Goal: Task Accomplishment & Management: Manage account settings

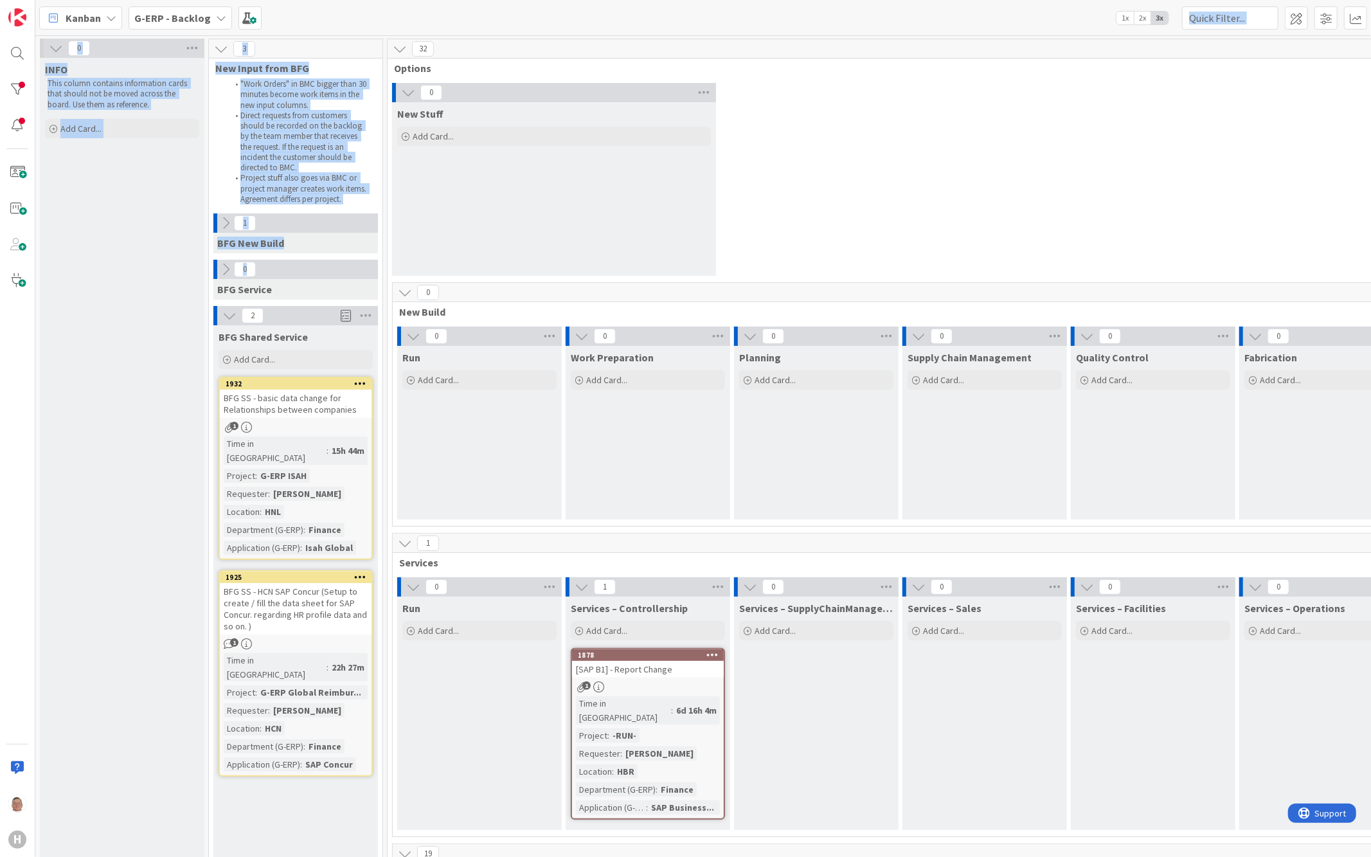
drag, startPoint x: 717, startPoint y: 13, endPoint x: 315, endPoint y: 239, distance: 461.5
click at [315, 239] on div "Kanban G-ERP - Backlog 1x 2x 3x 0 INFO This column contains information cards t…" at bounding box center [702, 428] width 1335 height 857
drag, startPoint x: 717, startPoint y: 11, endPoint x: 733, endPoint y: 68, distance: 59.2
click at [733, 68] on div "Kanban G-ERP - Backlog 1x 2x 3x 0 INFO This column contains information cards t…" at bounding box center [702, 428] width 1335 height 857
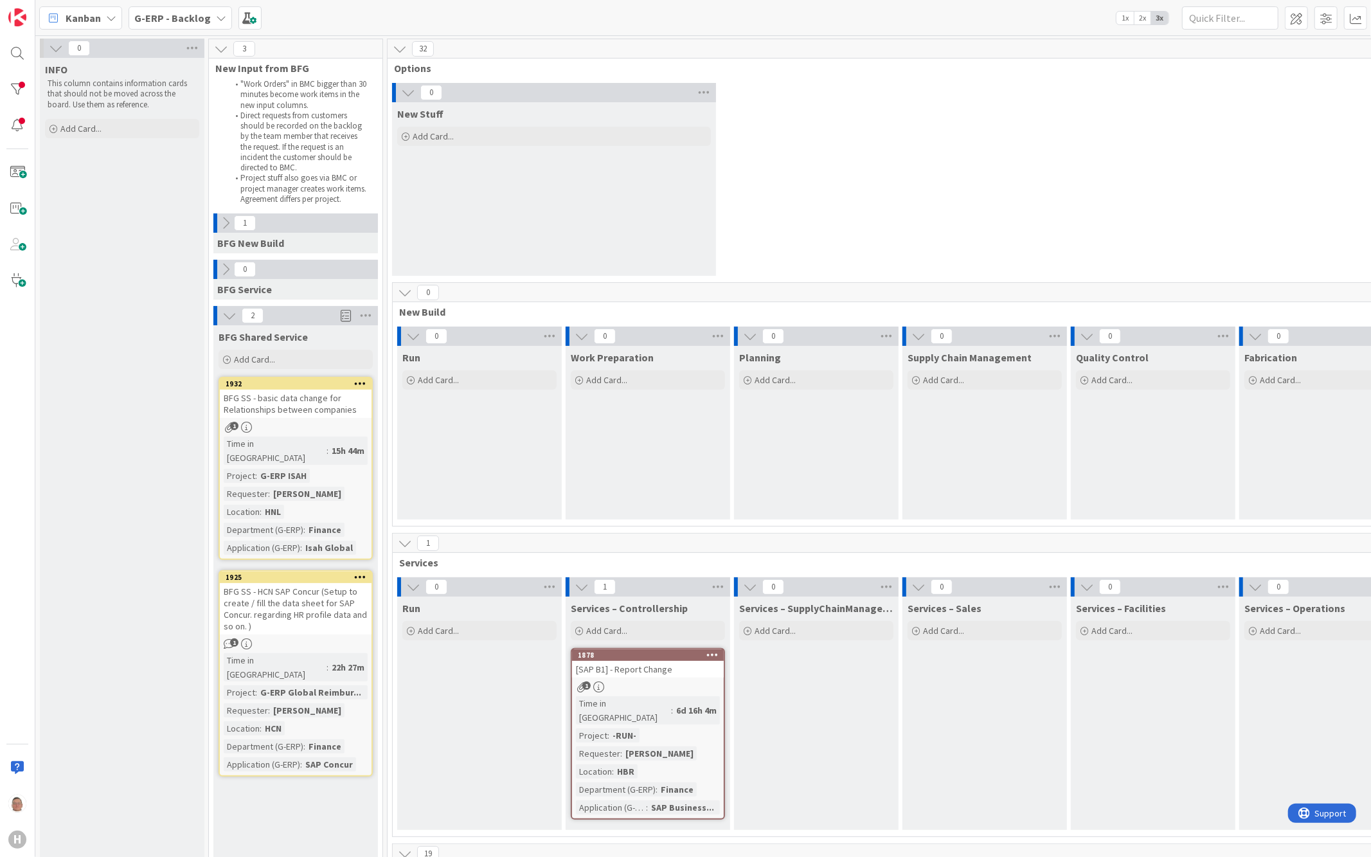
drag, startPoint x: 733, startPoint y: 68, endPoint x: 1114, endPoint y: 166, distance: 393.4
click at [1119, 166] on div "0 New Stuff Add Card..." at bounding box center [984, 182] width 1189 height 199
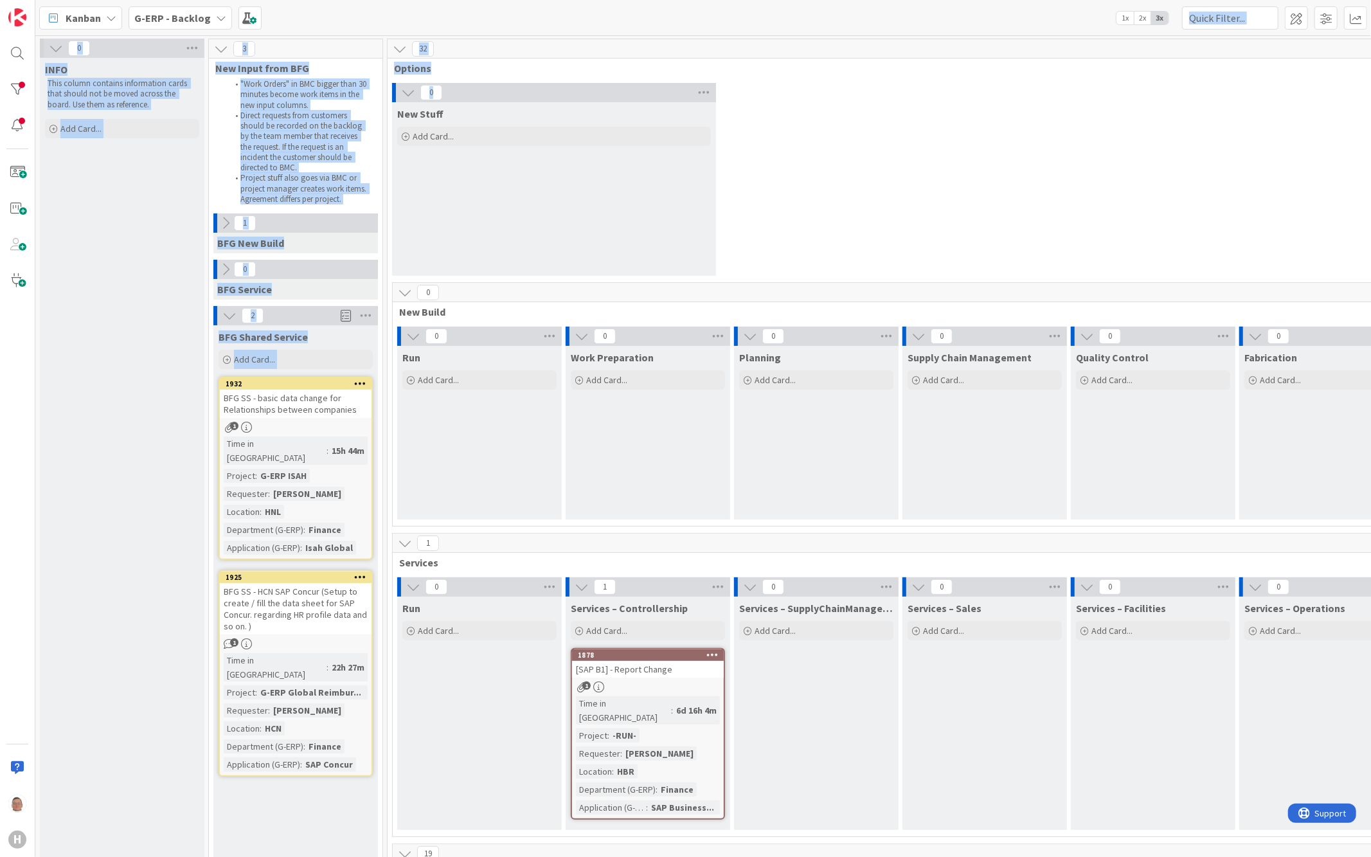
drag, startPoint x: 1015, startPoint y: 1, endPoint x: 869, endPoint y: 73, distance: 163.2
click at [869, 73] on div "Kanban G-ERP - Backlog 1x 2x 3x 0 INFO This column contains information cards t…" at bounding box center [702, 428] width 1335 height 857
click at [17, 15] on img at bounding box center [17, 17] width 18 height 18
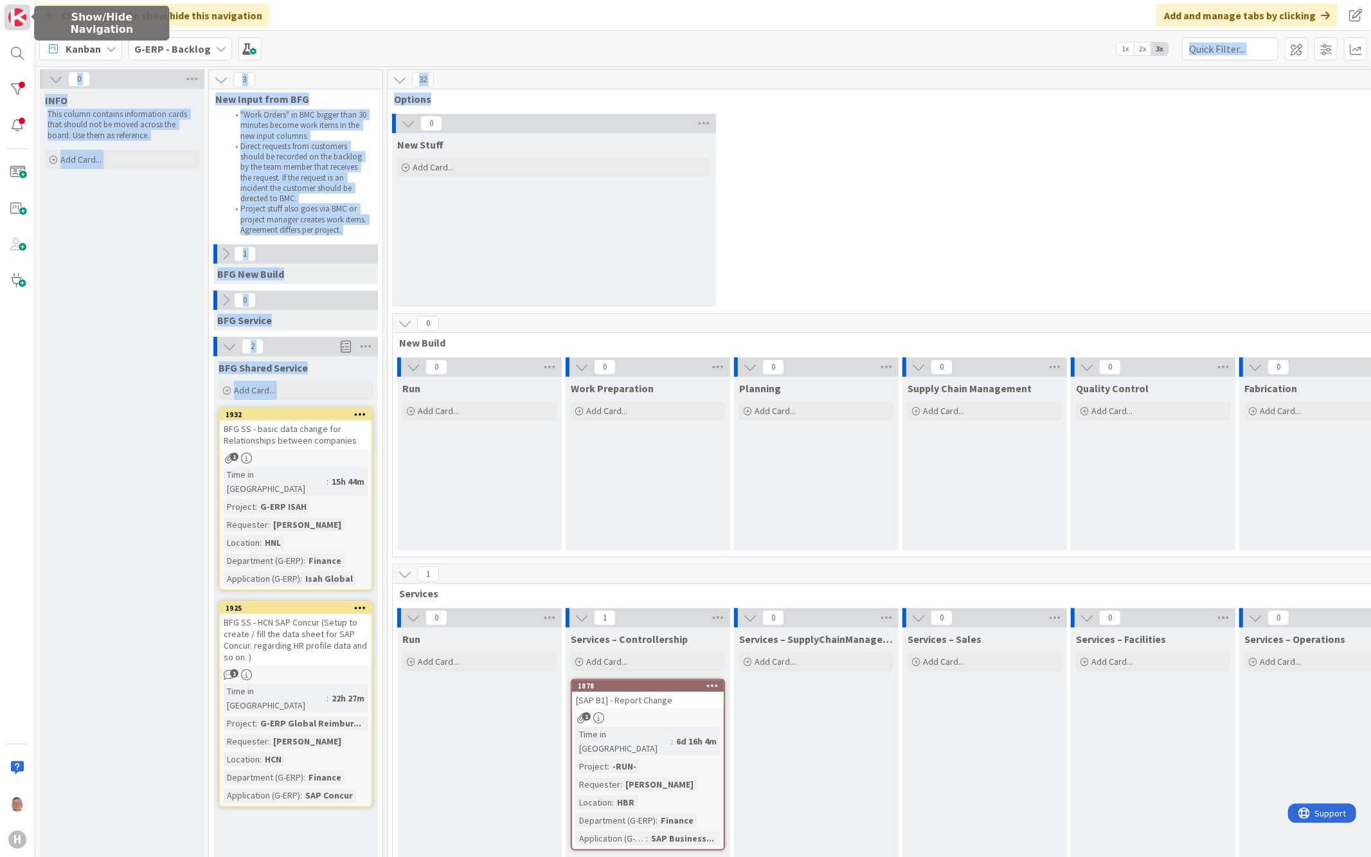
click at [17, 15] on img at bounding box center [17, 17] width 18 height 18
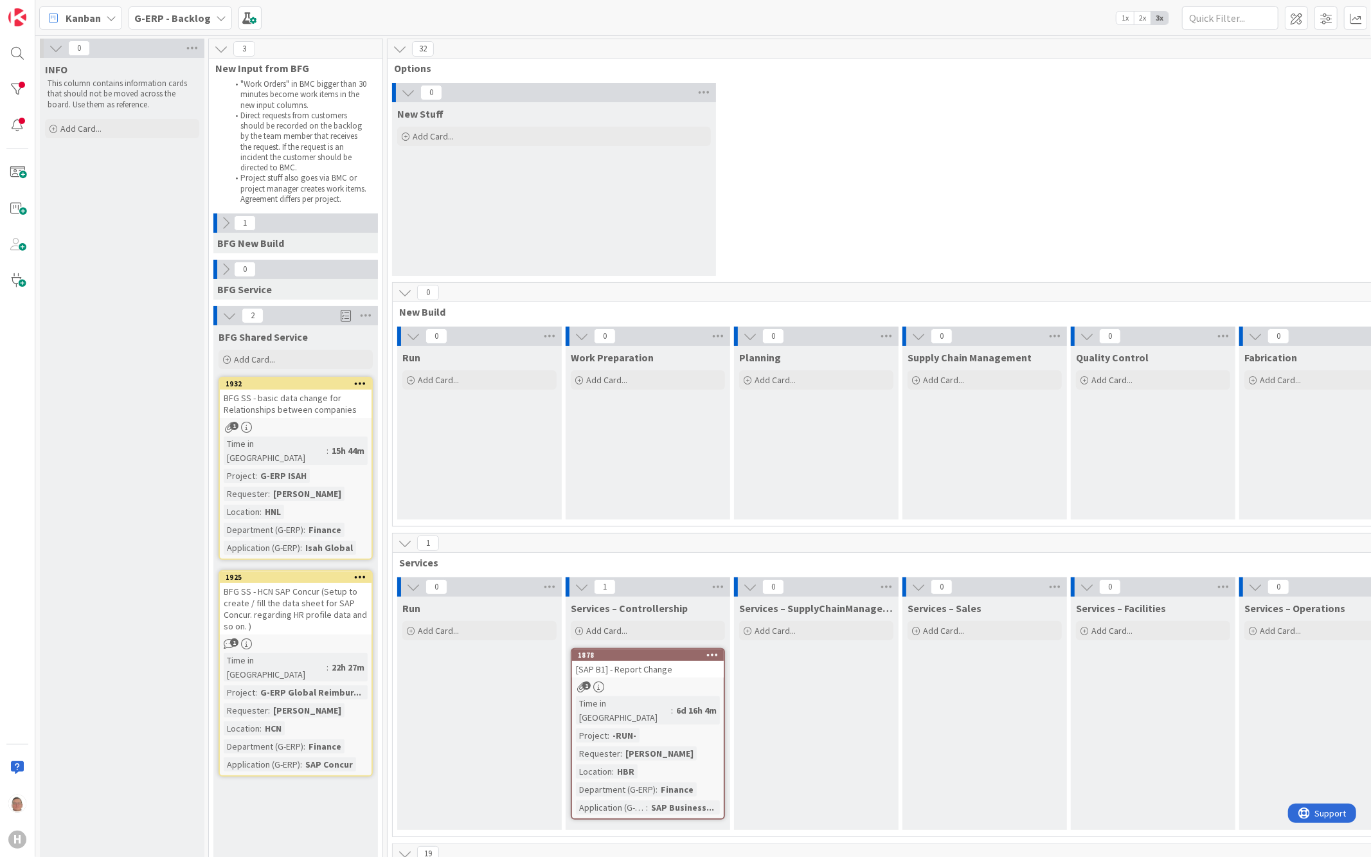
click at [503, 10] on div "Kanban G-ERP - Backlog 1x 2x 3x" at bounding box center [702, 17] width 1335 height 35
click at [956, 158] on div "0 New Stuff Add Card..." at bounding box center [984, 182] width 1189 height 199
click at [202, 15] on b "G-ERP - Backlog" at bounding box center [172, 18] width 76 height 13
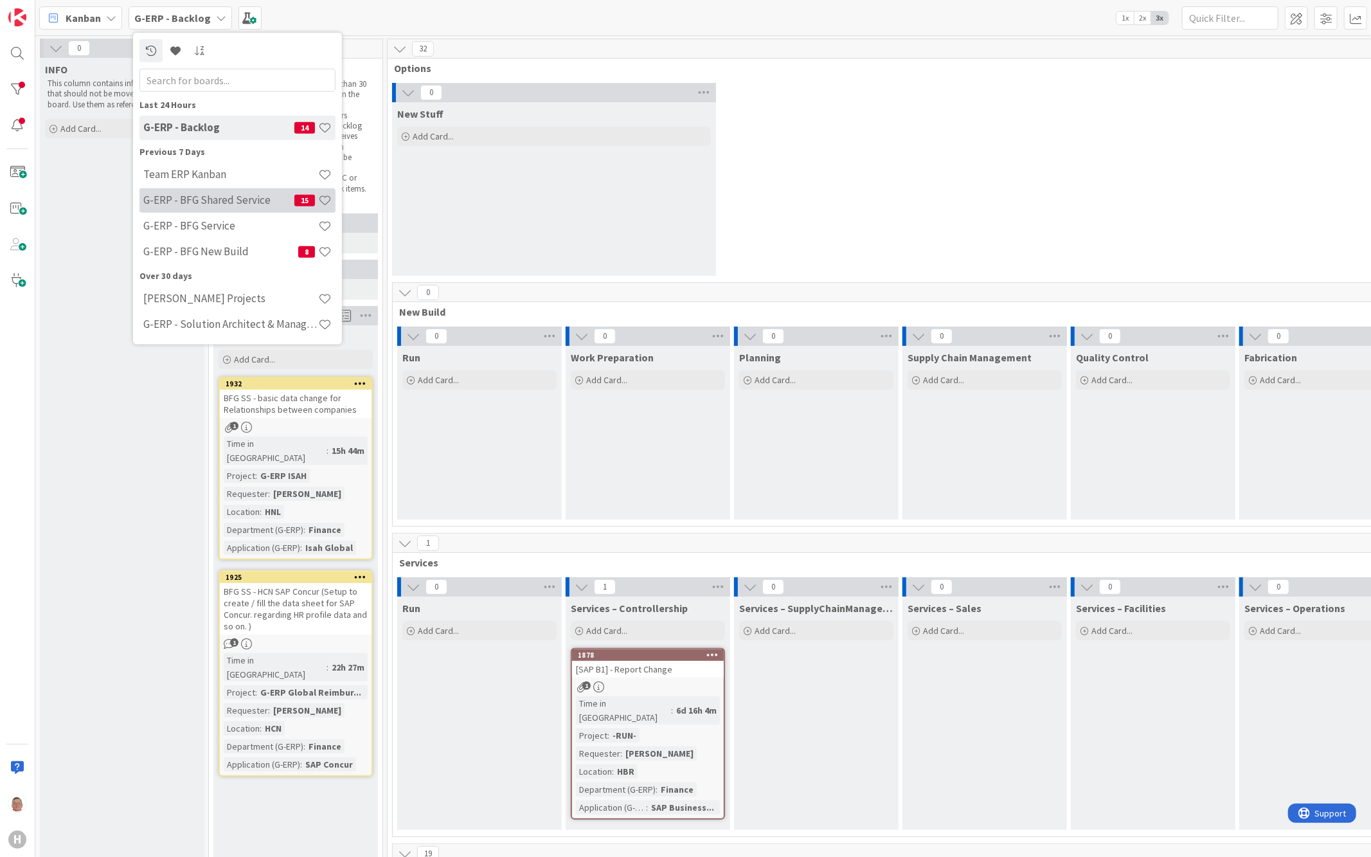
click at [200, 200] on h4 "G-ERP - BFG Shared Service" at bounding box center [218, 199] width 151 height 13
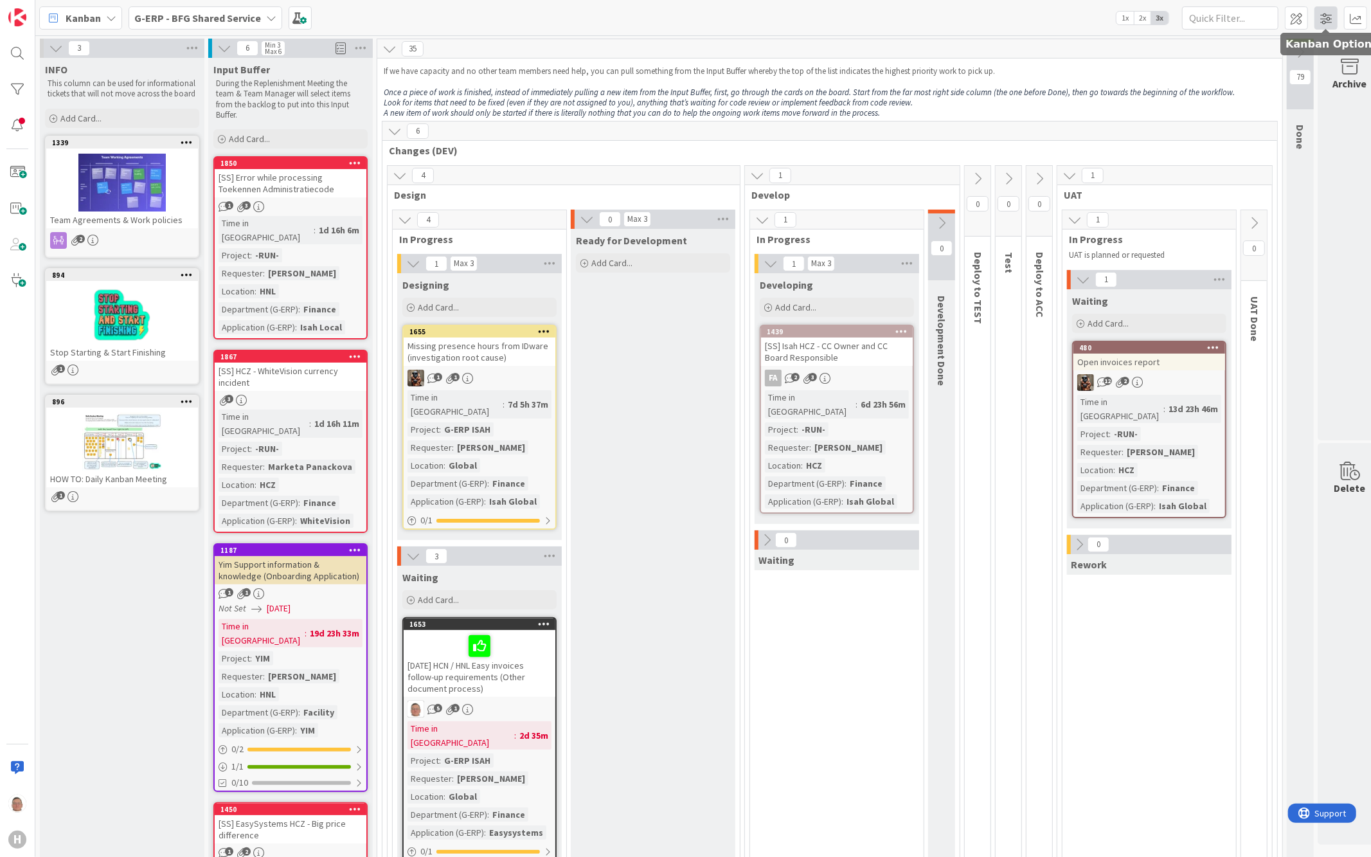
click at [1329, 17] on span at bounding box center [1325, 17] width 23 height 23
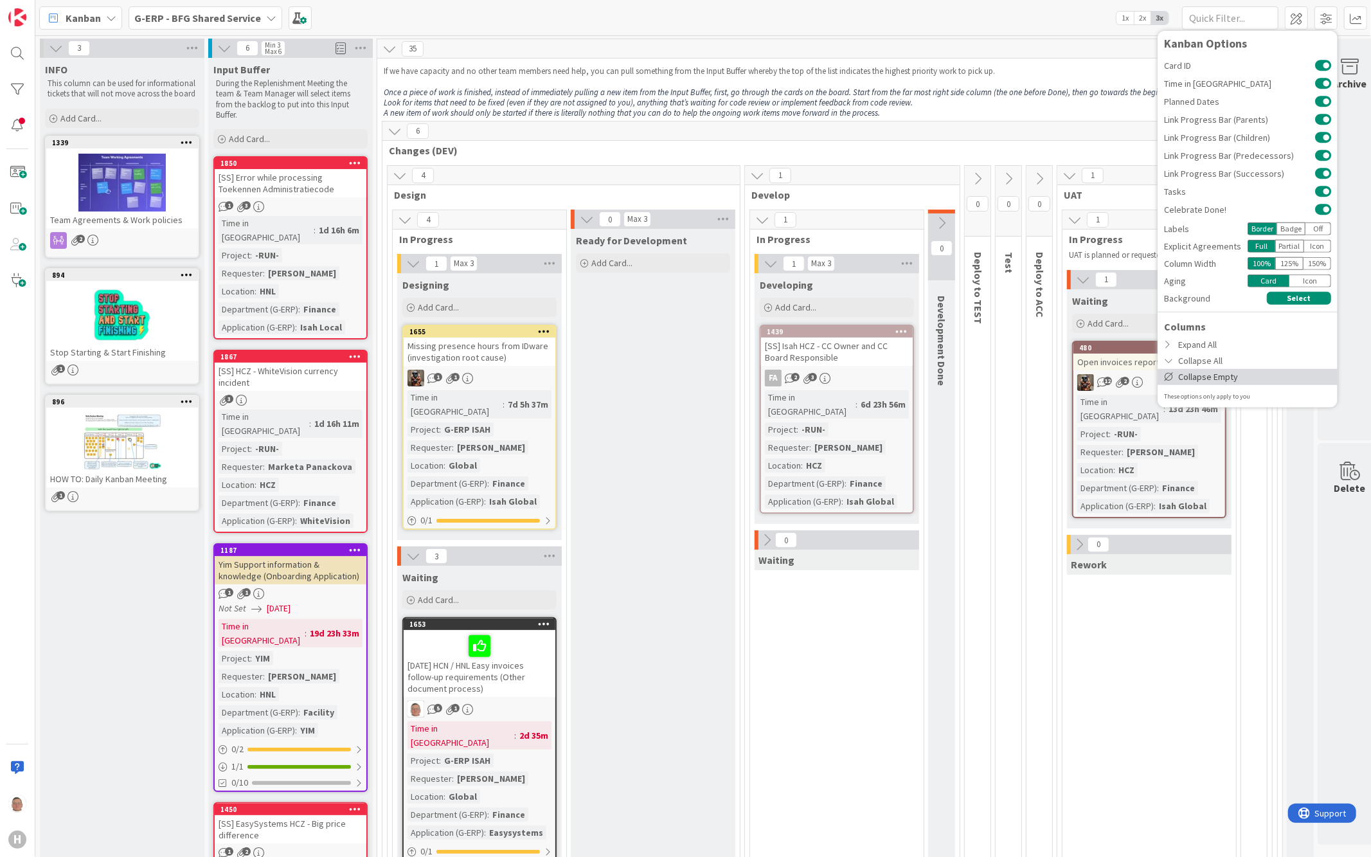
click at [1195, 379] on div "Collapse Empty" at bounding box center [1247, 376] width 180 height 16
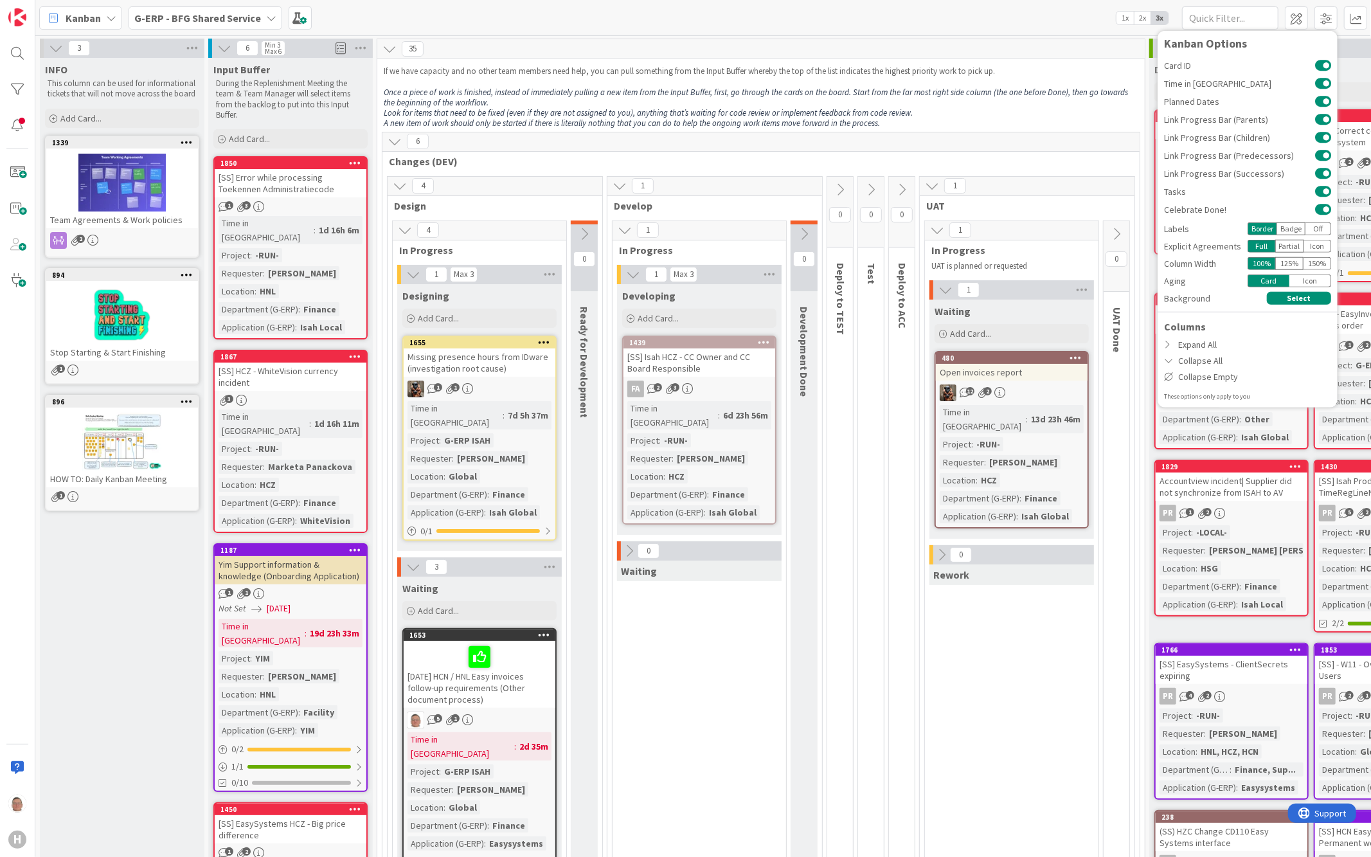
click at [1038, 15] on div "Kanban G-ERP - BFG Shared Service 1x 2x 3x Kanban Options Card ID Time in Colum…" at bounding box center [702, 17] width 1335 height 35
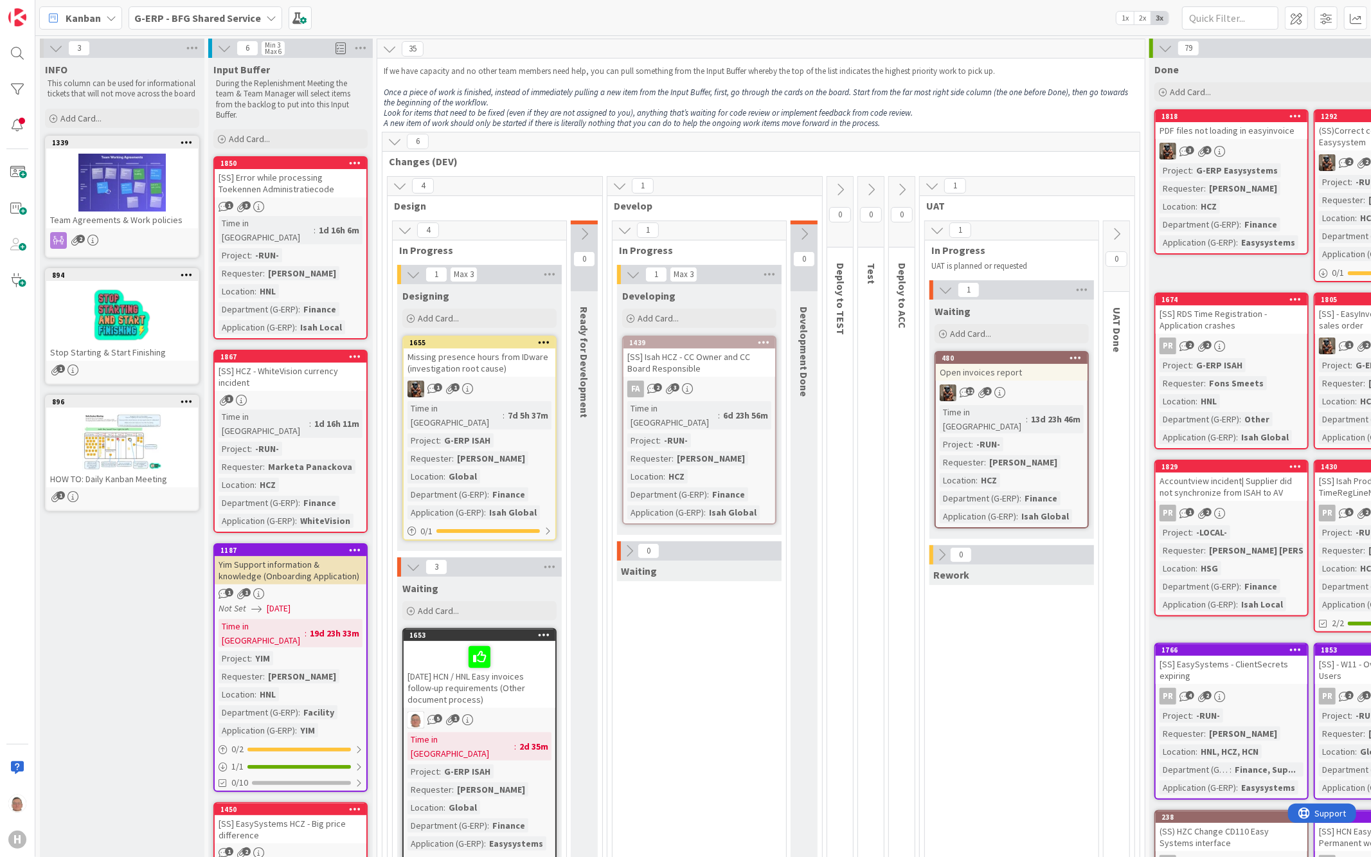
click at [1166, 49] on icon at bounding box center [1165, 48] width 14 height 14
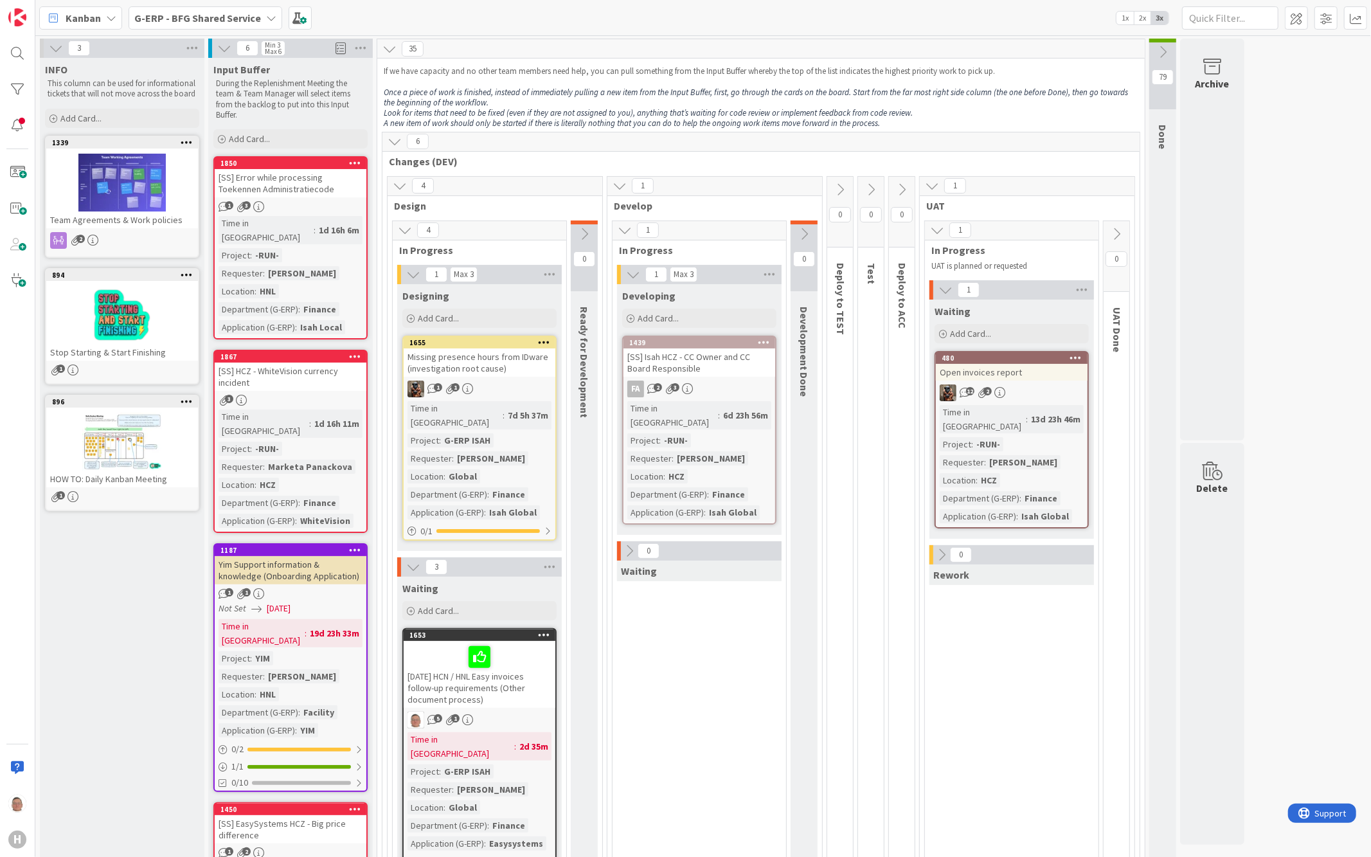
click at [1003, 371] on div "Open invoices report" at bounding box center [1012, 372] width 152 height 17
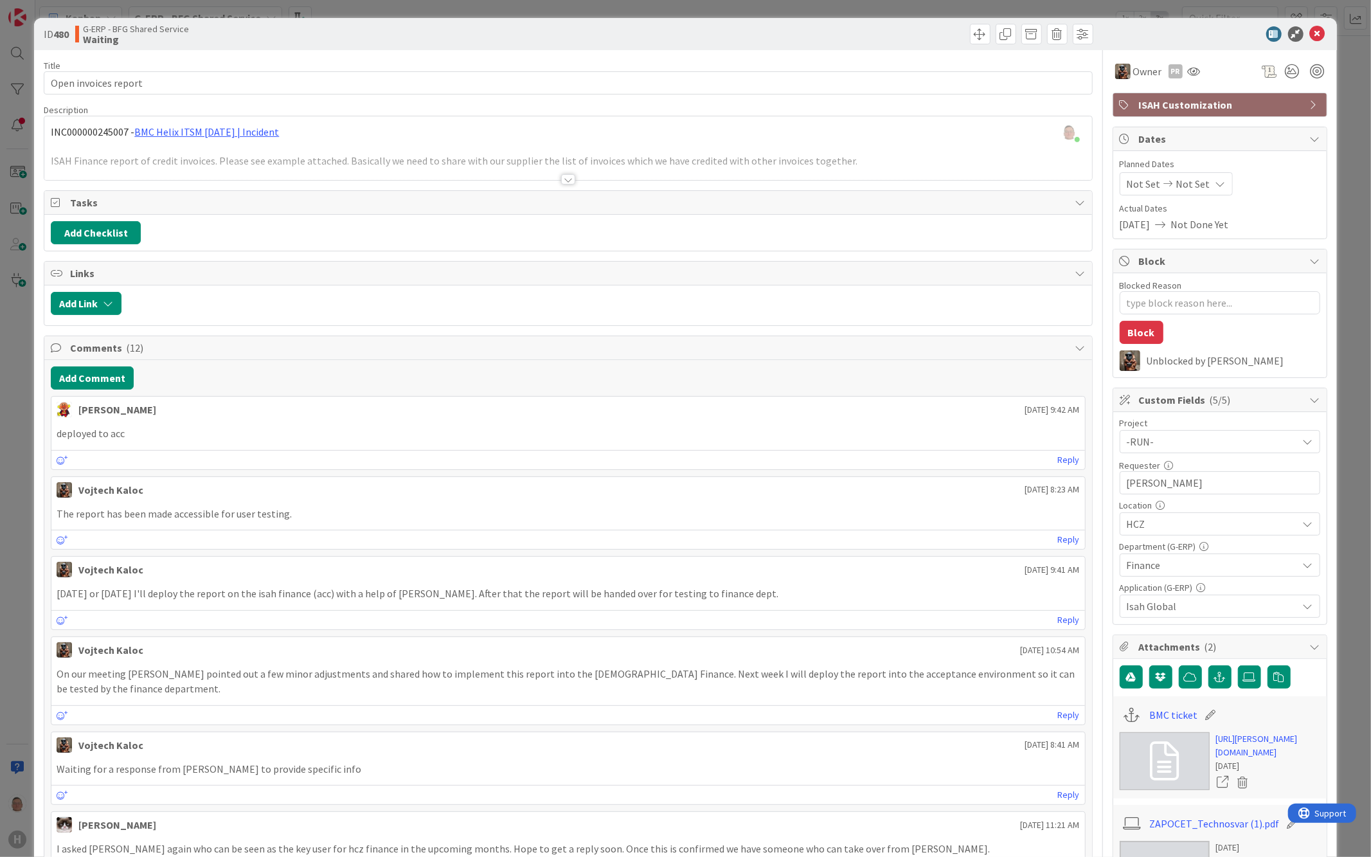
click at [561, 180] on div at bounding box center [568, 179] width 14 height 10
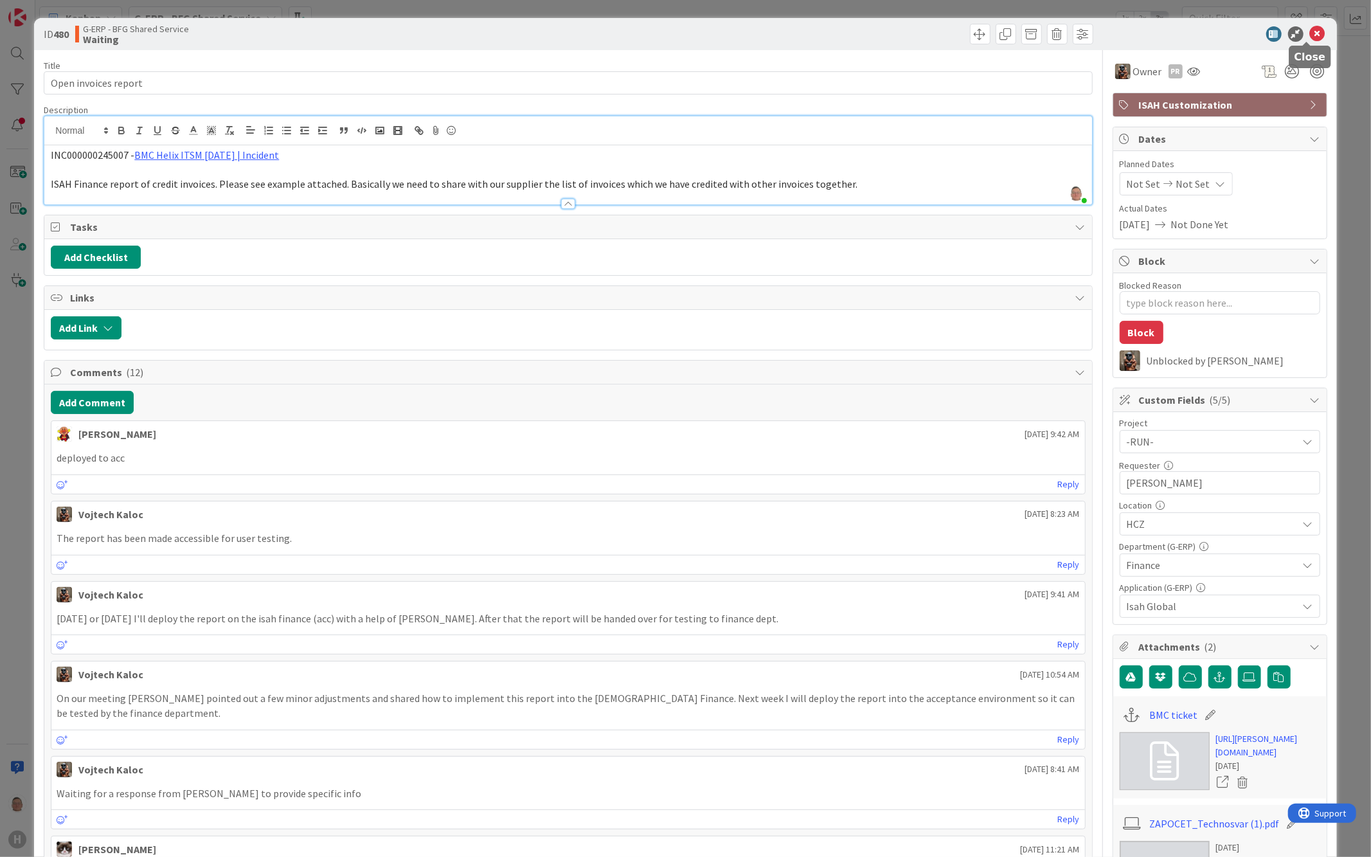
click at [1312, 33] on icon at bounding box center [1317, 33] width 15 height 15
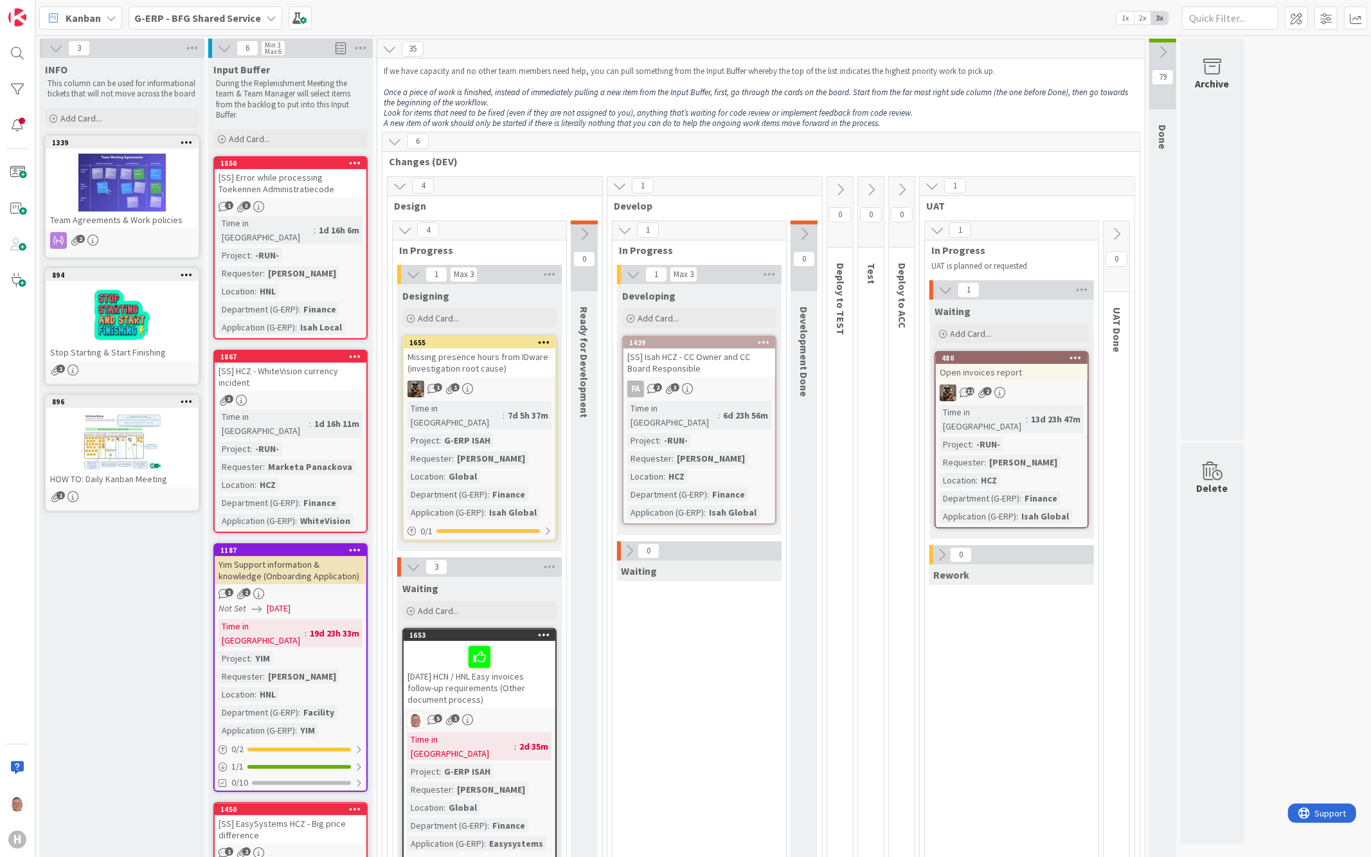
click at [716, 354] on div "[SS] Isah HCZ - CC Owner and CC Board Responsible" at bounding box center [699, 362] width 152 height 28
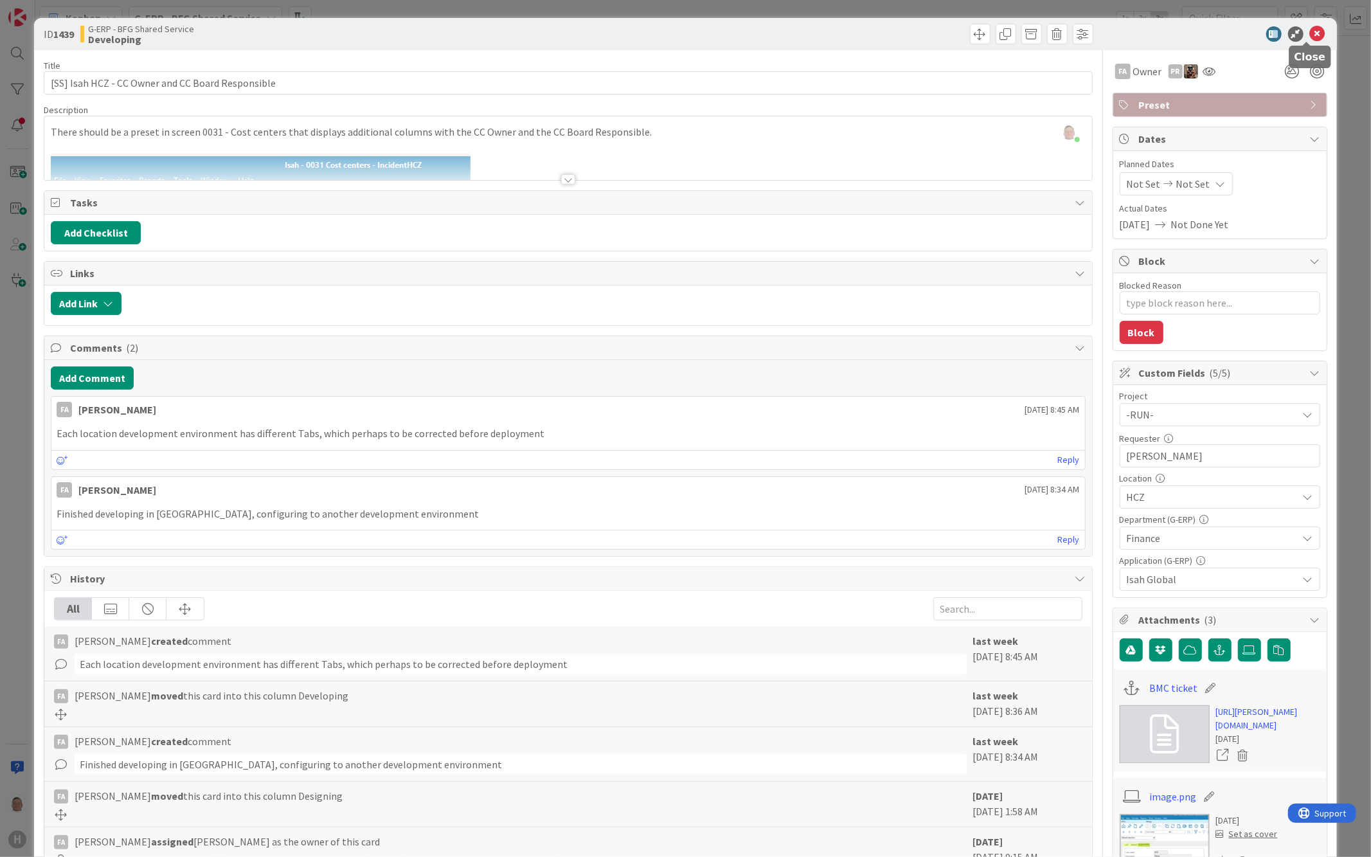
click at [1311, 34] on icon at bounding box center [1317, 33] width 15 height 15
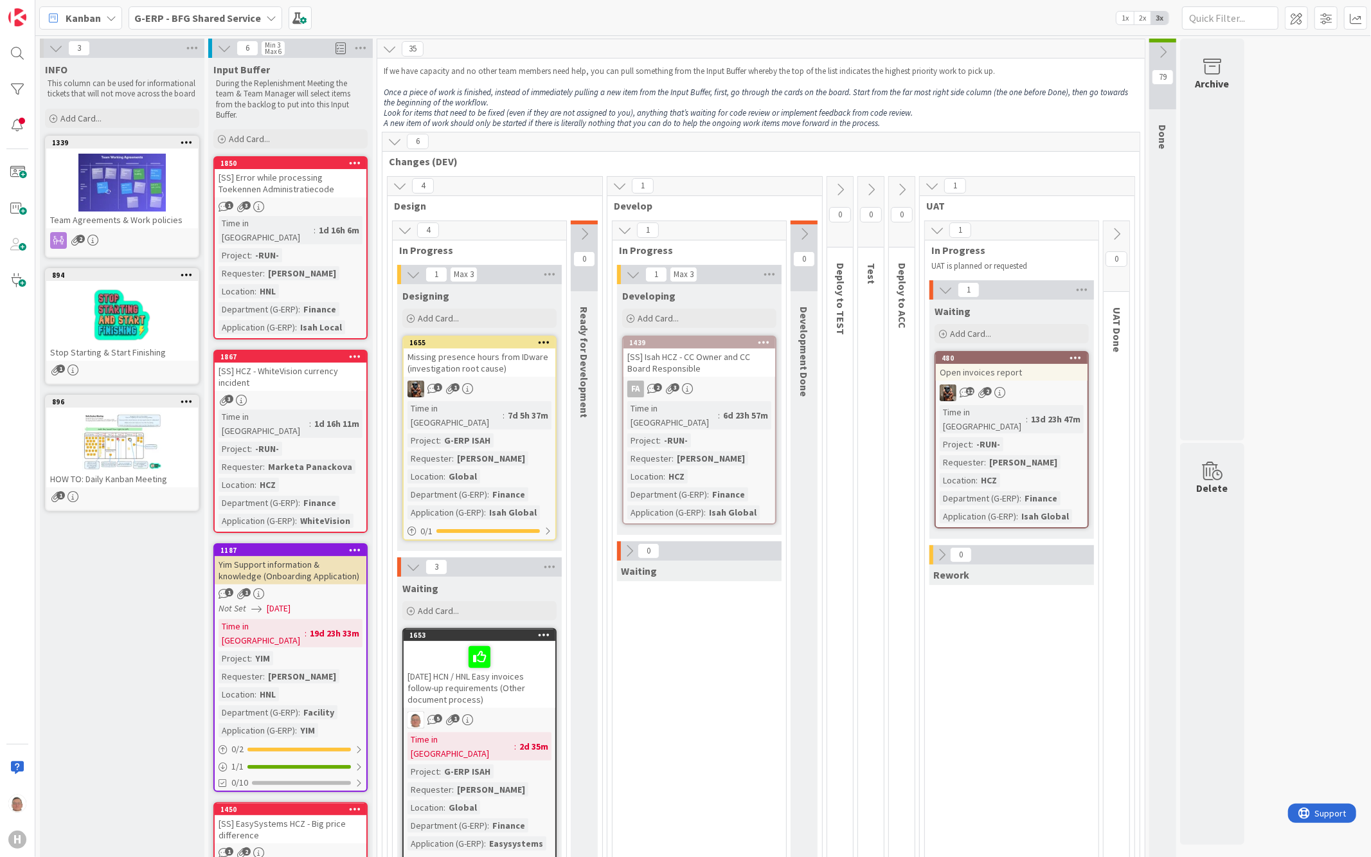
click at [479, 350] on div "Missing presence hours from IDware (investigation root cause)" at bounding box center [480, 362] width 152 height 28
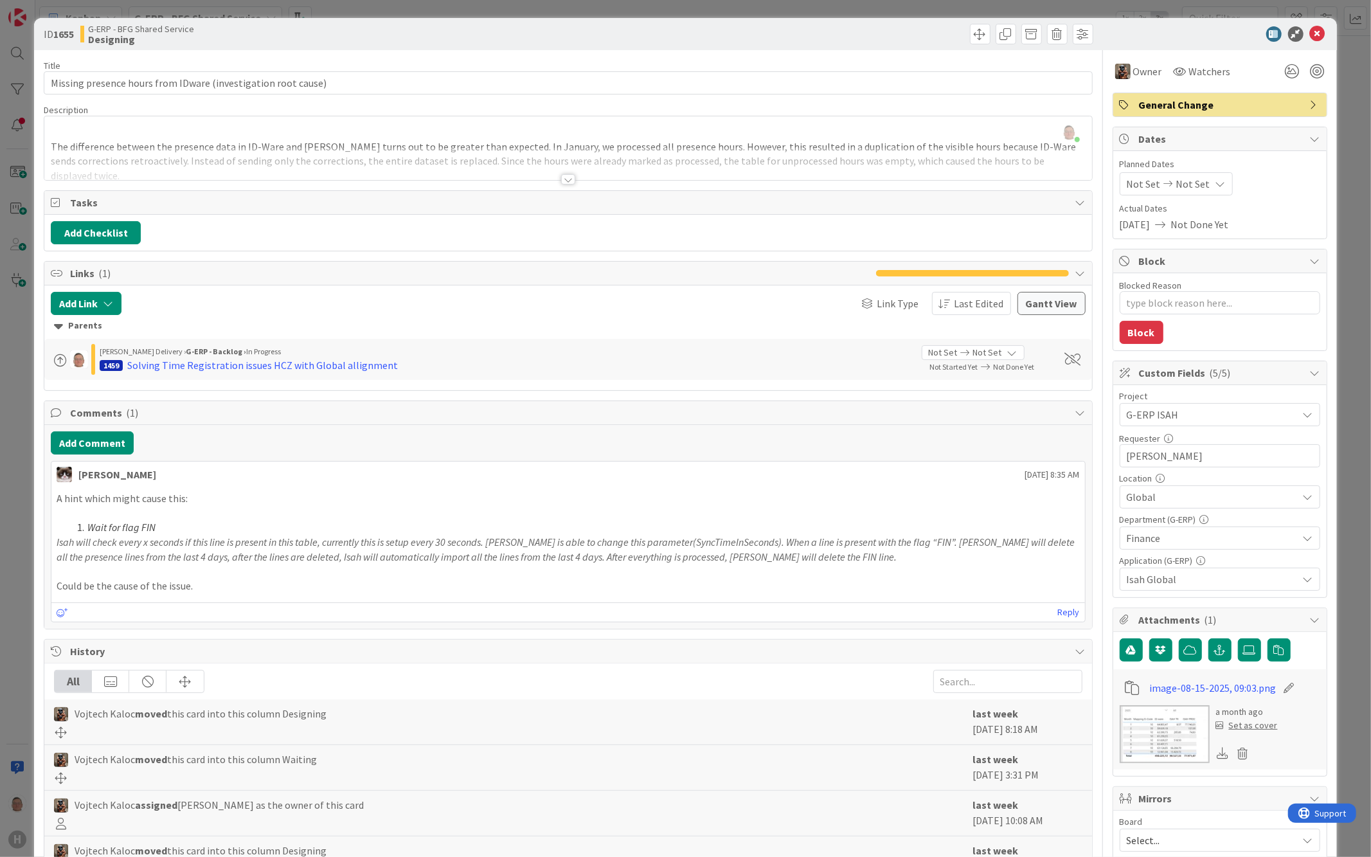
click at [561, 180] on div at bounding box center [568, 179] width 14 height 10
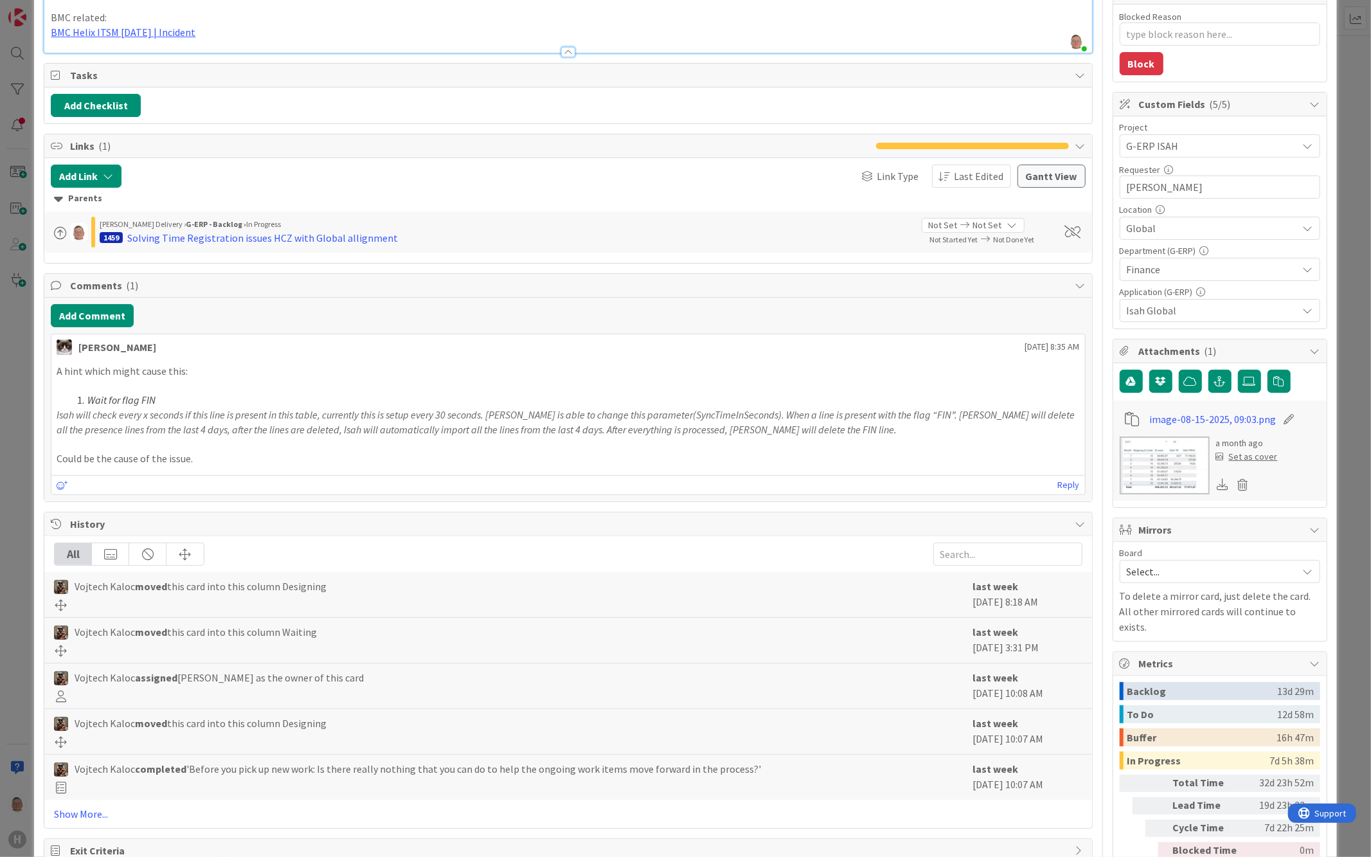
scroll to position [320, 0]
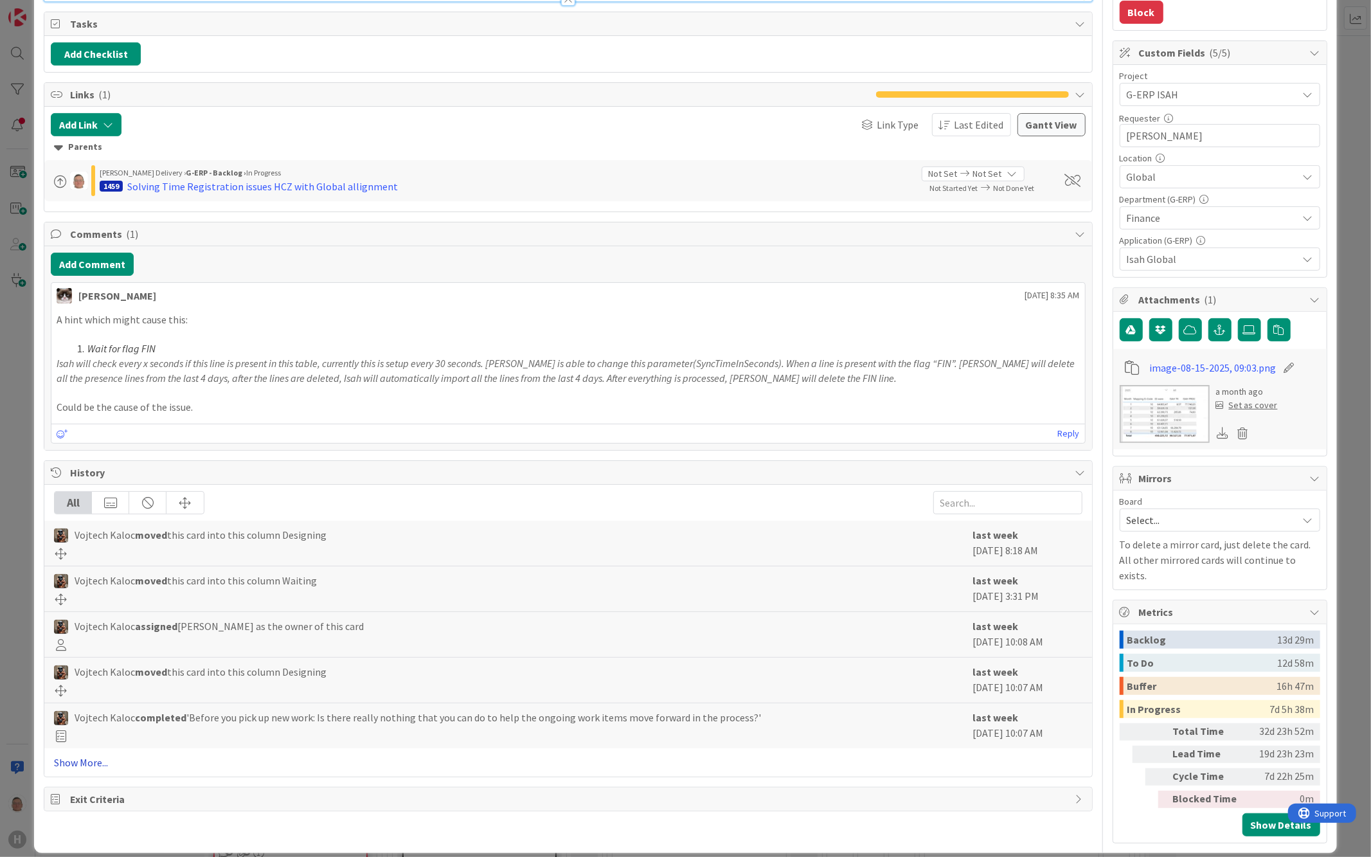
click at [78, 754] on link "Show More..." at bounding box center [568, 761] width 1028 height 15
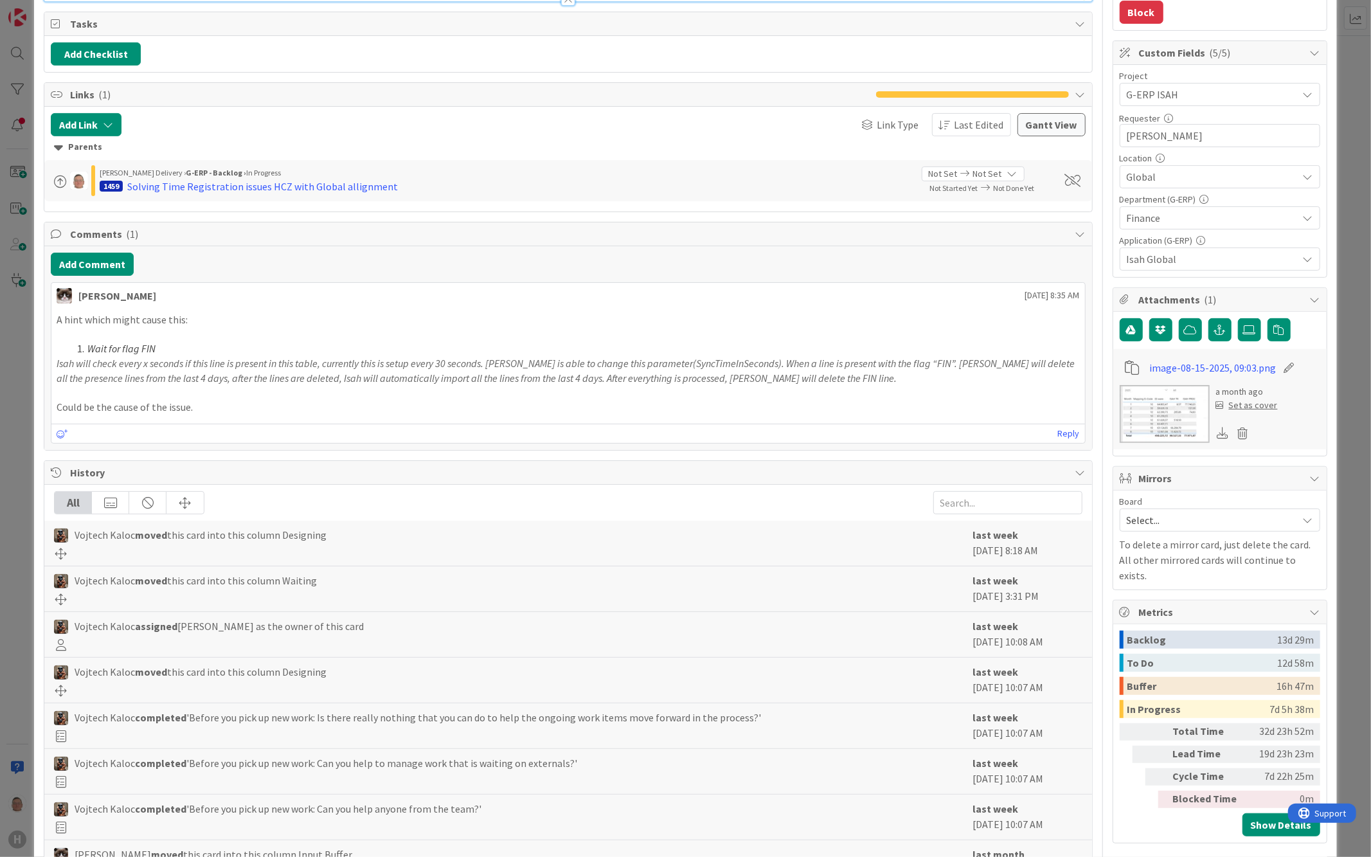
scroll to position [0, 0]
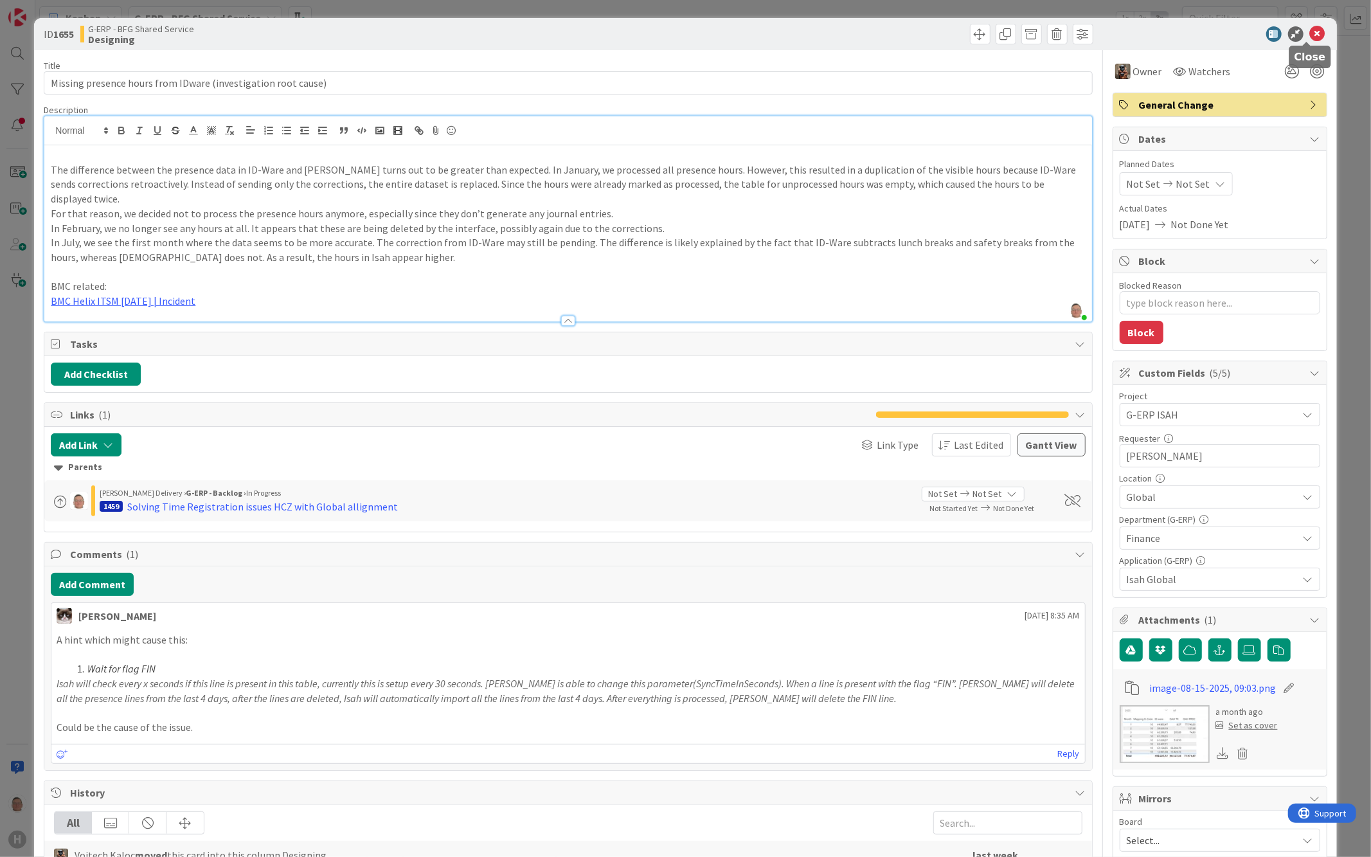
click at [1310, 33] on icon at bounding box center [1317, 33] width 15 height 15
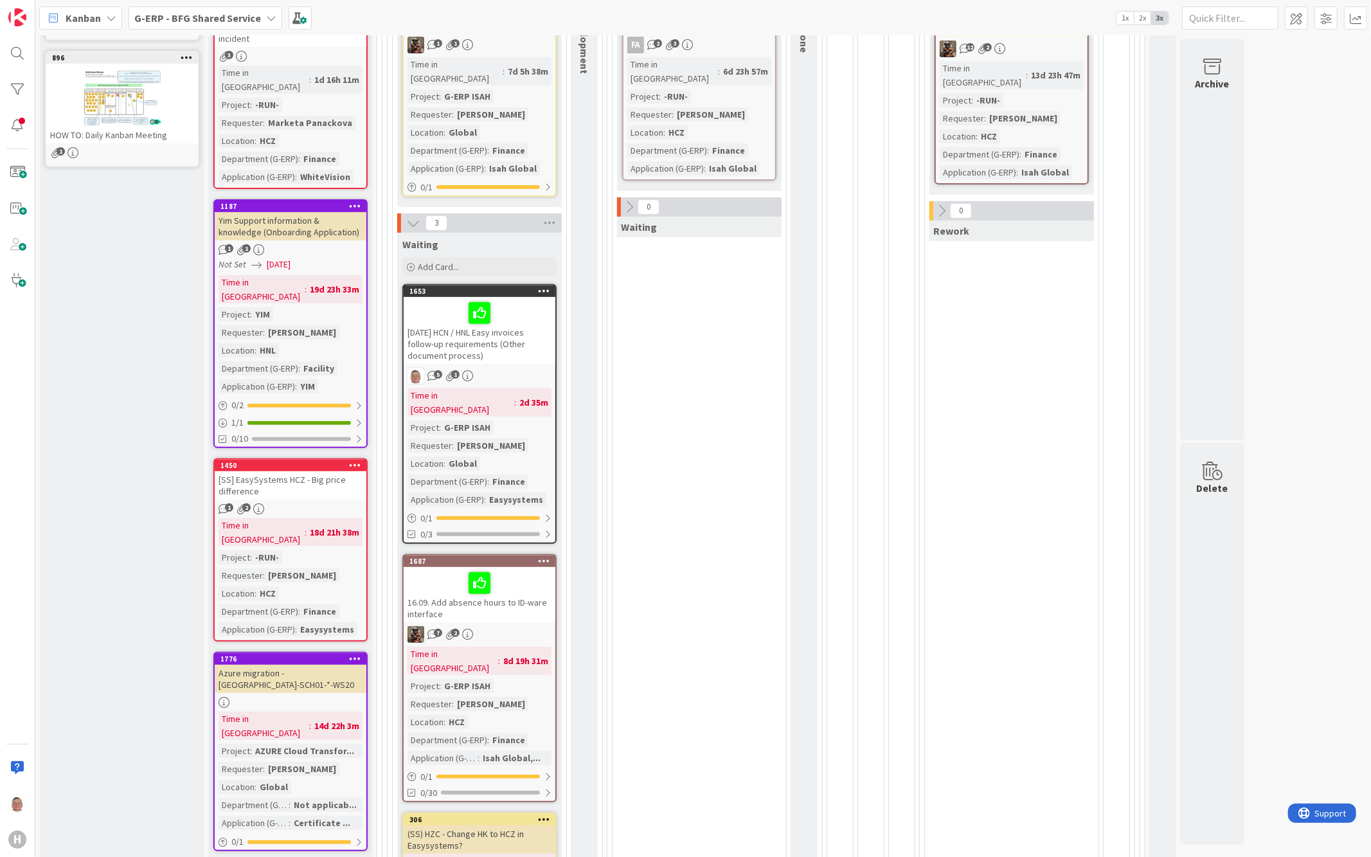
scroll to position [357, 0]
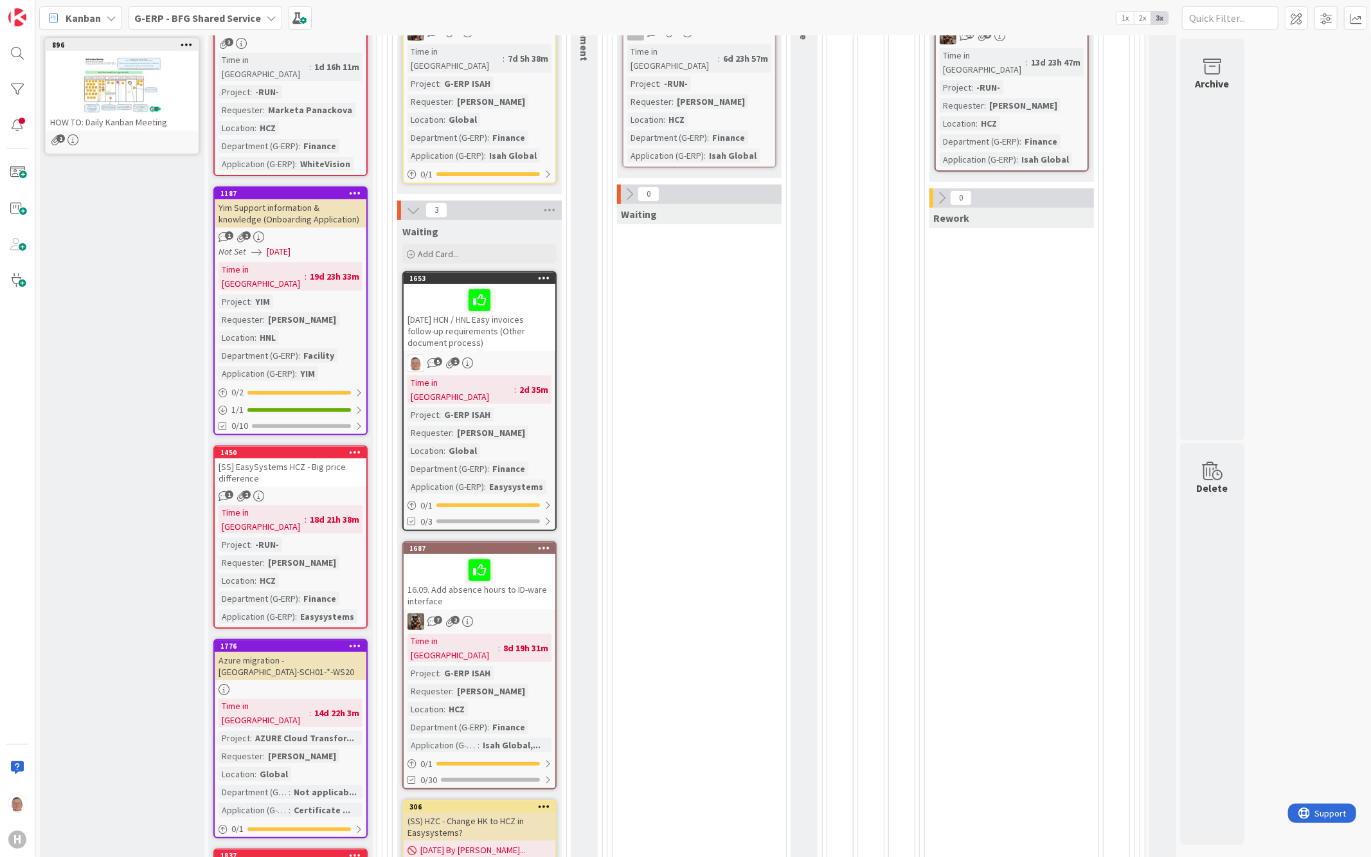
click at [522, 560] on div "16.09. Add absence hours to ID-ware interface" at bounding box center [480, 581] width 152 height 55
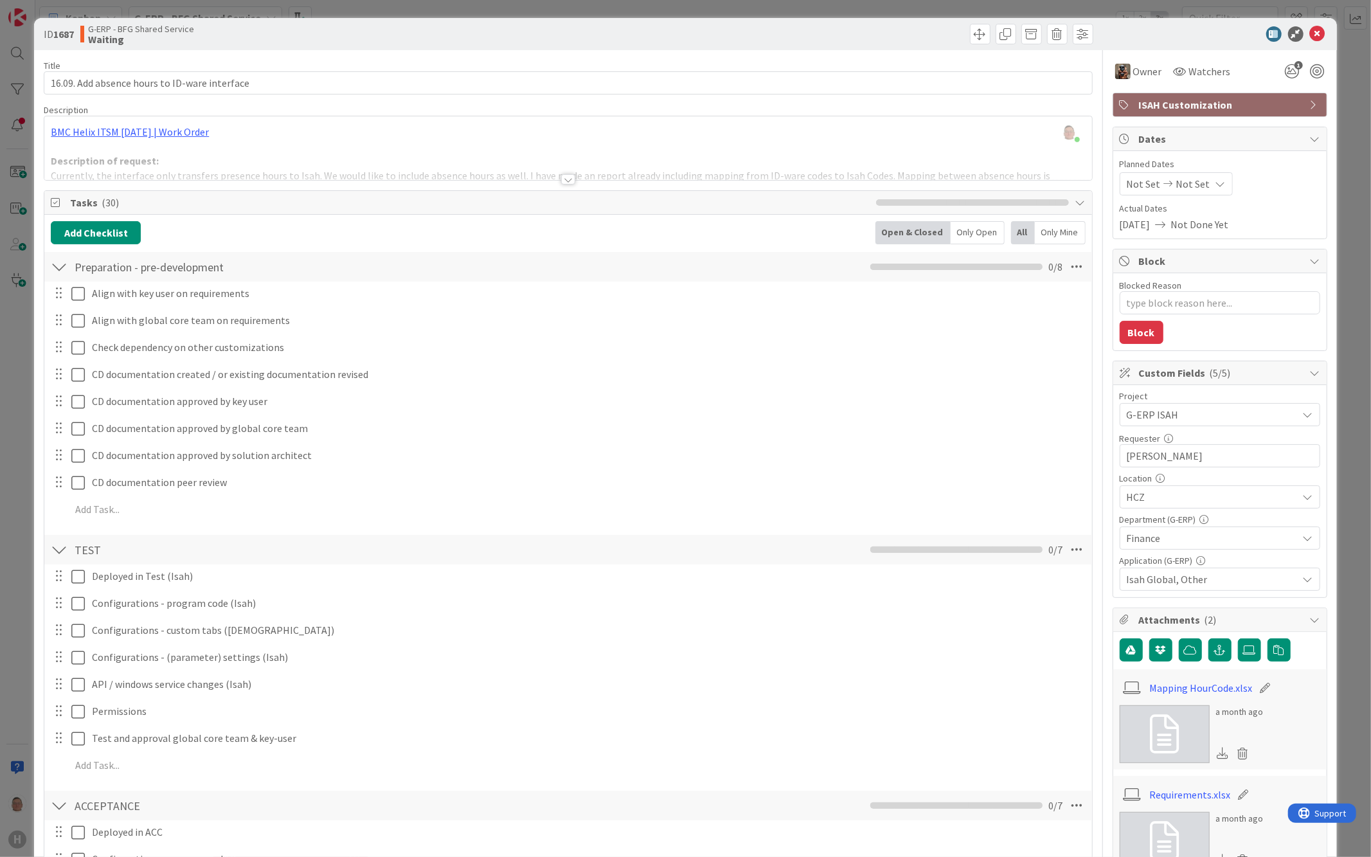
click at [564, 179] on div at bounding box center [568, 179] width 14 height 10
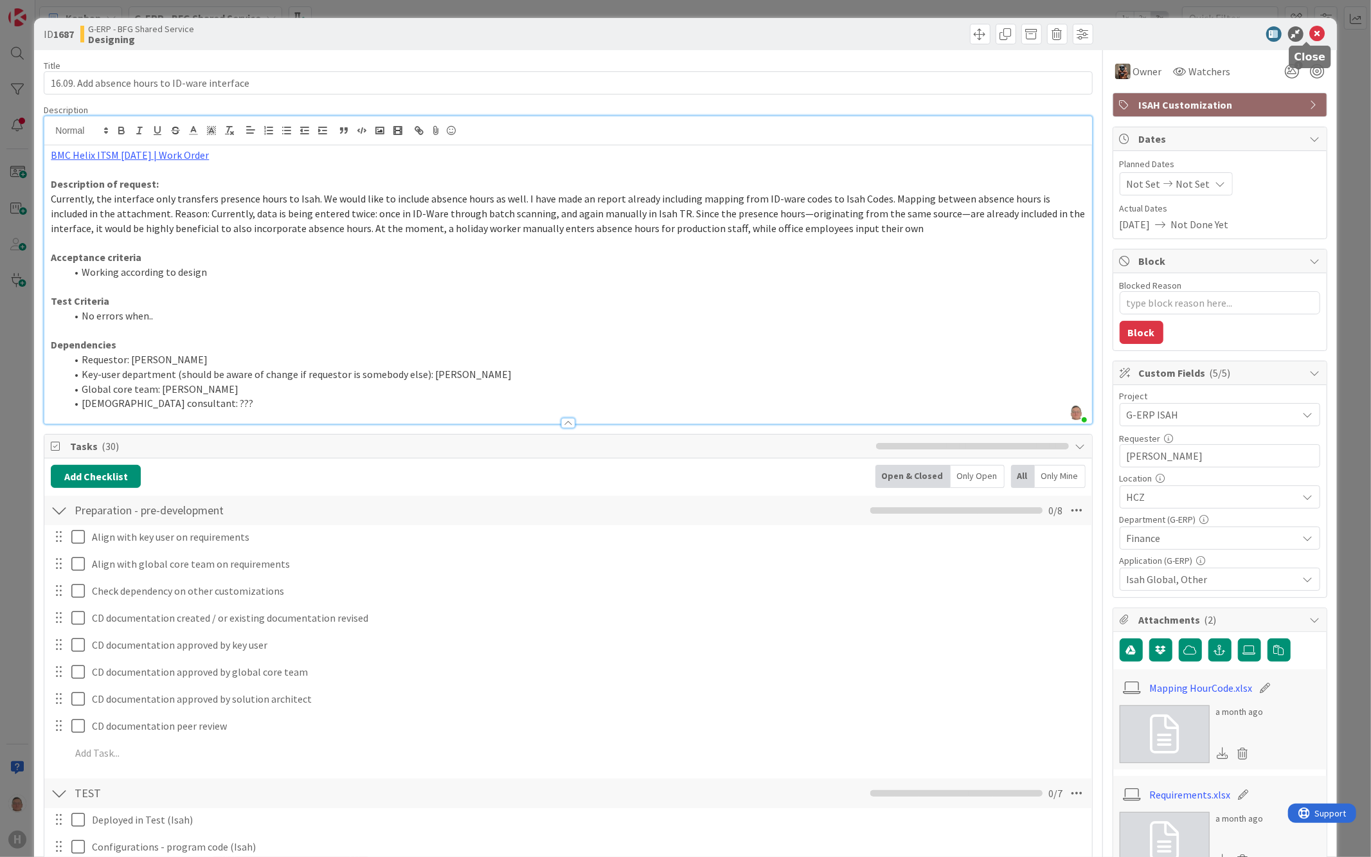
click at [1310, 32] on icon at bounding box center [1317, 33] width 15 height 15
click at [1311, 33] on icon at bounding box center [1317, 33] width 15 height 15
click at [1310, 30] on icon at bounding box center [1317, 33] width 15 height 15
click at [1310, 32] on icon at bounding box center [1317, 33] width 15 height 15
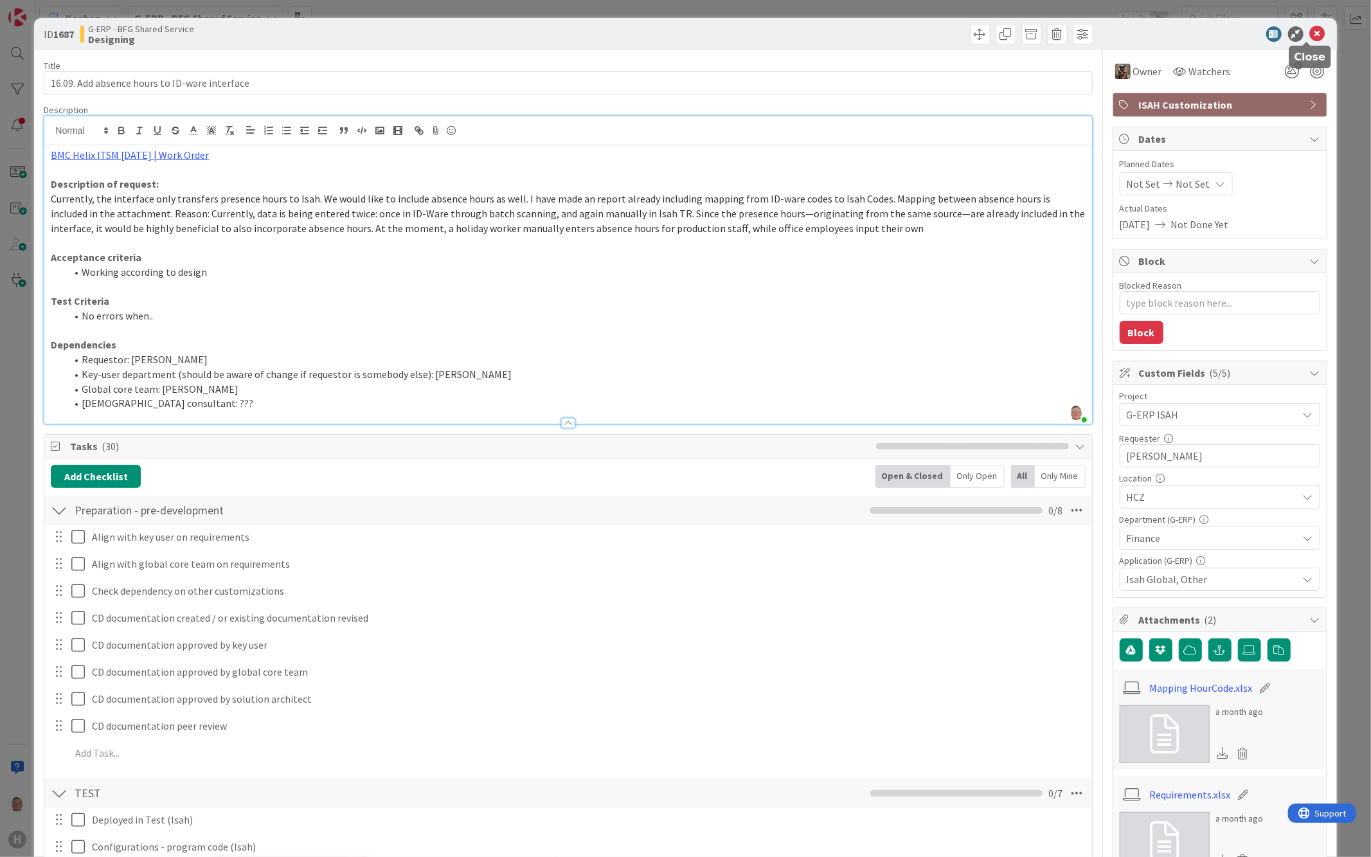
click at [1310, 32] on icon at bounding box center [1317, 33] width 15 height 15
drag, startPoint x: 720, startPoint y: 28, endPoint x: 752, endPoint y: 32, distance: 32.4
click at [720, 29] on div at bounding box center [832, 34] width 521 height 21
click at [1310, 37] on icon at bounding box center [1317, 33] width 15 height 15
type textarea "x"
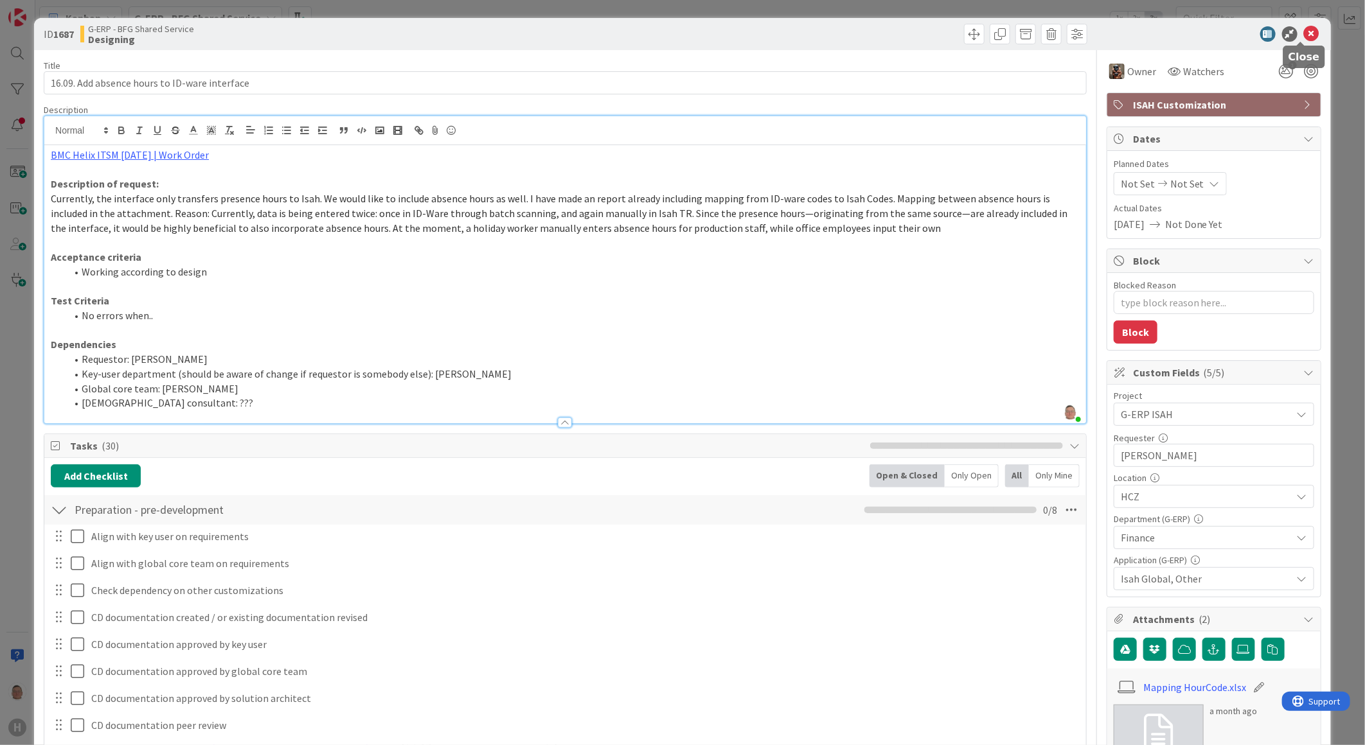
click at [1304, 33] on icon at bounding box center [1311, 33] width 15 height 15
click at [1309, 30] on div at bounding box center [1207, 33] width 227 height 15
click at [1304, 32] on icon at bounding box center [1311, 33] width 15 height 15
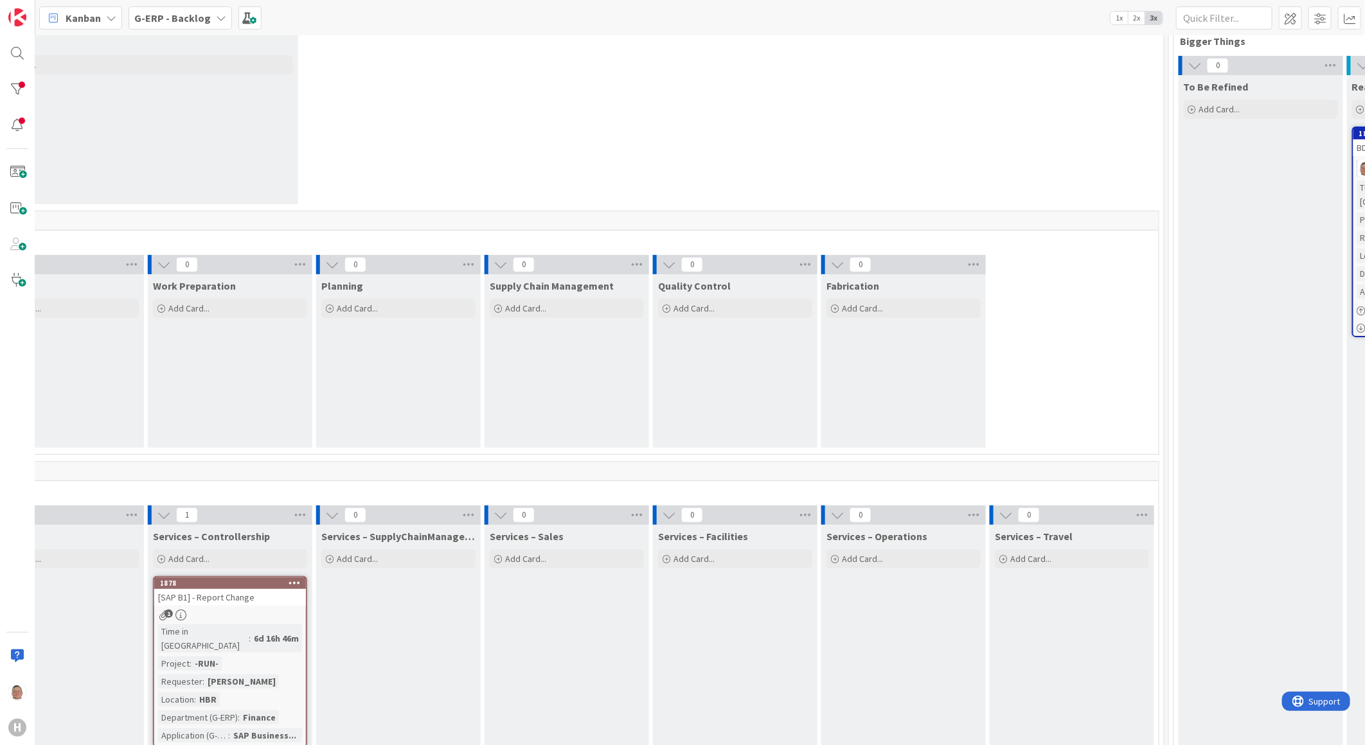
scroll to position [0, 418]
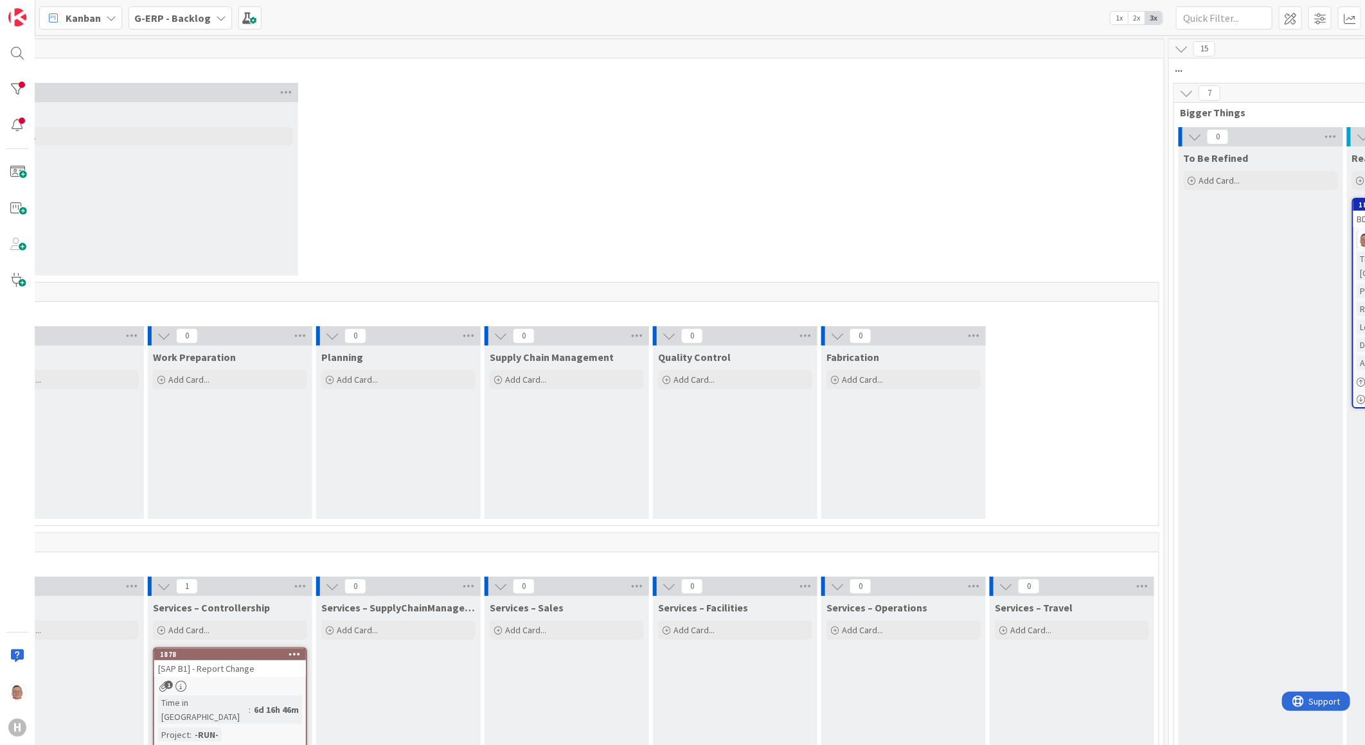
click at [1189, 92] on icon at bounding box center [1186, 93] width 14 height 14
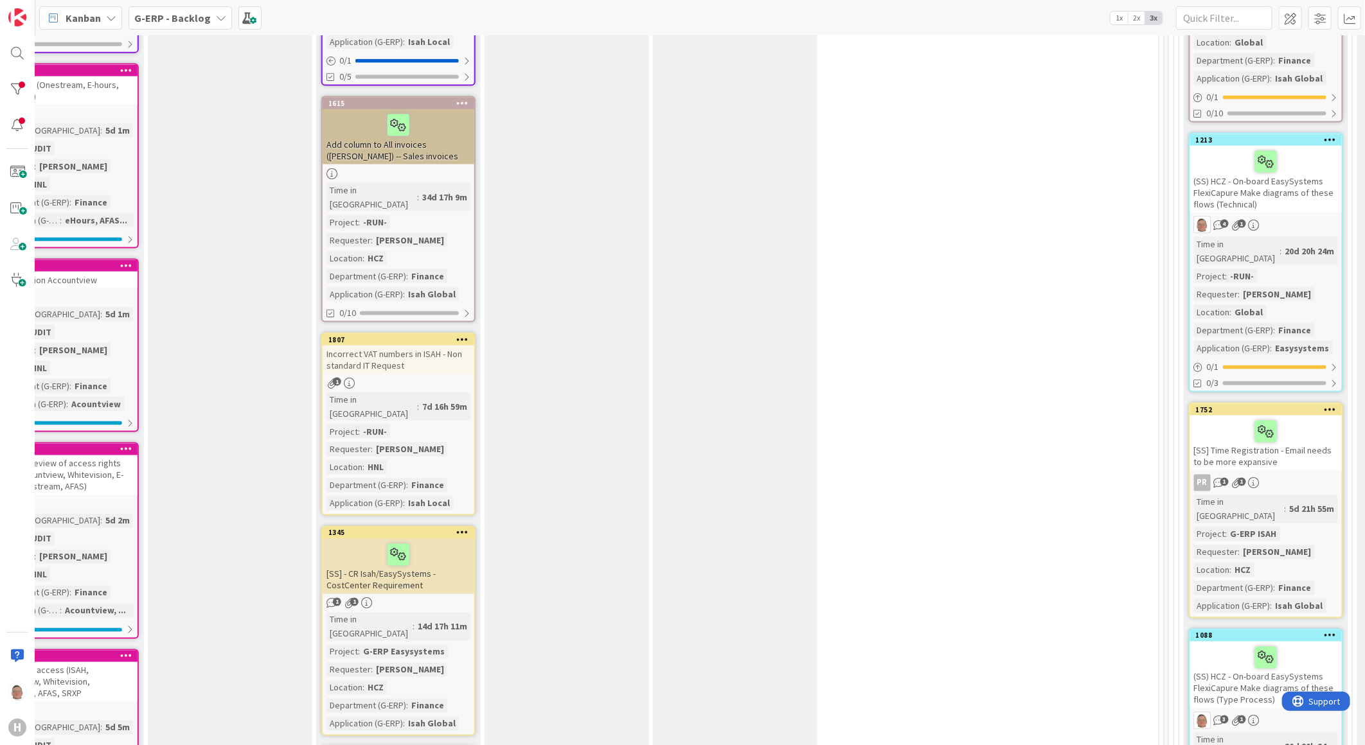
drag, startPoint x: 941, startPoint y: 736, endPoint x: 889, endPoint y: 617, distance: 130.4
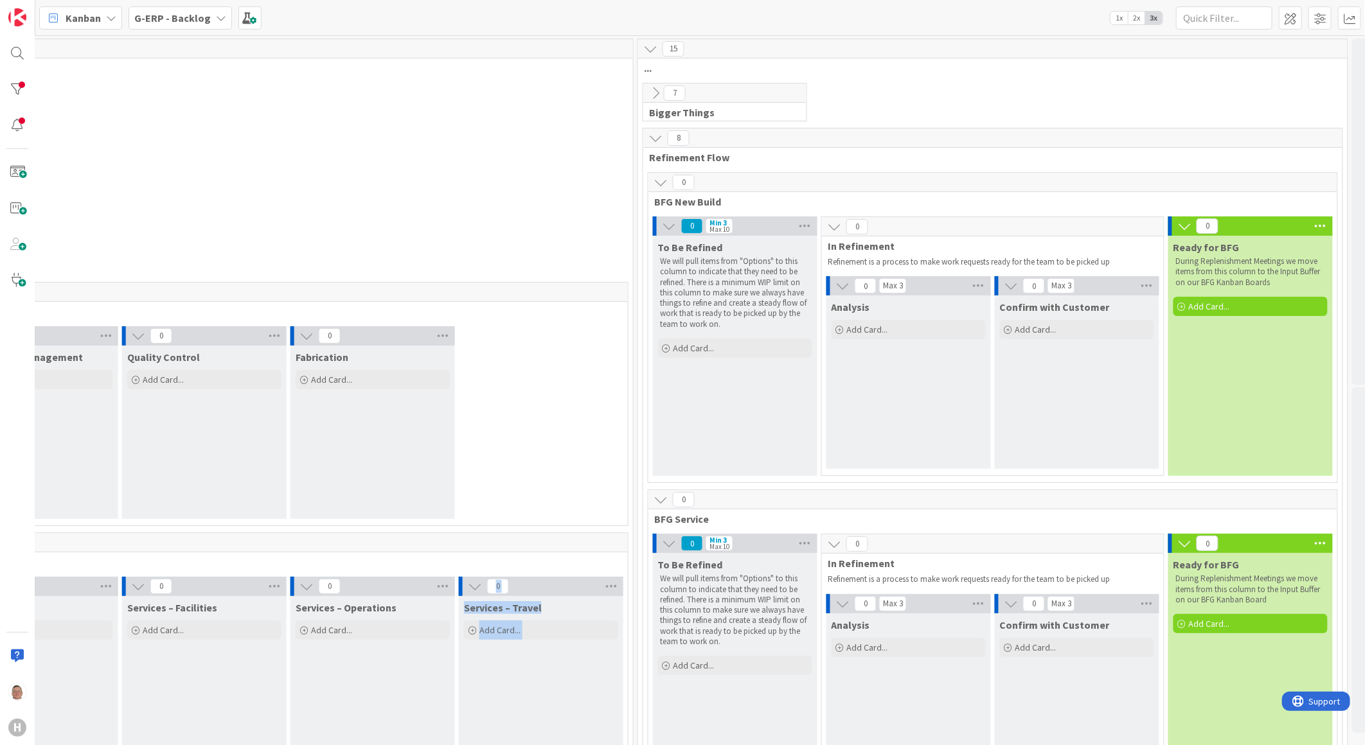
scroll to position [0, 1014]
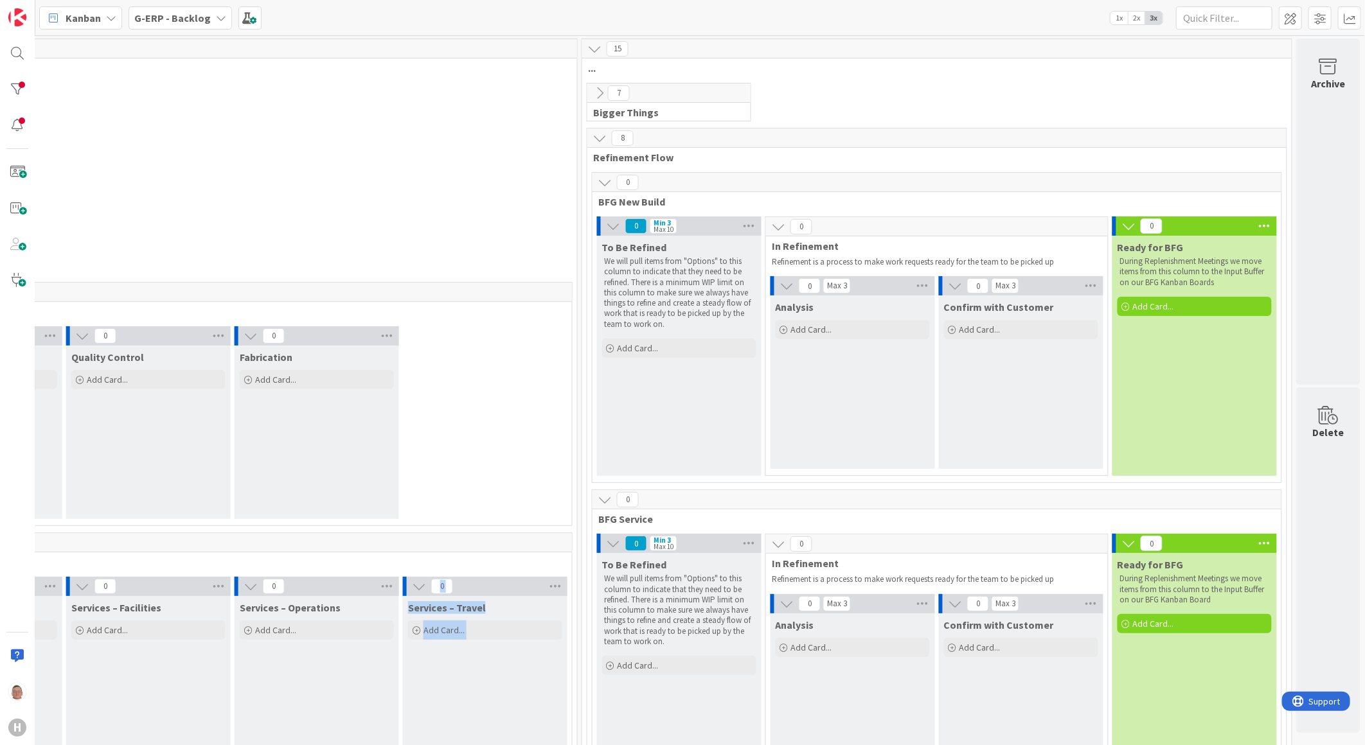
click at [598, 180] on icon at bounding box center [605, 182] width 14 height 14
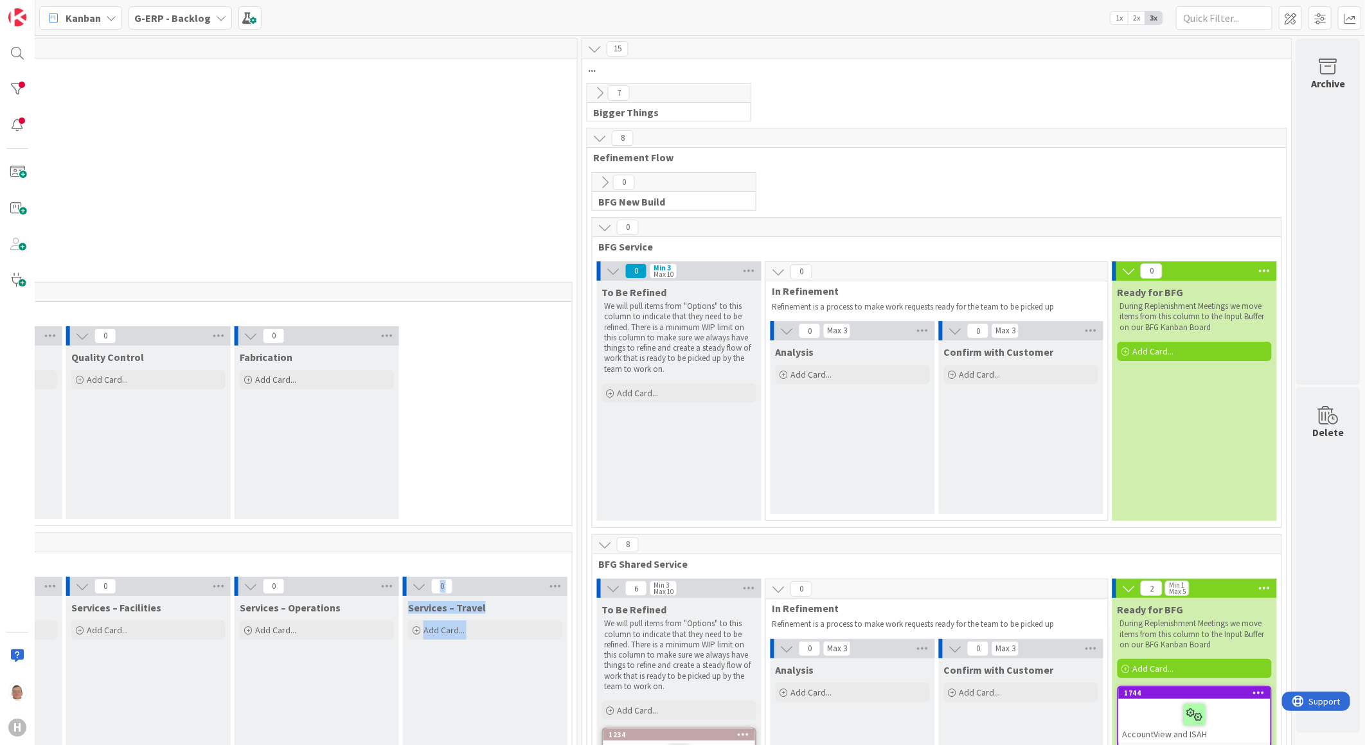
click at [598, 222] on icon at bounding box center [605, 227] width 14 height 14
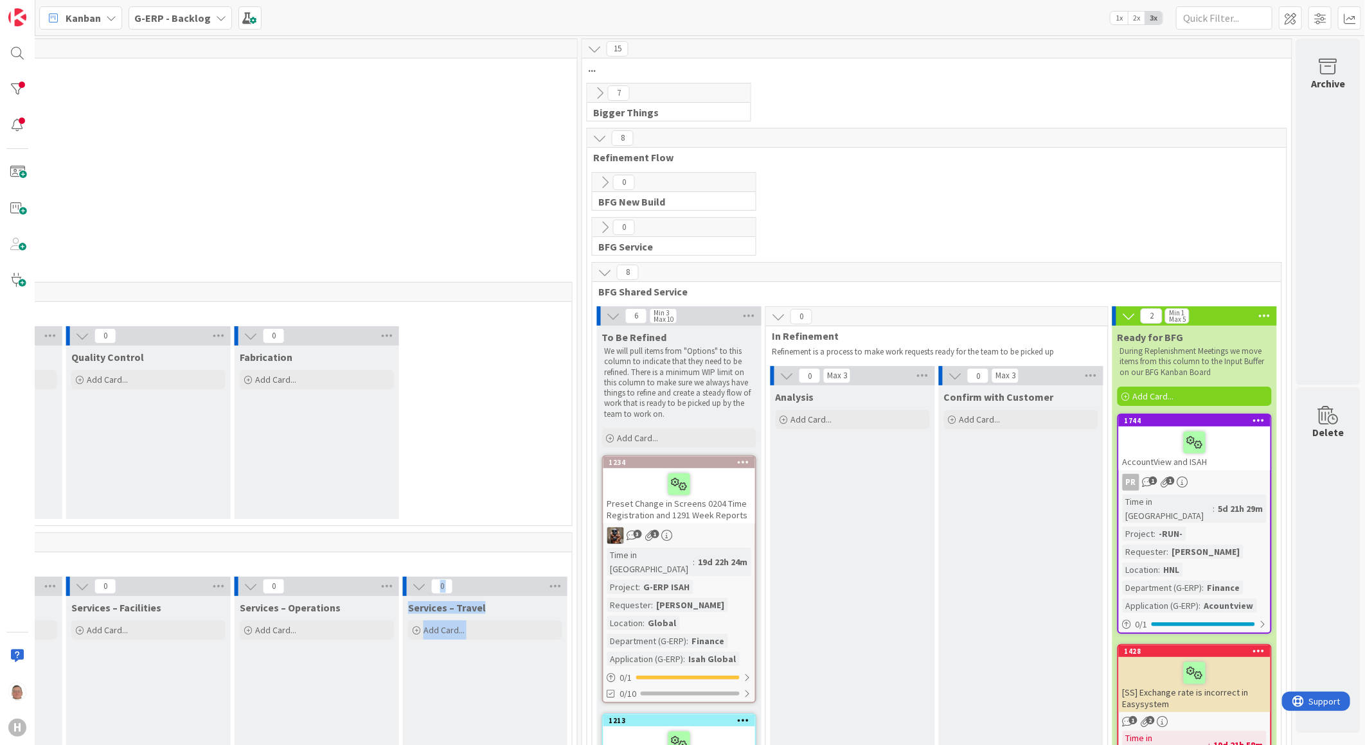
click at [598, 274] on icon at bounding box center [605, 272] width 14 height 14
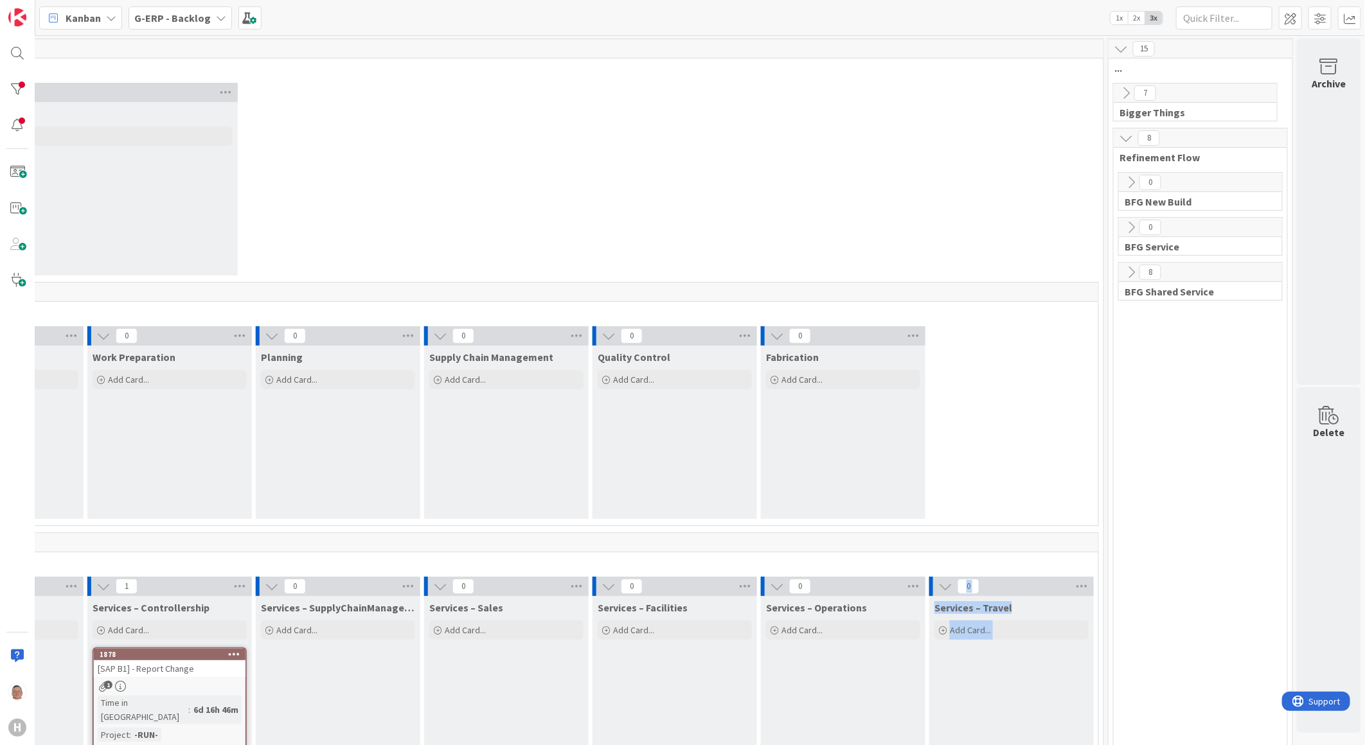
scroll to position [0, 489]
click at [1113, 52] on icon at bounding box center [1120, 49] width 14 height 14
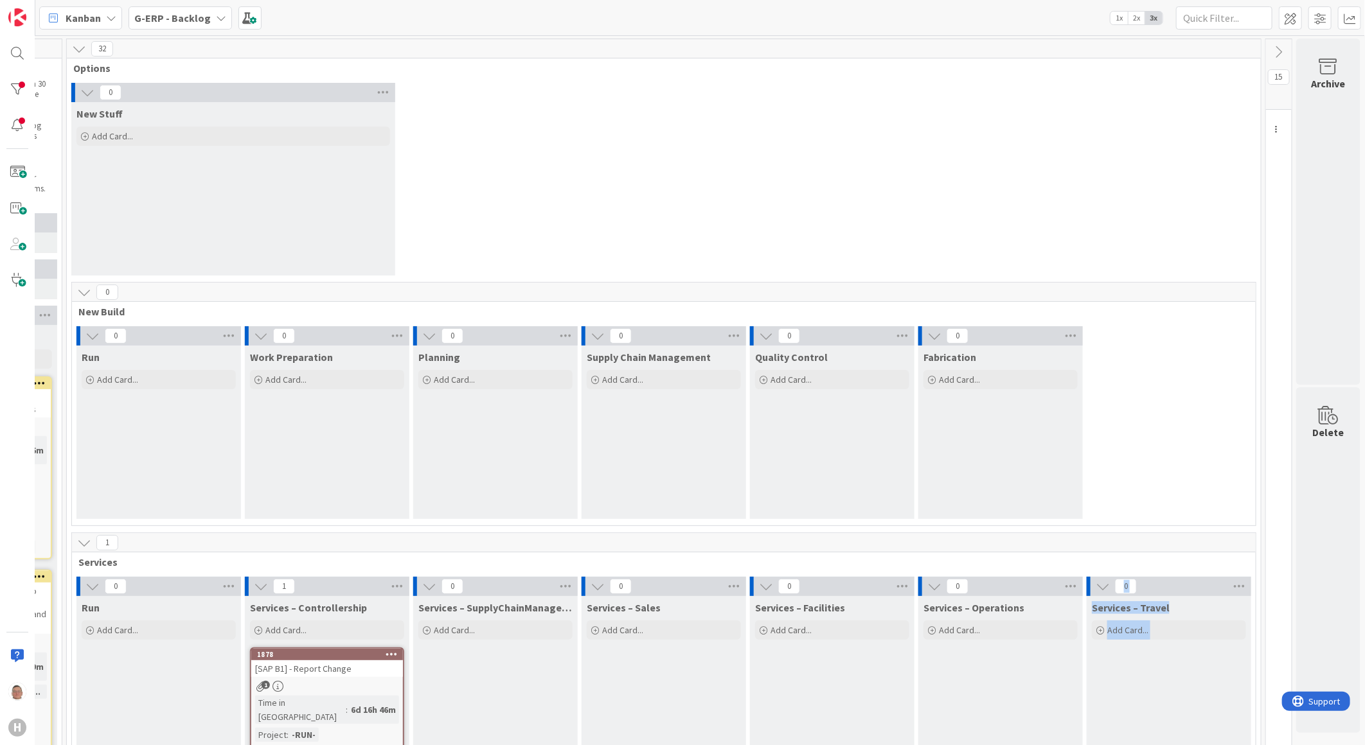
click at [1272, 46] on icon at bounding box center [1279, 52] width 14 height 14
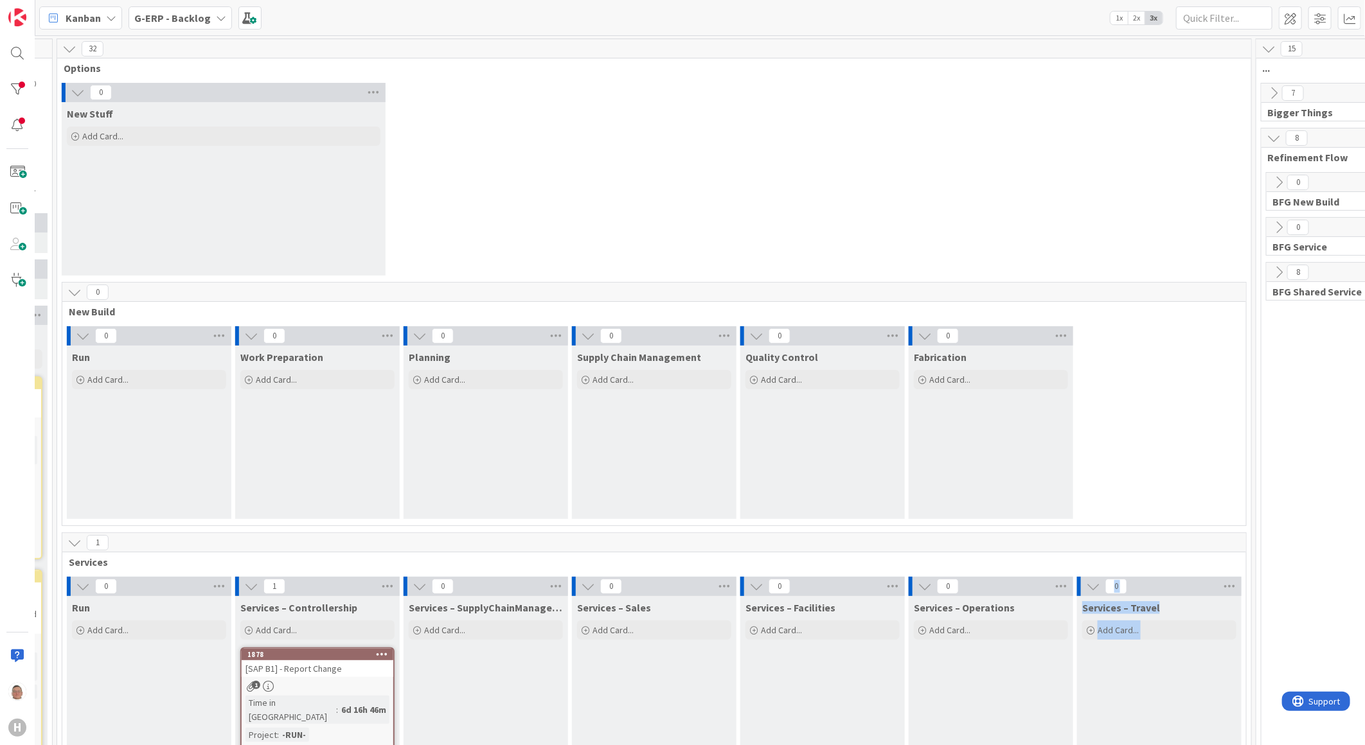
click at [1270, 93] on icon at bounding box center [1274, 93] width 14 height 14
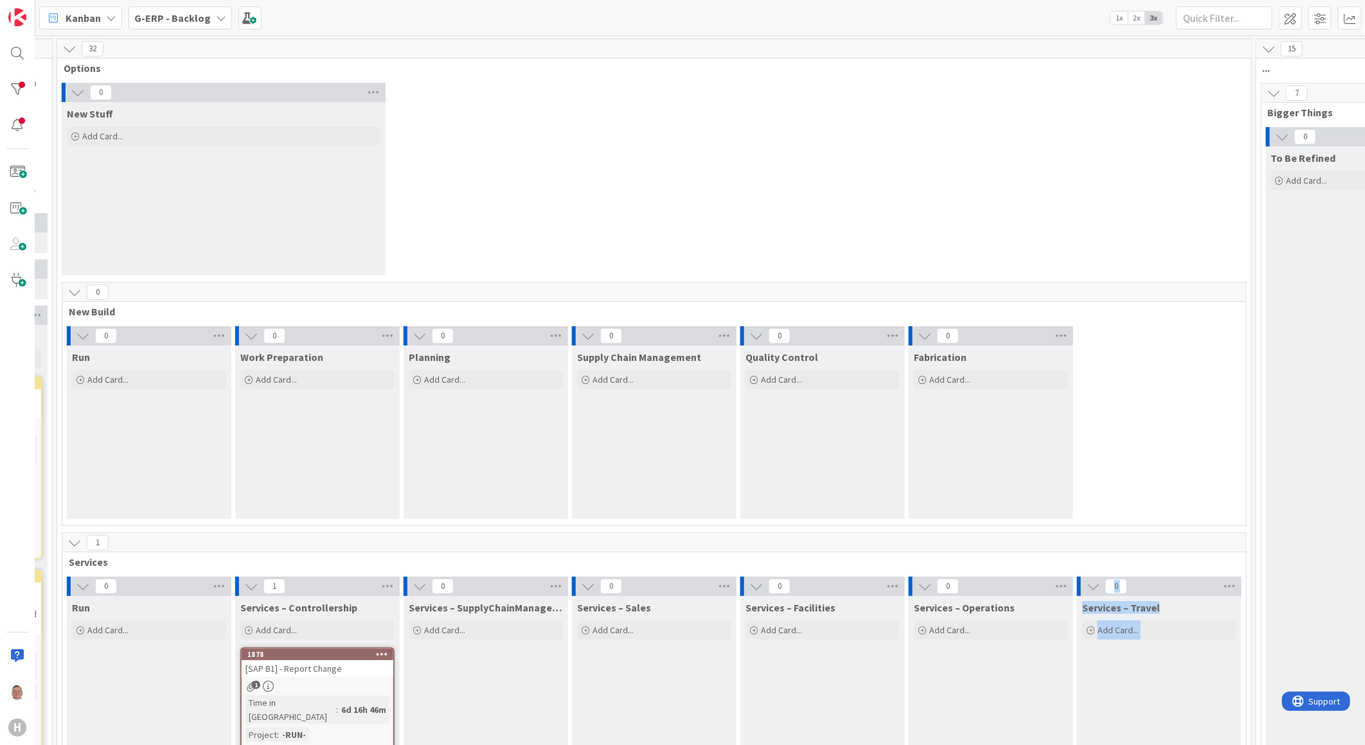
click at [1276, 92] on icon at bounding box center [1274, 93] width 14 height 14
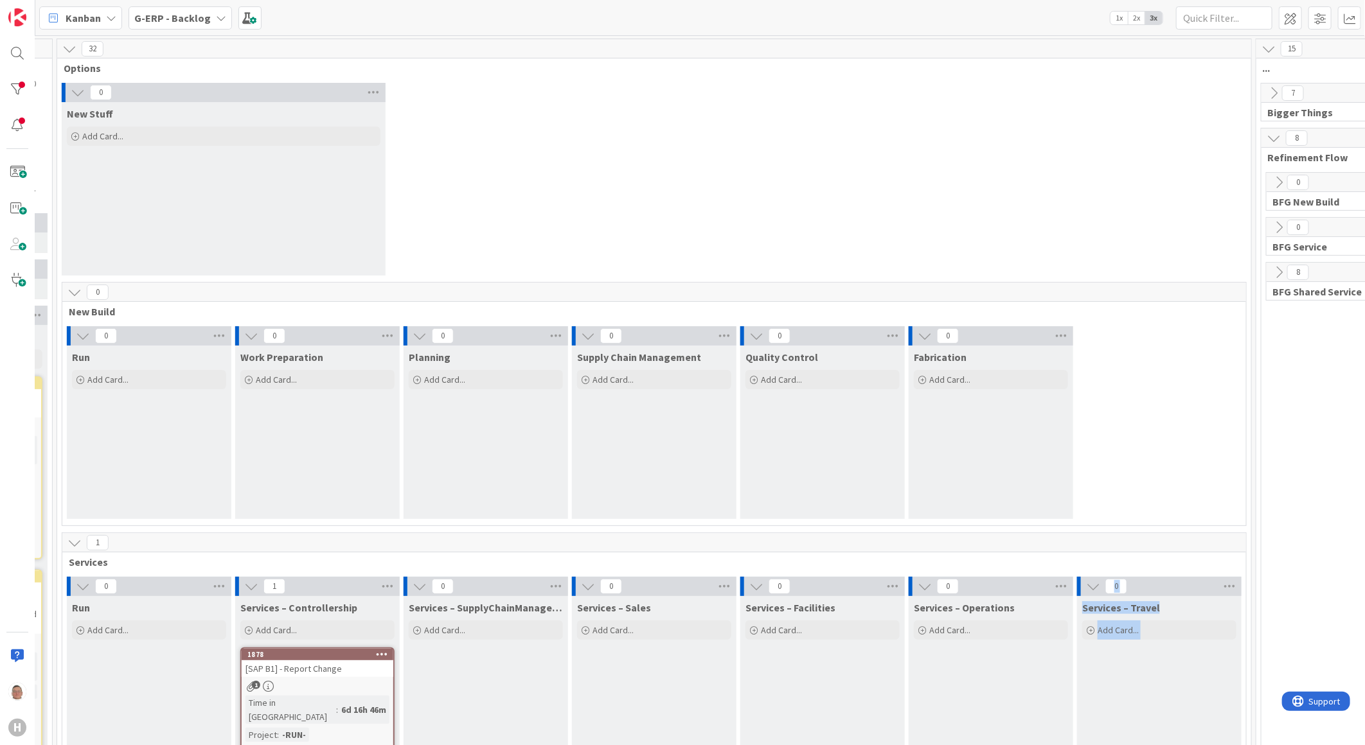
click at [1276, 92] on icon at bounding box center [1274, 93] width 14 height 14
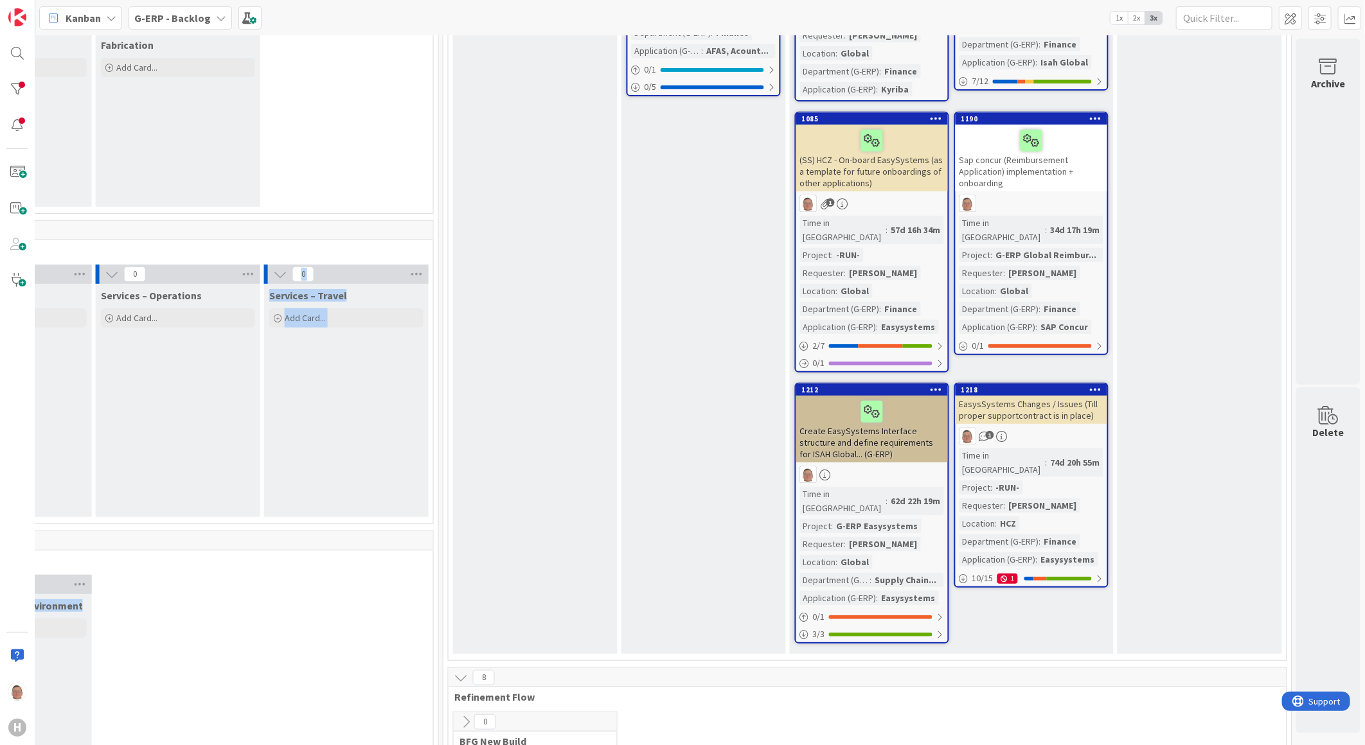
scroll to position [285, 1154]
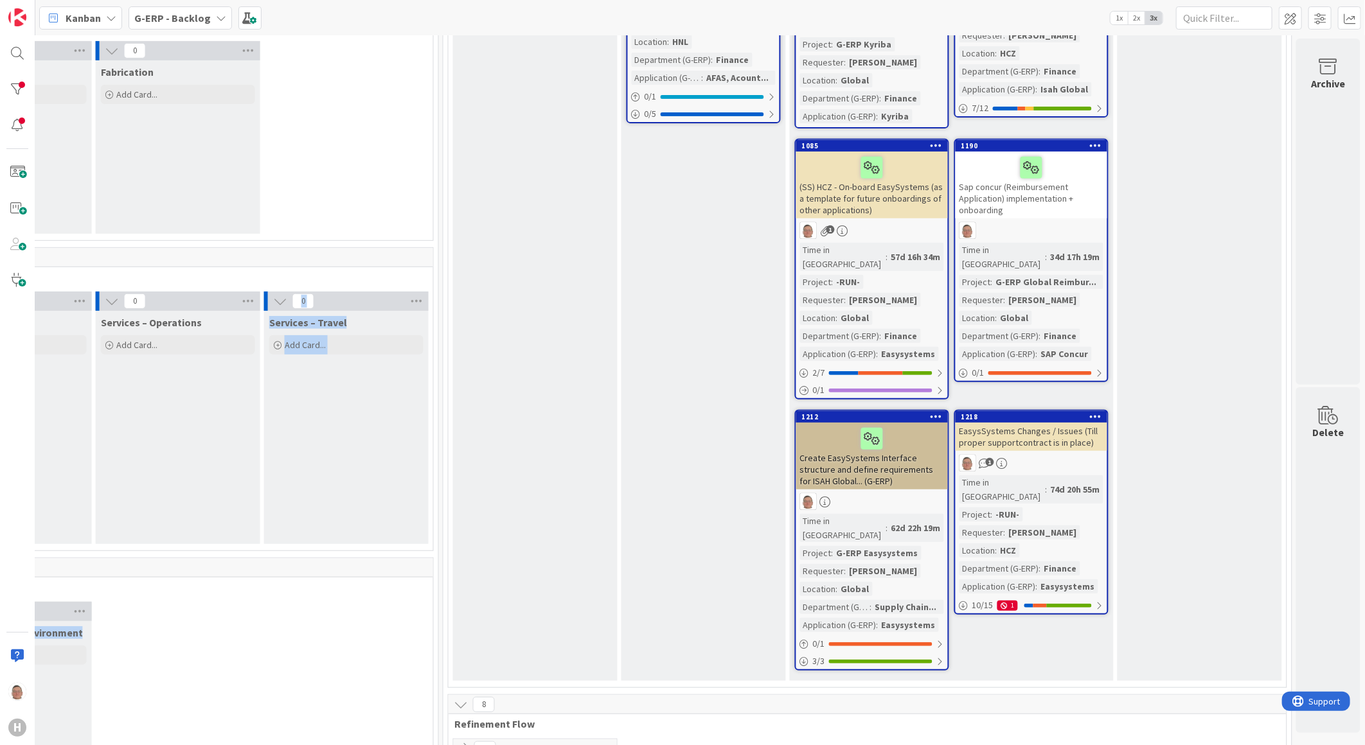
click at [1052, 193] on div "Sap concur (Reimbursement Application) implementation + onboarding" at bounding box center [1032, 185] width 152 height 67
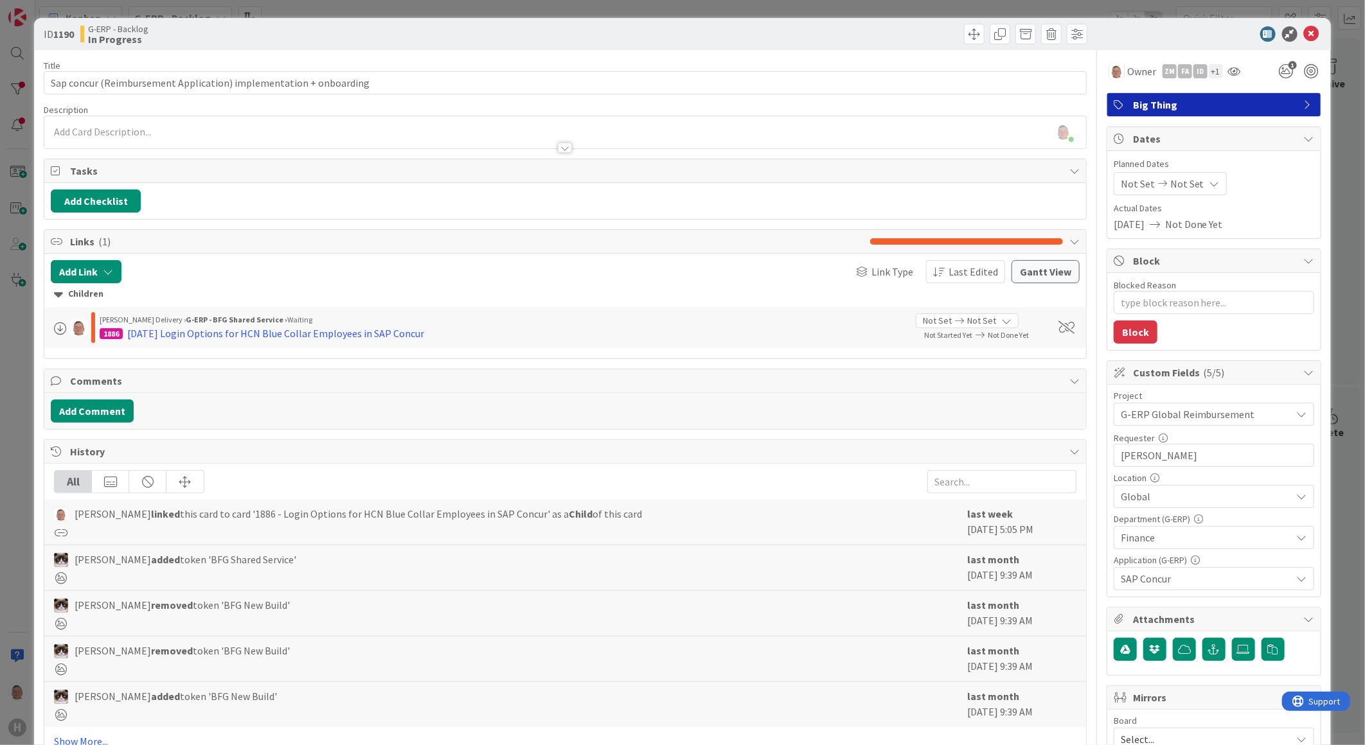
type textarea "x"
click at [1304, 35] on icon at bounding box center [1311, 33] width 15 height 15
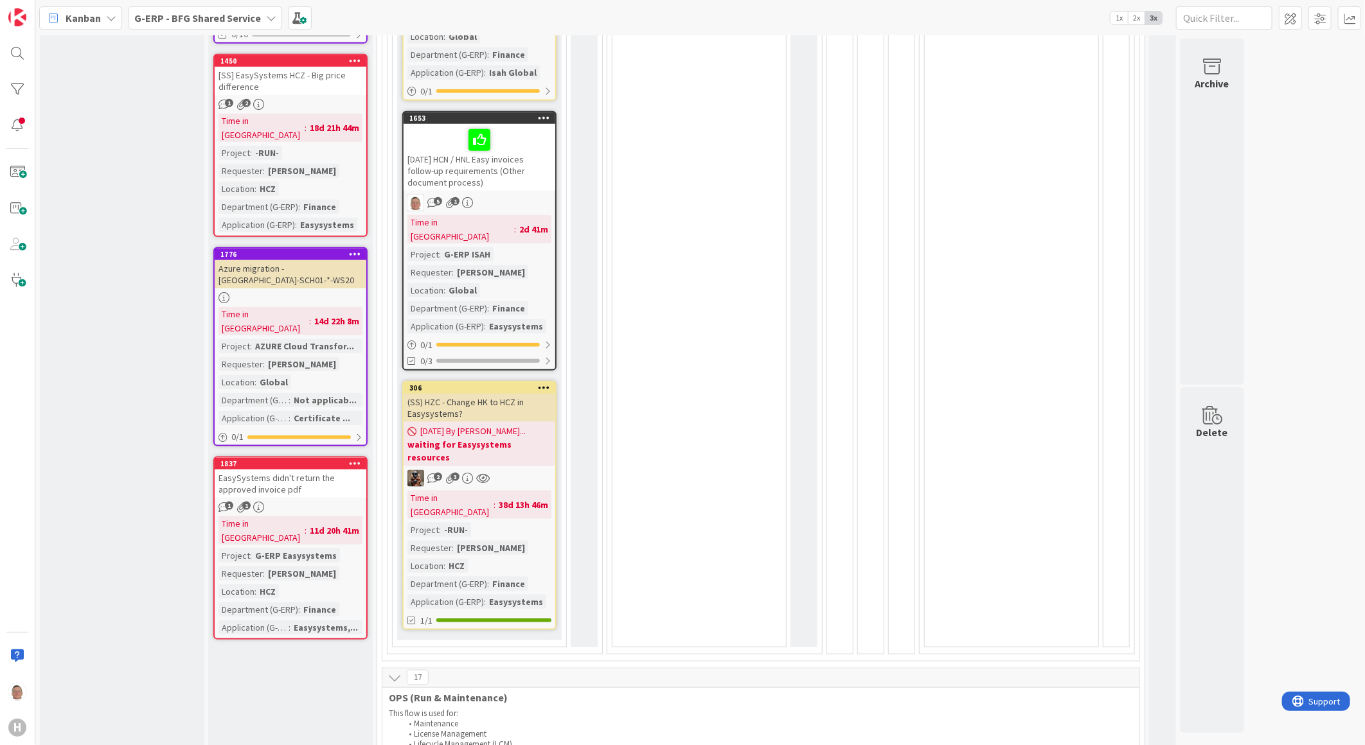
scroll to position [785, 0]
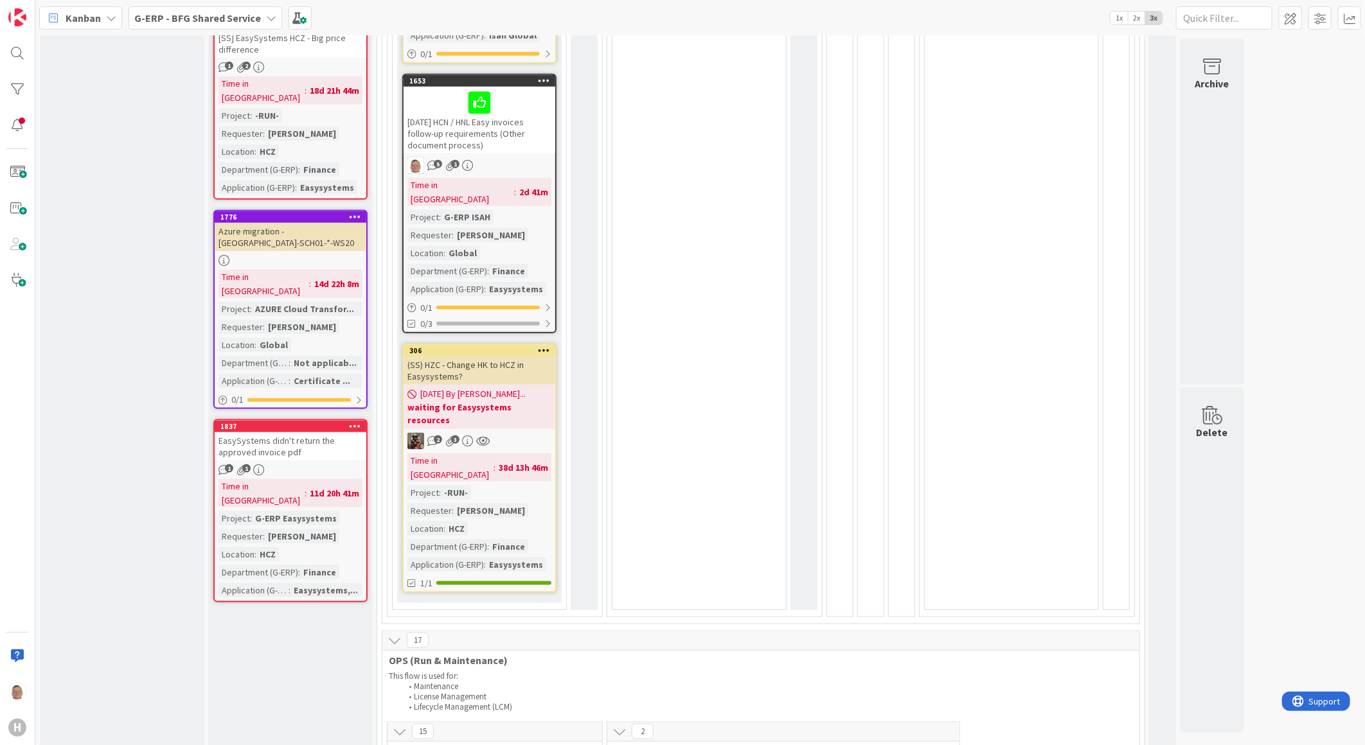
click at [497, 357] on div "(SS) HZC - Change HK to HCZ in Easysystems?" at bounding box center [480, 371] width 152 height 28
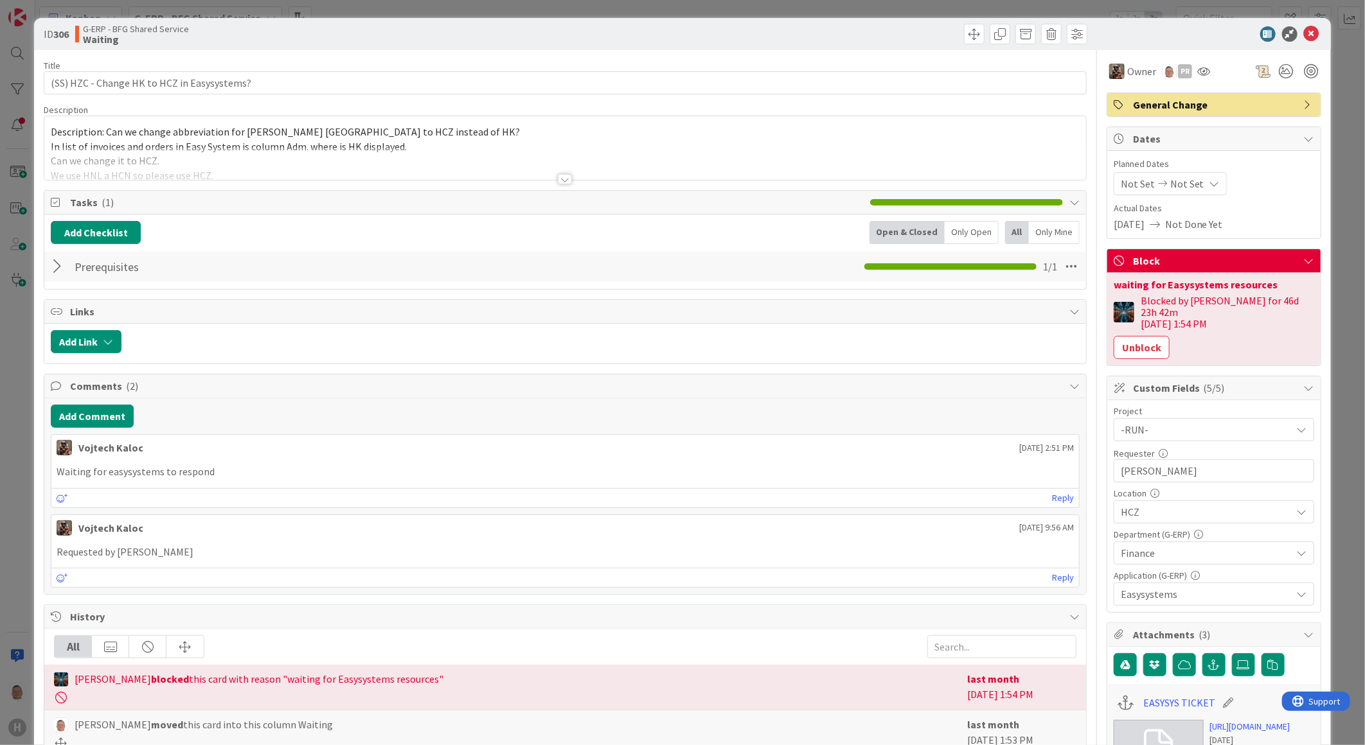
click at [560, 177] on div at bounding box center [565, 179] width 14 height 10
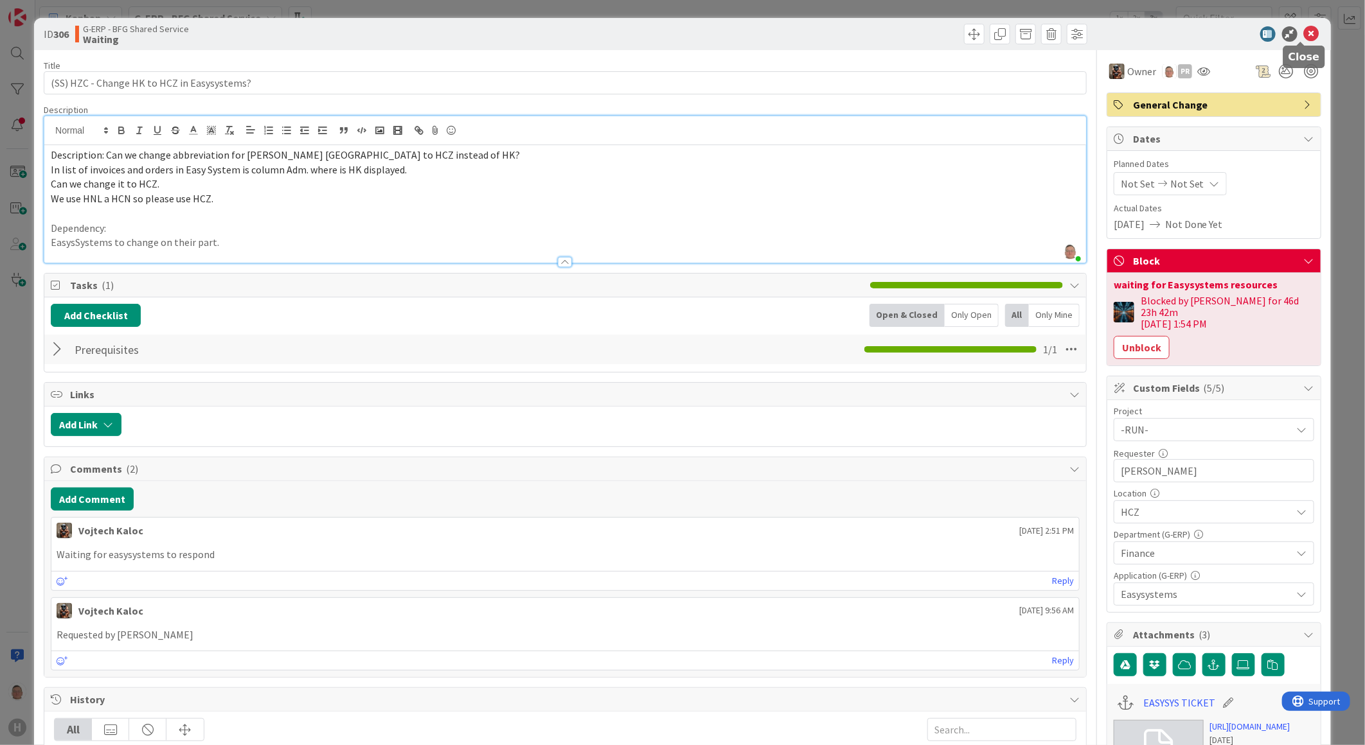
click at [1304, 37] on icon at bounding box center [1311, 33] width 15 height 15
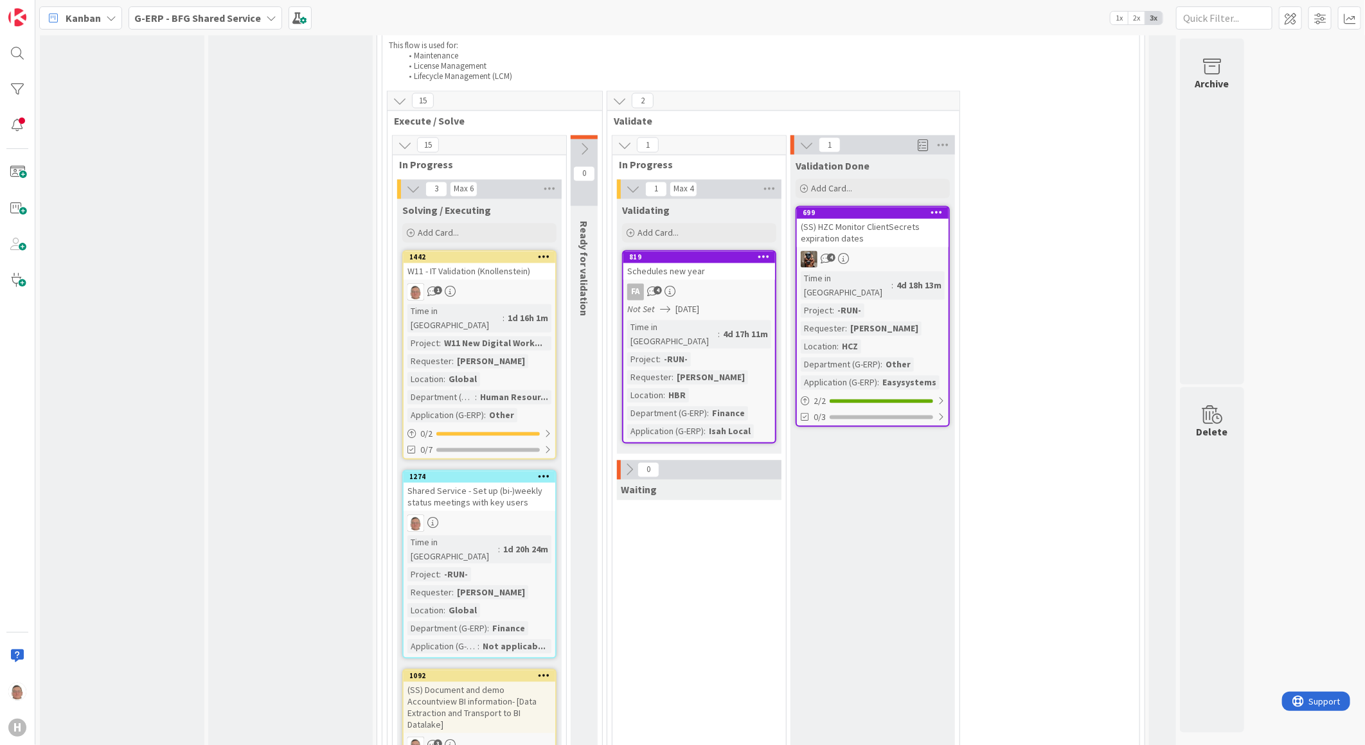
scroll to position [1428, 0]
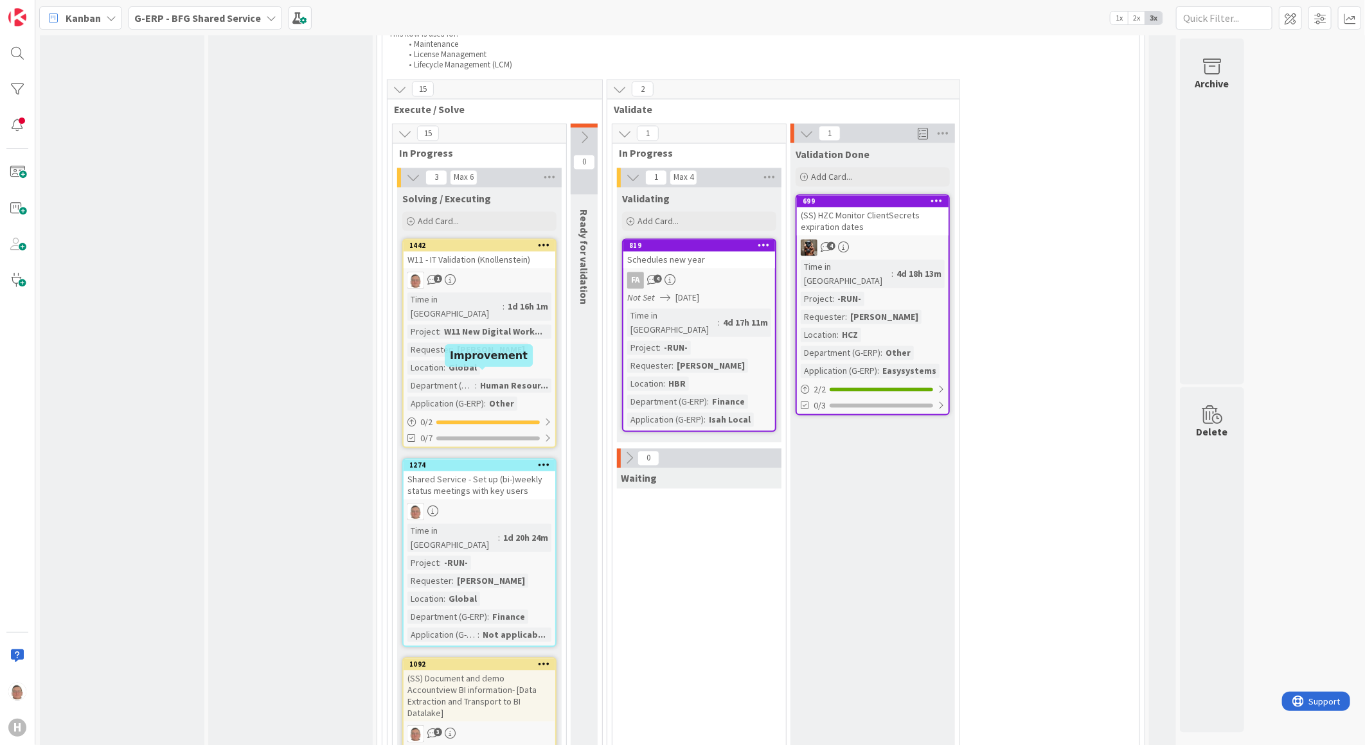
click at [512, 461] on div "1274" at bounding box center [482, 465] width 146 height 9
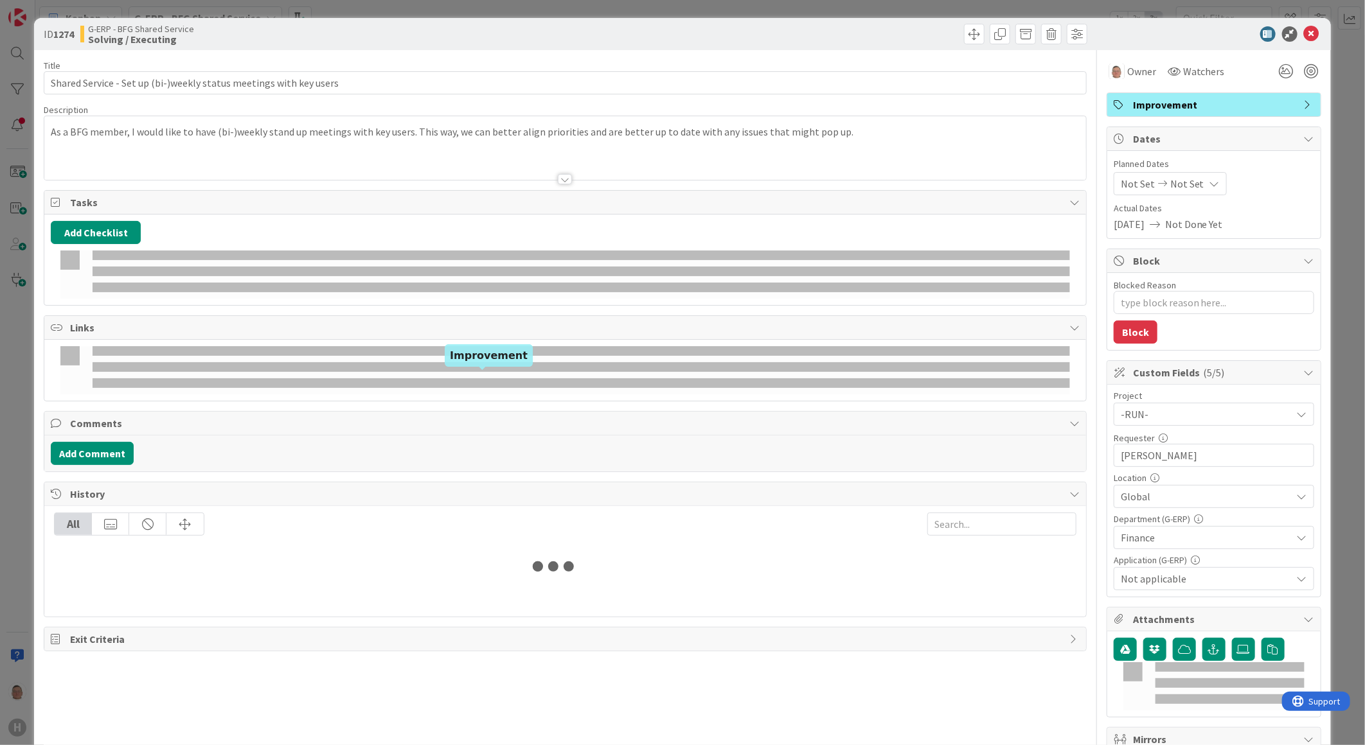
type textarea "x"
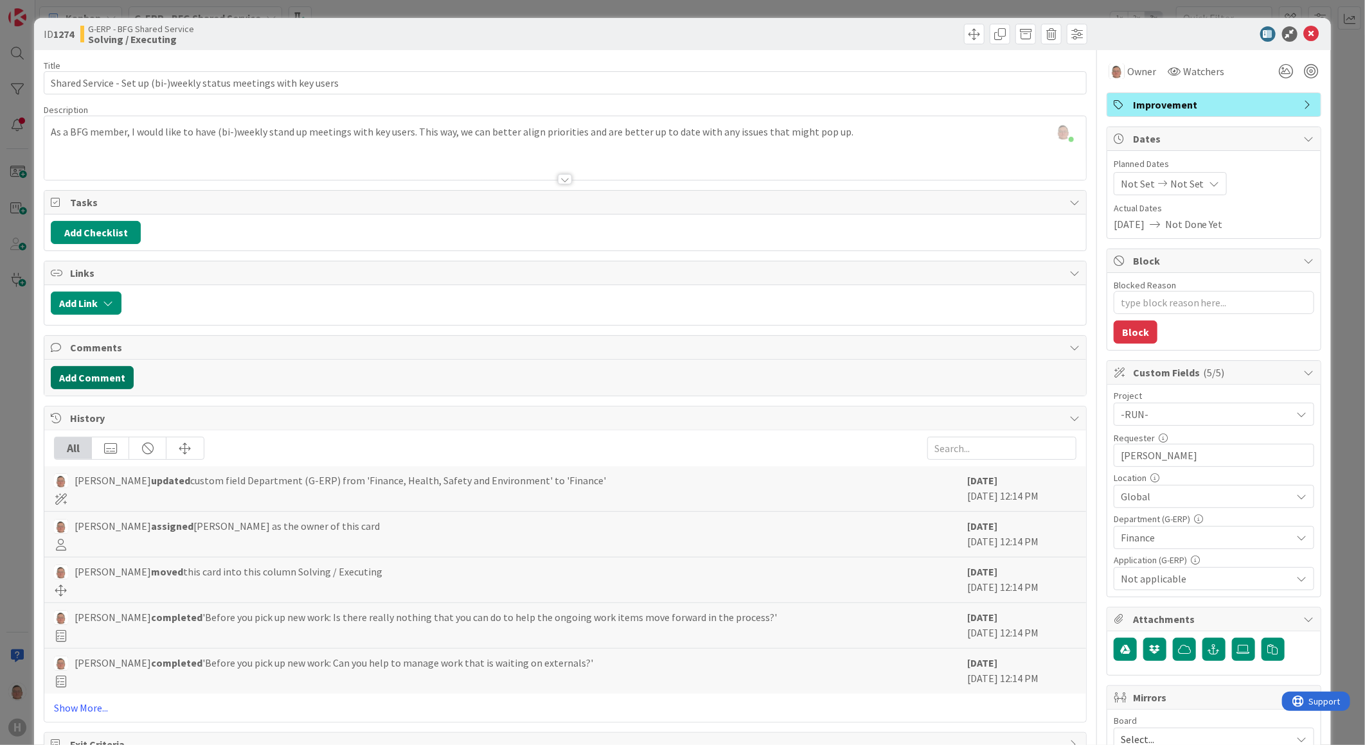
click at [101, 380] on button "Add Comment" at bounding box center [92, 377] width 83 height 23
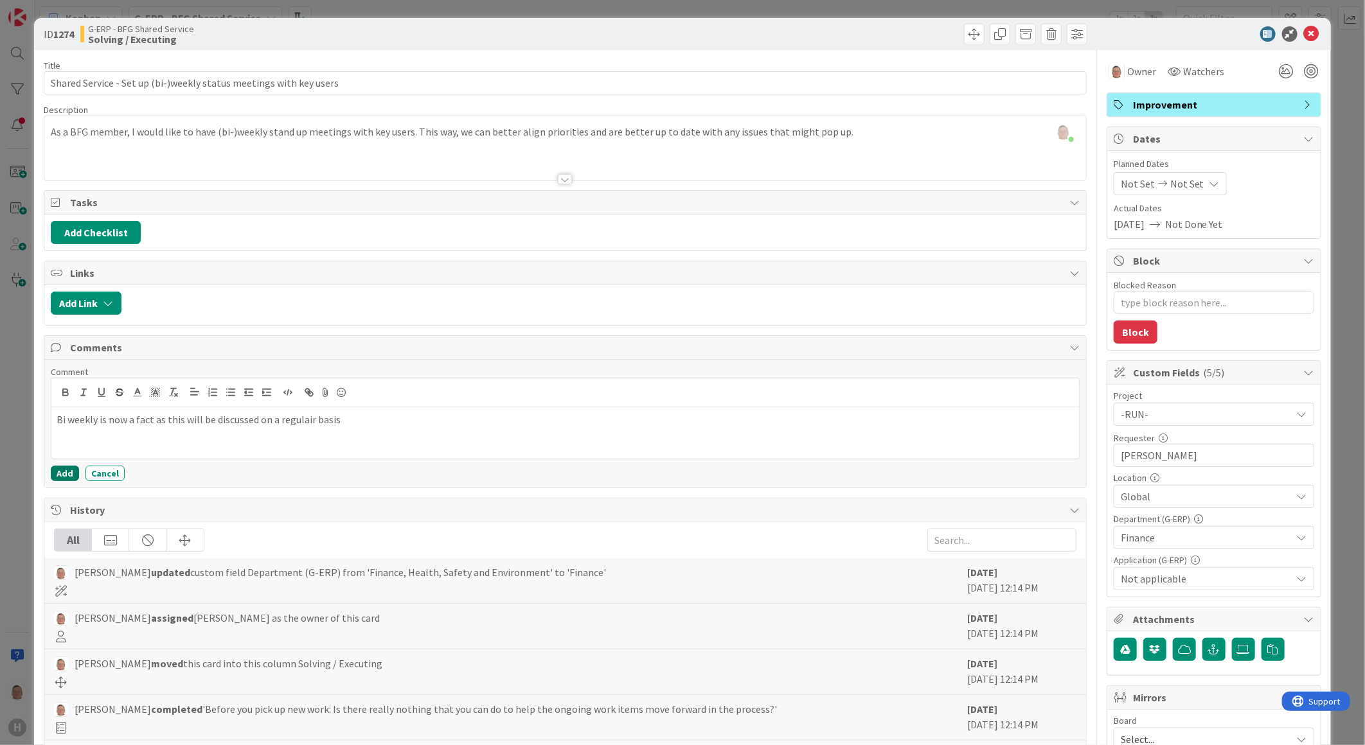
click at [62, 476] on button "Add" at bounding box center [65, 473] width 28 height 15
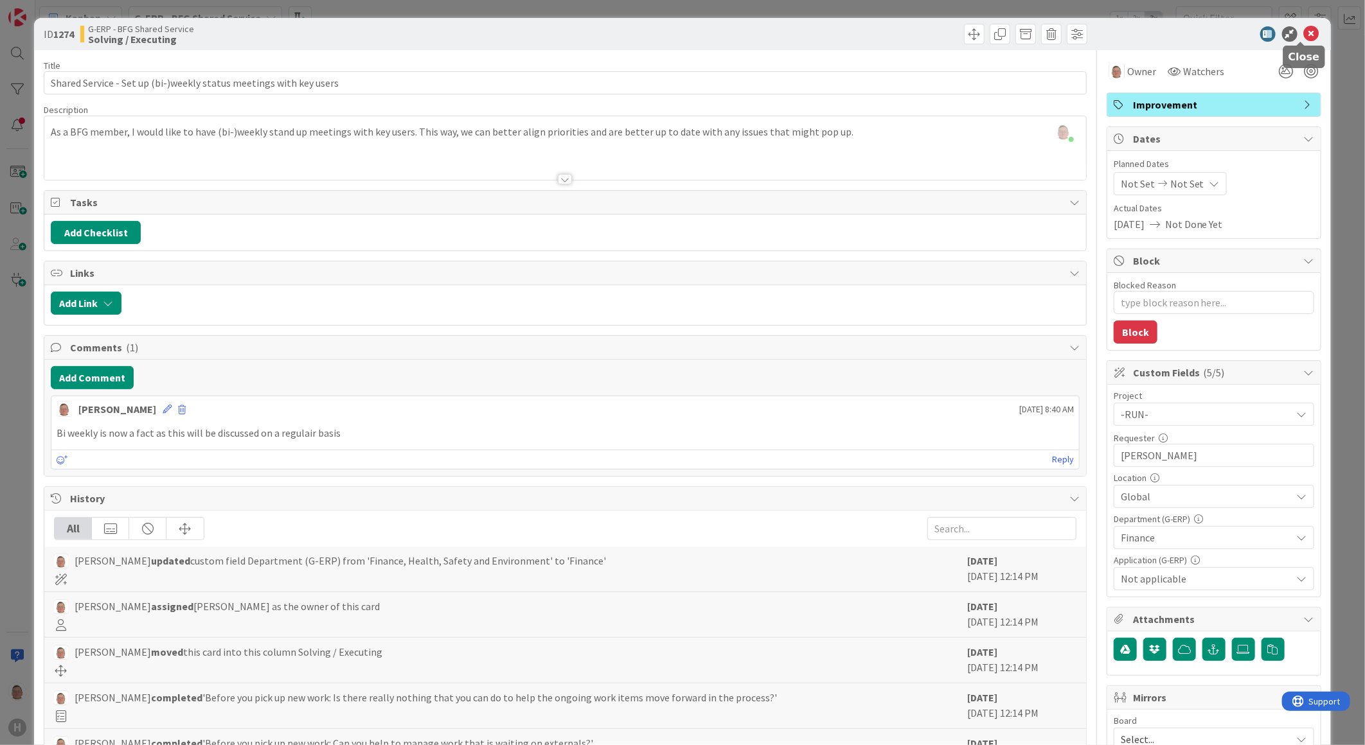
click at [1304, 28] on icon at bounding box center [1311, 33] width 15 height 15
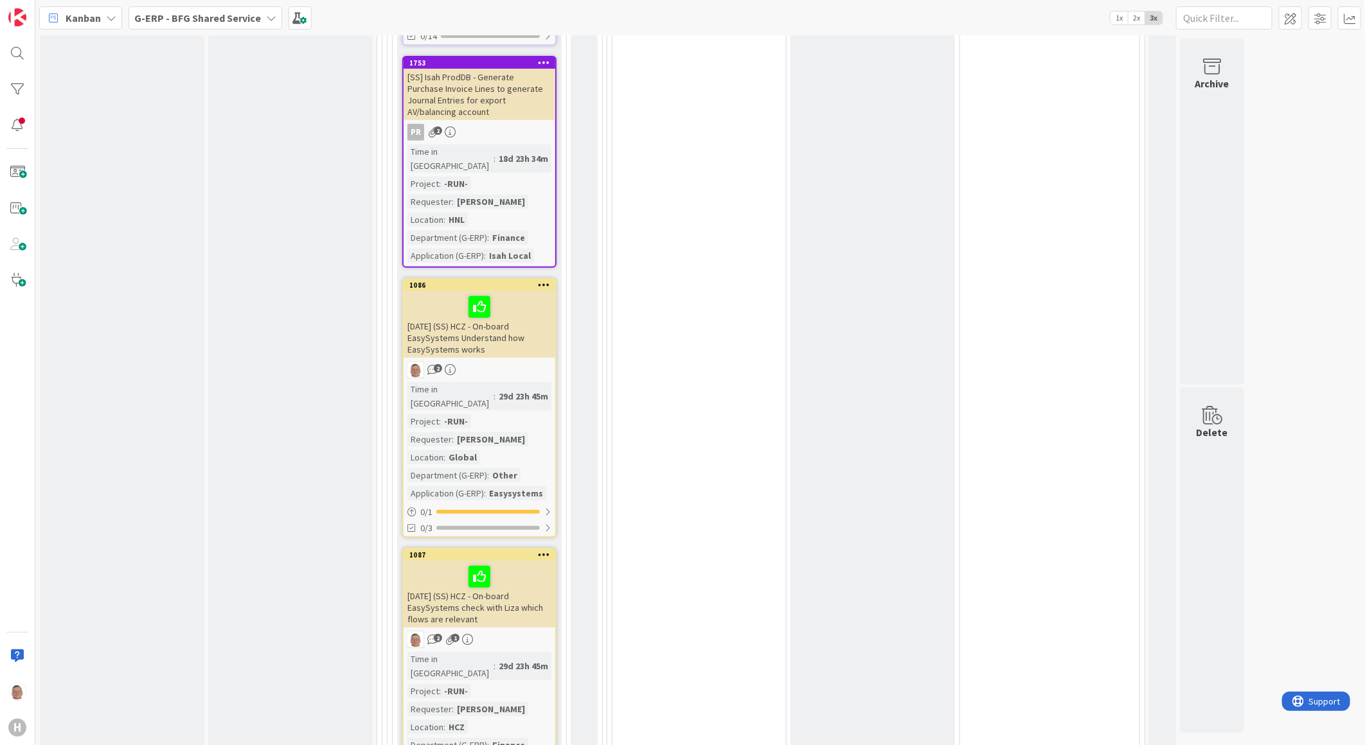
scroll to position [3356, 0]
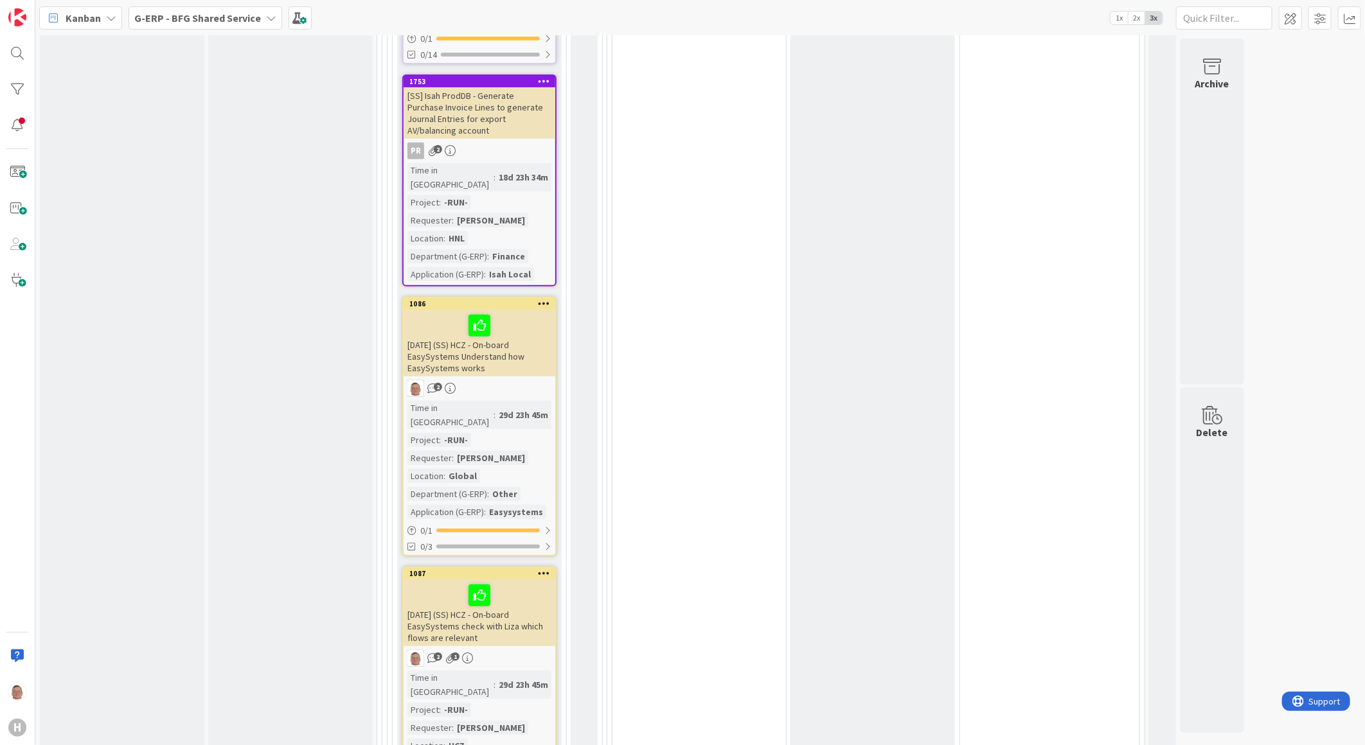
click at [541, 299] on icon at bounding box center [544, 303] width 12 height 9
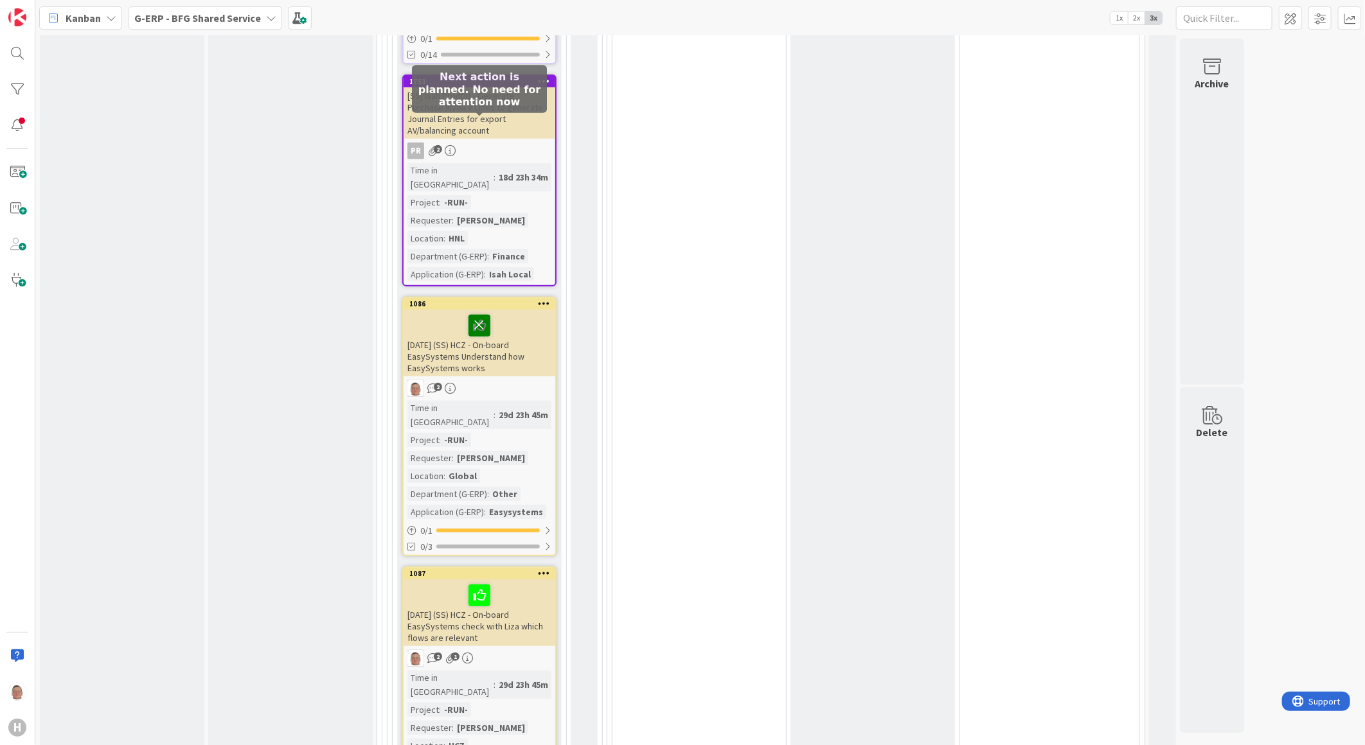
click at [474, 315] on icon at bounding box center [479, 325] width 22 height 21
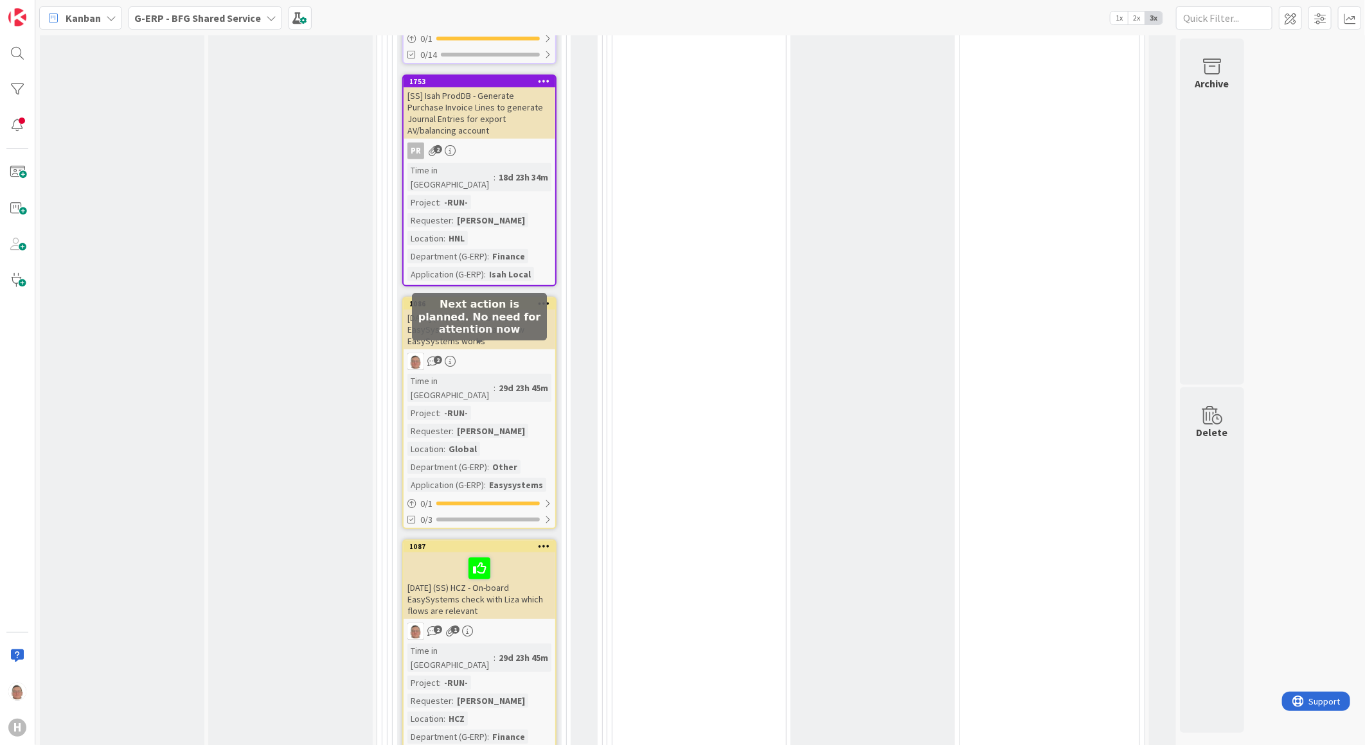
click at [0, 0] on icon at bounding box center [0, 0] width 0 height 0
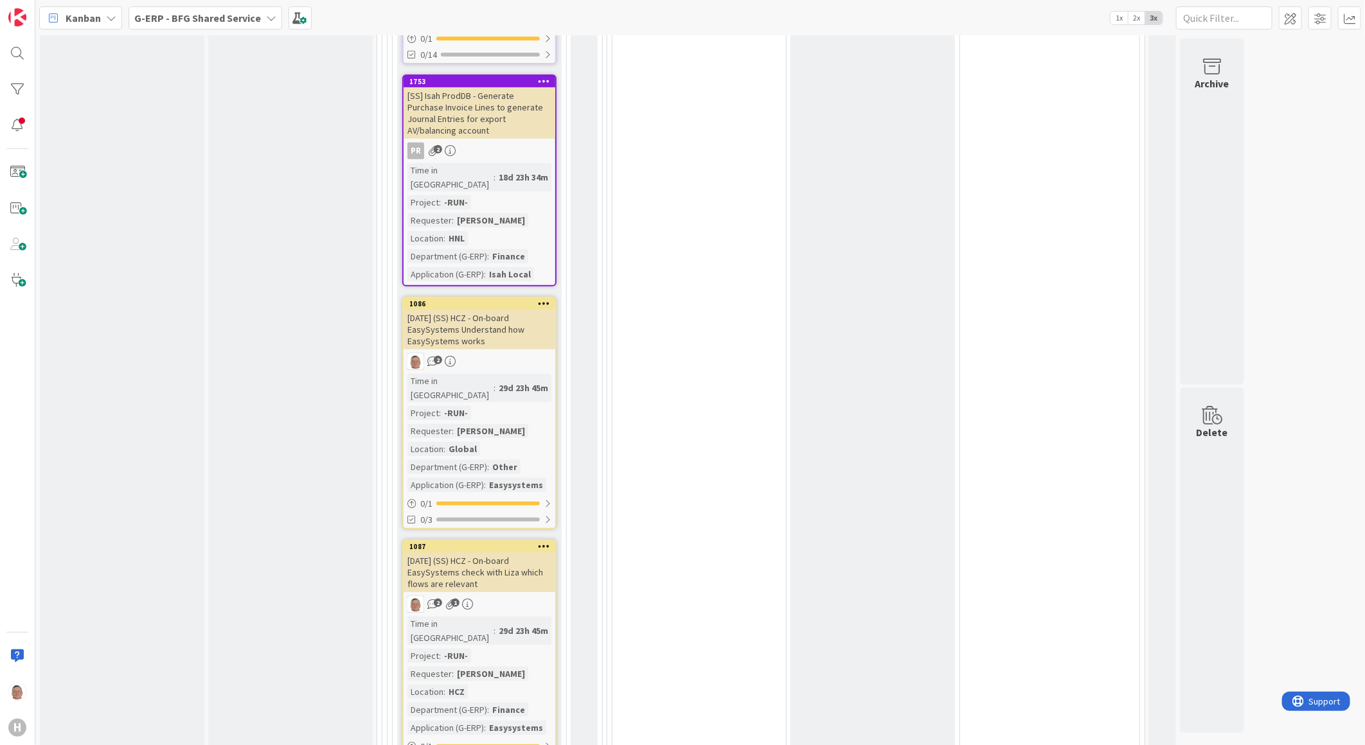
click at [485, 310] on div "[DATE] (SS) HCZ - On-board EasySystems Understand how EasySystems works" at bounding box center [480, 330] width 152 height 40
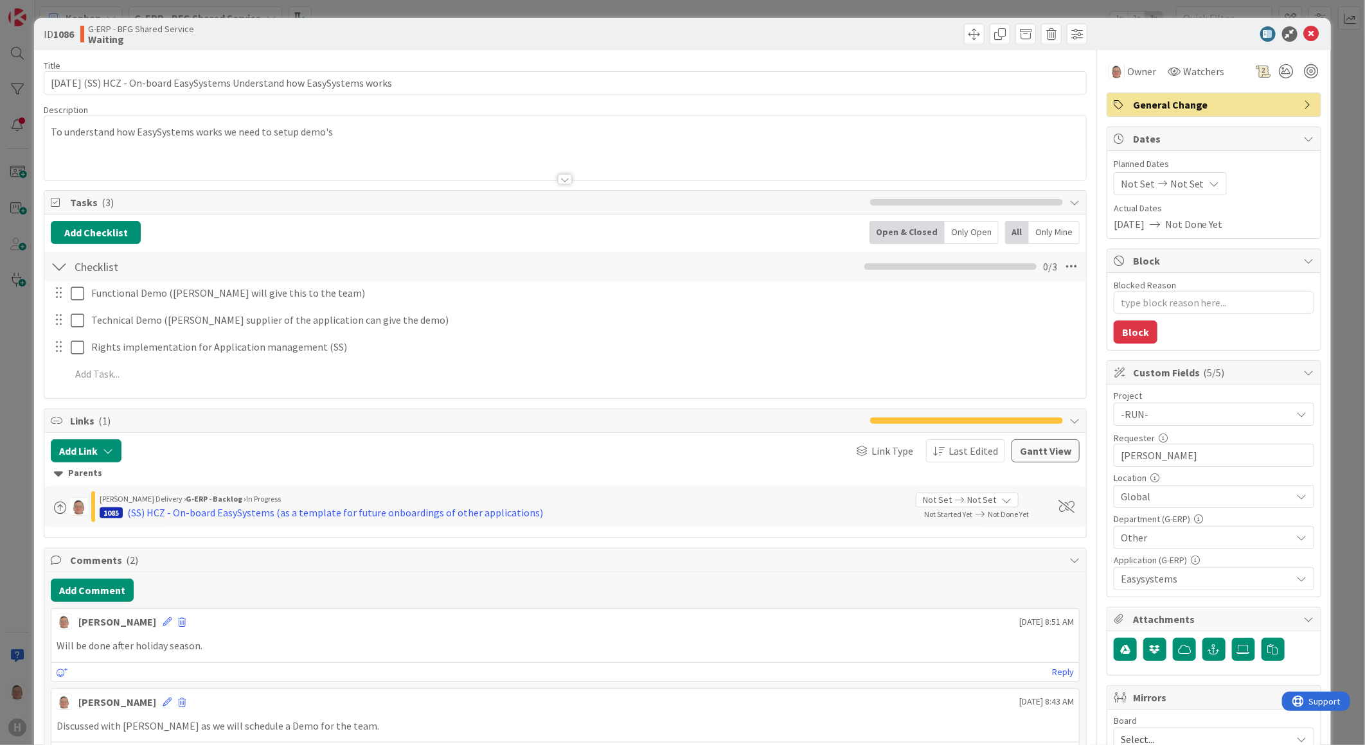
type textarea "x"
click at [85, 585] on button "Add Comment" at bounding box center [92, 590] width 83 height 23
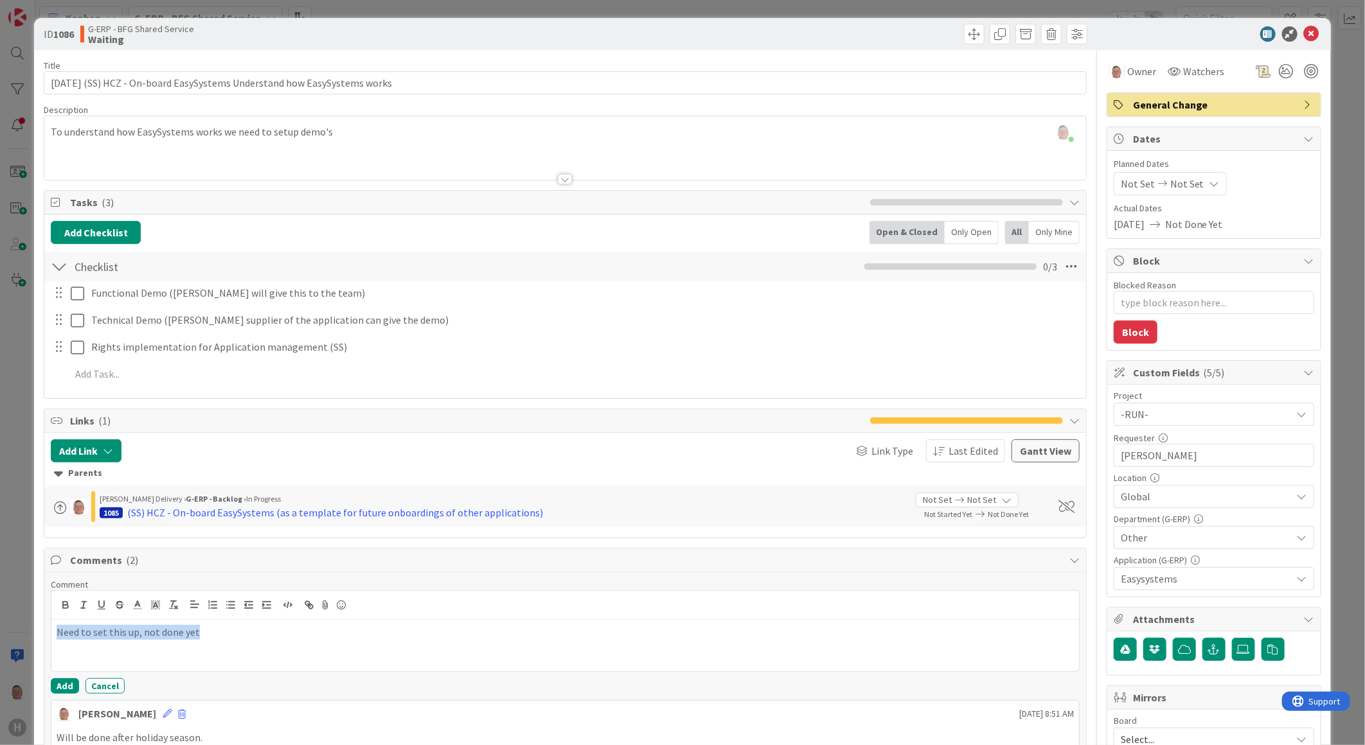
drag, startPoint x: 200, startPoint y: 634, endPoint x: 16, endPoint y: 634, distance: 183.8
click at [16, 634] on div "ID 1086 G-ERP - BFG Shared Service Waiting Title 74 / 128 12-9-2025 (SS) HCZ - …" at bounding box center [682, 372] width 1365 height 745
copy p "Need to set this up, not done yet"
click at [63, 689] on button "Add" at bounding box center [65, 686] width 28 height 15
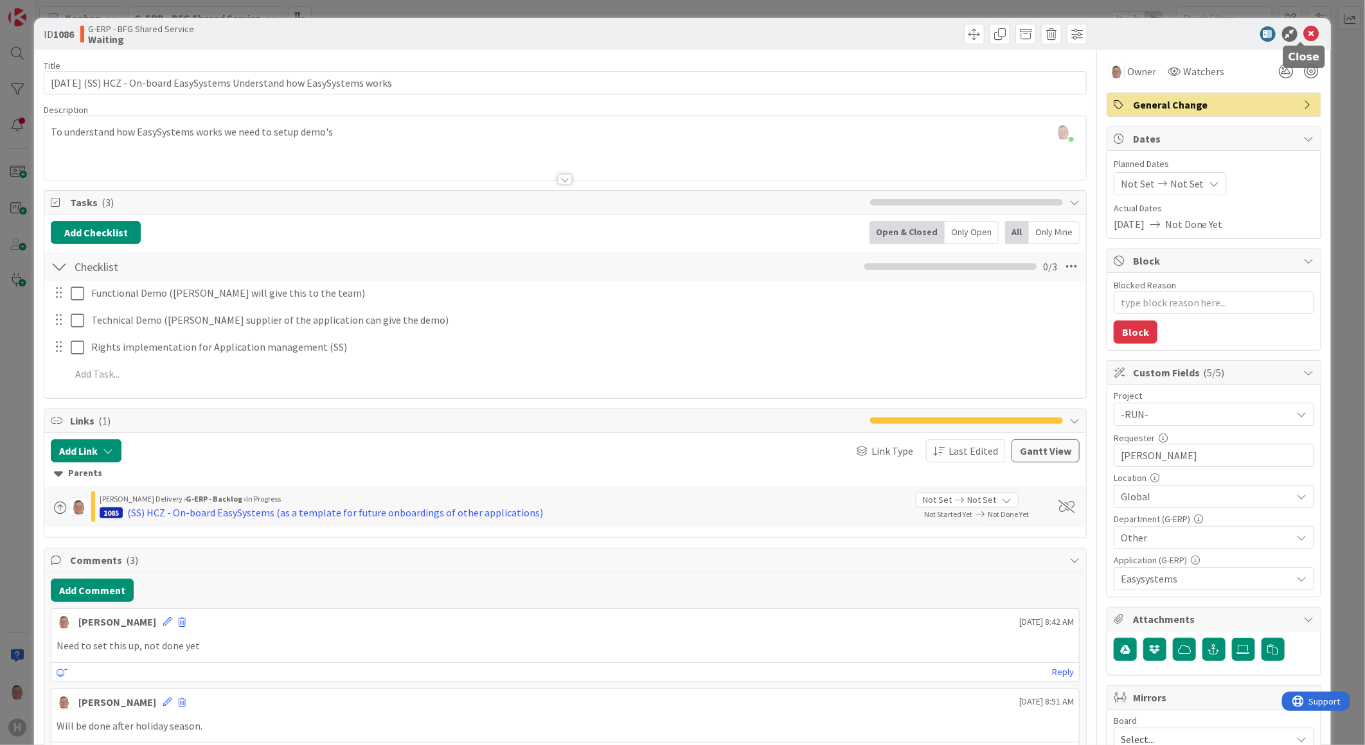
click at [1304, 31] on icon at bounding box center [1311, 33] width 15 height 15
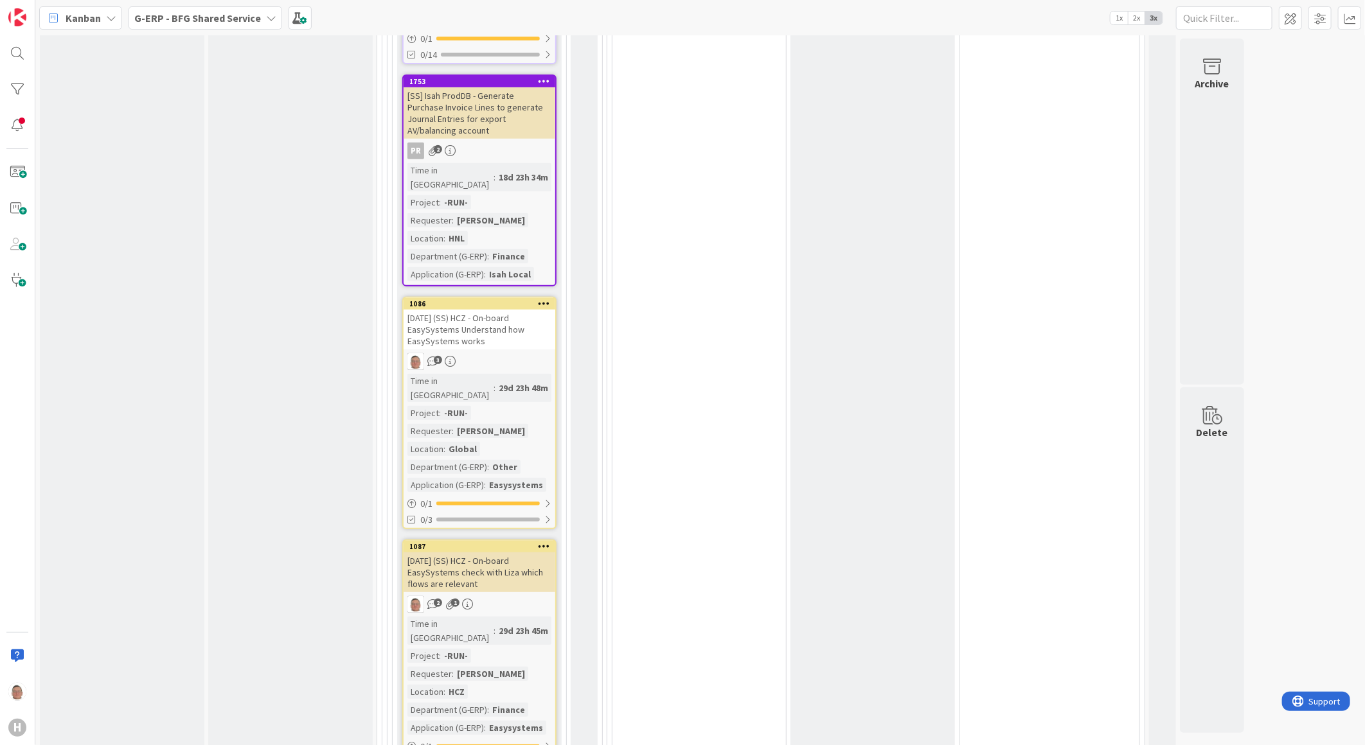
click at [494, 553] on div "[DATE] (SS) HCZ - On-board EasySystems check with Liza which flows are relevant" at bounding box center [480, 573] width 152 height 40
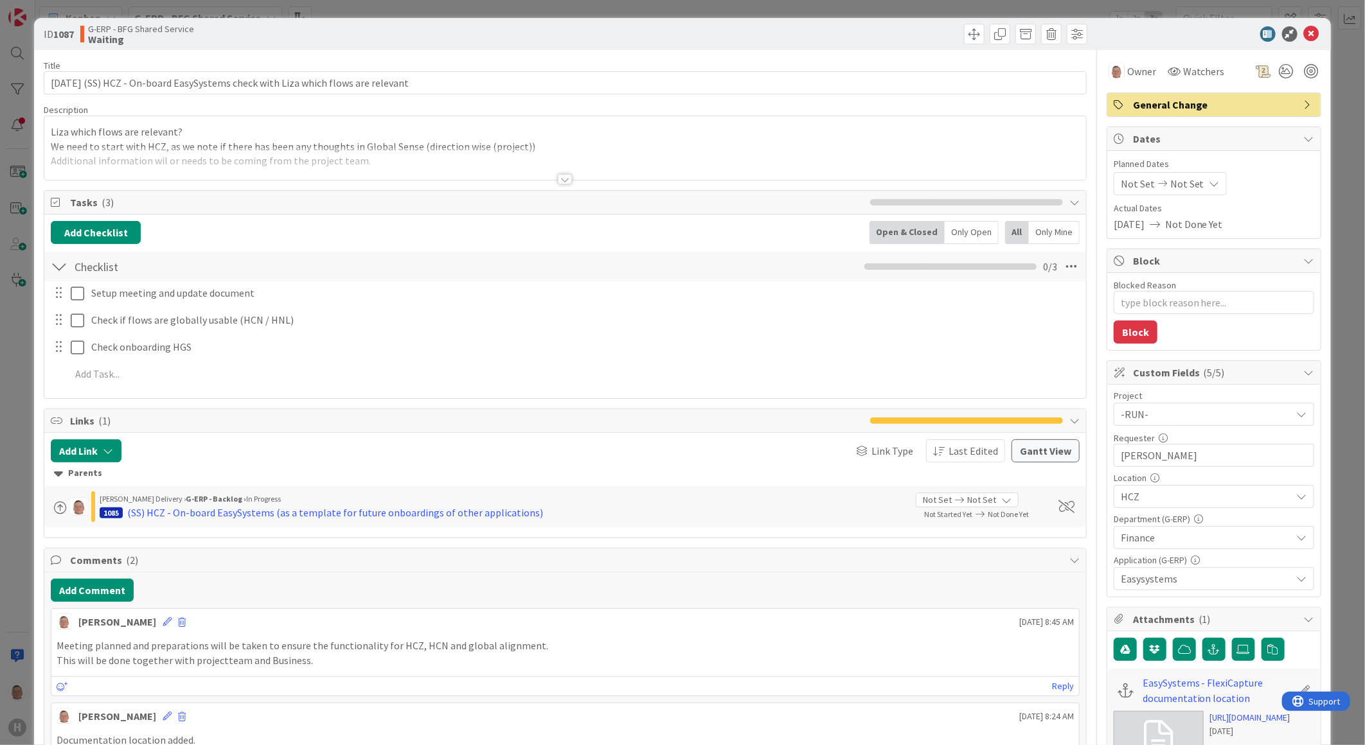
type textarea "x"
click at [89, 594] on button "Add Comment" at bounding box center [92, 590] width 83 height 23
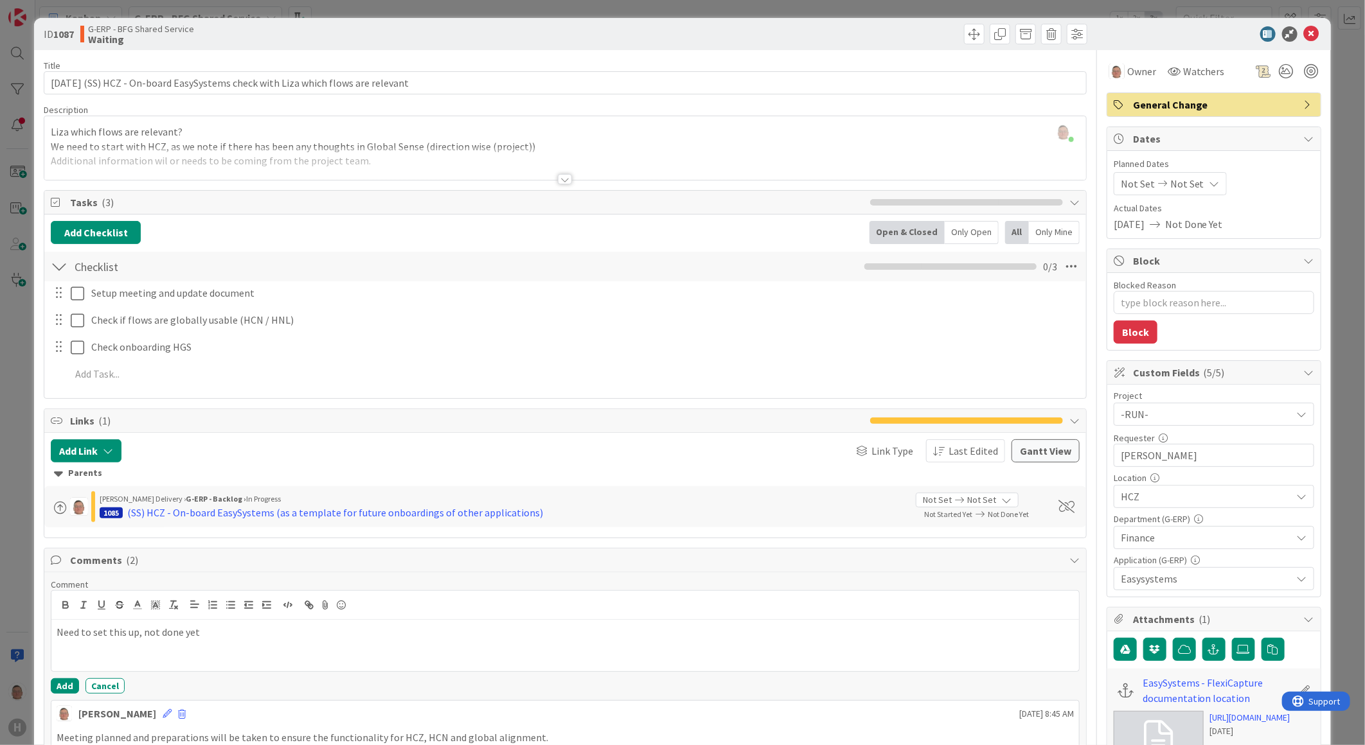
drag, startPoint x: 136, startPoint y: 636, endPoint x: 387, endPoint y: 654, distance: 251.9
click at [136, 636] on p "Need to set this up, not done yet" at bounding box center [565, 632] width 1017 height 15
click at [55, 685] on button "Add" at bounding box center [65, 686] width 28 height 15
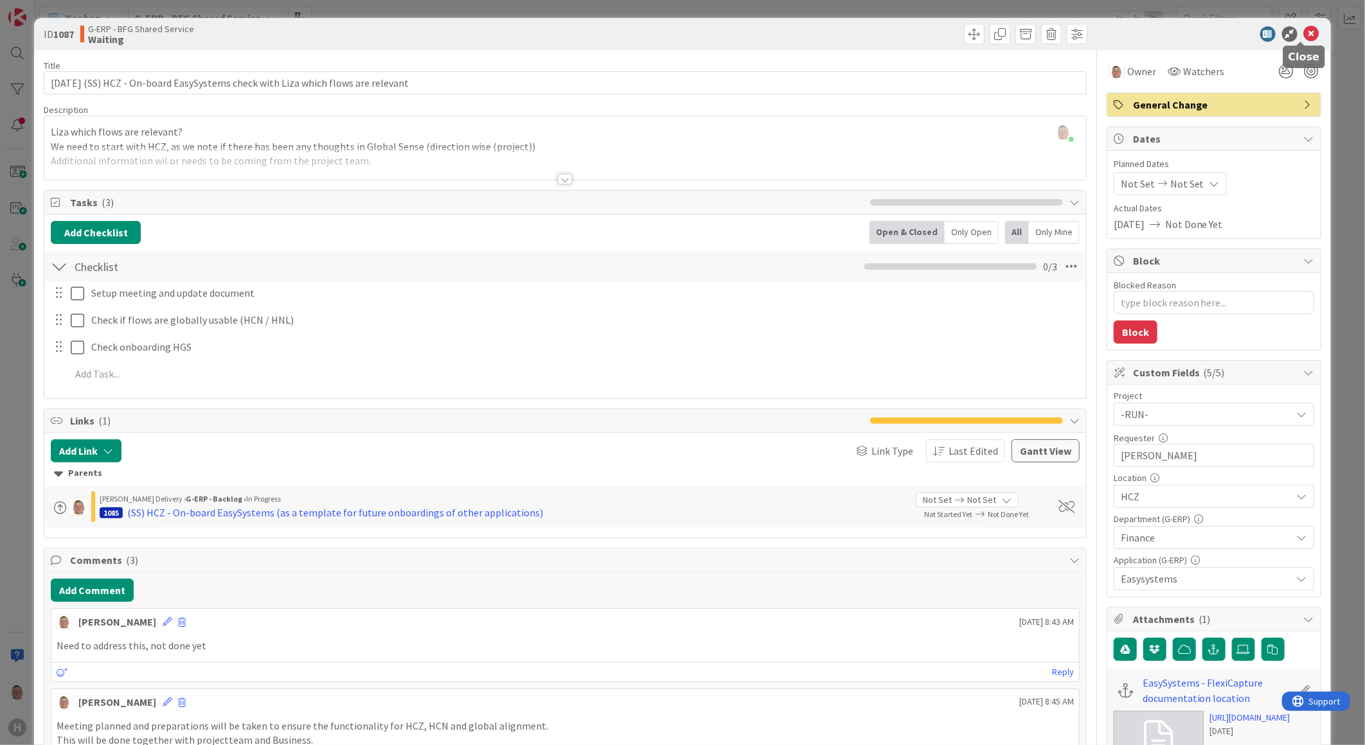
click at [1304, 31] on icon at bounding box center [1311, 33] width 15 height 15
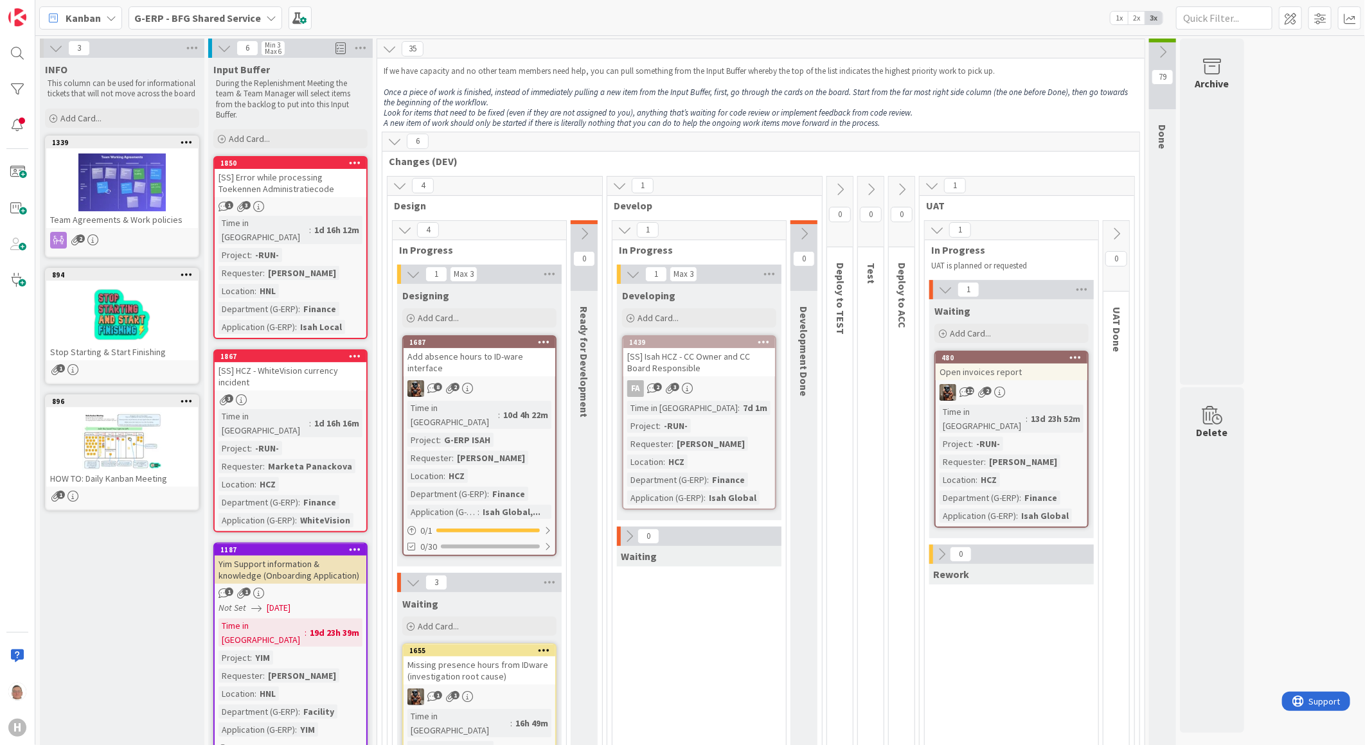
click at [701, 353] on div "[SS] Isah HCZ - CC Owner and CC Board Responsible" at bounding box center [699, 362] width 152 height 28
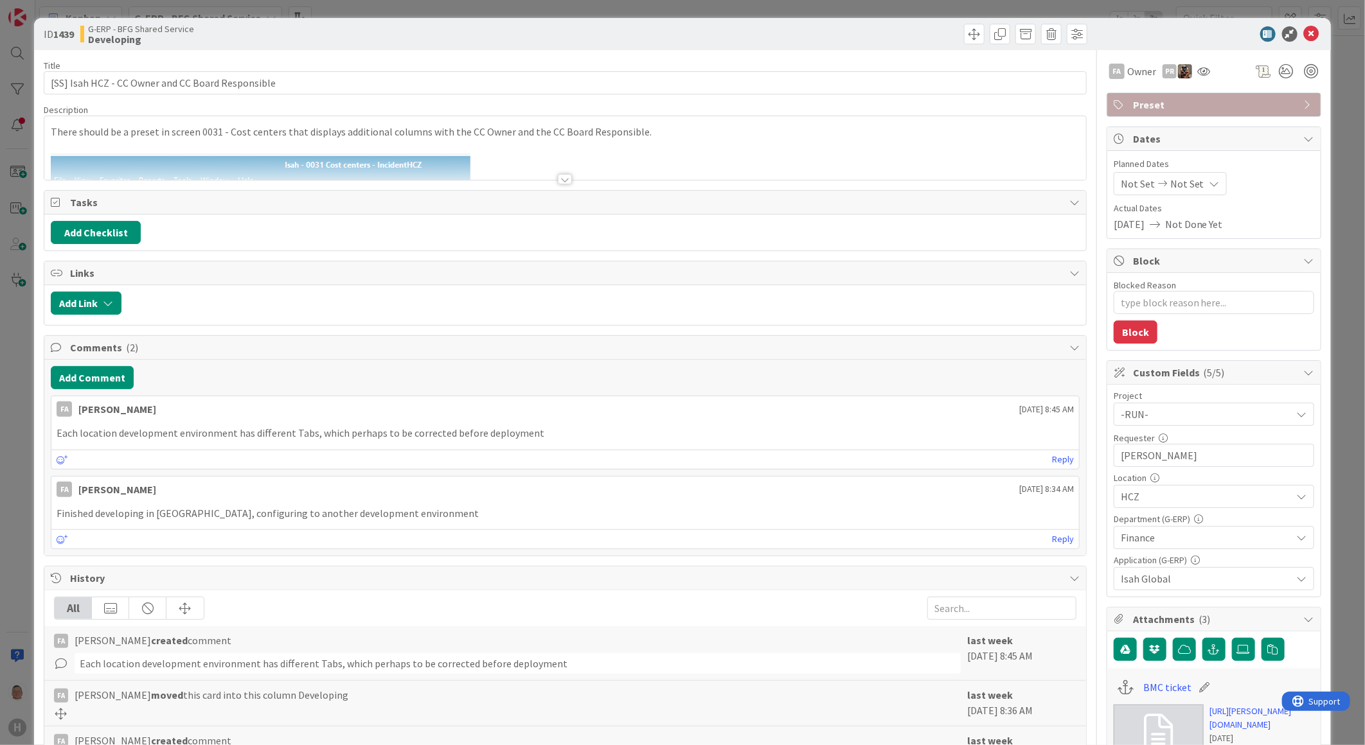
click at [560, 178] on div at bounding box center [565, 179] width 14 height 10
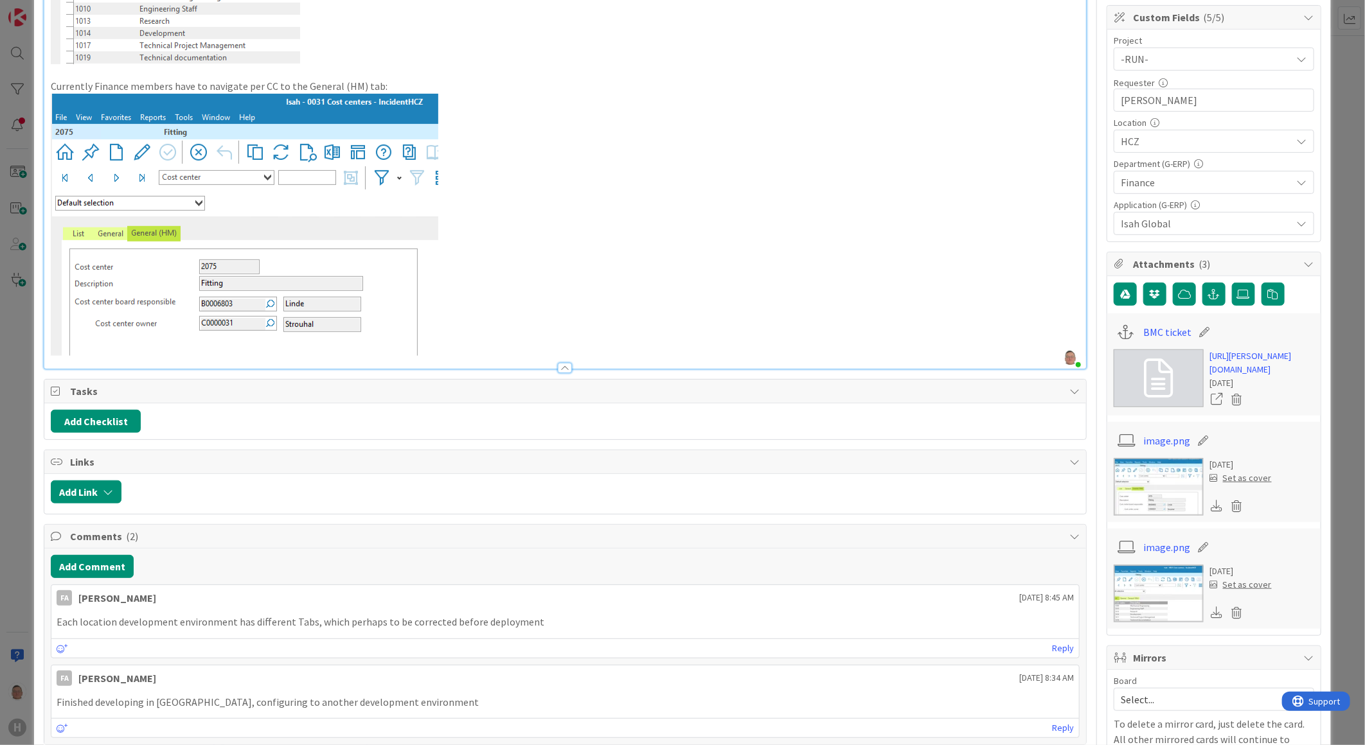
scroll to position [428, 0]
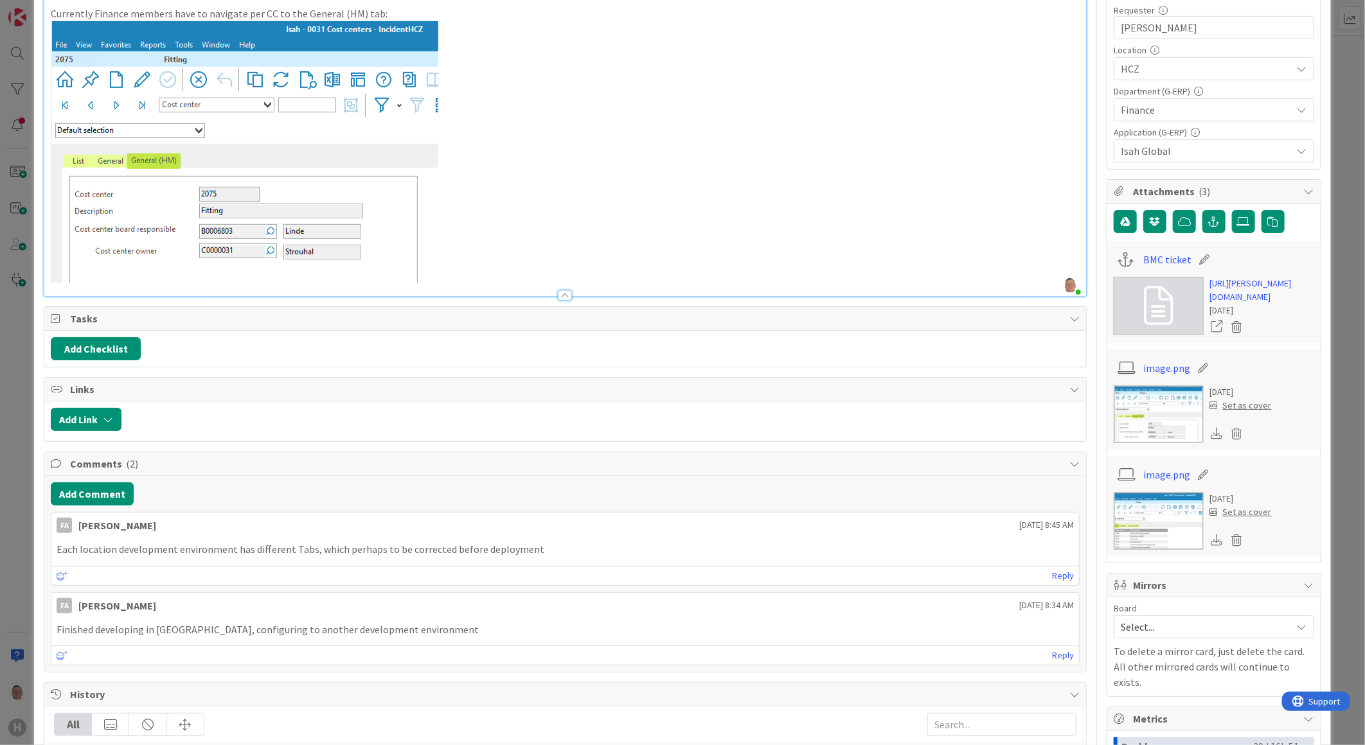
click at [542, 548] on p "Each location development environment has different Tabs, which perhaps to be c…" at bounding box center [565, 549] width 1017 height 15
drag, startPoint x: 542, startPoint y: 548, endPoint x: 55, endPoint y: 547, distance: 487.8
click at [55, 547] on div "Each location development environment has different Tabs, which perhaps to be c…" at bounding box center [565, 549] width 1028 height 25
click at [573, 554] on p "Each location development environment has different Tabs, which perhaps to be c…" at bounding box center [565, 549] width 1017 height 15
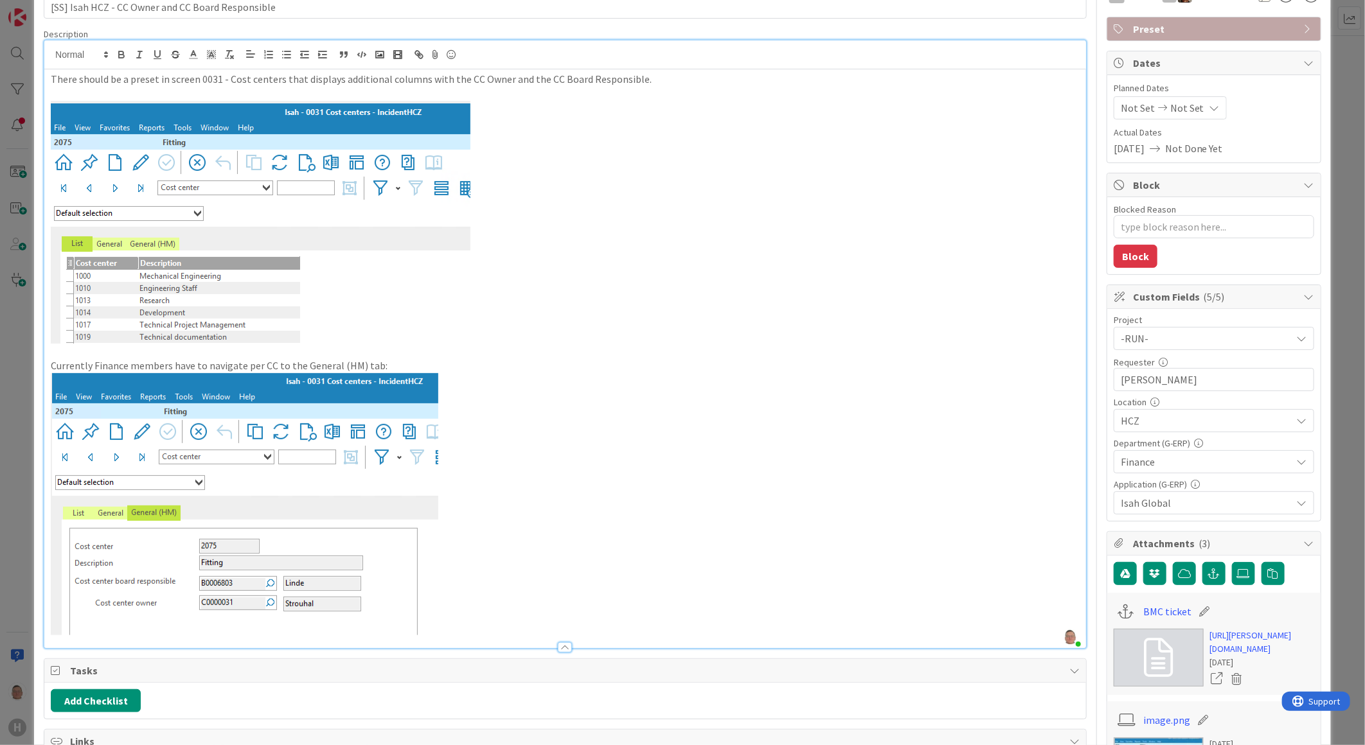
scroll to position [0, 0]
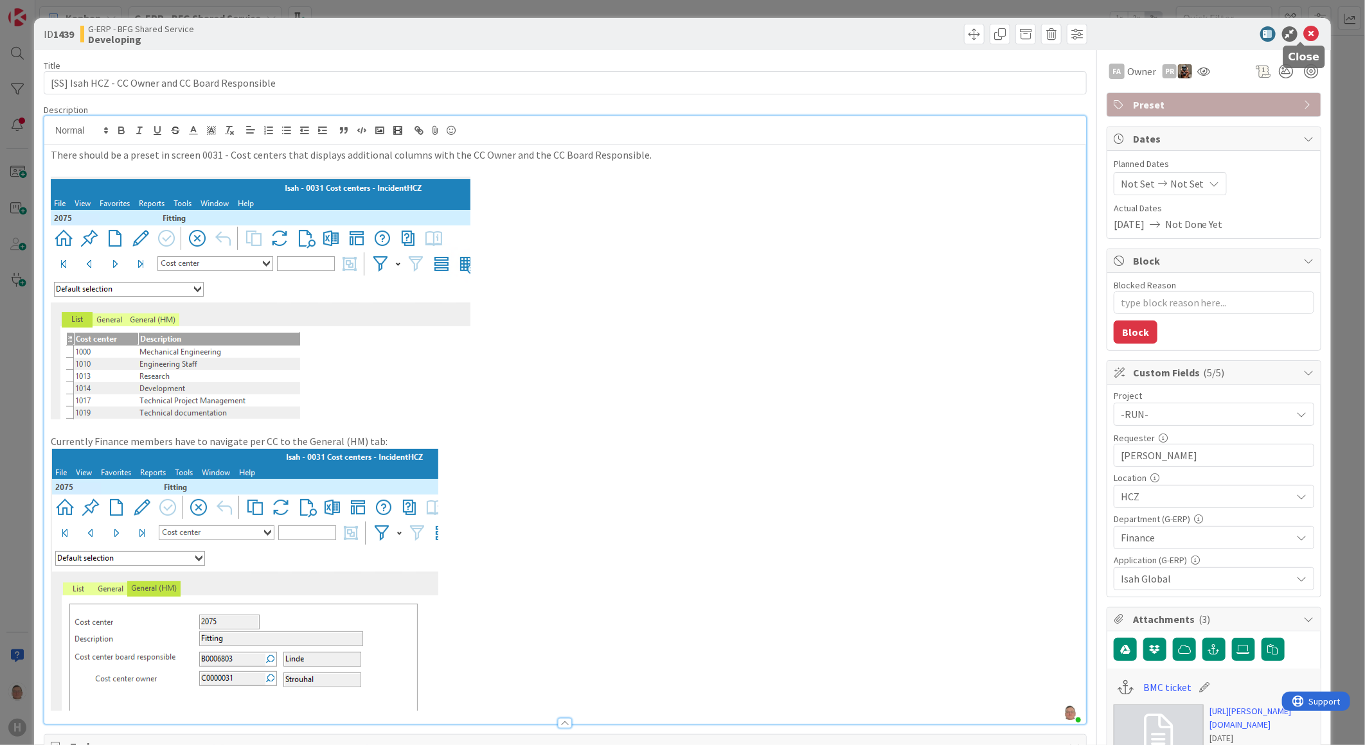
click at [1304, 37] on icon at bounding box center [1311, 33] width 15 height 15
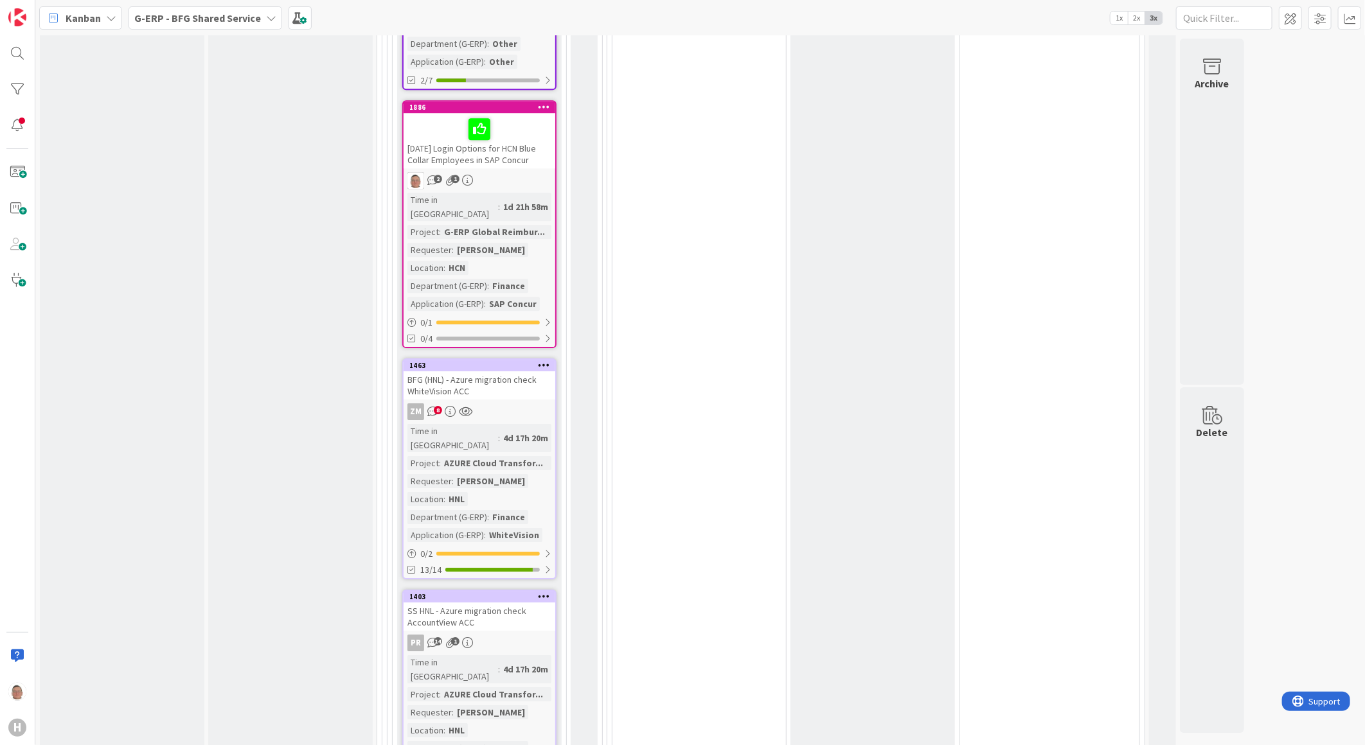
scroll to position [2427, 0]
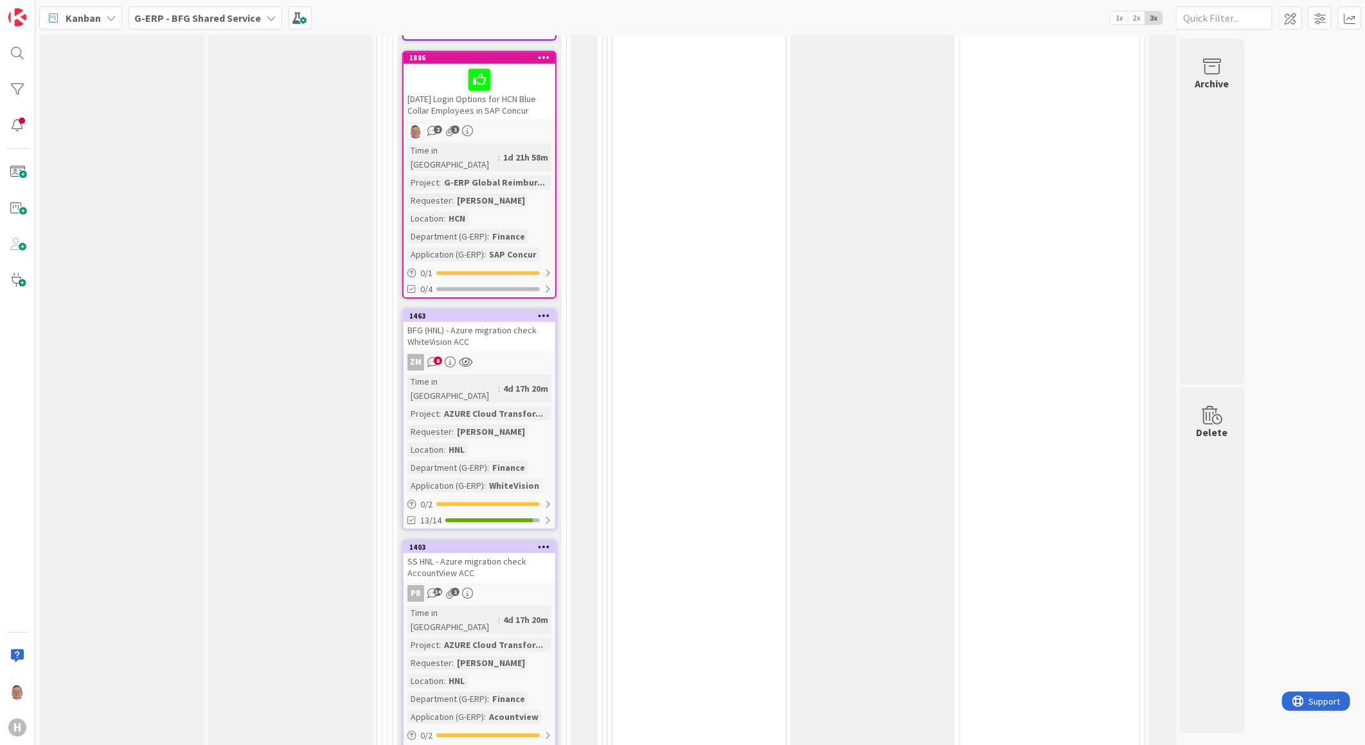
click at [514, 322] on div "BFG (HNL) - Azure migration check WhiteVision ACC" at bounding box center [480, 336] width 152 height 28
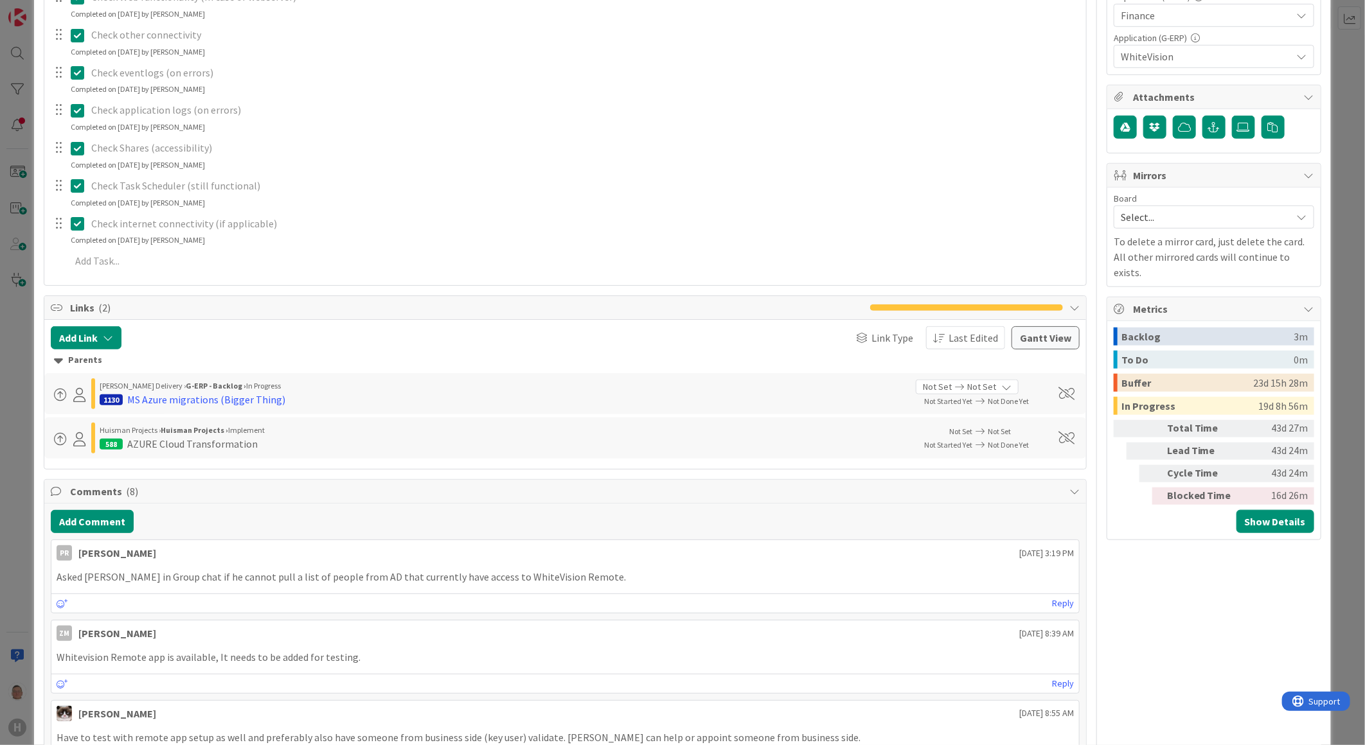
scroll to position [571, 0]
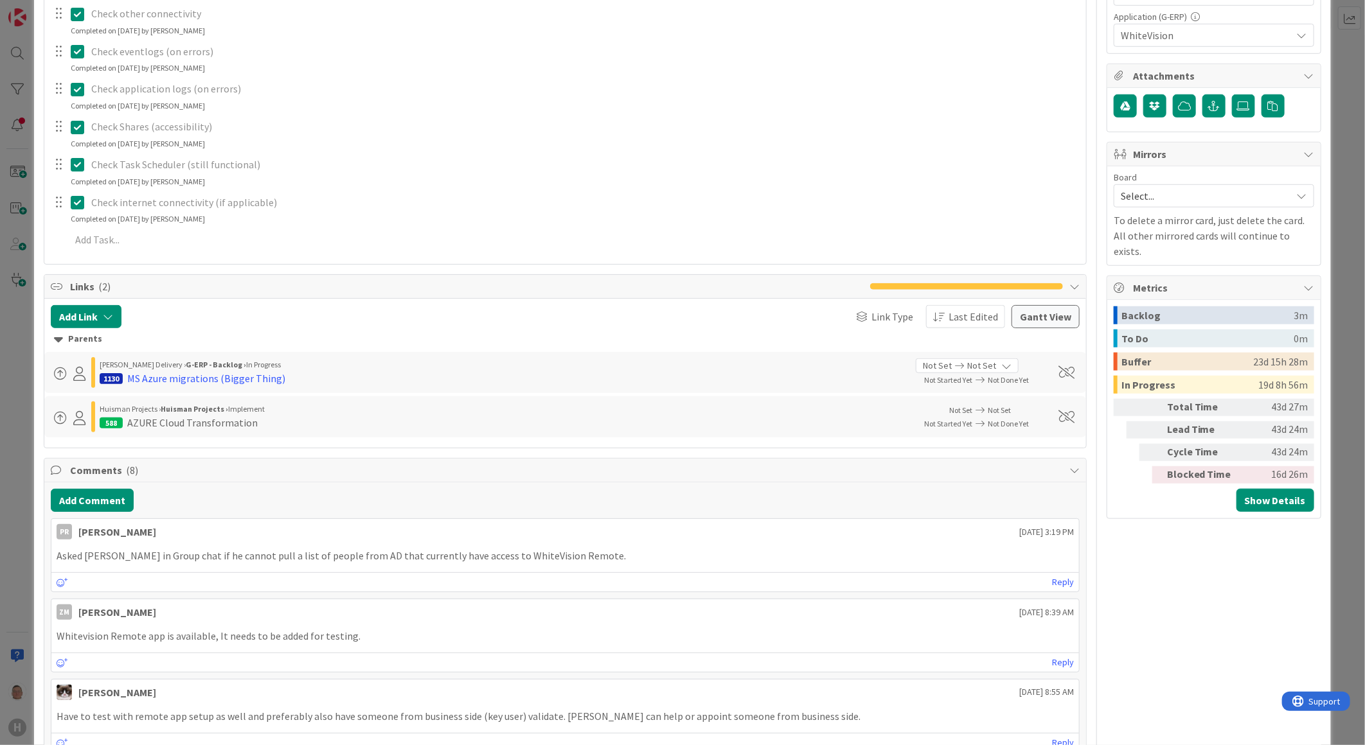
click at [601, 551] on p "Asked Dave in Group chat if he cannot pull a list of people from AD that curren…" at bounding box center [565, 556] width 1017 height 15
click at [608, 553] on p "Asked Dave in Group chat if he cannot pull a list of people from AD that curren…" at bounding box center [565, 556] width 1017 height 15
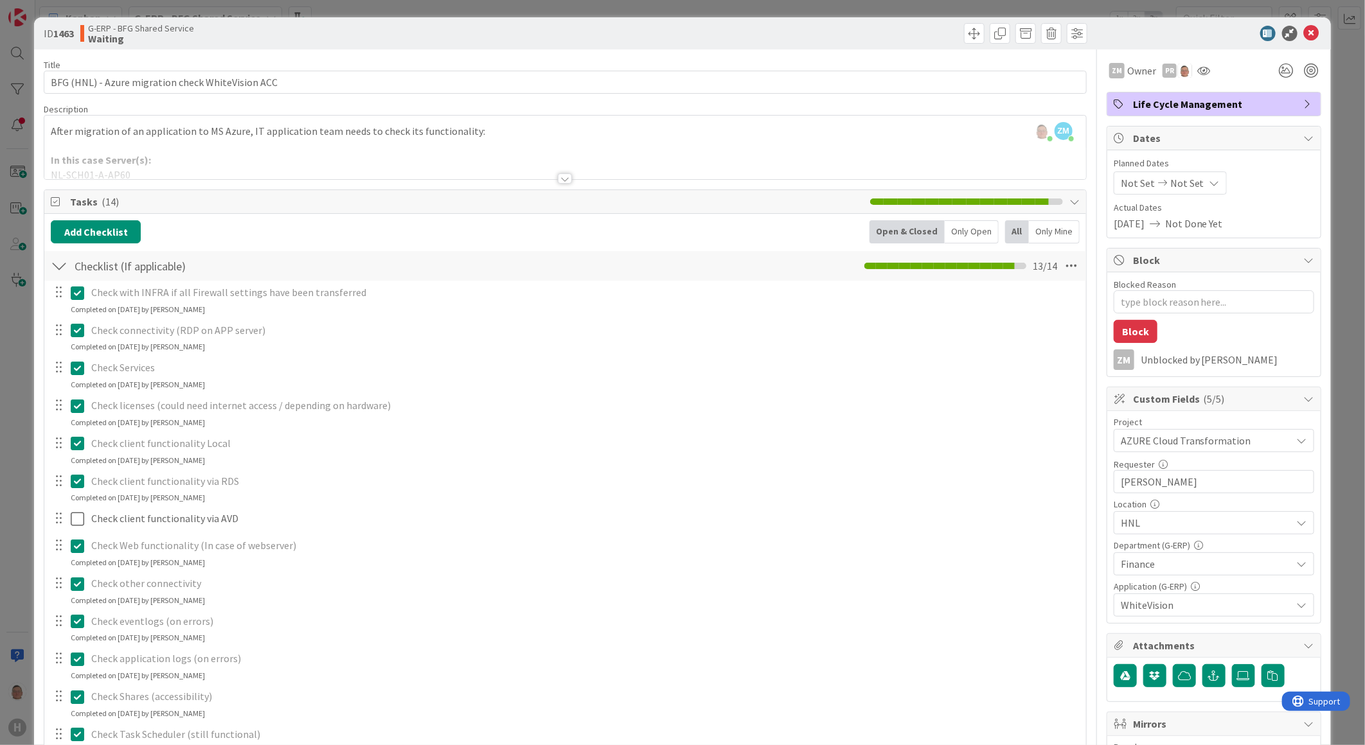
scroll to position [0, 0]
click at [1304, 33] on icon at bounding box center [1311, 33] width 15 height 15
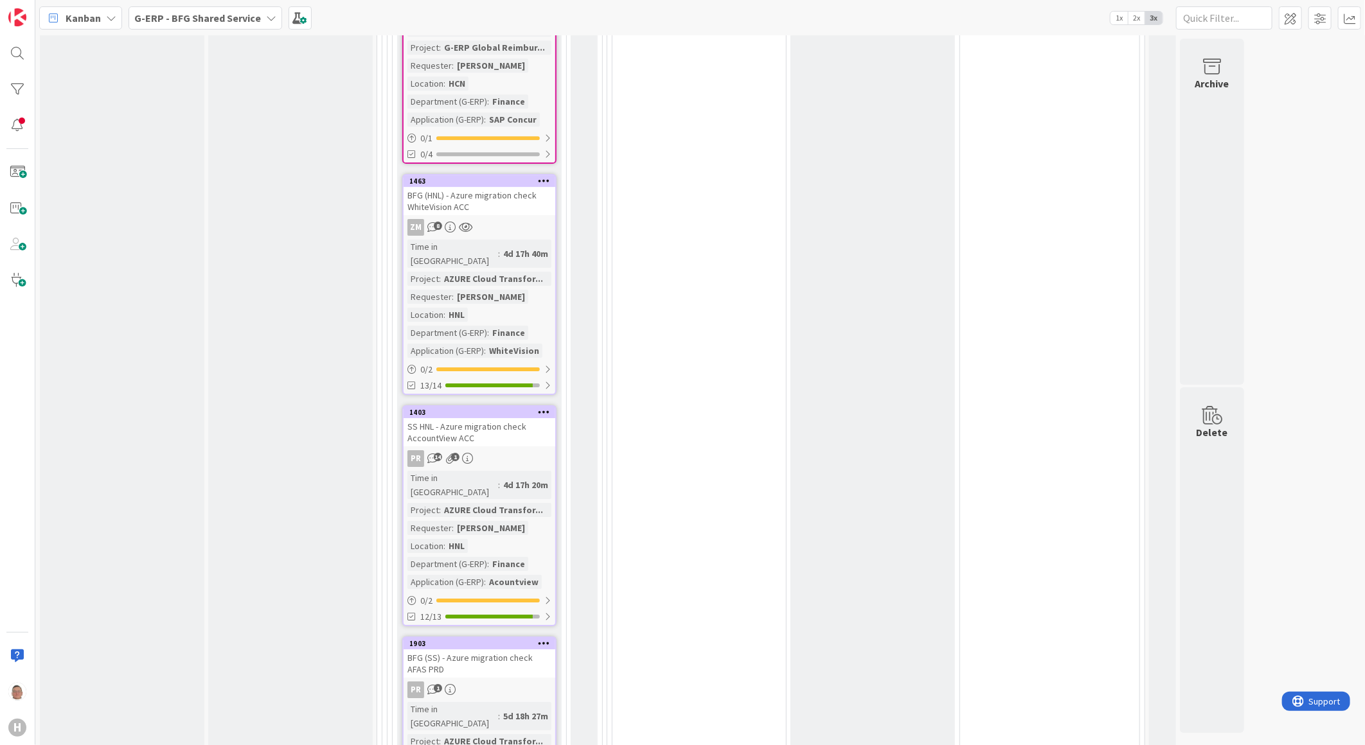
scroll to position [2642, 0]
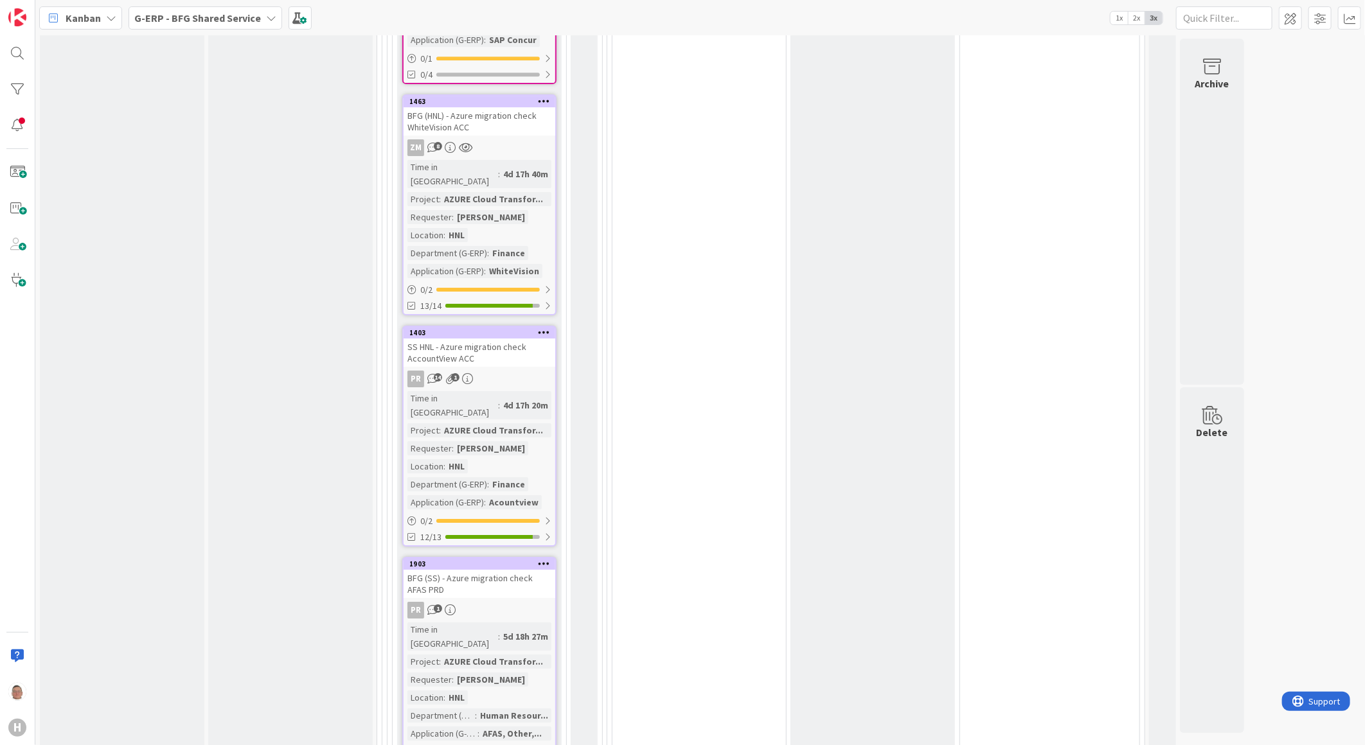
click at [544, 559] on icon at bounding box center [544, 563] width 12 height 9
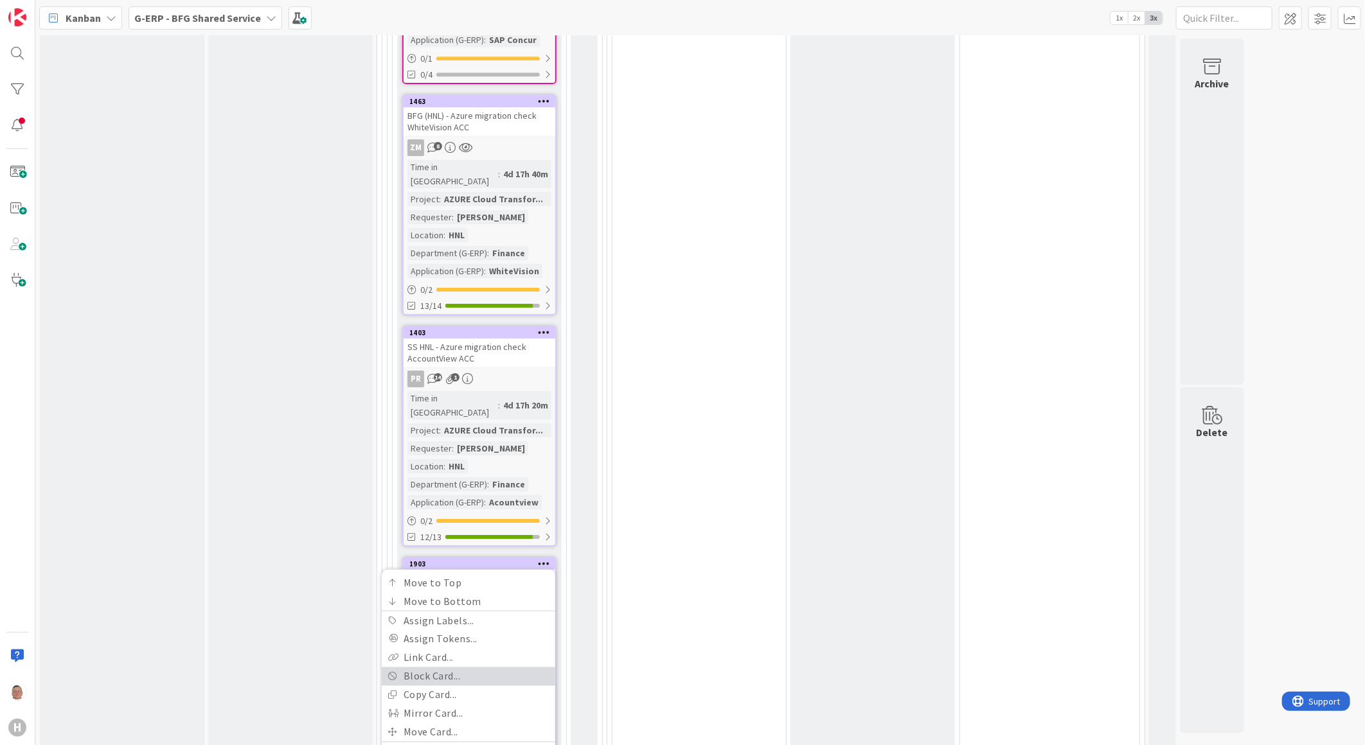
click at [446, 667] on link "Block Card..." at bounding box center [469, 676] width 174 height 19
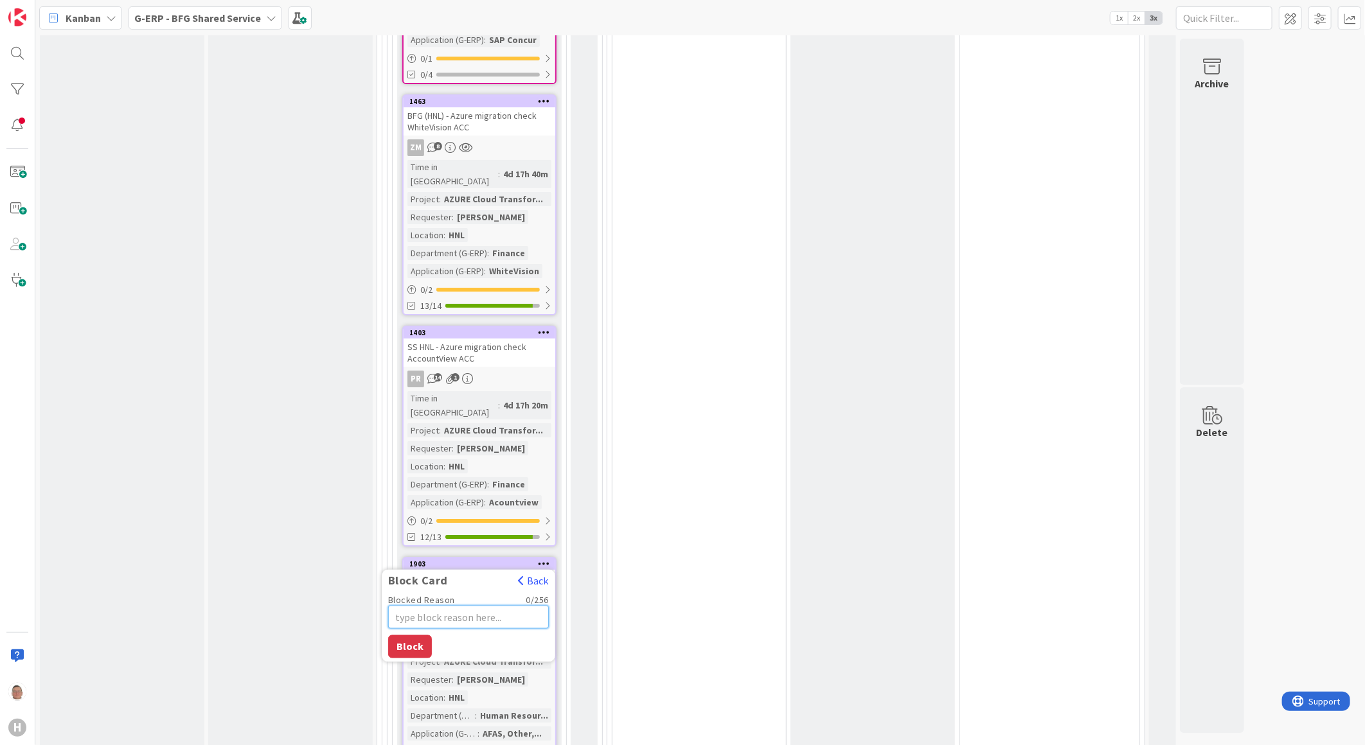
click at [452, 605] on textarea "Blocked Reason" at bounding box center [468, 616] width 161 height 23
type textarea "x"
type textarea "N"
type textarea "x"
type textarea "Ne"
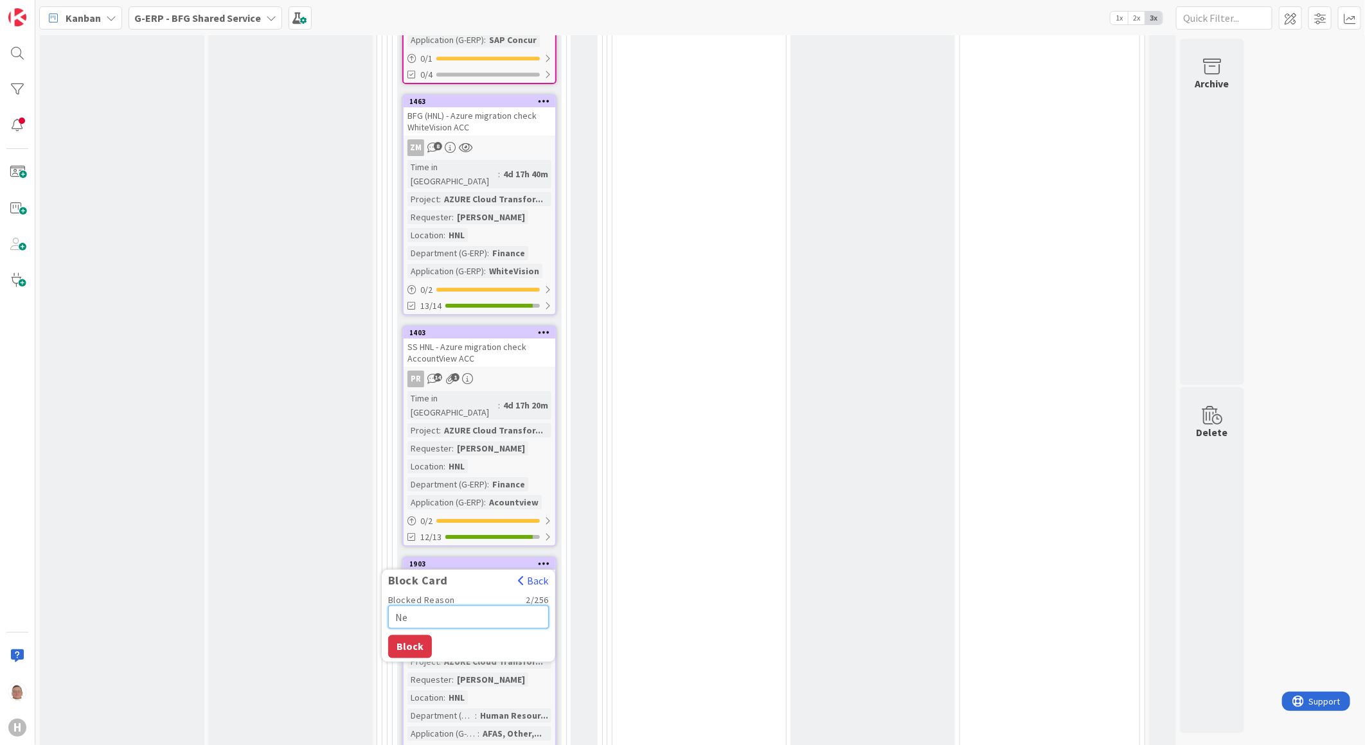
type textarea "x"
type textarea "Nee"
type textarea "x"
type textarea "Need"
type textarea "x"
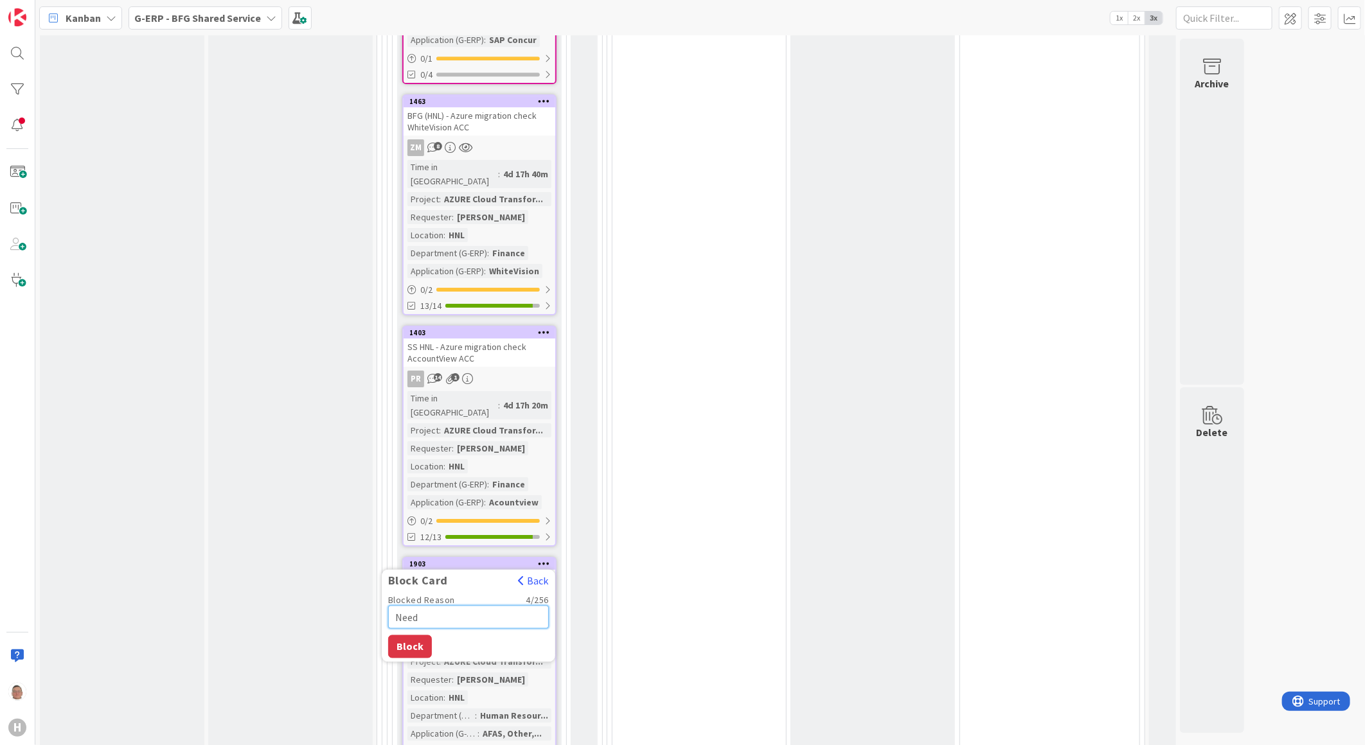
type textarea "Needs"
type textarea "x"
type textarea "Needs"
type textarea "x"
type textarea "Needs t"
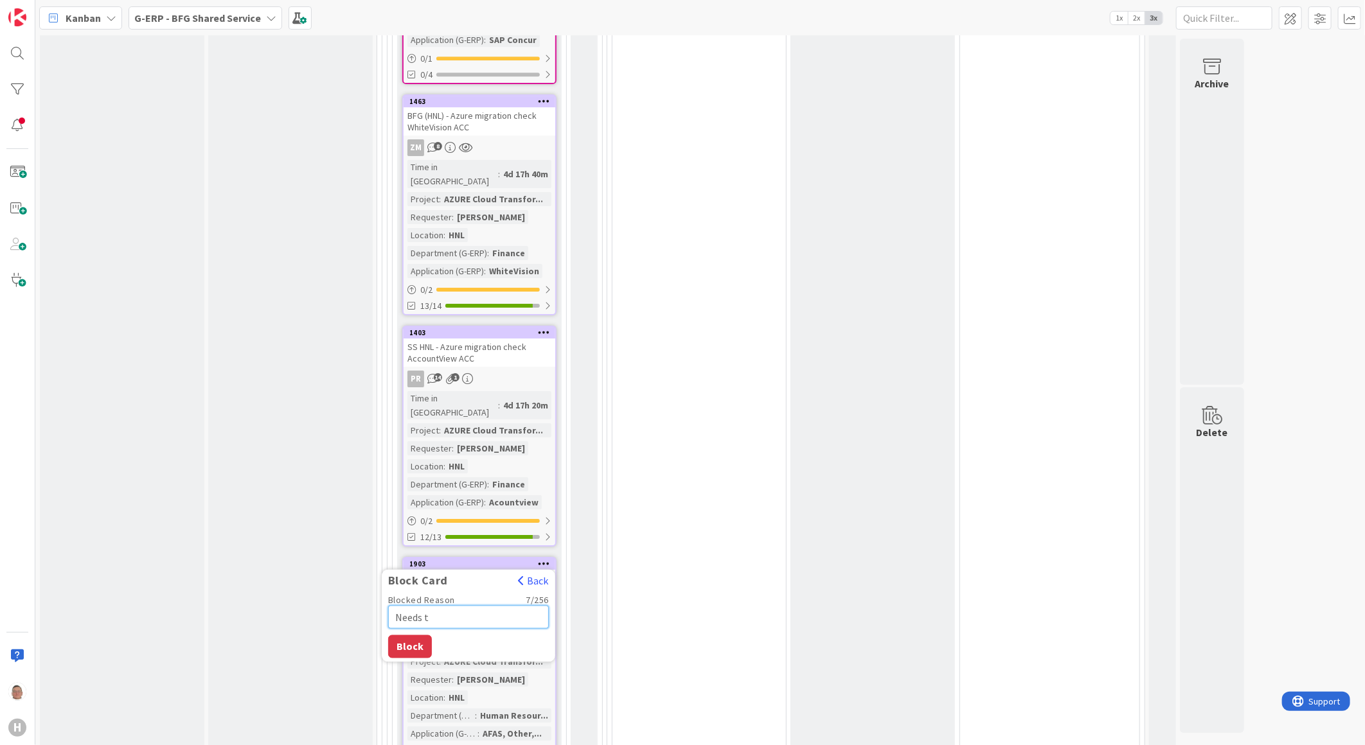
type textarea "x"
type textarea "Needs to"
type textarea "x"
type textarea "Needs to"
type textarea "x"
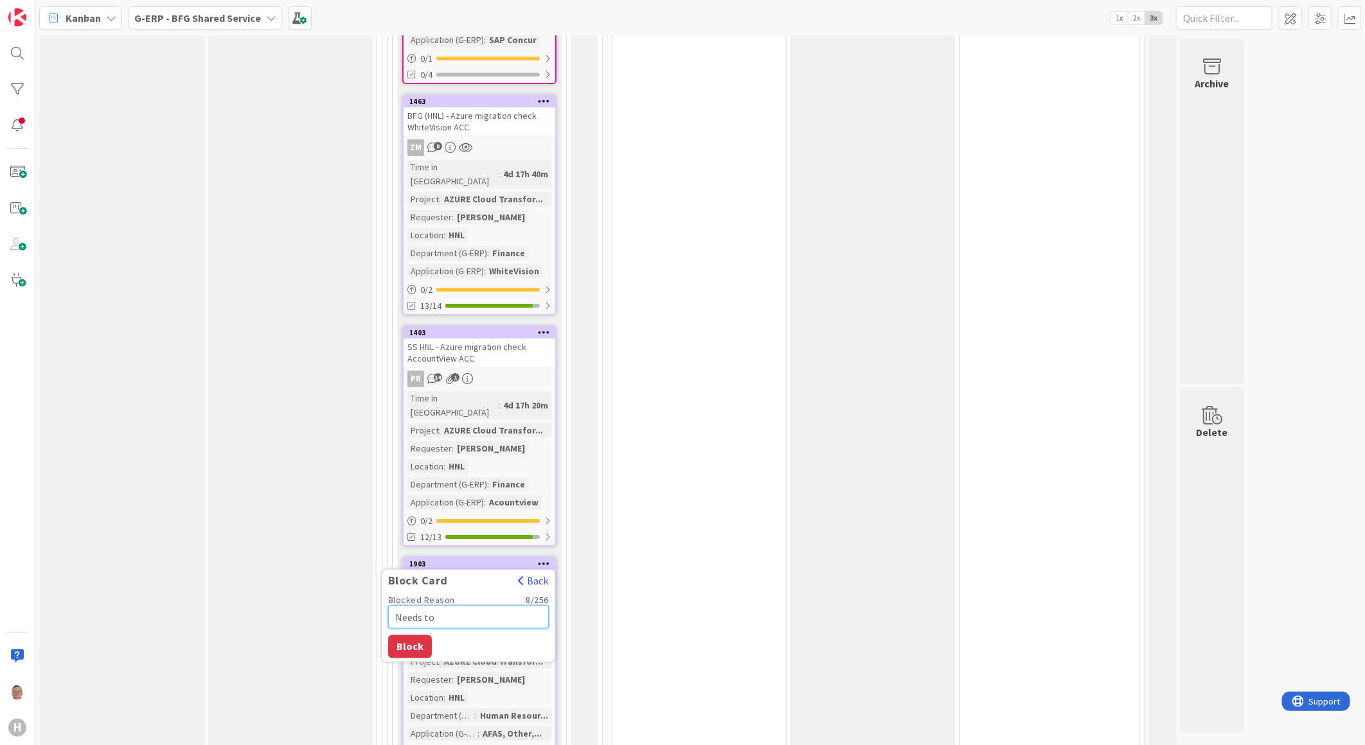
type textarea "Needs to b"
type textarea "x"
type textarea "Needs to be"
type textarea "x"
type textarea "Needs to be"
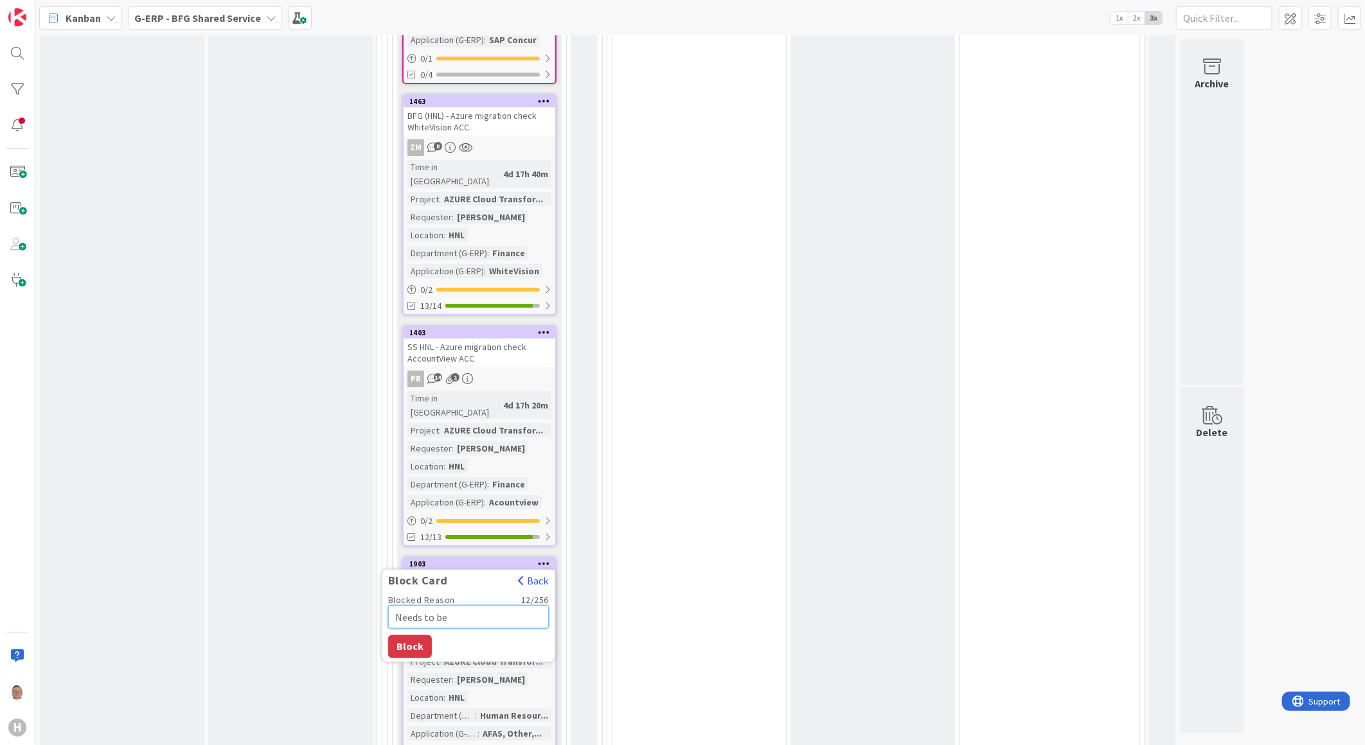
type textarea "x"
type textarea "Needs to be e"
type textarea "x"
type textarea "Needs to be ex"
type textarea "x"
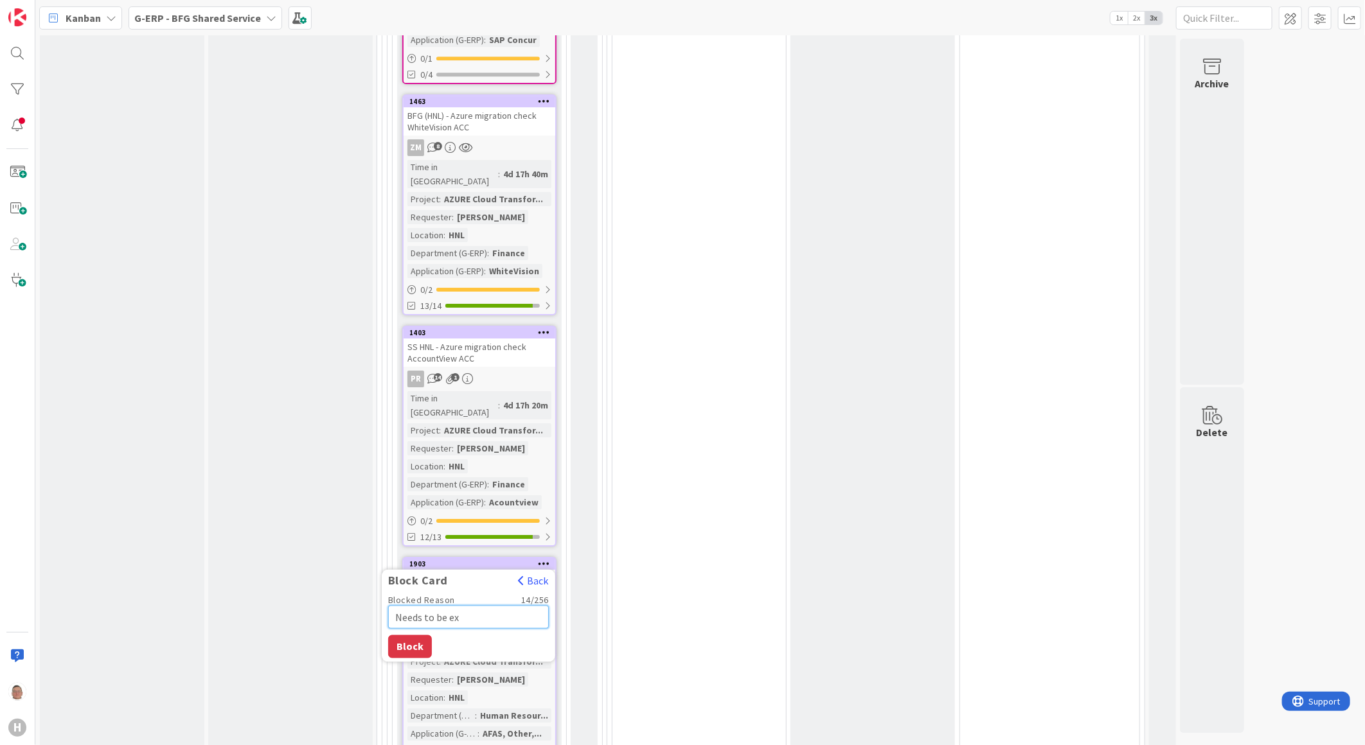
type textarea "Needs to be e"
type textarea "x"
type textarea "Needs to be es"
type textarea "x"
type textarea "Needs to be esc"
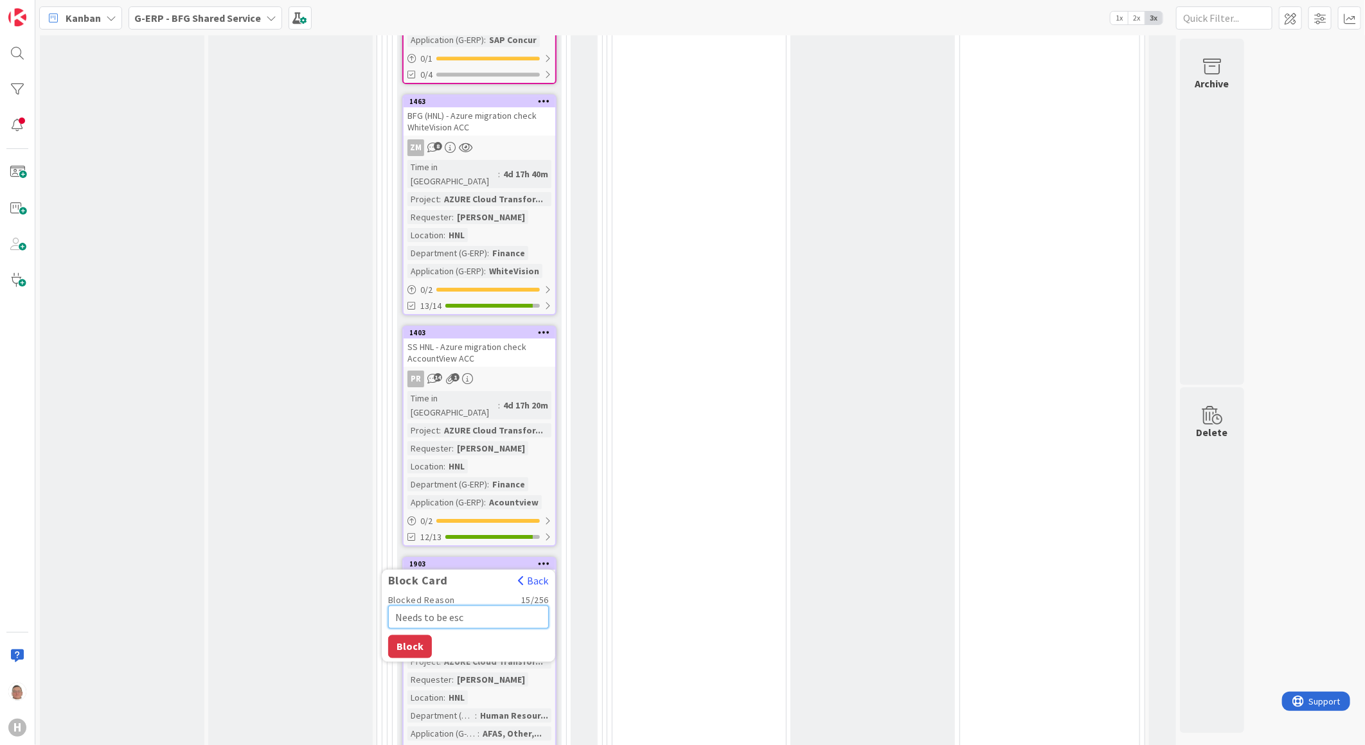
type textarea "x"
type textarea "Needs to be esca"
type textarea "x"
type textarea "Needs to be escal"
type textarea "x"
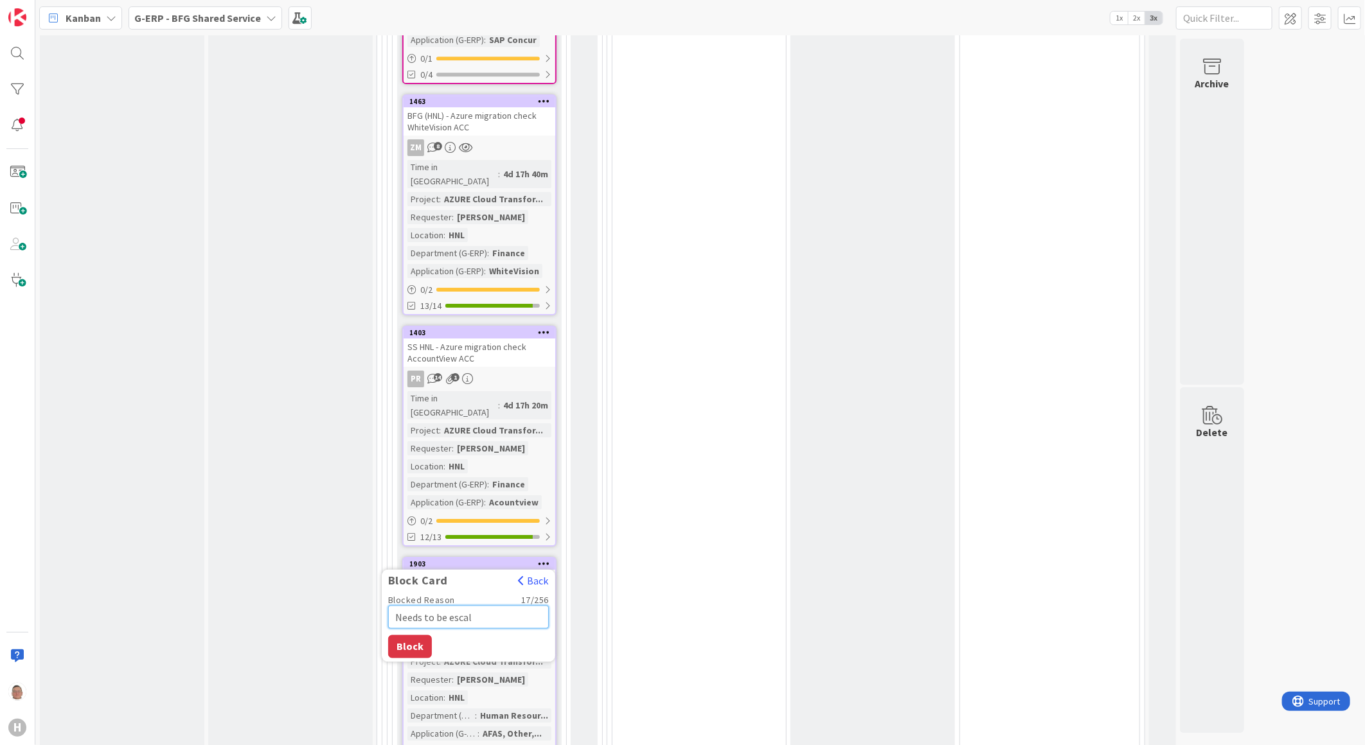
type textarea "Needs to be escala"
type textarea "x"
type textarea "Needs to be escalat"
type textarea "x"
type textarea "Needs to be escalate"
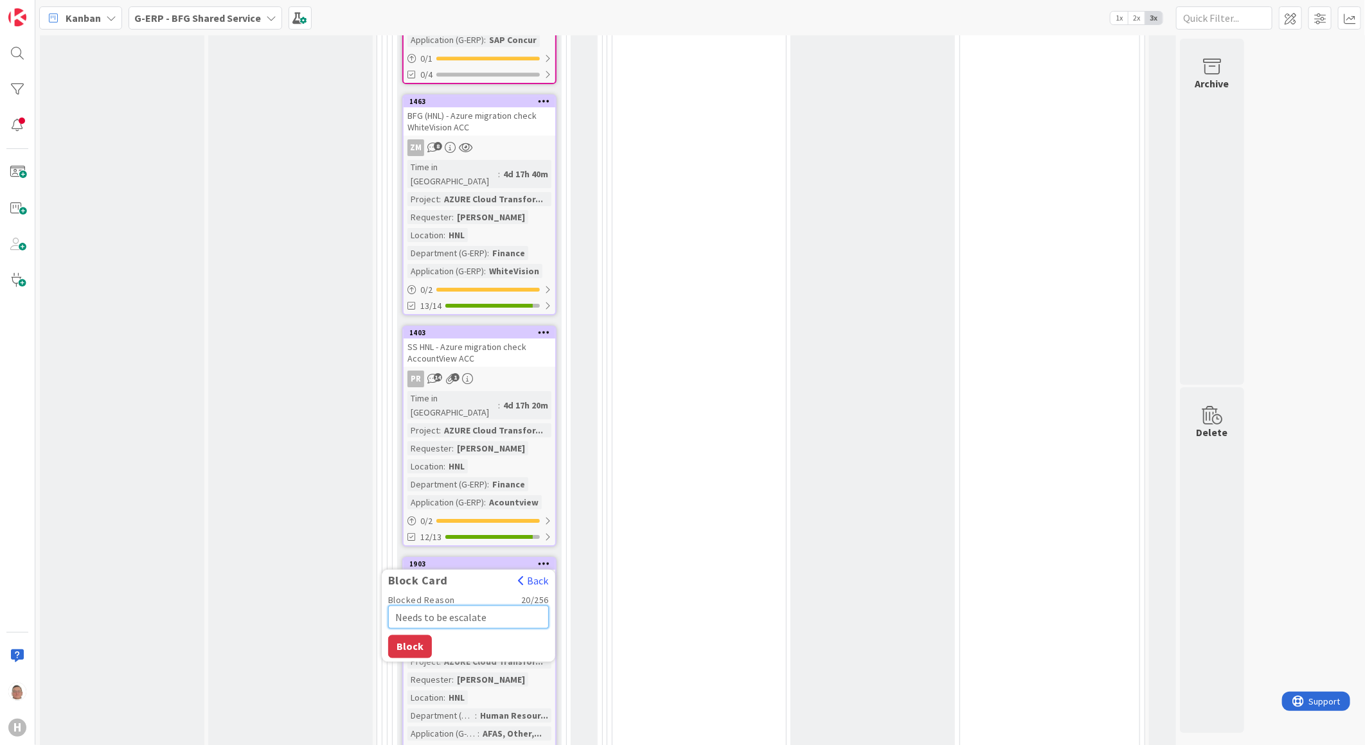
type textarea "x"
type textarea "Needs to be escalated"
type textarea "x"
type textarea "Needs to be escalated"
type textarea "x"
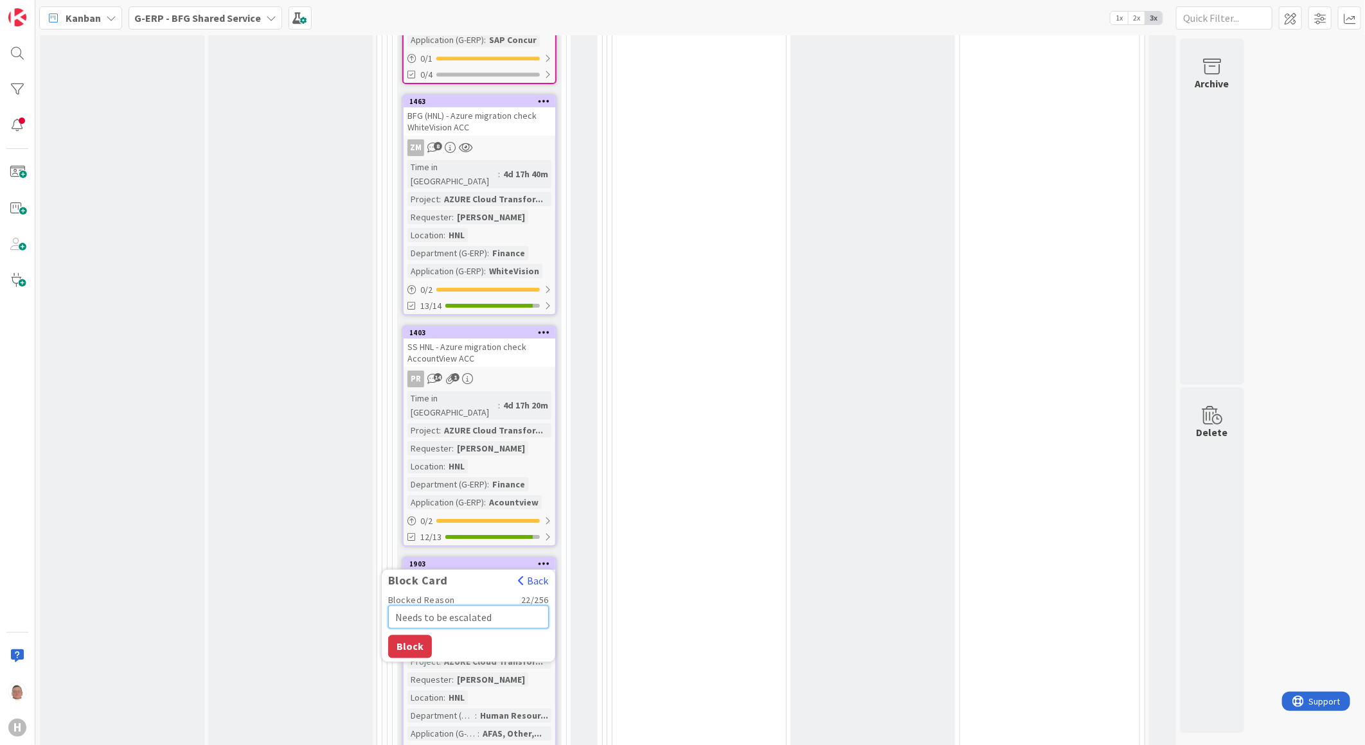
type textarea "Needs to be escalated t"
type textarea "x"
type textarea "Needs to be escalated to"
type textarea "x"
type textarea "Needs to be escalated to"
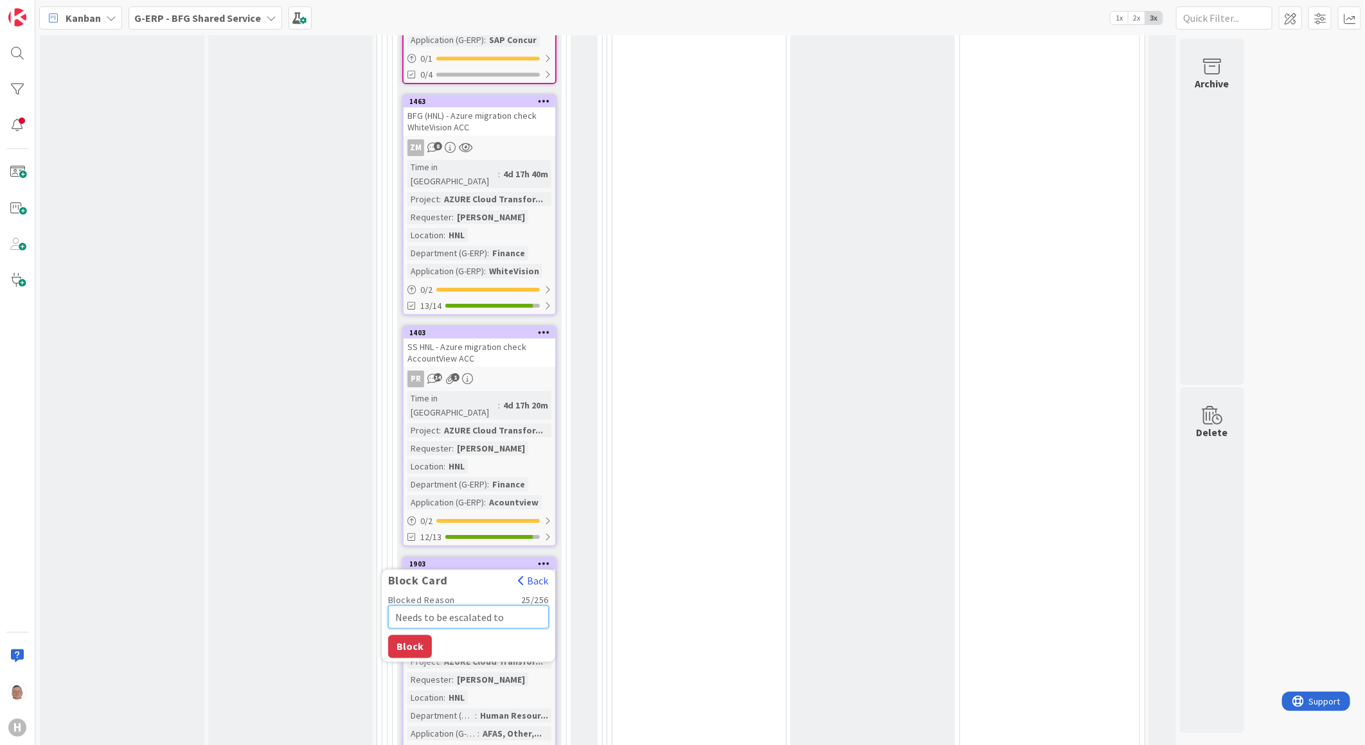
type textarea "x"
type textarea "Needs to be escalated to t"
type textarea "x"
type textarea "Needs to be escalated to th"
type textarea "x"
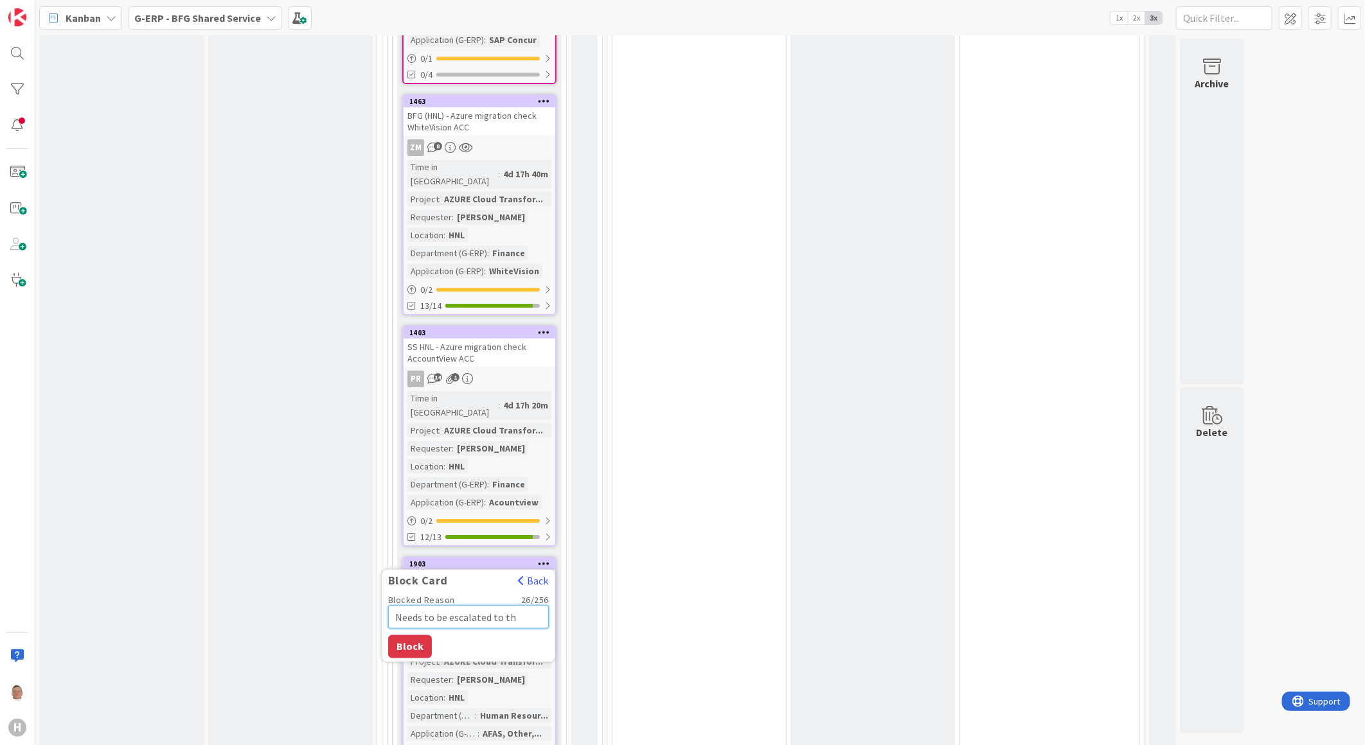
type textarea "Needs to be escalated to the"
type textarea "x"
type textarea "Needs to be escalated to the"
type textarea "x"
type textarea "Needs to be escalated to the s"
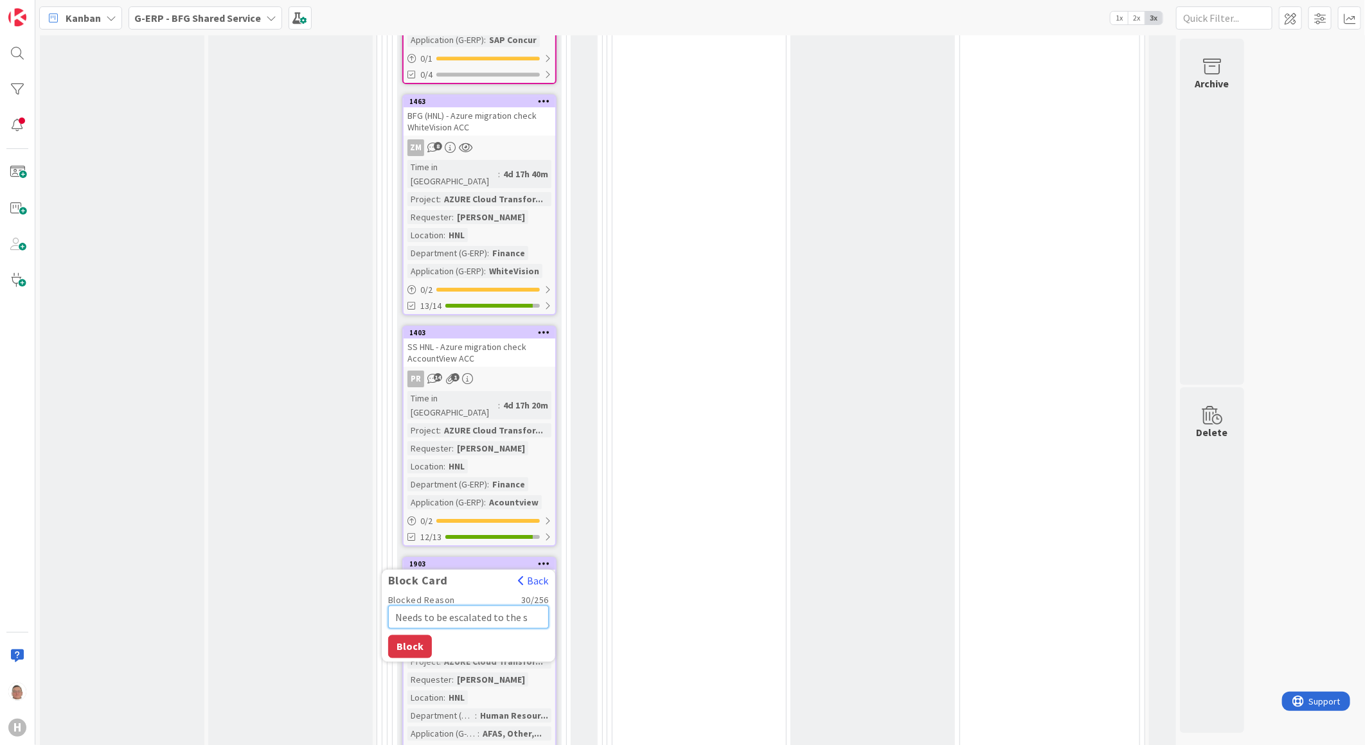
type textarea "x"
type textarea "Needs to be escalated to the su"
type textarea "x"
type textarea "Needs to be escalated to the sup"
type textarea "x"
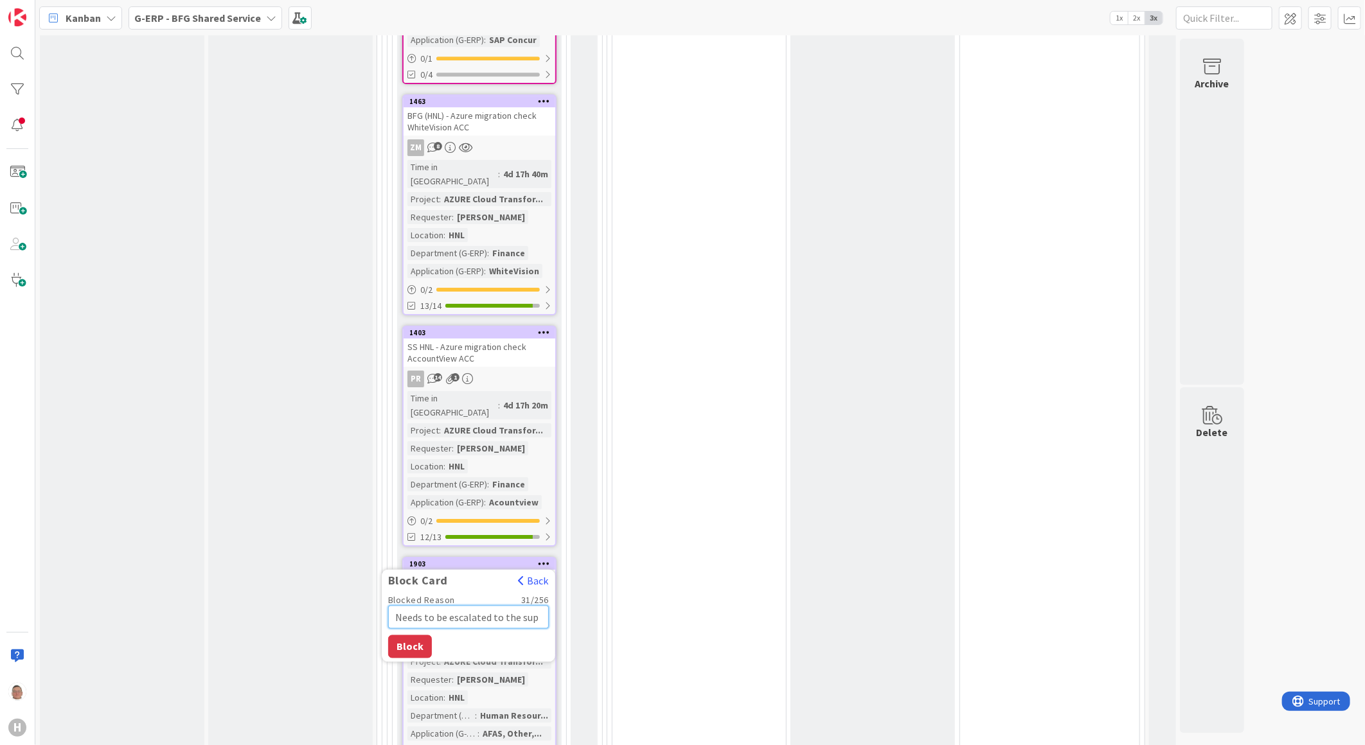
type textarea "Needs to be escalated to the supp"
type textarea "x"
type textarea "Needs to be escalated to the suppl"
type textarea "x"
type textarea "Needs to be escalated to the suppli"
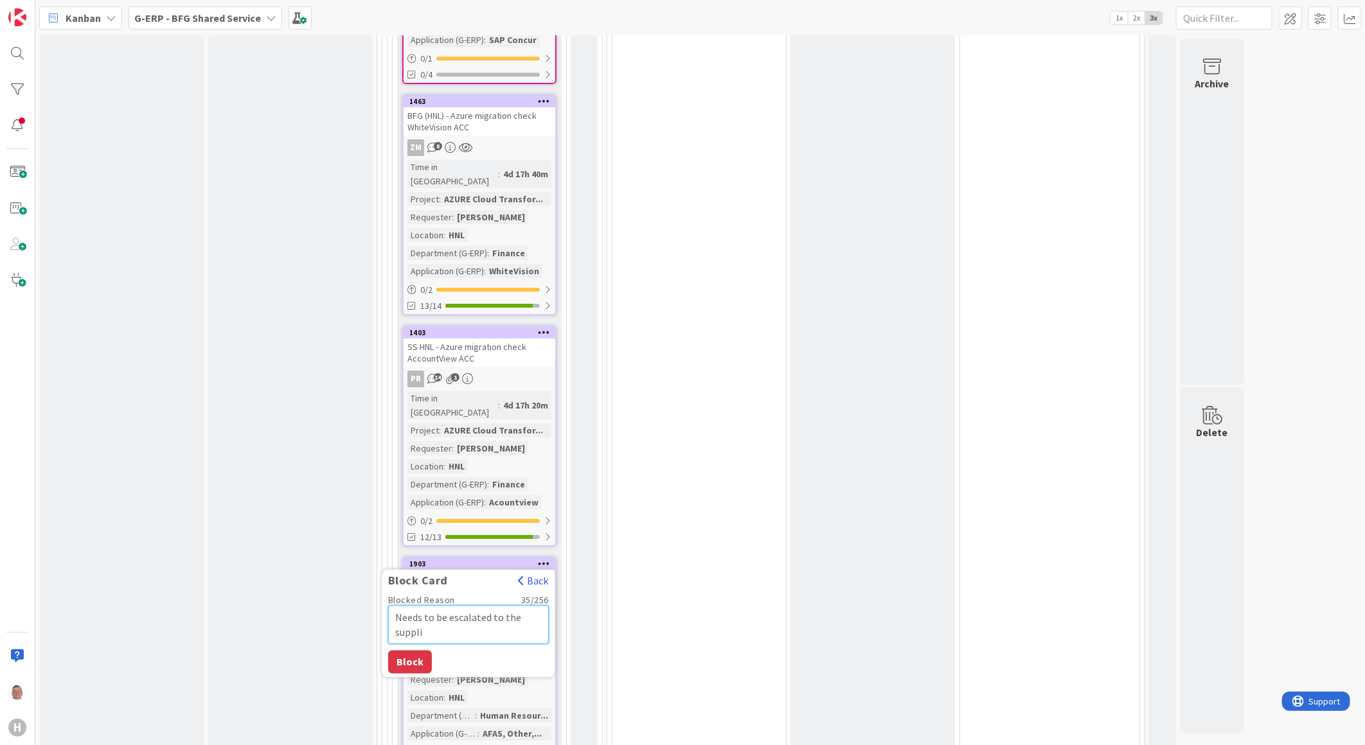
type textarea "x"
type textarea "Needs to be escalated to the supplie"
type textarea "x"
type textarea "Needs to be escalated to the supplier"
type textarea "x"
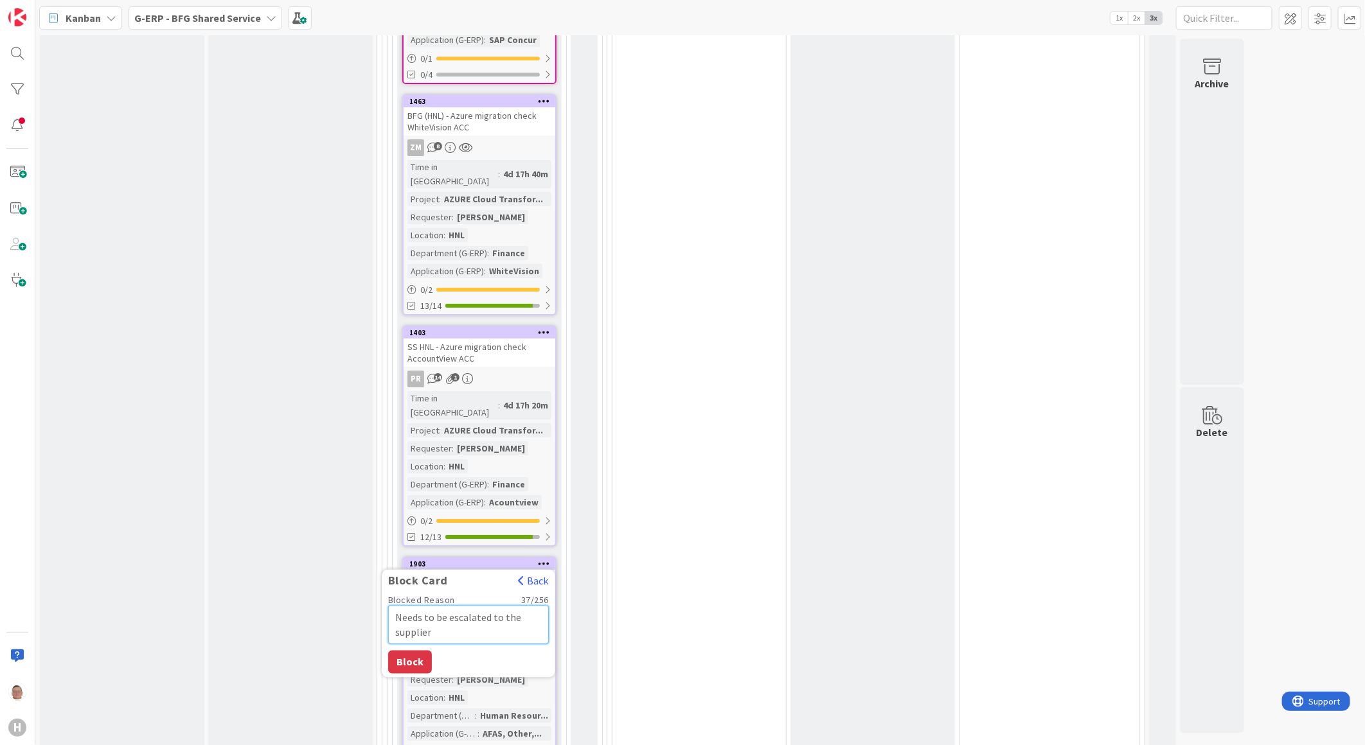
type textarea "Needs to be escalated to the supplier"
type textarea "x"
type textarea "Needs to be escalated to the supplier ("
type textarea "x"
type textarea "Needs to be escalated to the supplier ()"
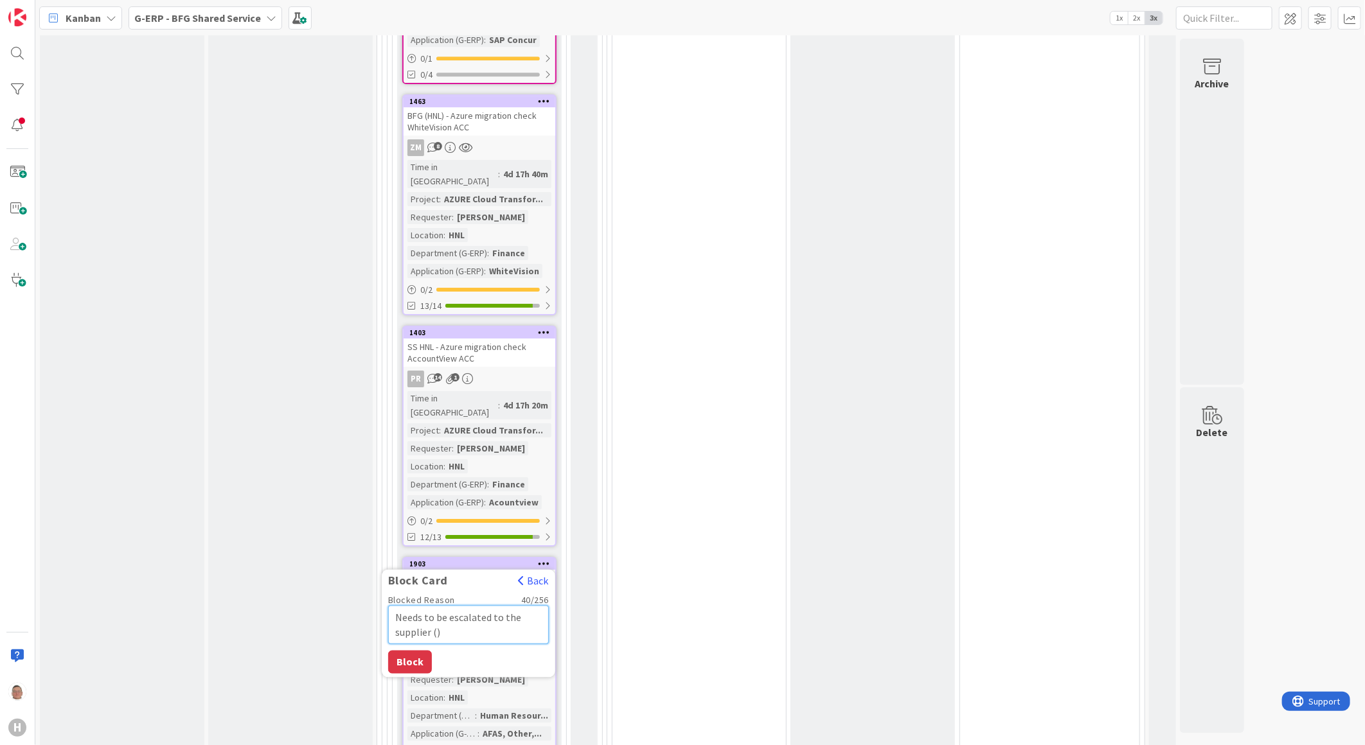
type textarea "x"
type textarea "Needs to be escalated to the supplier (A)"
type textarea "x"
type textarea "Needs to be escalated to the supplier (Ac)"
type textarea "x"
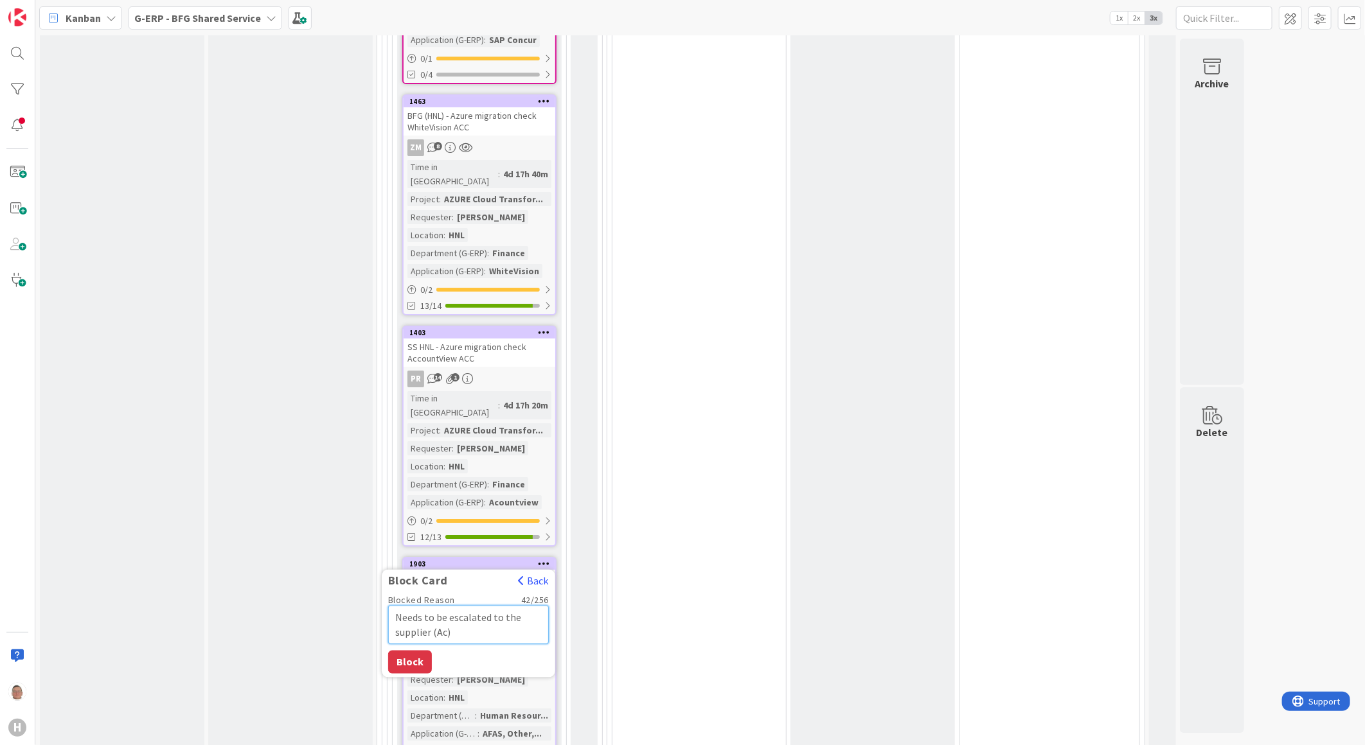
type textarea "Needs to be escalated to the supplier (Act)"
type textarea "x"
type textarea "Needs to be escalated to the supplier (Acti)"
type textarea "x"
type textarea "Needs to be escalated to the supplier (Actio)"
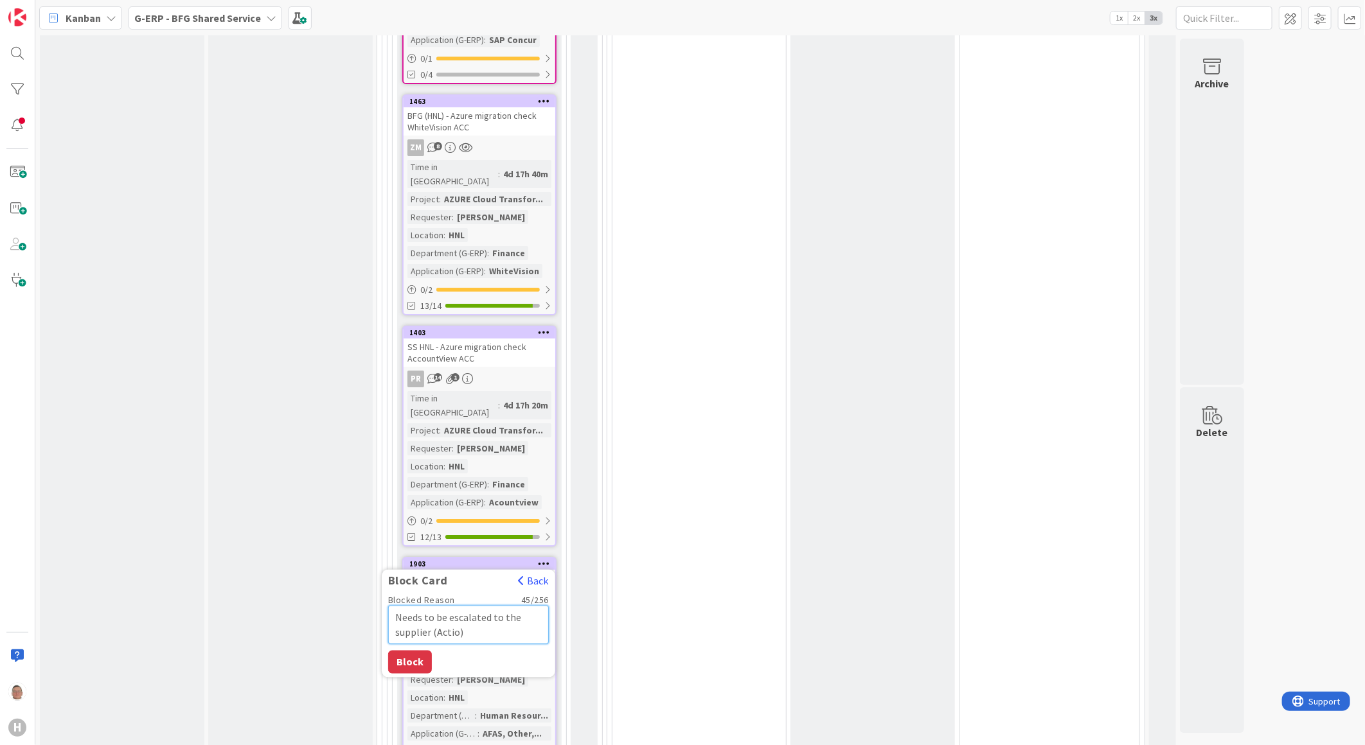
type textarea "x"
type textarea "Needs to be escalated to the supplier (Action)"
type textarea "x"
type textarea "Needs to be escalated to the supplier (Action )"
type textarea "x"
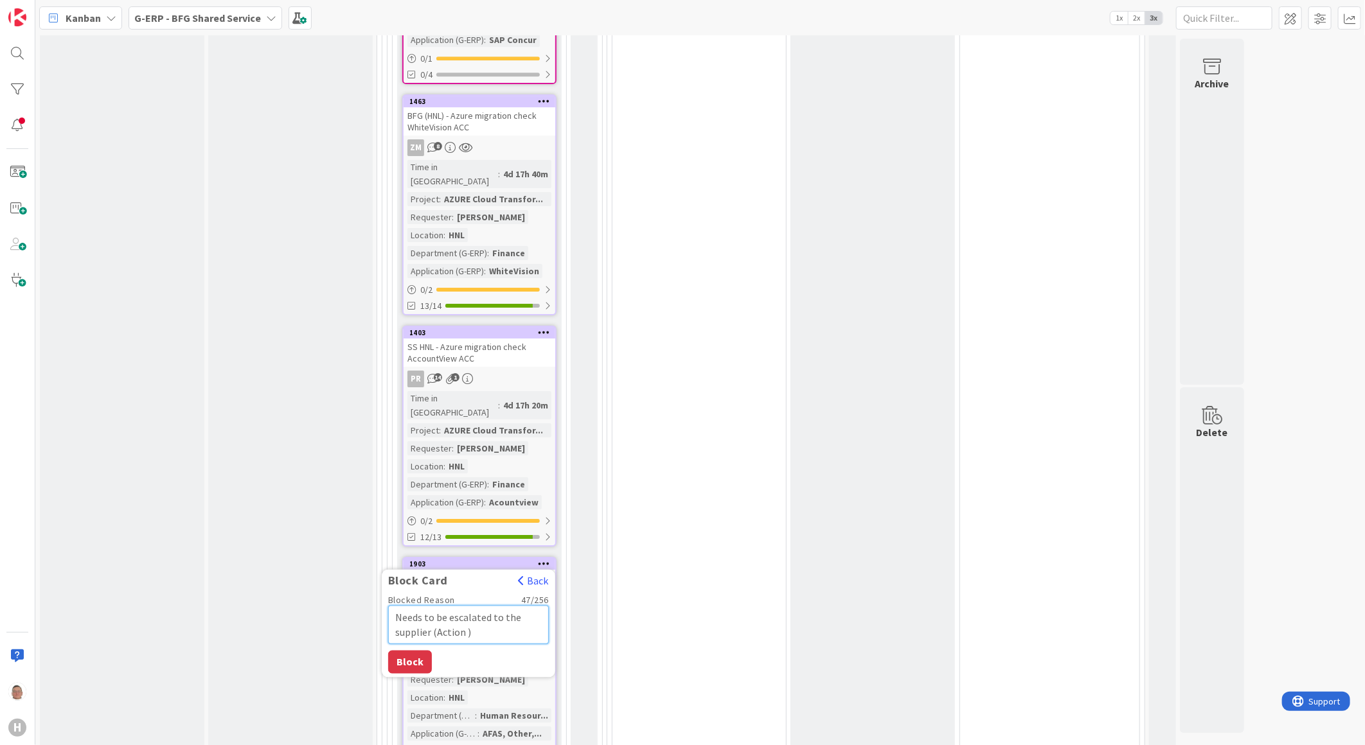
type textarea "Needs to be escalated to the supplier (Action L)"
type textarea "x"
type textarea "Needs to be escalated to the supplier (Action Leo)"
type textarea "x"
type textarea "Needs to be escalated to the supplier (Action Leon)"
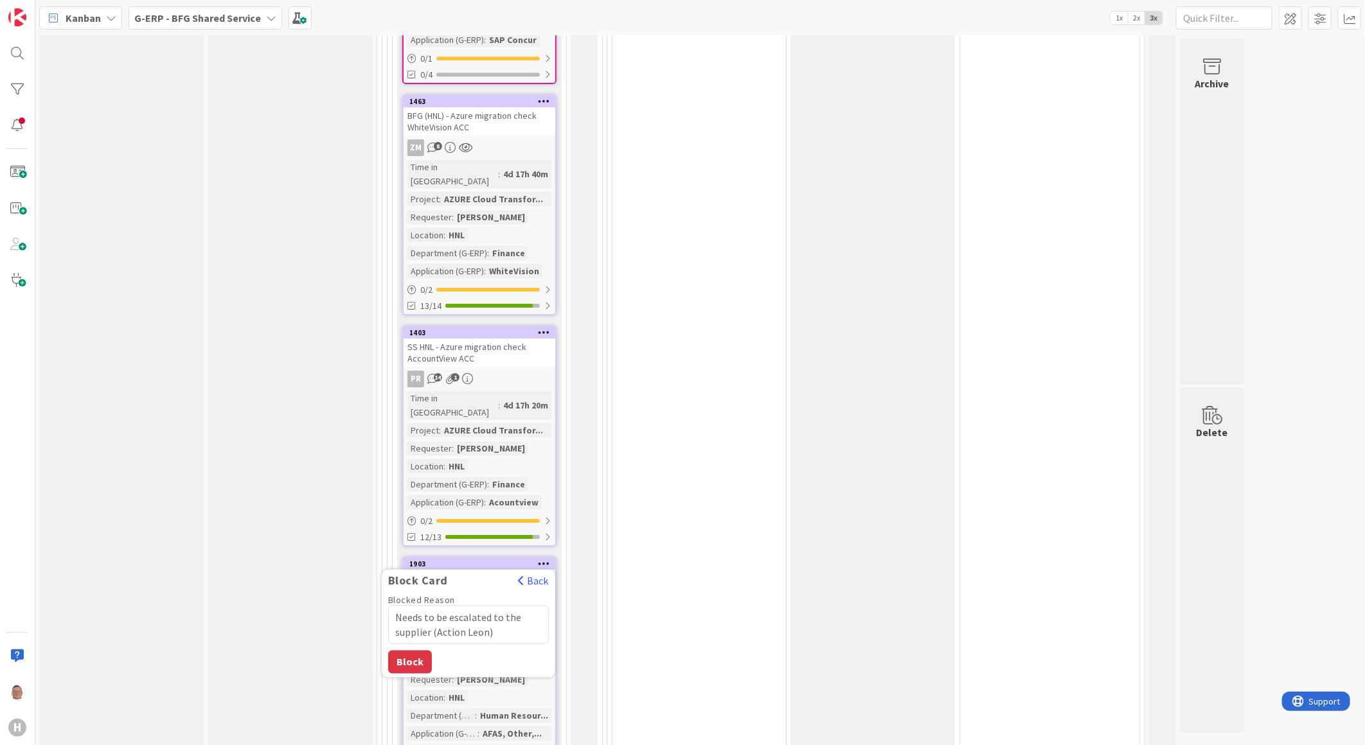
click at [397, 650] on button "Block" at bounding box center [410, 661] width 44 height 23
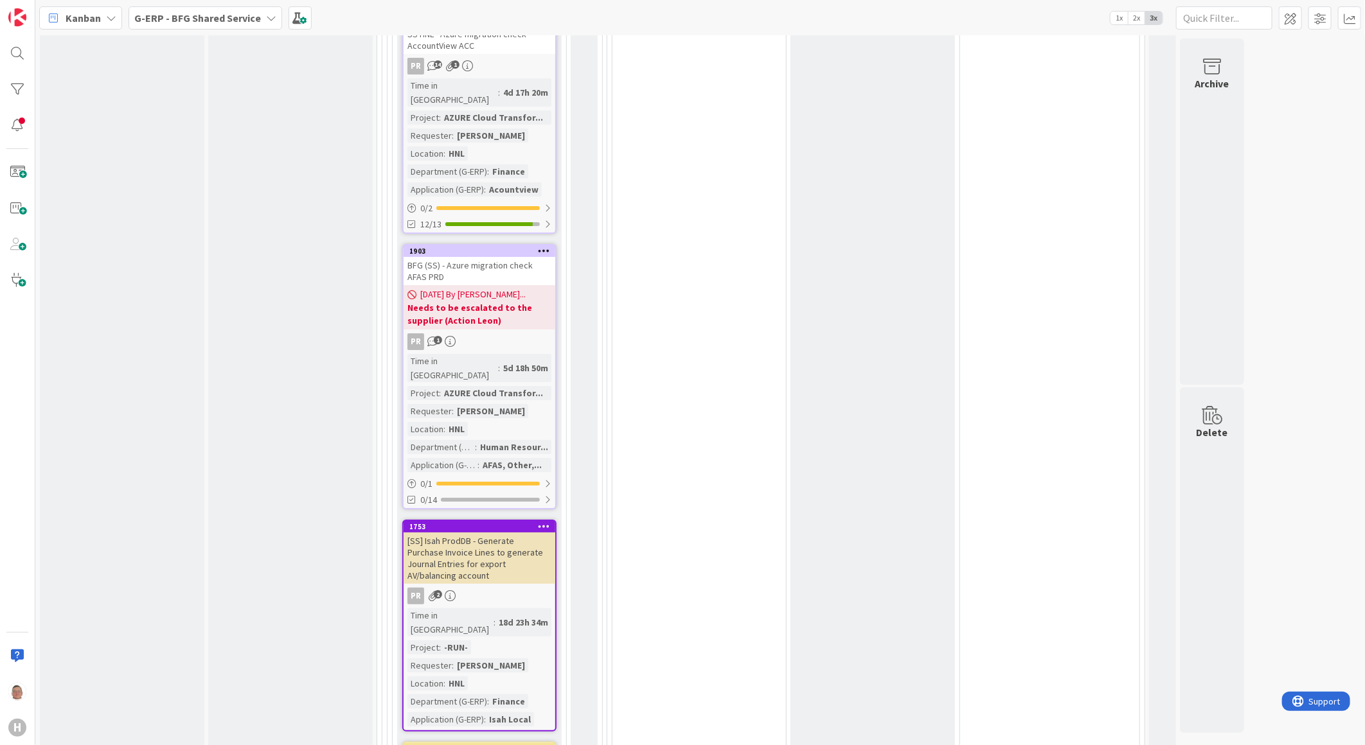
scroll to position [2999, 0]
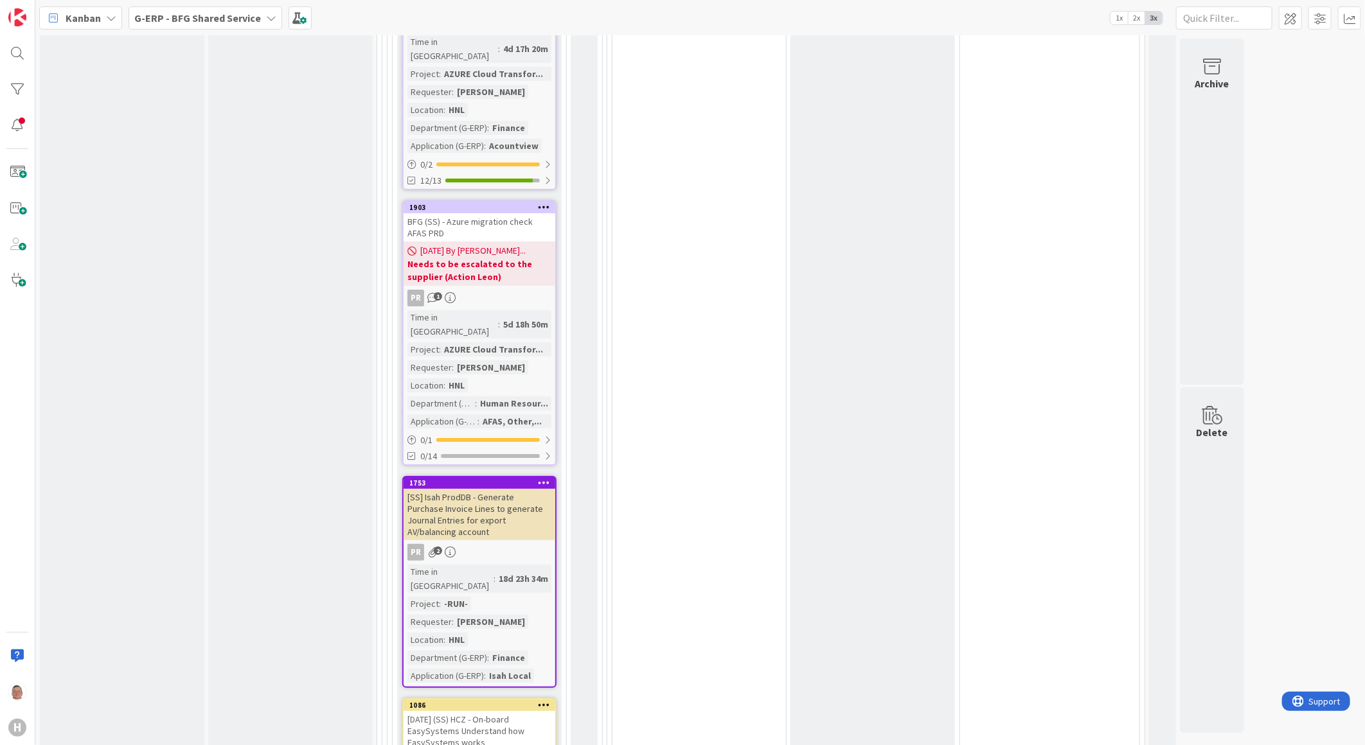
click at [544, 478] on icon at bounding box center [544, 482] width 12 height 9
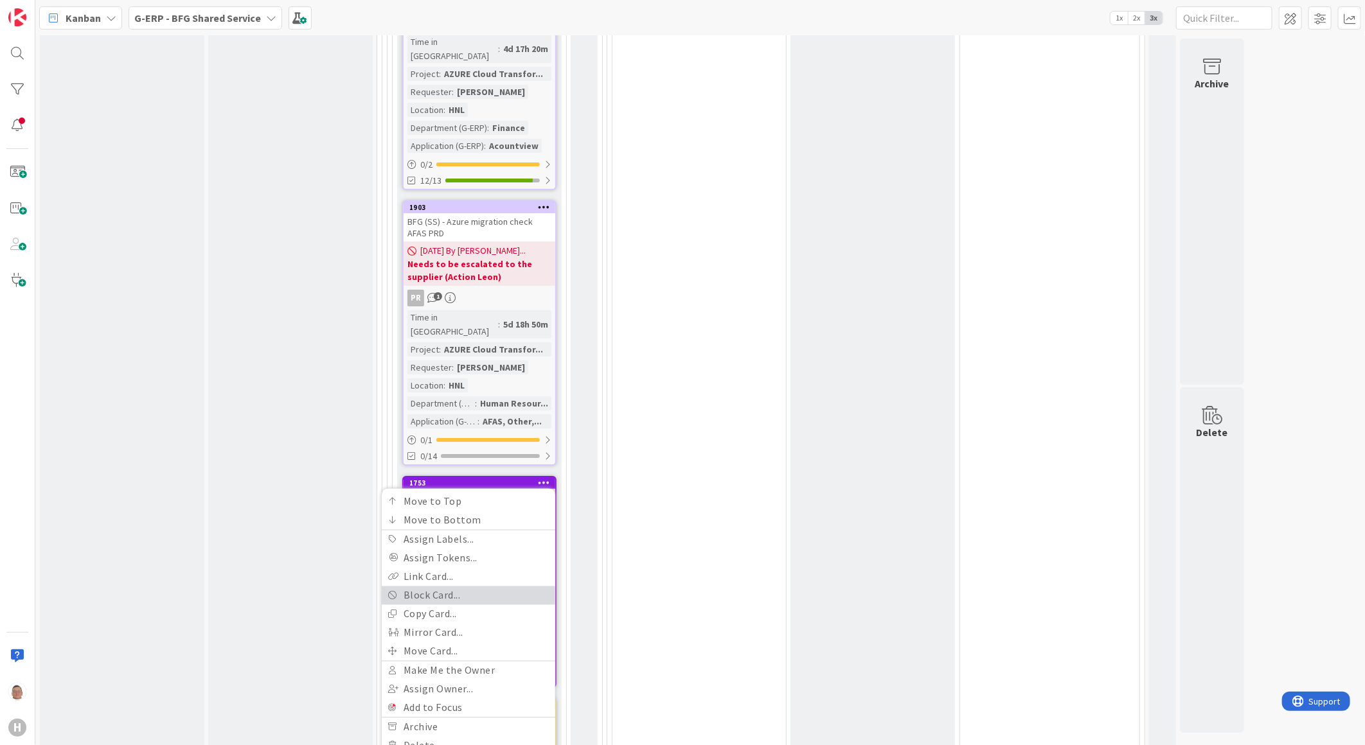
click at [450, 586] on link "Block Card..." at bounding box center [469, 595] width 174 height 19
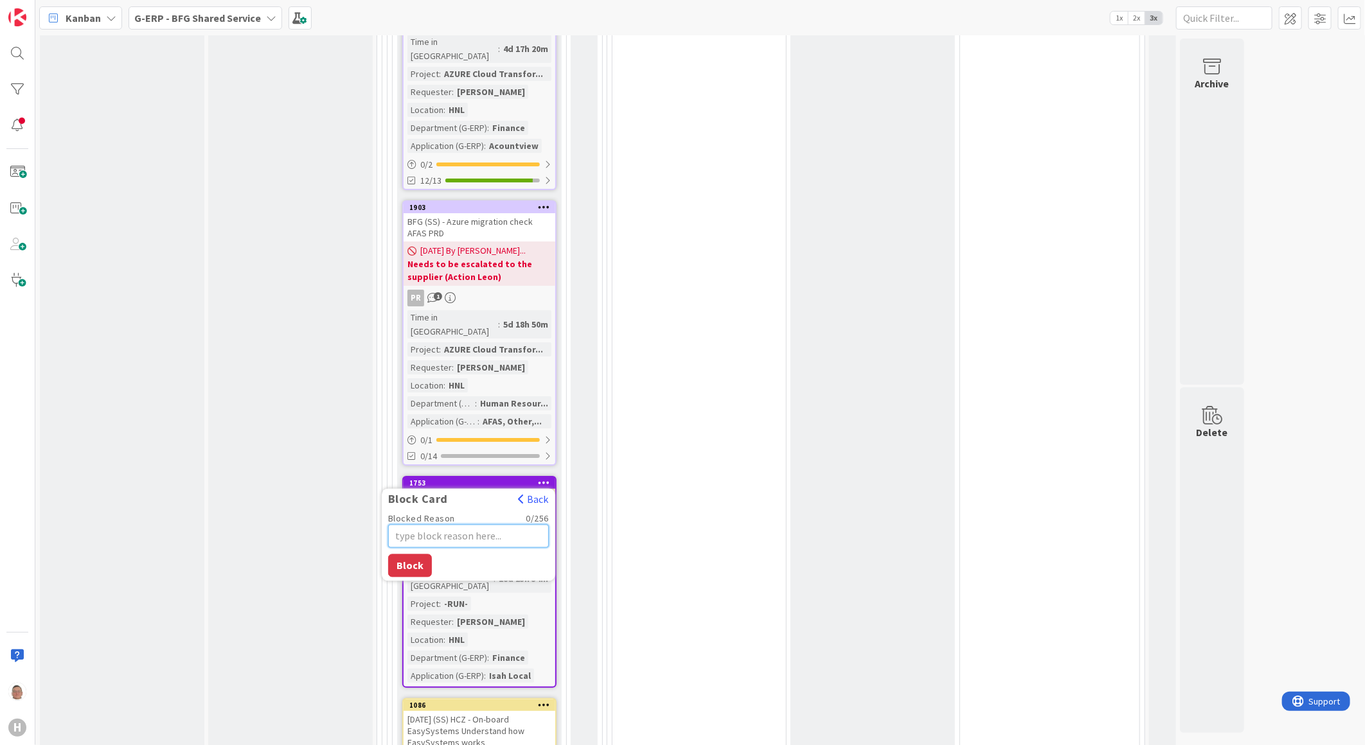
click at [476, 524] on textarea "Blocked Reason" at bounding box center [468, 535] width 161 height 23
type textarea "x"
type textarea "N"
type textarea "x"
type textarea "Ne"
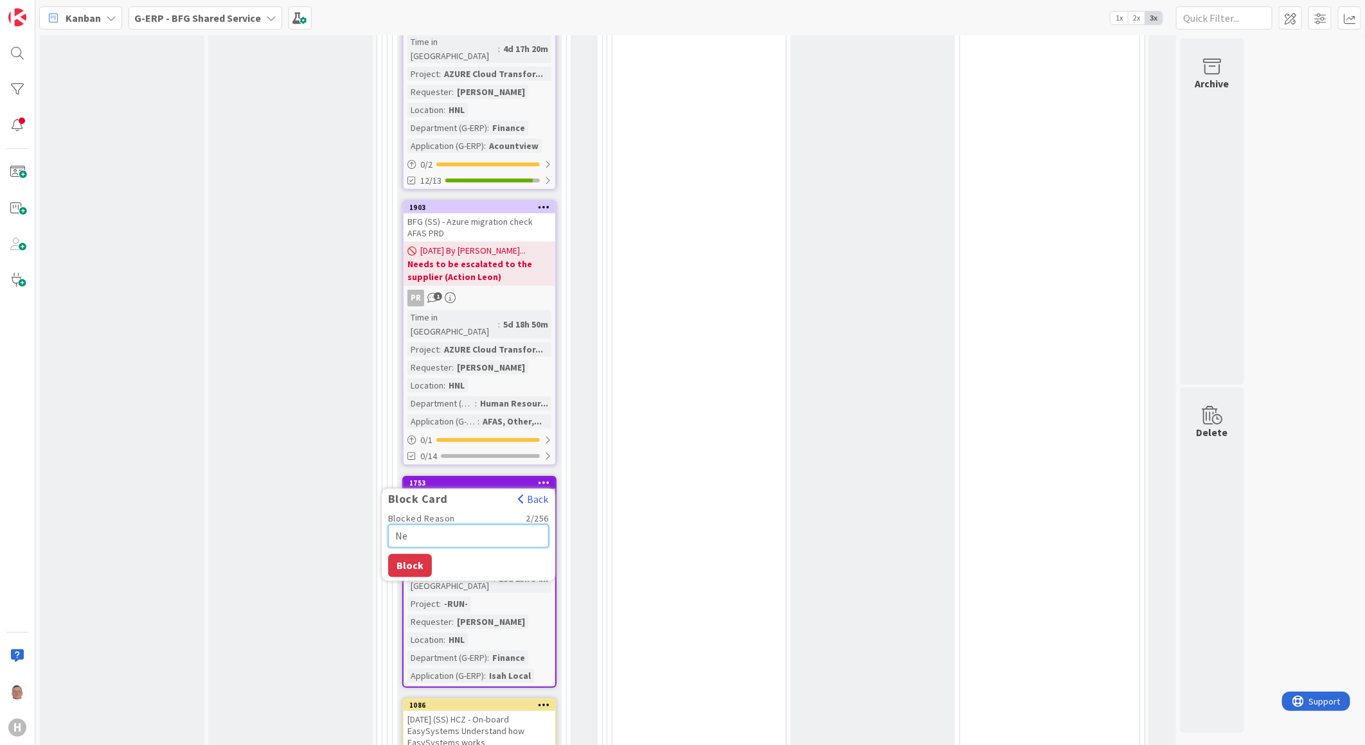
type textarea "x"
type textarea "Nee"
type textarea "x"
type textarea "Need"
type textarea "x"
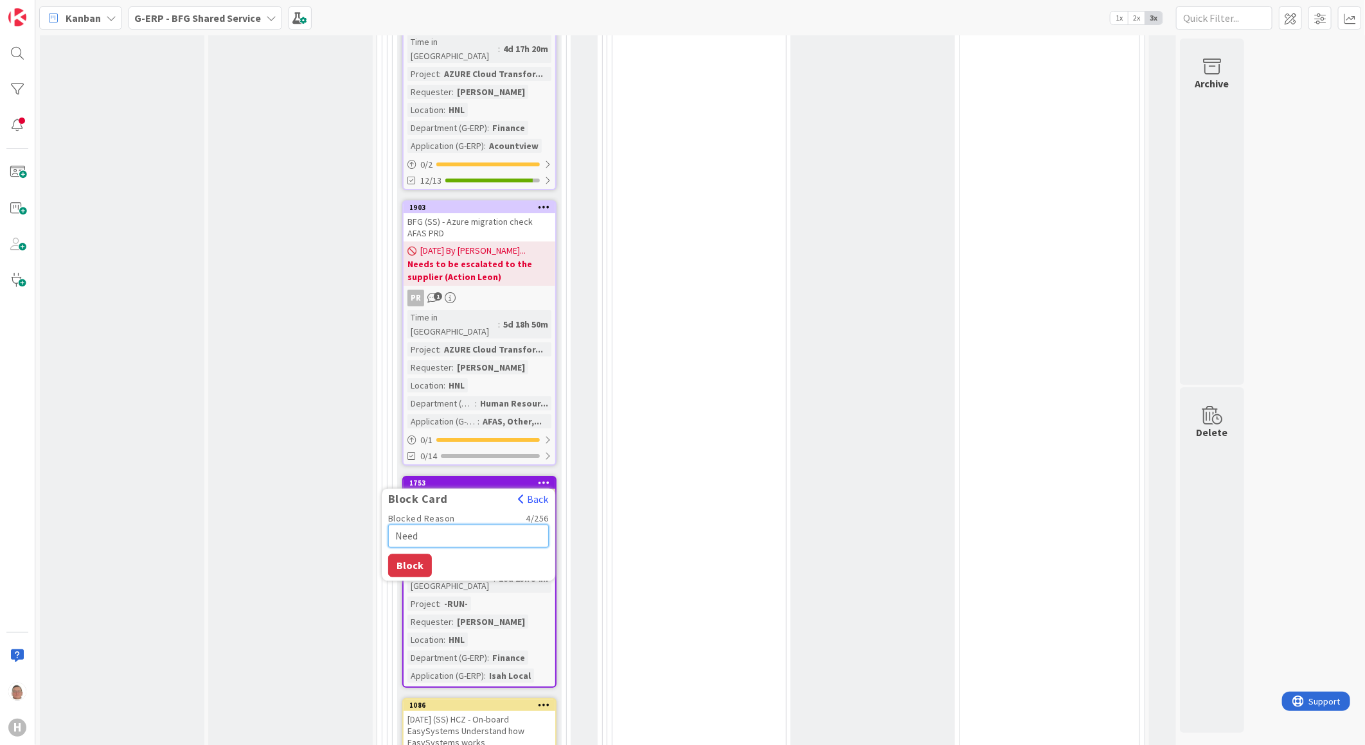
type textarea "Needs"
type textarea "x"
type textarea "Needs"
type textarea "x"
type textarea "Needs t"
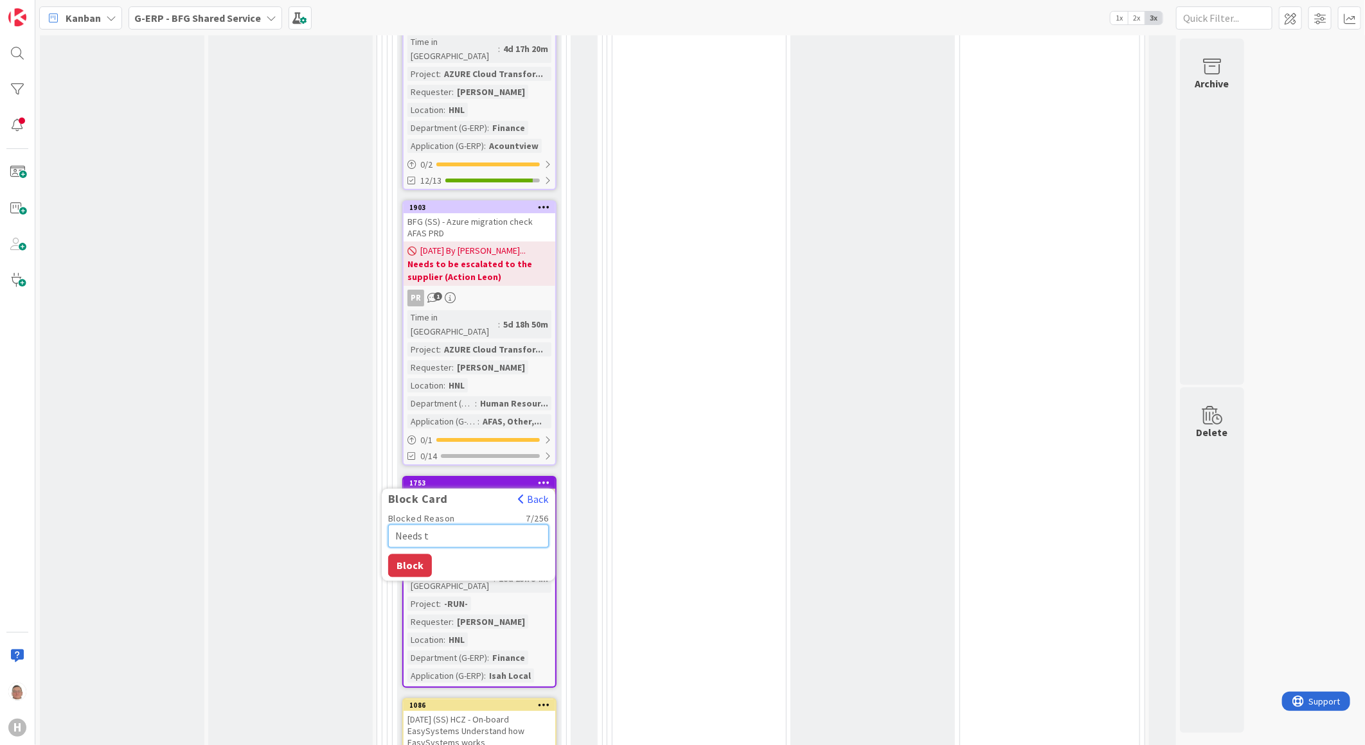
type textarea "x"
type textarea "Needs to"
type textarea "x"
type textarea "Needs to"
type textarea "x"
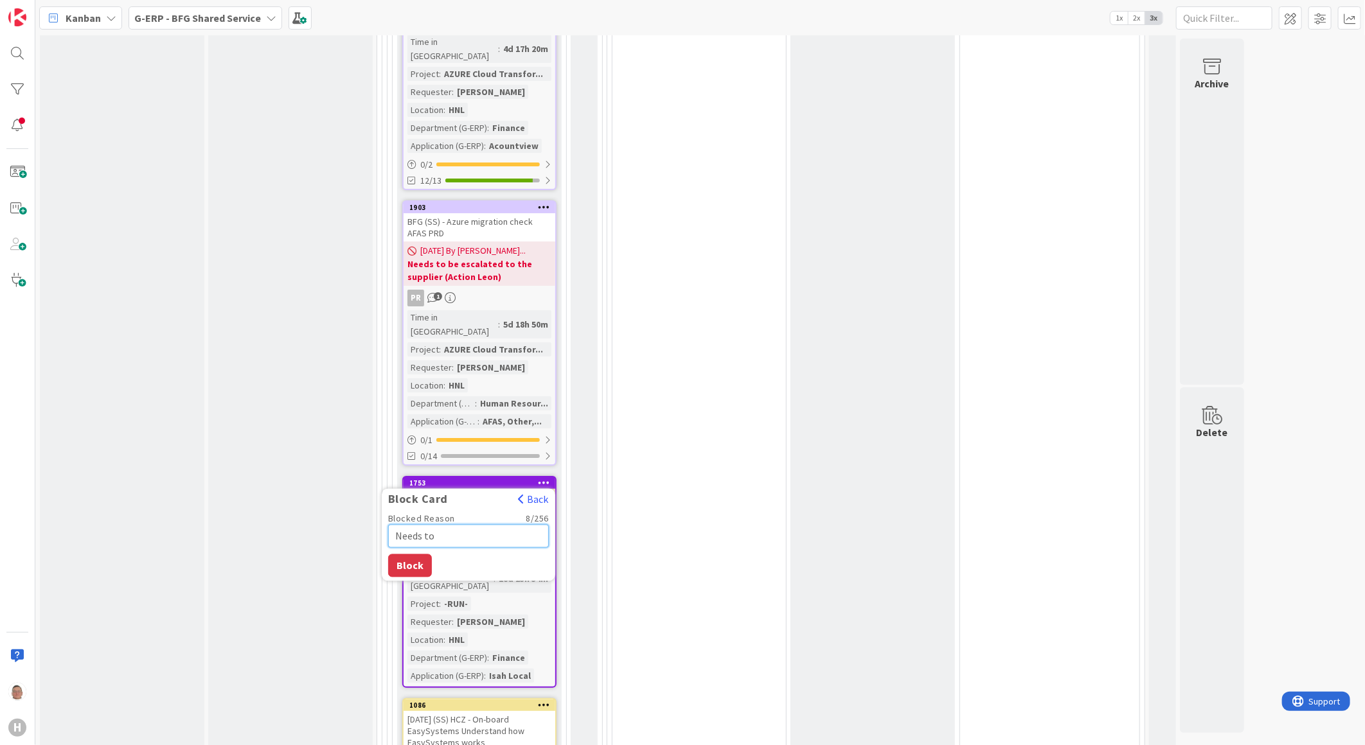
type textarea "Needs to b"
type textarea "x"
type textarea "Needs to be"
type textarea "x"
type textarea "Needs to be"
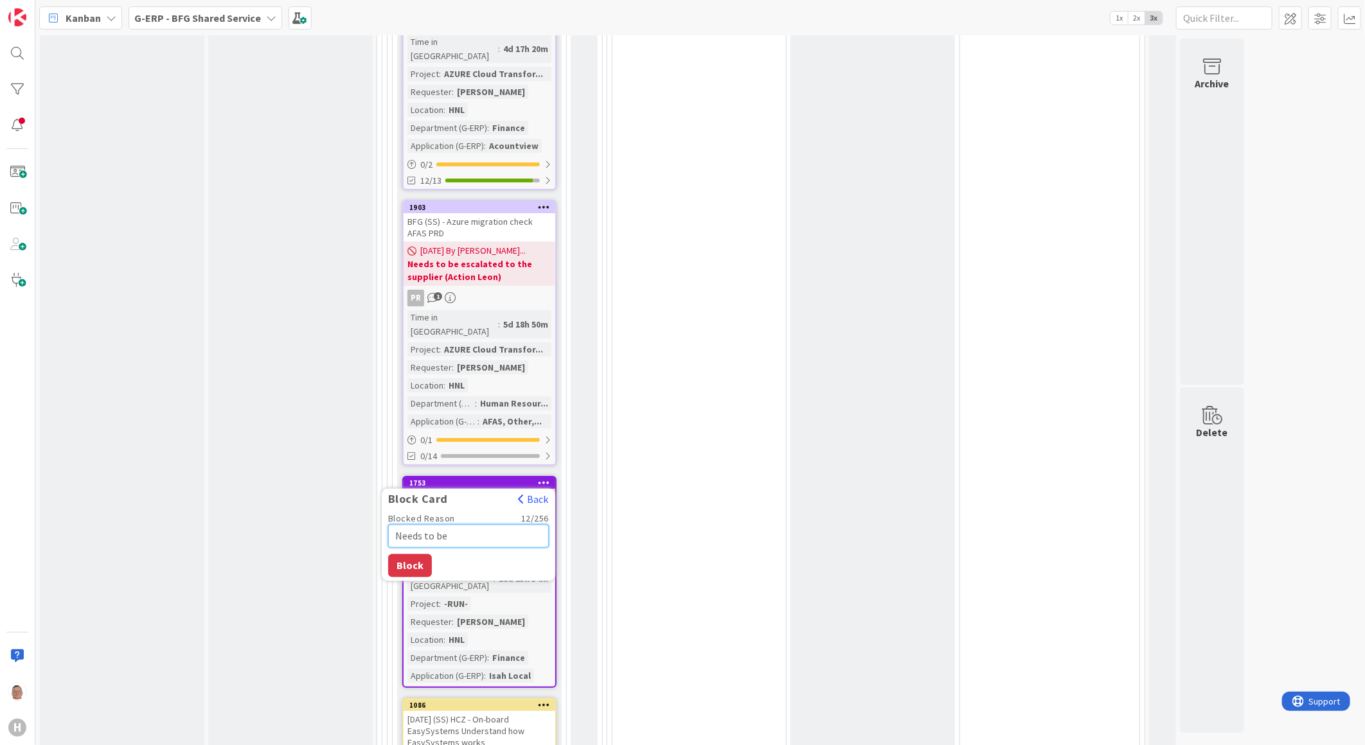
type textarea "x"
type textarea "Needs to be d"
type textarea "x"
type textarea "Needs to be di"
type textarea "x"
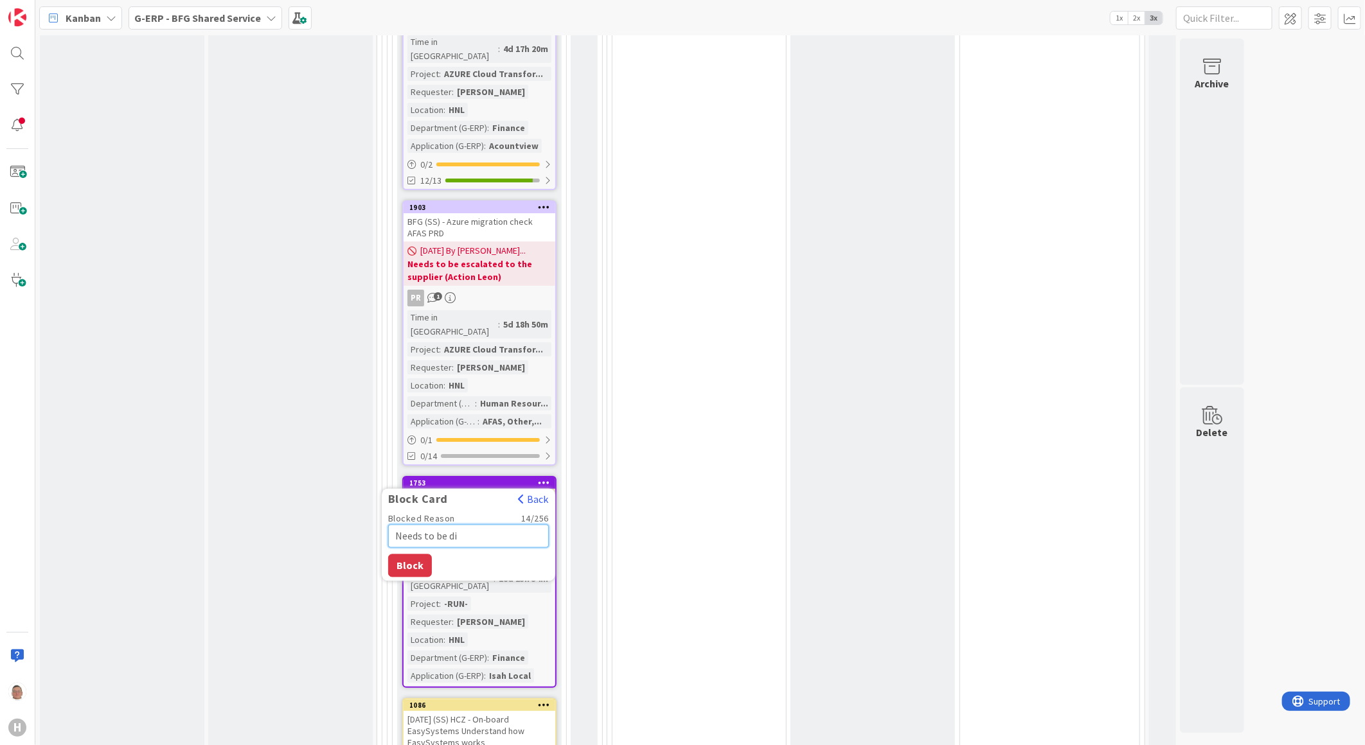
type textarea "Needs to be dis"
type textarea "x"
type textarea "Needs to be disc"
type textarea "x"
type textarea "Needs to be discu"
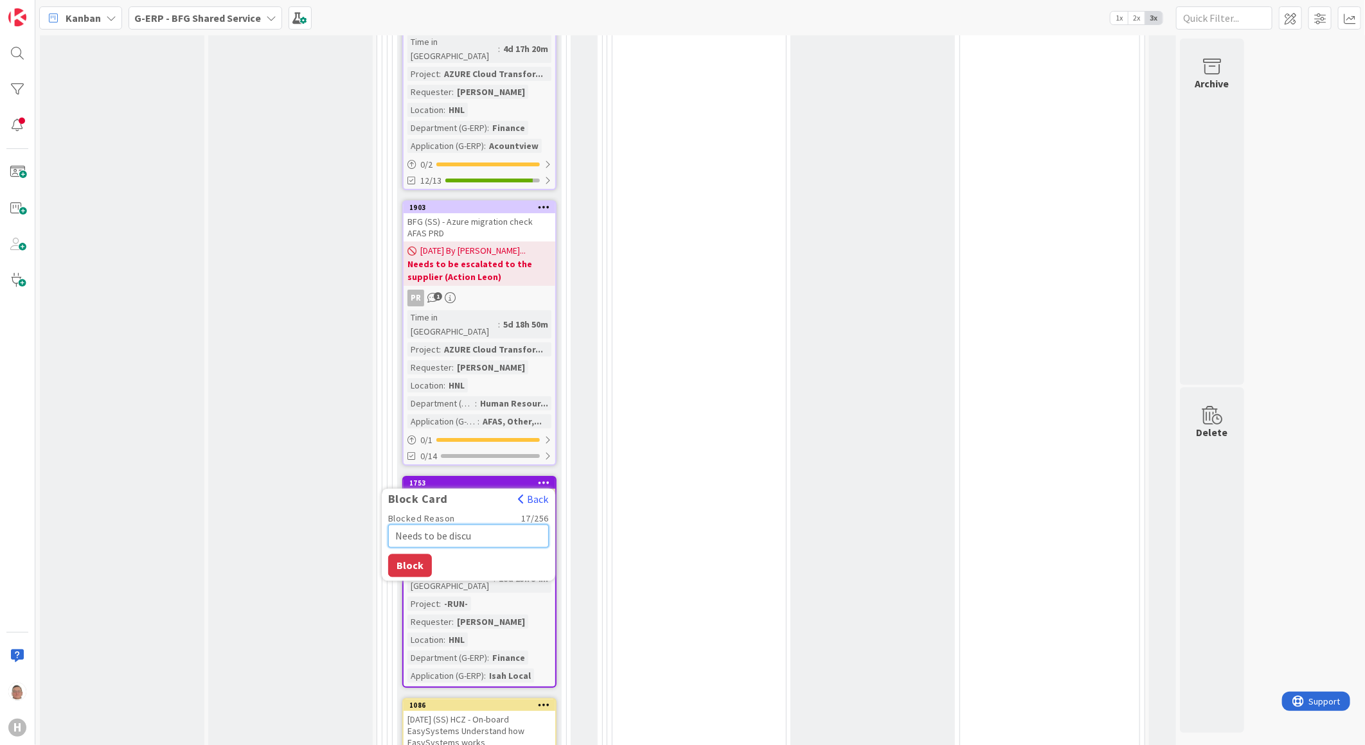
type textarea "x"
type textarea "Needs to be discus"
type textarea "x"
type textarea "Needs to be discuss"
type textarea "x"
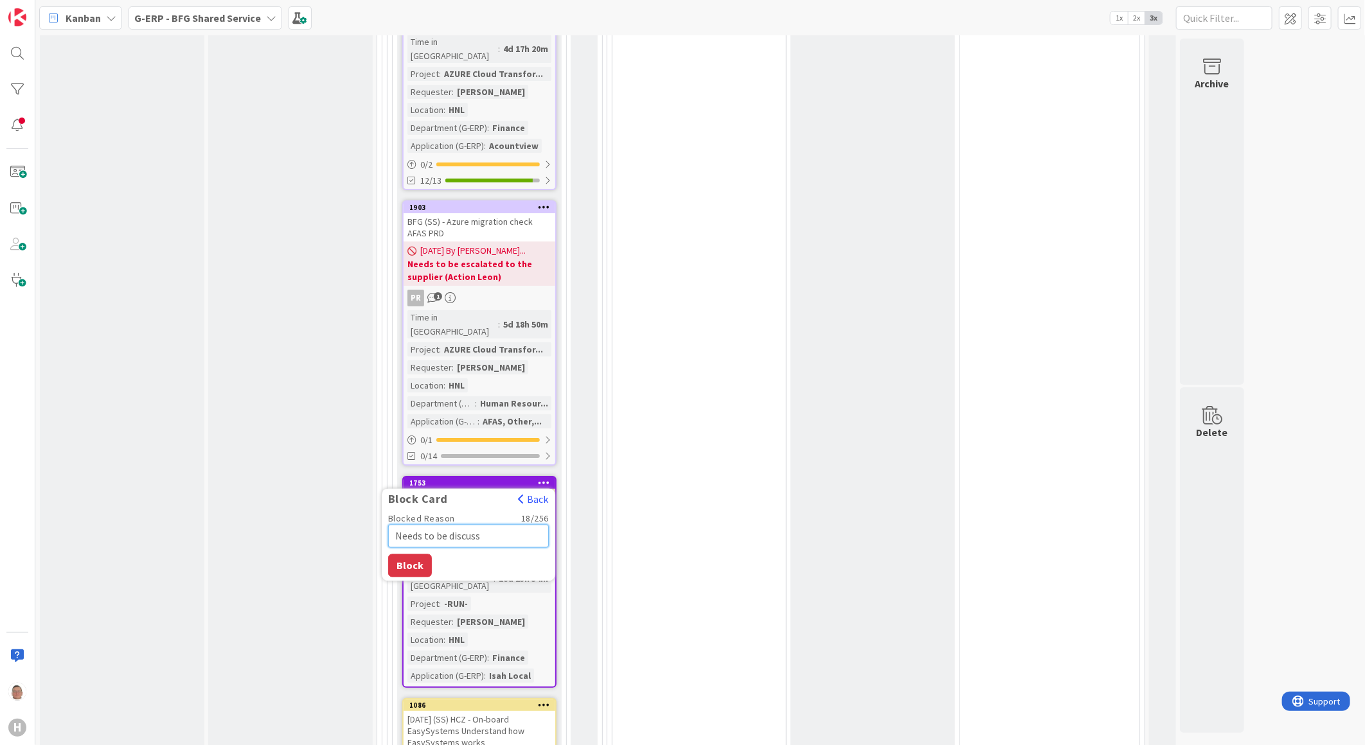
type textarea "Needs to be discusse"
type textarea "x"
type textarea "Needs to be discussed"
type textarea "x"
type textarea "Needs to be discussed"
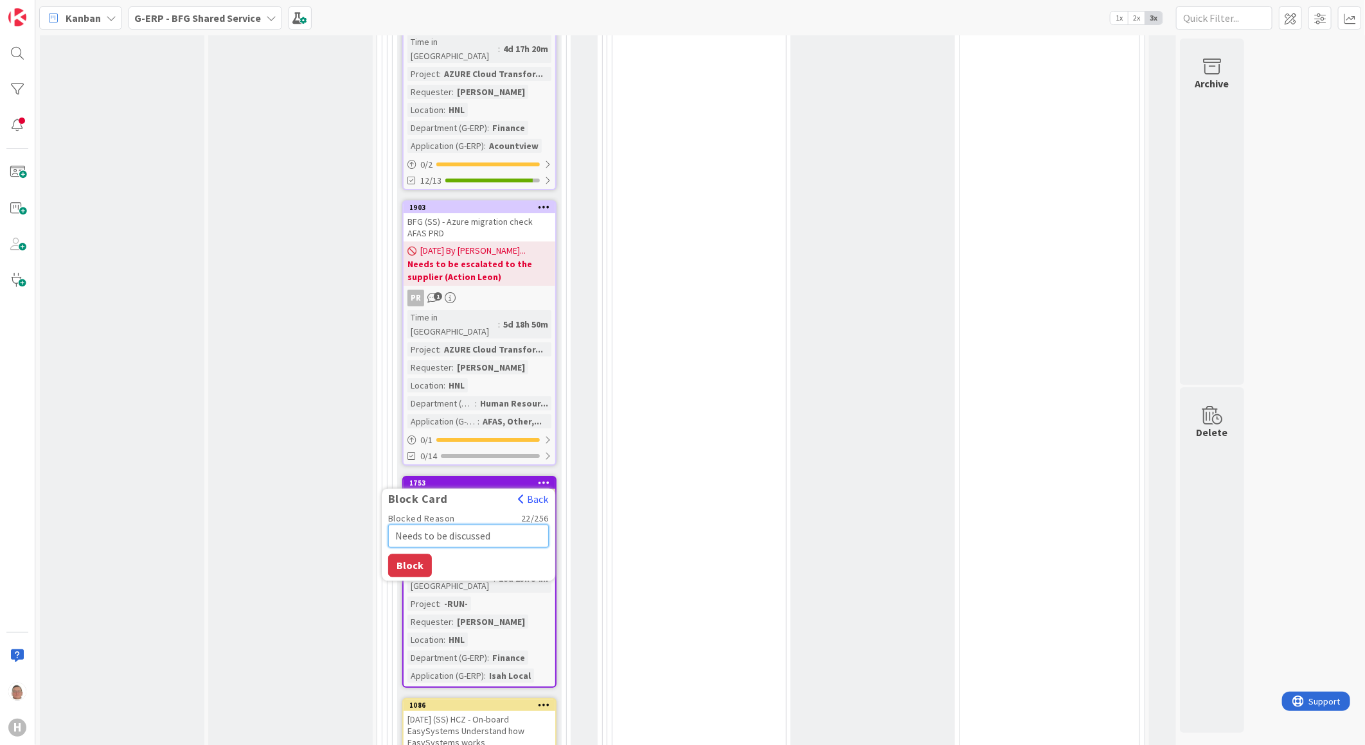
type textarea "x"
type textarea "Needs to be discussed a"
type textarea "x"
type textarea "Needs to be discussed as"
type textarea "x"
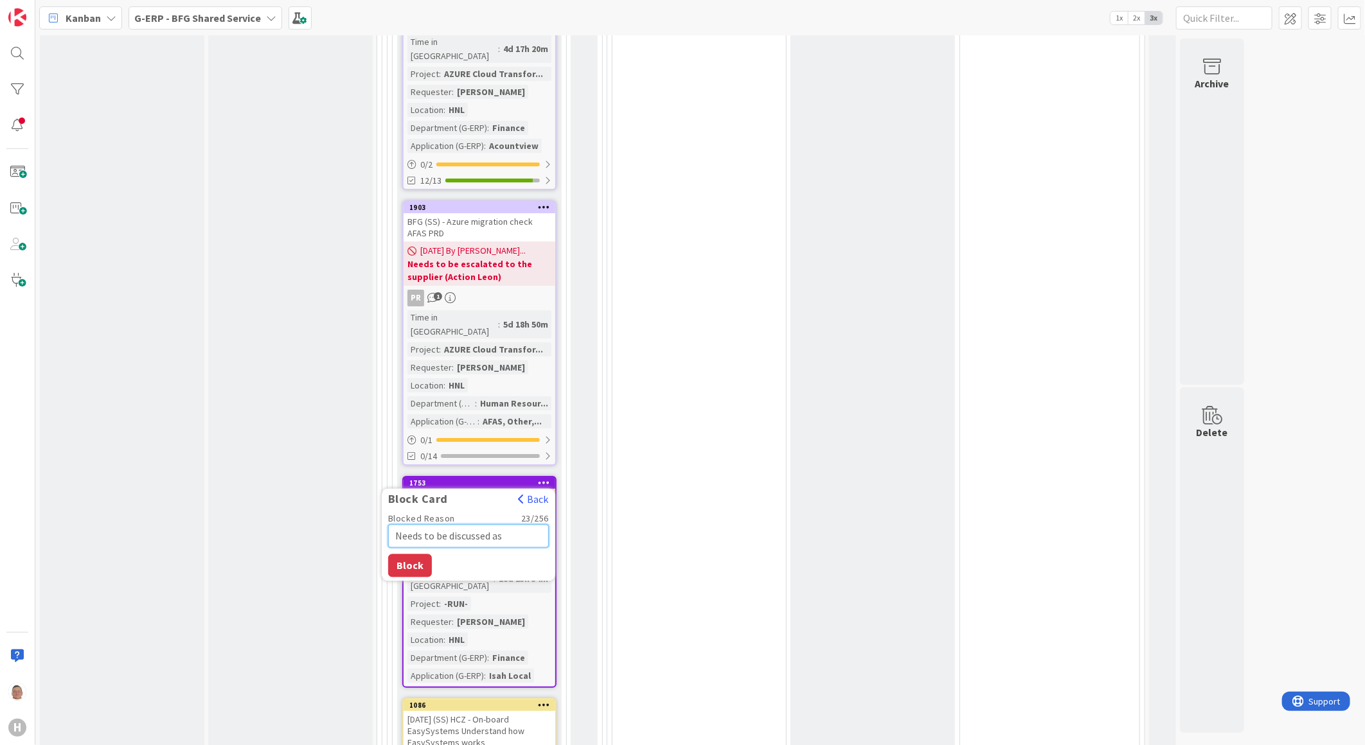
type textarea "Needs to be discussed as"
type textarea "x"
type textarea "Needs to be discussed as w"
type textarea "x"
type textarea "Needs to be discussed as wh"
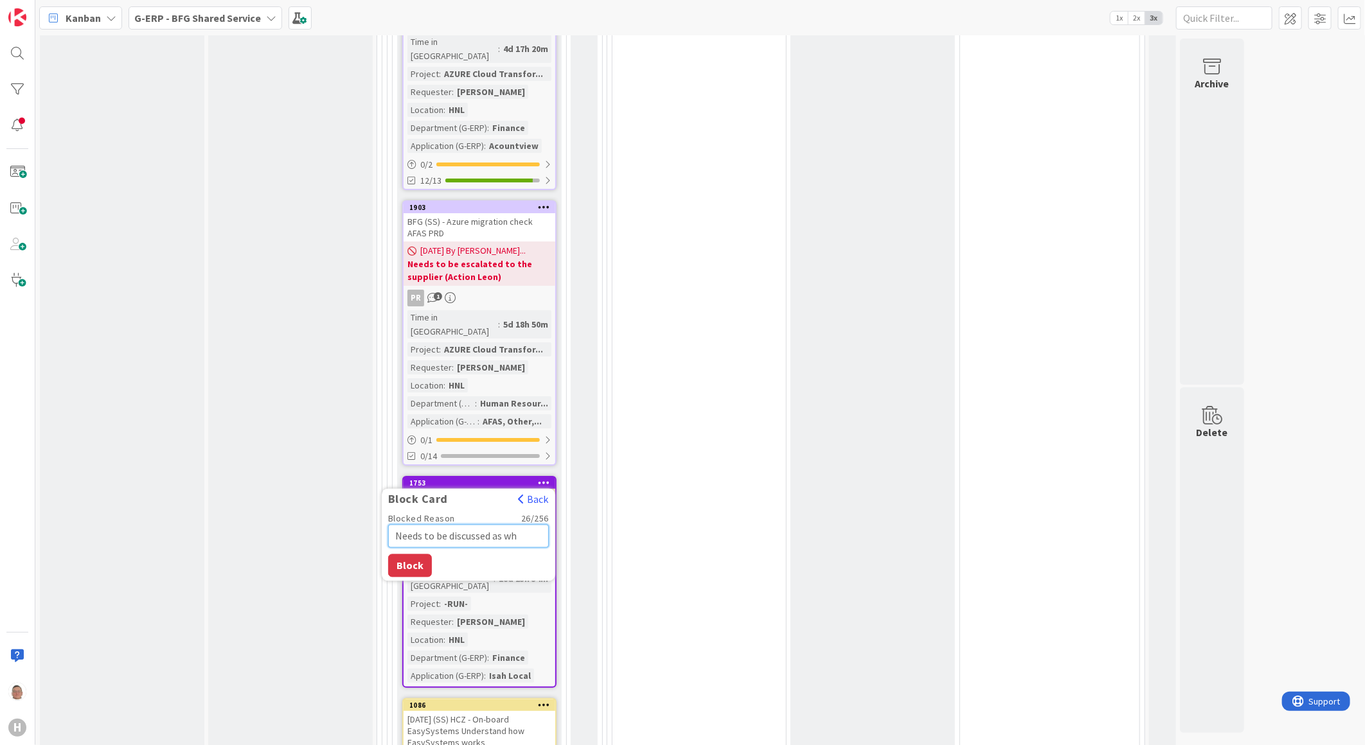
type textarea "x"
type textarea "Needs to be discussed as whe"
type textarea "x"
type textarea "Needs to be discussed as wher"
type textarea "x"
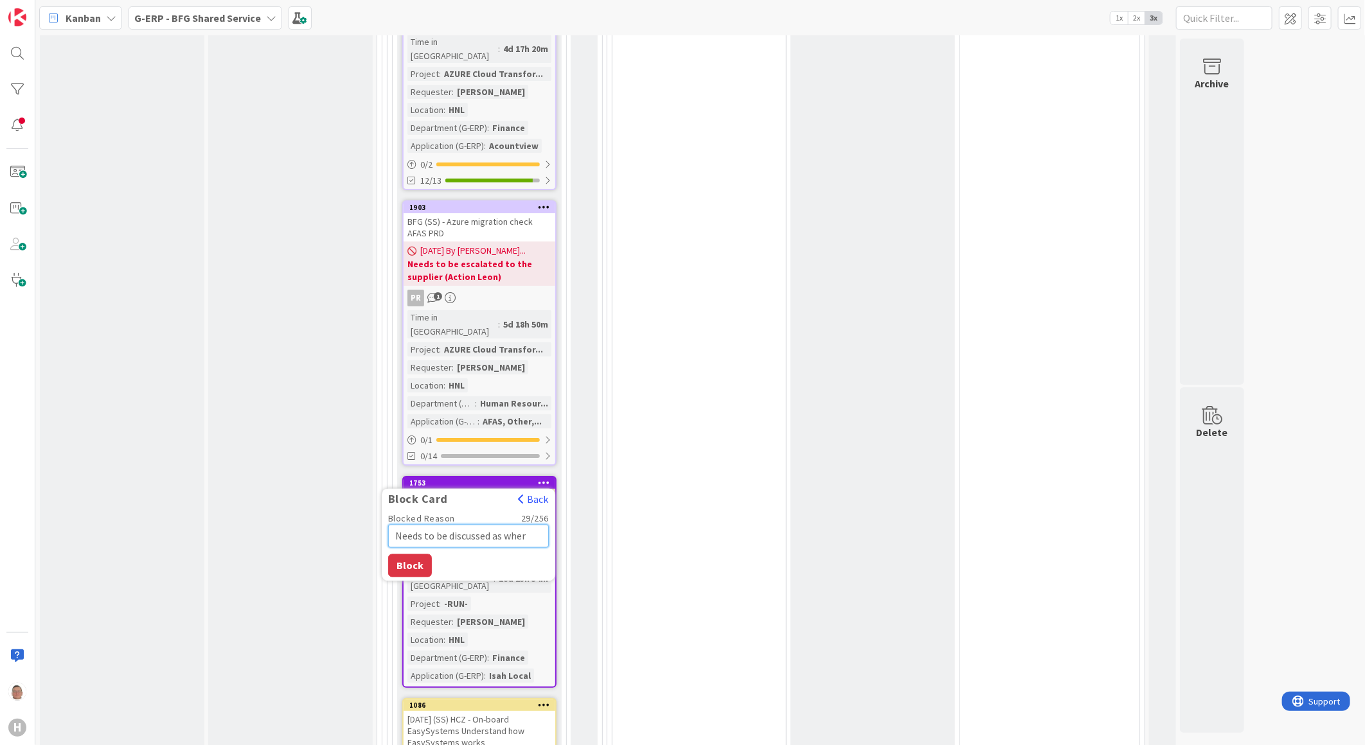
type textarea "Needs to be discussed as where"
type textarea "x"
type textarea "Needs to be discussed as where"
type textarea "x"
type textarea "Needs to be discussed as where a"
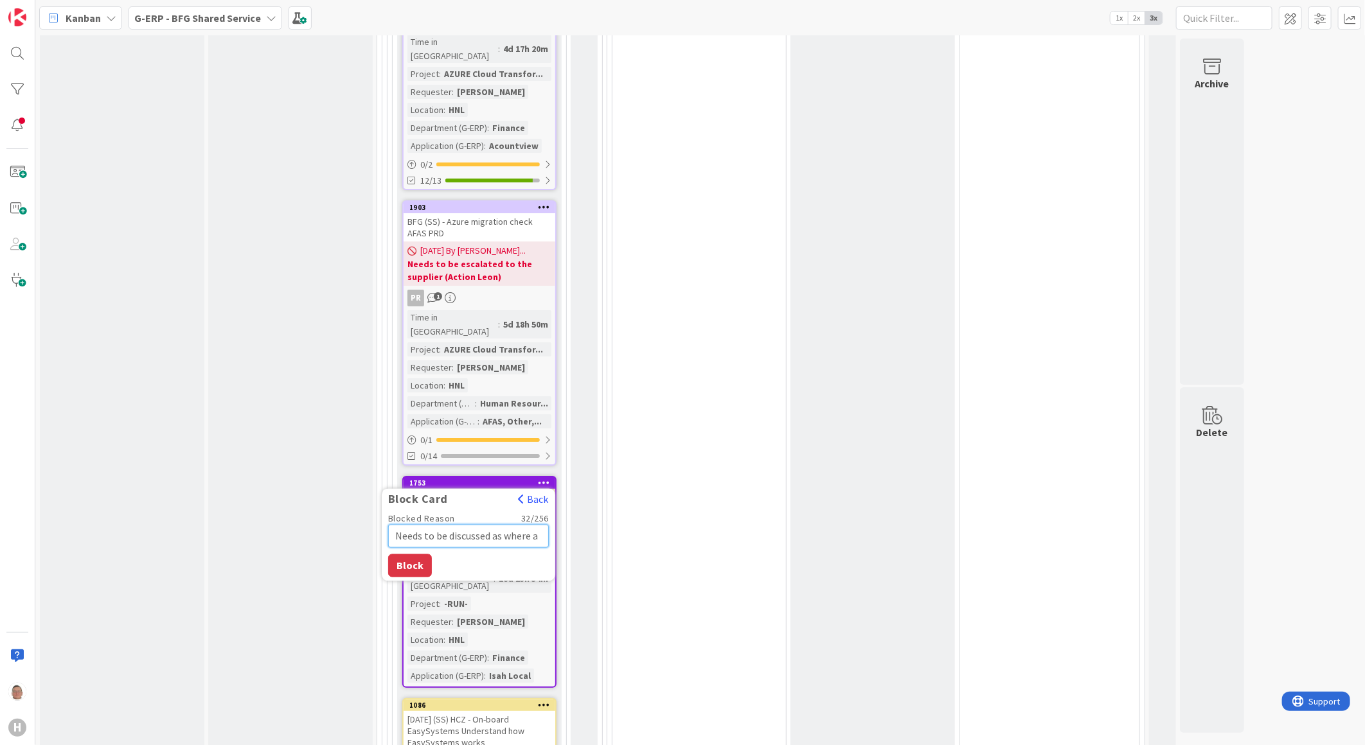
type textarea "x"
type textarea "Needs to be discussed as where ac"
type textarea "x"
type textarea "Needs to be discussed as where act"
type textarea "x"
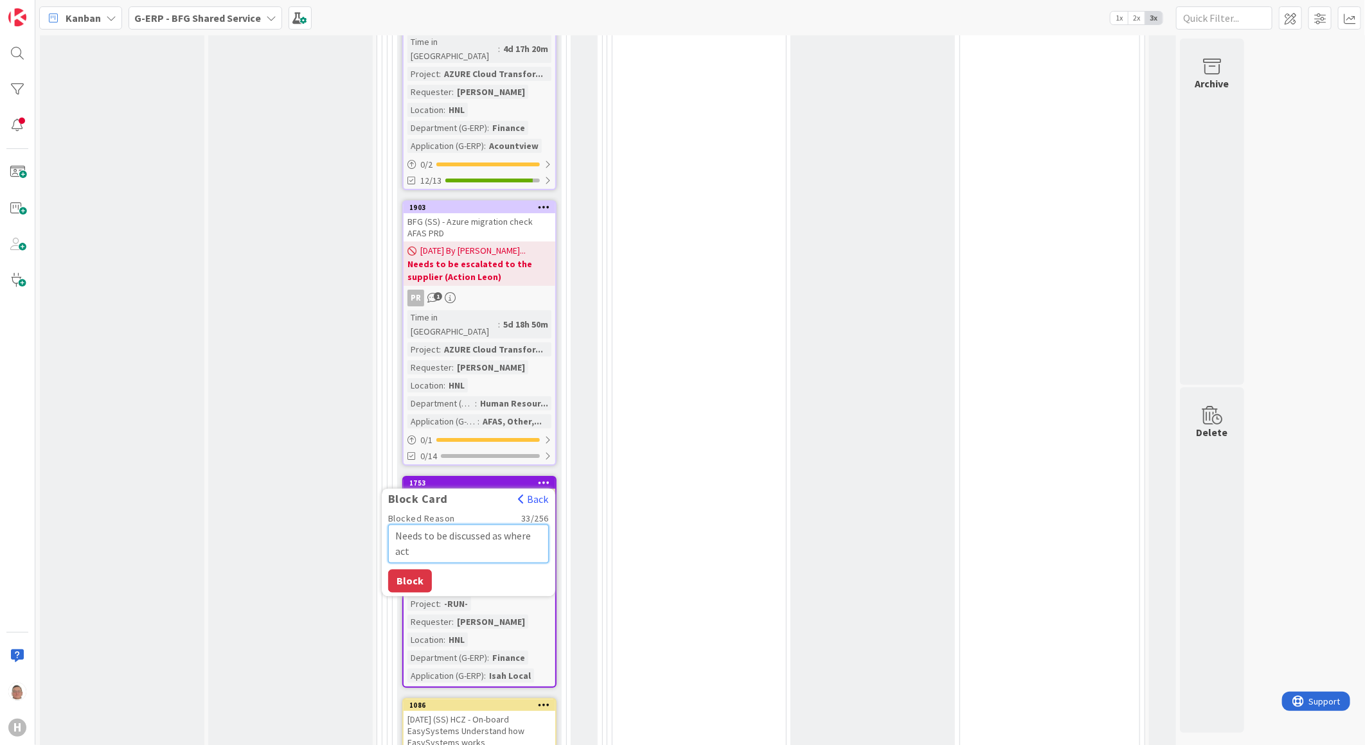
type textarea "Needs to be discussed as where acti"
type textarea "x"
type textarea "Needs to be discussed as where actio"
type textarea "x"
type textarea "Needs to be discussed as where action"
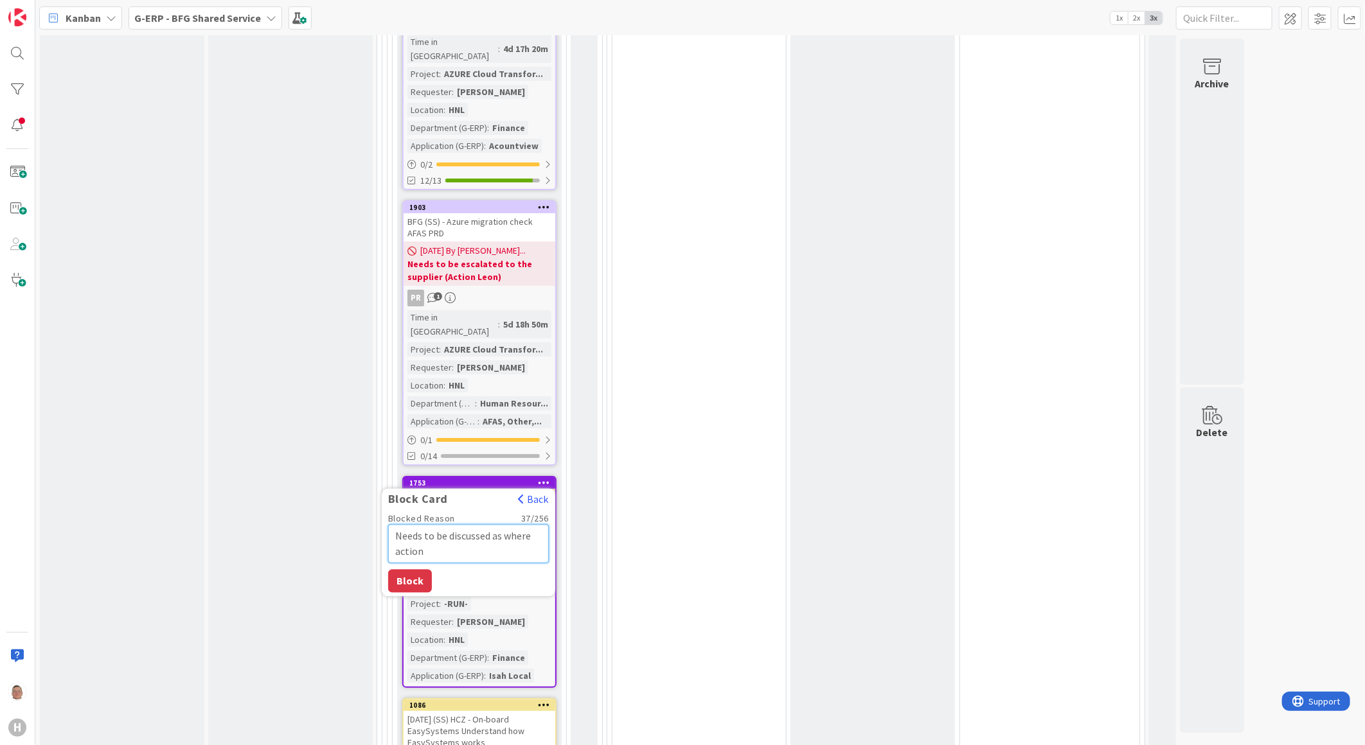
type textarea "x"
type textarea "Needs to be discussed as where actions"
type textarea "x"
type textarea "Needs to be discussed as where actions"
type textarea "x"
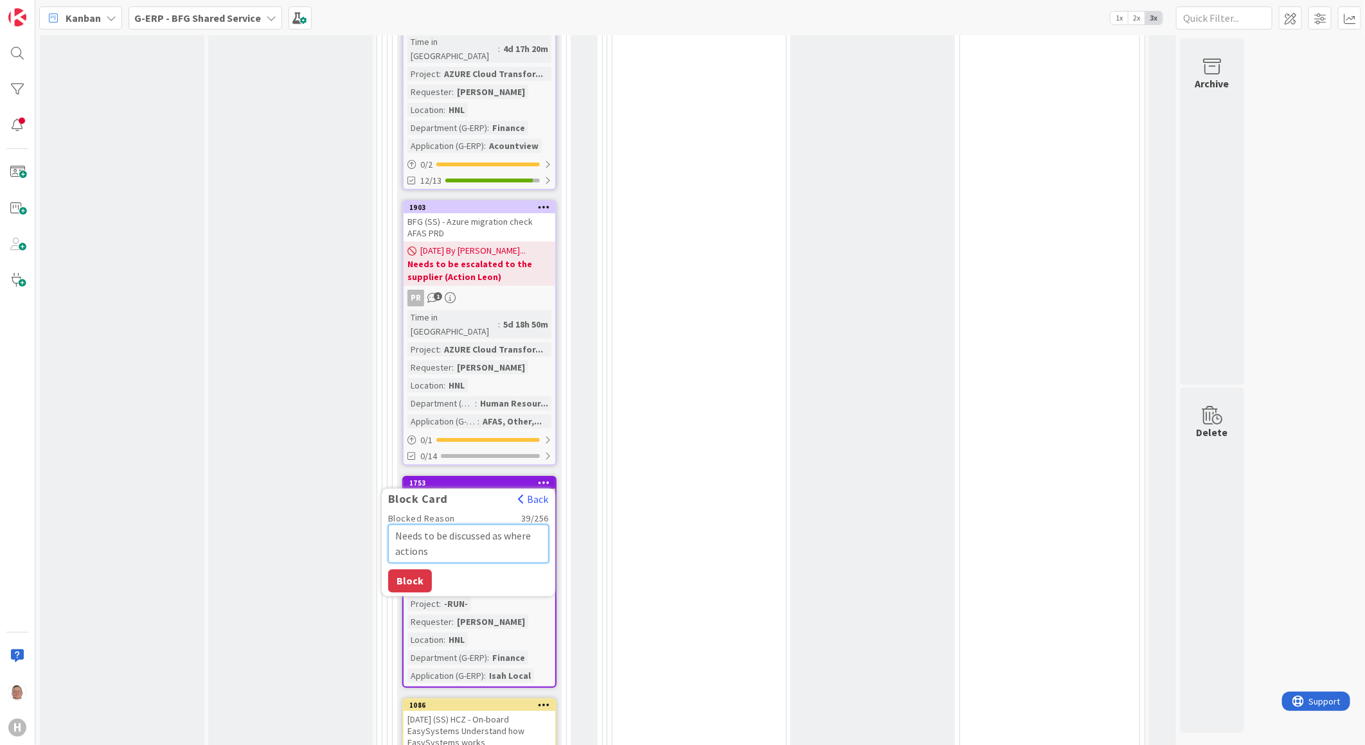
type textarea "Needs to be discussed as where actions a"
type textarea "x"
type textarea "Needs to be discussed as where actions ar"
type textarea "x"
type textarea "Needs to be discussed as where actions are"
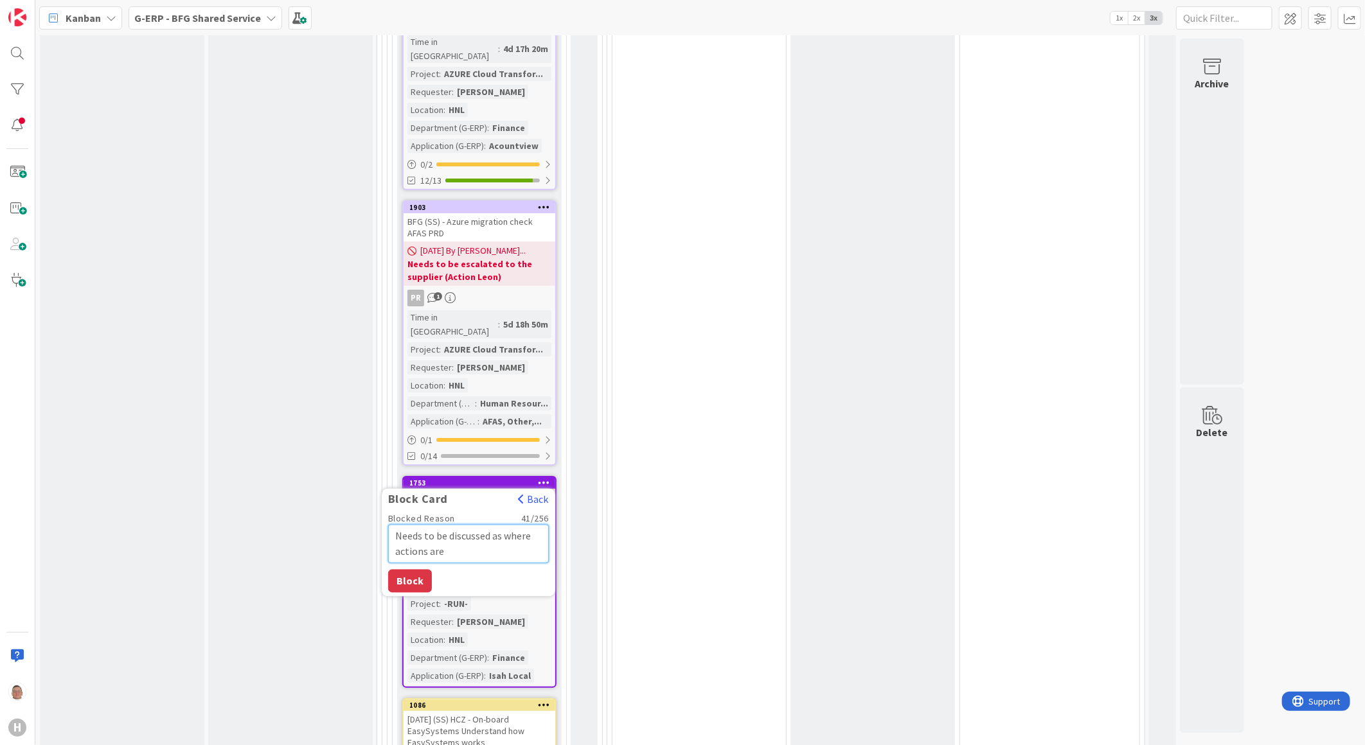
type textarea "x"
type textarea "Needs to be discussed as where actions are"
type textarea "x"
type textarea "Needs to be discussed as where actions are n"
type textarea "x"
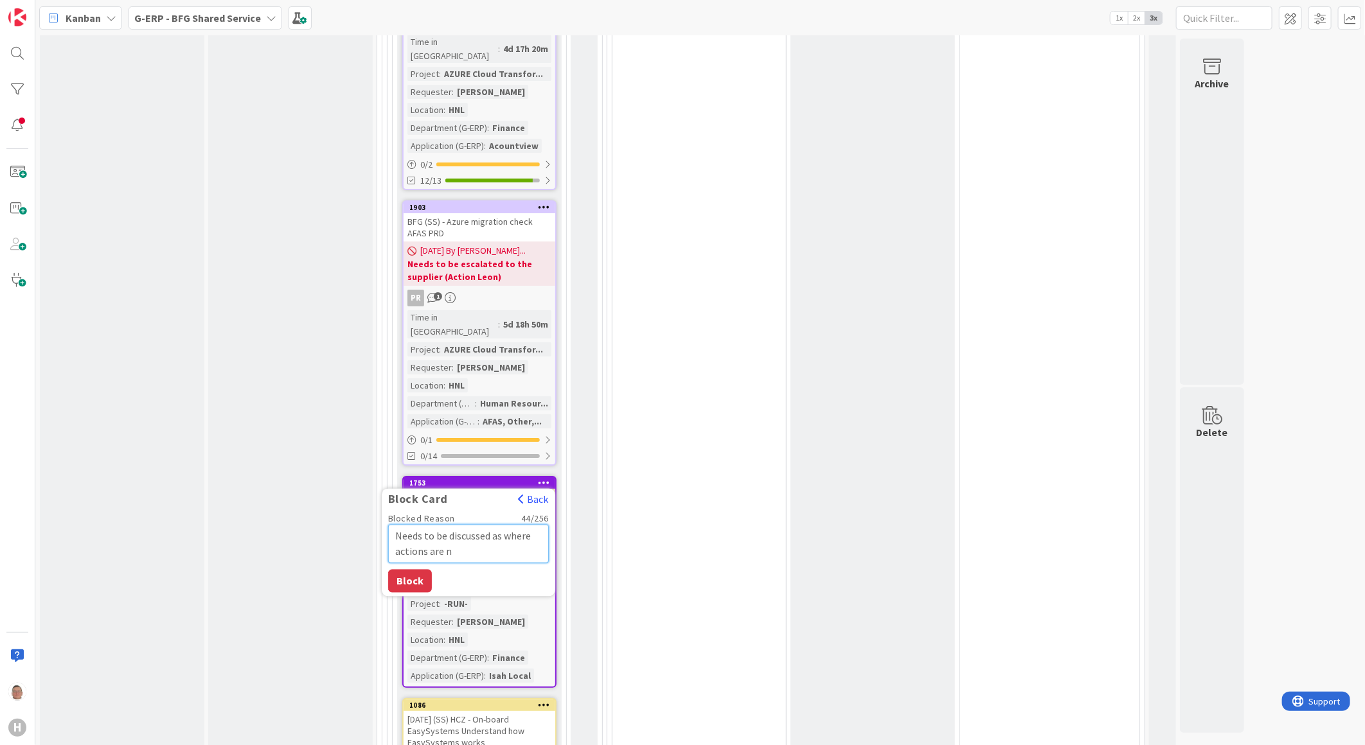
type textarea "Needs to be discussed as where actions are ne"
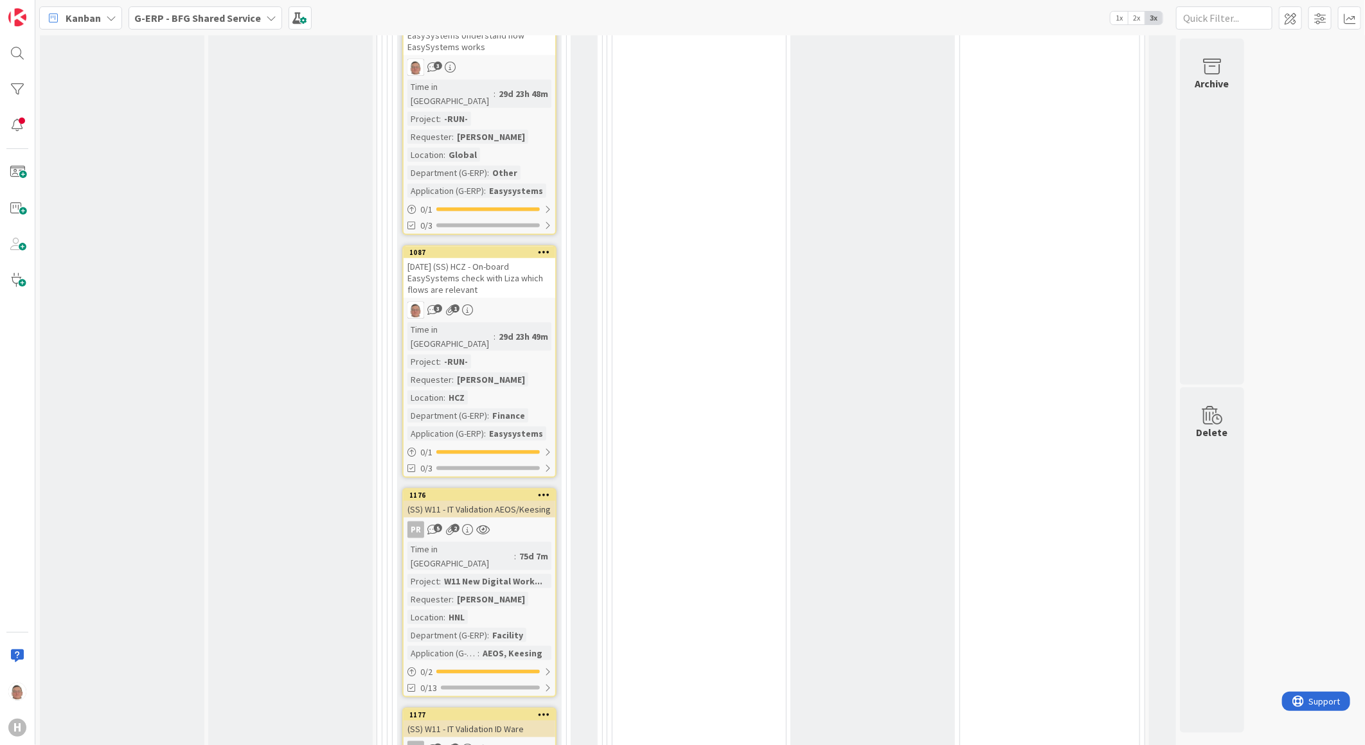
scroll to position [3784, 0]
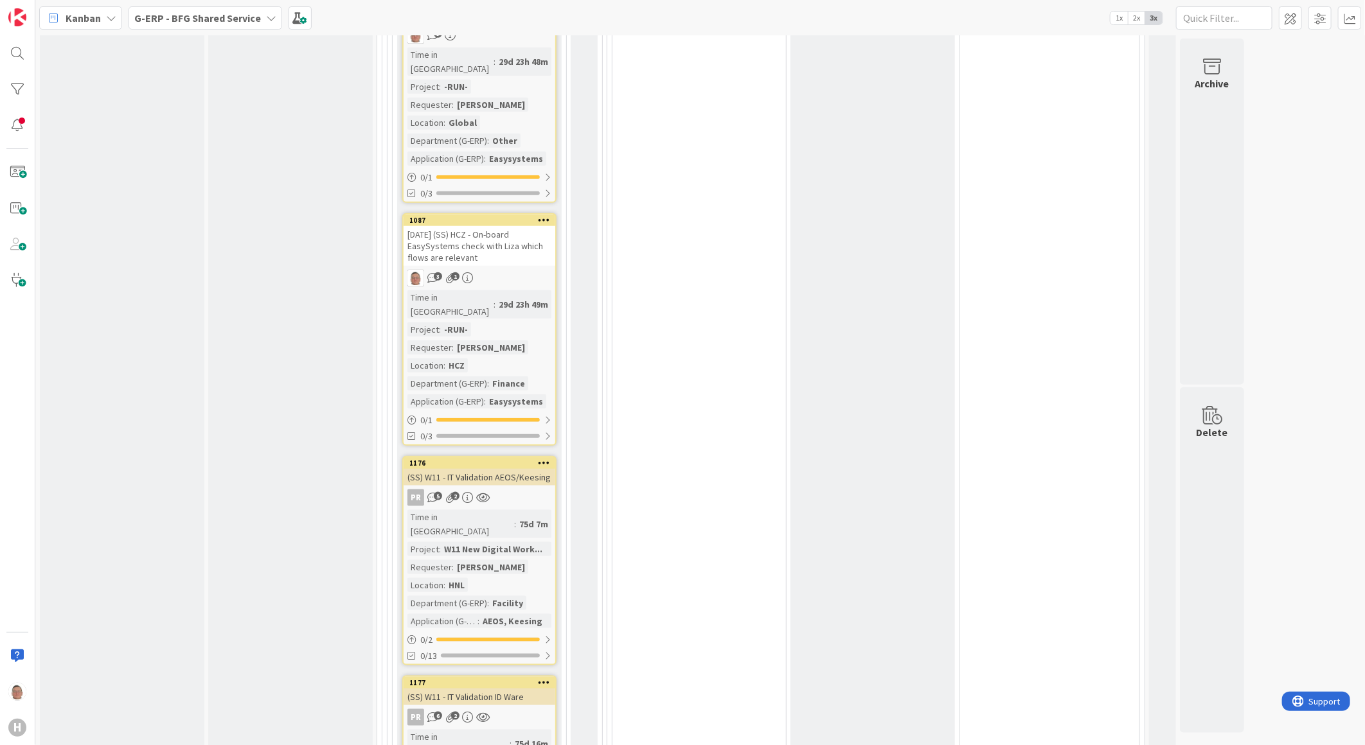
click at [545, 458] on icon at bounding box center [544, 462] width 12 height 9
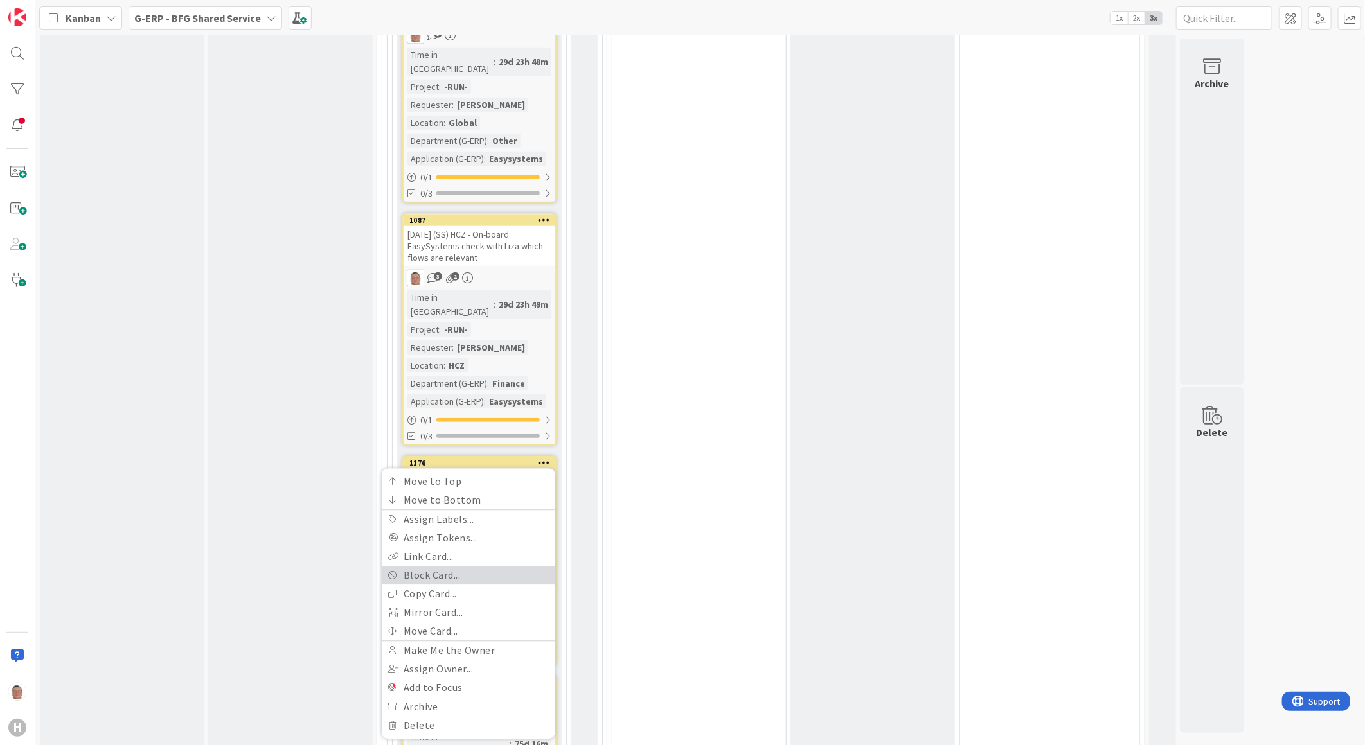
click at [429, 566] on link "Block Card..." at bounding box center [469, 575] width 174 height 19
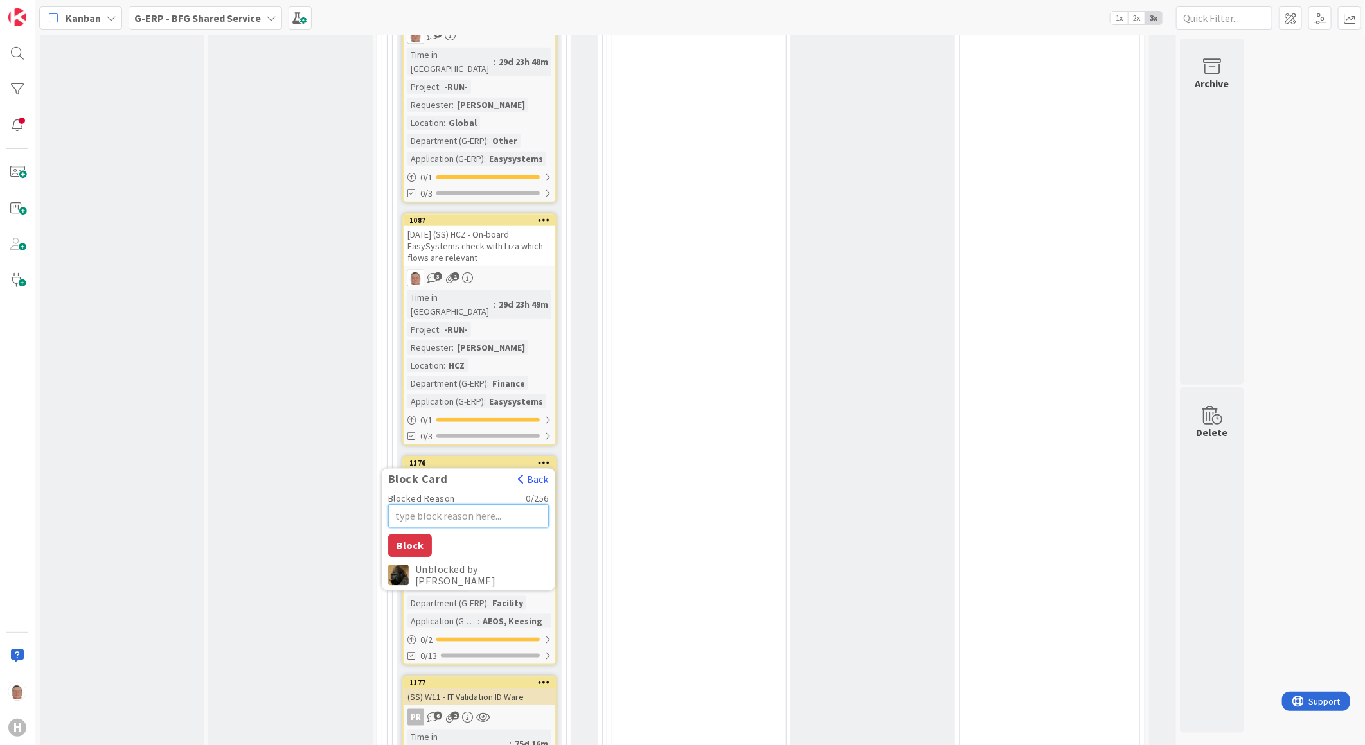
click at [484, 504] on textarea "Blocked Reason" at bounding box center [468, 515] width 161 height 23
click at [414, 549] on button "Block" at bounding box center [410, 560] width 44 height 23
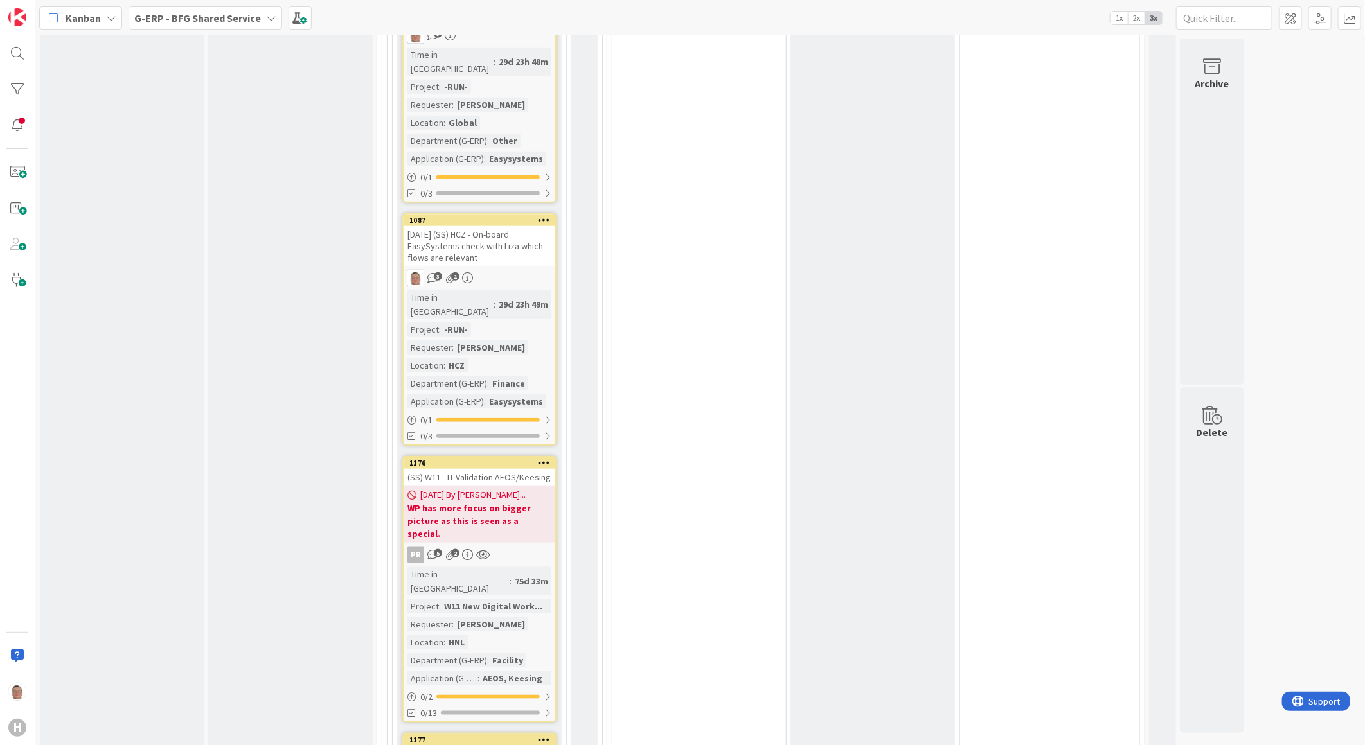
click at [484, 502] on b "WP has more focus on bigger picture as this is seen as a special." at bounding box center [479, 521] width 144 height 39
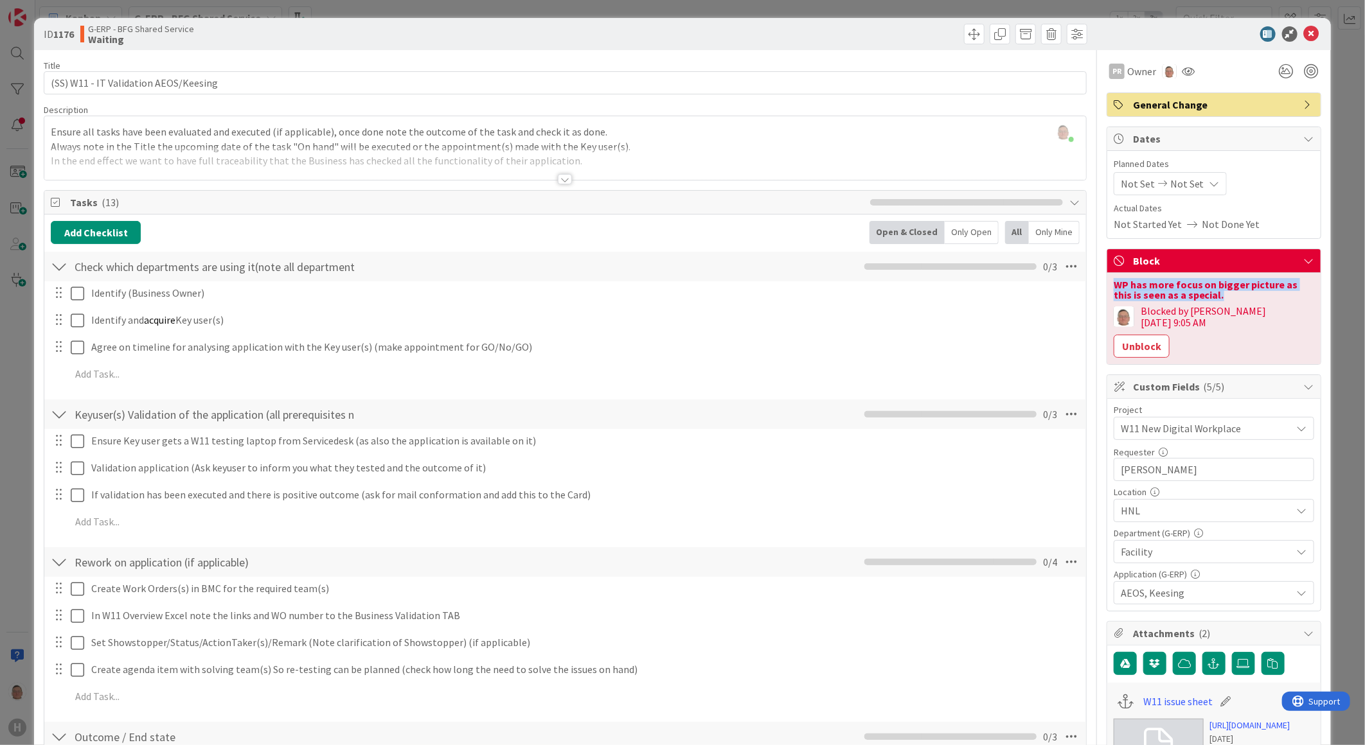
drag, startPoint x: 1195, startPoint y: 296, endPoint x: 1103, endPoint y: 285, distance: 92.5
click at [1114, 285] on div "WP has more focus on bigger picture as this is seen as a special." at bounding box center [1214, 290] width 201 height 21
copy div "WP has more focus on bigger picture as this is seen as a special."
click at [1304, 34] on icon at bounding box center [1311, 33] width 15 height 15
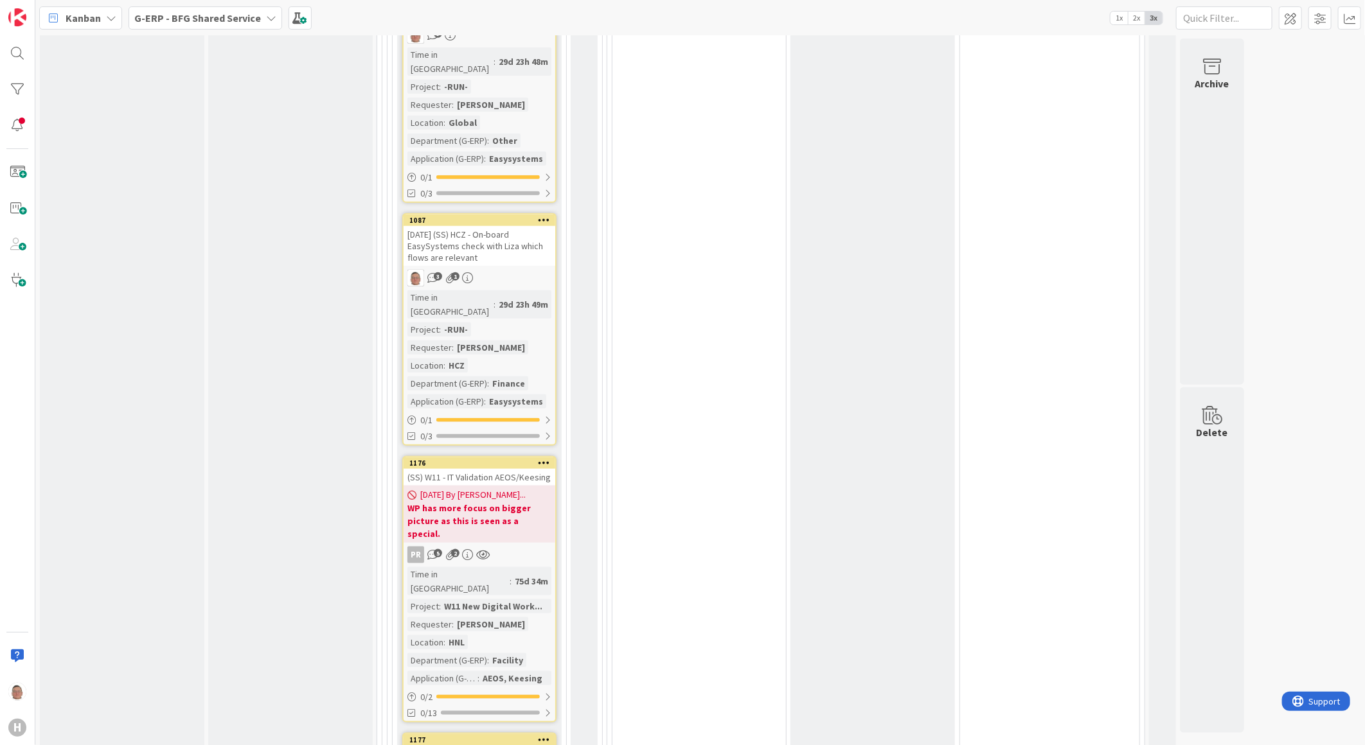
click at [544, 735] on icon at bounding box center [544, 739] width 12 height 9
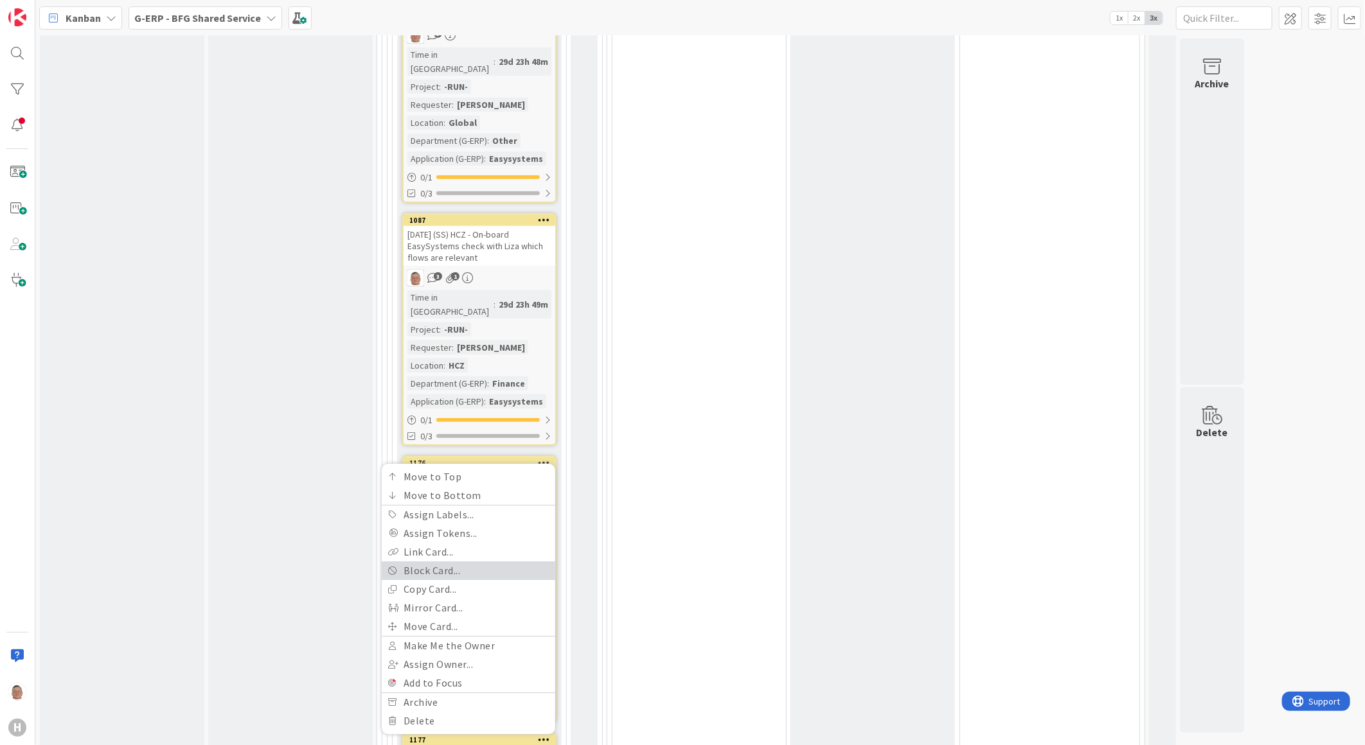
click at [438, 562] on link "Block Card..." at bounding box center [469, 571] width 174 height 19
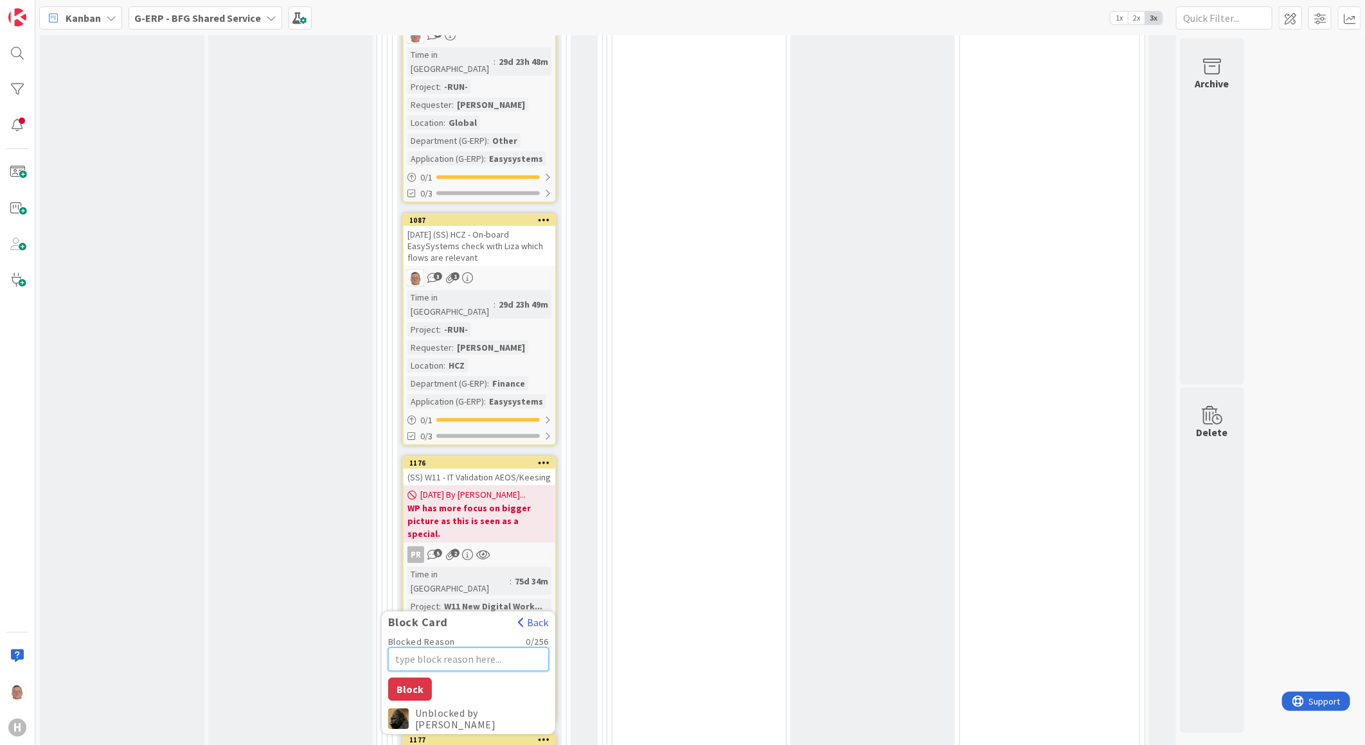
click at [482, 648] on textarea "Blocked Reason" at bounding box center [468, 659] width 161 height 23
paste textarea "WP has more focus on bigger picture as this is seen as a special."
click at [409, 678] on button "Block" at bounding box center [410, 689] width 44 height 23
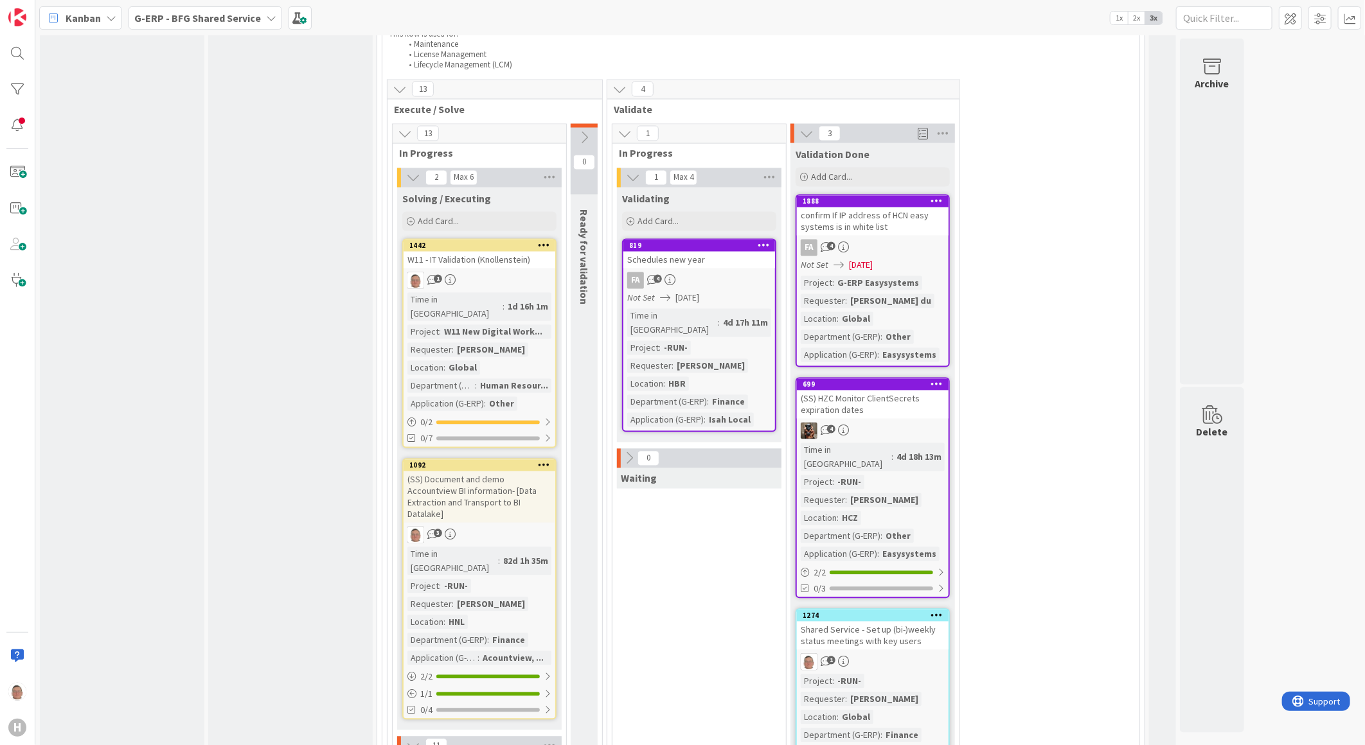
scroll to position [1285, 0]
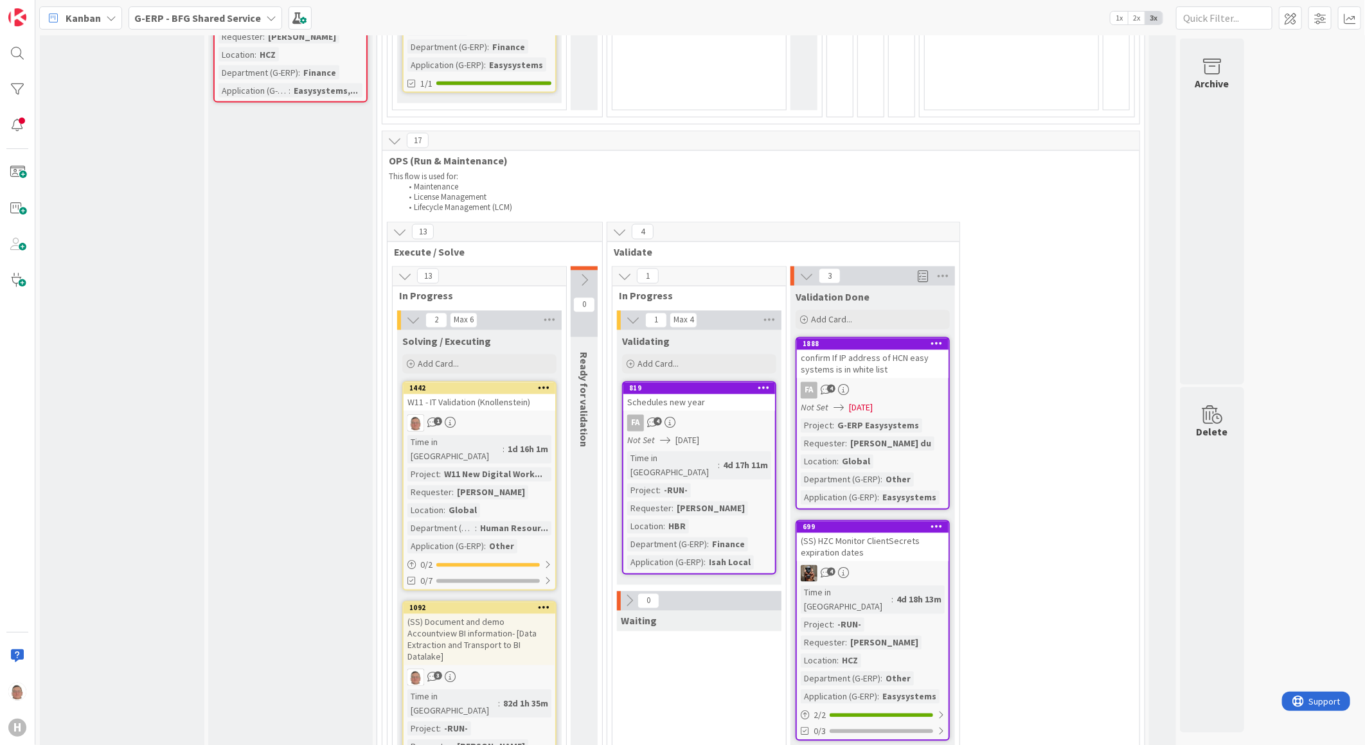
click at [714, 395] on div "Schedules new year" at bounding box center [699, 403] width 152 height 17
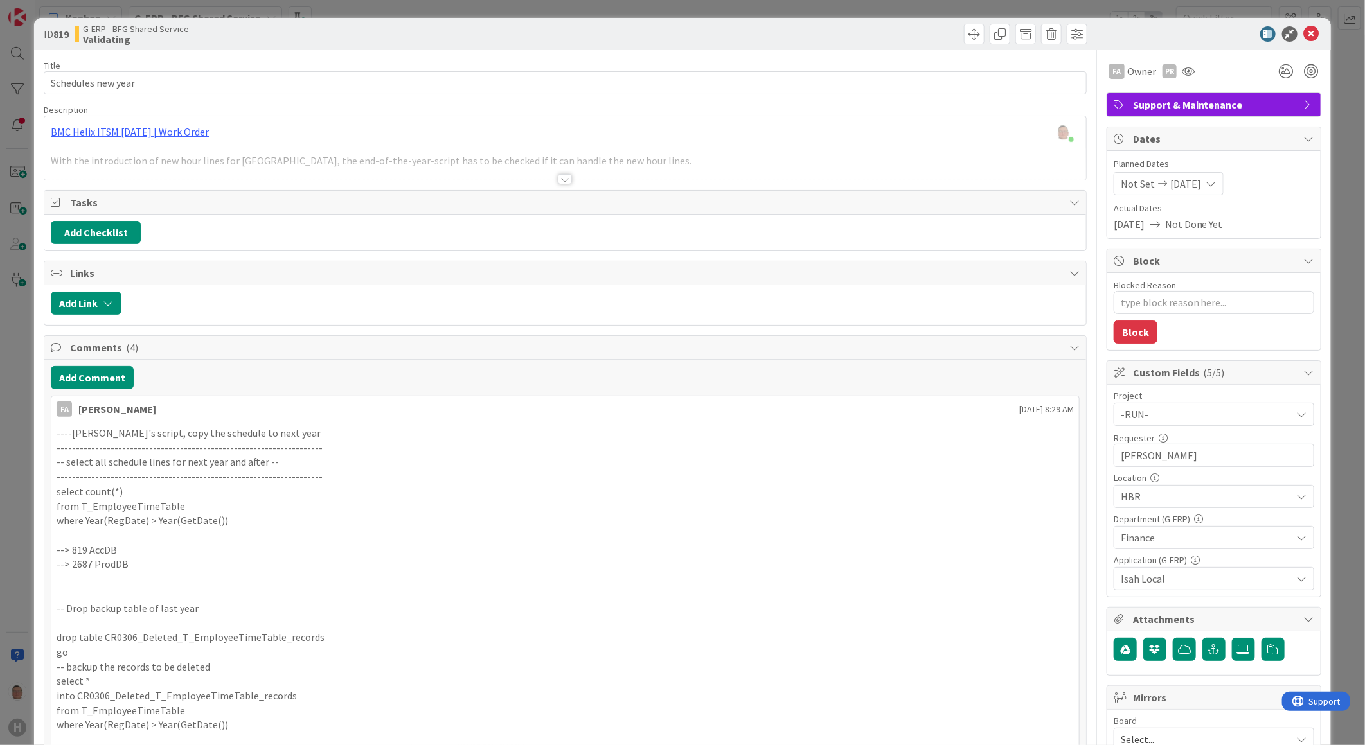
click at [564, 180] on div at bounding box center [565, 179] width 14 height 10
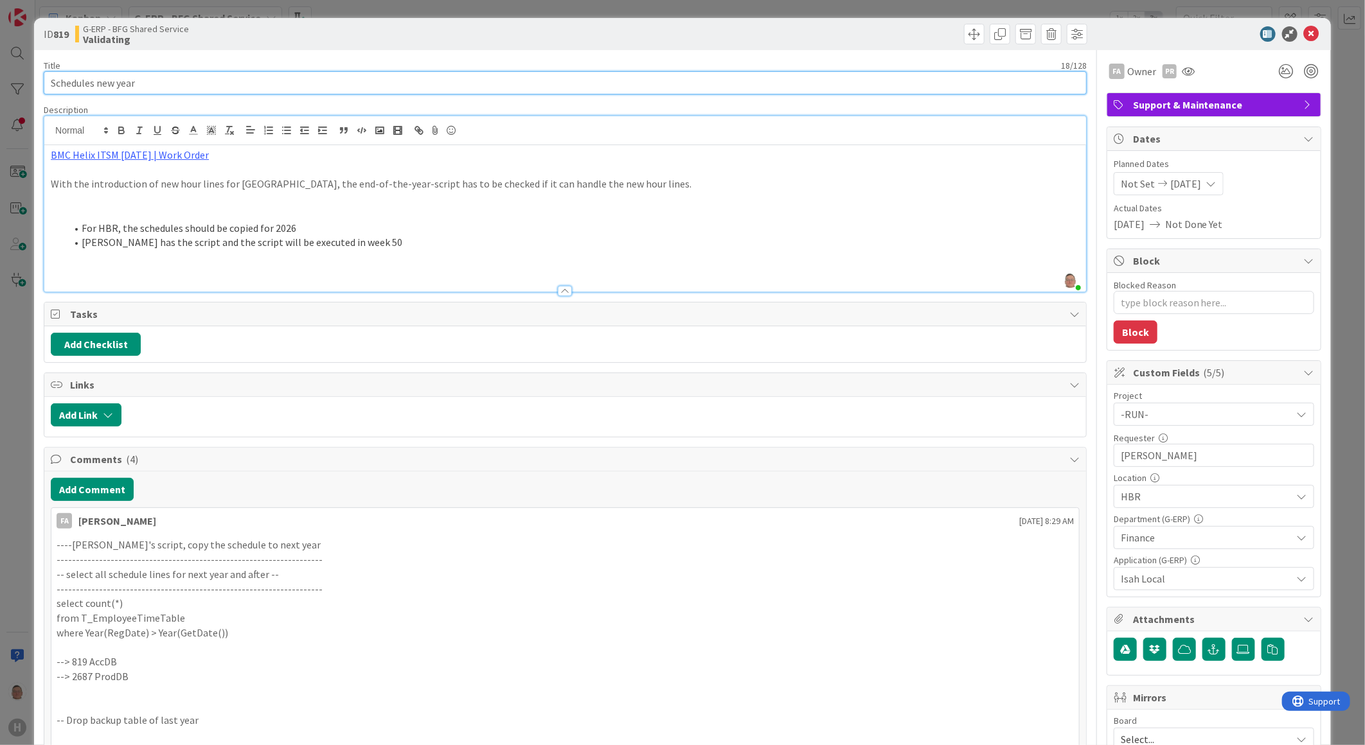
click at [152, 78] on input "Schedules new year" at bounding box center [565, 82] width 1043 height 23
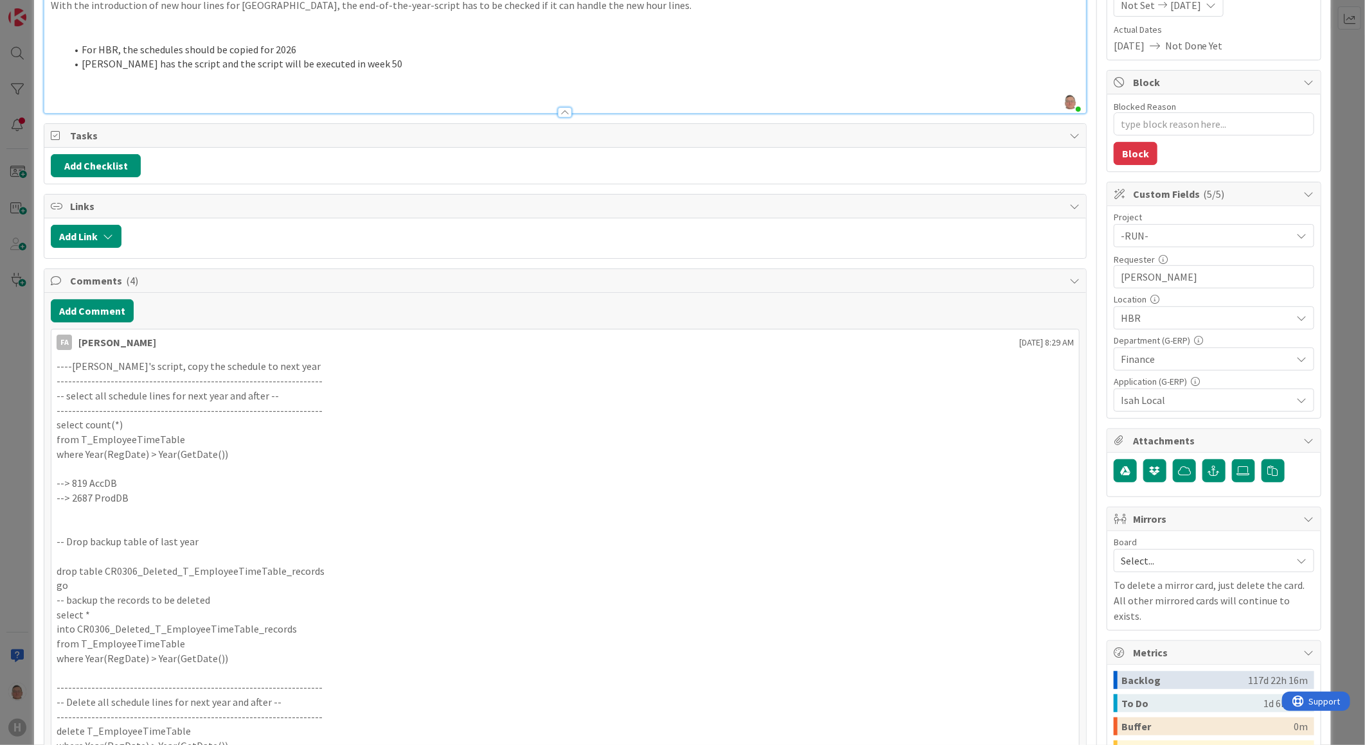
scroll to position [177, 0]
click at [95, 308] on button "Add Comment" at bounding box center [92, 312] width 83 height 23
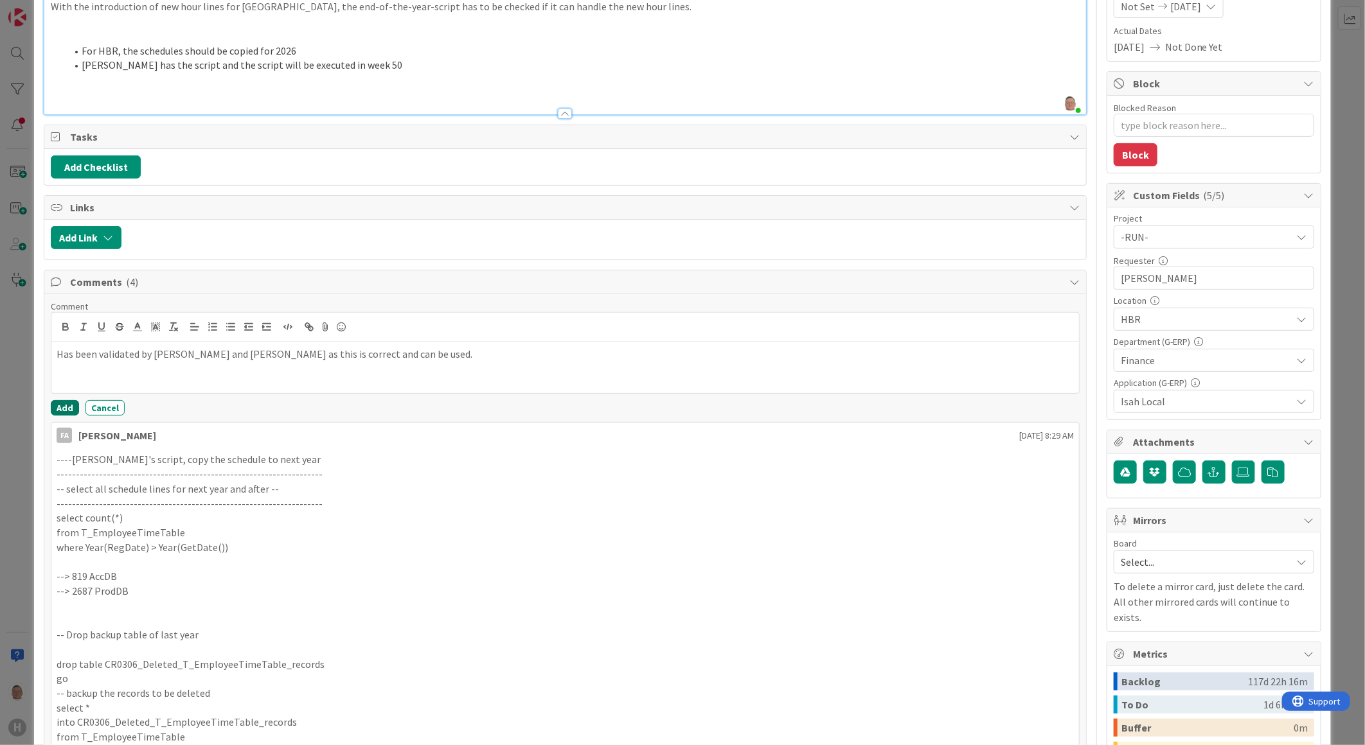
click at [66, 413] on button "Add" at bounding box center [65, 407] width 28 height 15
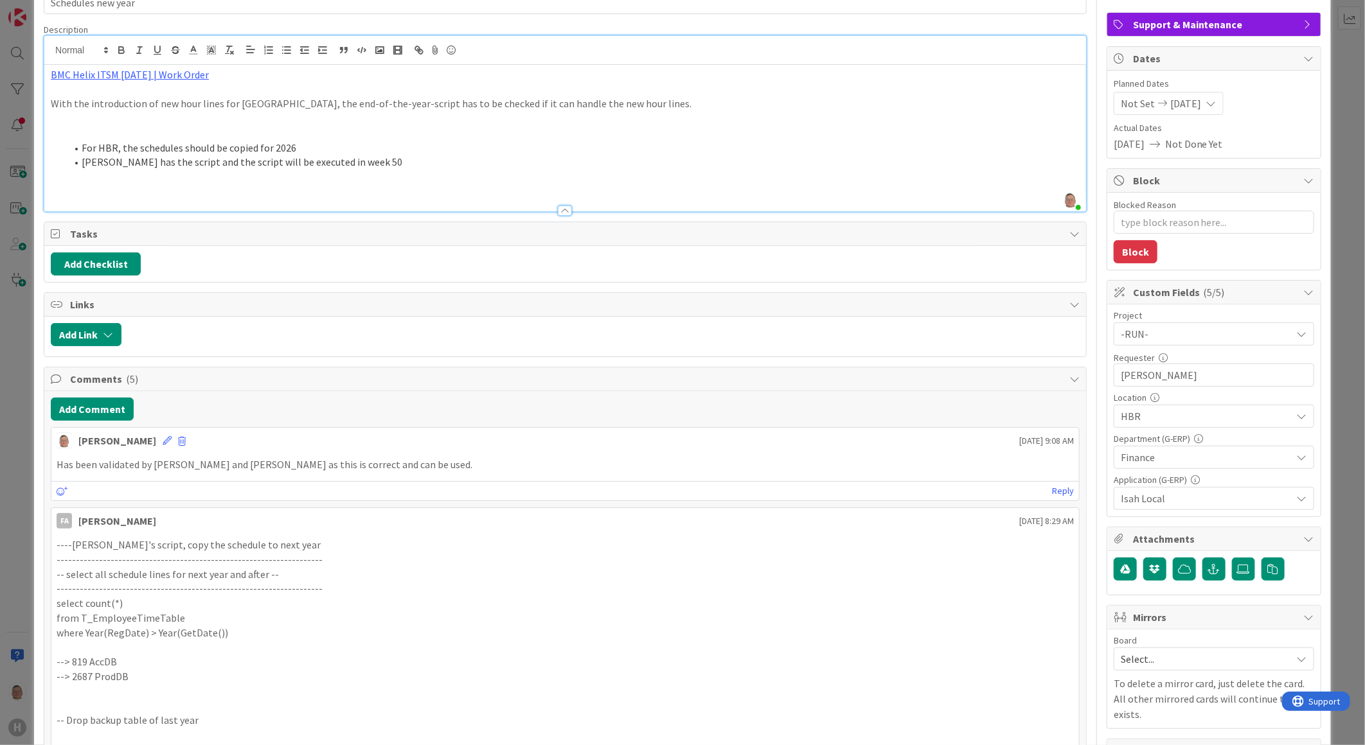
scroll to position [0, 0]
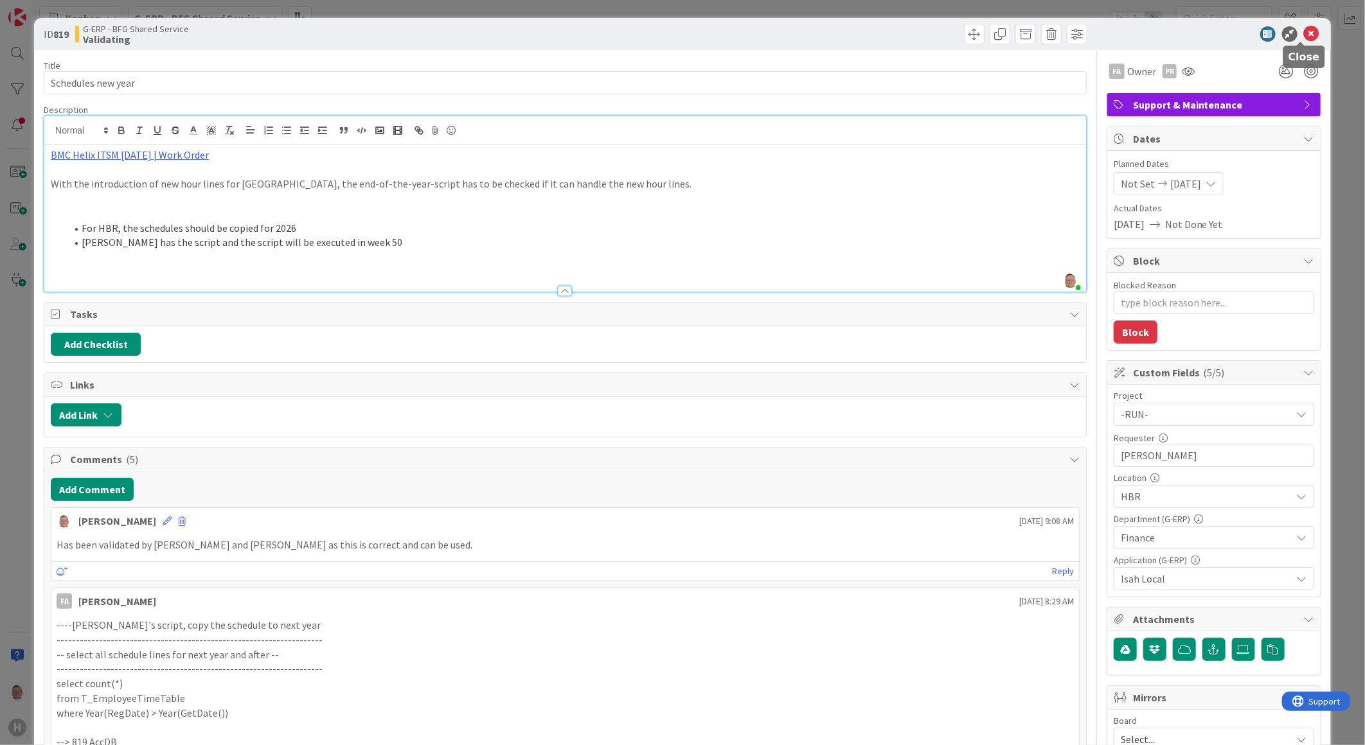
click at [1304, 33] on icon at bounding box center [1311, 33] width 15 height 15
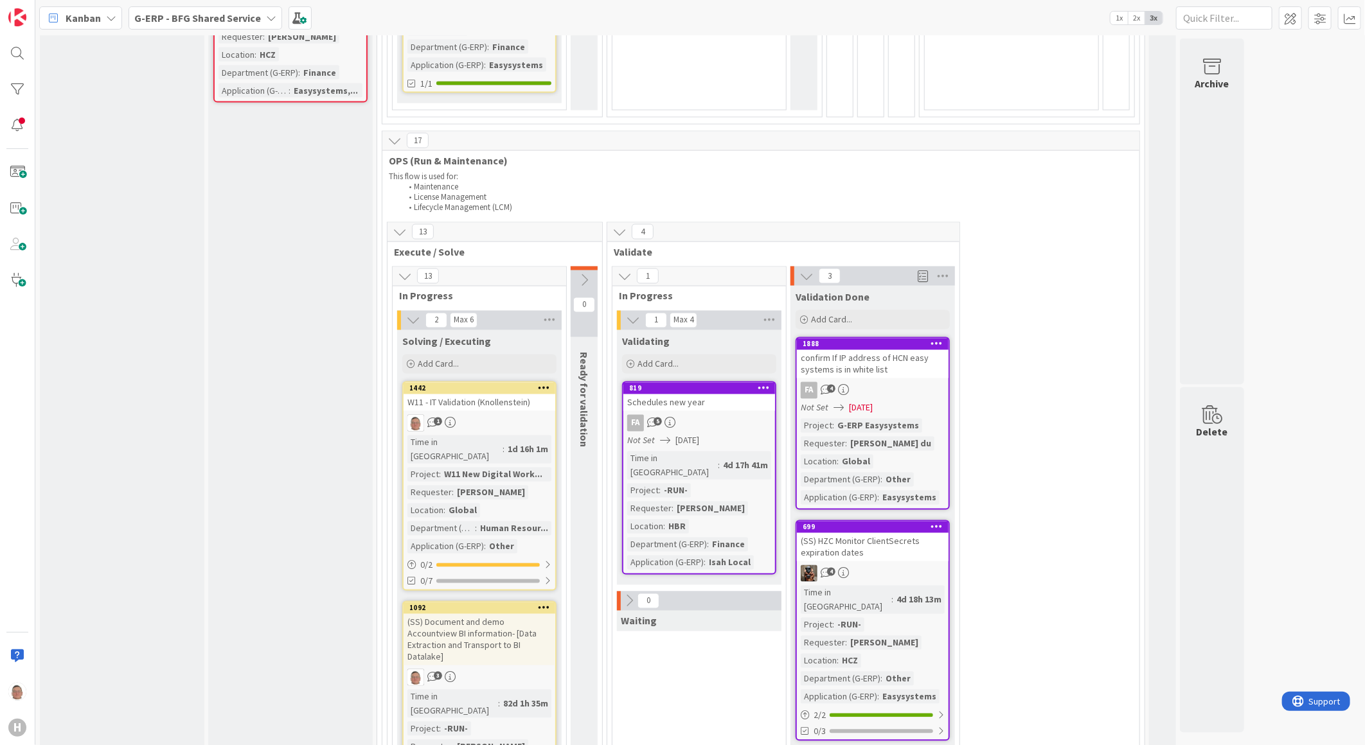
click at [762, 384] on icon at bounding box center [764, 388] width 12 height 9
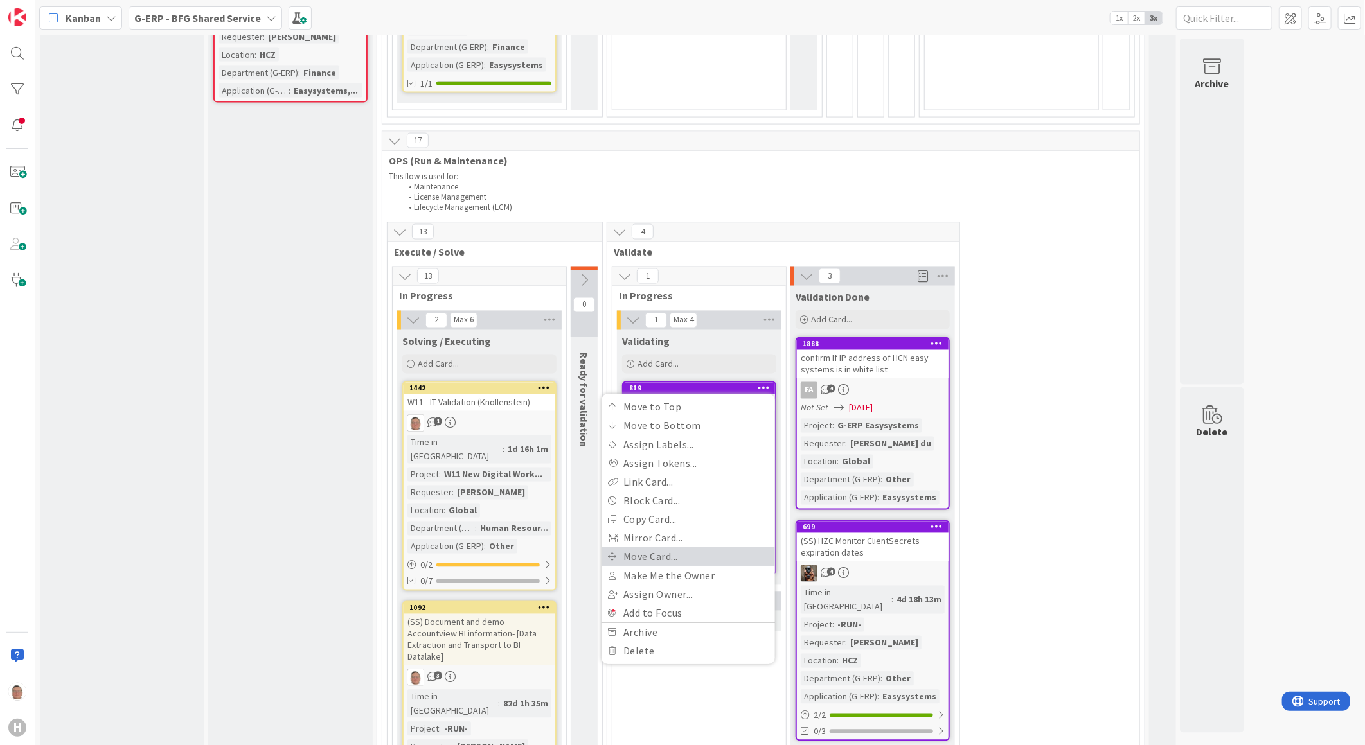
click at [655, 548] on link "Move Card..." at bounding box center [689, 557] width 174 height 19
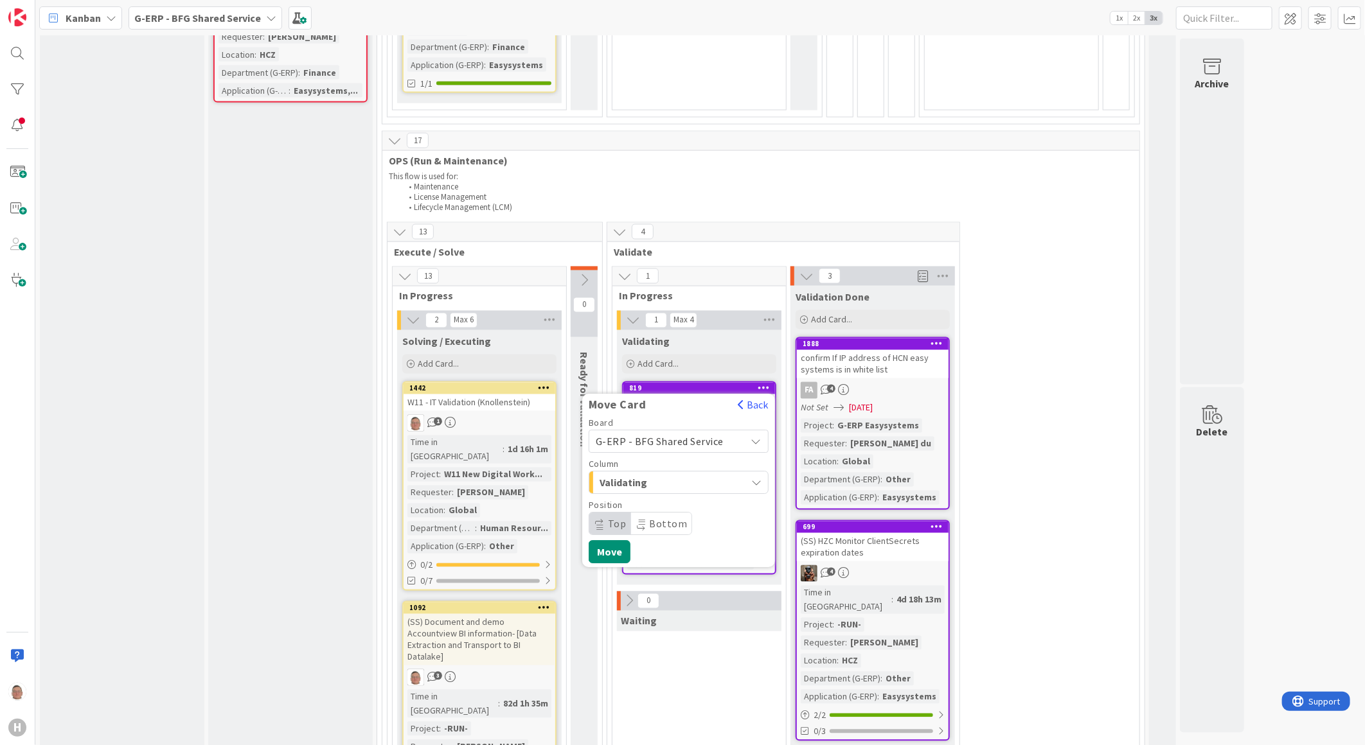
click at [616, 435] on span "G-ERP - BFG Shared Service" at bounding box center [660, 441] width 128 height 13
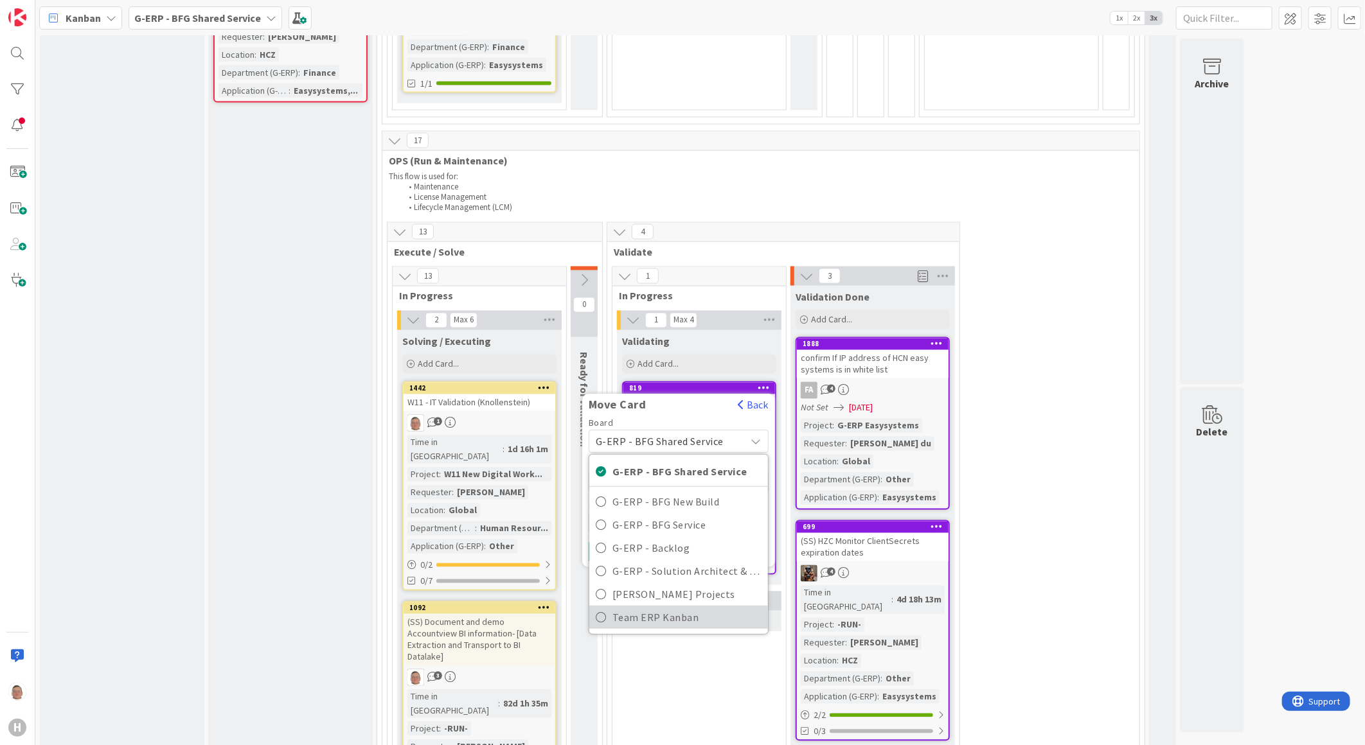
scroll to position [1357, 0]
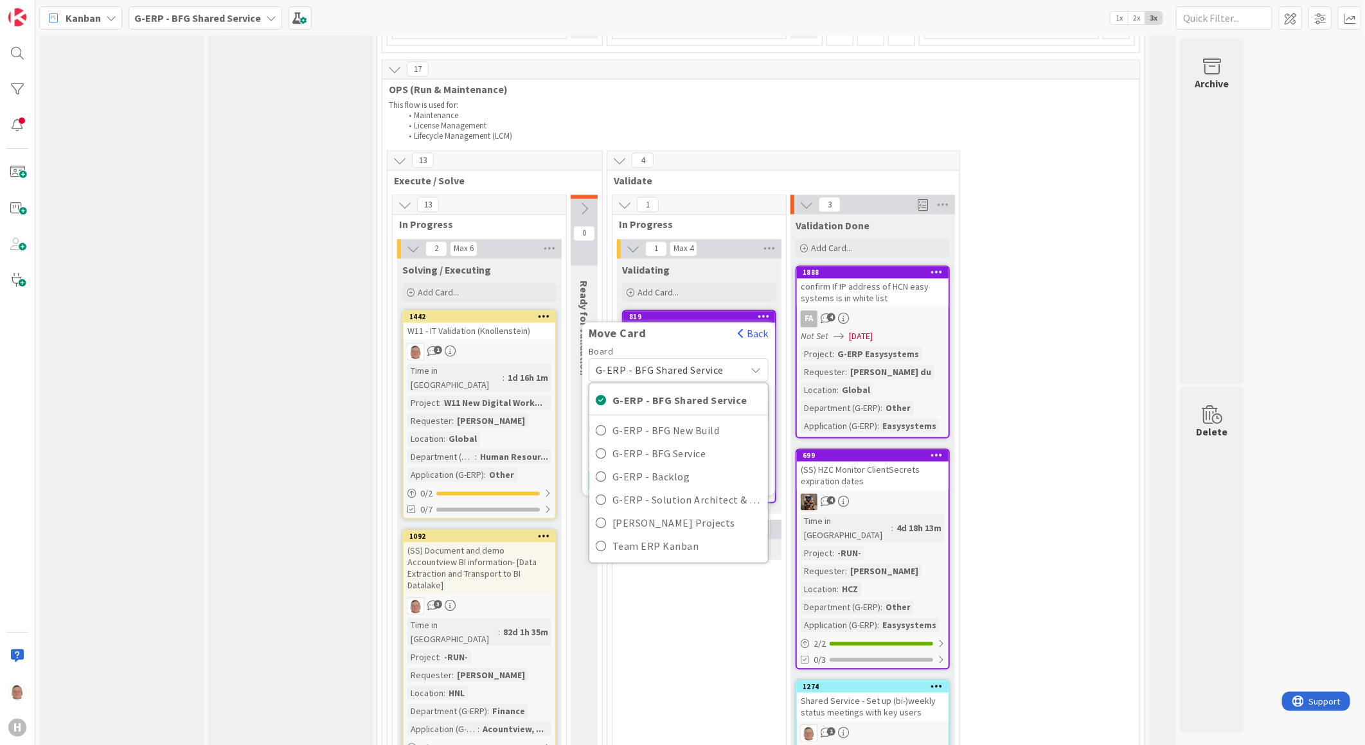
drag, startPoint x: 695, startPoint y: 570, endPoint x: 682, endPoint y: 544, distance: 29.6
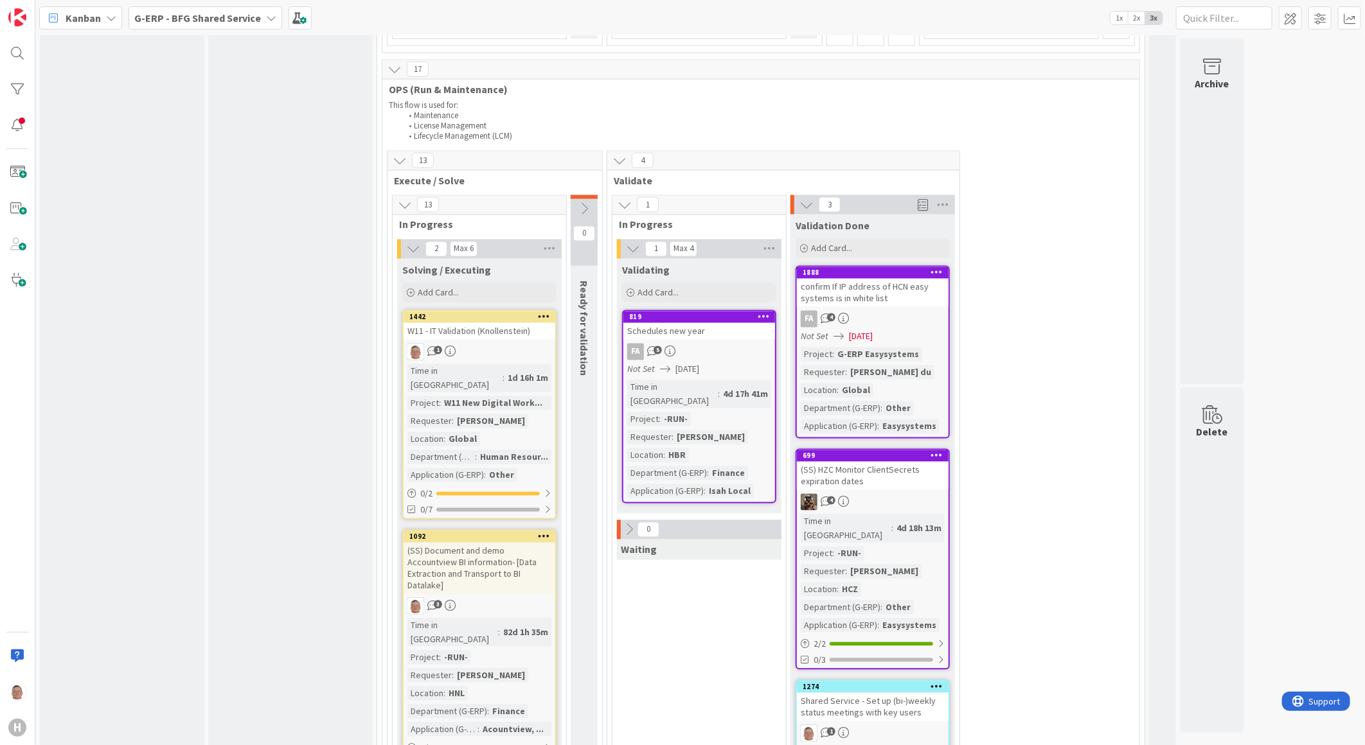
click at [762, 312] on icon at bounding box center [764, 316] width 12 height 9
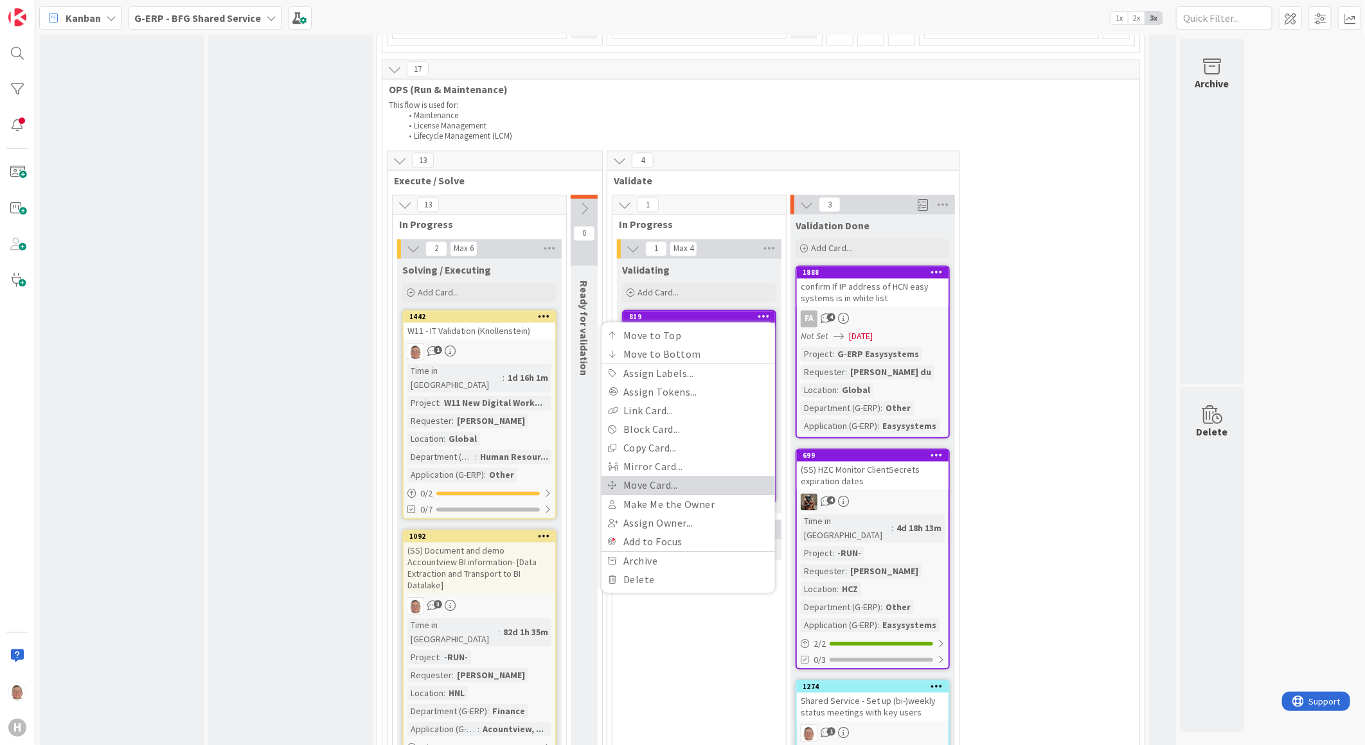
click at [663, 476] on link "Move Card..." at bounding box center [689, 485] width 174 height 19
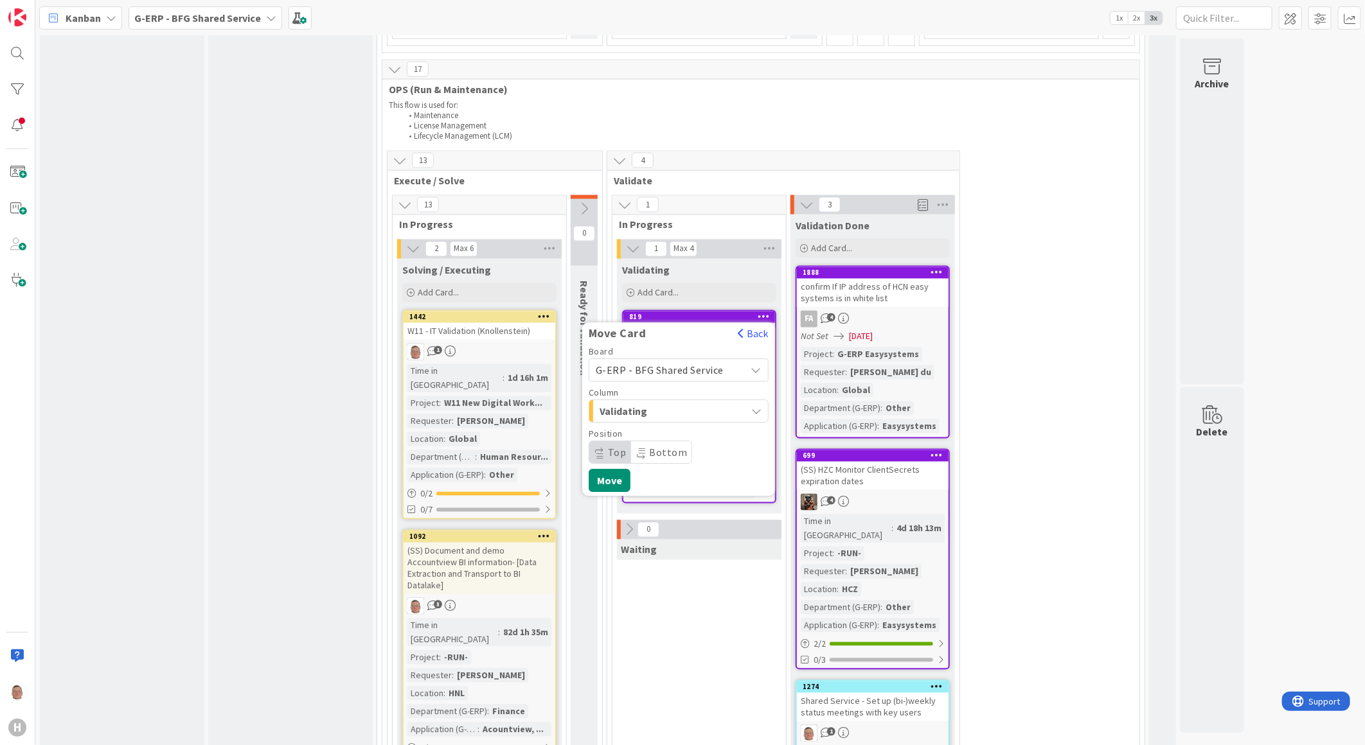
click at [646, 403] on span "Validating" at bounding box center [648, 411] width 96 height 17
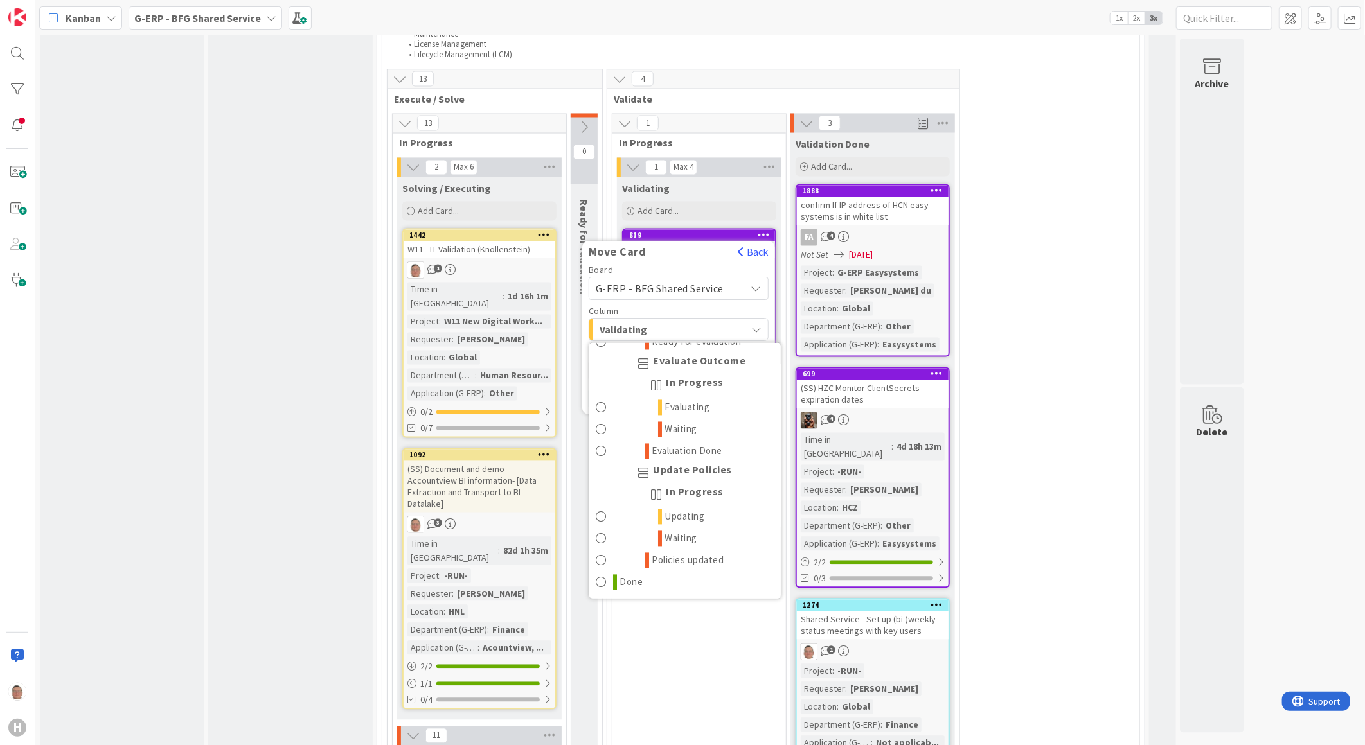
scroll to position [1856, 0]
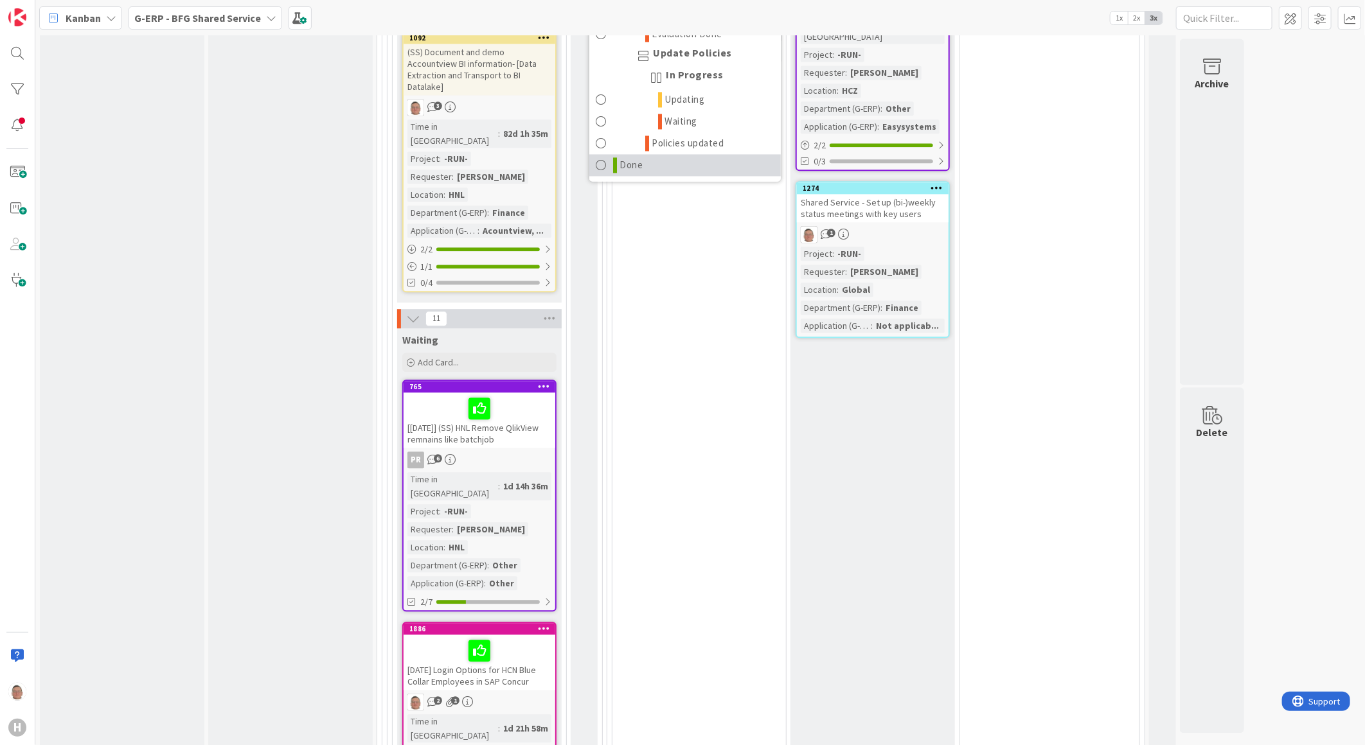
click at [634, 157] on span "Done" at bounding box center [631, 164] width 23 height 15
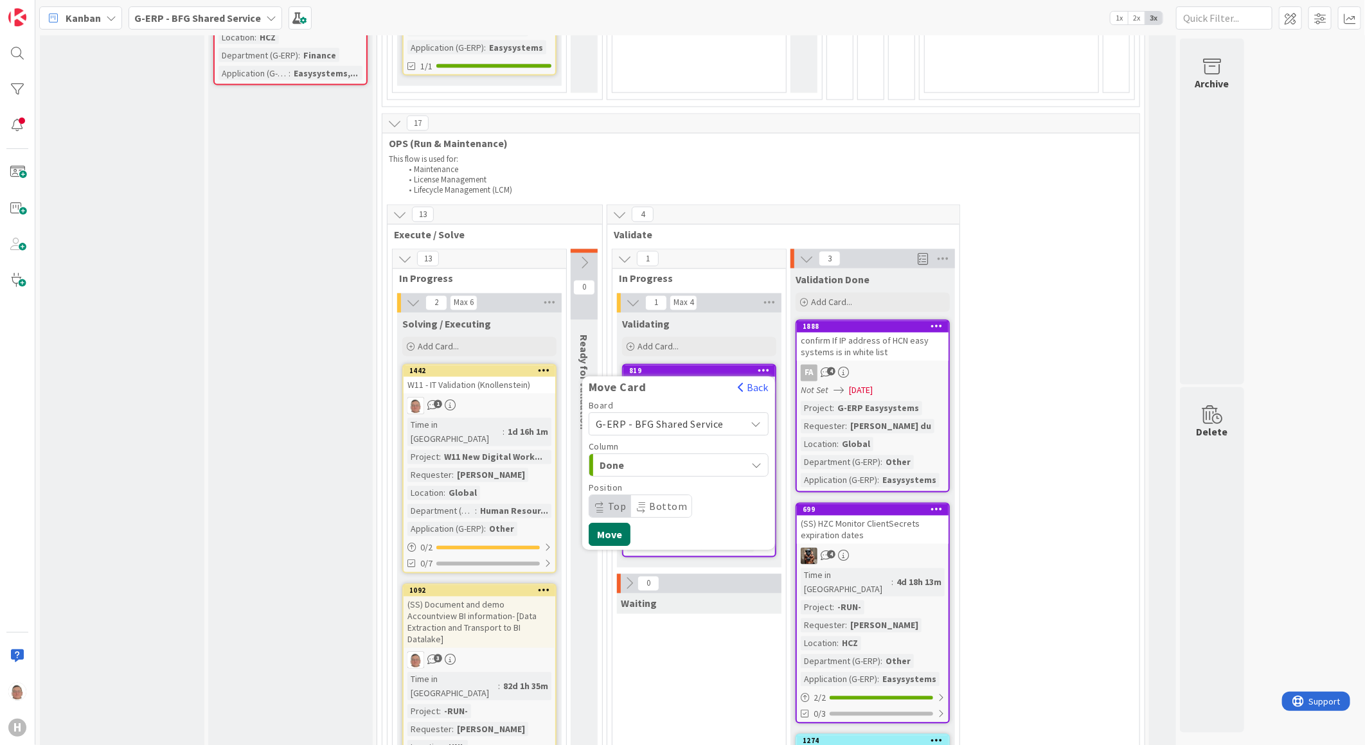
click at [605, 523] on button "Move" at bounding box center [610, 534] width 42 height 23
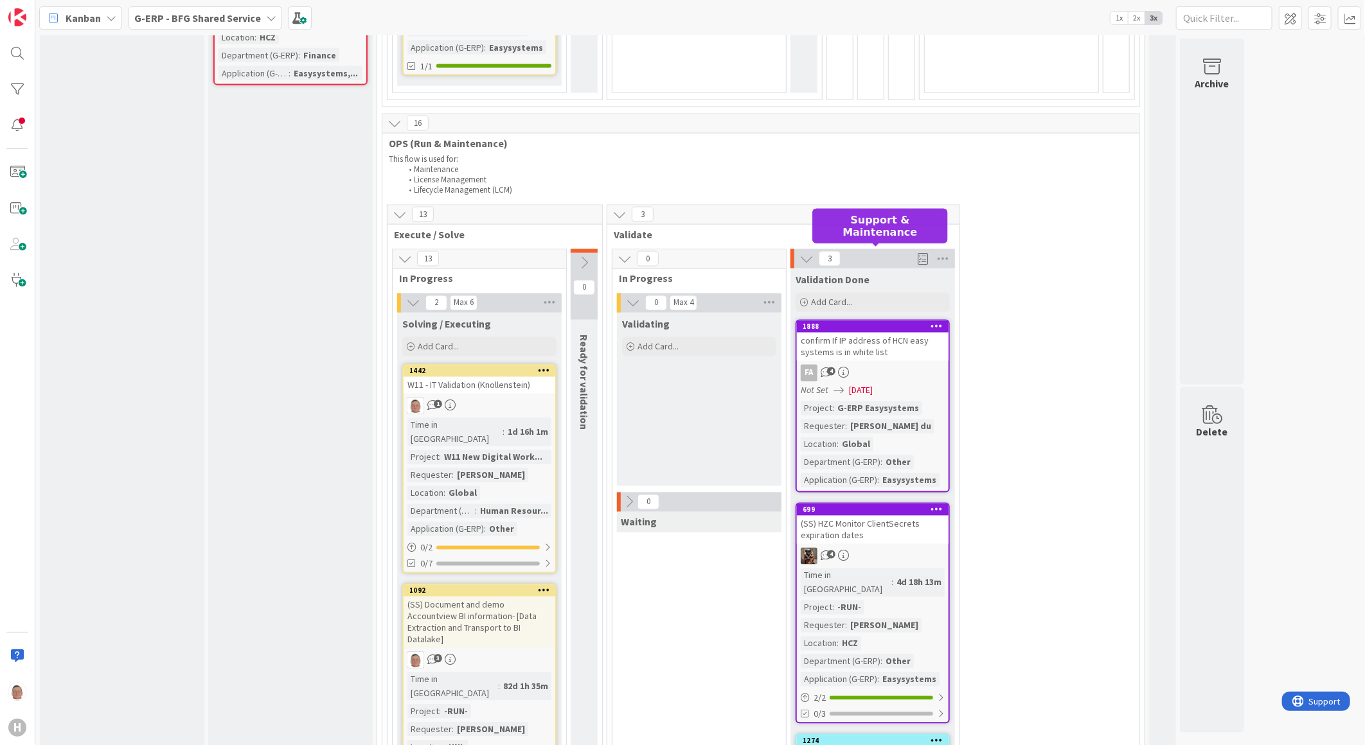
click at [880, 323] on div "1888" at bounding box center [876, 327] width 146 height 9
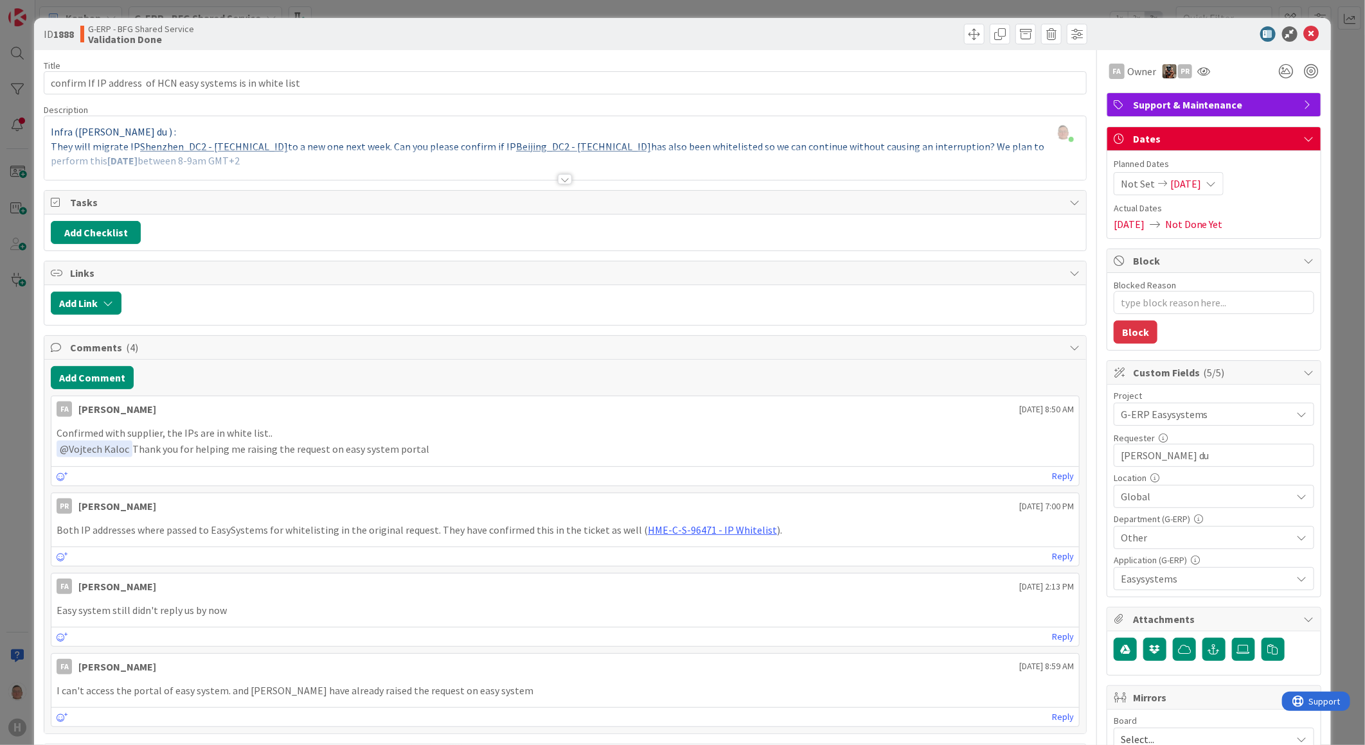
click at [561, 183] on div at bounding box center [565, 179] width 14 height 10
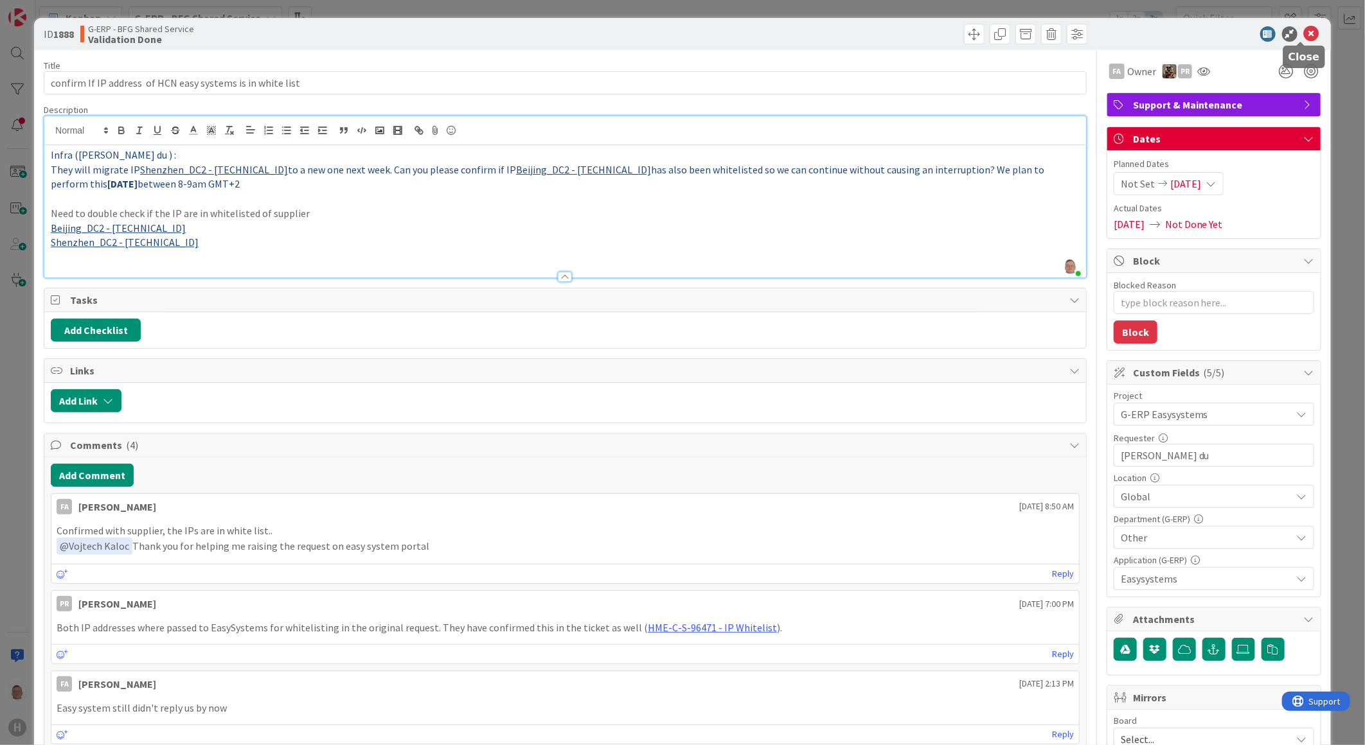
click at [1304, 31] on icon at bounding box center [1311, 33] width 15 height 15
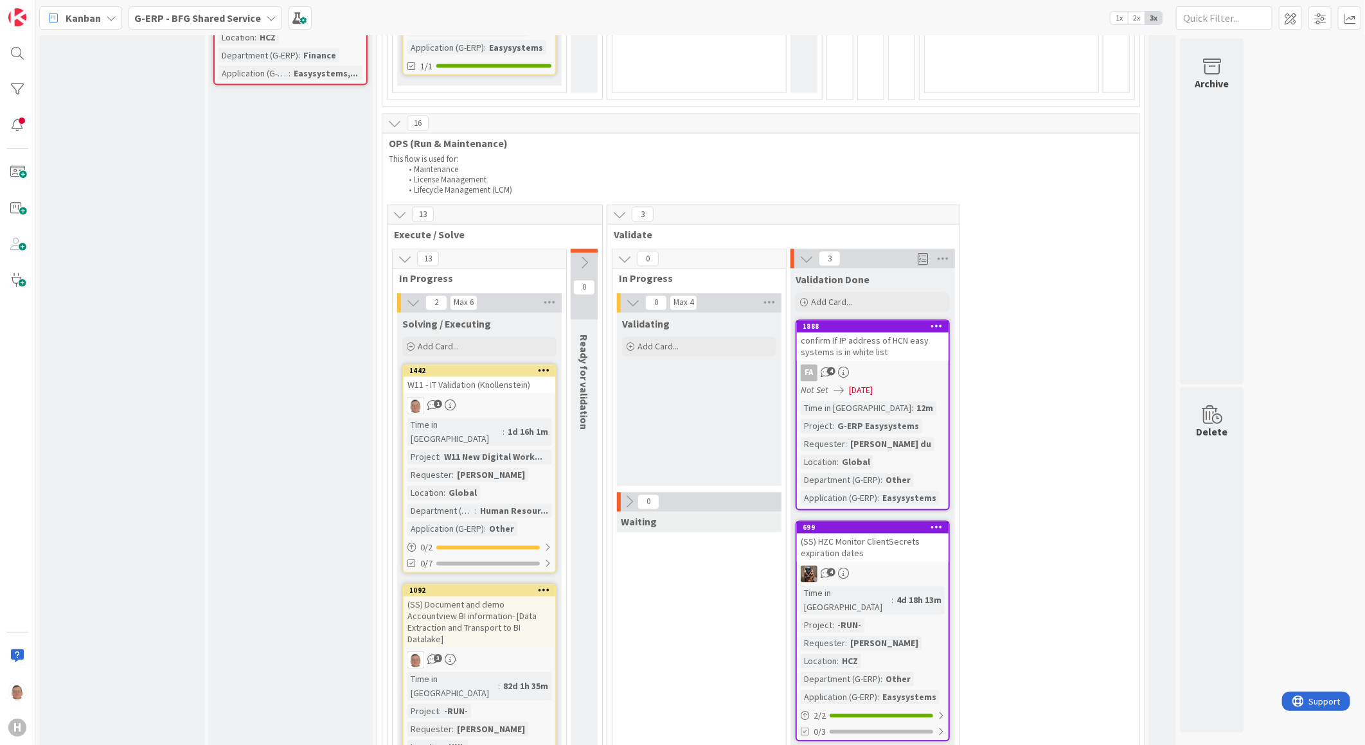
click at [940, 322] on icon at bounding box center [937, 326] width 12 height 9
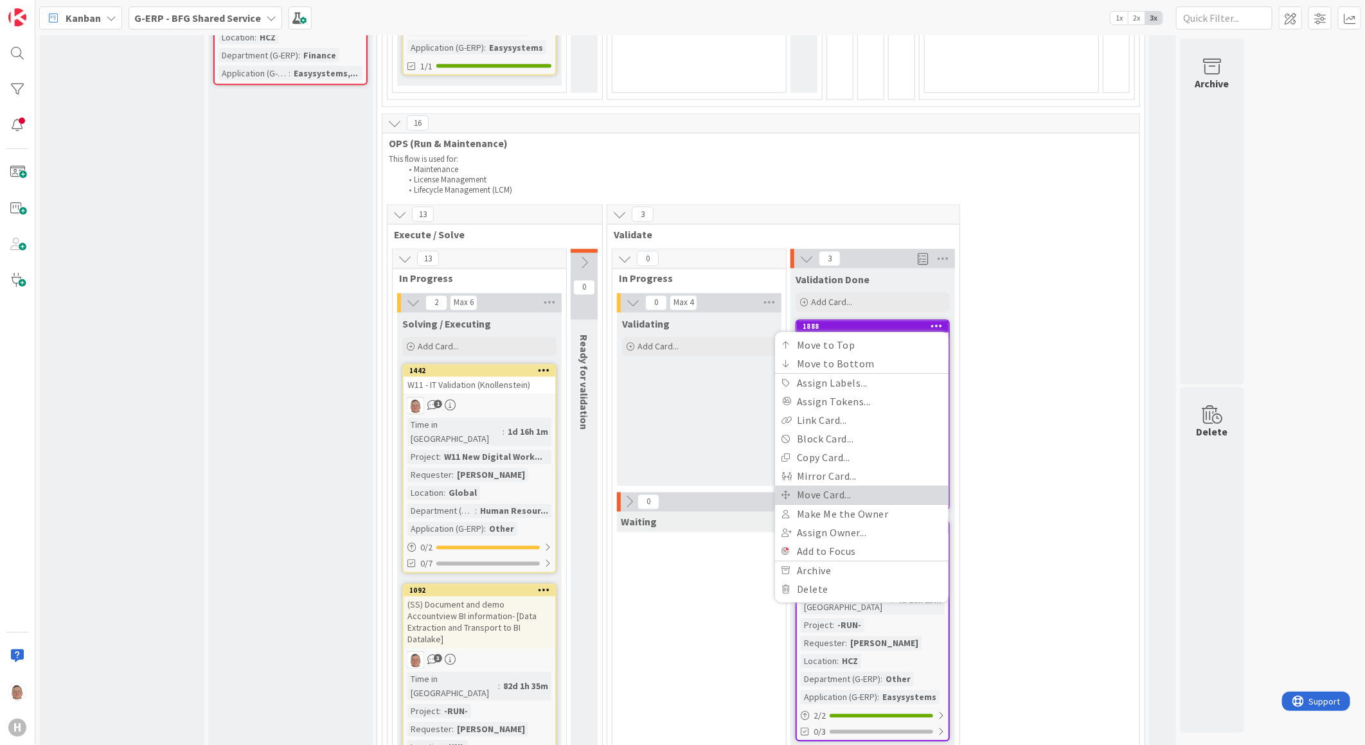
click at [842, 486] on link "Move Card..." at bounding box center [862, 495] width 174 height 19
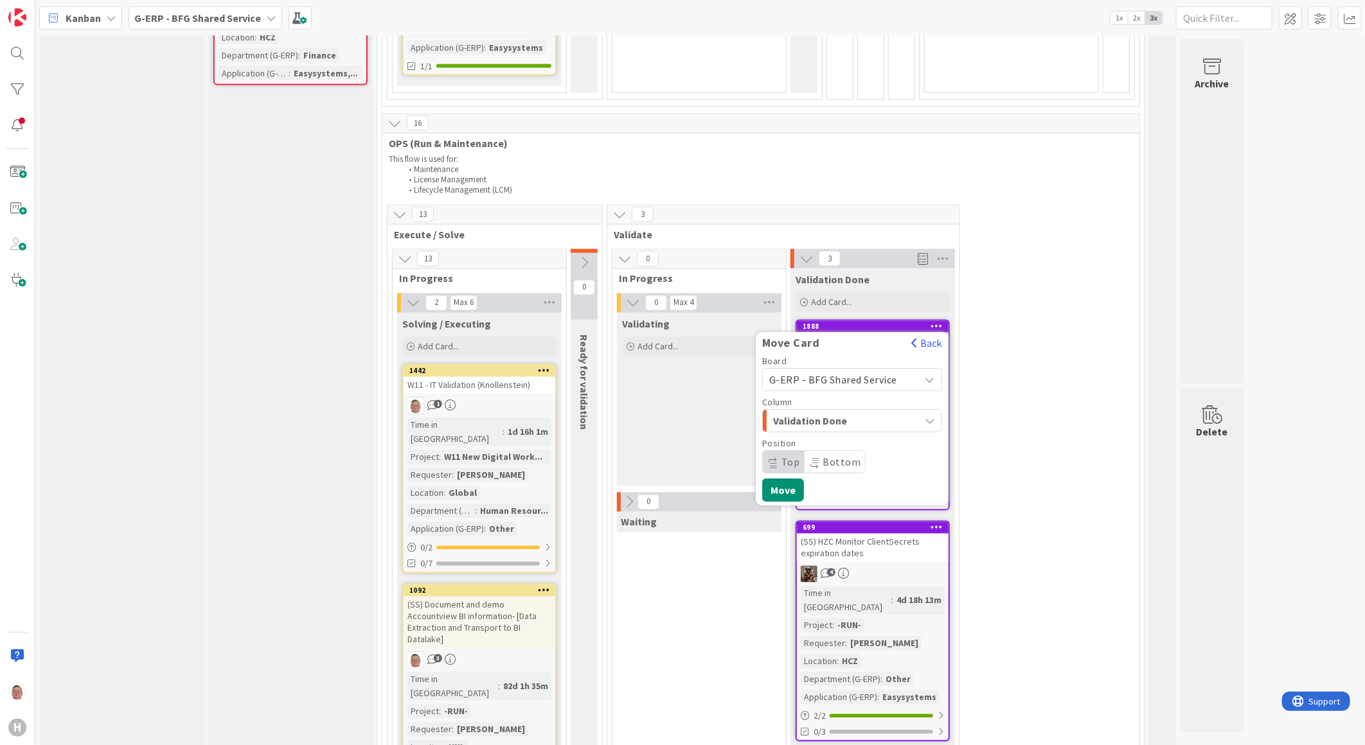
click at [862, 413] on span "Validation Done" at bounding box center [821, 421] width 96 height 17
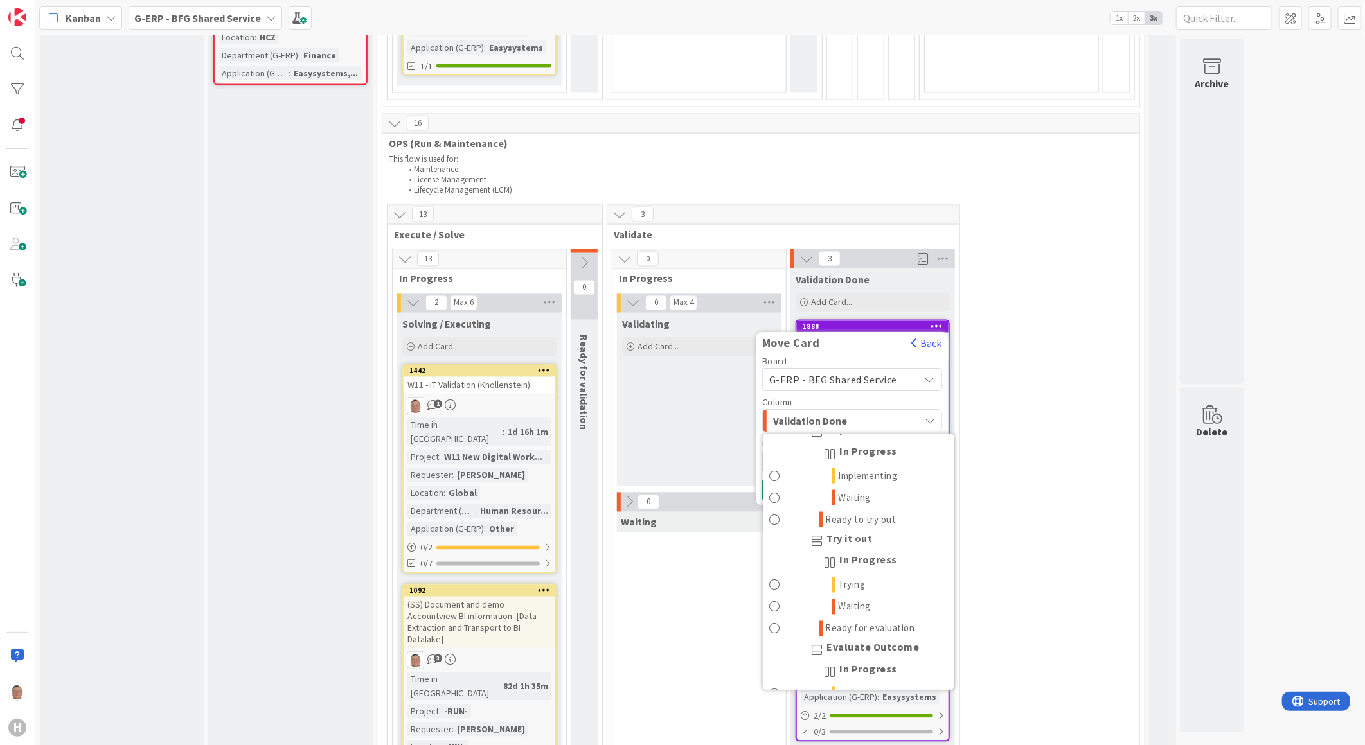
scroll to position [1626, 0]
click at [814, 666] on span "Done" at bounding box center [805, 673] width 23 height 15
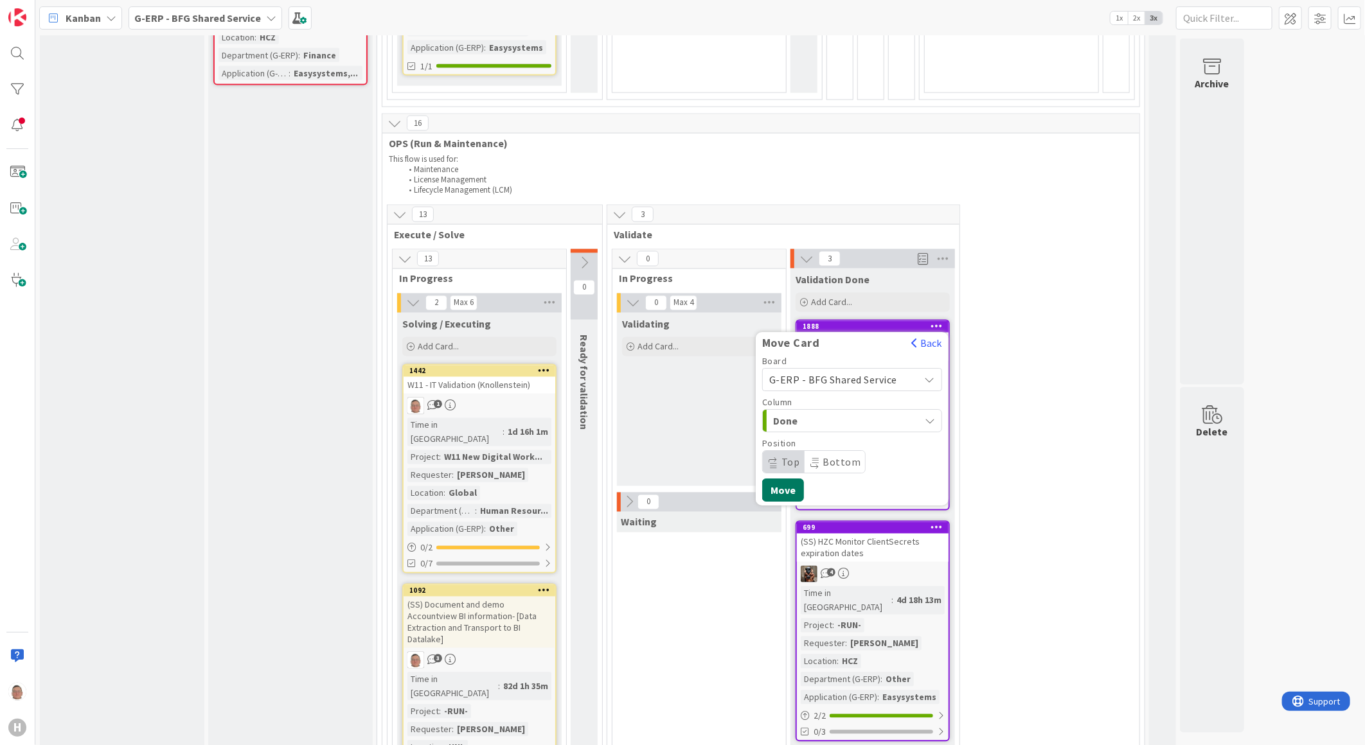
click at [790, 479] on button "Move" at bounding box center [783, 490] width 42 height 23
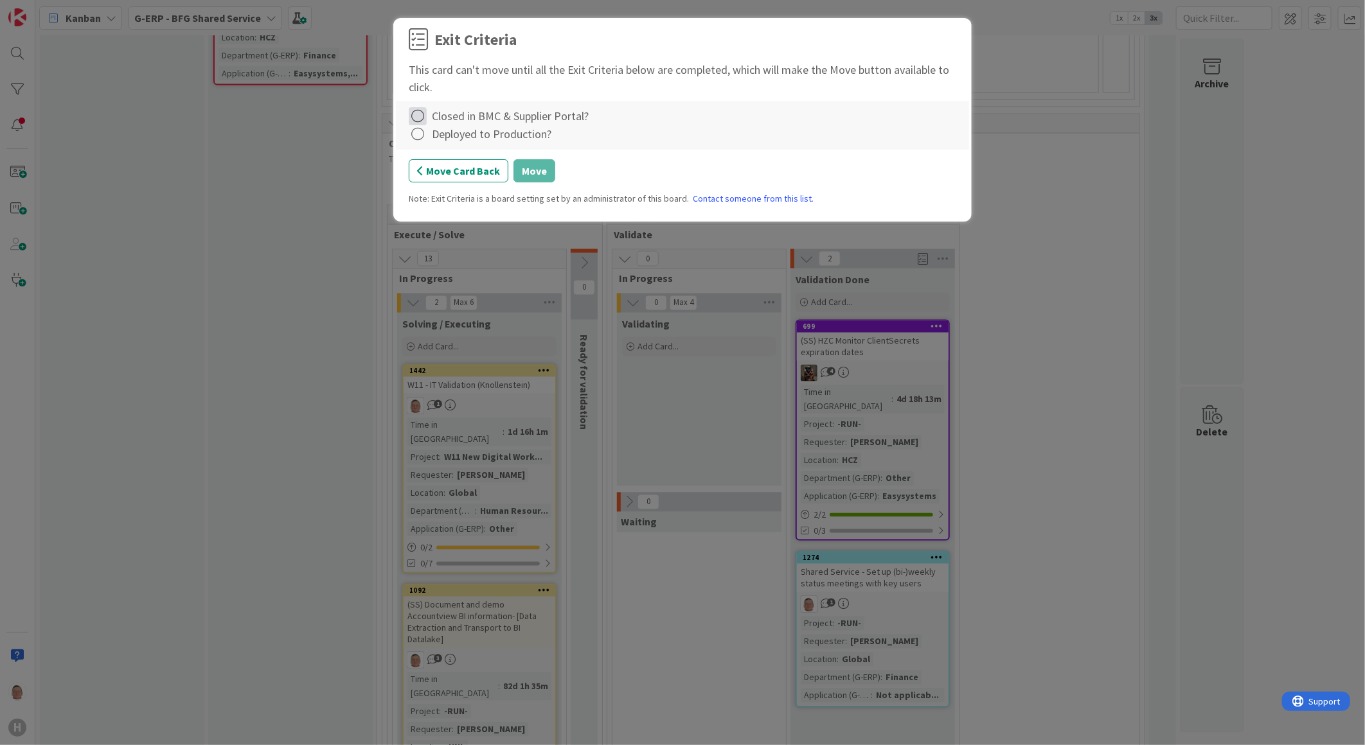
click at [420, 111] on icon at bounding box center [418, 116] width 18 height 18
click at [454, 136] on link "Complete" at bounding box center [489, 143] width 161 height 19
click at [431, 132] on div "Deployed to Production?" at bounding box center [683, 134] width 548 height 18
click at [418, 135] on icon at bounding box center [418, 134] width 18 height 18
click at [486, 163] on link "Complete" at bounding box center [489, 161] width 161 height 19
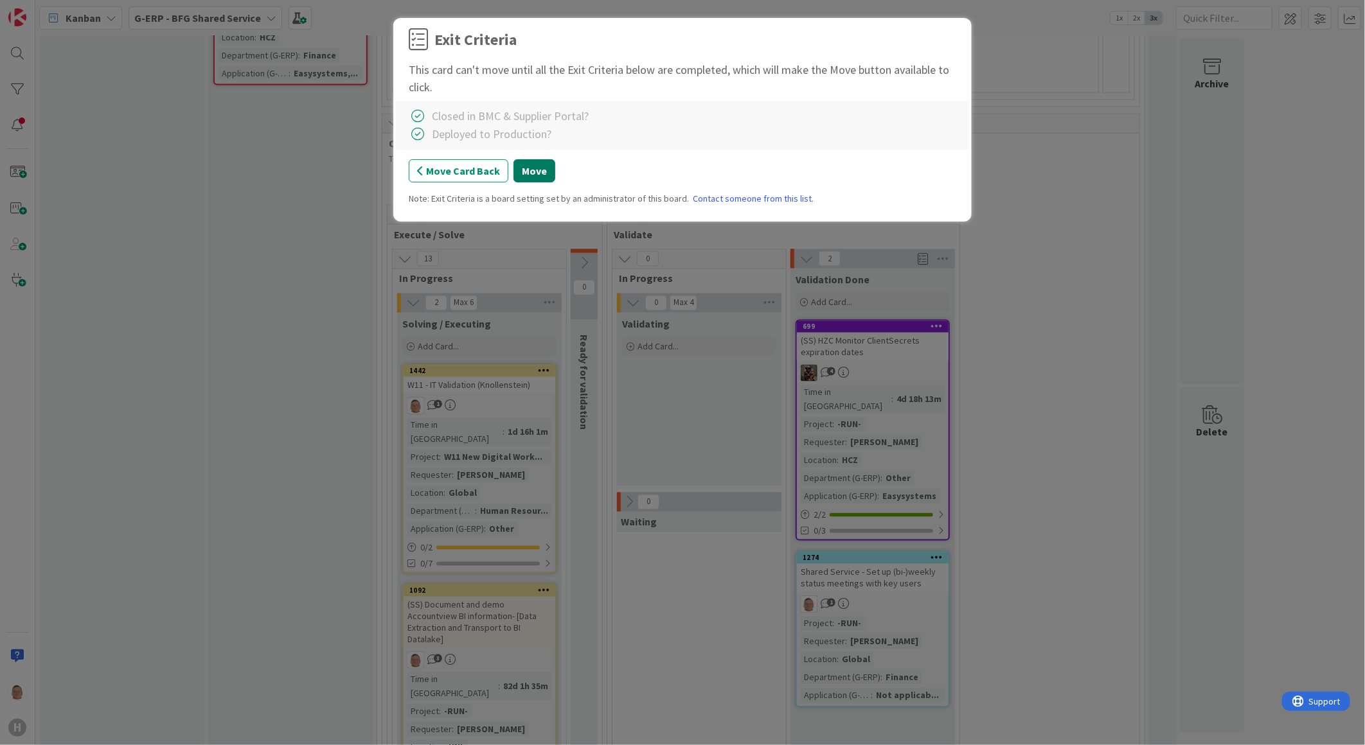
click at [543, 174] on button "Move" at bounding box center [534, 170] width 42 height 23
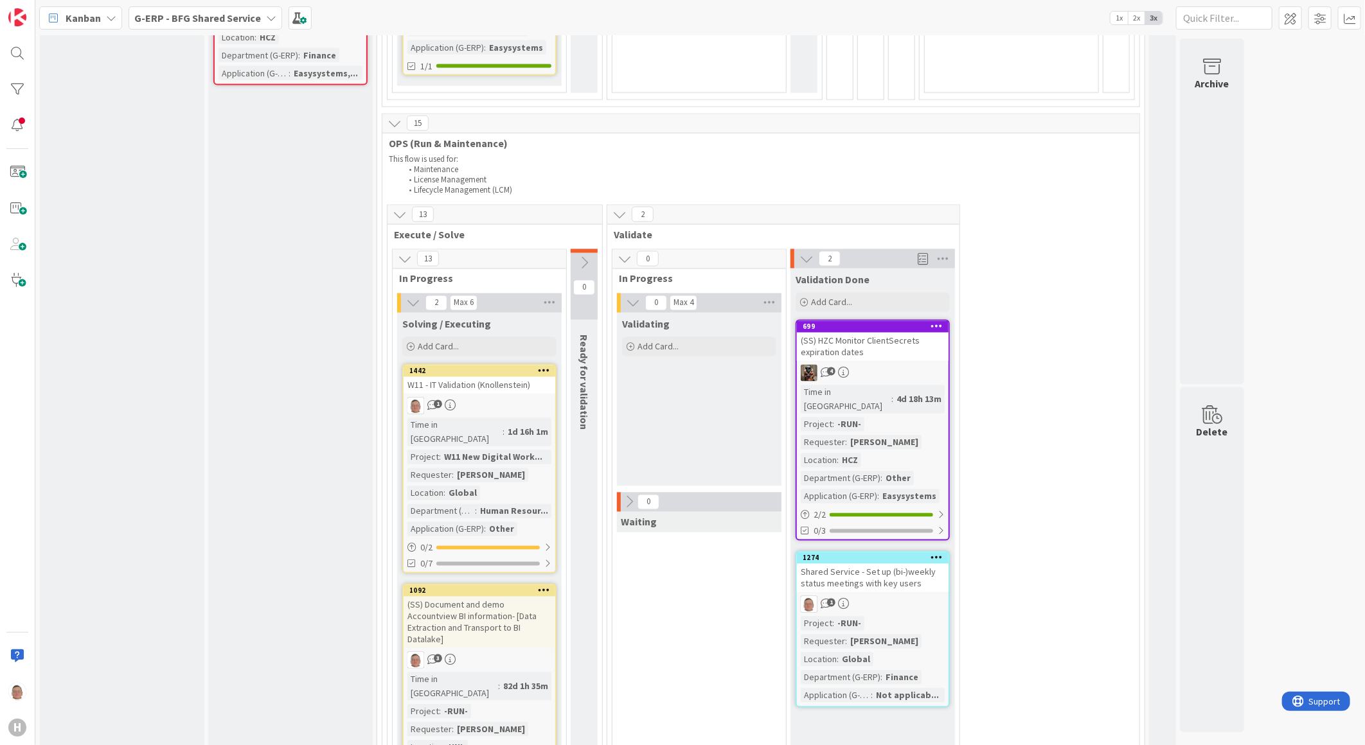
click at [945, 323] on div at bounding box center [936, 327] width 23 height 9
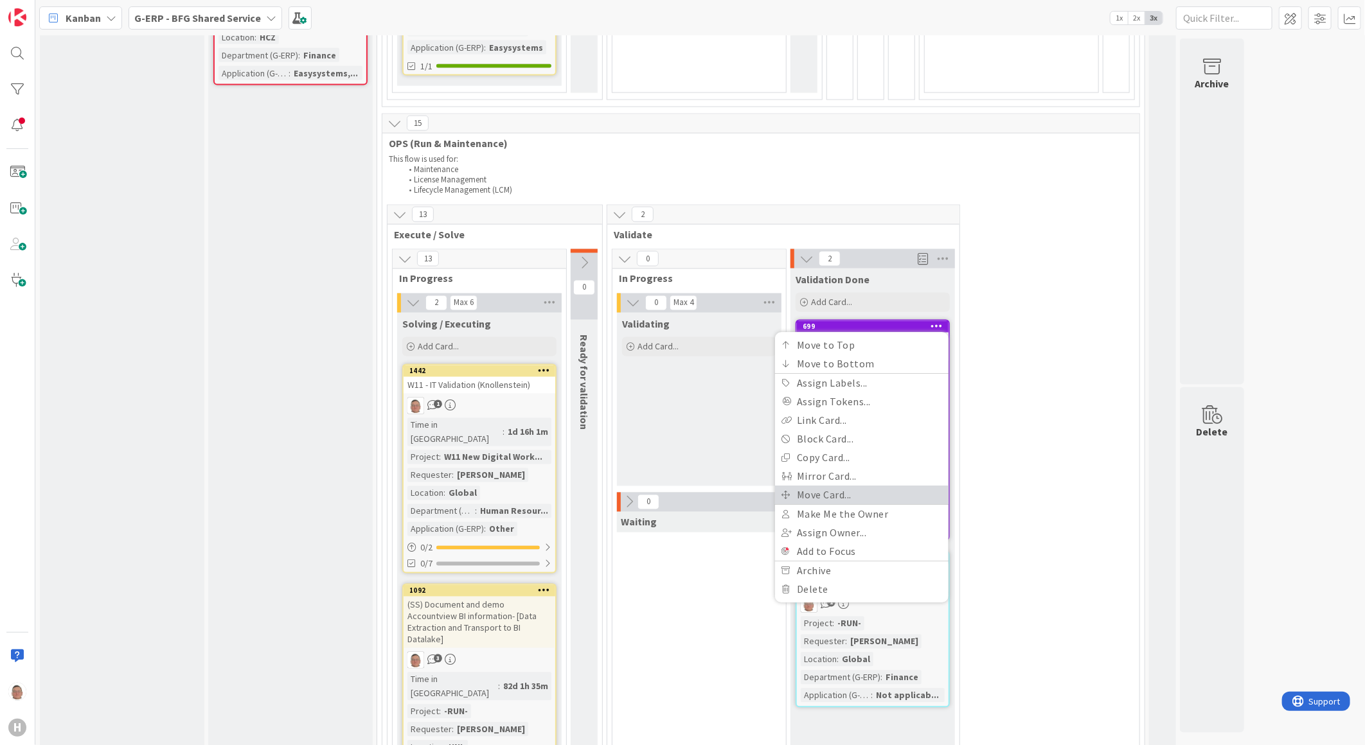
click at [828, 486] on link "Move Card..." at bounding box center [862, 495] width 174 height 19
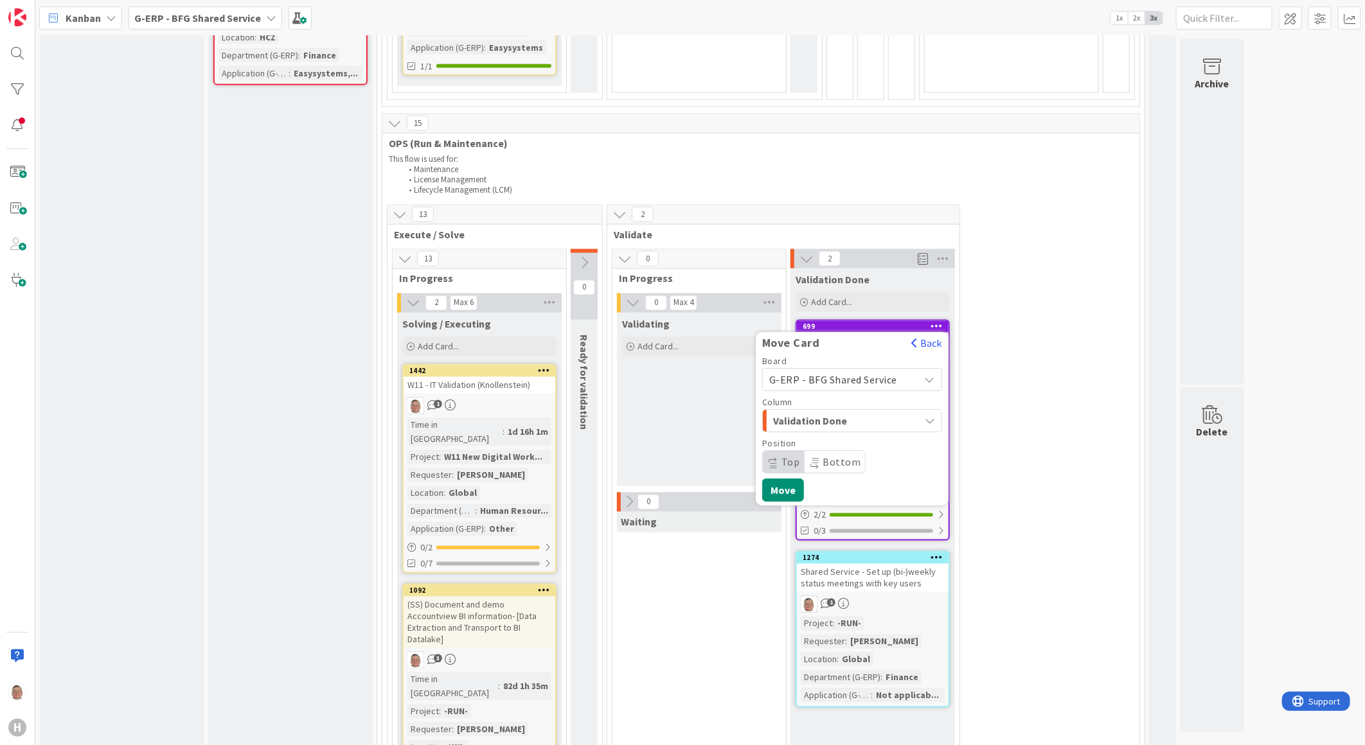
click at [833, 413] on span "Validation Done" at bounding box center [821, 421] width 96 height 17
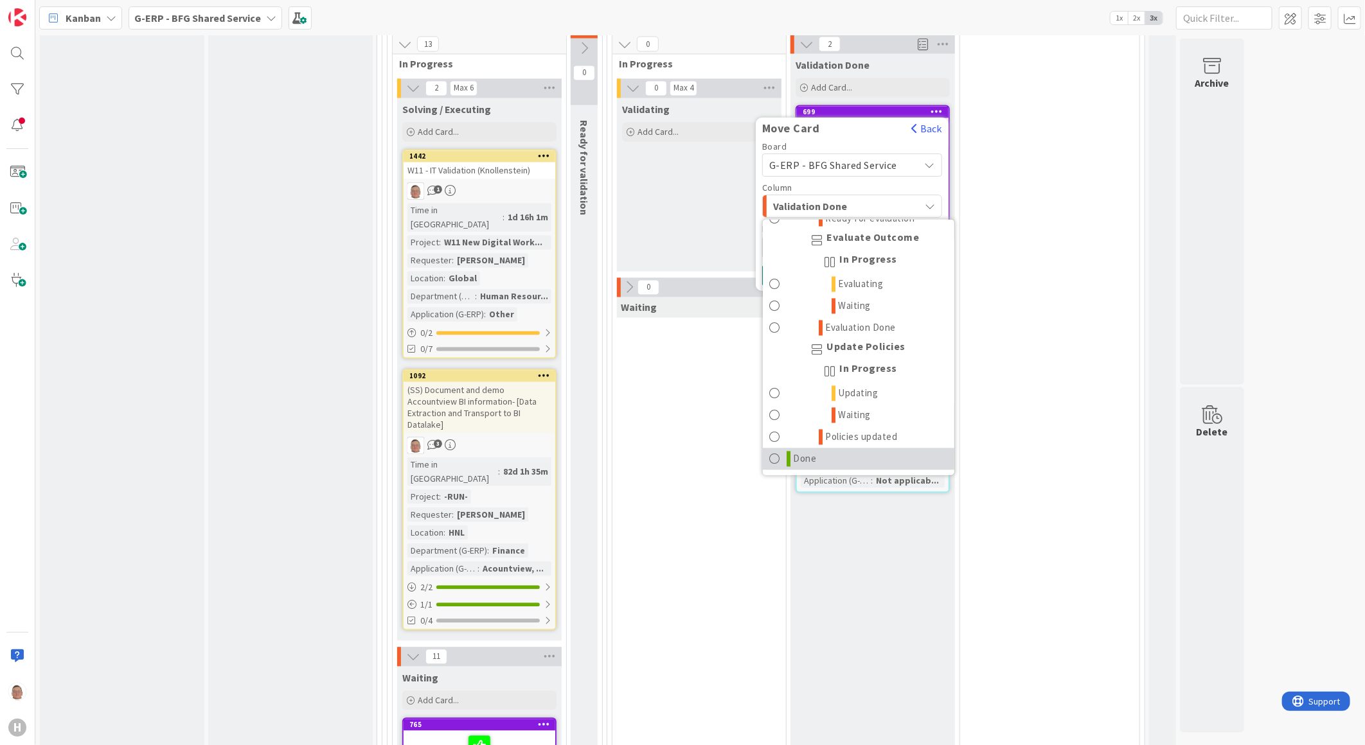
click at [786, 449] on link "Done" at bounding box center [859, 460] width 192 height 22
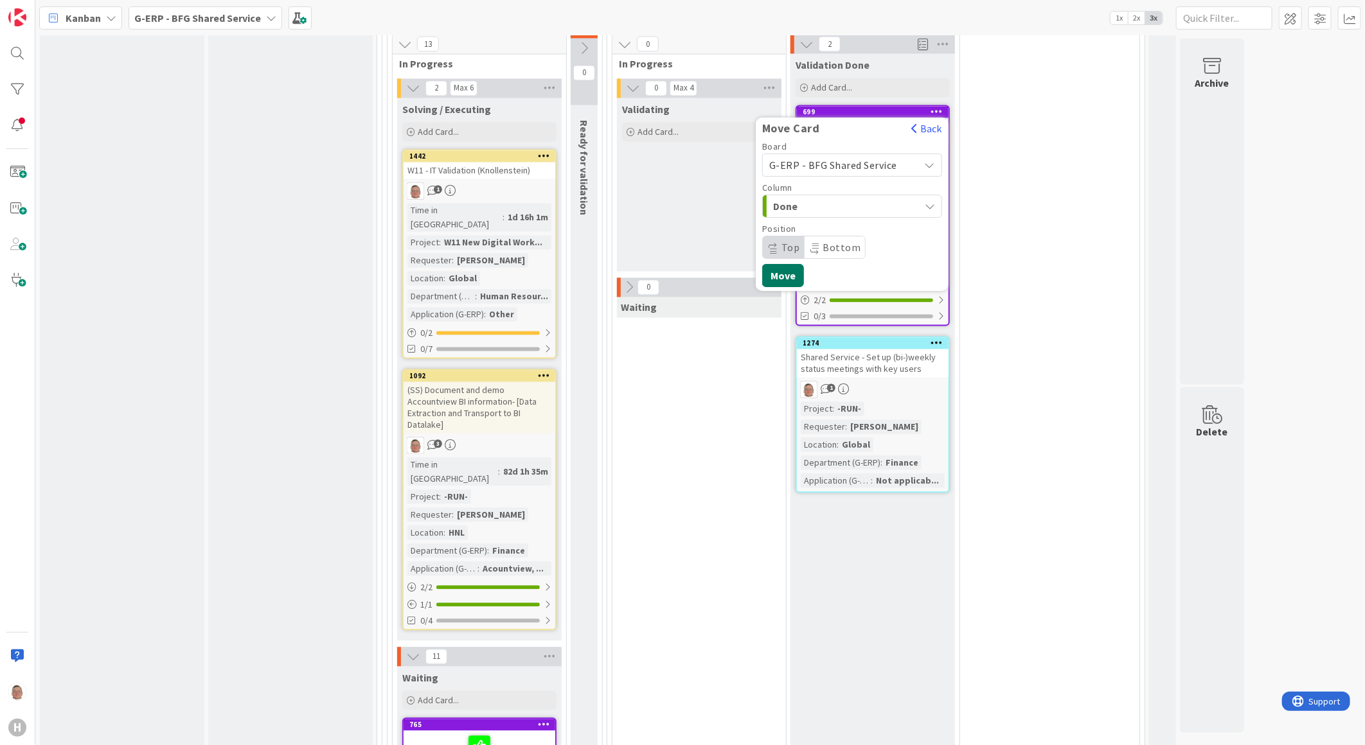
click at [794, 264] on button "Move" at bounding box center [783, 275] width 42 height 23
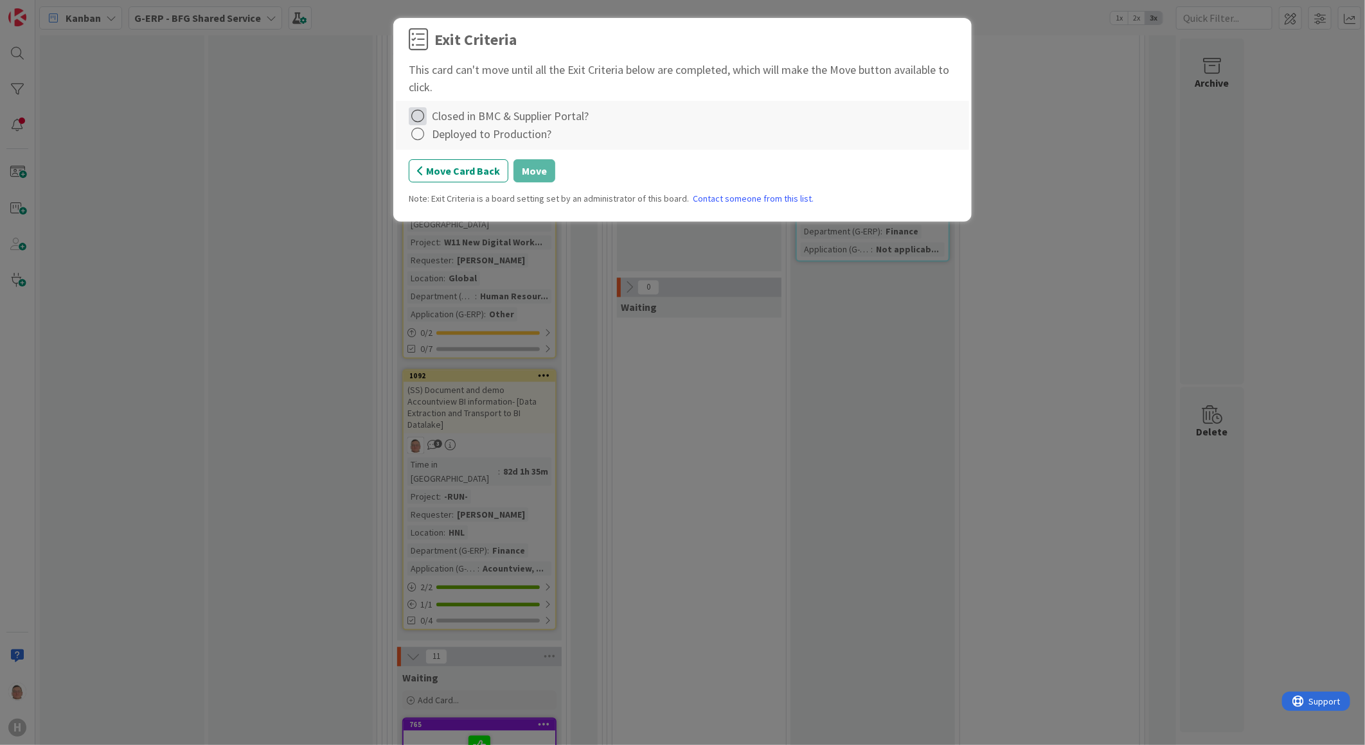
click at [422, 112] on icon at bounding box center [418, 116] width 18 height 18
click at [432, 140] on link "Complete" at bounding box center [489, 143] width 161 height 19
click at [425, 136] on icon at bounding box center [418, 134] width 18 height 18
click at [469, 165] on link "Complete" at bounding box center [489, 161] width 161 height 19
click at [538, 167] on button "Move" at bounding box center [534, 170] width 42 height 23
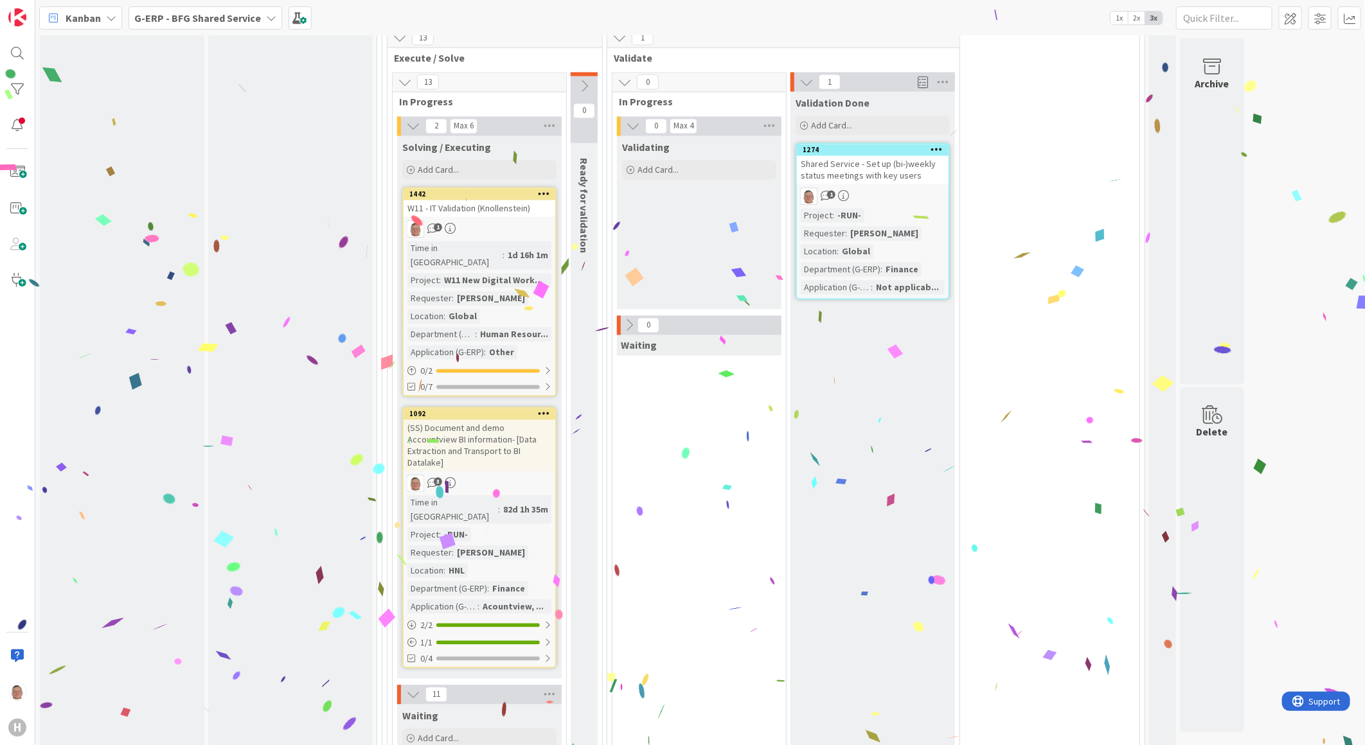
scroll to position [1303, 0]
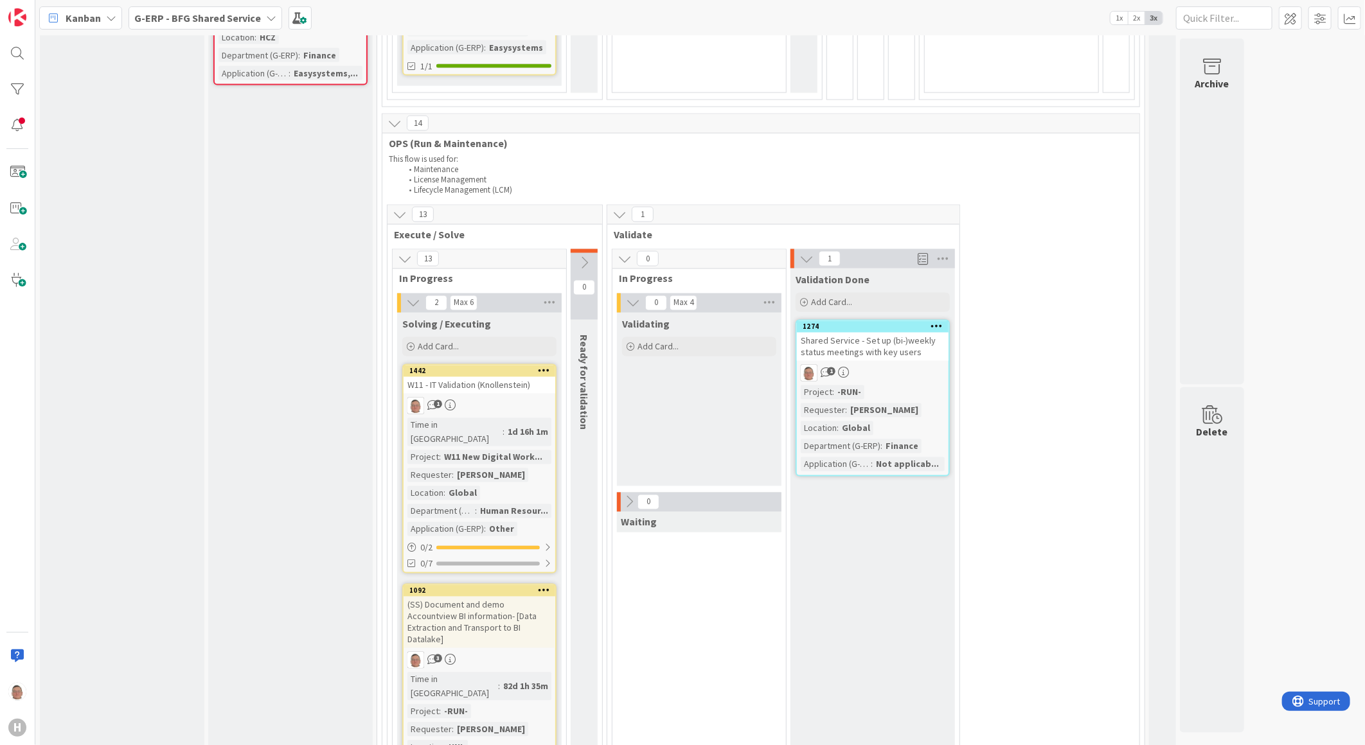
click at [935, 322] on icon at bounding box center [937, 326] width 12 height 9
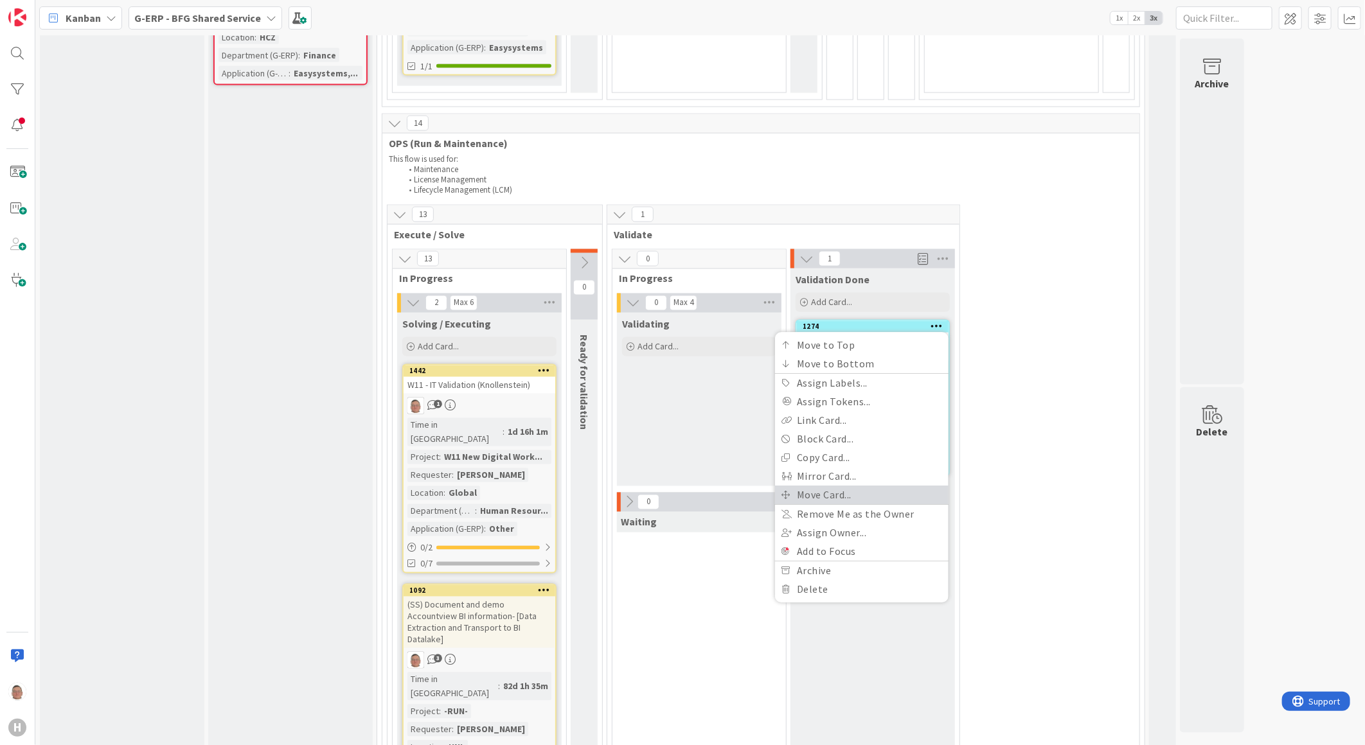
click at [844, 486] on link "Move Card..." at bounding box center [862, 495] width 174 height 19
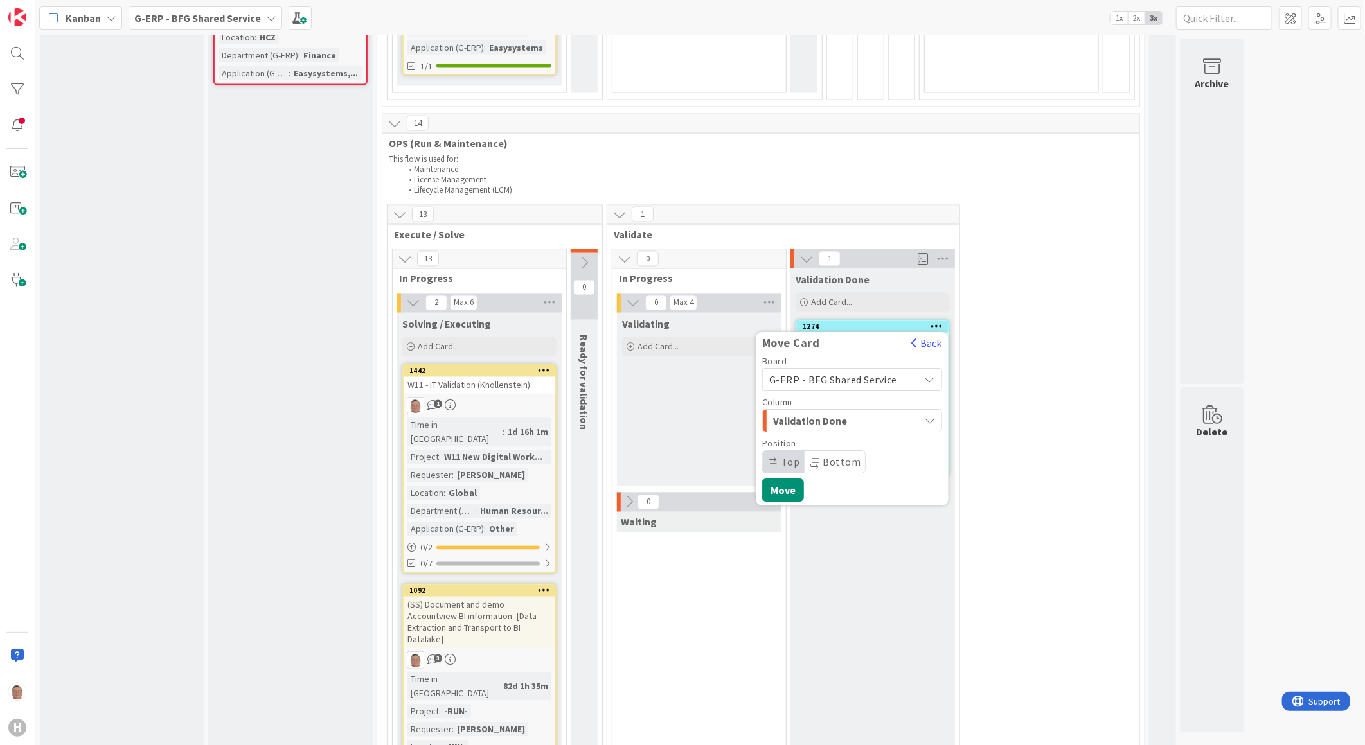
click at [806, 413] on span "Validation Done" at bounding box center [821, 421] width 96 height 17
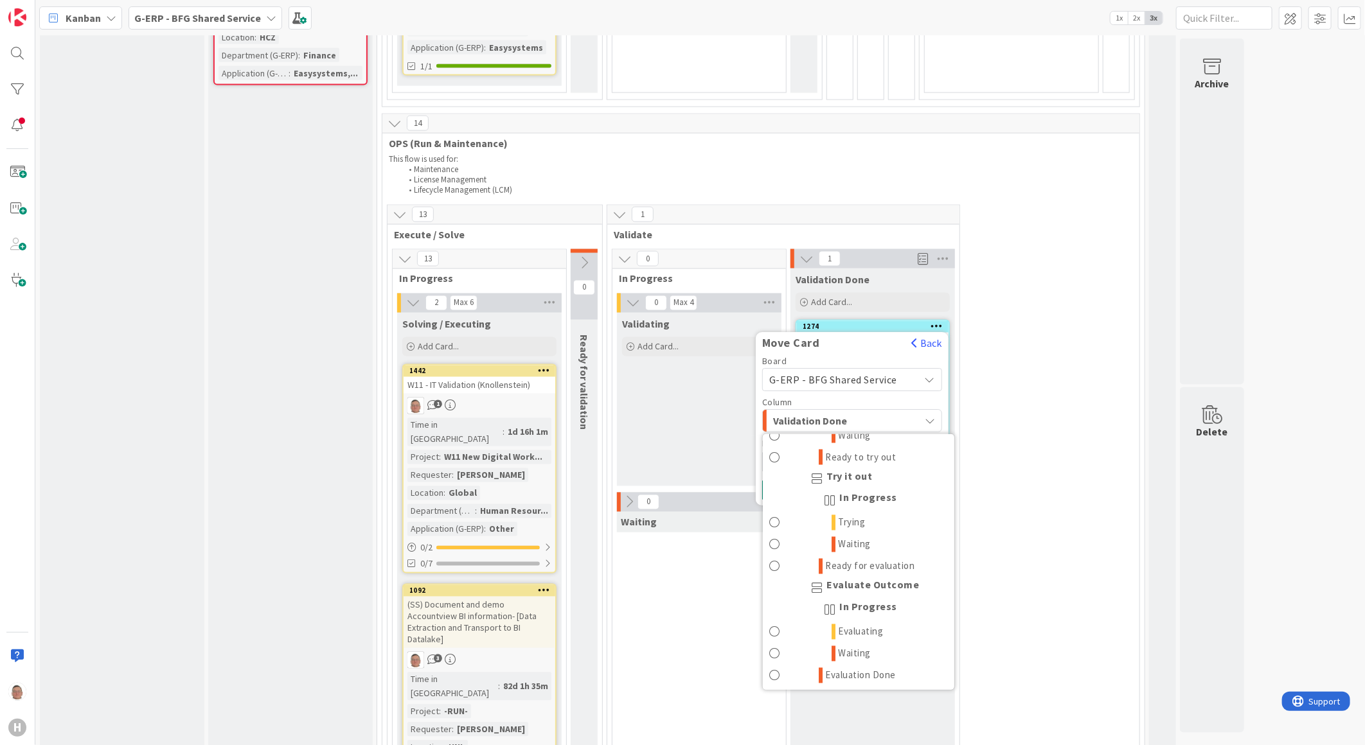
scroll to position [1626, 0]
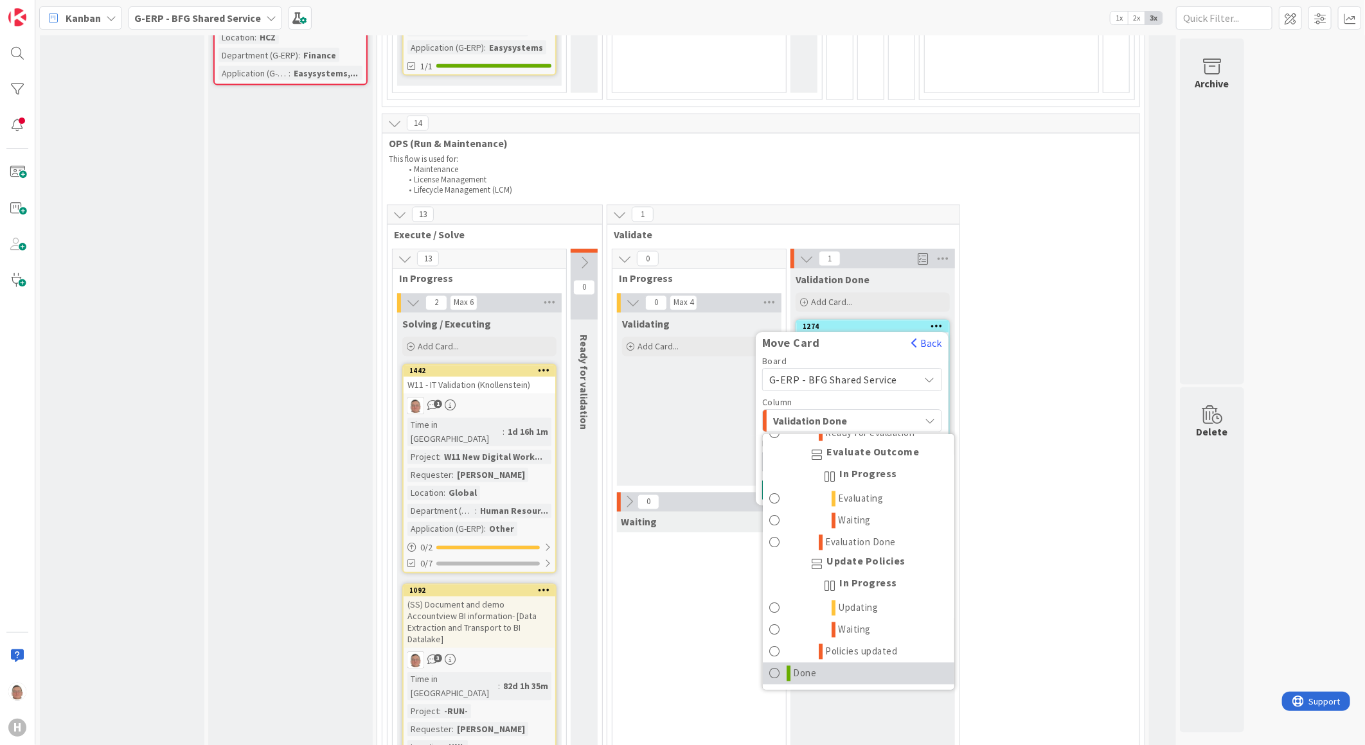
click at [818, 663] on link "Done" at bounding box center [859, 674] width 192 height 22
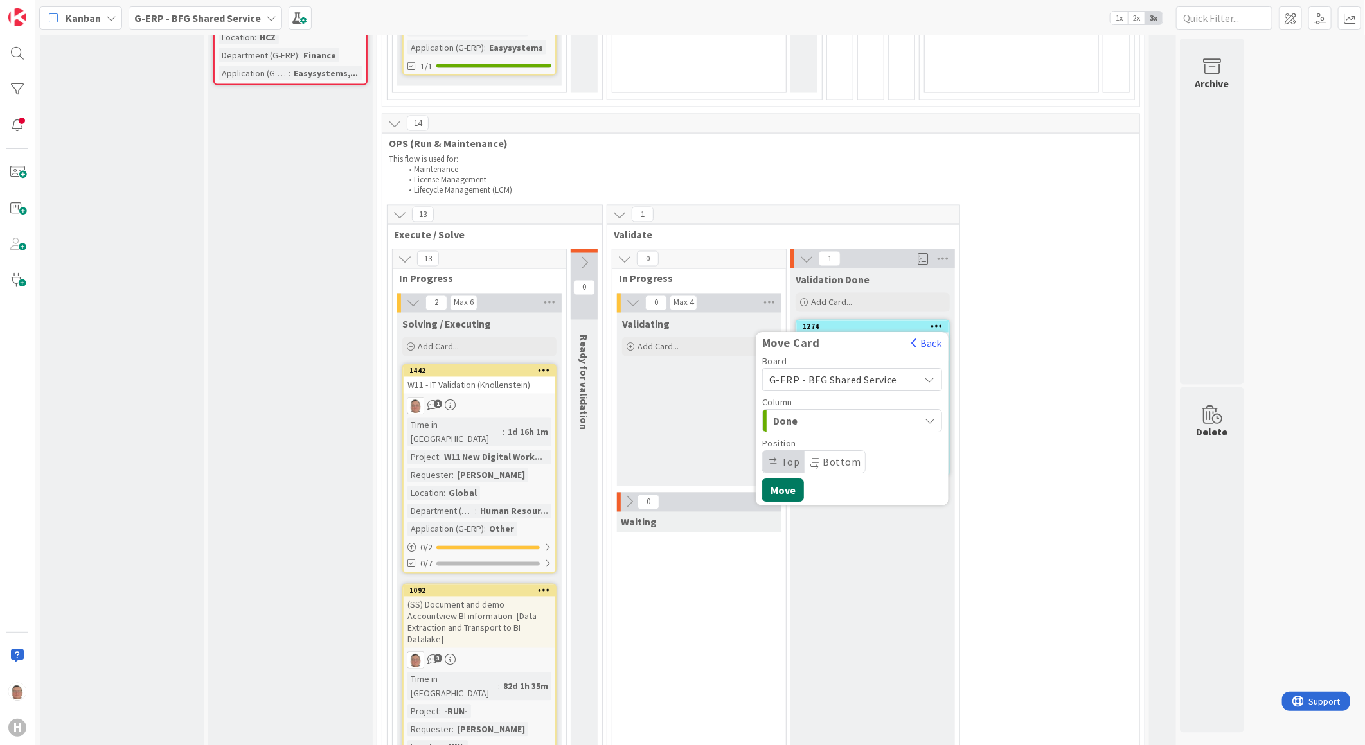
click at [781, 479] on button "Move" at bounding box center [783, 490] width 42 height 23
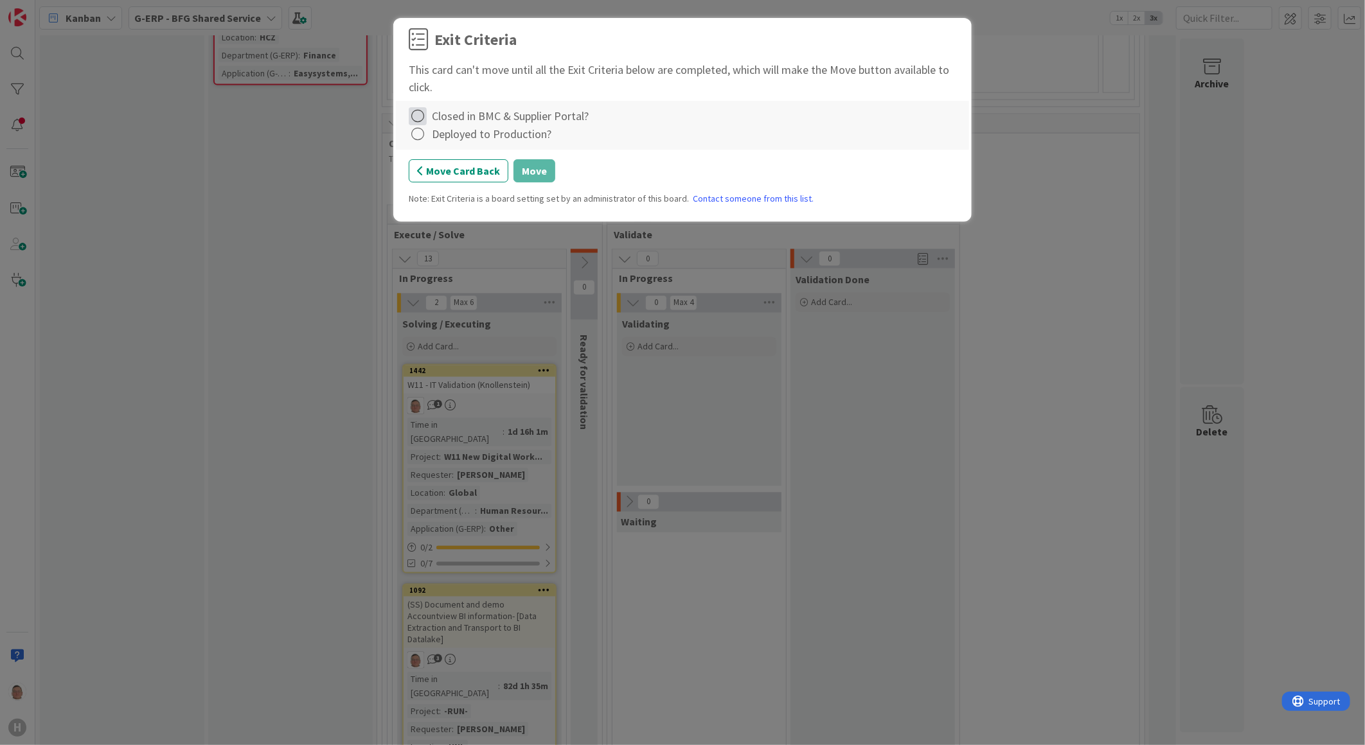
click at [420, 114] on icon at bounding box center [418, 116] width 18 height 18
click at [470, 138] on link "Complete" at bounding box center [489, 143] width 161 height 19
click at [420, 132] on icon at bounding box center [418, 134] width 18 height 18
click at [483, 158] on link "Complete" at bounding box center [489, 161] width 161 height 19
click at [540, 168] on button "Move" at bounding box center [534, 170] width 42 height 23
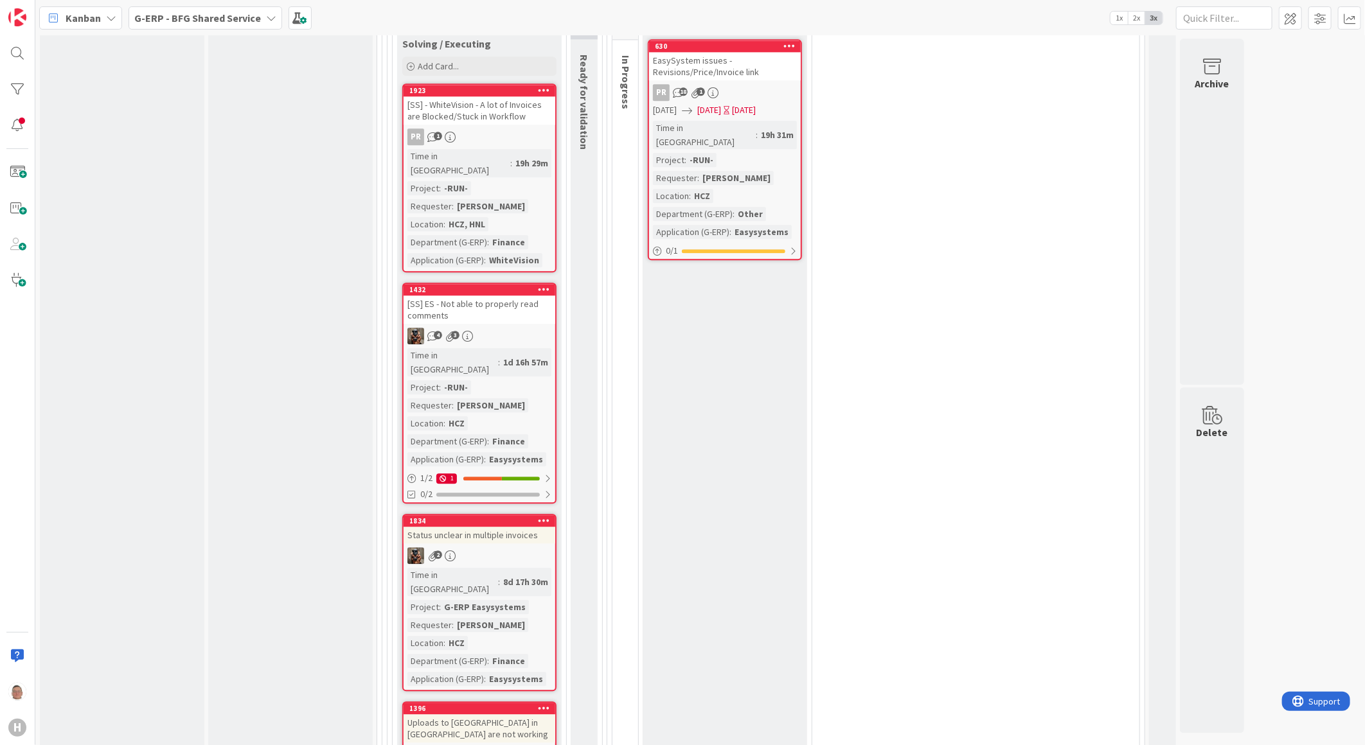
scroll to position [5016, 0]
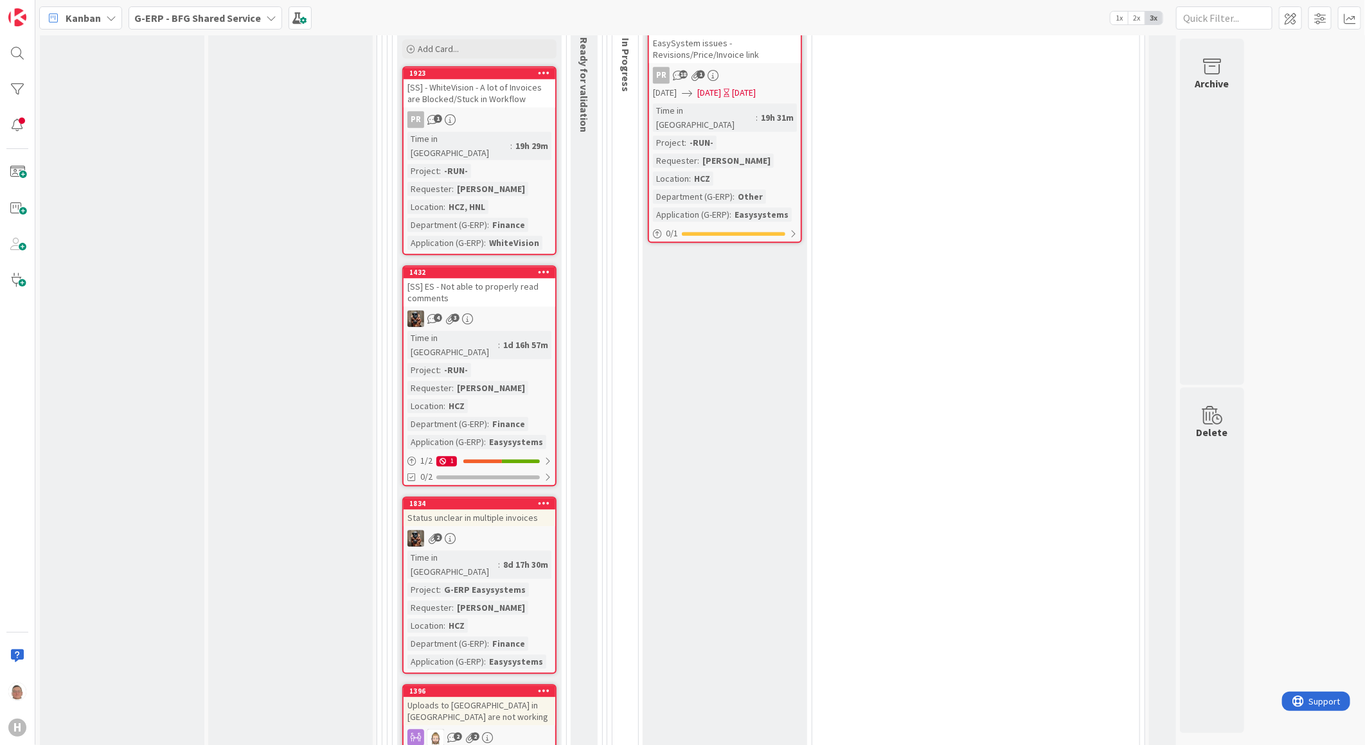
click at [465, 510] on div "Status unclear in multiple invoices" at bounding box center [480, 518] width 152 height 17
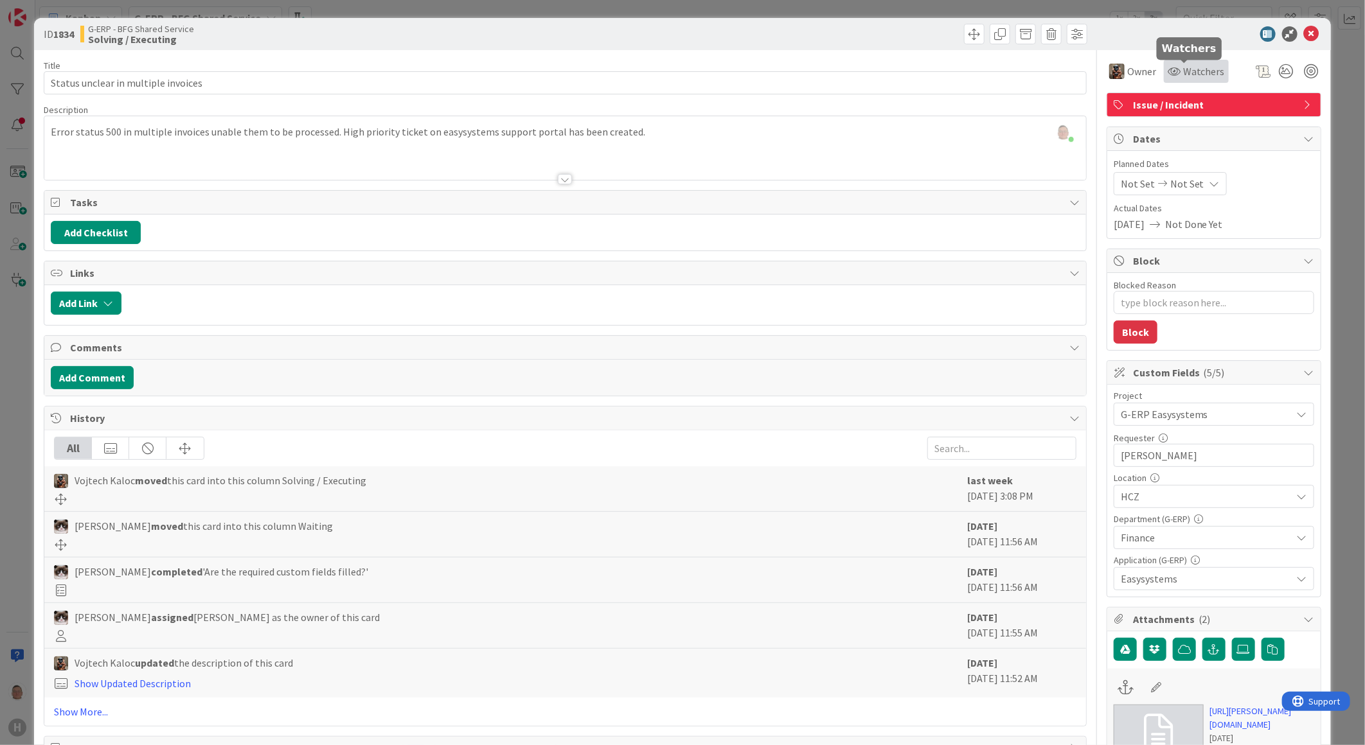
click at [1183, 72] on span "Watchers" at bounding box center [1204, 71] width 42 height 15
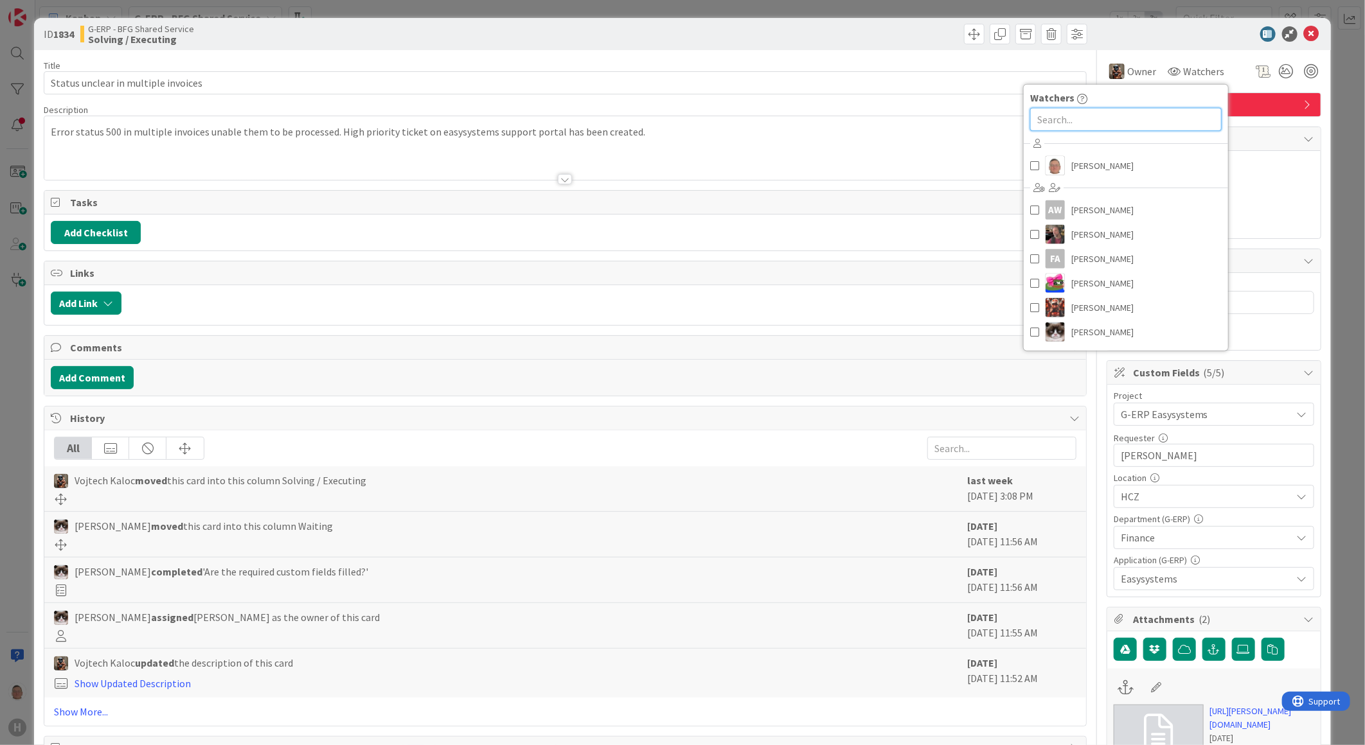
click at [1072, 117] on input "text" at bounding box center [1126, 119] width 192 height 23
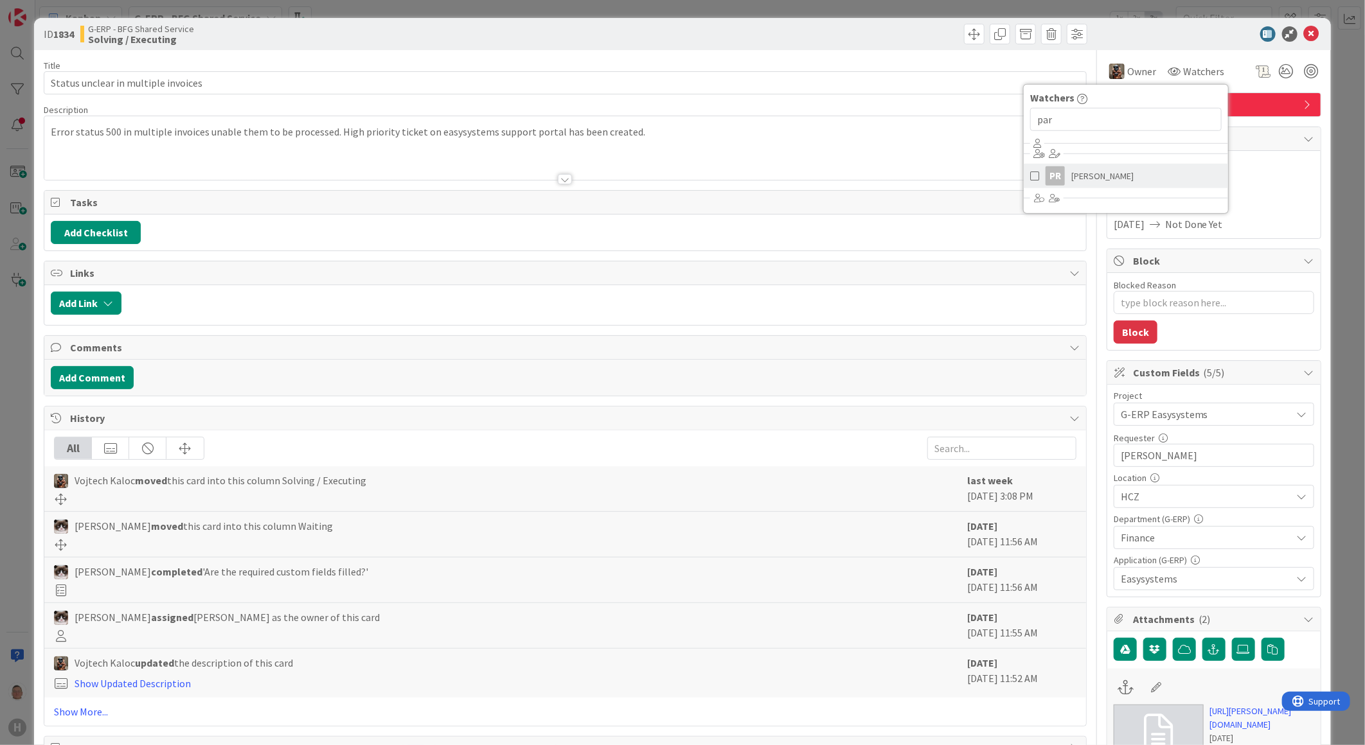
click at [1129, 177] on link "PR Parveen Rana" at bounding box center [1126, 176] width 204 height 24
click at [1192, 31] on div at bounding box center [1207, 33] width 227 height 15
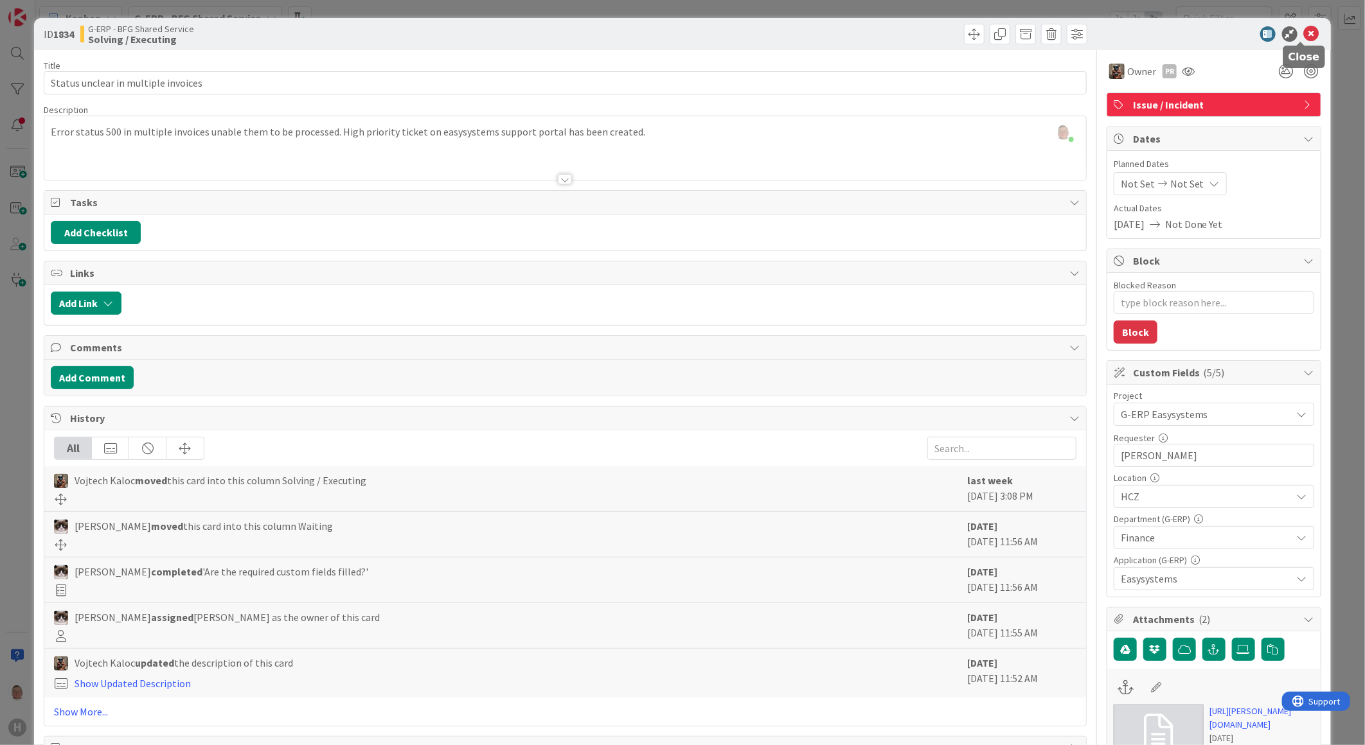
click at [1304, 31] on icon at bounding box center [1311, 33] width 15 height 15
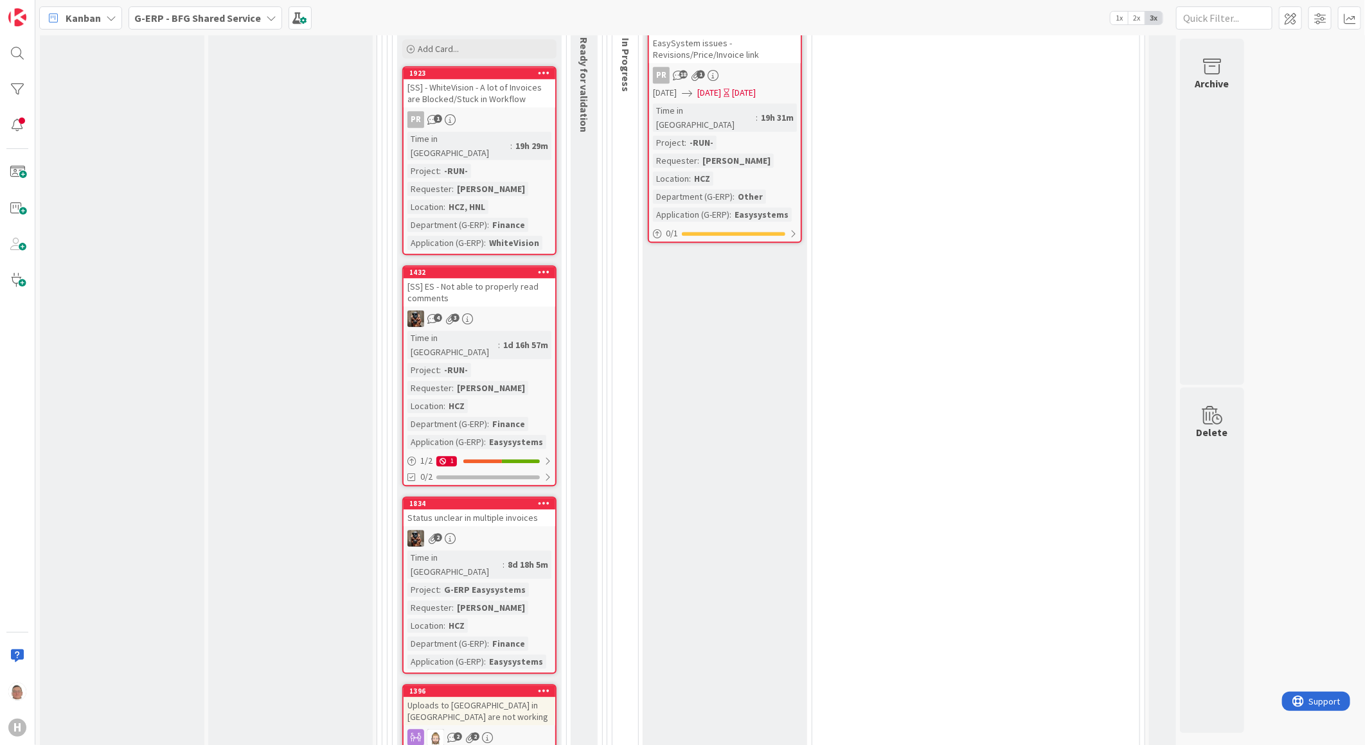
click at [545, 686] on icon at bounding box center [544, 690] width 12 height 9
click at [458, 733] on textarea "Blocked Reason" at bounding box center [468, 744] width 161 height 23
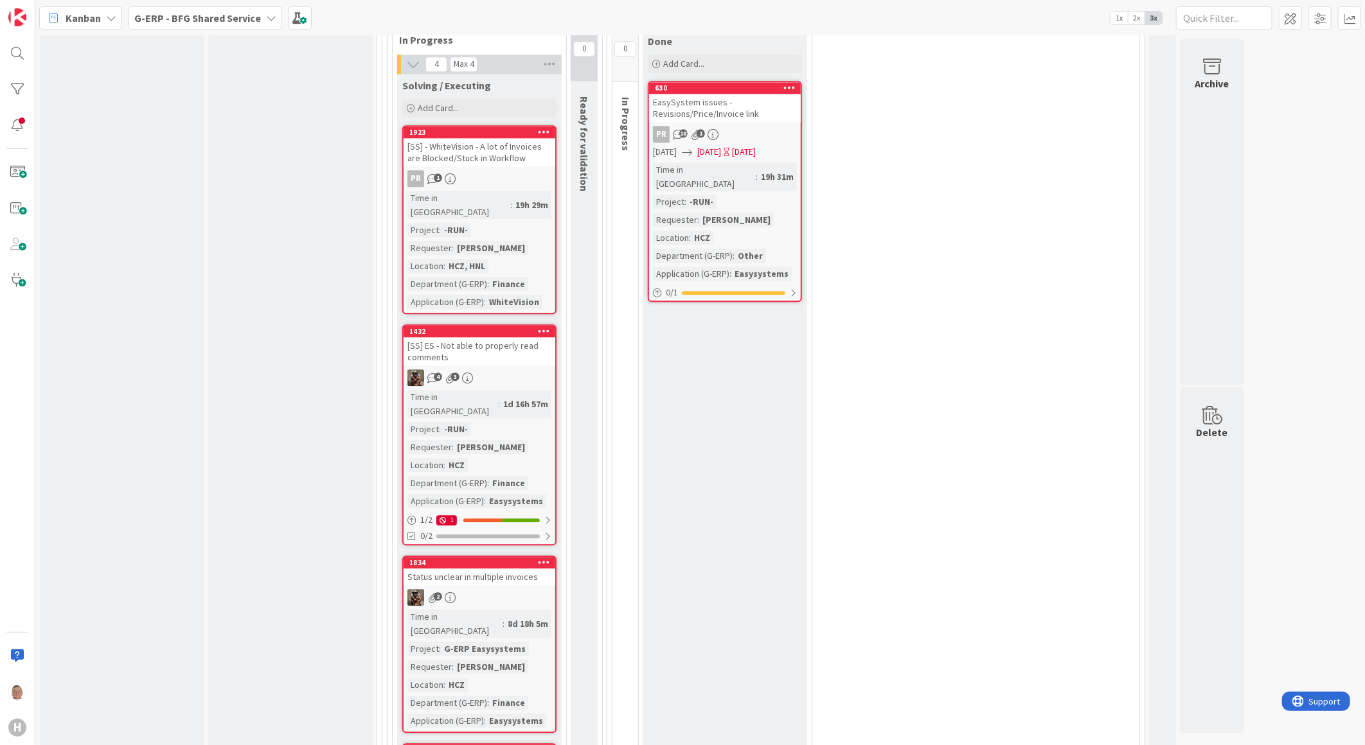
scroll to position [4944, 0]
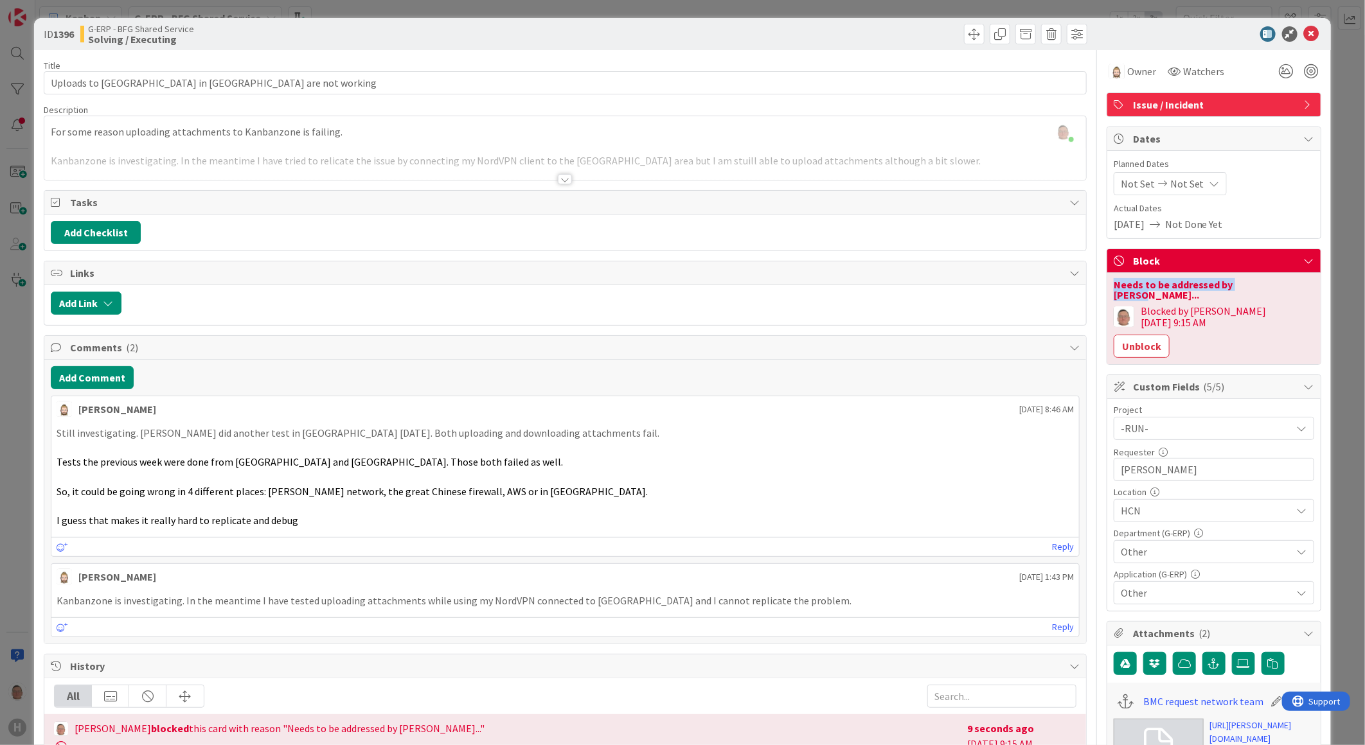
drag, startPoint x: 1254, startPoint y: 281, endPoint x: 1104, endPoint y: 289, distance: 150.6
click at [1114, 289] on div "Needs to be addressed by Rob..." at bounding box center [1214, 290] width 201 height 21
copy div "Needs to be addressed by Rob..."
click at [1170, 335] on button "Unblock" at bounding box center [1142, 346] width 56 height 23
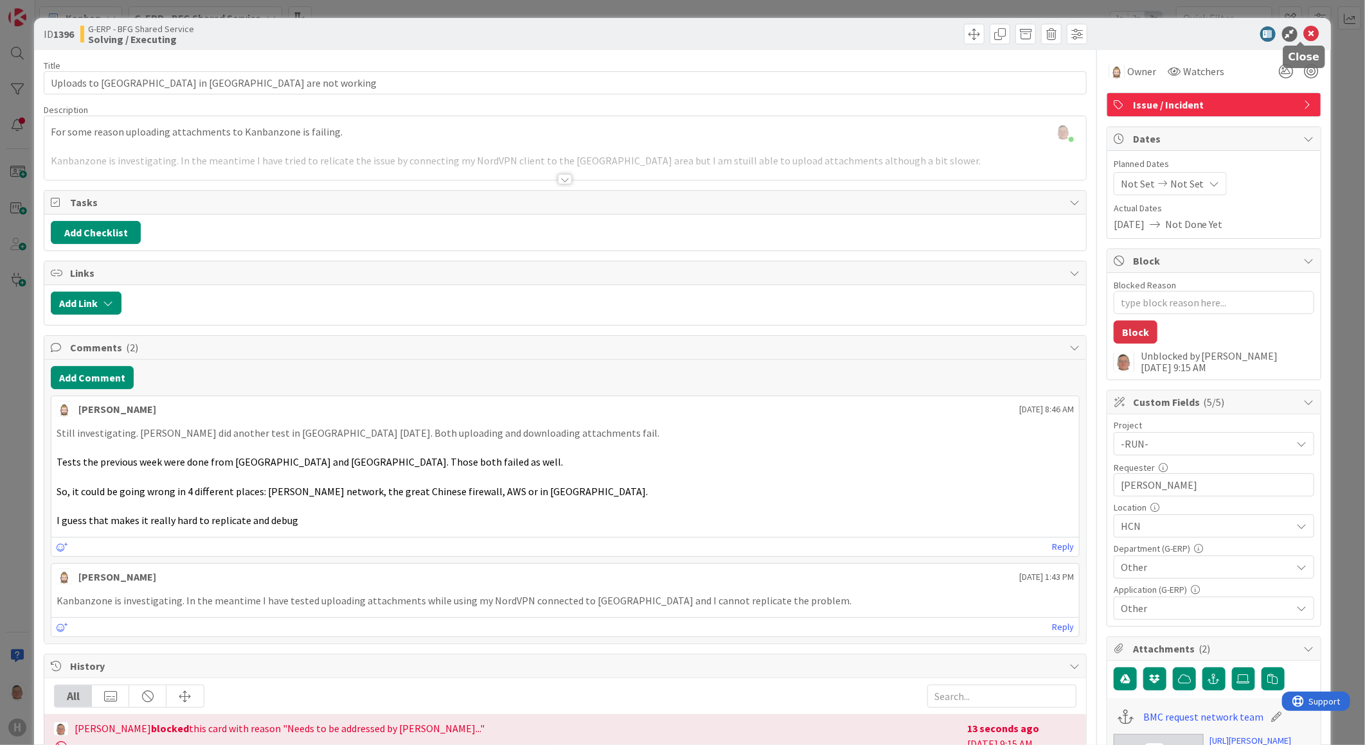
click at [1305, 33] on icon at bounding box center [1311, 33] width 15 height 15
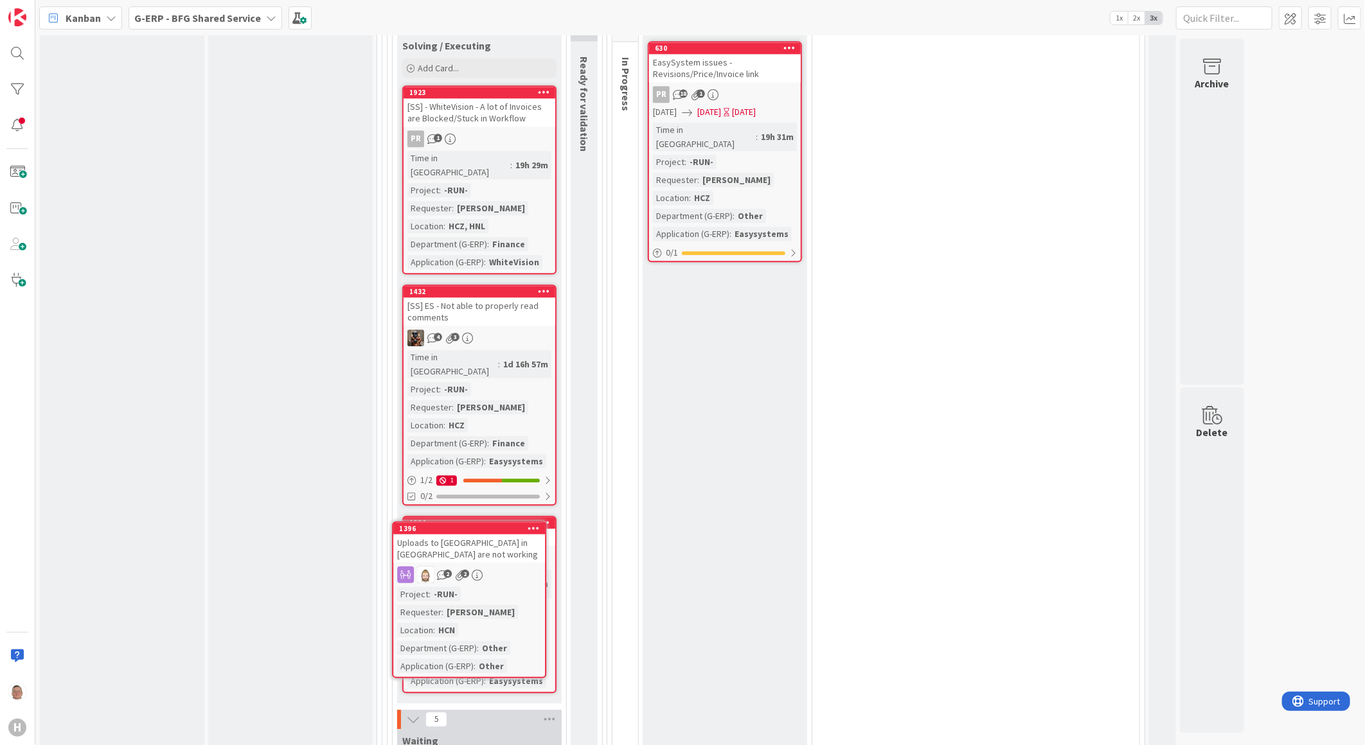
scroll to position [5003, 0]
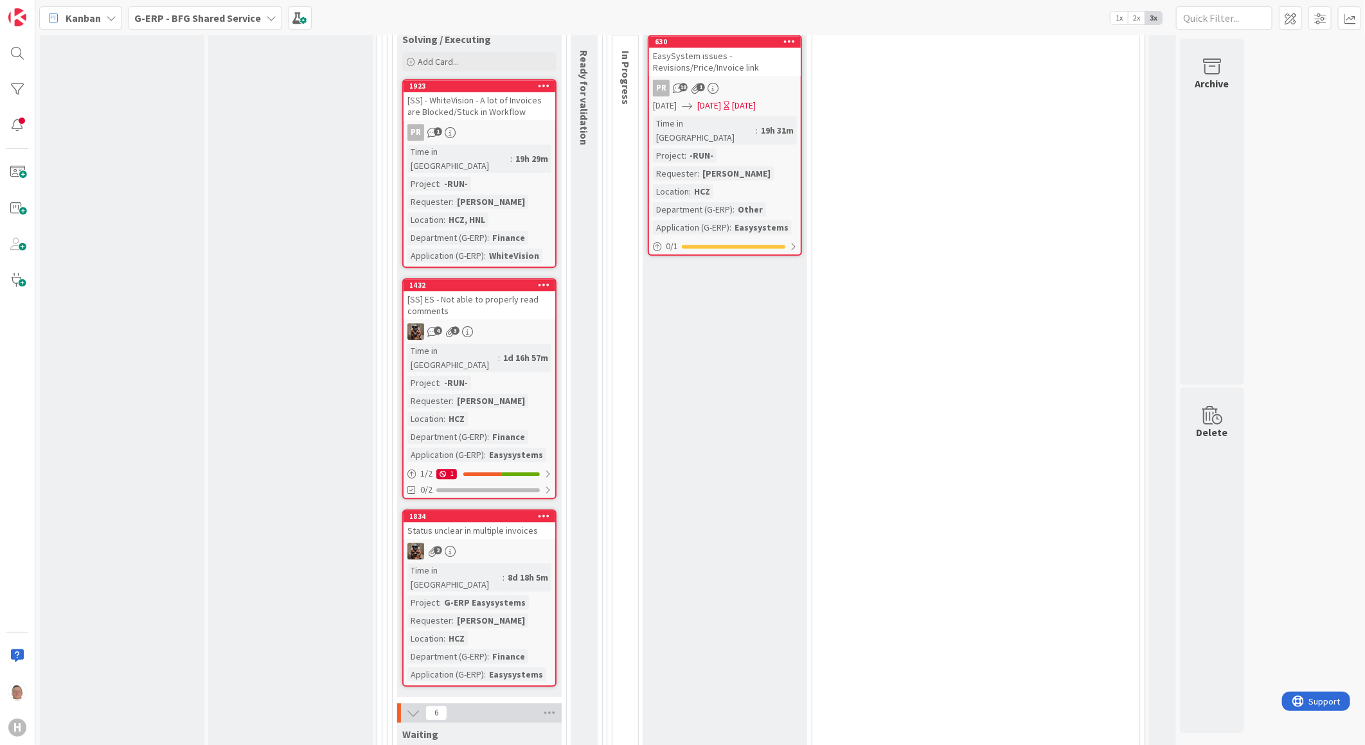
paste textarea "Needs to be addressed by Rob..."
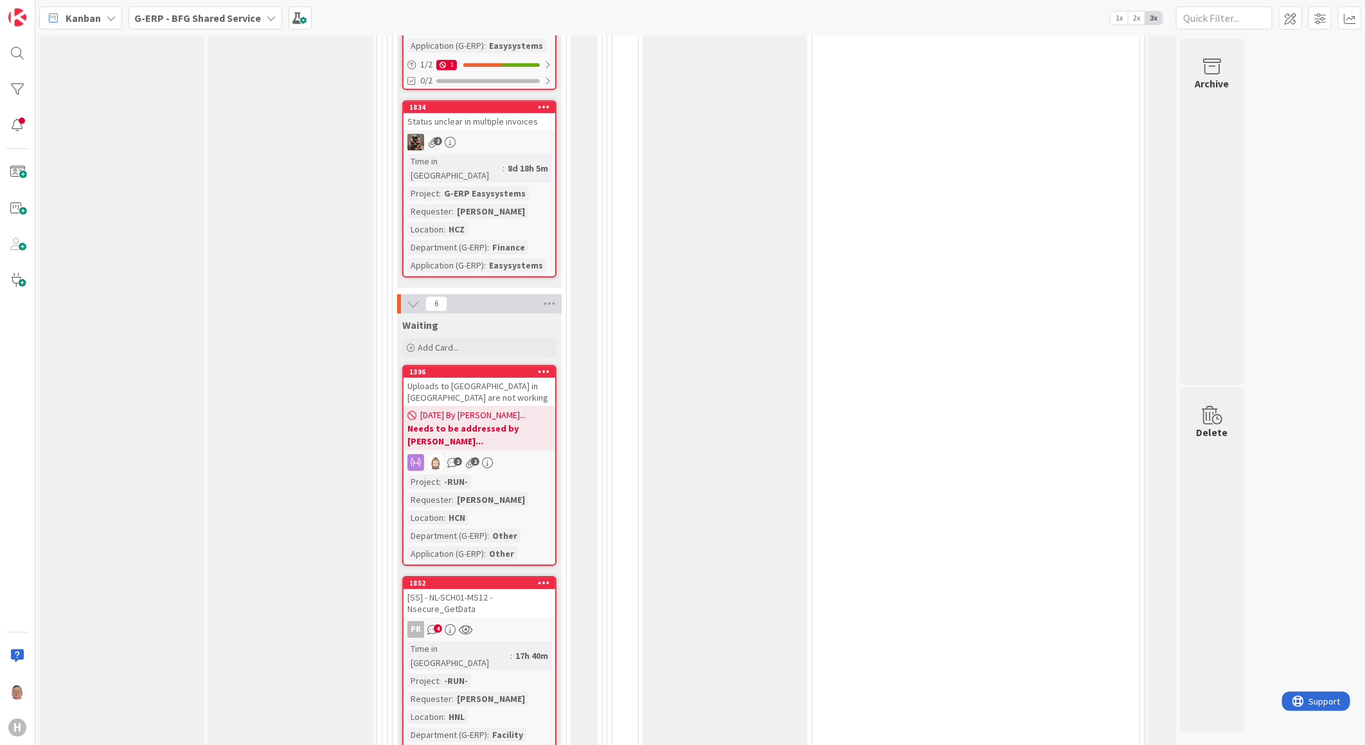
scroll to position [5431, 0]
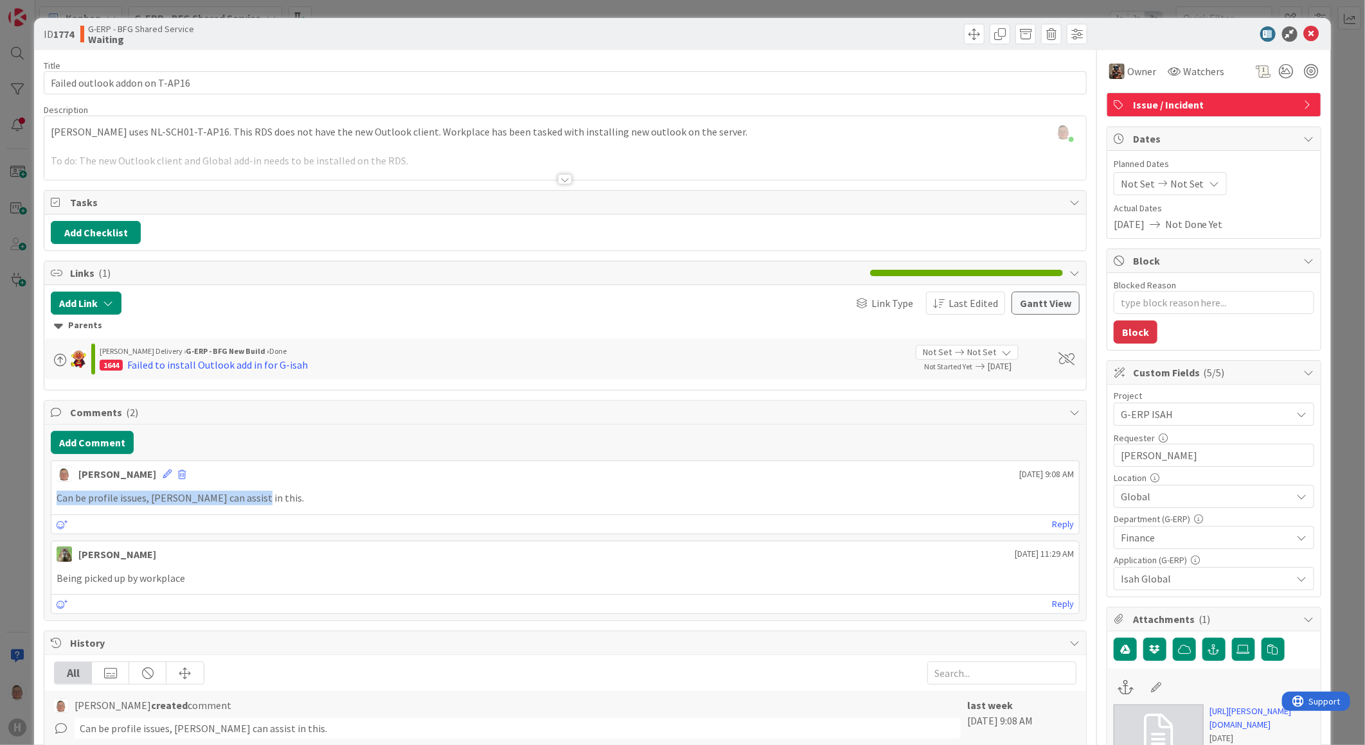
drag, startPoint x: 245, startPoint y: 499, endPoint x: 28, endPoint y: 499, distance: 217.2
click at [28, 499] on div "ID 1774 G-ERP - BFG Shared Service Waiting Title 30 / 128 Failed outlook addon …" at bounding box center [682, 372] width 1365 height 745
click at [1304, 35] on icon at bounding box center [1311, 33] width 15 height 15
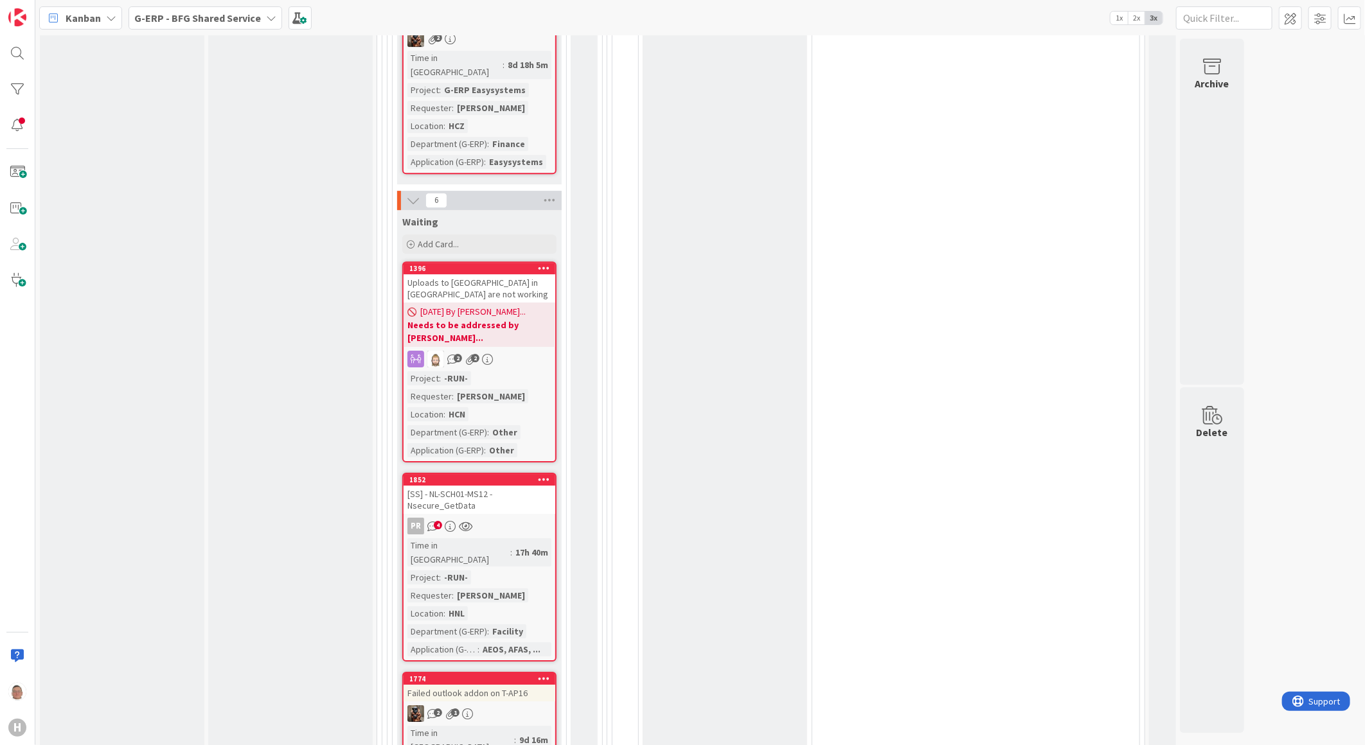
scroll to position [5645, 0]
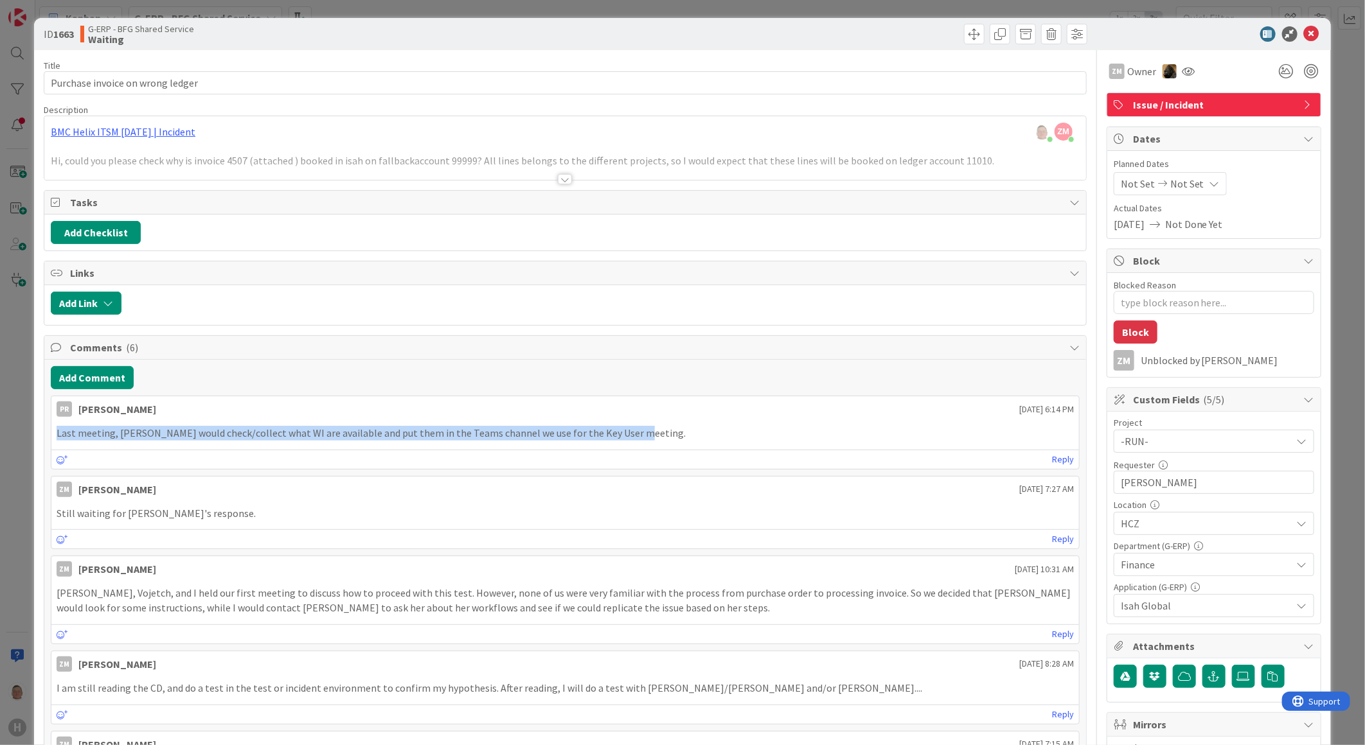
drag, startPoint x: 639, startPoint y: 432, endPoint x: 48, endPoint y: 432, distance: 591.2
click at [48, 432] on div "Add Comment PR Parveen Rana September 15 2025 6:14 PM Last meeting, Silvie woul…" at bounding box center [565, 677] width 1042 height 634
click at [639, 432] on p "Last meeting, Silvie would check/collect what WI are available and put them in …" at bounding box center [565, 433] width 1017 height 15
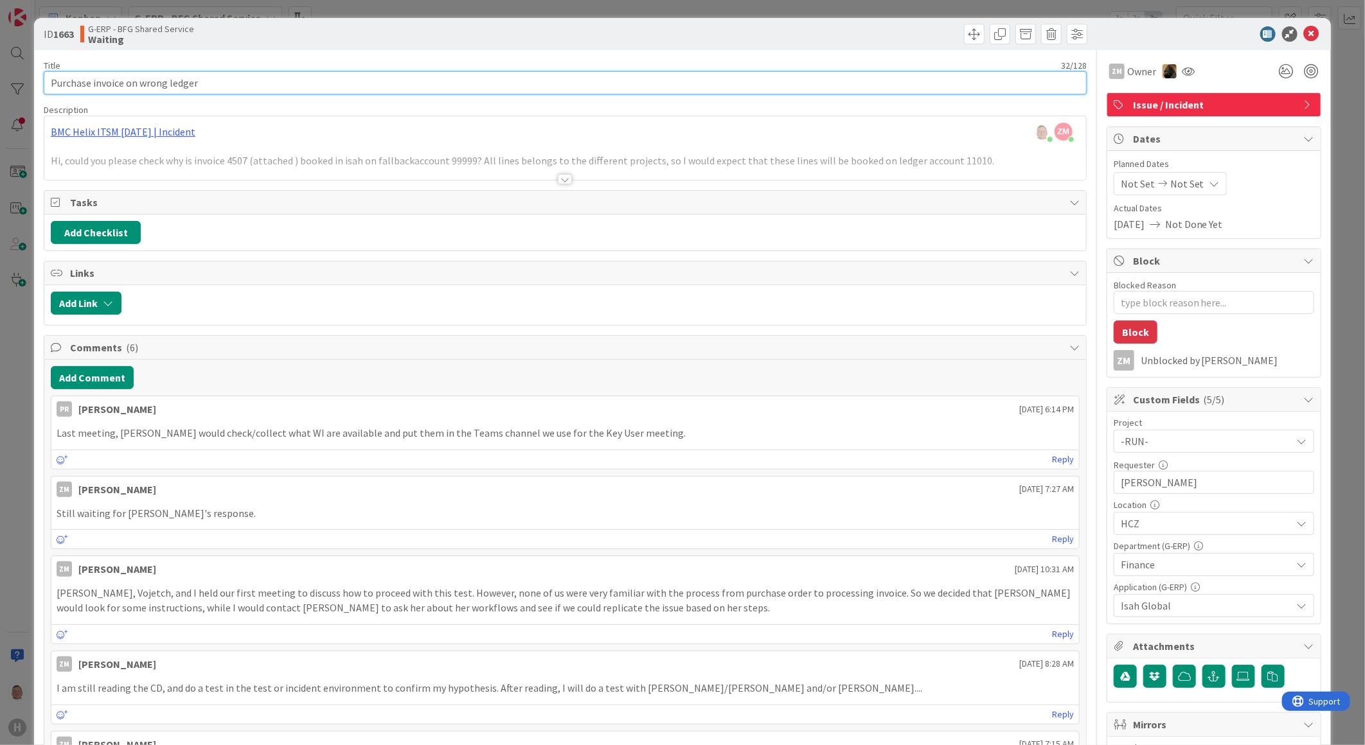
click at [49, 80] on input "Purchase invoice on wrong ledger" at bounding box center [565, 82] width 1043 height 23
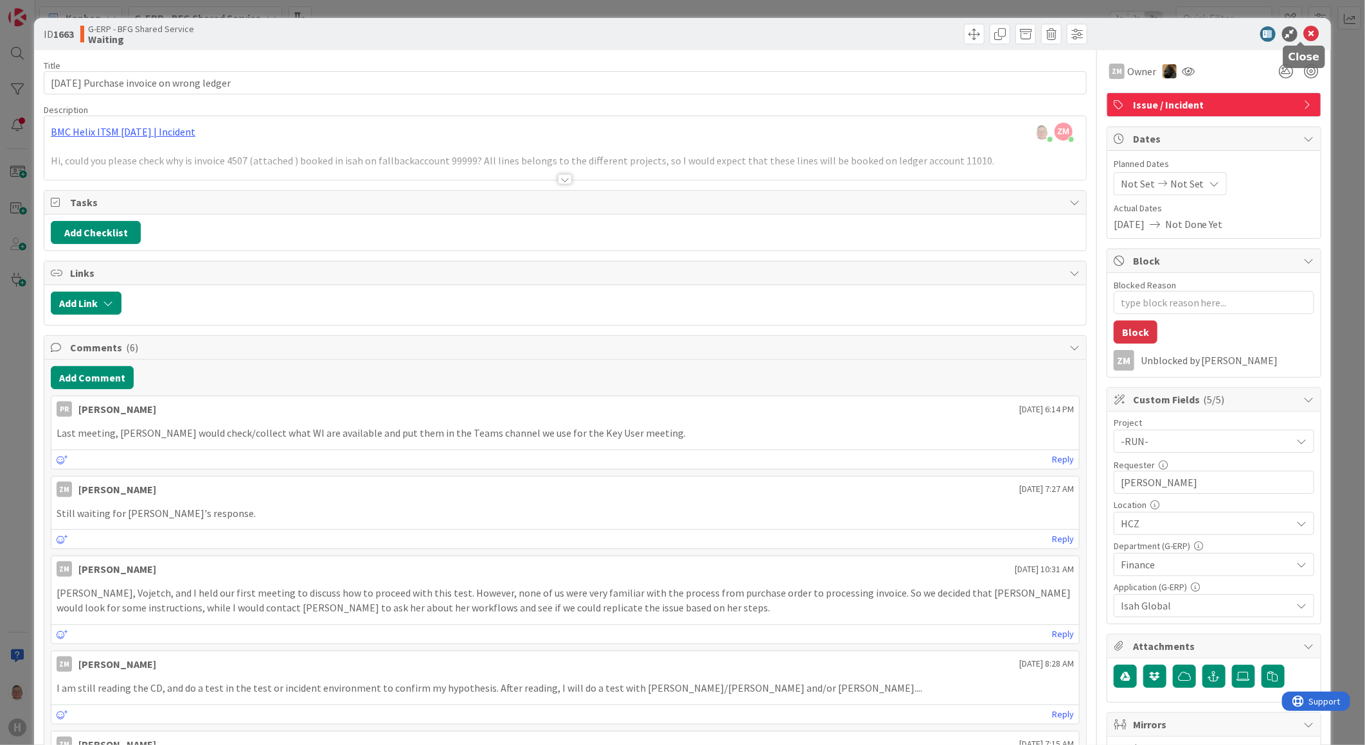
click at [1304, 35] on icon at bounding box center [1311, 33] width 15 height 15
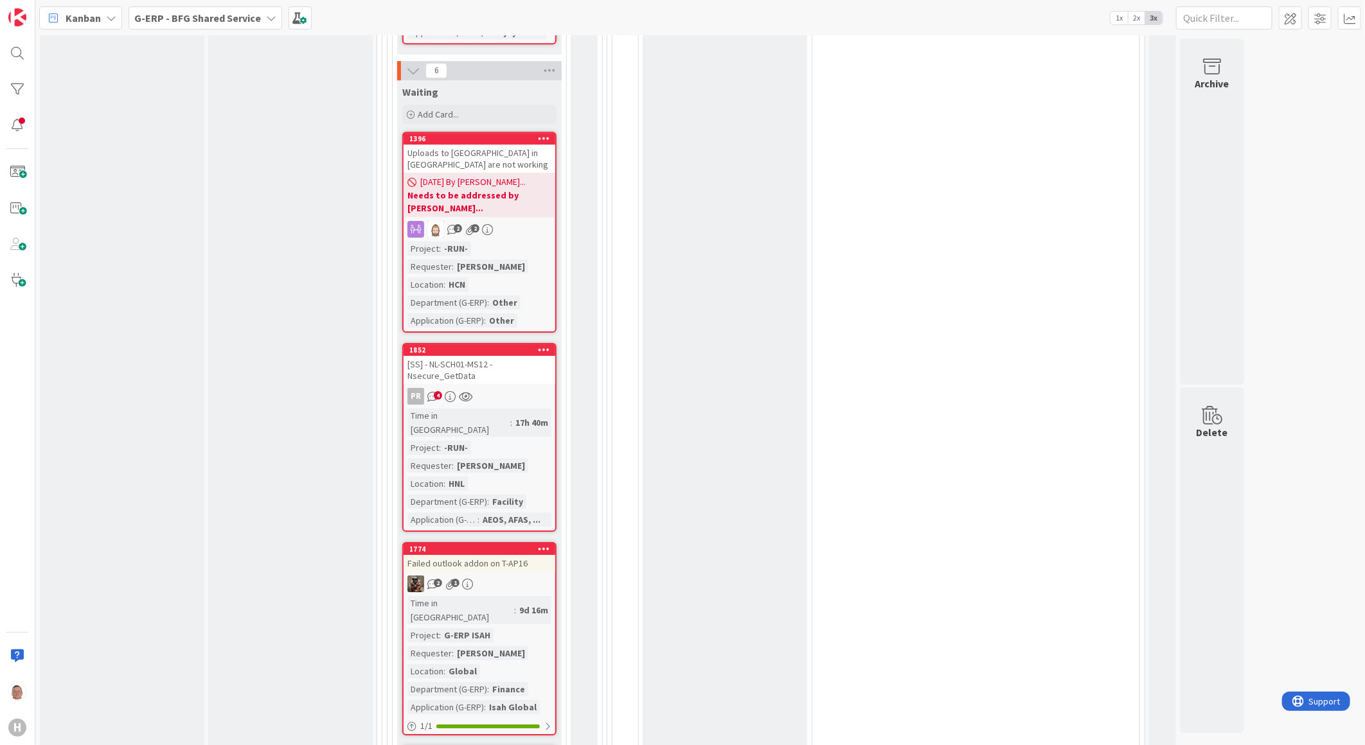
click at [543, 745] on icon at bounding box center [544, 752] width 12 height 9
click at [733, 481] on div "Done Add Card... 630 EasySystem issues - Revisions/Price/Invoice link PR 18 1 0…" at bounding box center [725, 406] width 165 height 2130
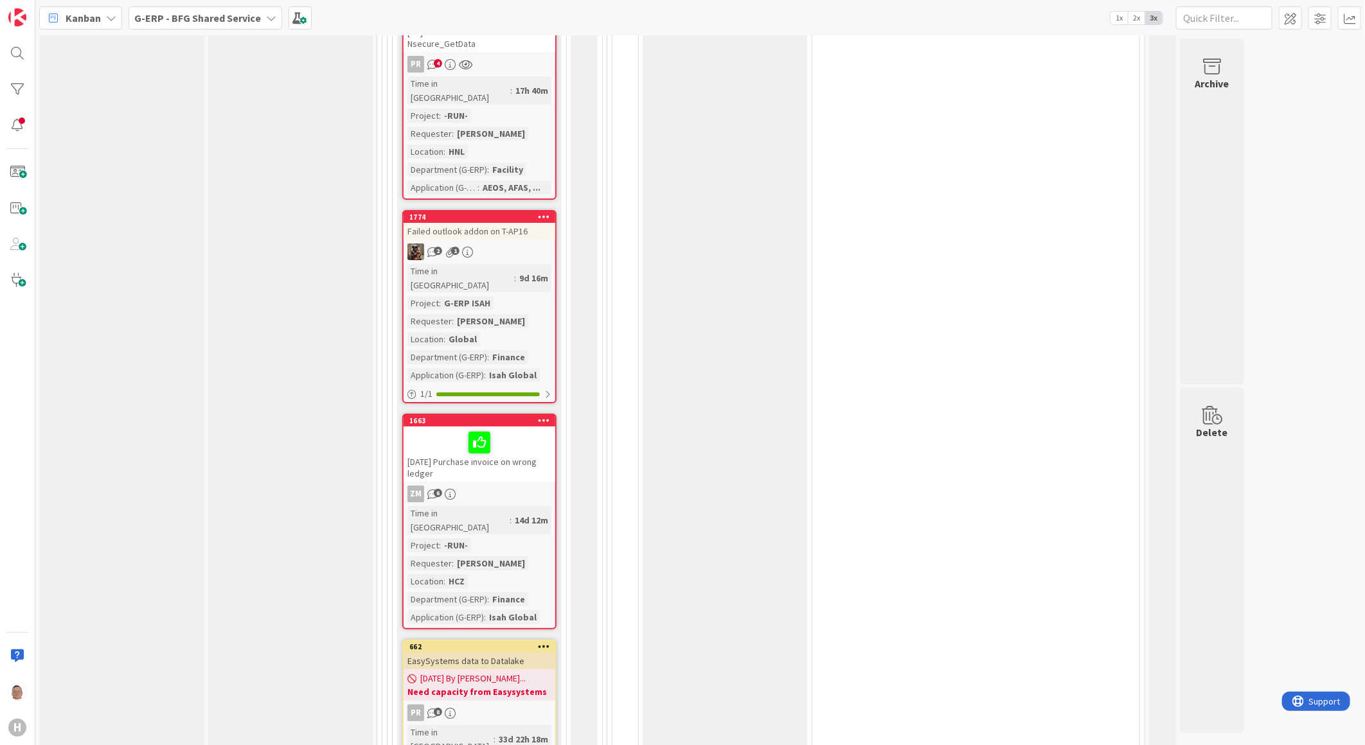
scroll to position [6003, 0]
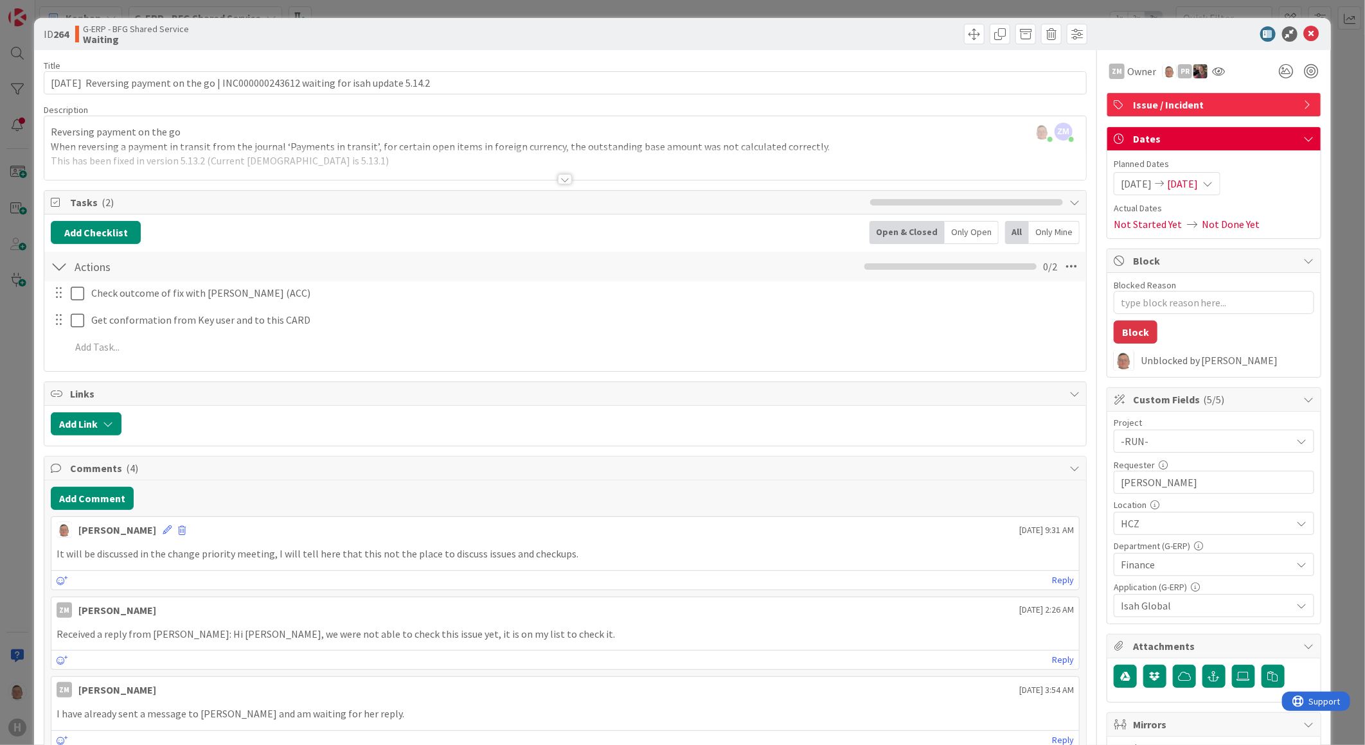
click at [588, 555] on p "It will be discussed in the change priority meeting, I will tell here that this…" at bounding box center [565, 554] width 1017 height 15
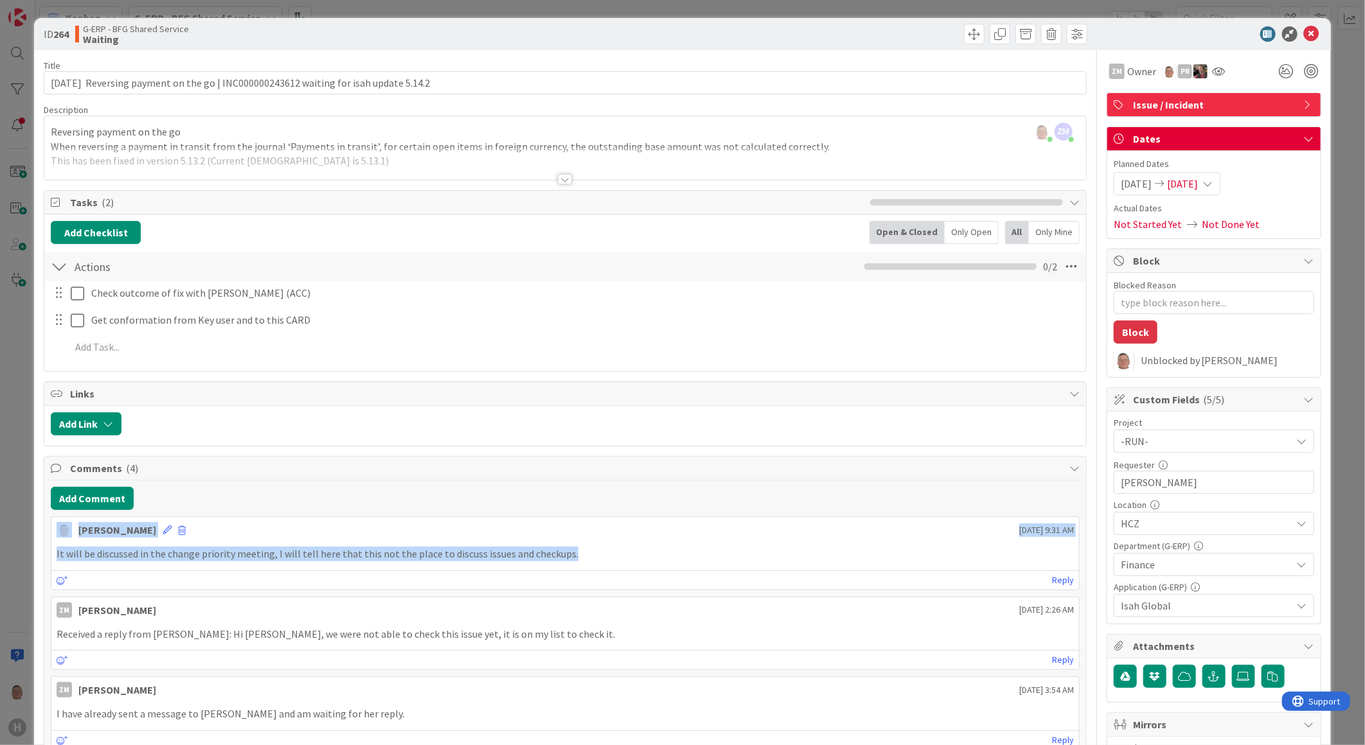
drag, startPoint x: 587, startPoint y: 555, endPoint x: 42, endPoint y: 539, distance: 545.8
click at [42, 539] on div "ID 264 G-ERP - BFG Shared Service Waiting Title 87 / 128 15-9-2025 Reversing pa…" at bounding box center [682, 637] width 1297 height 1238
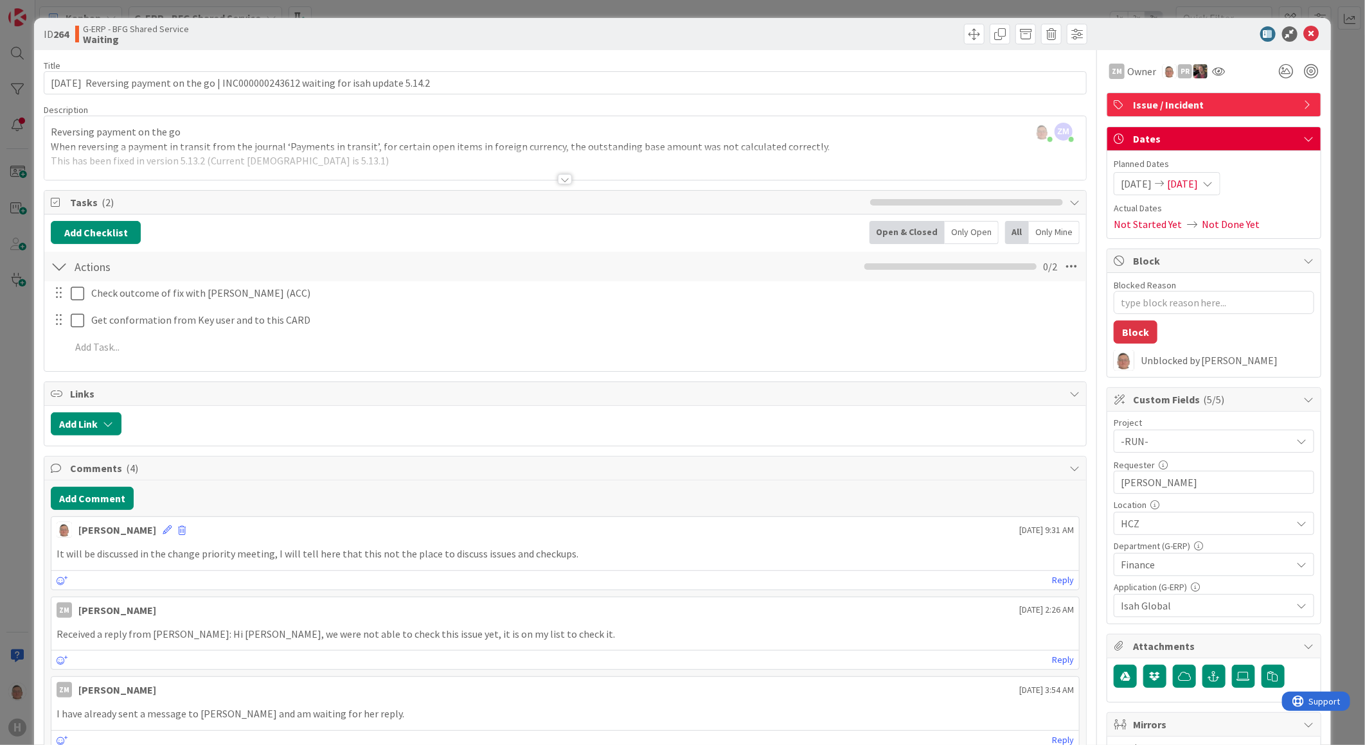
click at [558, 181] on div at bounding box center [565, 179] width 14 height 10
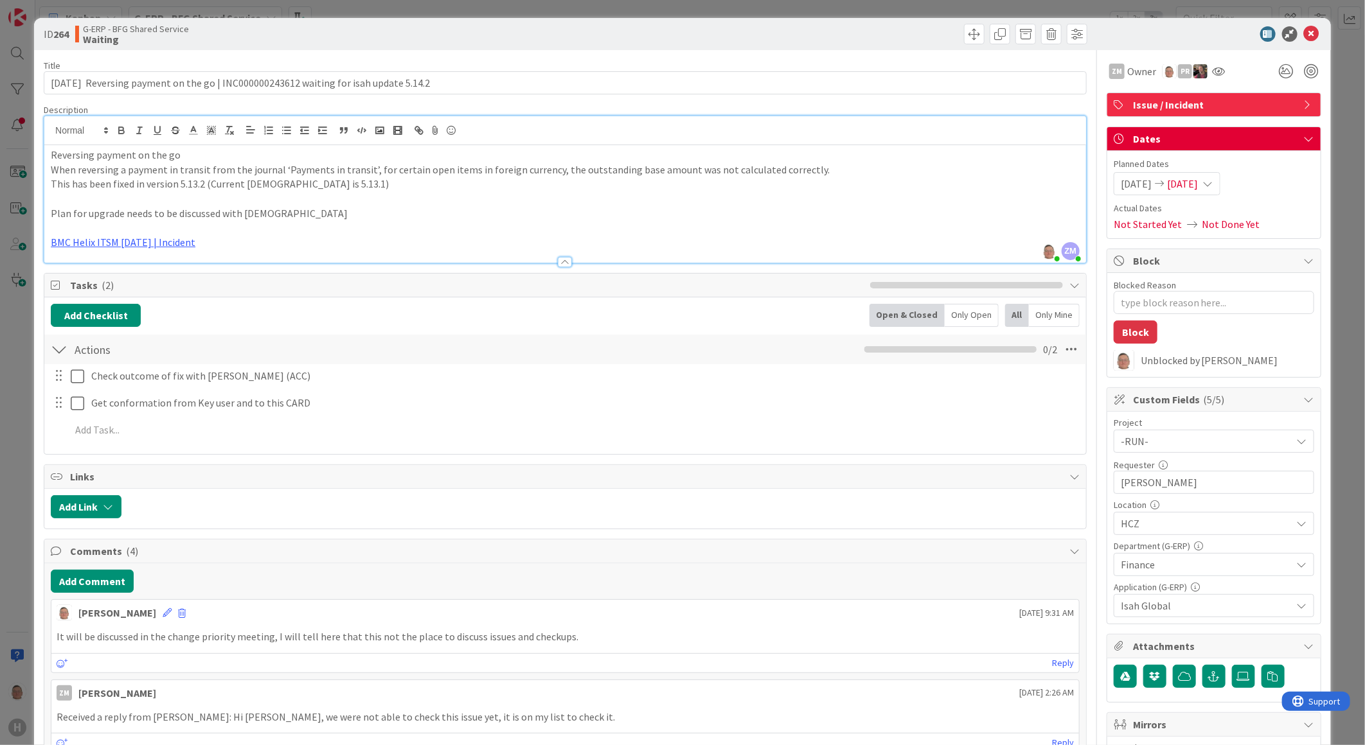
drag, startPoint x: 256, startPoint y: 245, endPoint x: 28, endPoint y: 162, distance: 242.9
click at [28, 162] on div "ID 264 G-ERP - BFG Shared Service Waiting Title 87 / 128 15-9-2025 Reversing pa…" at bounding box center [682, 372] width 1365 height 745
click at [419, 231] on p at bounding box center [565, 228] width 1029 height 15
drag, startPoint x: 1302, startPoint y: 28, endPoint x: 1301, endPoint y: 35, distance: 7.7
click at [1304, 33] on icon at bounding box center [1311, 33] width 15 height 15
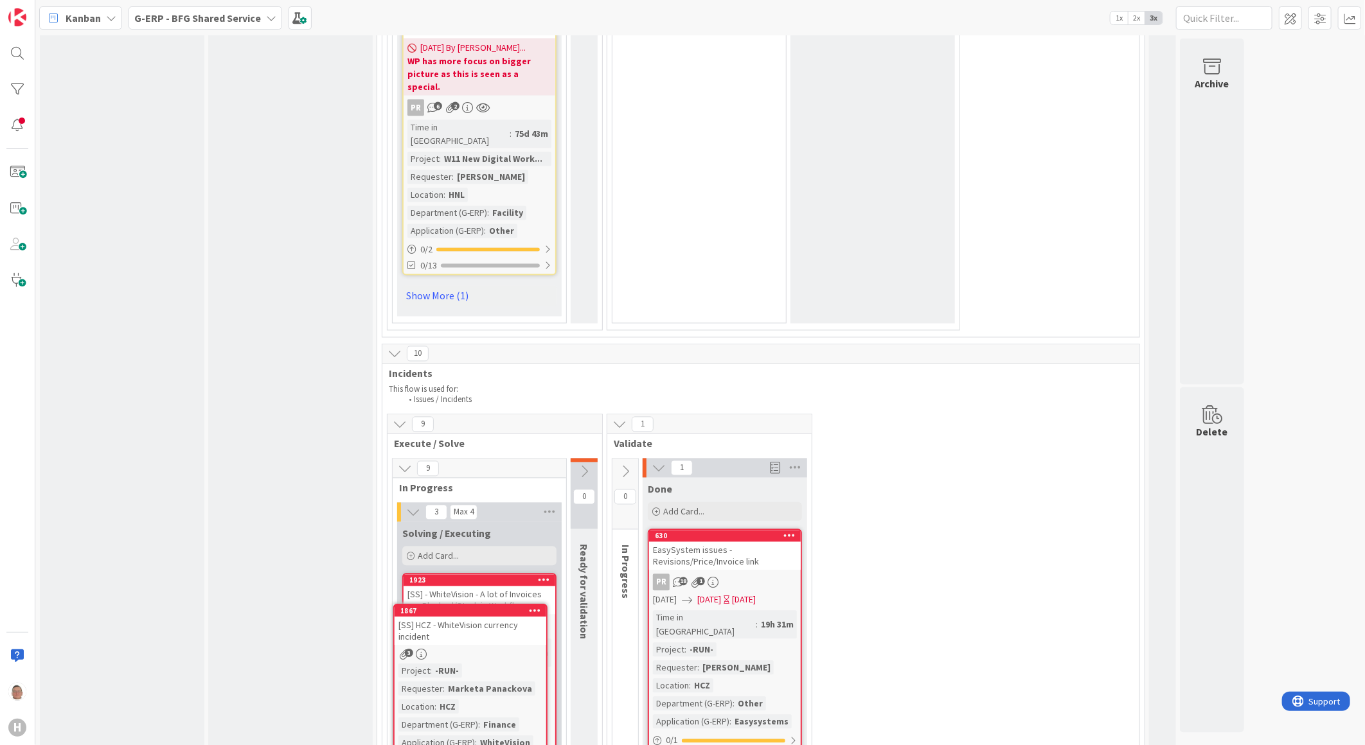
scroll to position [4535, 0]
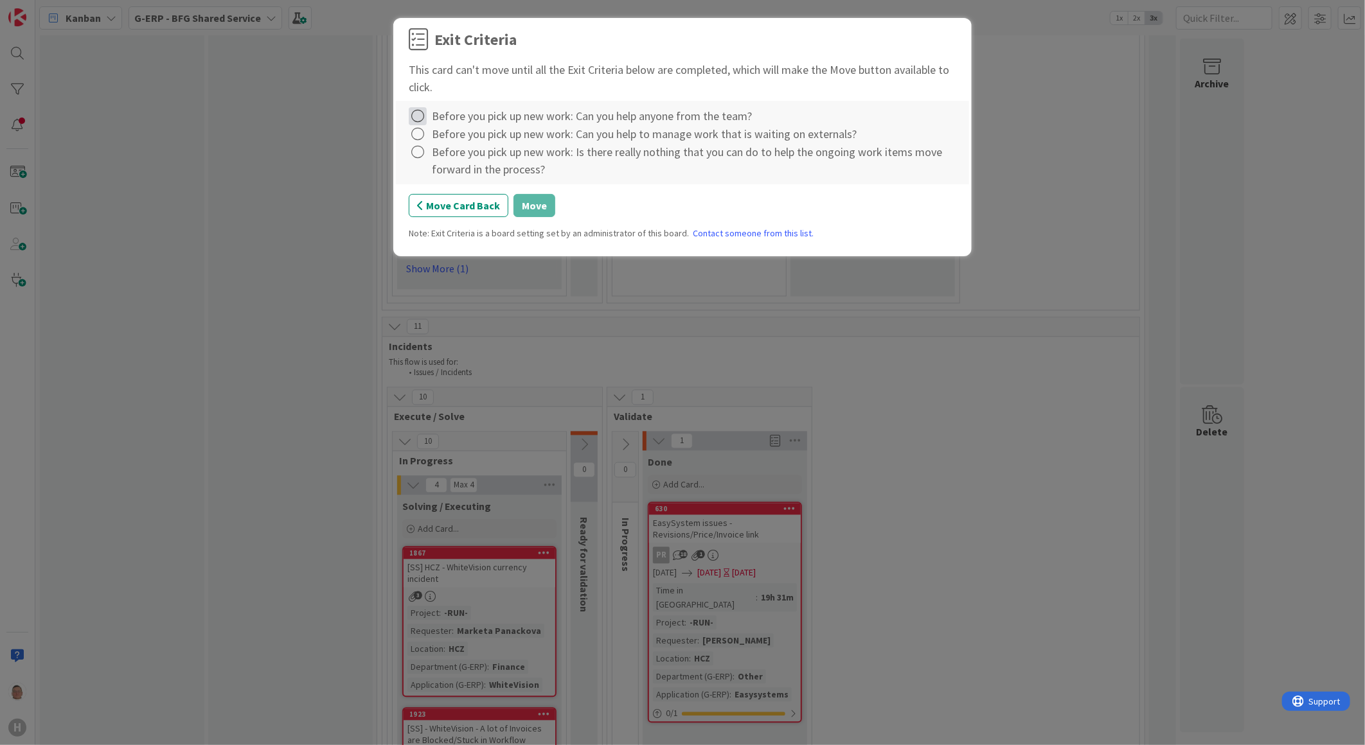
click at [422, 117] on icon at bounding box center [418, 116] width 18 height 18
click at [432, 138] on link "Complete" at bounding box center [489, 143] width 161 height 19
click at [420, 136] on icon at bounding box center [418, 134] width 18 height 18
click at [434, 157] on link "Complete" at bounding box center [489, 161] width 161 height 19
click at [421, 148] on icon at bounding box center [418, 152] width 18 height 18
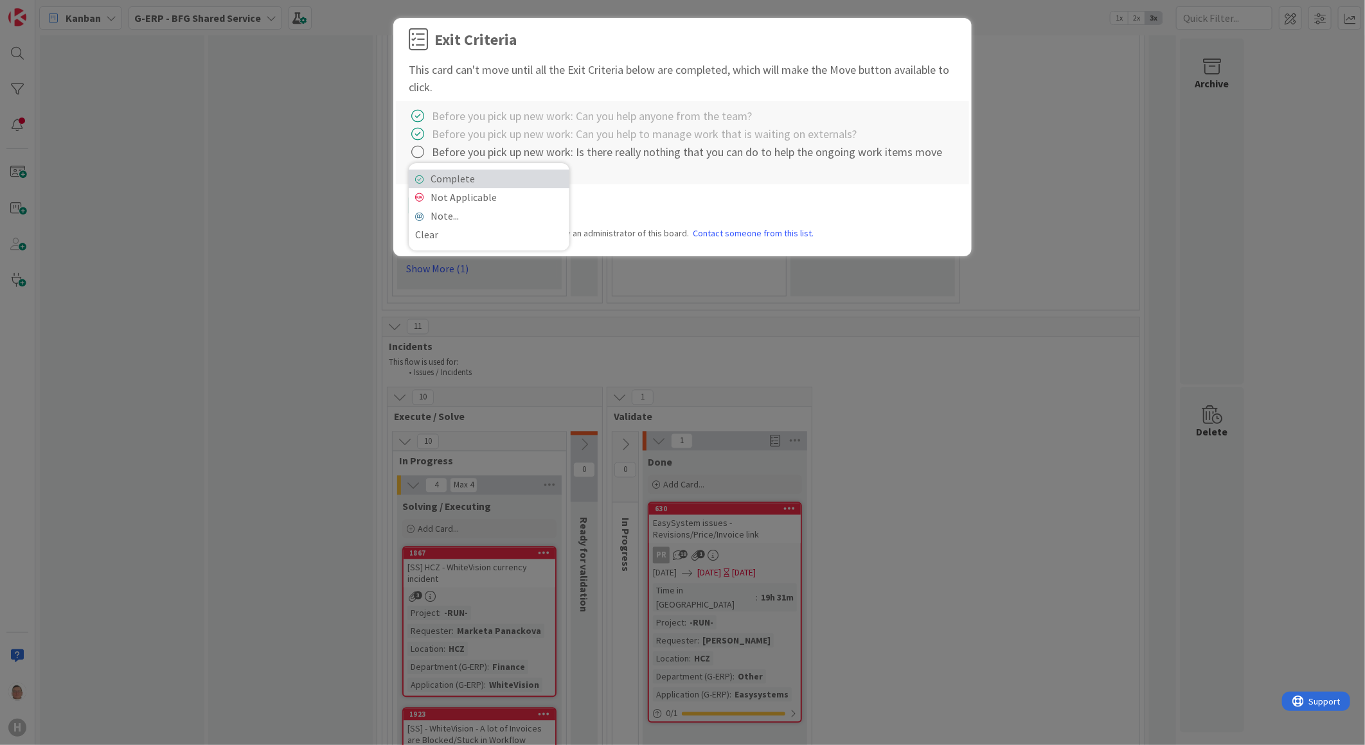
click at [459, 182] on link "Complete" at bounding box center [489, 179] width 161 height 19
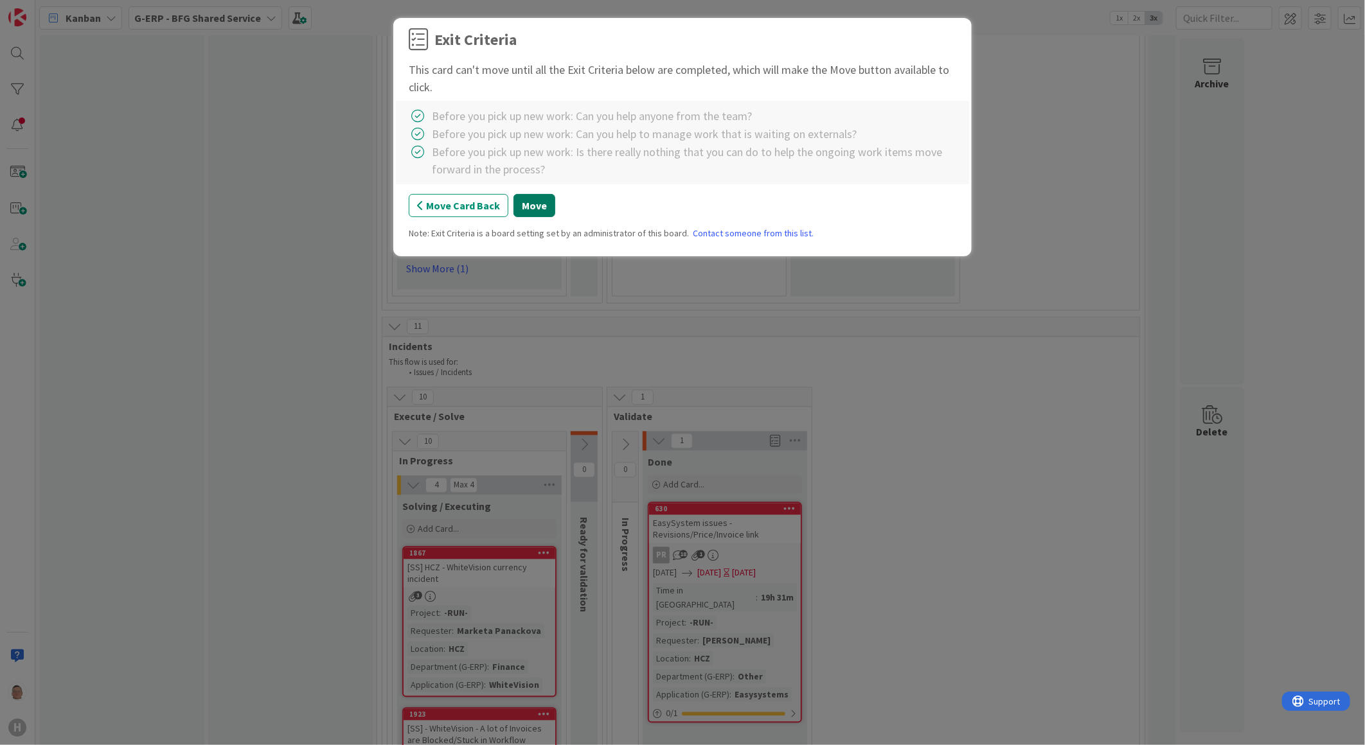
click at [535, 204] on button "Move" at bounding box center [534, 205] width 42 height 23
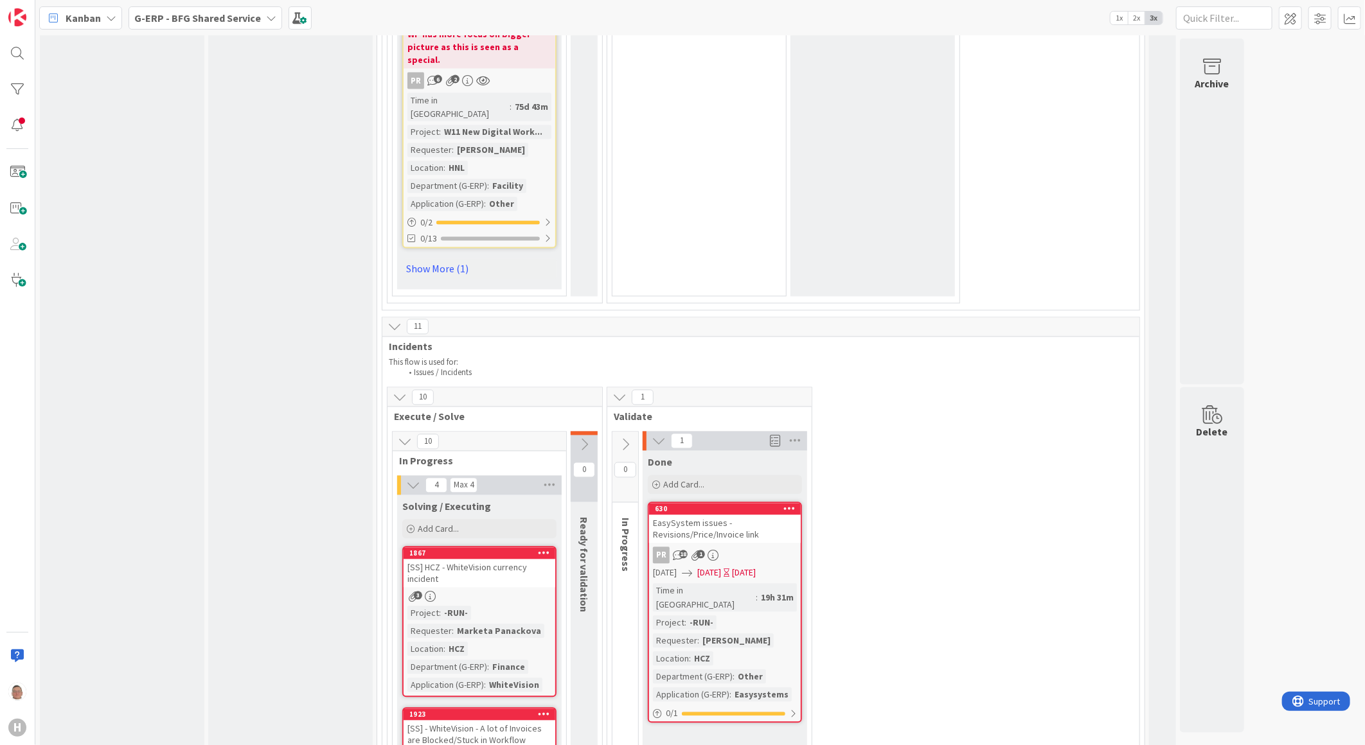
click at [544, 549] on icon at bounding box center [544, 553] width 12 height 9
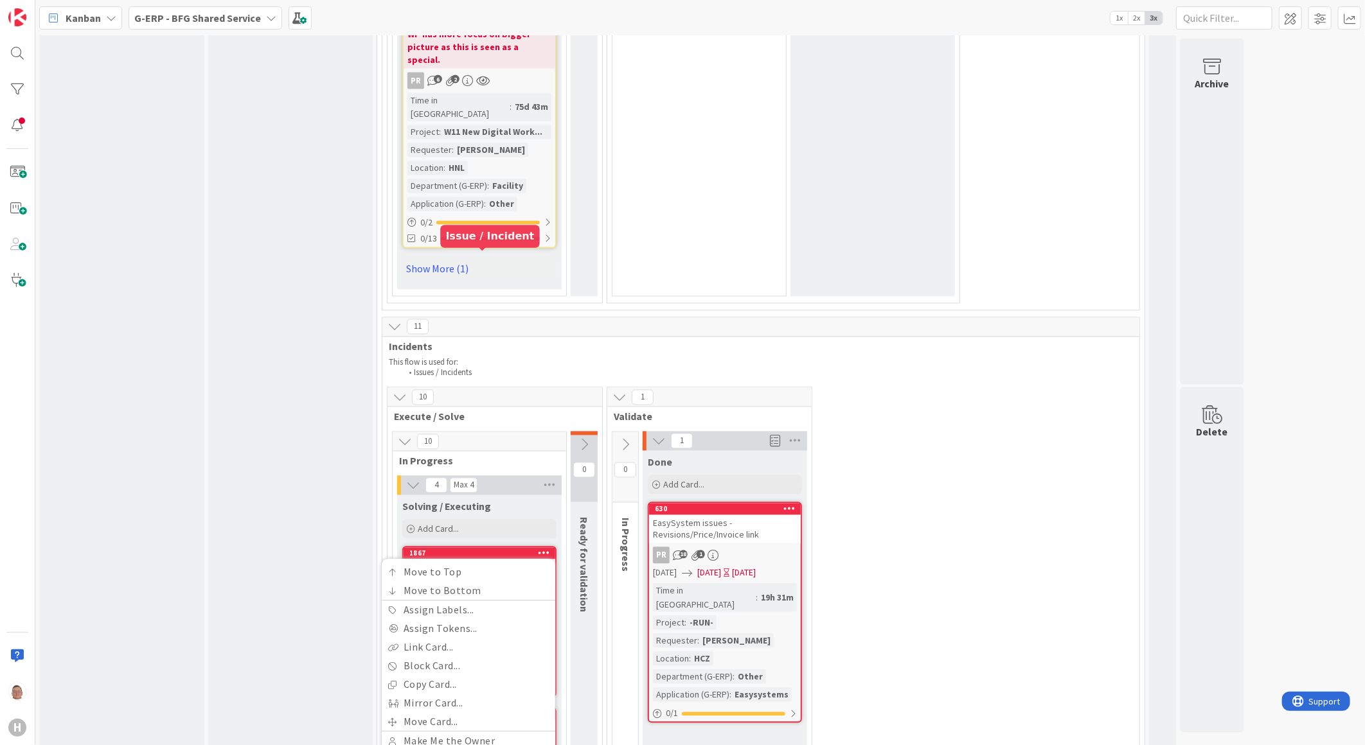
click at [480, 549] on div "1867" at bounding box center [482, 553] width 146 height 9
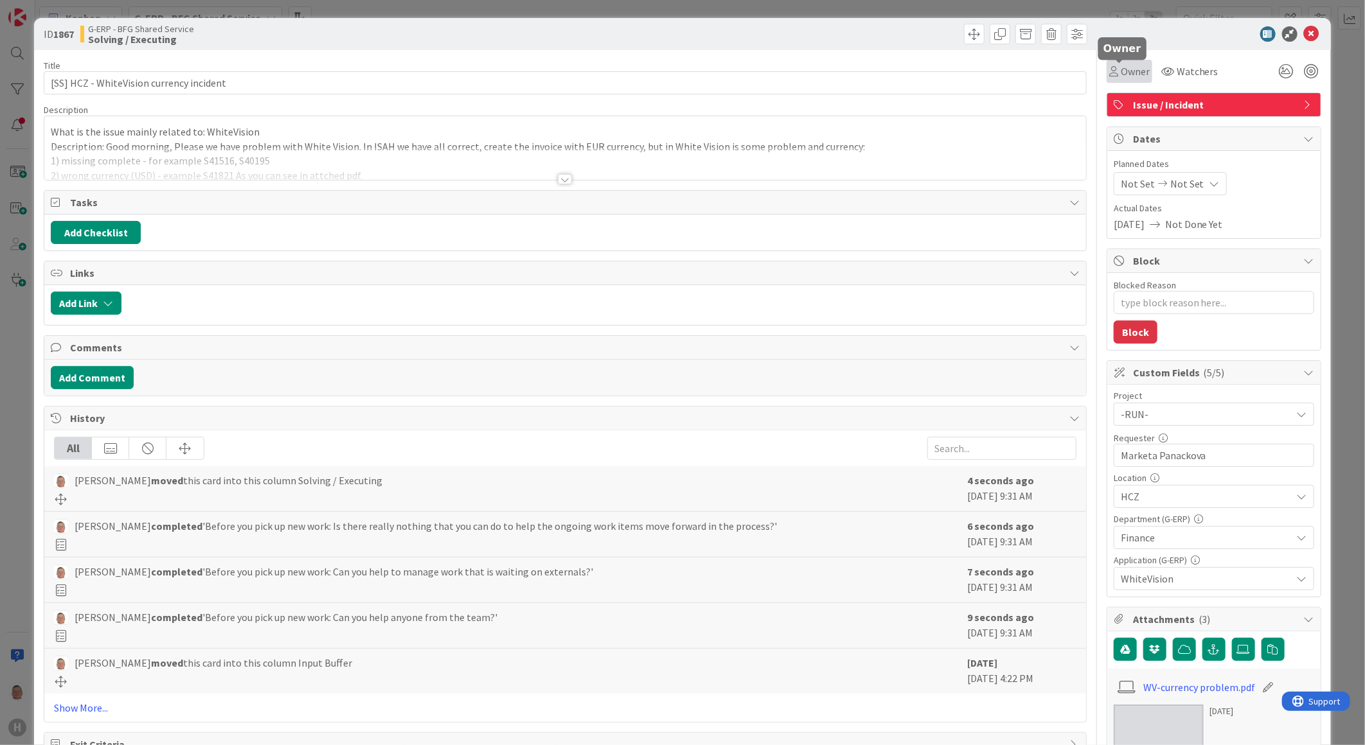
click at [1109, 71] on icon at bounding box center [1113, 71] width 9 height 10
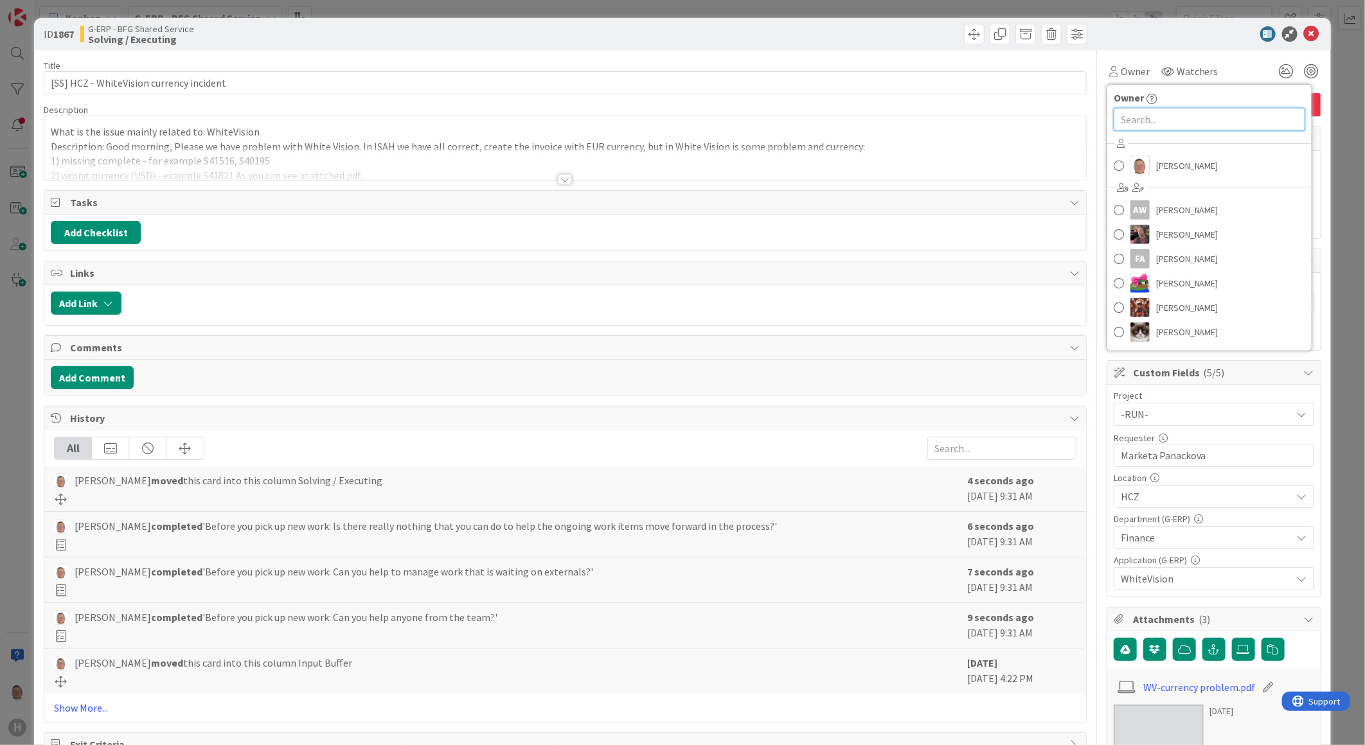
click at [1134, 122] on input "text" at bounding box center [1210, 119] width 192 height 23
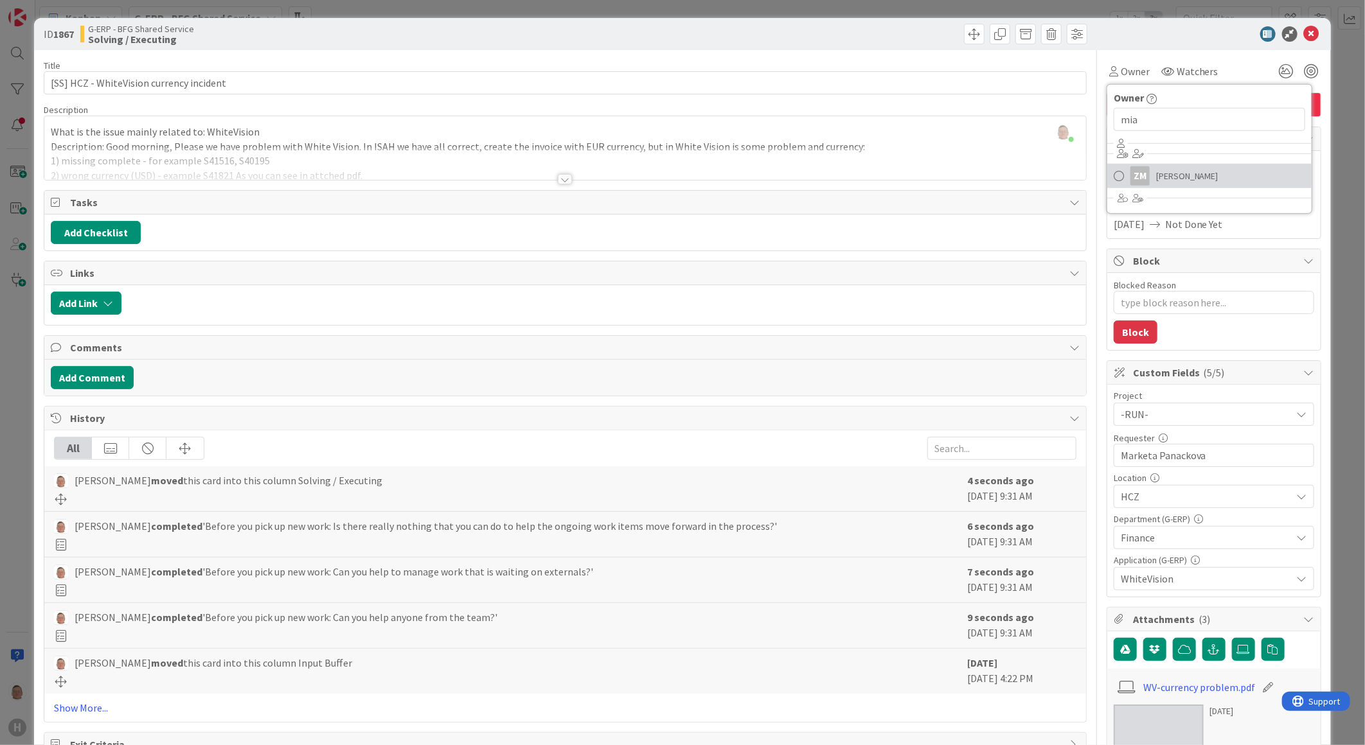
click at [1156, 174] on span "Zheng Mia" at bounding box center [1187, 175] width 62 height 19
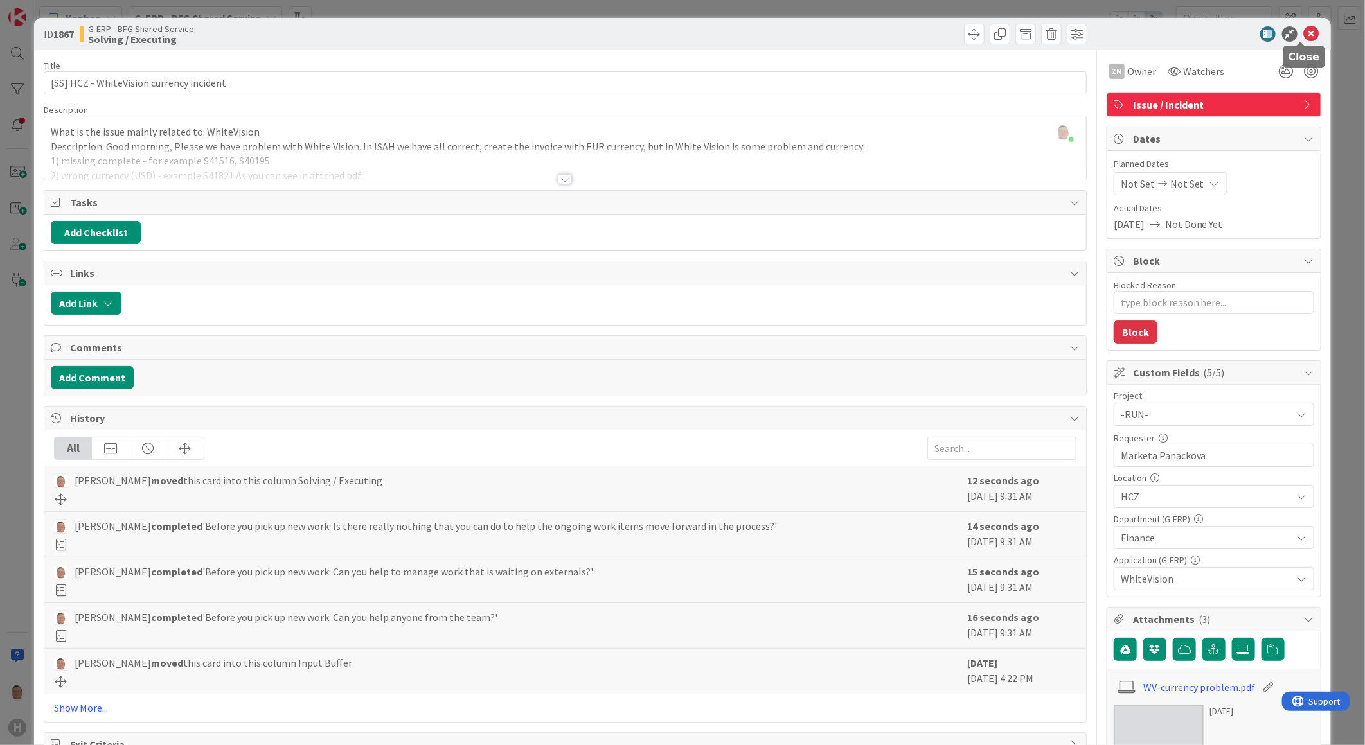
click at [1304, 37] on icon at bounding box center [1311, 33] width 15 height 15
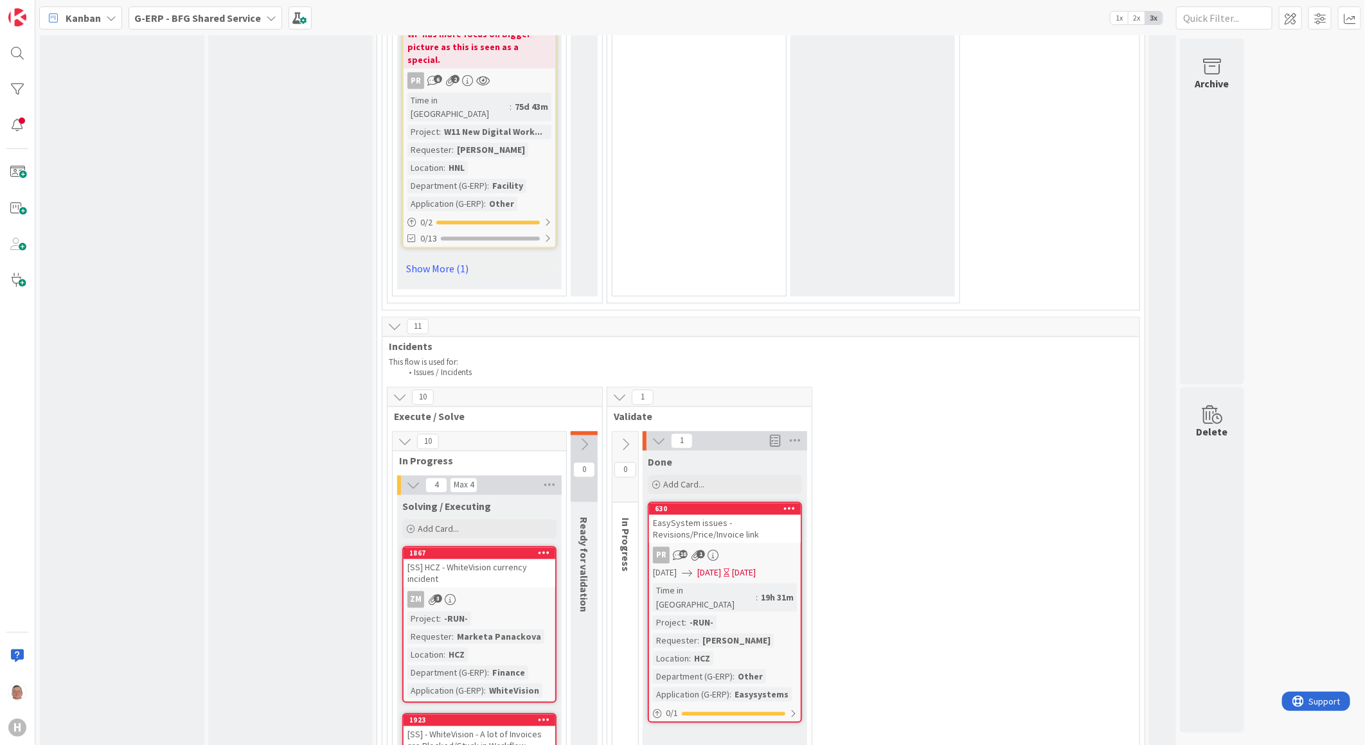
click at [788, 504] on icon at bounding box center [789, 508] width 12 height 9
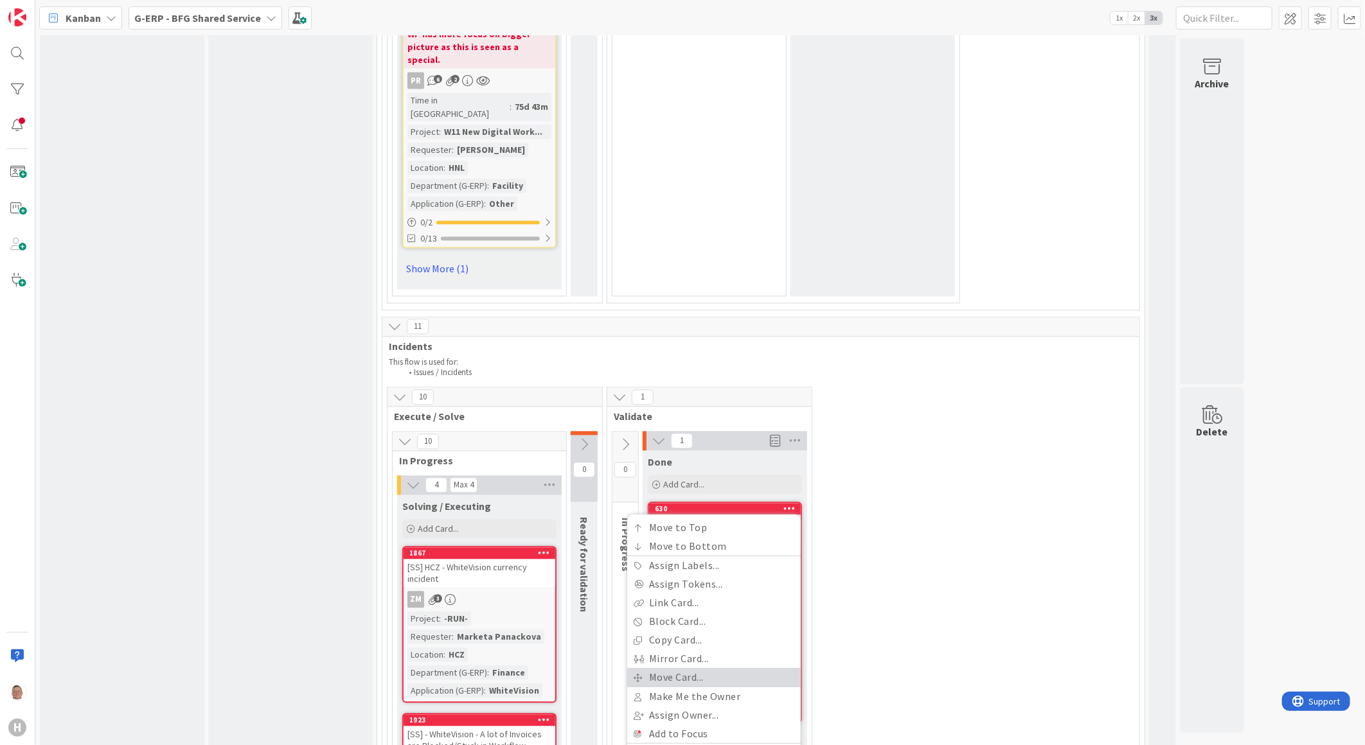
click at [658, 669] on link "Move Card..." at bounding box center [714, 678] width 174 height 19
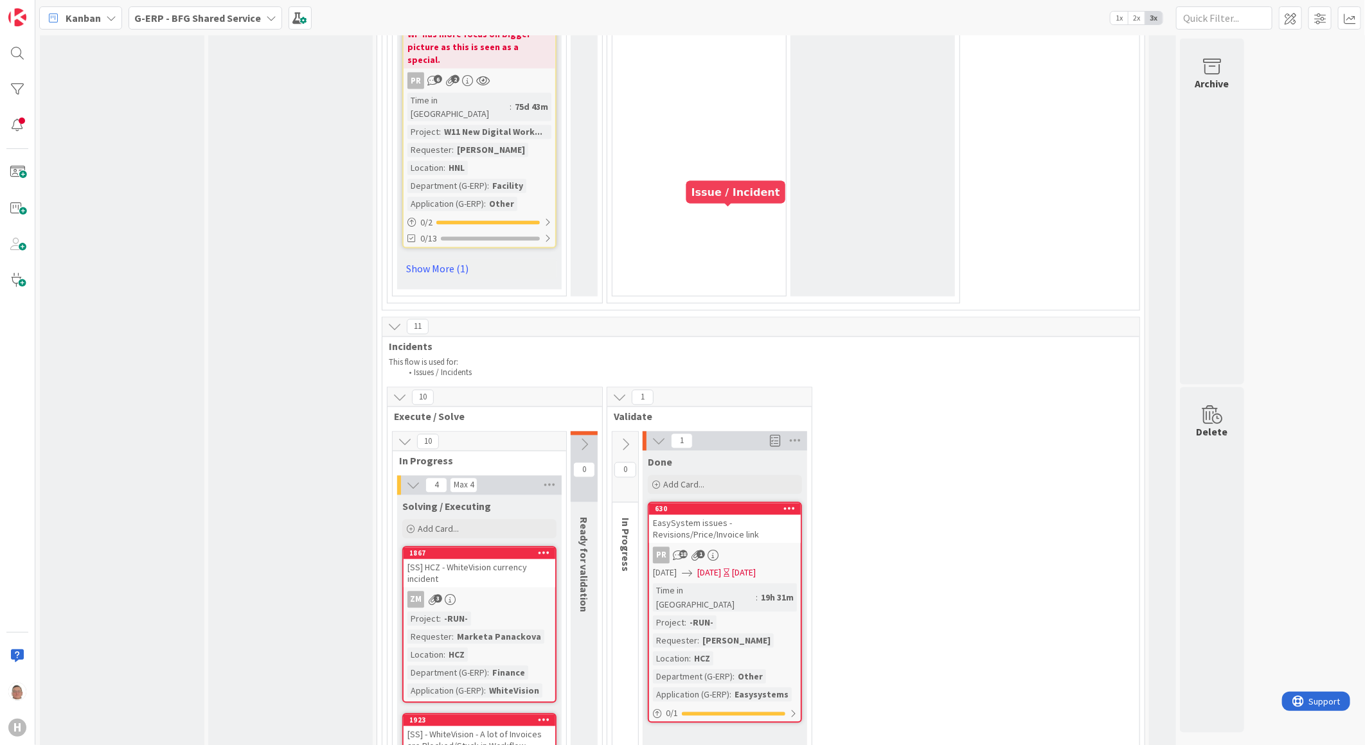
click at [749, 505] on div "630" at bounding box center [728, 509] width 146 height 9
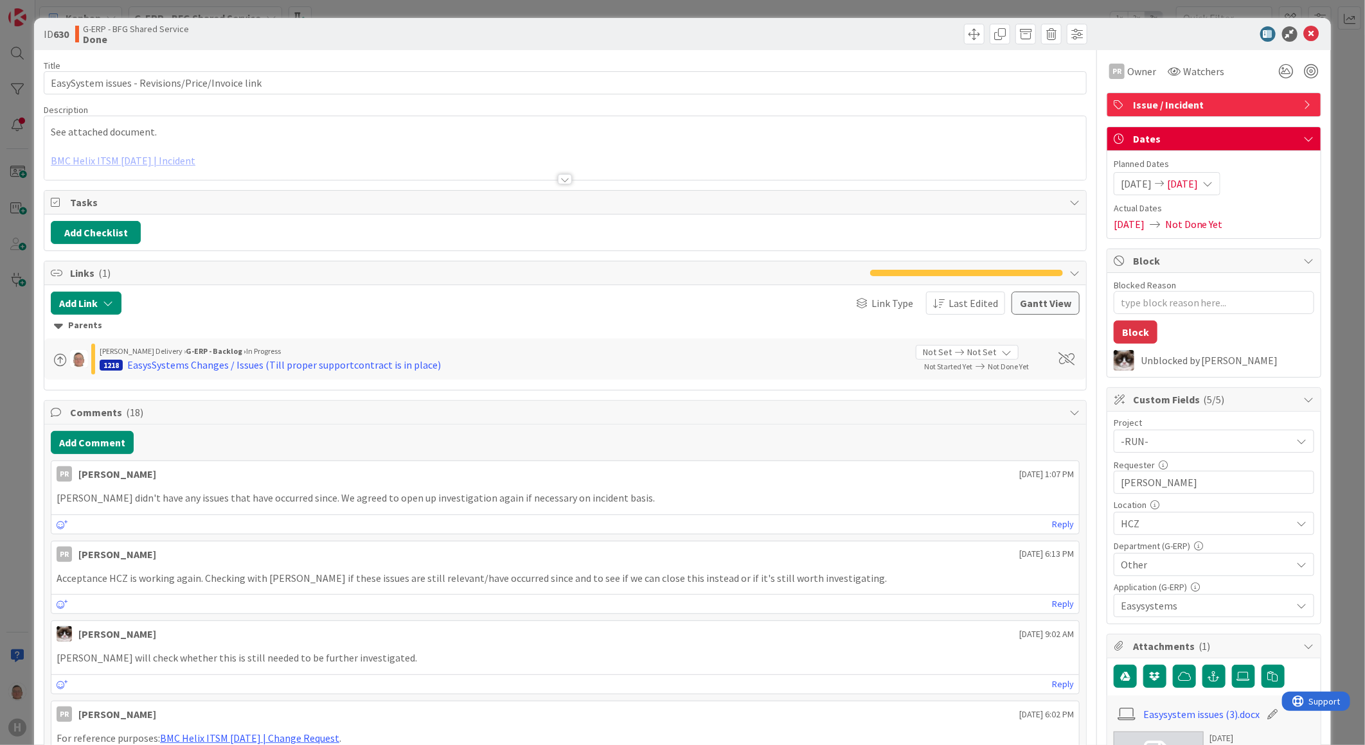
click at [558, 177] on div at bounding box center [565, 179] width 14 height 10
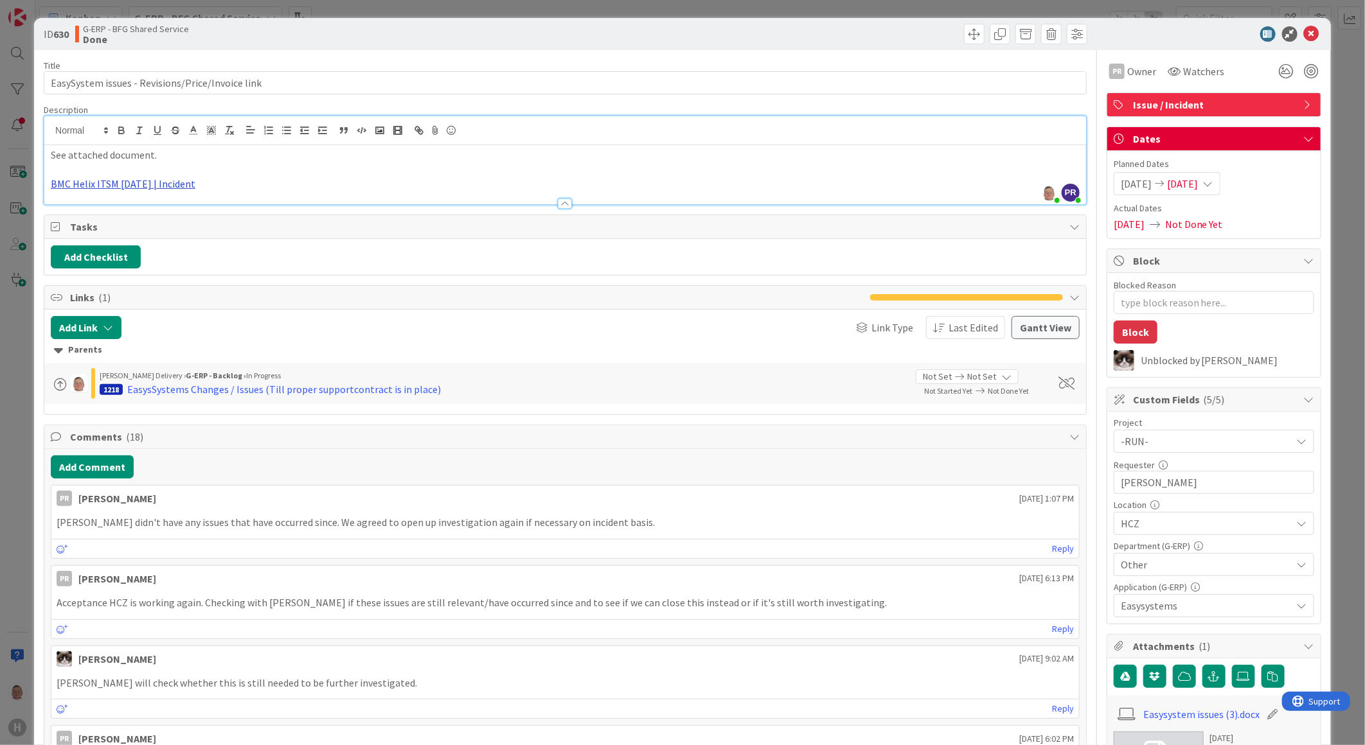
click at [112, 183] on link "BMC Helix ITSM 23.3.02 | Incident" at bounding box center [123, 183] width 145 height 13
click at [144, 207] on link "https://huisman-smartit.onbmc.com/smartit/app/#/incident/AGGGSPRFBRQVHAST1P6QST…" at bounding box center [115, 209] width 129 height 17
click at [1304, 32] on icon at bounding box center [1311, 33] width 15 height 15
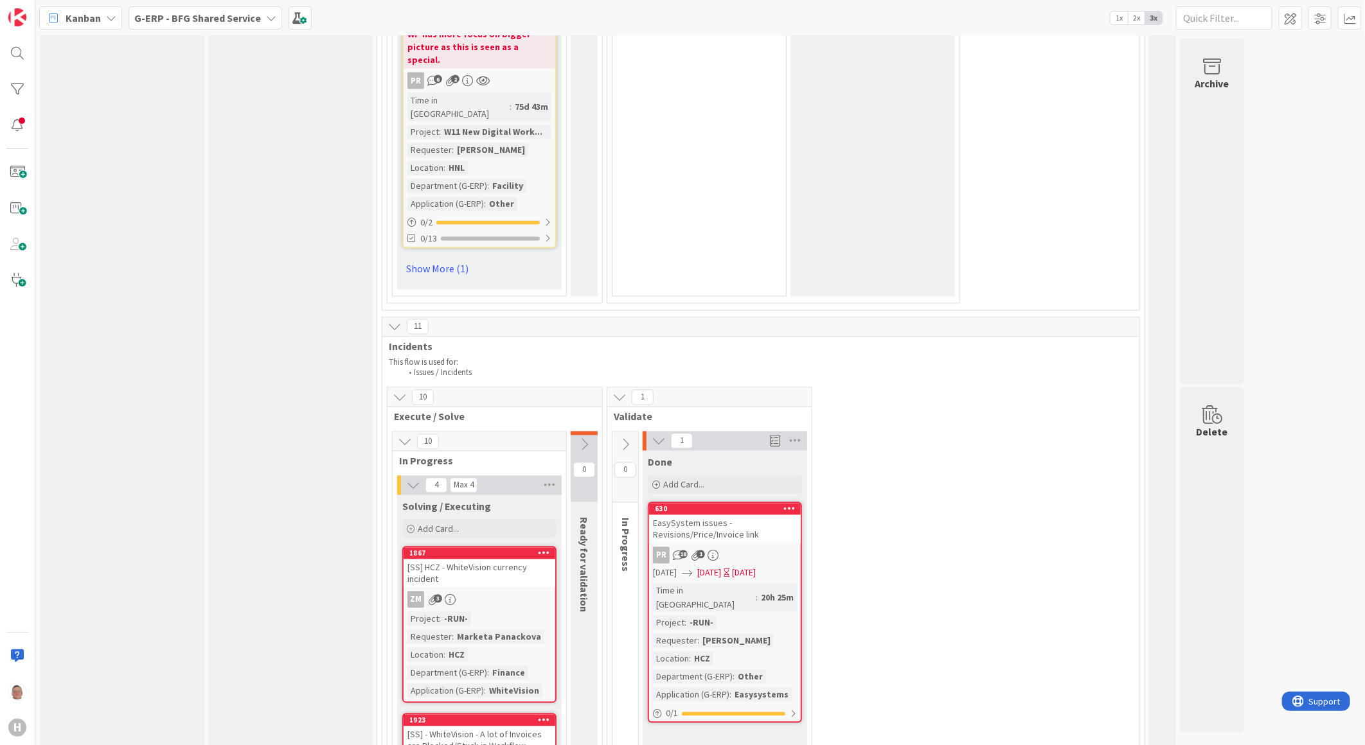
click at [788, 504] on icon at bounding box center [789, 508] width 12 height 9
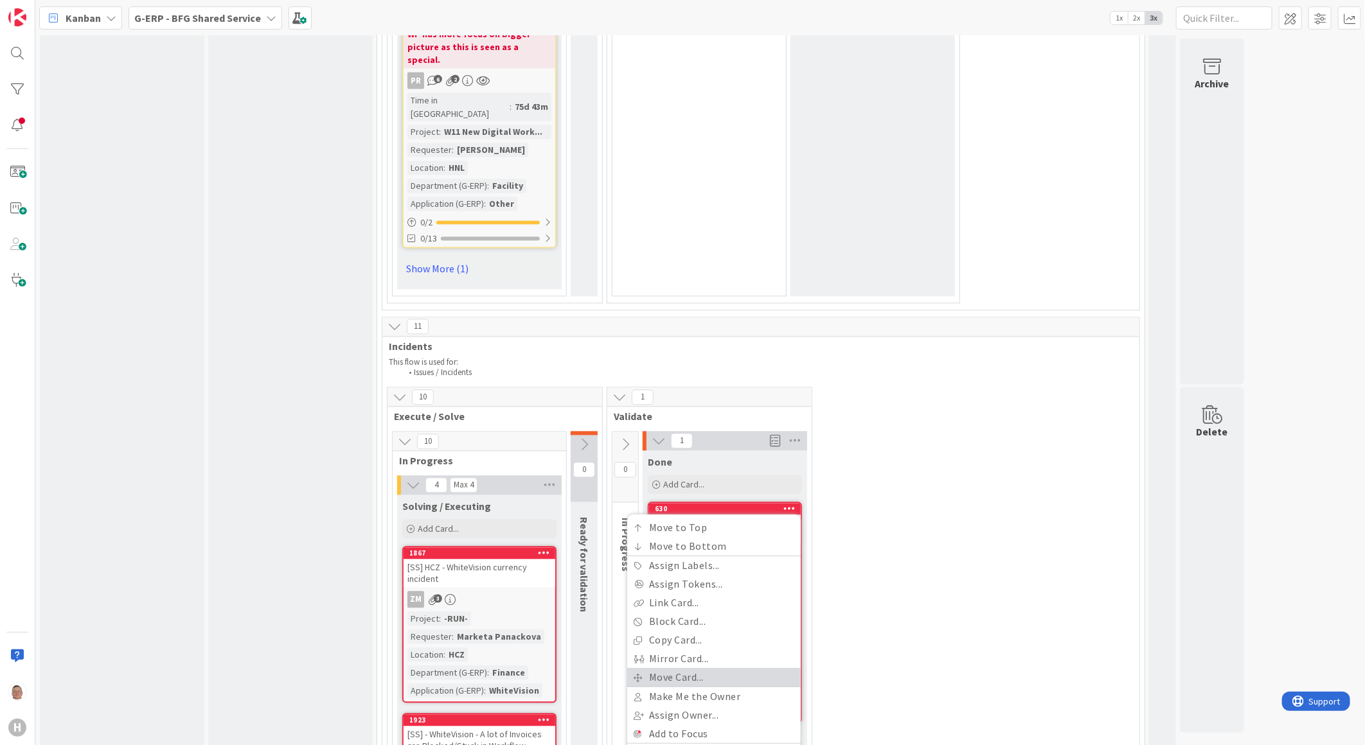
click at [672, 669] on link "Move Card..." at bounding box center [714, 678] width 174 height 19
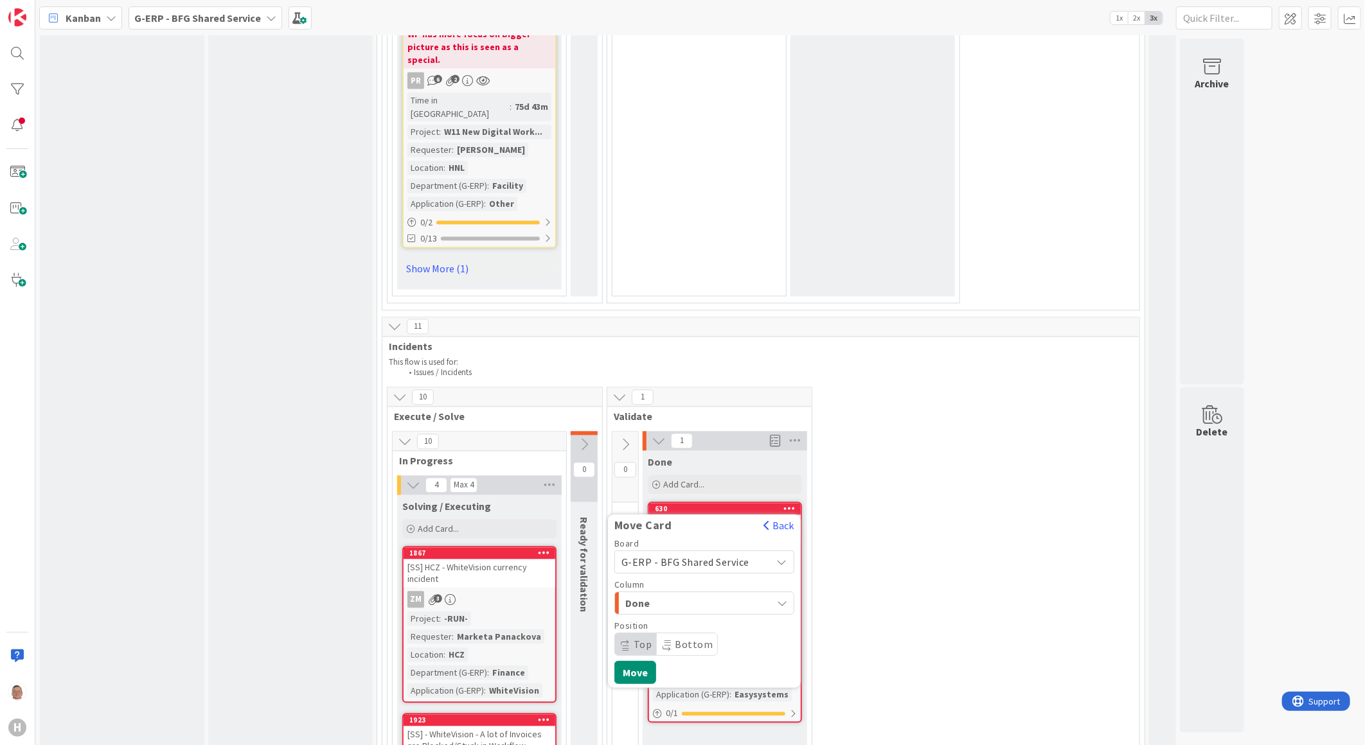
click at [656, 596] on span "Done" at bounding box center [673, 604] width 96 height 17
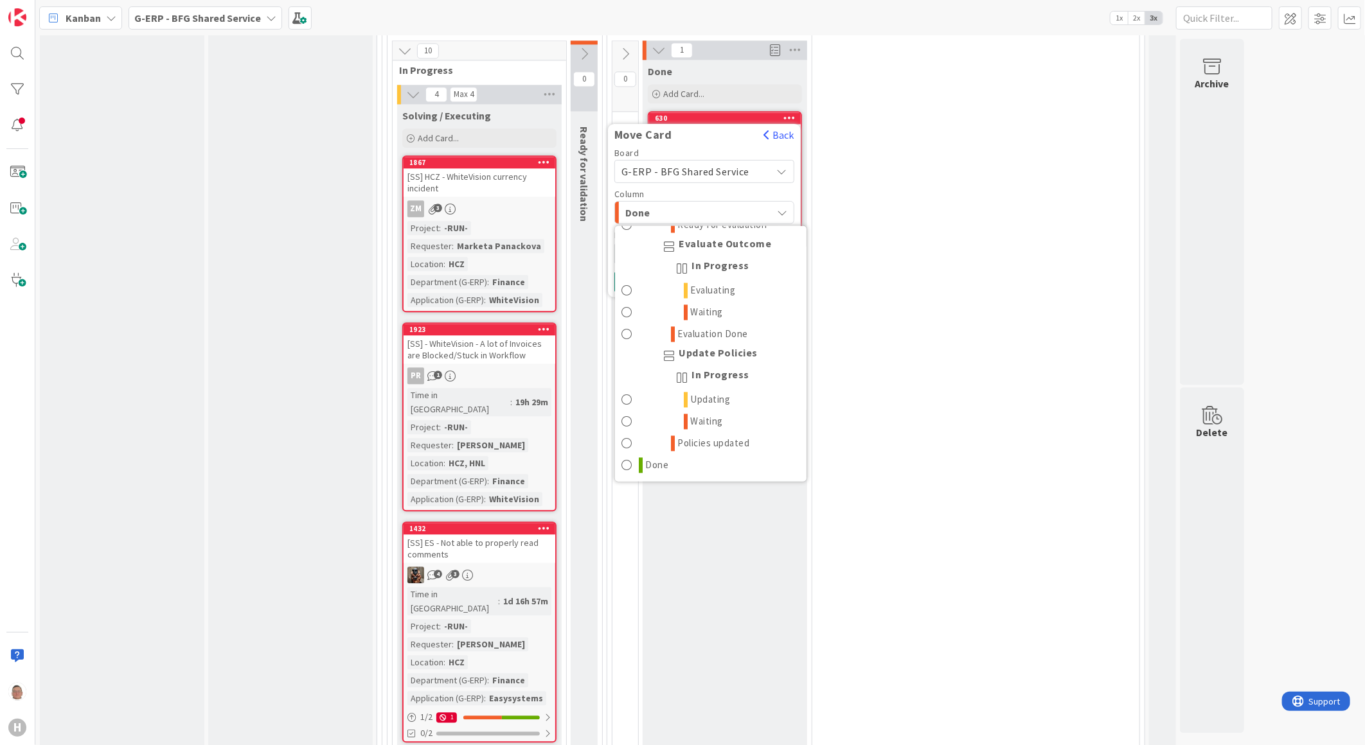
scroll to position [4678, 0]
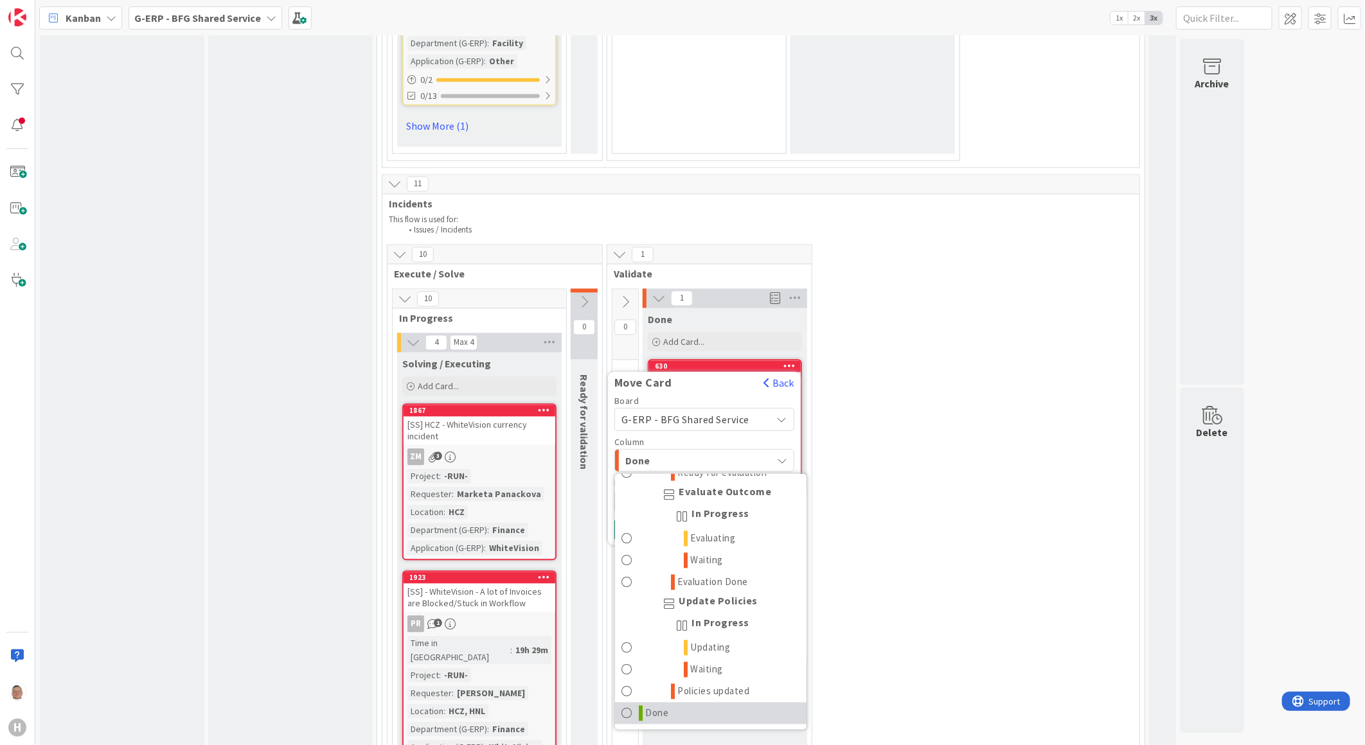
click at [643, 706] on icon at bounding box center [641, 713] width 4 height 15
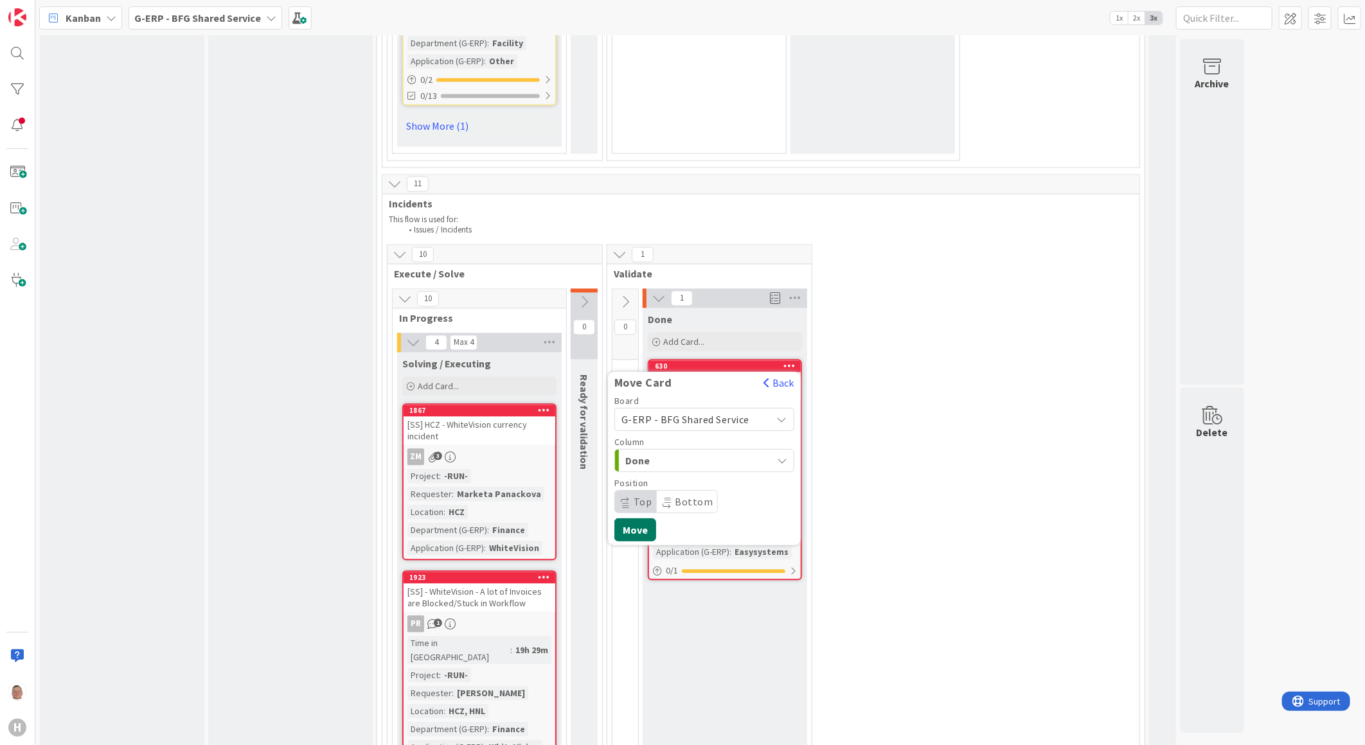
click at [632, 519] on button "Move" at bounding box center [635, 530] width 42 height 23
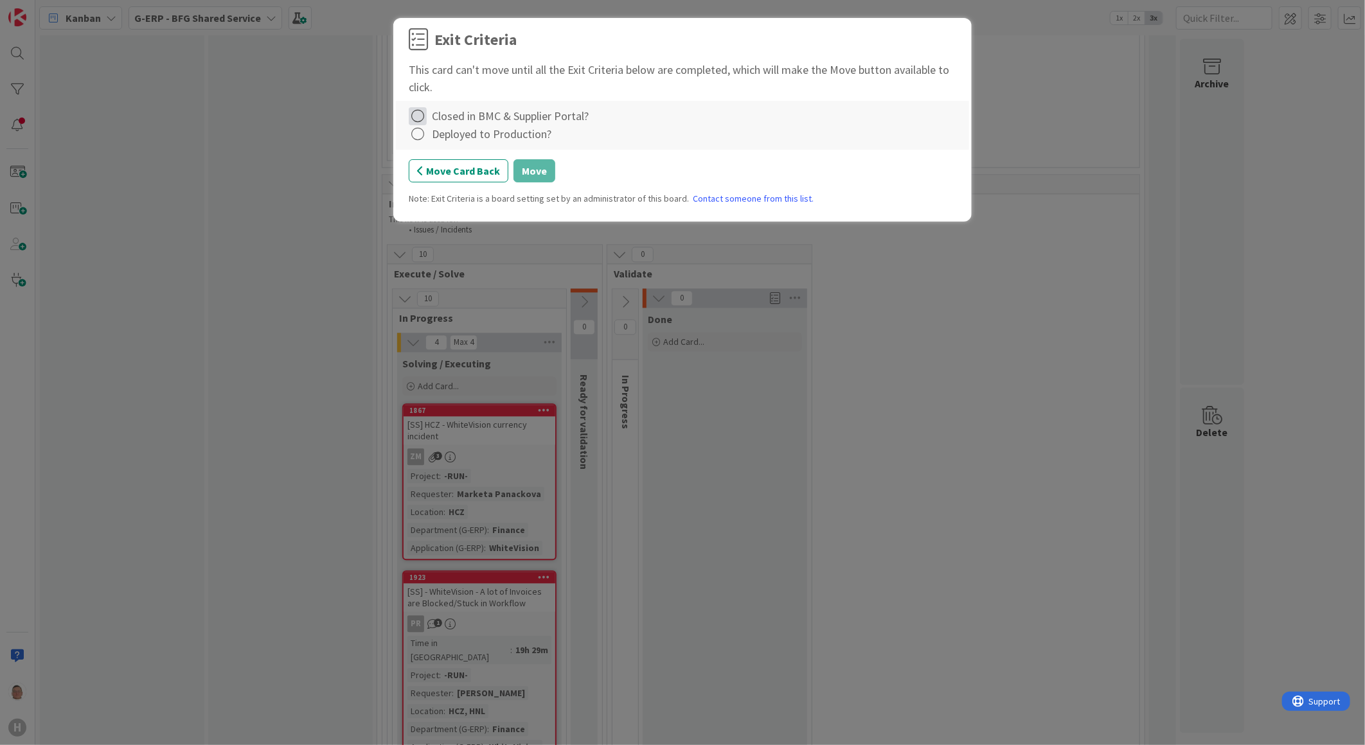
click at [422, 112] on icon at bounding box center [418, 116] width 18 height 18
click at [459, 139] on link "Complete" at bounding box center [489, 143] width 161 height 19
click at [422, 132] on icon at bounding box center [418, 134] width 18 height 18
click at [433, 157] on link "Complete" at bounding box center [489, 161] width 161 height 19
click at [531, 169] on button "Move" at bounding box center [534, 170] width 42 height 23
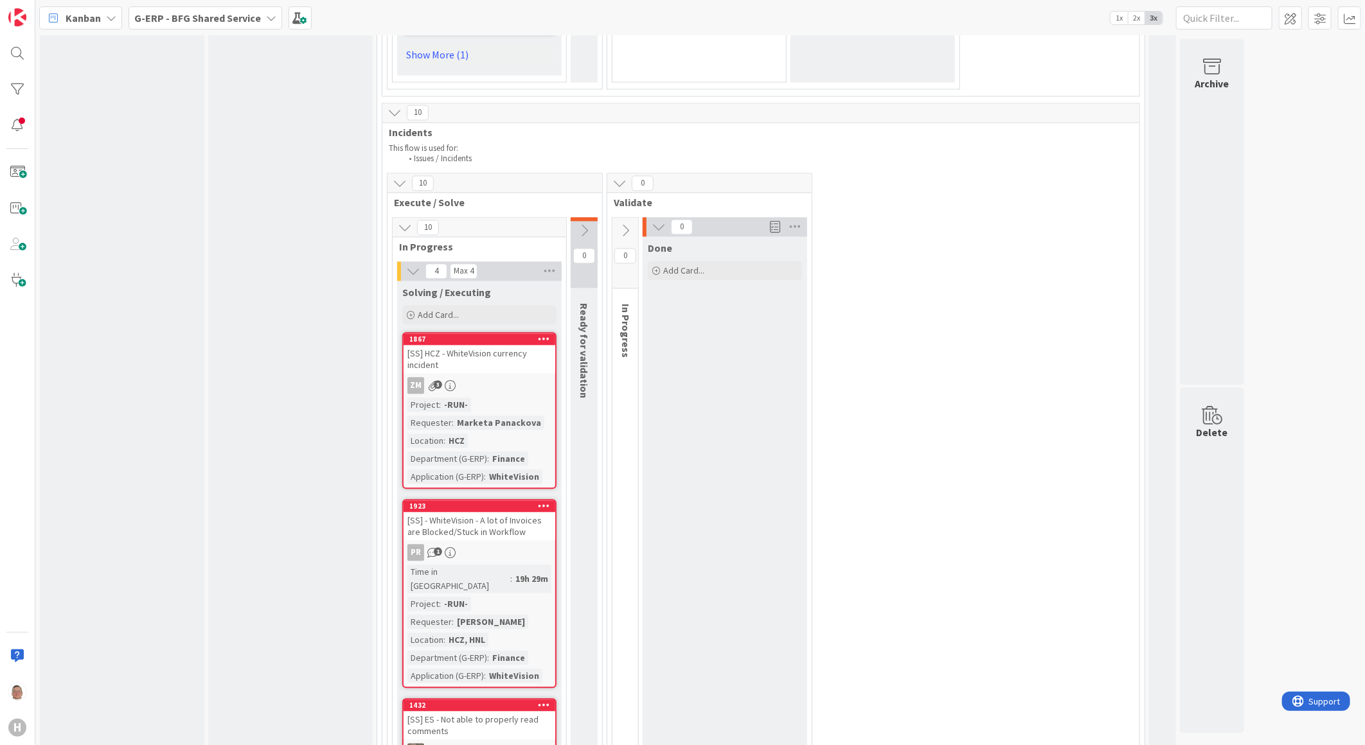
scroll to position [4250, 0]
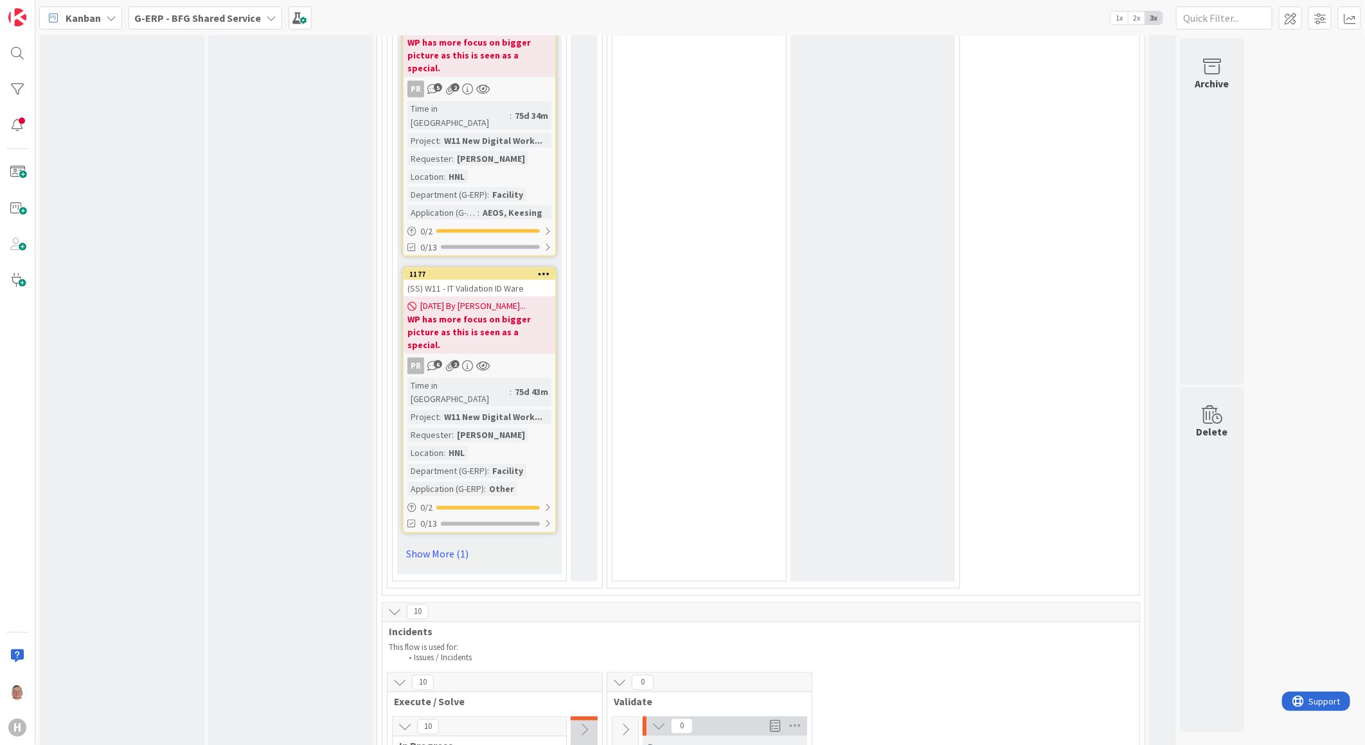
click at [401, 720] on icon at bounding box center [405, 727] width 14 height 14
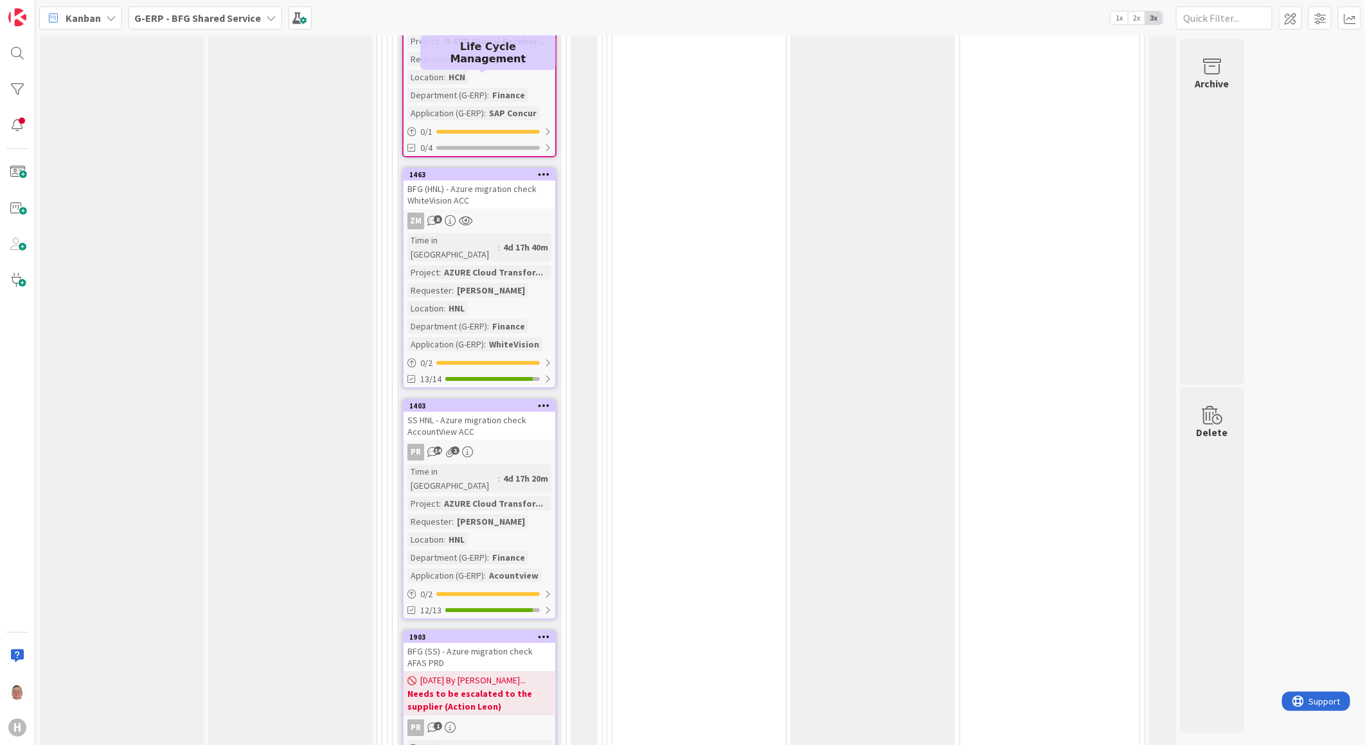
scroll to position [2571, 0]
click at [486, 686] on b "Needs to be escalated to the supplier (Action Leon)" at bounding box center [479, 699] width 144 height 26
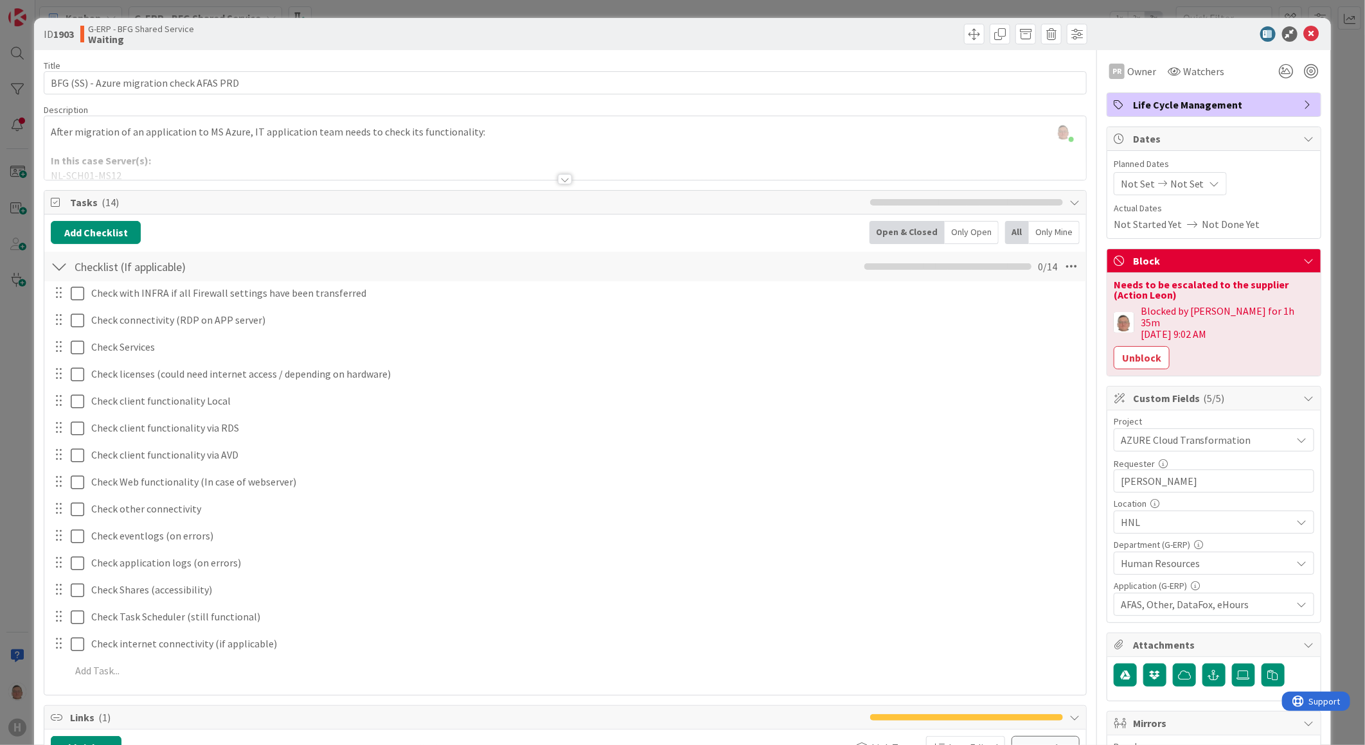
click at [560, 176] on div at bounding box center [565, 179] width 14 height 10
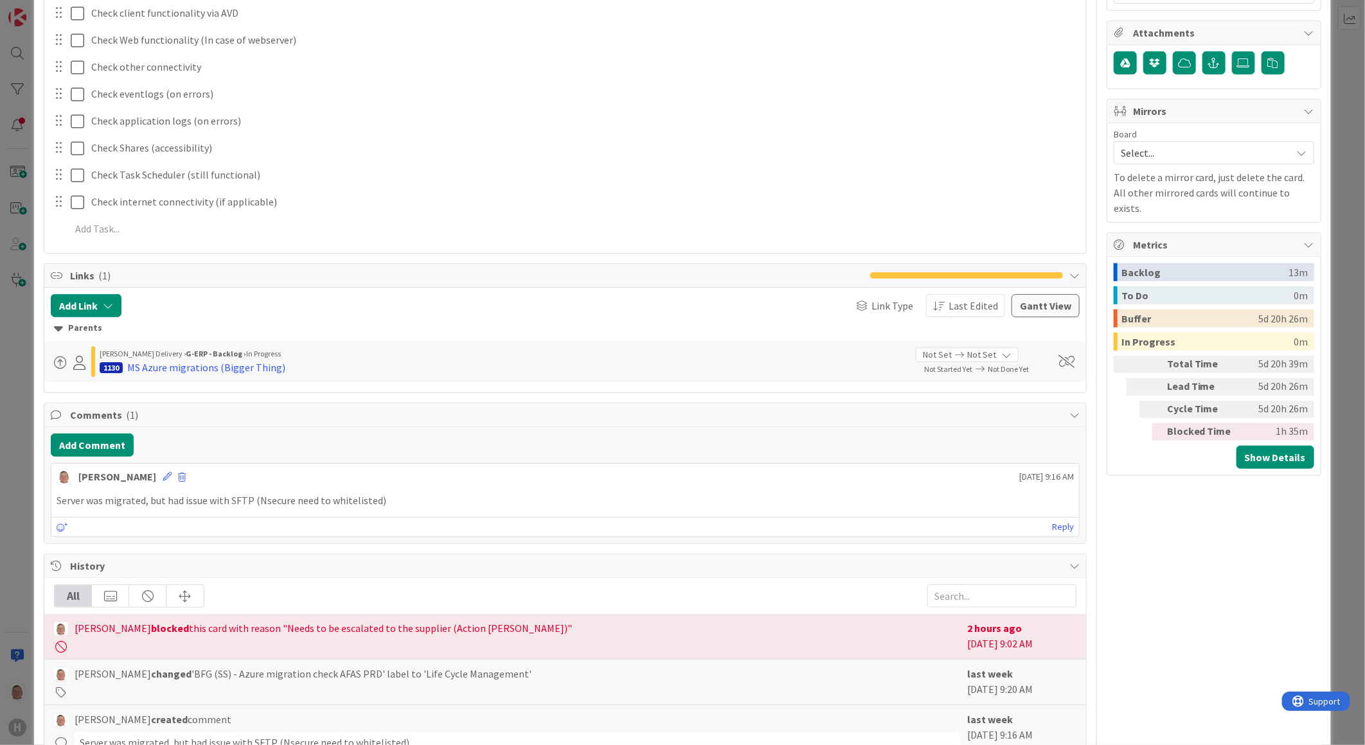
scroll to position [596, 0]
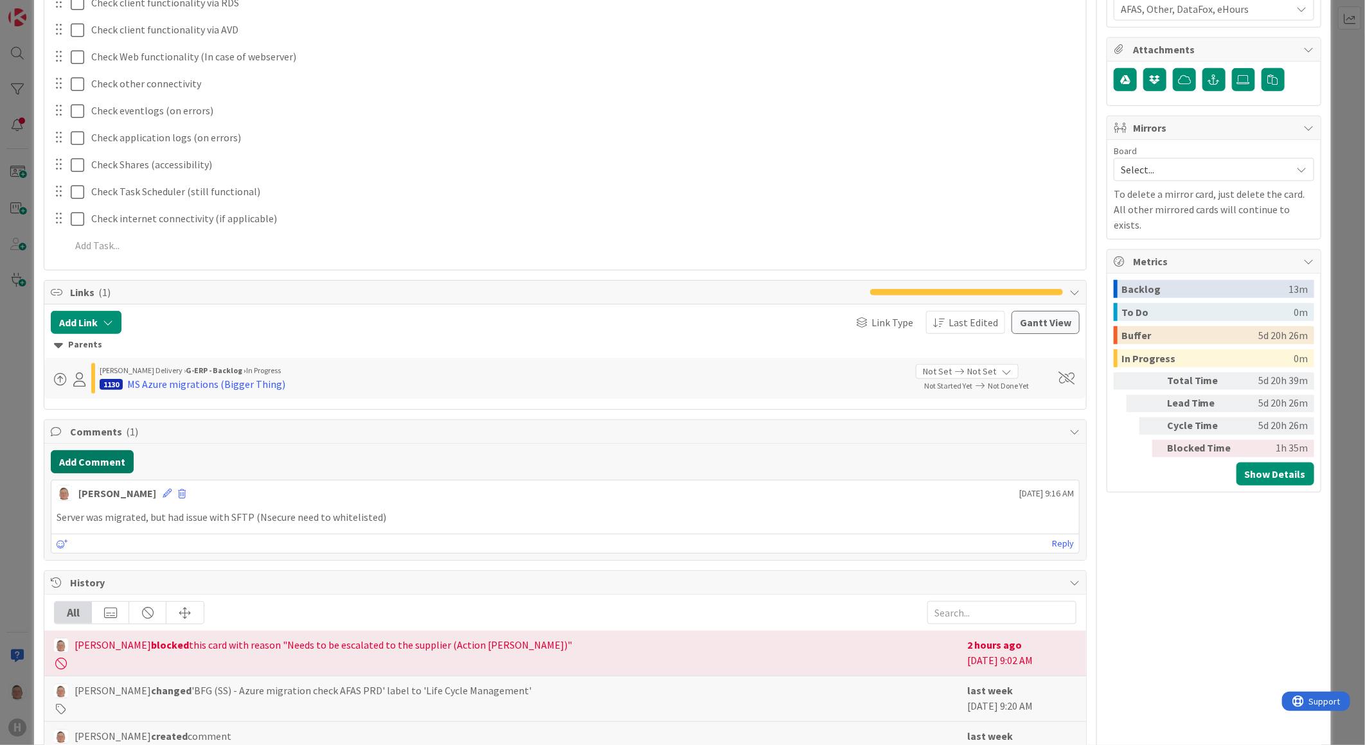
click at [113, 464] on button "Add Comment" at bounding box center [92, 461] width 83 height 23
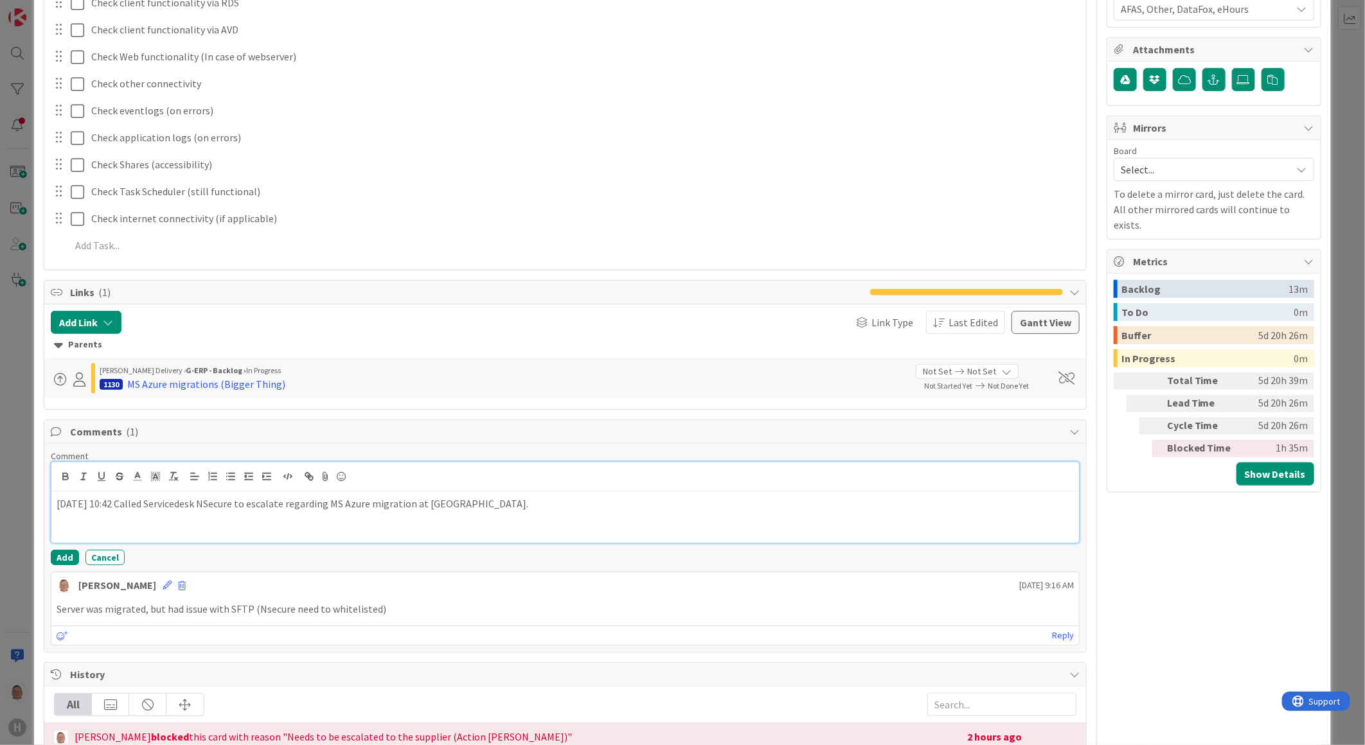
click at [524, 505] on p "17-9-2025 10:42 Called Servicedesk NSecure to escalate regarding MS Azure migra…" at bounding box center [565, 504] width 1017 height 15
click at [59, 561] on button "Add" at bounding box center [65, 557] width 28 height 15
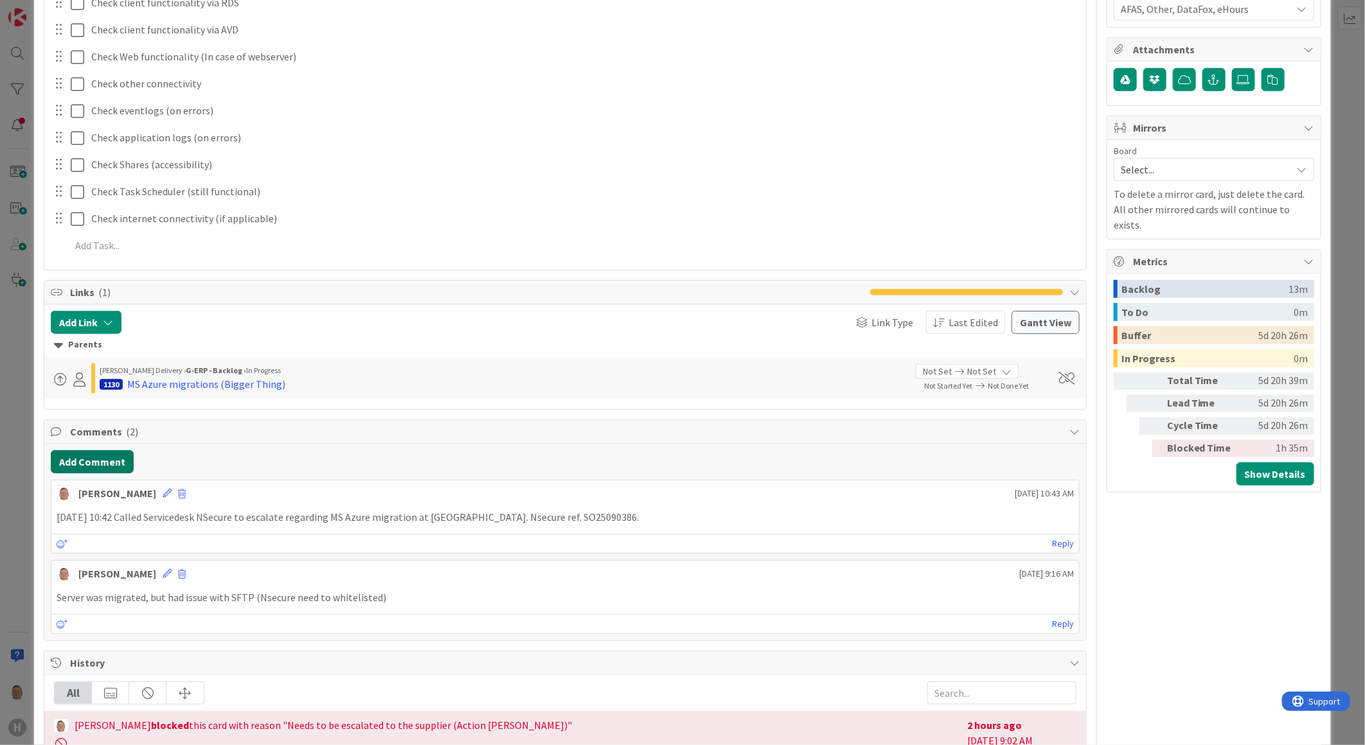
click at [72, 452] on button "Add Comment" at bounding box center [92, 461] width 83 height 23
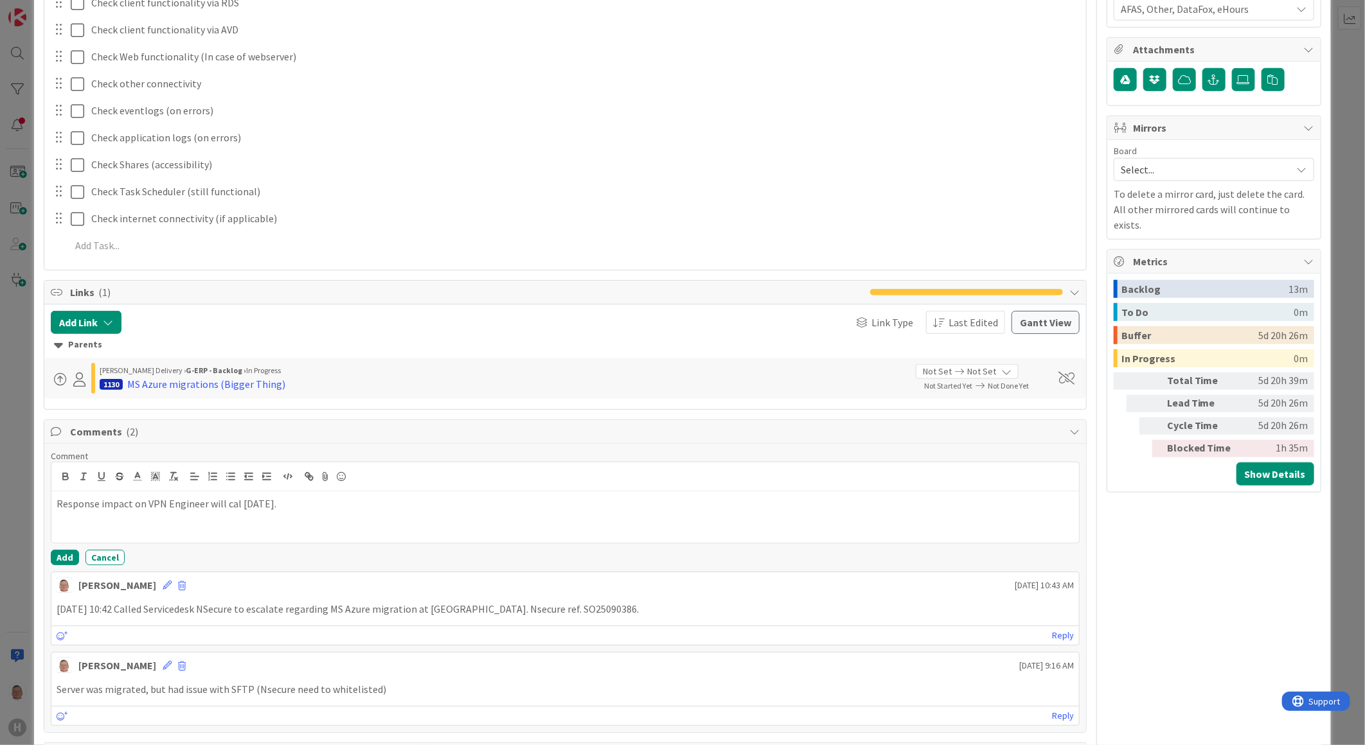
click at [272, 504] on p "Response impact on VPN Engineer will cal today." at bounding box center [565, 504] width 1017 height 15
click at [294, 504] on p "Response impact on VPN Engineer will cal today." at bounding box center [565, 504] width 1017 height 15
click at [696, 500] on p "Response impact on VPN Engineer will cal today. expected before 15.00 O Clock. …" at bounding box center [565, 504] width 1017 height 15
click at [62, 555] on button "Add" at bounding box center [65, 557] width 28 height 15
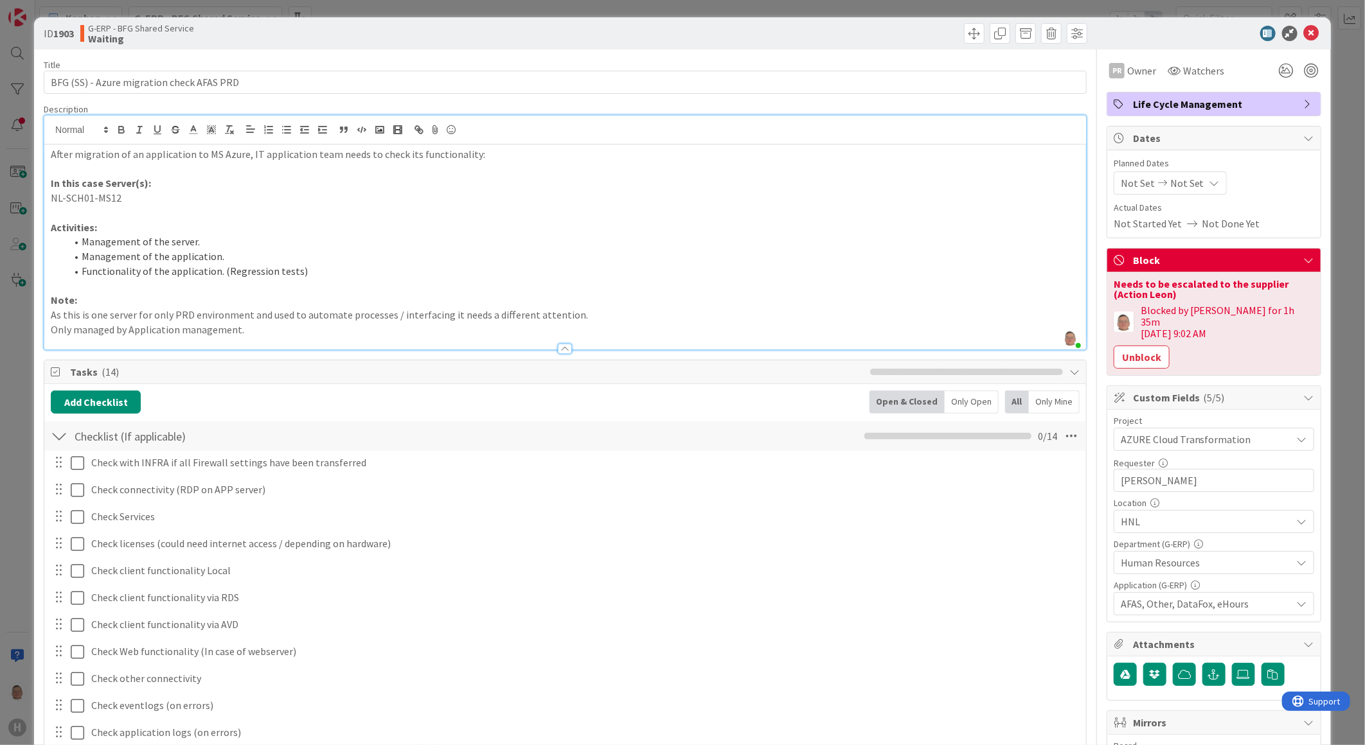
scroll to position [0, 0]
click at [1304, 30] on icon at bounding box center [1311, 33] width 15 height 15
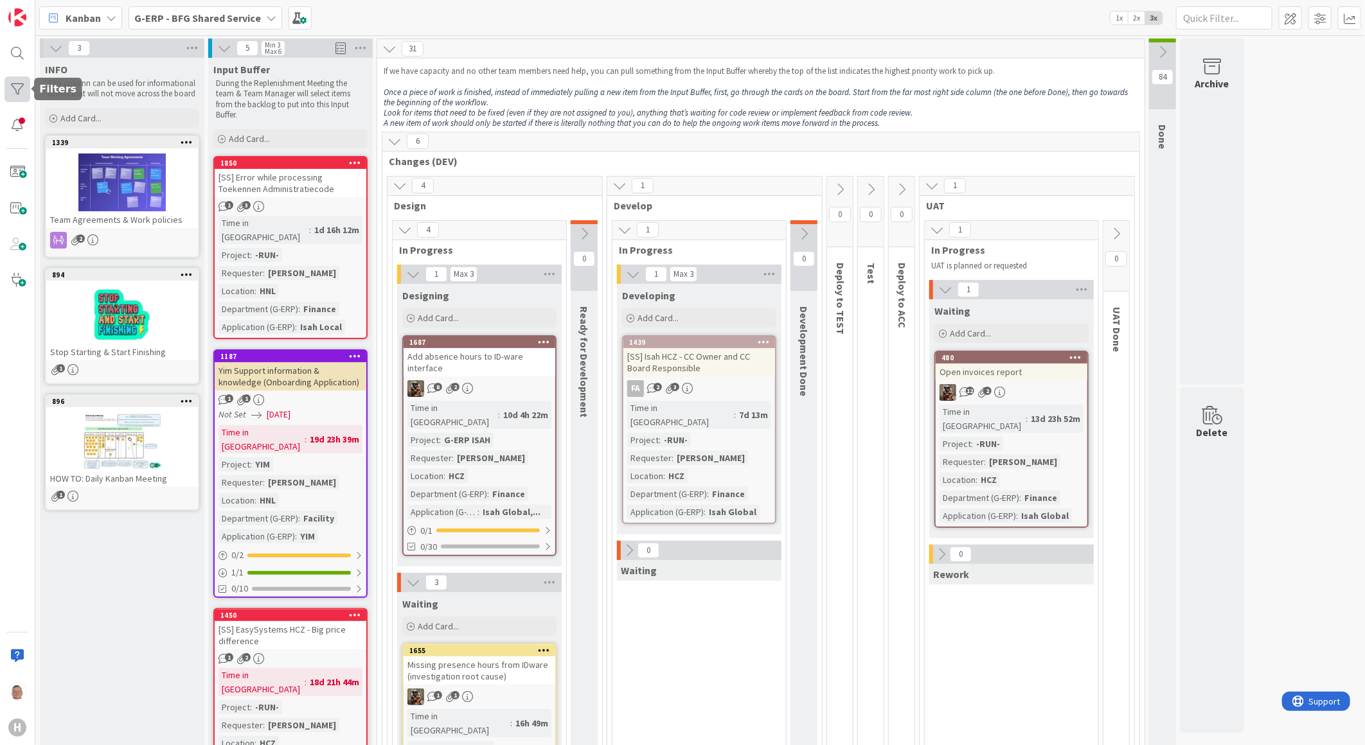
click at [14, 86] on div at bounding box center [17, 89] width 26 height 26
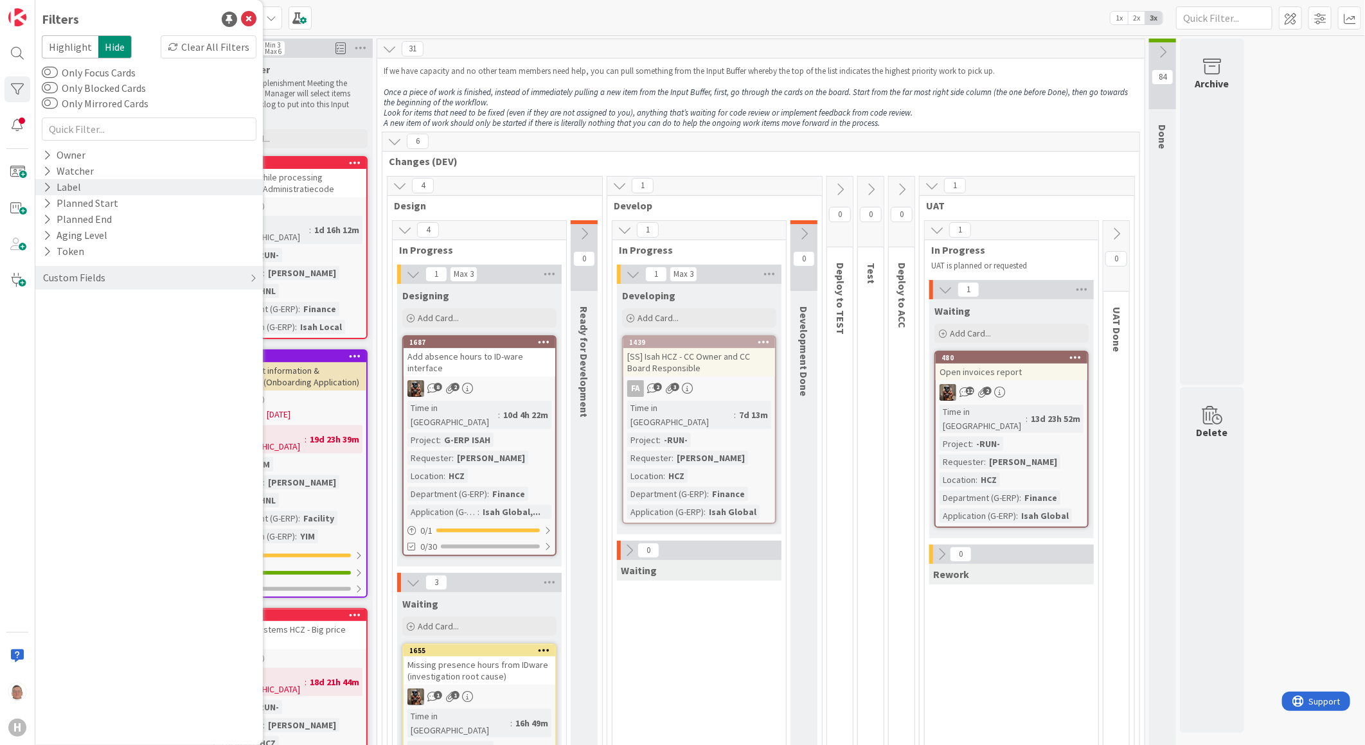
click at [55, 190] on div "Label" at bounding box center [62, 187] width 40 height 16
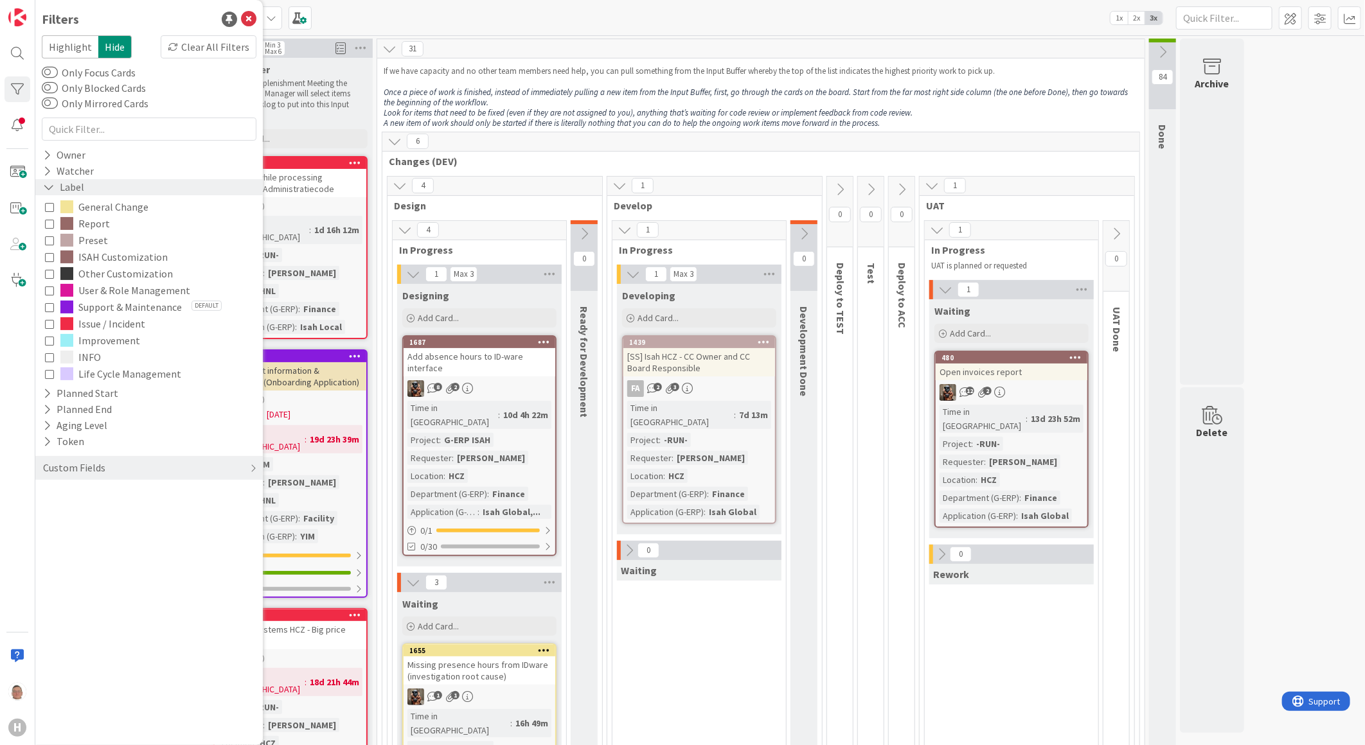
click at [48, 186] on icon at bounding box center [49, 187] width 12 height 11
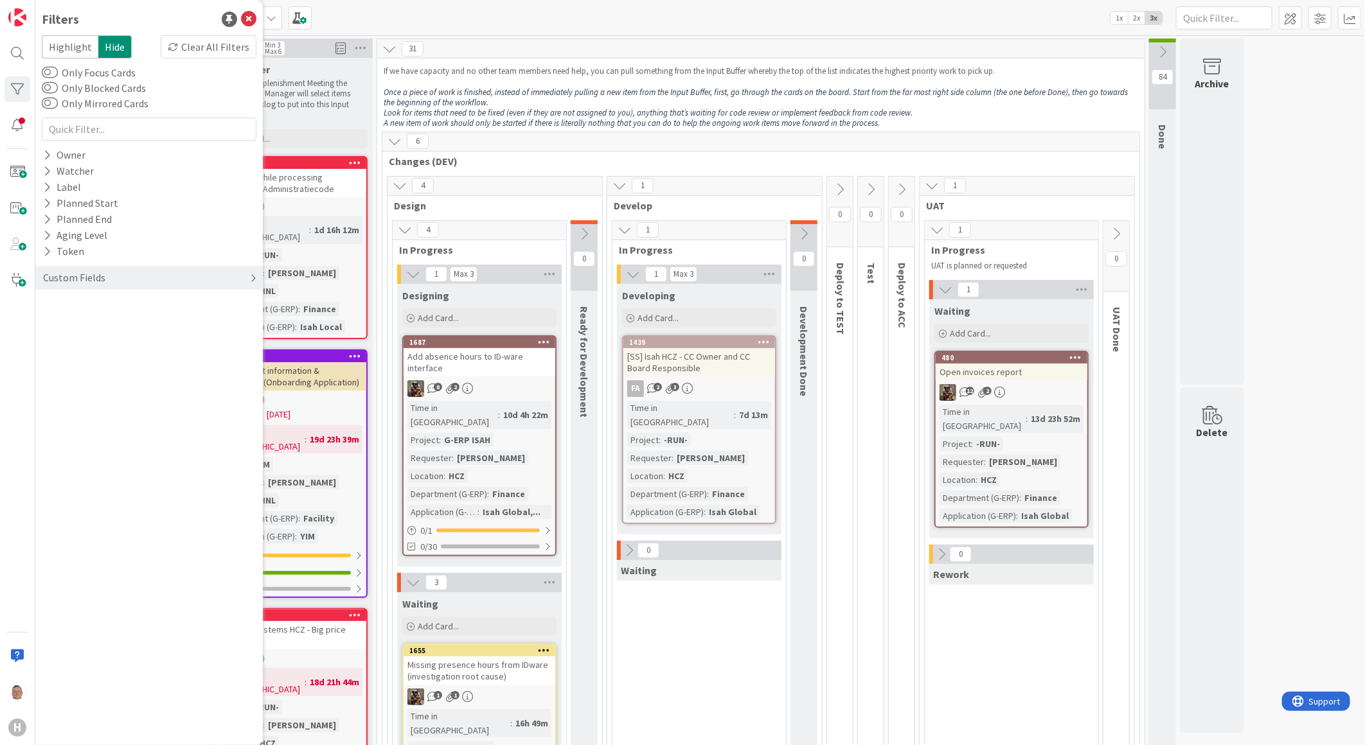
click at [250, 279] on icon at bounding box center [253, 278] width 6 height 10
click at [48, 364] on icon at bounding box center [47, 368] width 8 height 11
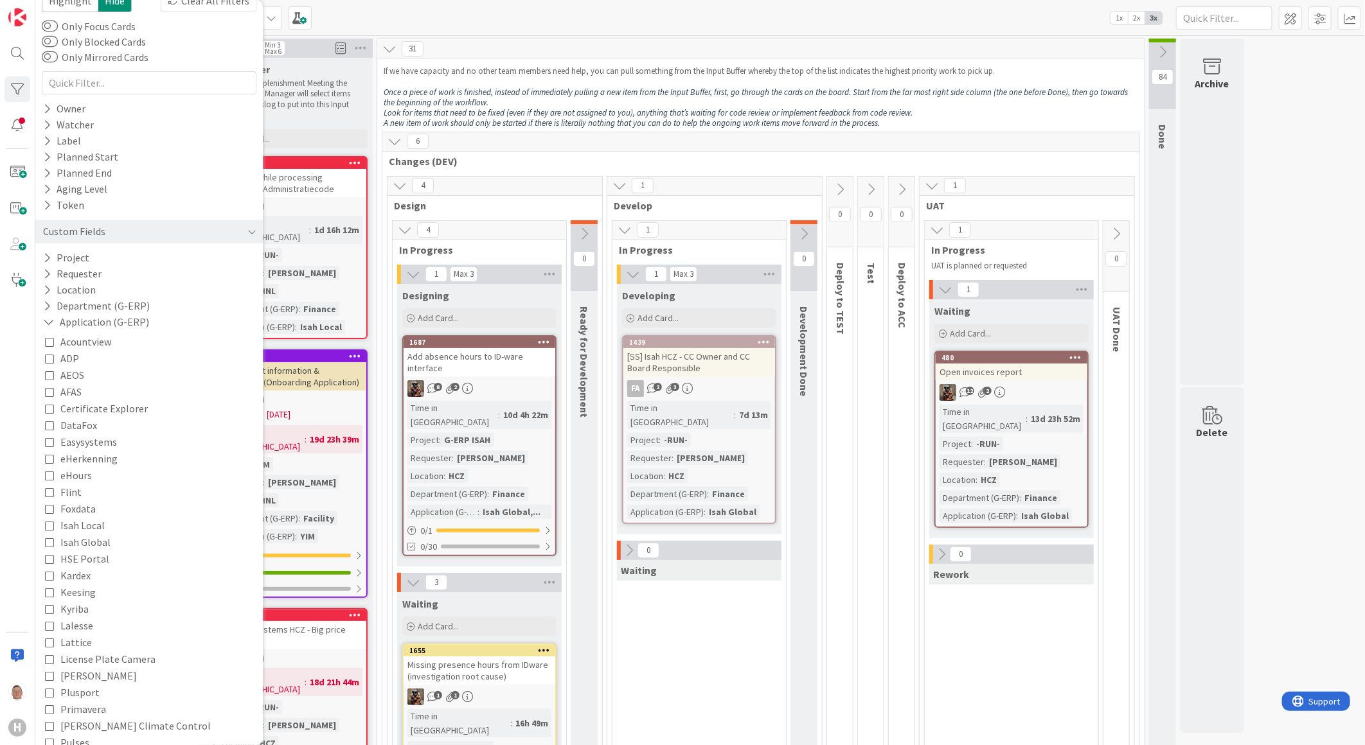
scroll to position [143, 0]
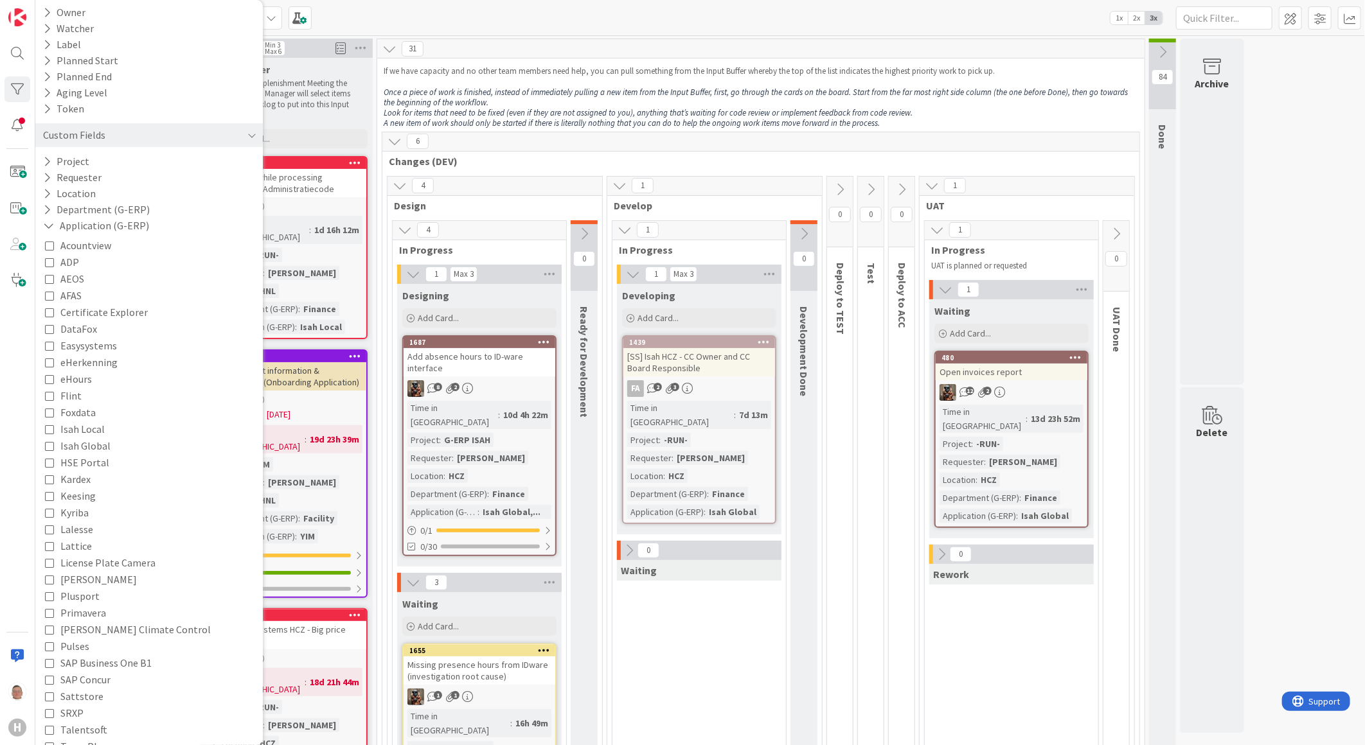
click at [46, 347] on icon at bounding box center [49, 345] width 9 height 9
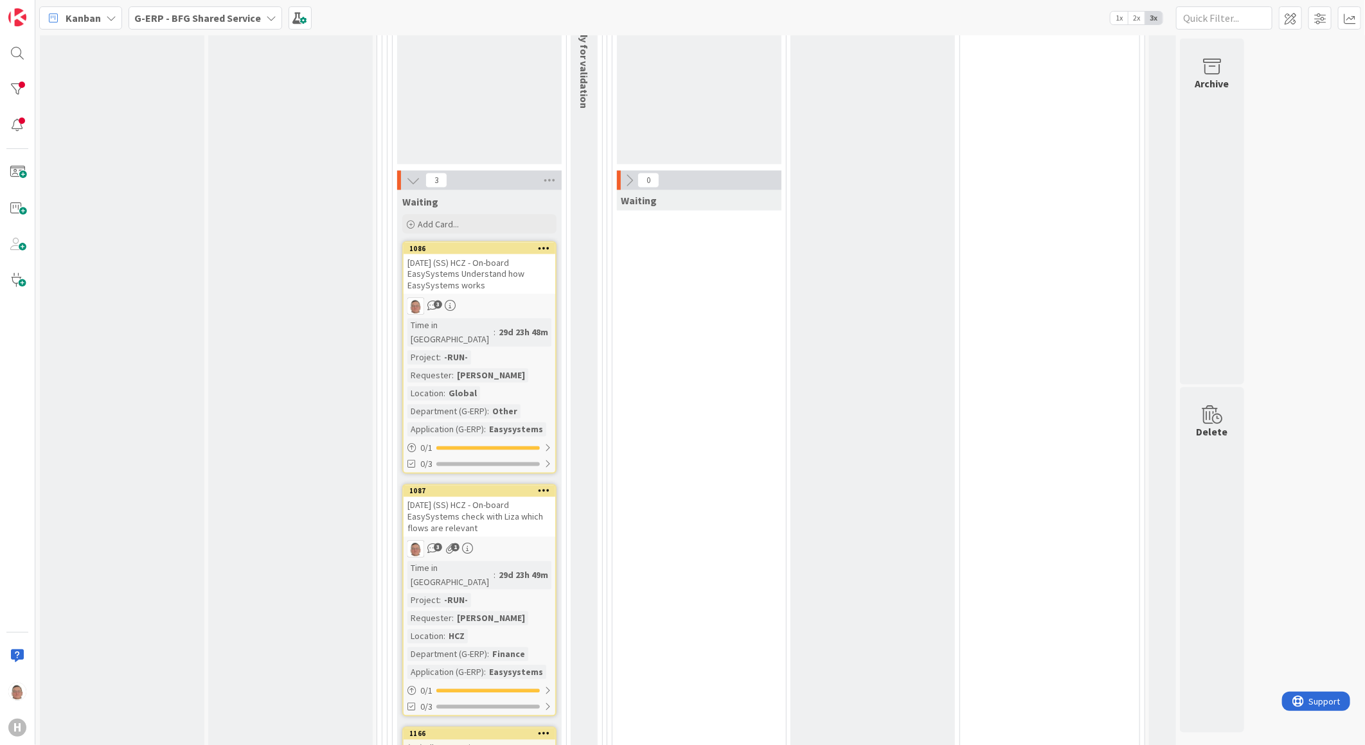
scroll to position [1499, 0]
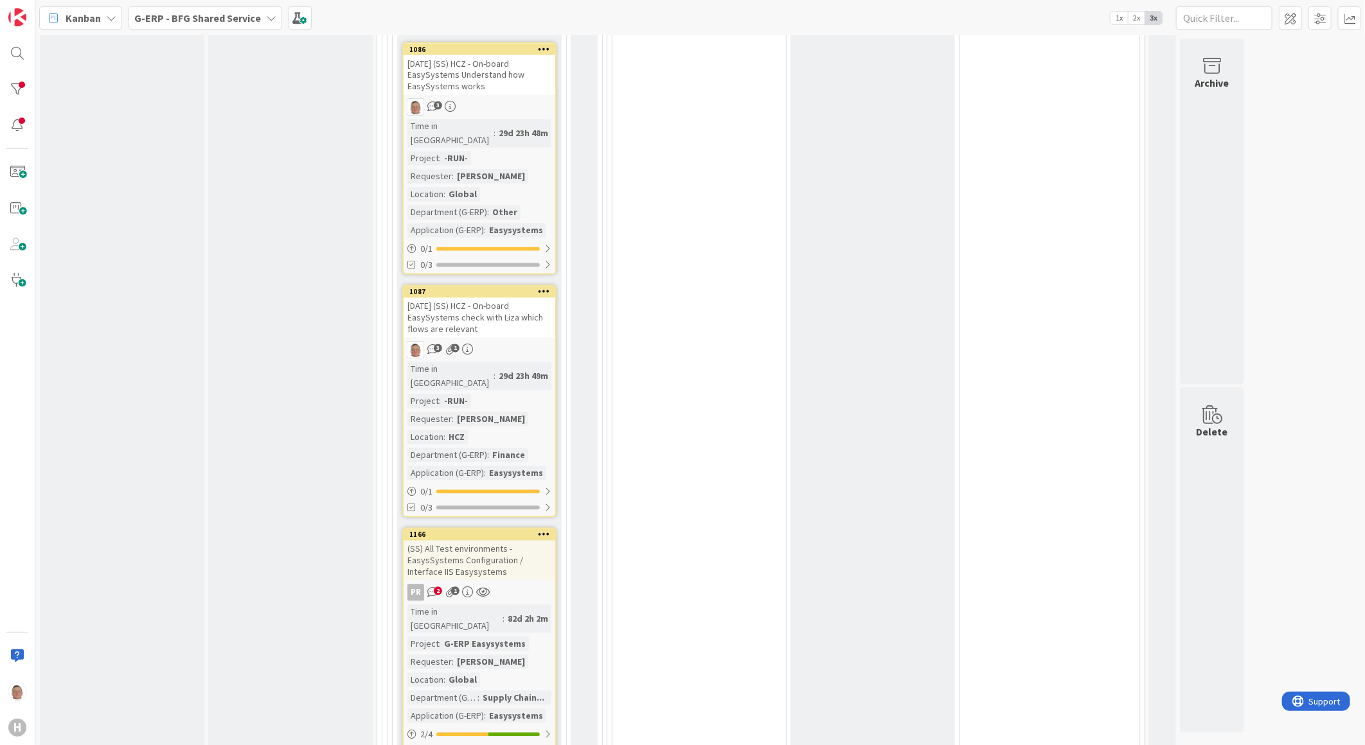
click at [470, 541] on div "(SS) All Test environments - EasysSystems Configuration / Interface IIS Easysys…" at bounding box center [480, 561] width 152 height 40
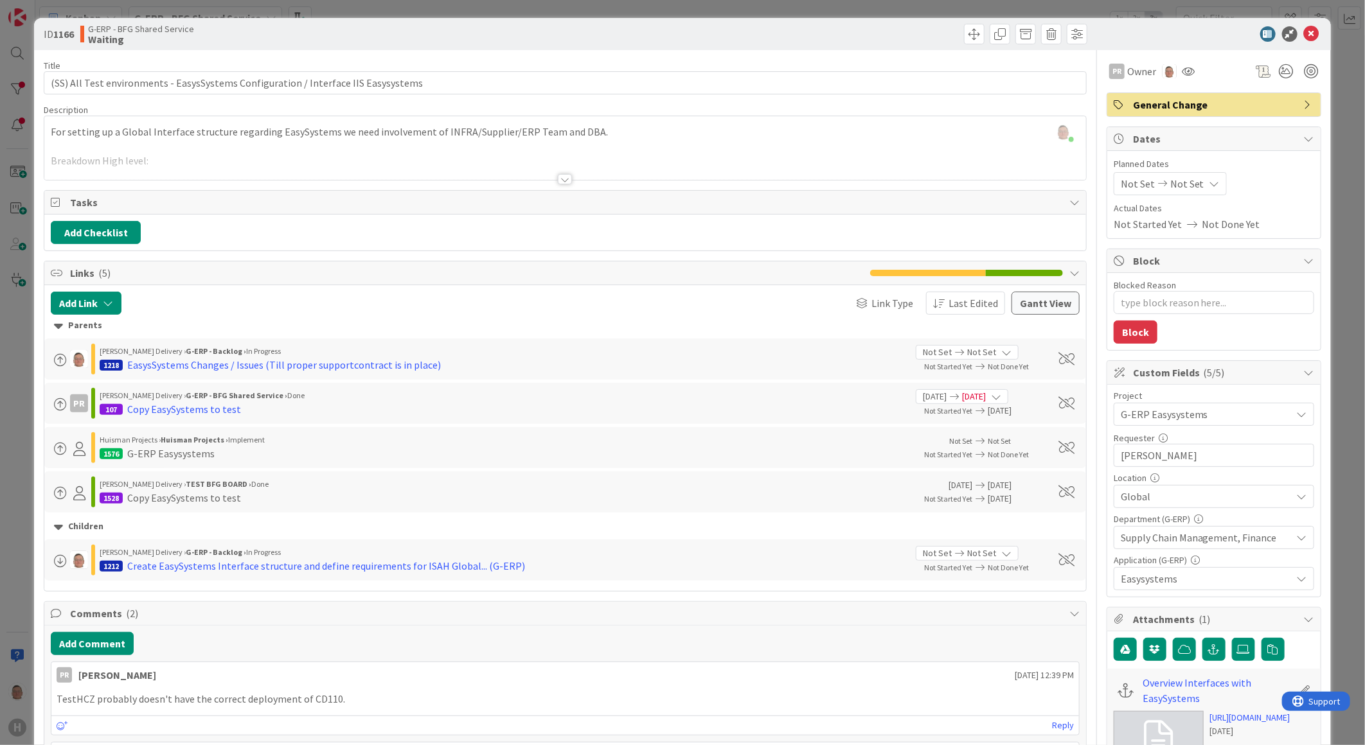
click at [555, 172] on div at bounding box center [565, 163] width 1042 height 33
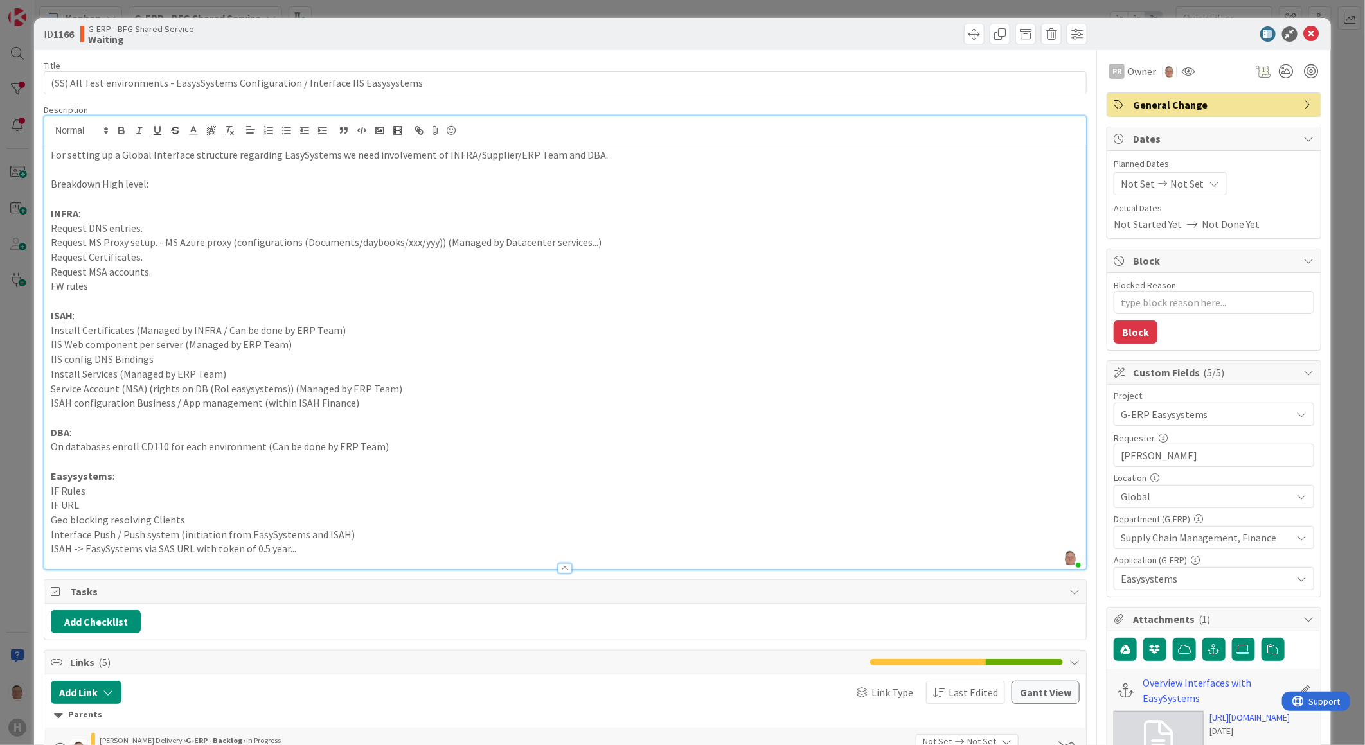
click at [1290, 37] on div at bounding box center [1207, 33] width 227 height 15
click at [1304, 34] on icon at bounding box center [1311, 33] width 15 height 15
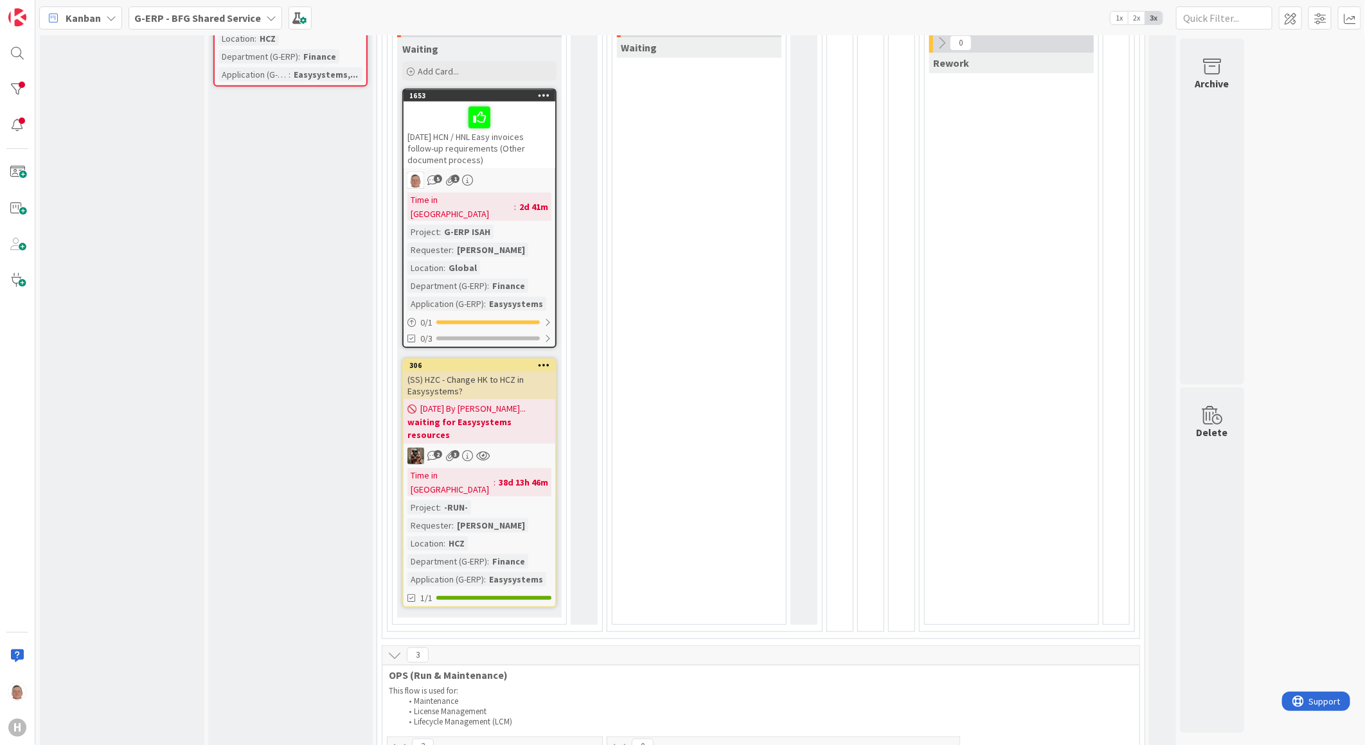
scroll to position [440, 0]
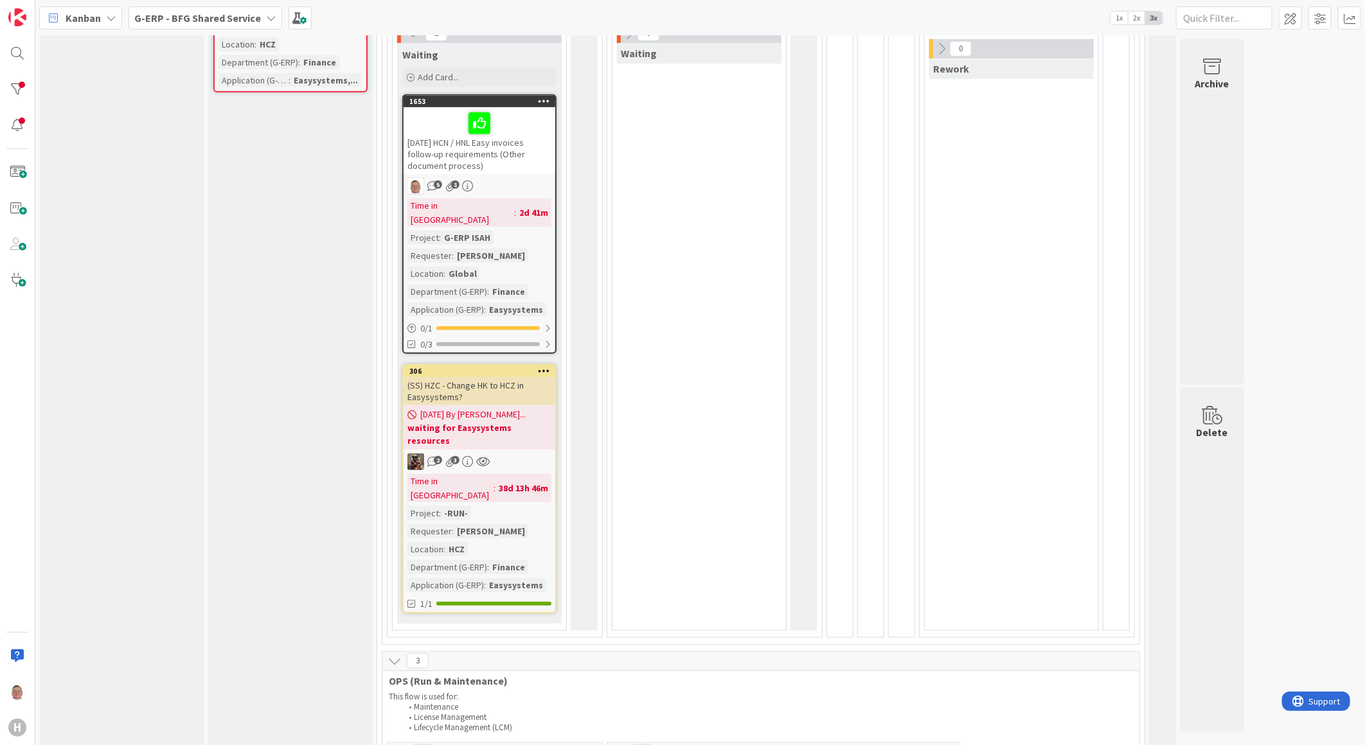
click at [530, 150] on div "[DATE] HCN / HNL Easy invoices follow-up requirements (Other document process)" at bounding box center [480, 140] width 152 height 67
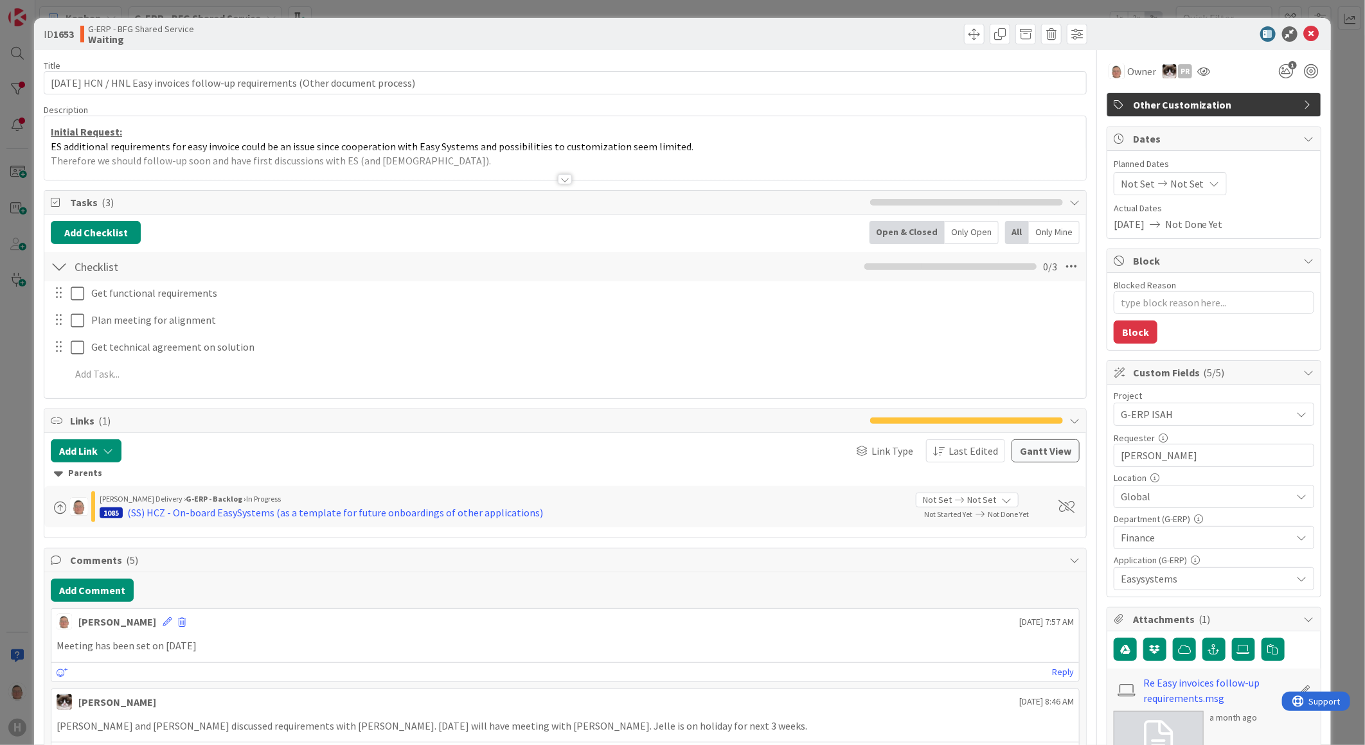
click at [560, 181] on div at bounding box center [565, 179] width 14 height 10
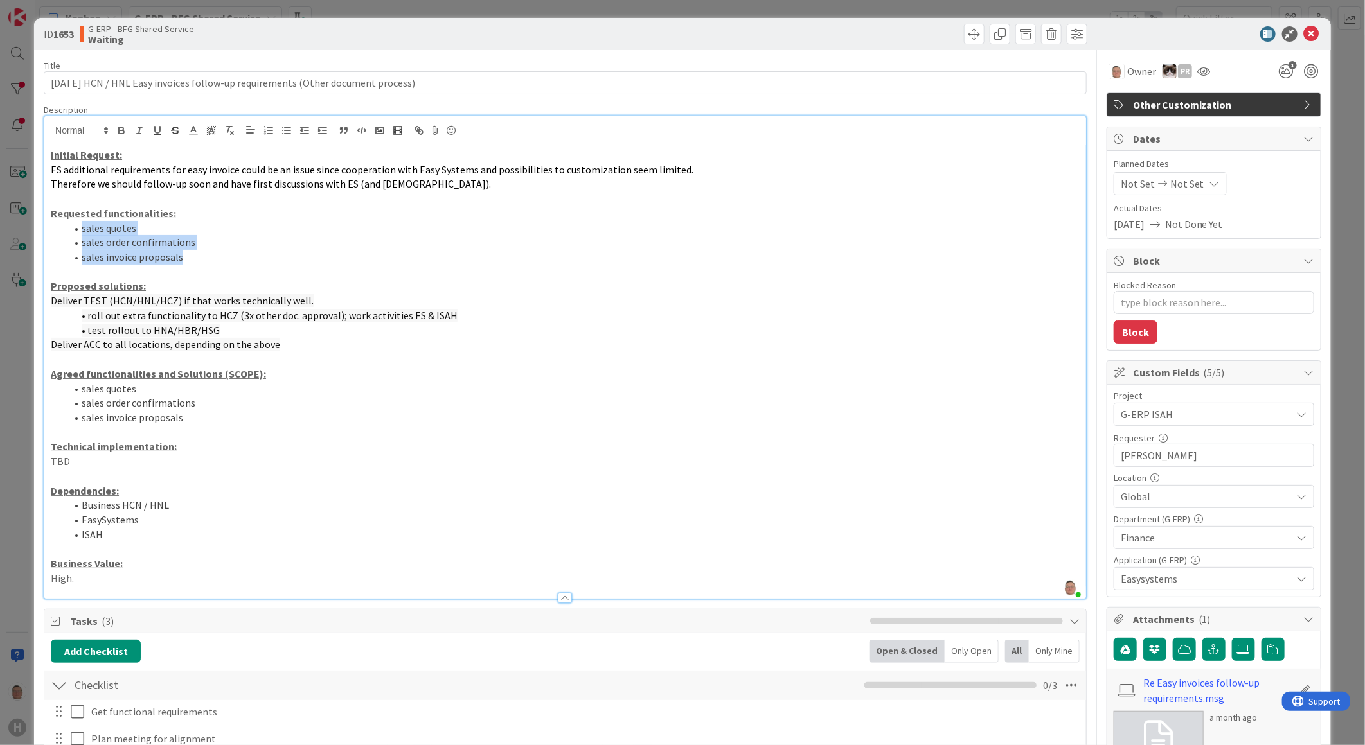
drag, startPoint x: 200, startPoint y: 258, endPoint x: 54, endPoint y: 227, distance: 149.1
click at [54, 227] on ol "sales quotes sales order confirmations sales invoice proposals" at bounding box center [565, 243] width 1029 height 44
click at [1306, 32] on icon at bounding box center [1311, 33] width 15 height 15
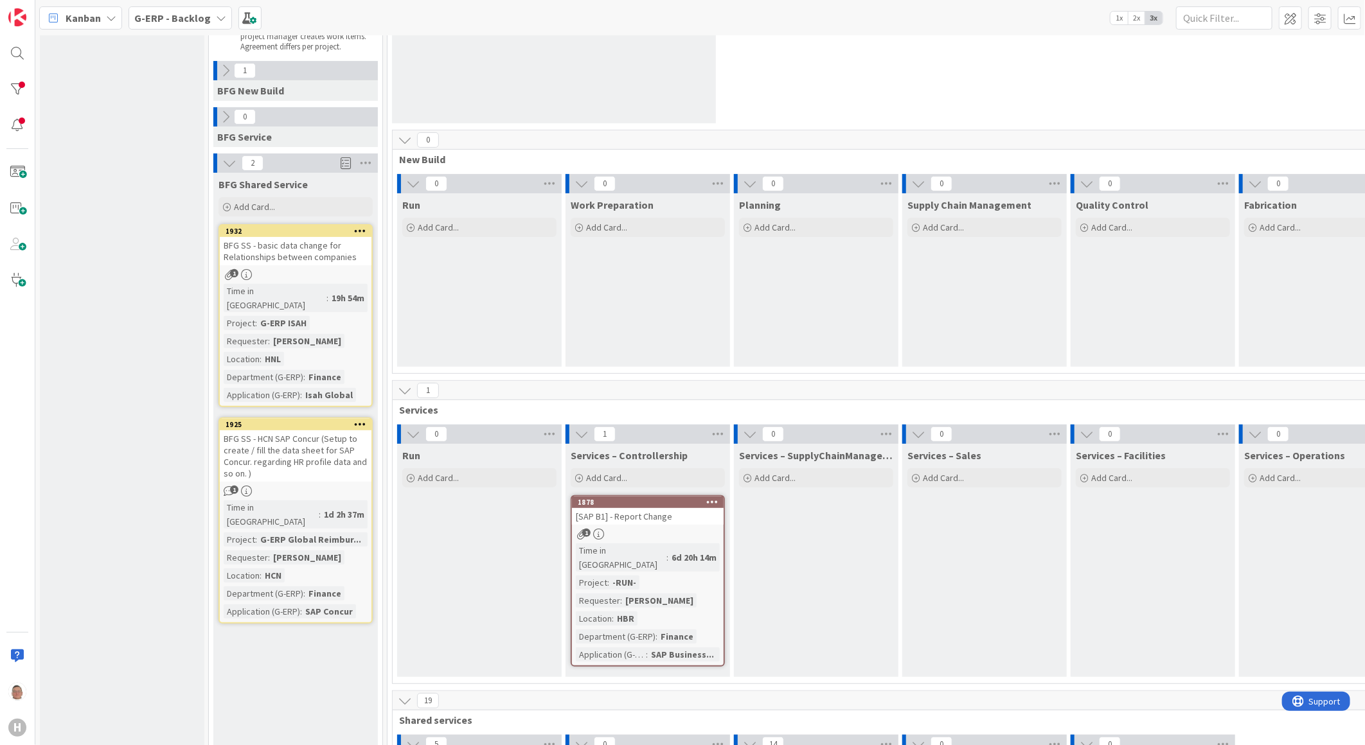
scroll to position [143, 0]
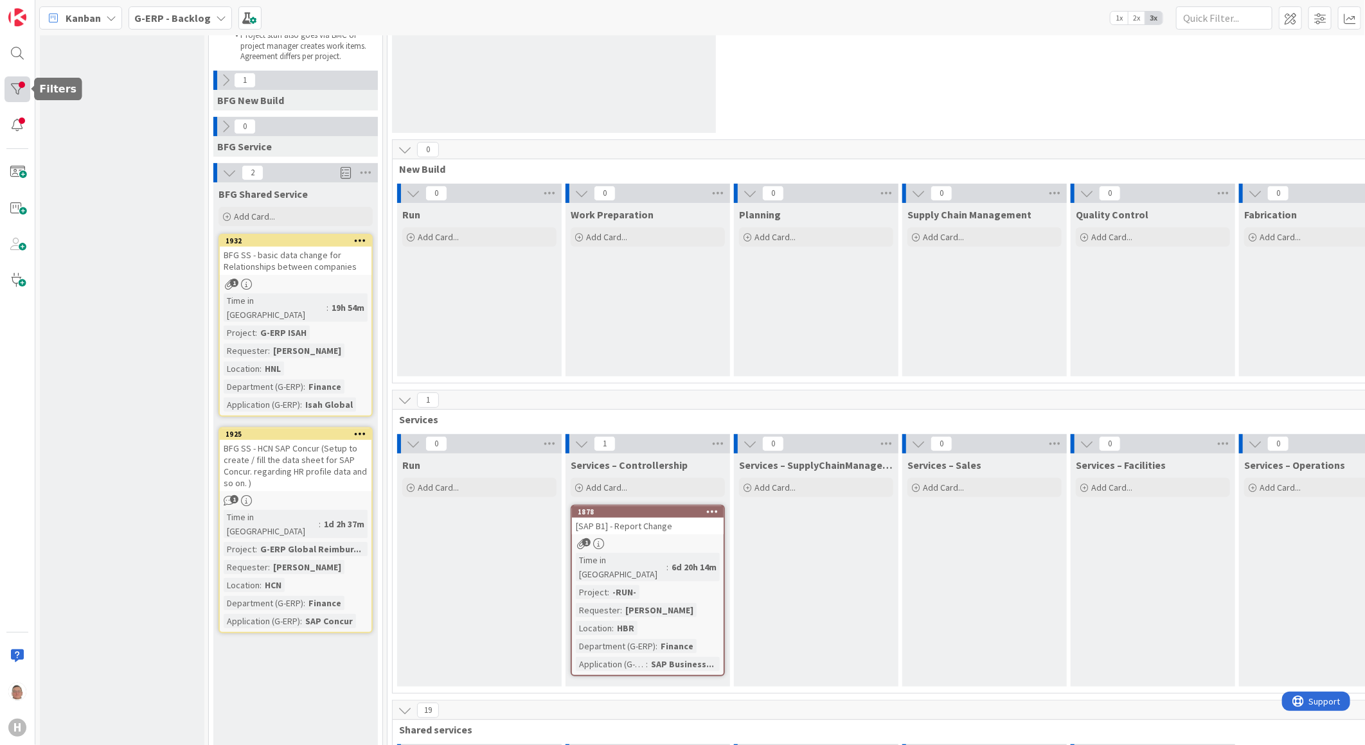
click at [12, 89] on div at bounding box center [17, 89] width 26 height 26
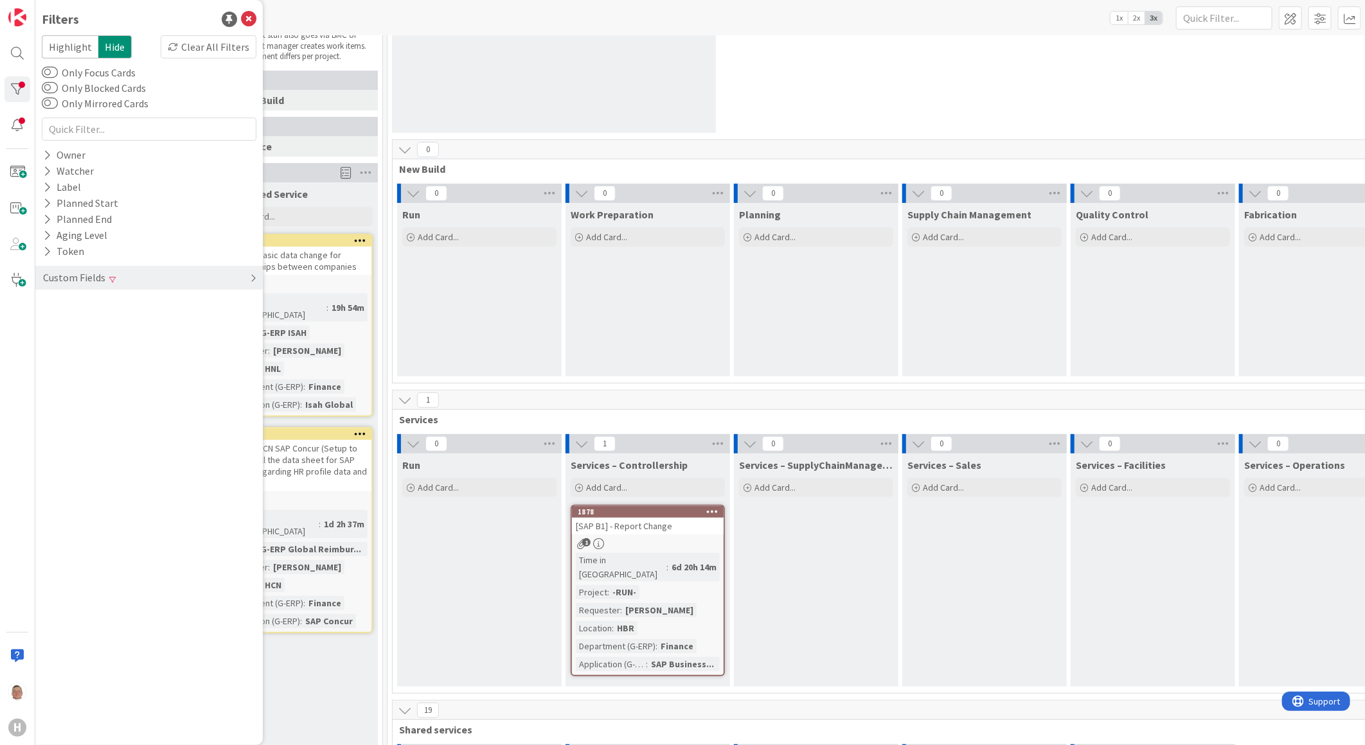
click at [247, 276] on div "Custom Fields" at bounding box center [148, 278] width 227 height 24
click at [43, 347] on icon at bounding box center [47, 352] width 8 height 11
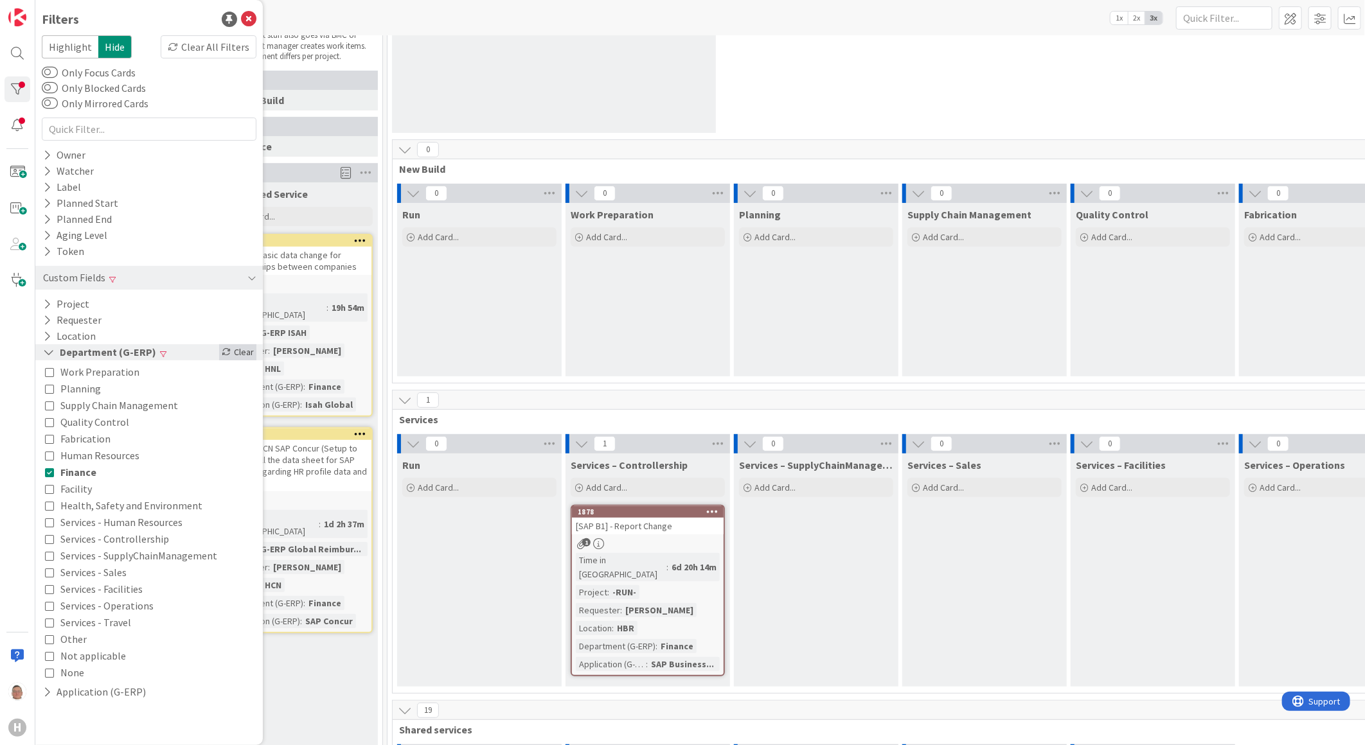
click at [232, 354] on div "Clear" at bounding box center [237, 352] width 37 height 16
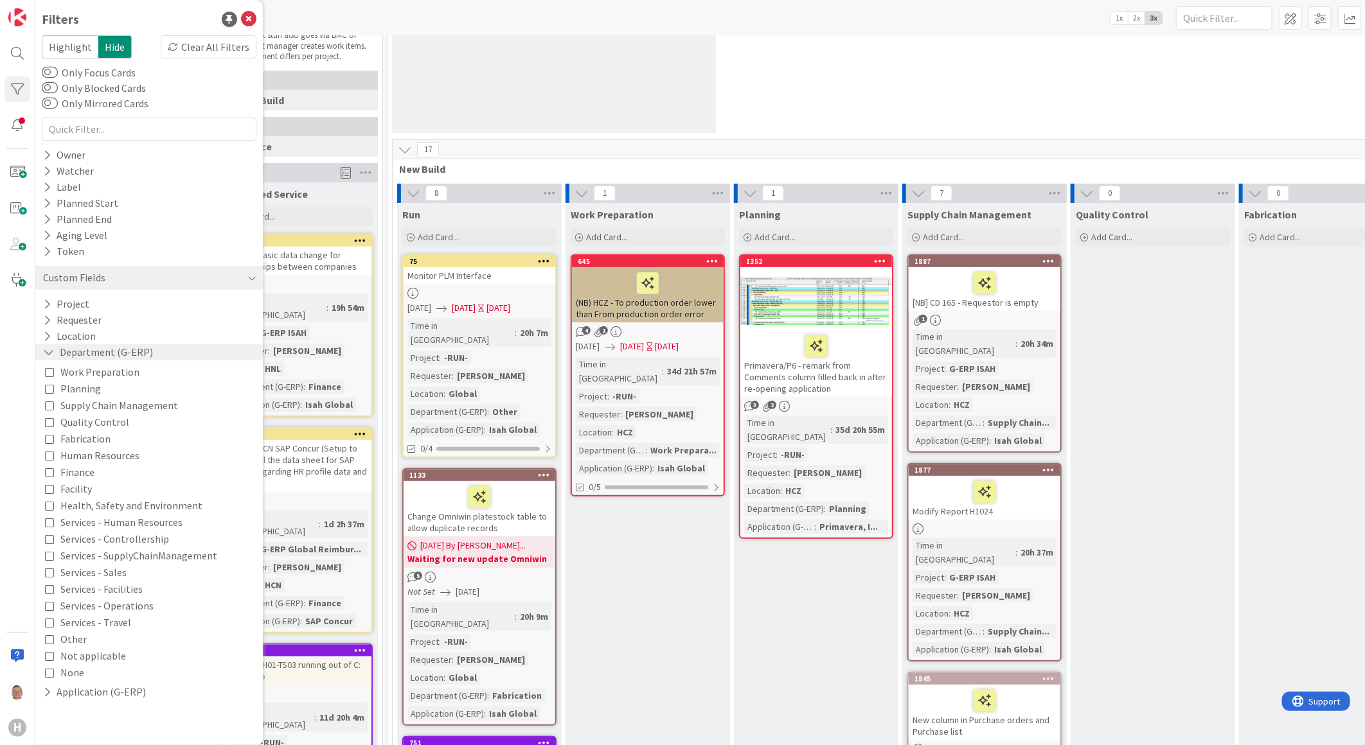
click at [51, 351] on icon at bounding box center [49, 352] width 12 height 11
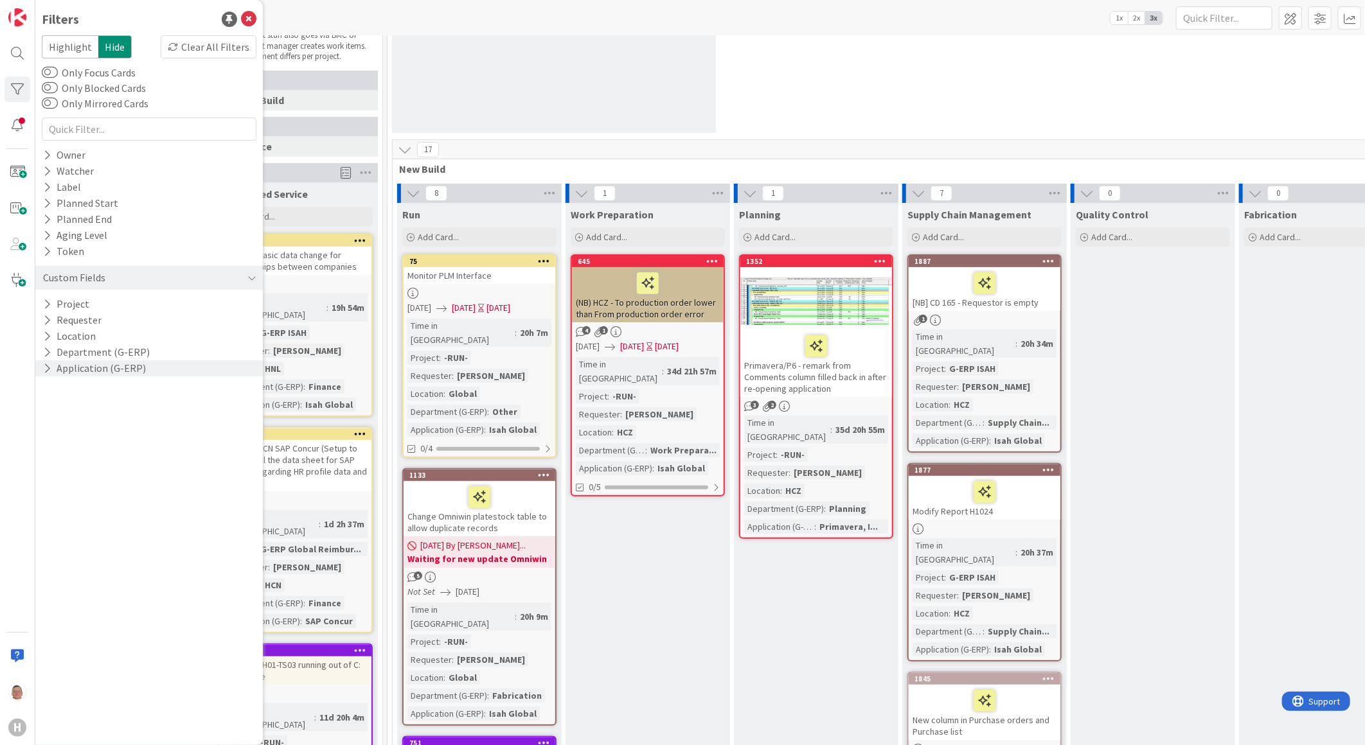
click at [46, 363] on icon at bounding box center [47, 368] width 8 height 11
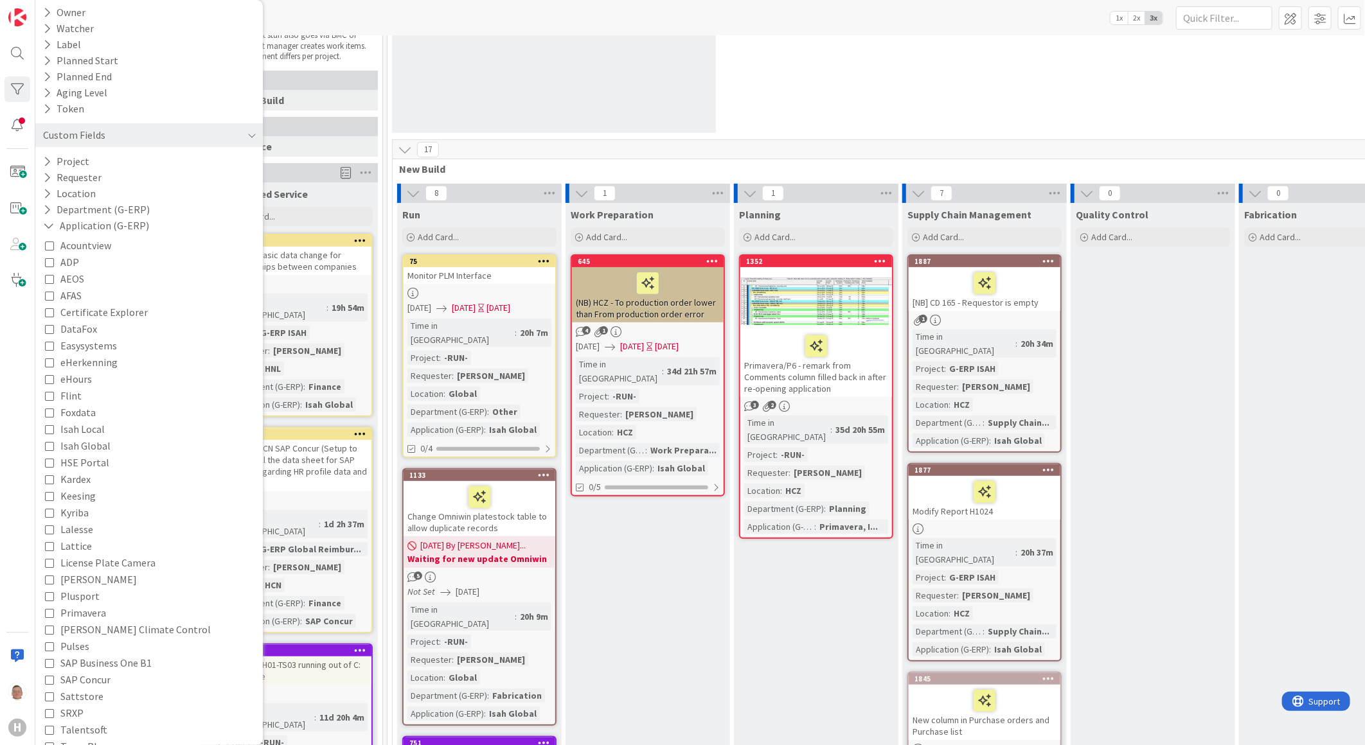
click at [51, 345] on icon at bounding box center [49, 345] width 9 height 9
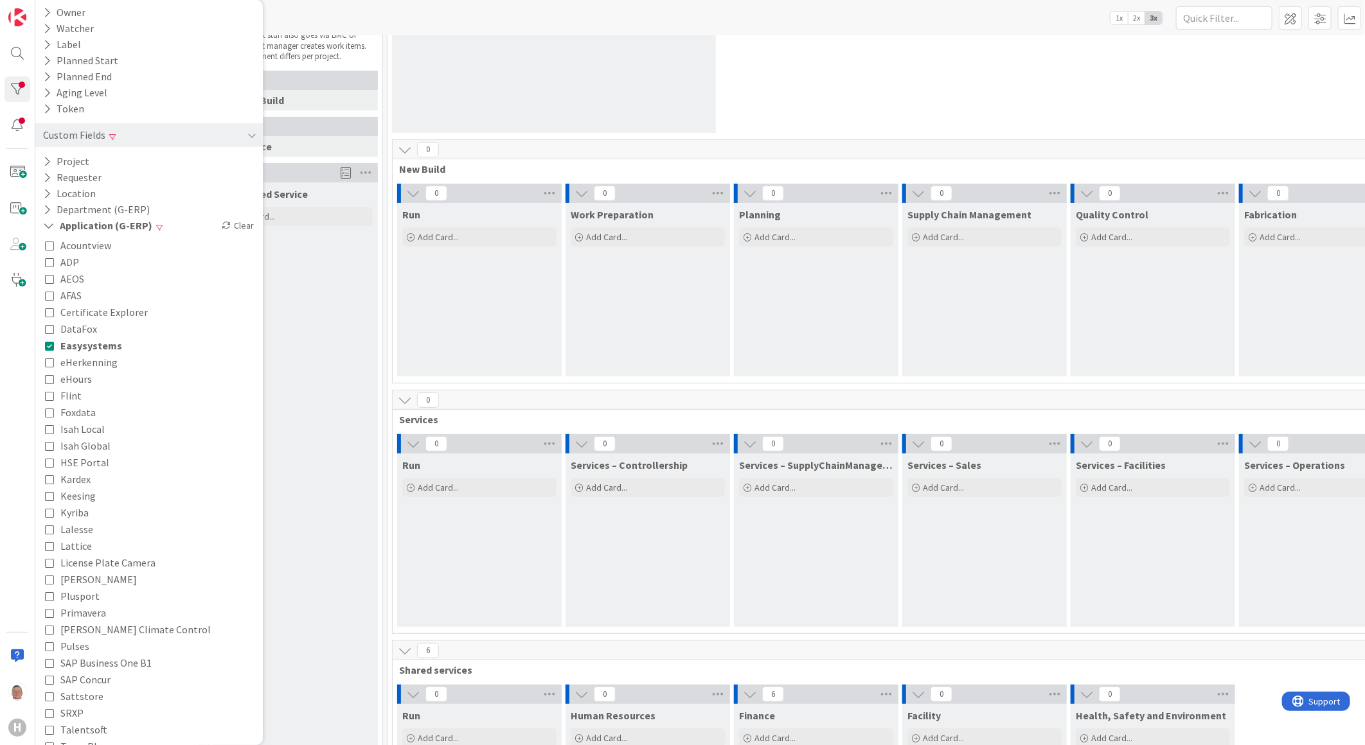
click at [443, 11] on div "Kanban G-ERP - Backlog 1x 2x 3x" at bounding box center [700, 17] width 1330 height 35
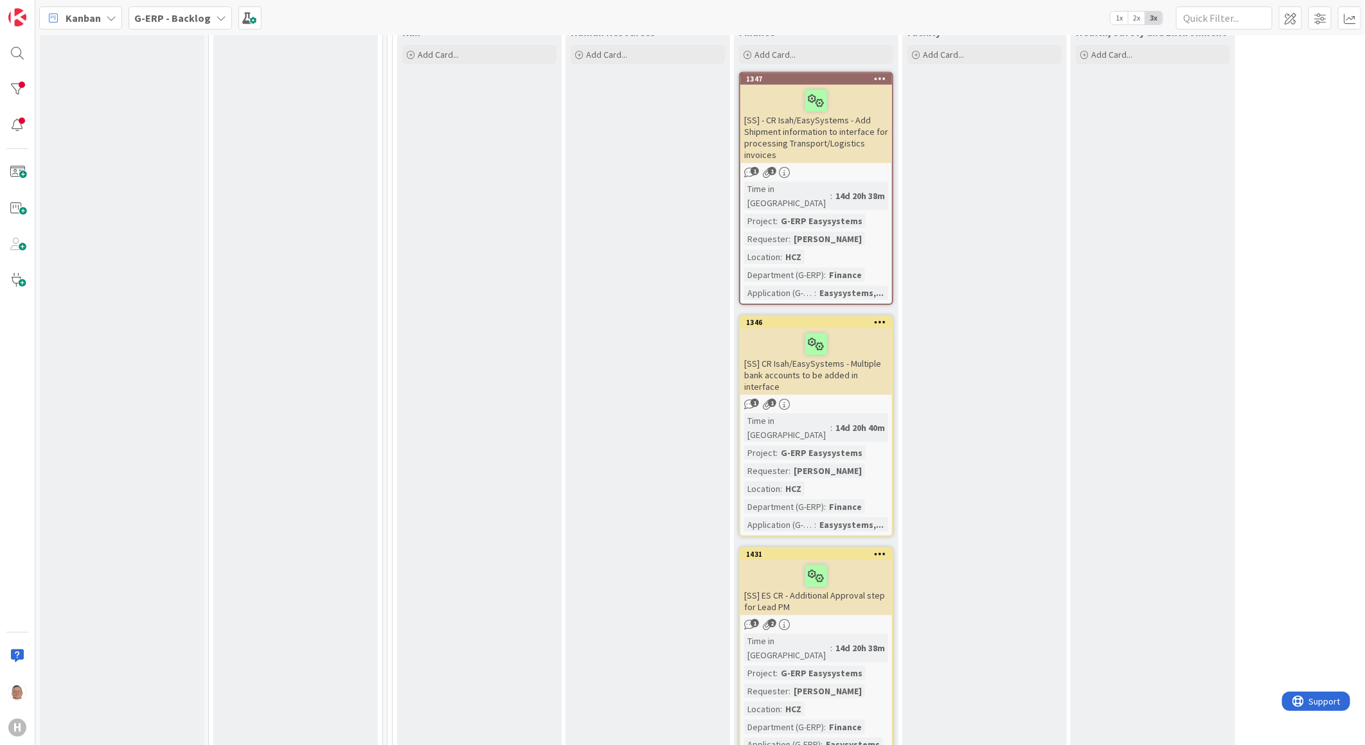
scroll to position [571, 0]
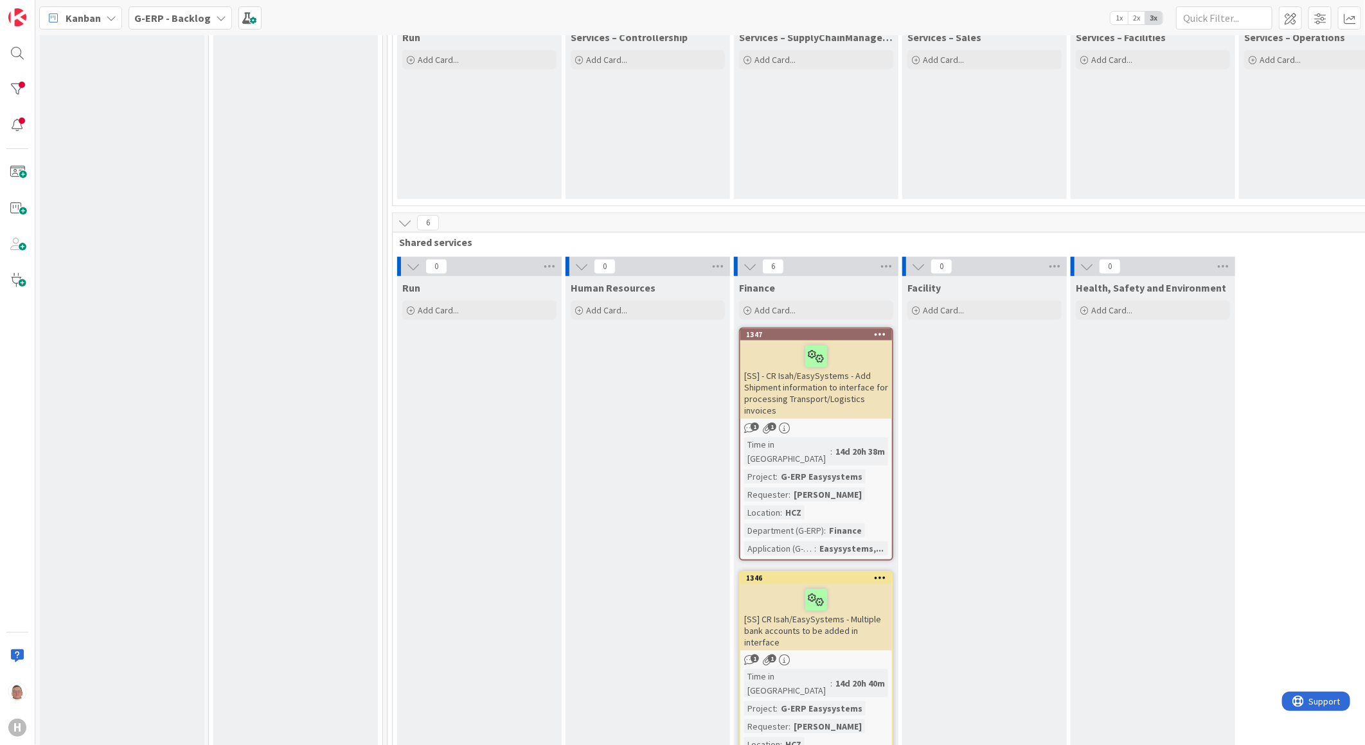
click at [789, 381] on div "[SS] - CR Isah/EasySystems - Add Shipment information to interface for processi…" at bounding box center [816, 380] width 152 height 78
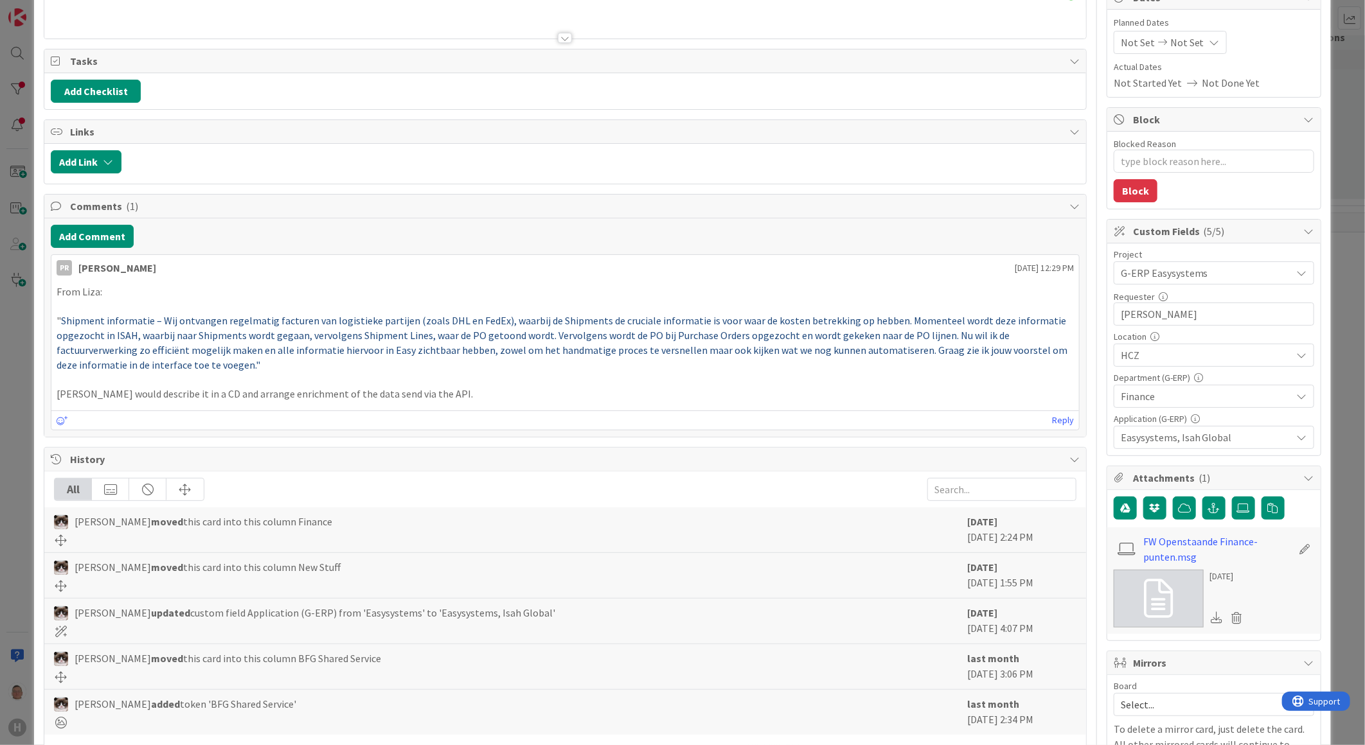
scroll to position [438, 0]
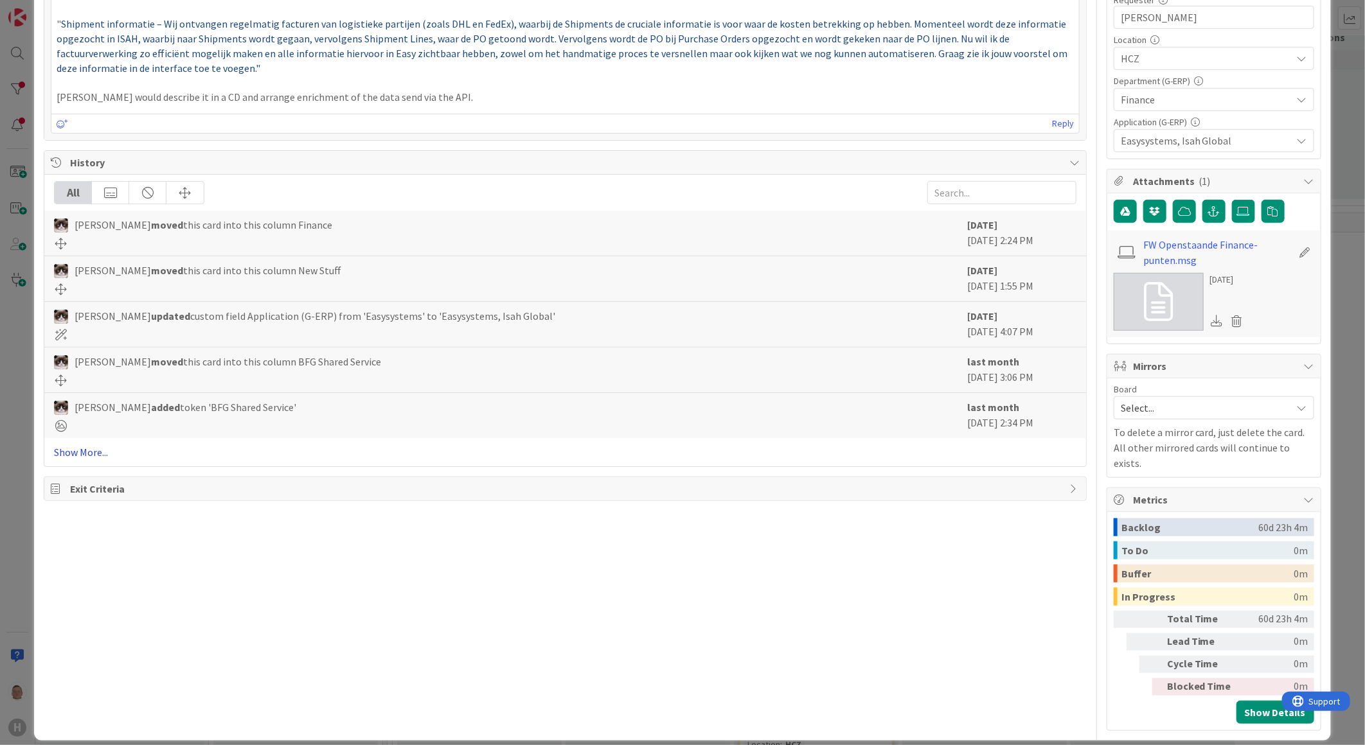
click at [81, 451] on link "Show More..." at bounding box center [565, 452] width 1022 height 15
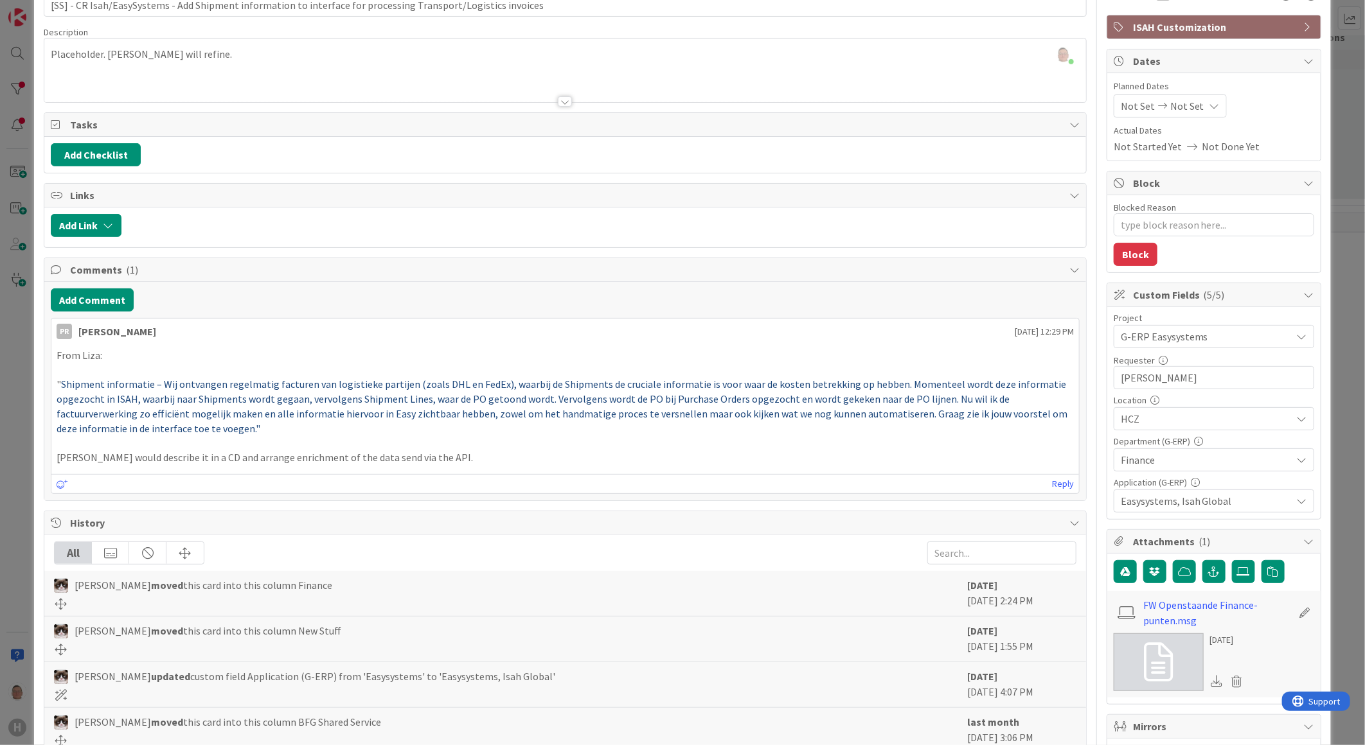
scroll to position [111, 0]
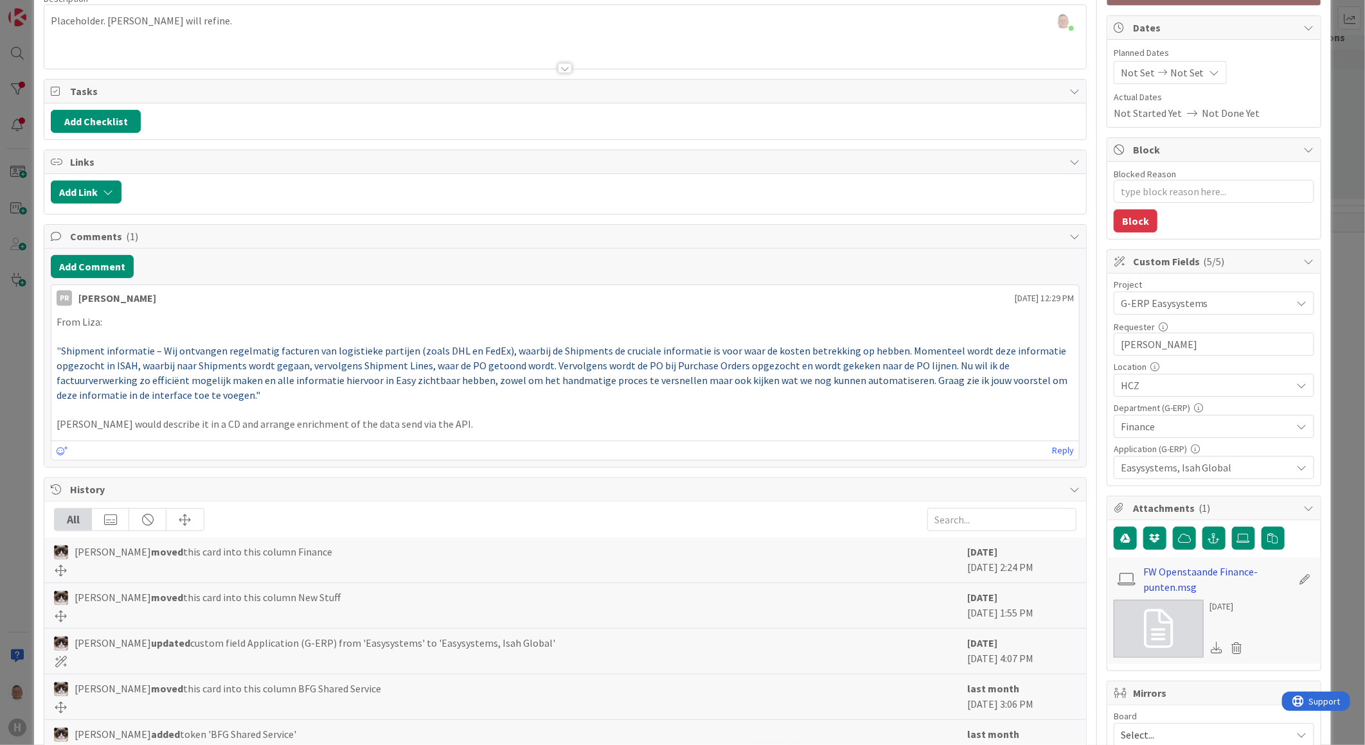
click at [1179, 576] on link "FW Openstaande Finance-punten.msg" at bounding box center [1217, 579] width 149 height 31
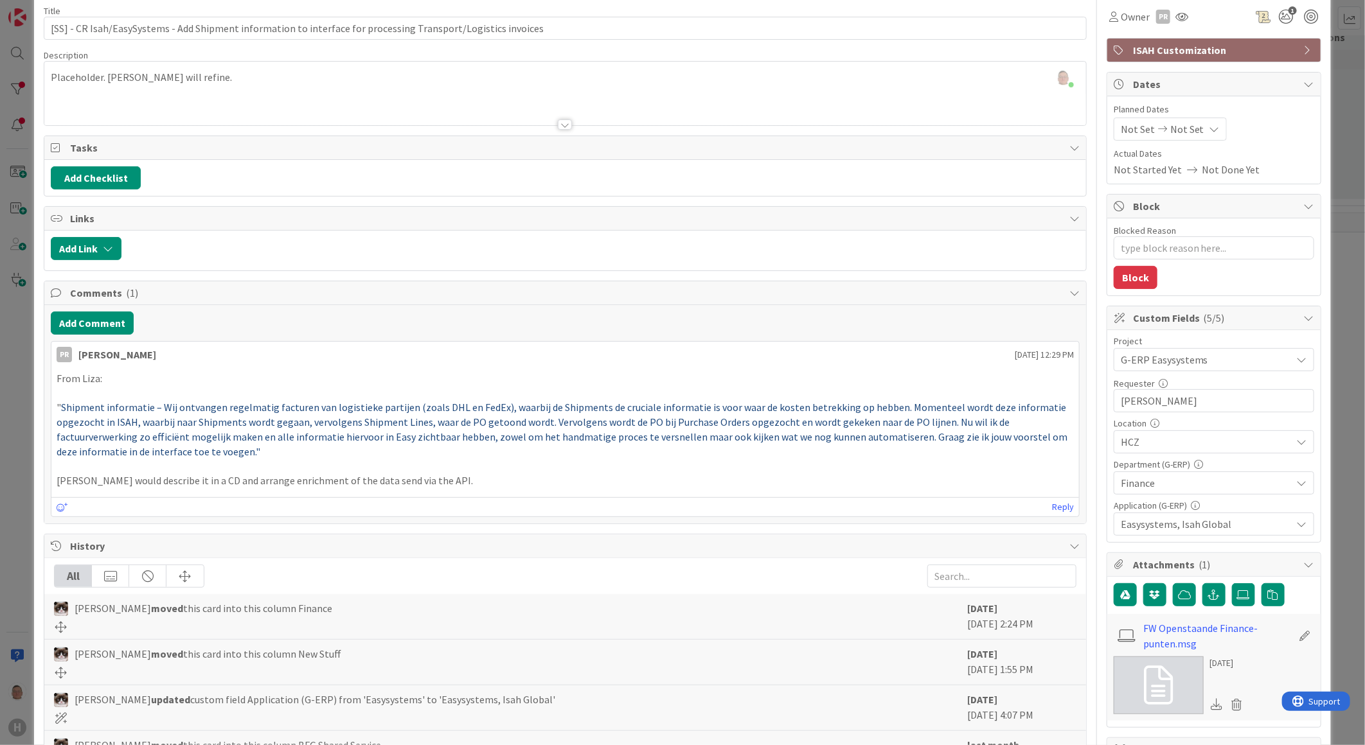
scroll to position [0, 0]
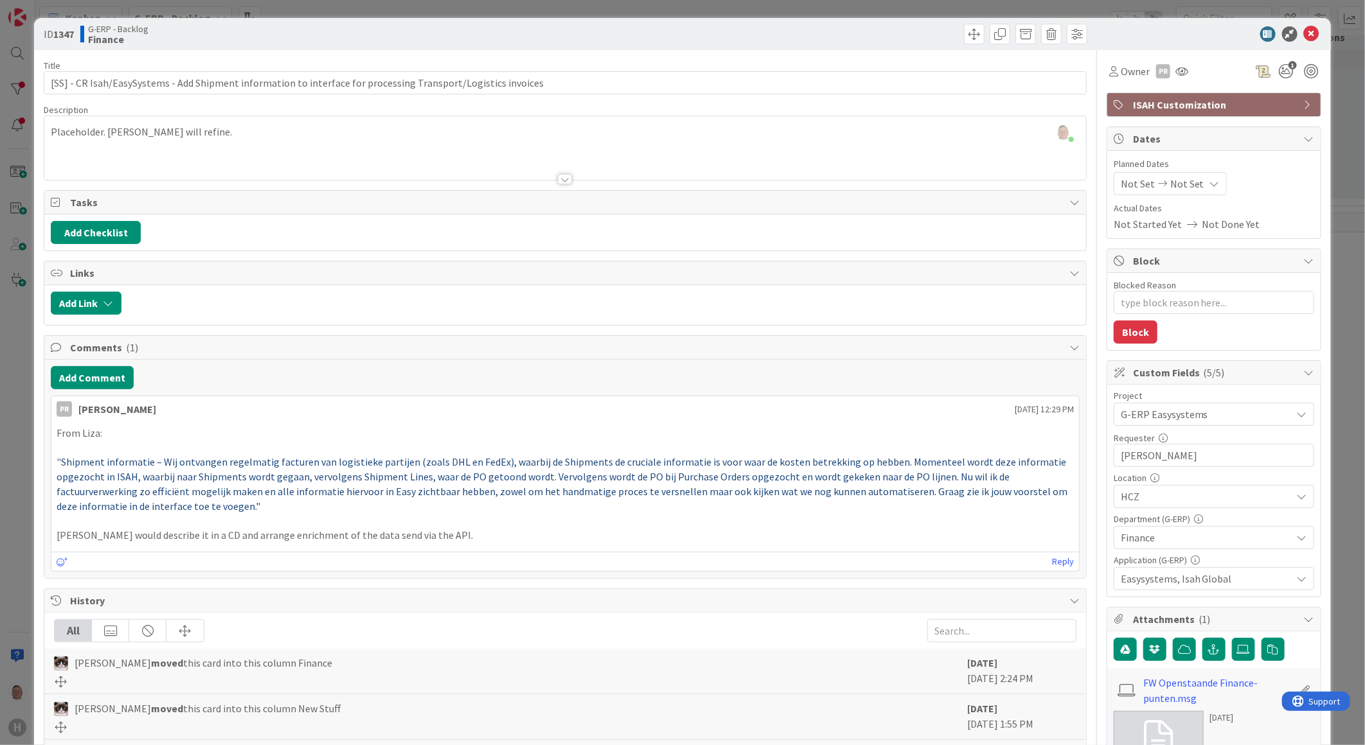
click at [69, 33] on b "1347" at bounding box center [63, 34] width 21 height 13
copy b "1347"
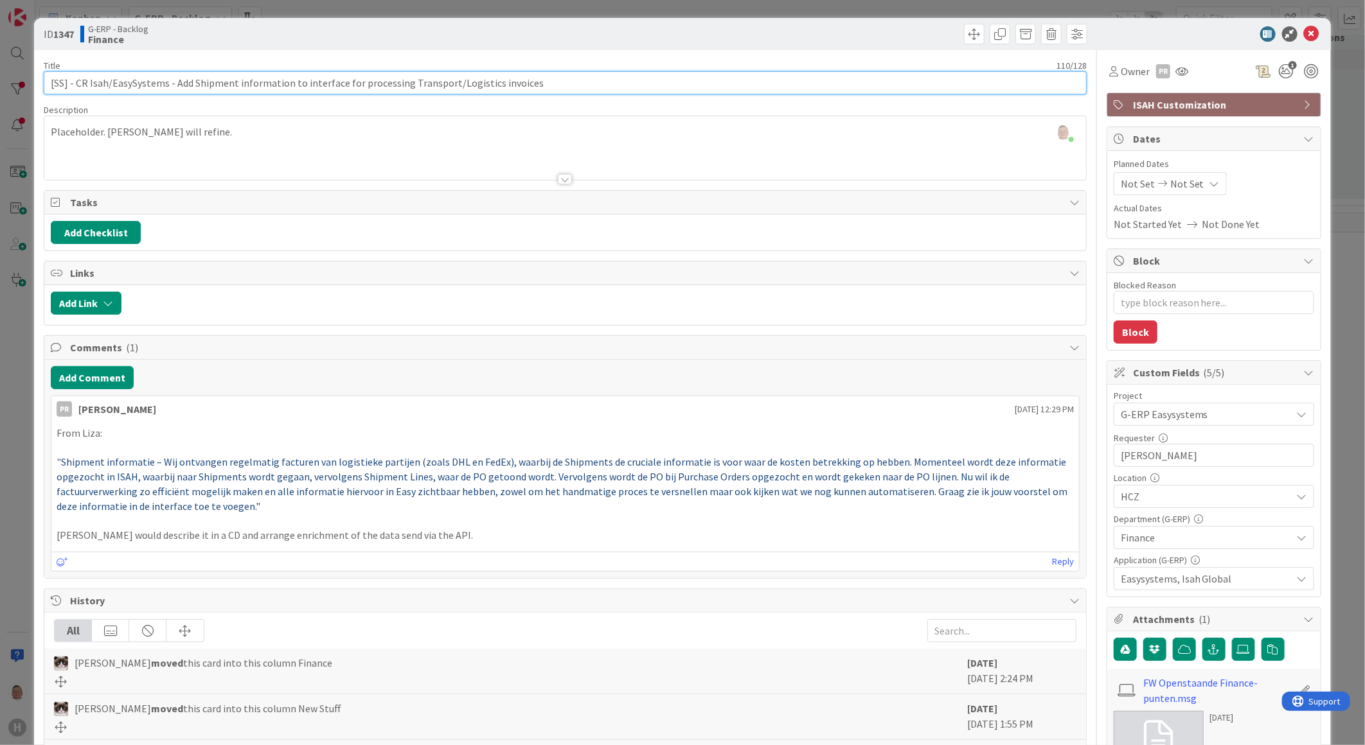
click at [537, 82] on input "[SS] - CR Isah/EasySystems - Add Shipment information to interface for processi…" at bounding box center [565, 82] width 1043 height 23
drag, startPoint x: 537, startPoint y: 82, endPoint x: 29, endPoint y: 71, distance: 507.8
click at [40, 71] on div "ID 1347 G-ERP - Backlog Finance Title 110 / 128 [SS] - CR Isah/EasySystems - Ad…" at bounding box center [682, 748] width 1297 height 1461
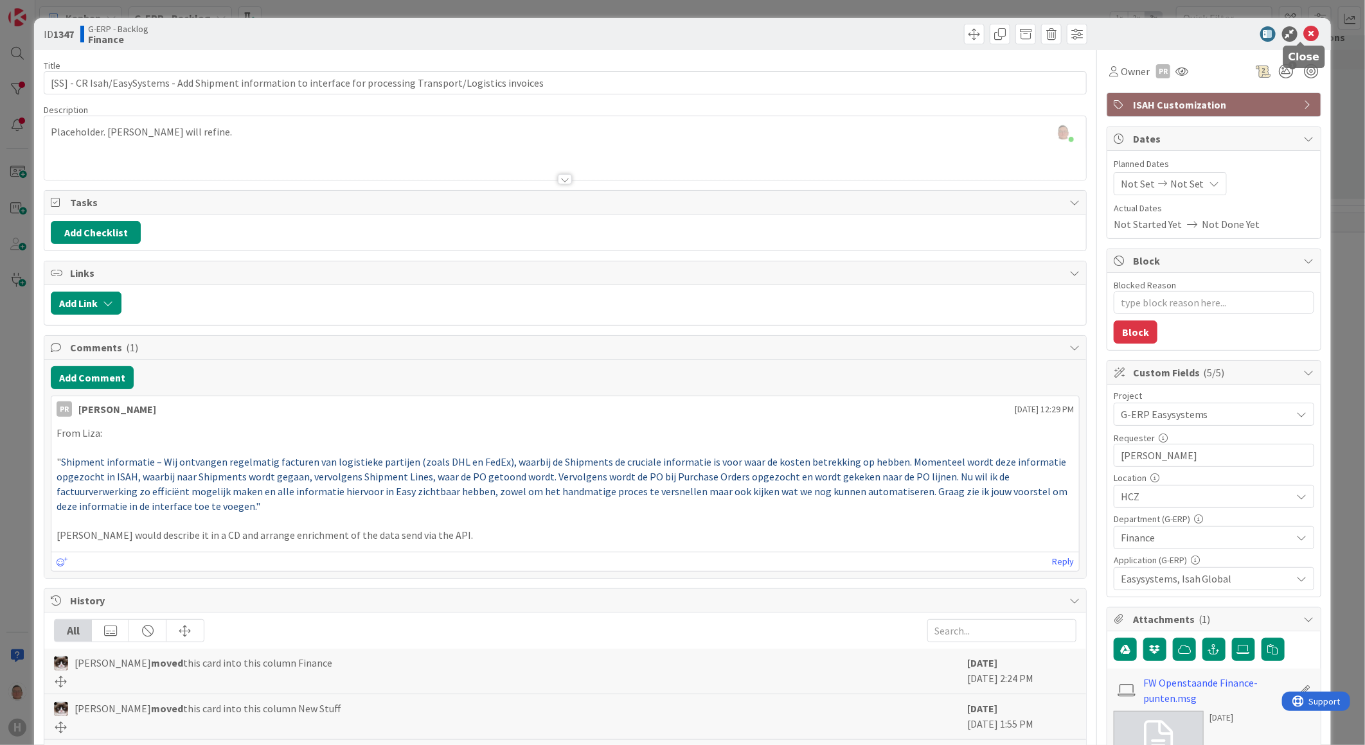
click at [1304, 33] on icon at bounding box center [1311, 33] width 15 height 15
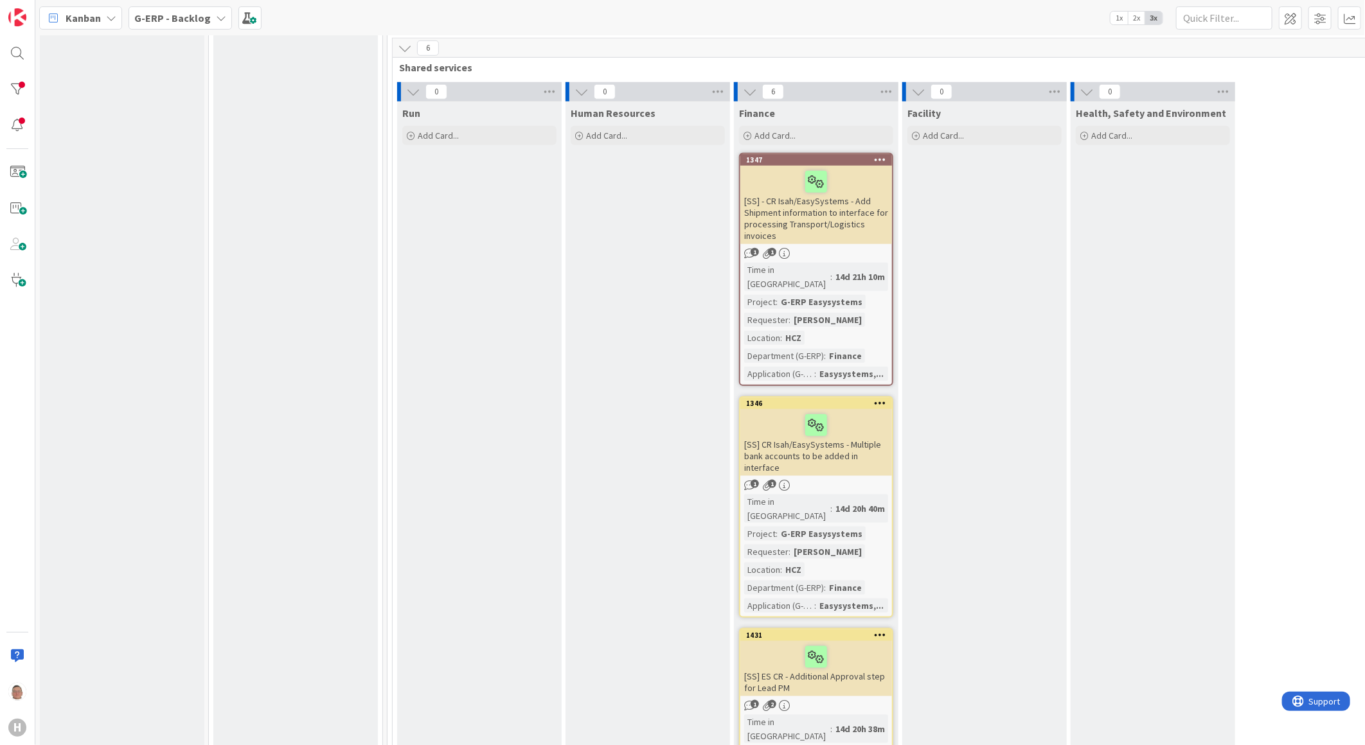
scroll to position [785, 0]
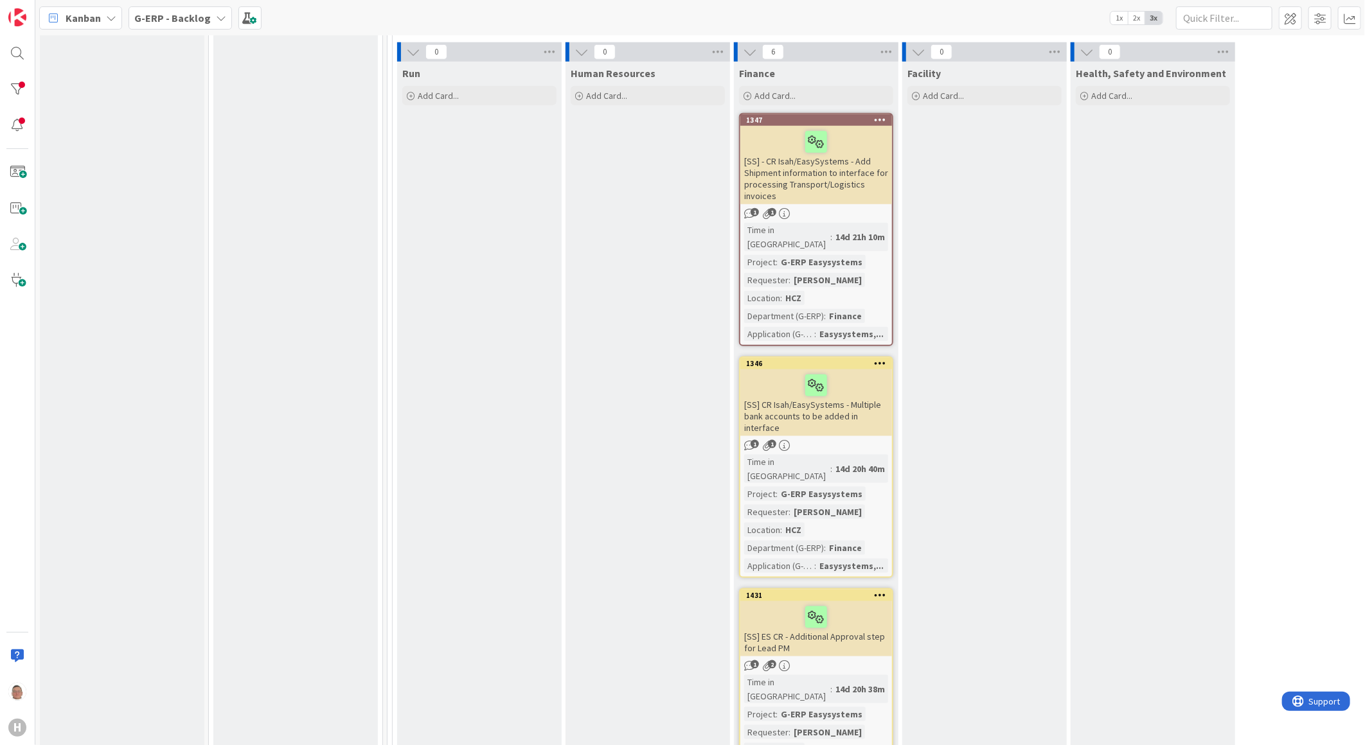
click at [855, 384] on div "[SS] CR Isah/EasySystems - Multiple bank accounts to be added in interface" at bounding box center [816, 403] width 152 height 67
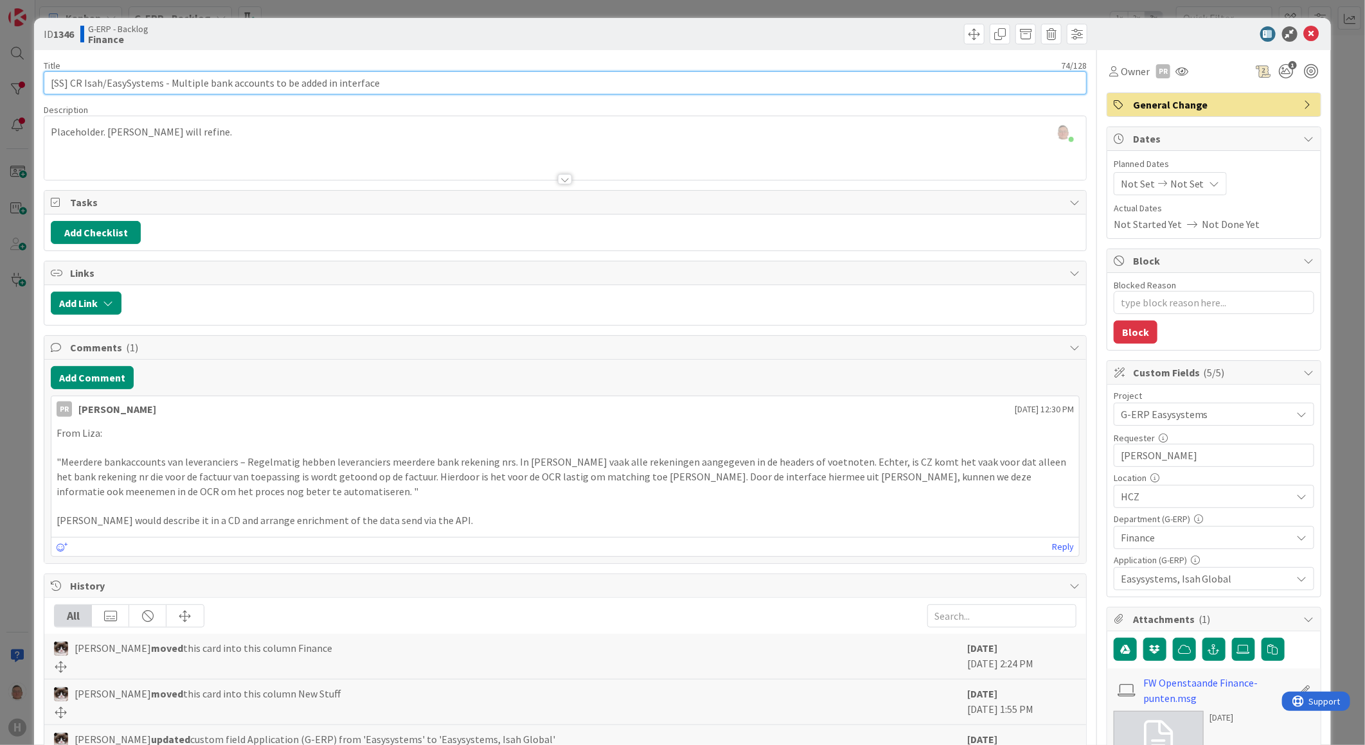
drag, startPoint x: 375, startPoint y: 82, endPoint x: 37, endPoint y: 79, distance: 337.4
click at [37, 79] on div "ID 1346 G-ERP - Backlog Finance Title 74 / 128 [SS] CR Isah/EasySystems - Multi…" at bounding box center [682, 598] width 1297 height 1161
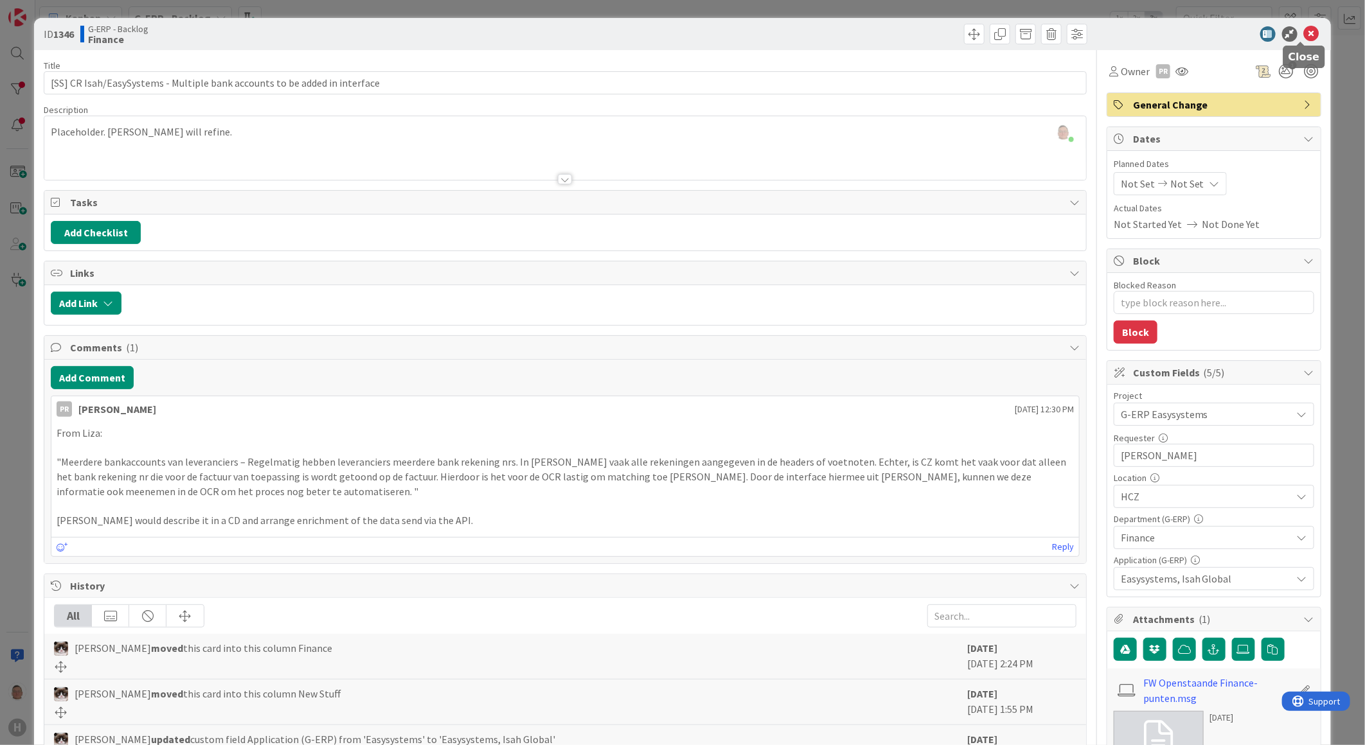
click at [1306, 36] on icon at bounding box center [1311, 33] width 15 height 15
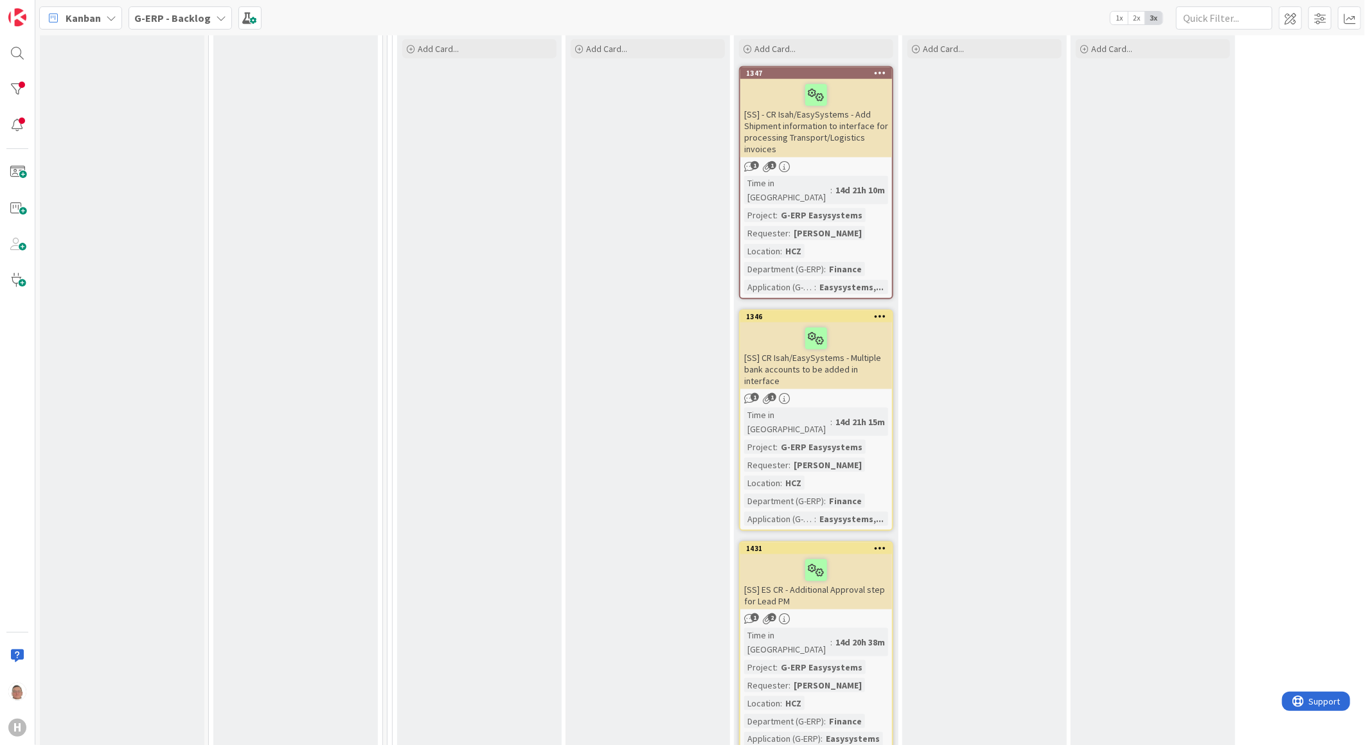
scroll to position [857, 0]
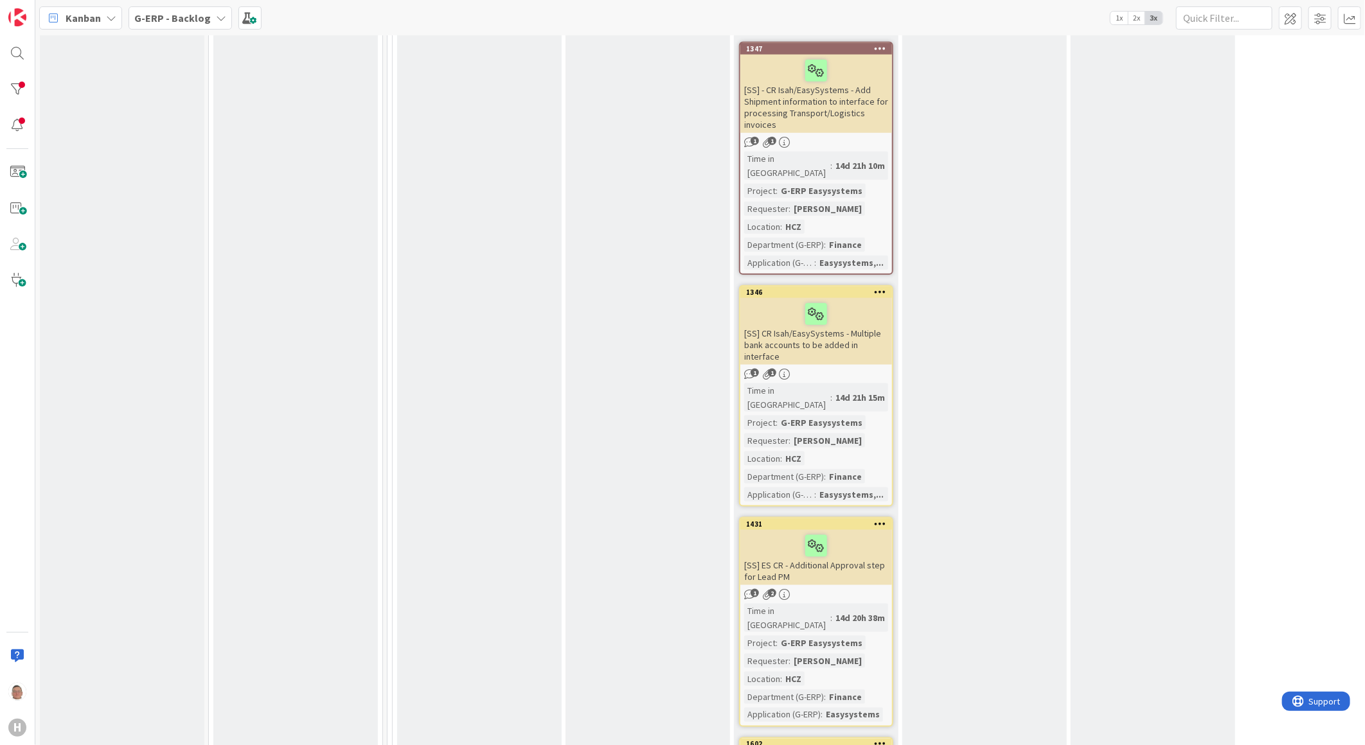
click at [776, 530] on div "[SS] ES CR - Additional Approval step for Lead PM" at bounding box center [816, 557] width 152 height 55
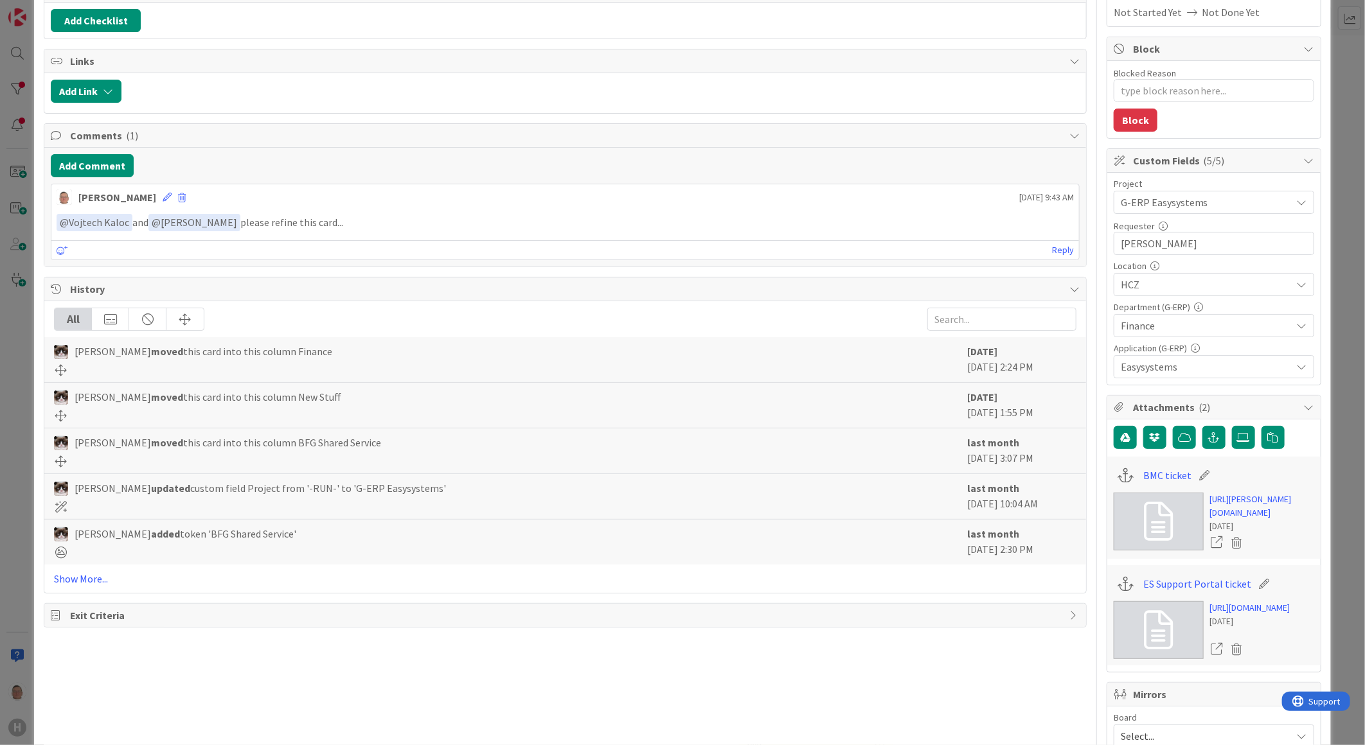
scroll to position [285, 0]
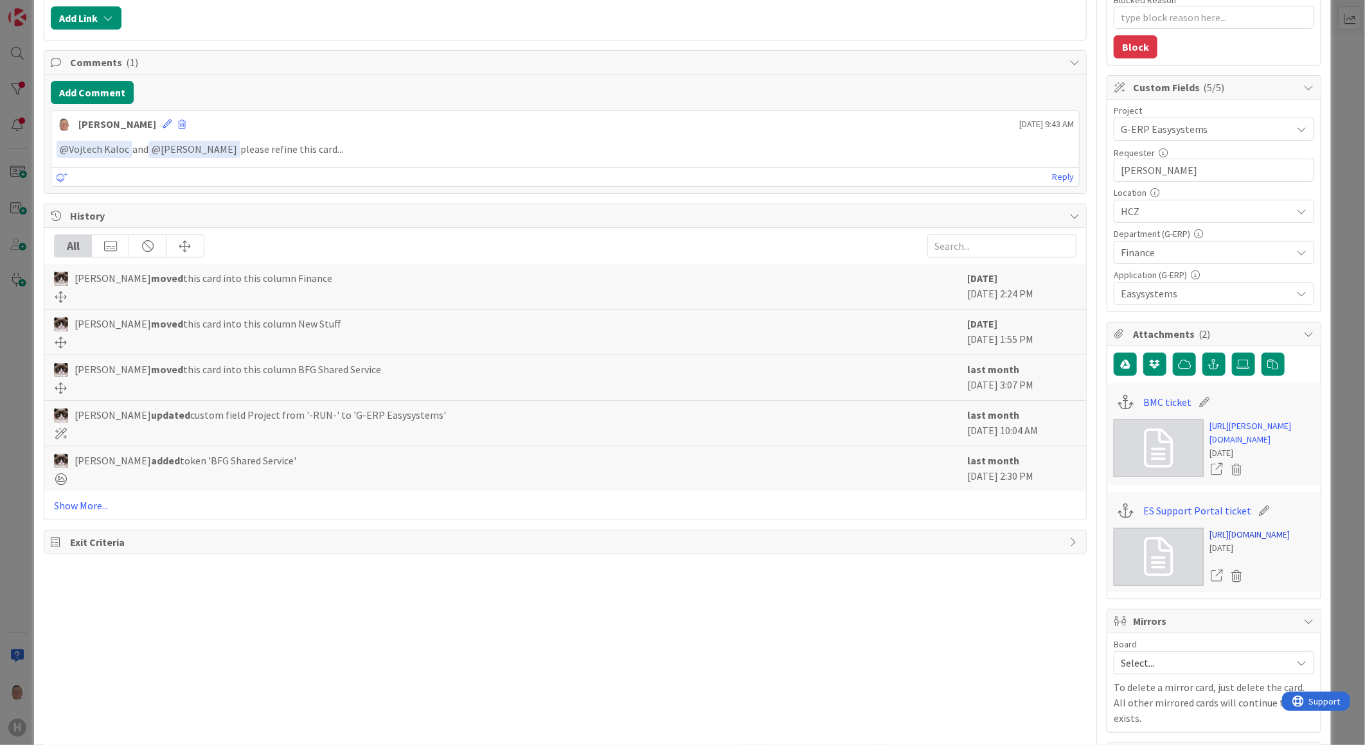
click at [1221, 542] on link "https://support.easysystems.nl/workspace/0/item/95832" at bounding box center [1250, 534] width 80 height 13
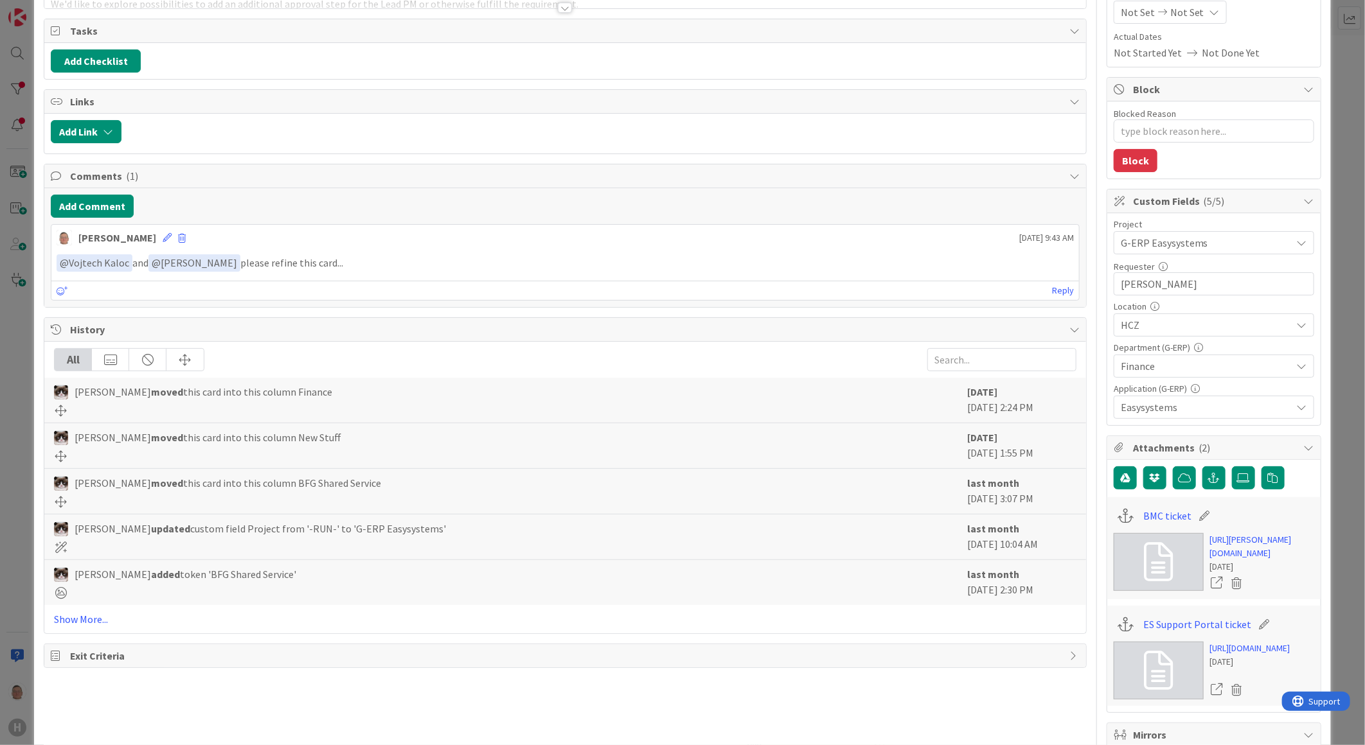
scroll to position [0, 0]
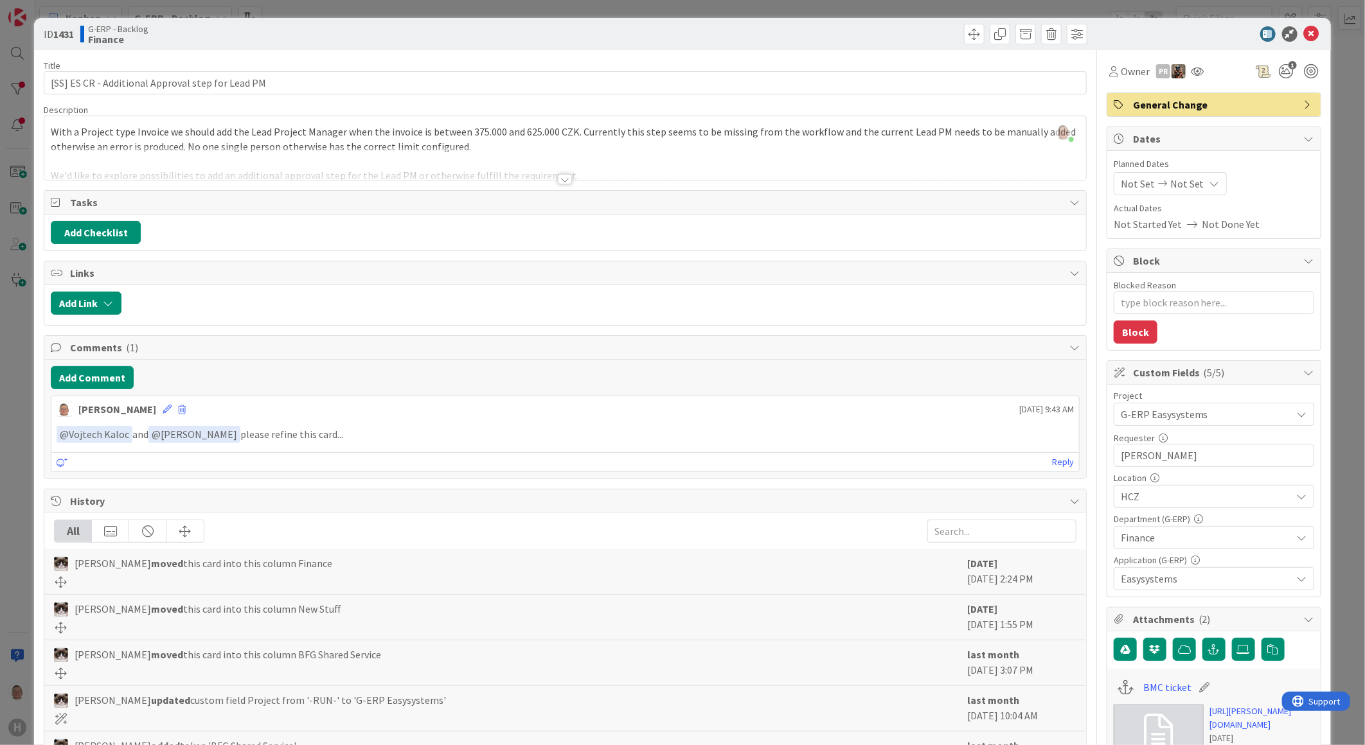
click at [63, 33] on b "1431" at bounding box center [63, 34] width 21 height 13
click at [62, 33] on b "1431" at bounding box center [63, 34] width 21 height 13
copy b "1431"
click at [1304, 28] on icon at bounding box center [1311, 33] width 15 height 15
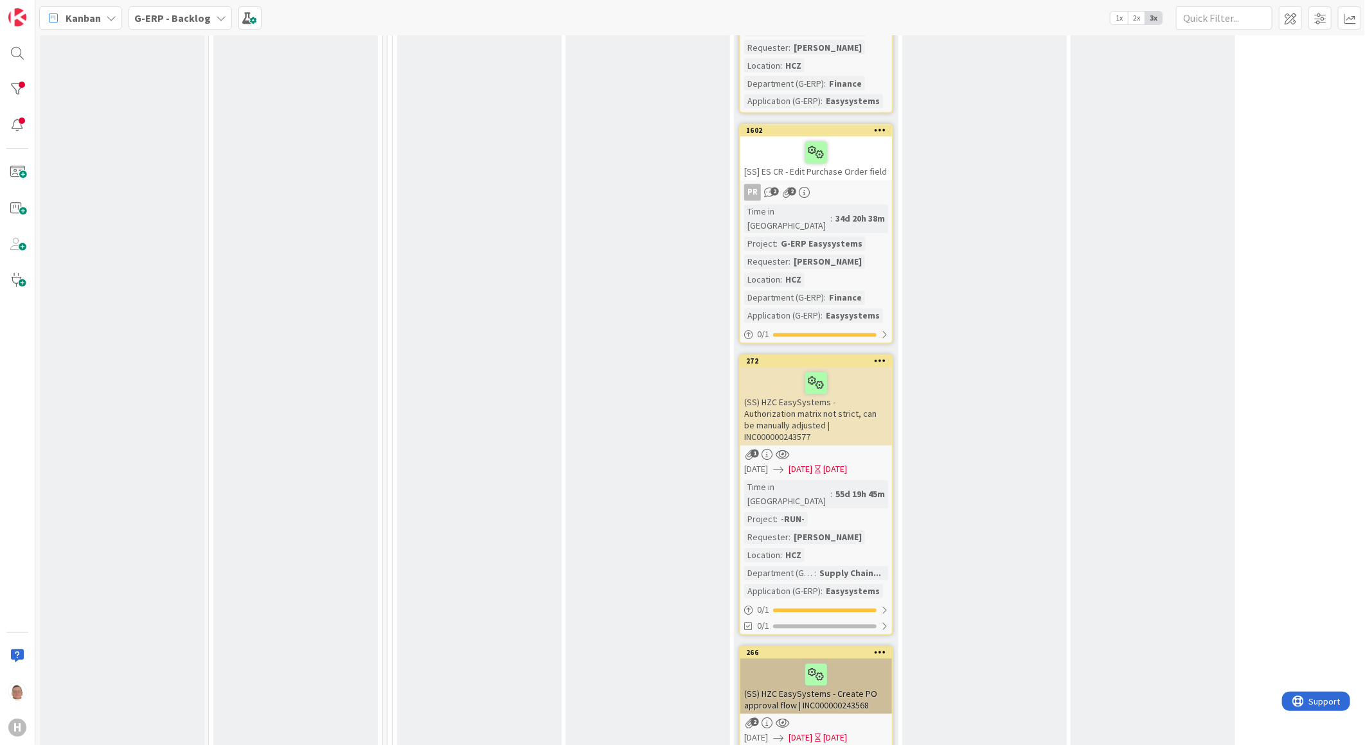
scroll to position [1499, 0]
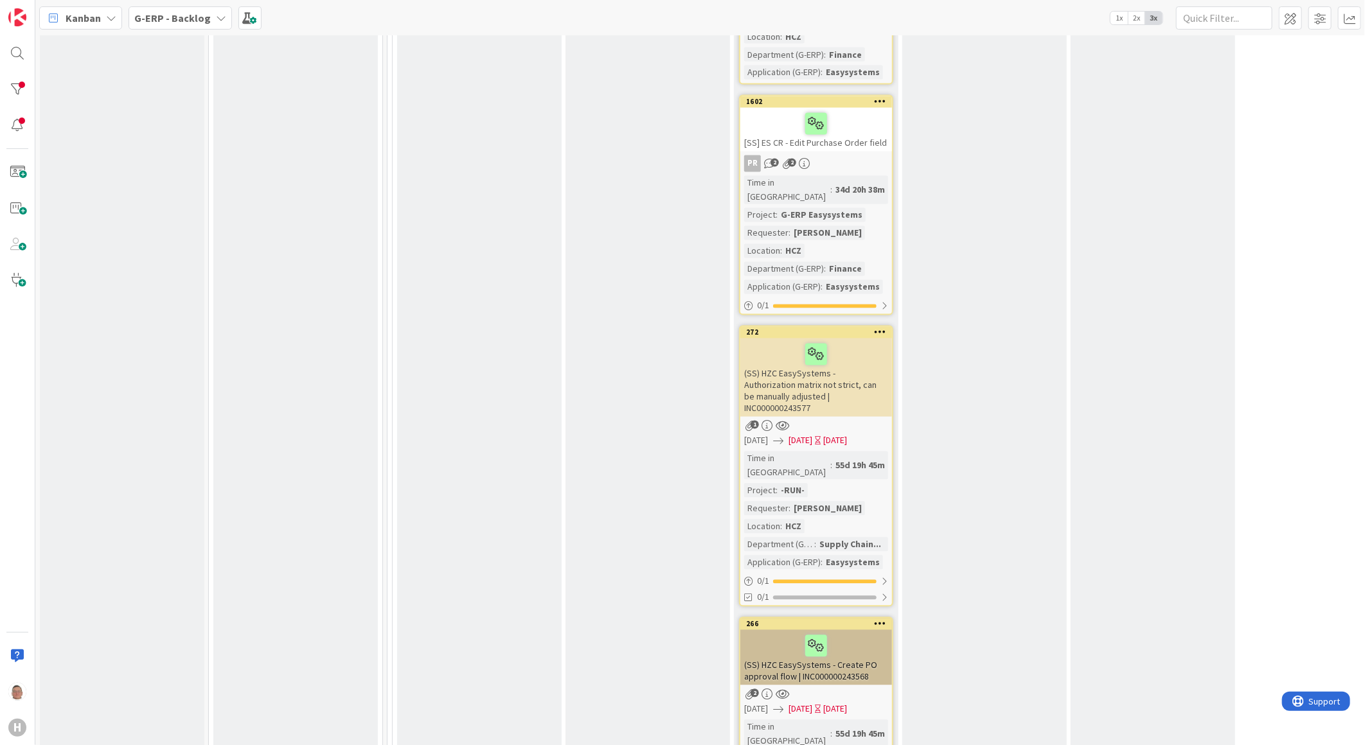
click at [851, 108] on div "[SS] ES CR - Edit Purchase Order field" at bounding box center [816, 130] width 152 height 44
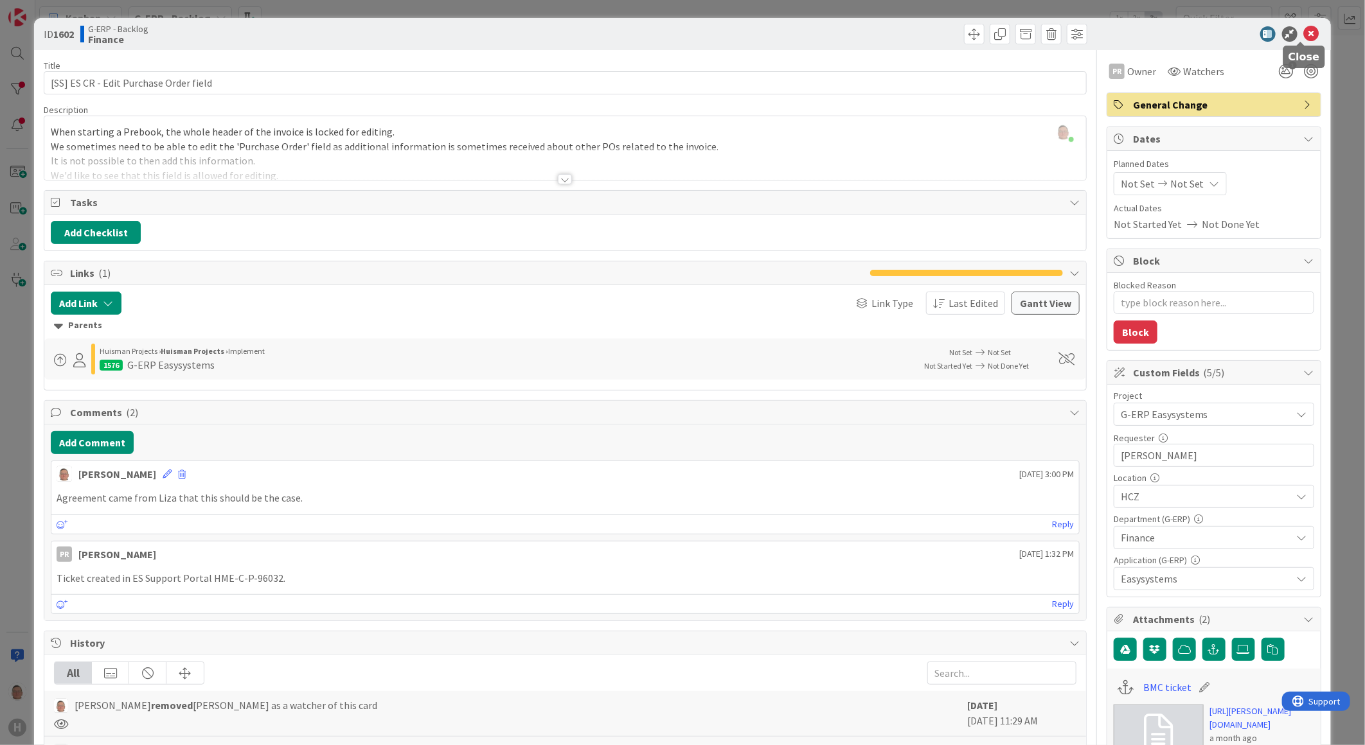
click at [1304, 33] on icon at bounding box center [1311, 33] width 15 height 15
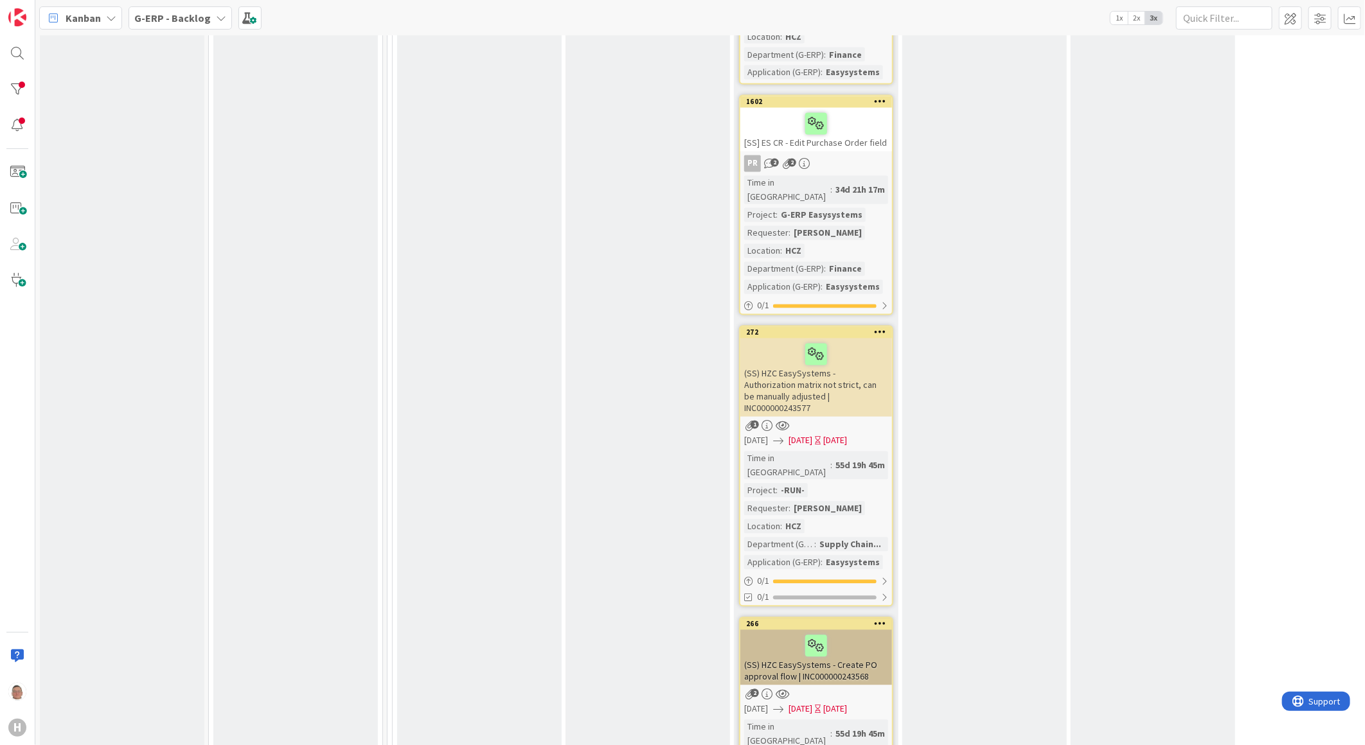
click at [824, 339] on div "(SS) HZC EasySystems - Authorization matrix not strict, can be manually adjuste…" at bounding box center [816, 378] width 152 height 78
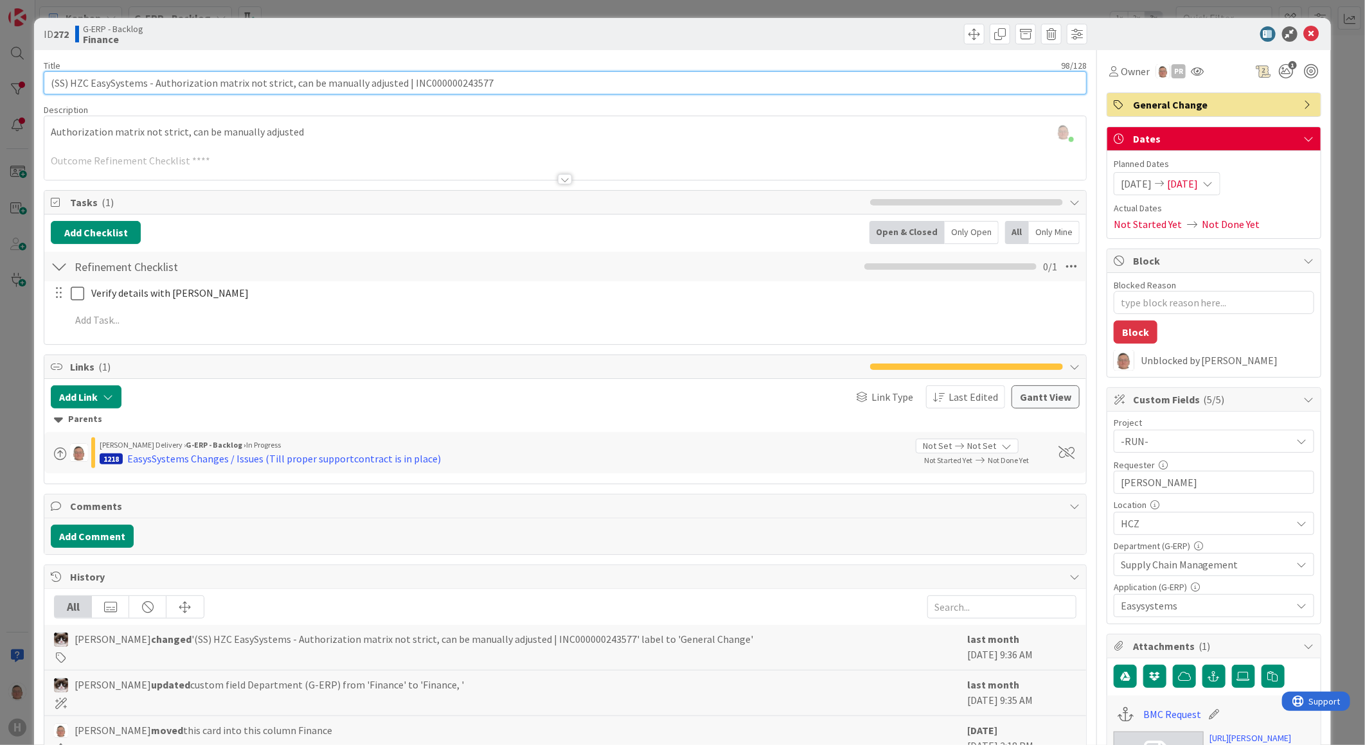
click at [498, 82] on input "(SS) HZC EasySystems - Authorization matrix not strict, can be manually adjuste…" at bounding box center [565, 82] width 1043 height 23
drag, startPoint x: 493, startPoint y: 79, endPoint x: -3, endPoint y: 62, distance: 496.4
click at [0, 62] on html "H Kanban G-ERP - Backlog 1x 2x 3x 0 INFO This column contains information cards…" at bounding box center [682, 372] width 1365 height 745
click at [497, 84] on input "(SS) HZC EasySystems - Authorization matrix not strict, can be manually adjuste…" at bounding box center [565, 82] width 1043 height 23
drag, startPoint x: 501, startPoint y: 82, endPoint x: 19, endPoint y: 77, distance: 482.0
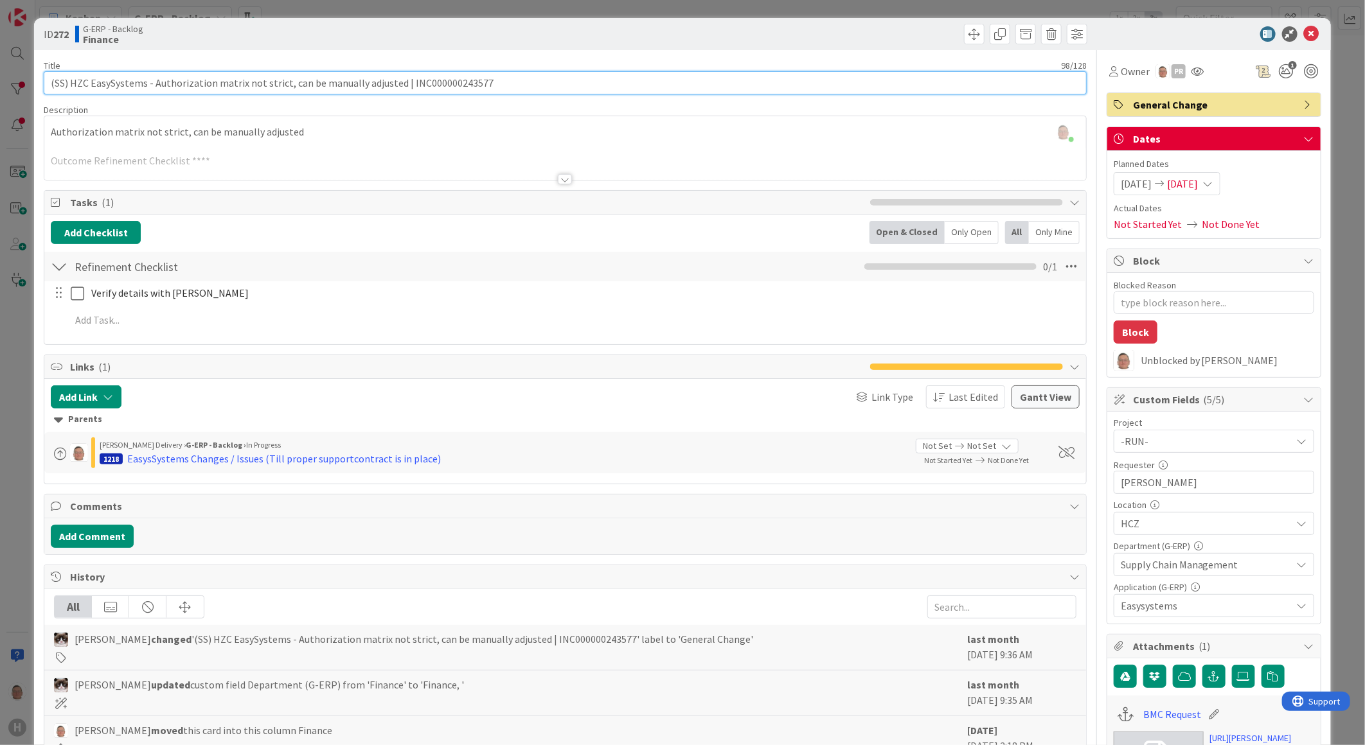
click at [21, 78] on div "ID 272 G-ERP - Backlog Finance Title 98 / 128 (SS) HZC EasySystems - Authorizat…" at bounding box center [682, 372] width 1365 height 745
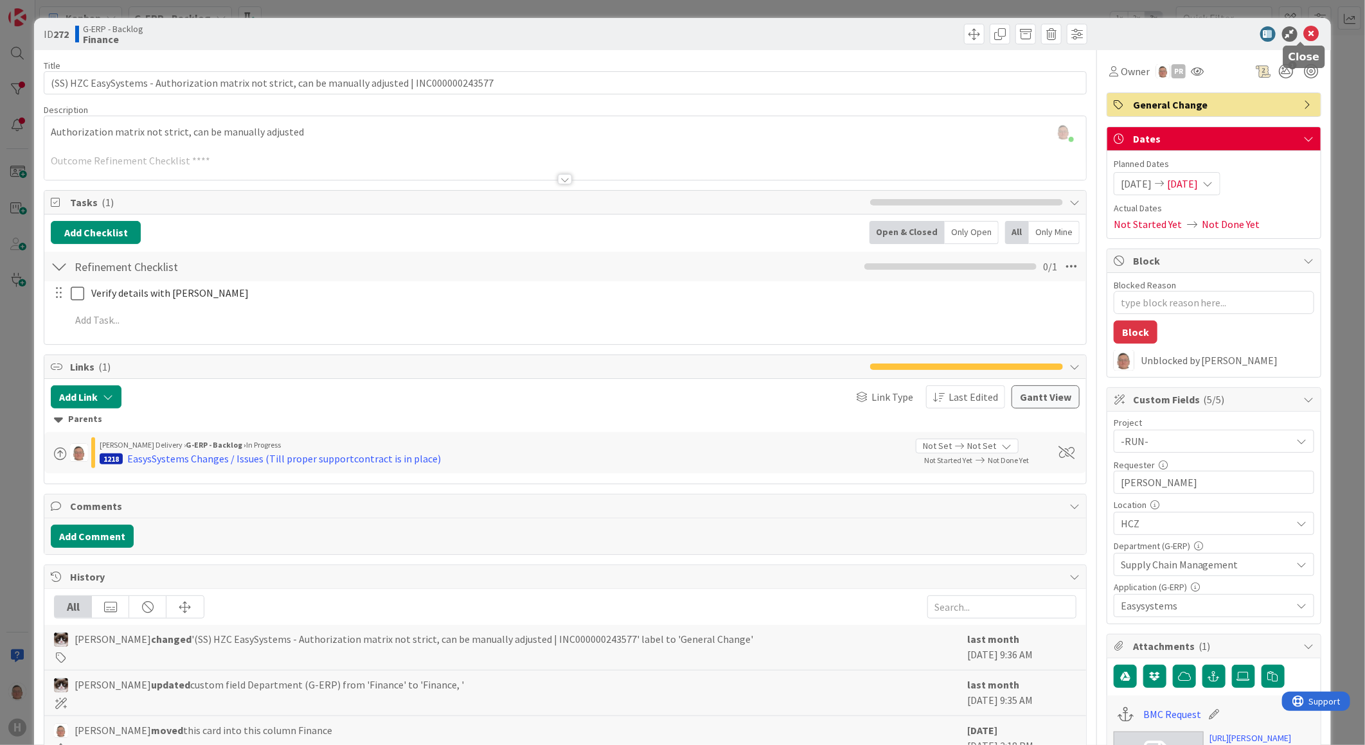
click at [1304, 30] on icon at bounding box center [1311, 33] width 15 height 15
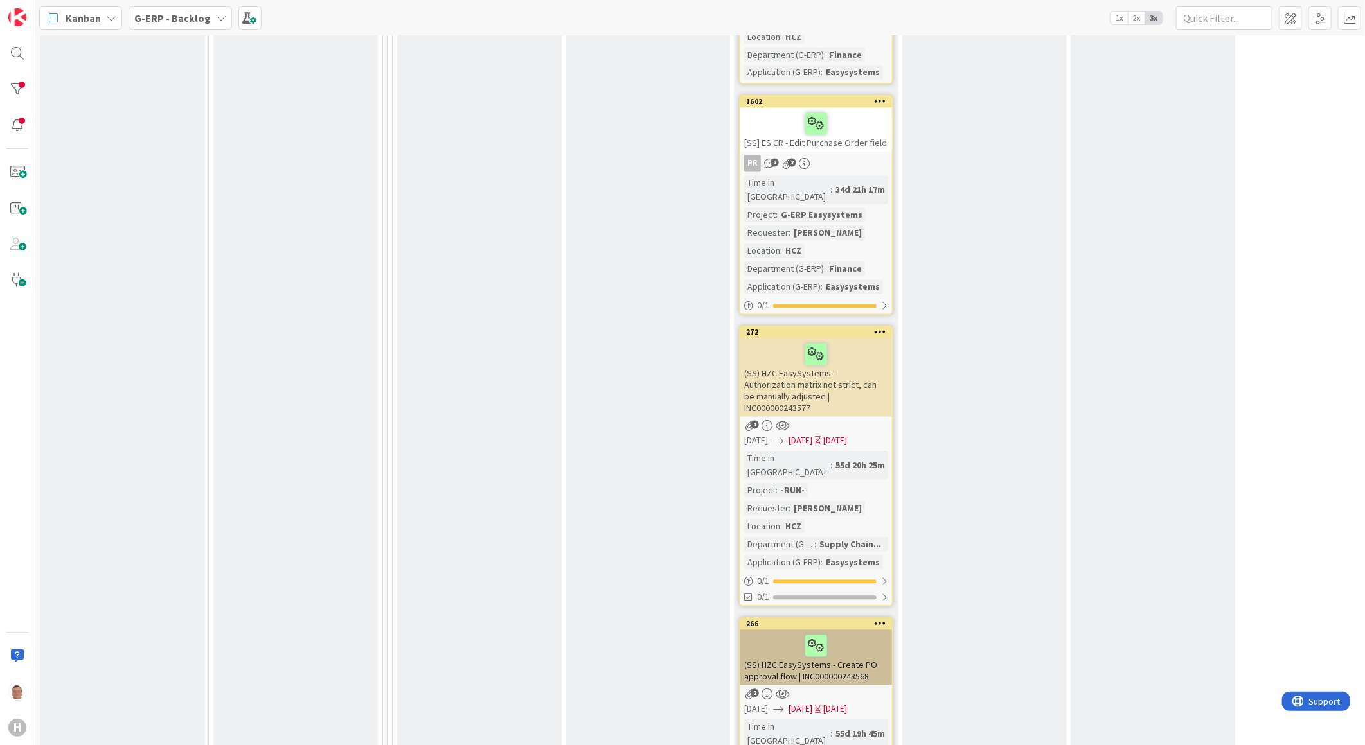
click at [847, 630] on div "(SS) HZC EasySystems - Create PO approval flow | INC000000243568" at bounding box center [816, 657] width 152 height 55
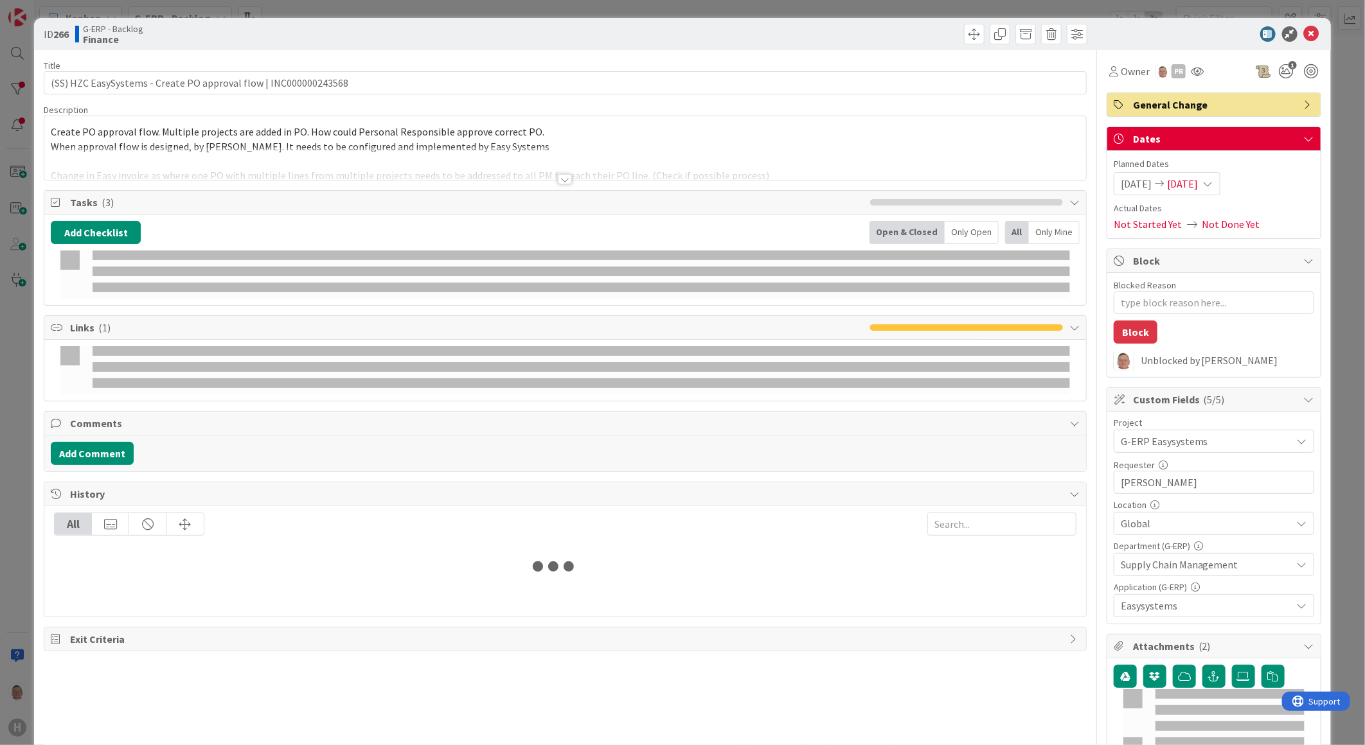
type textarea "x"
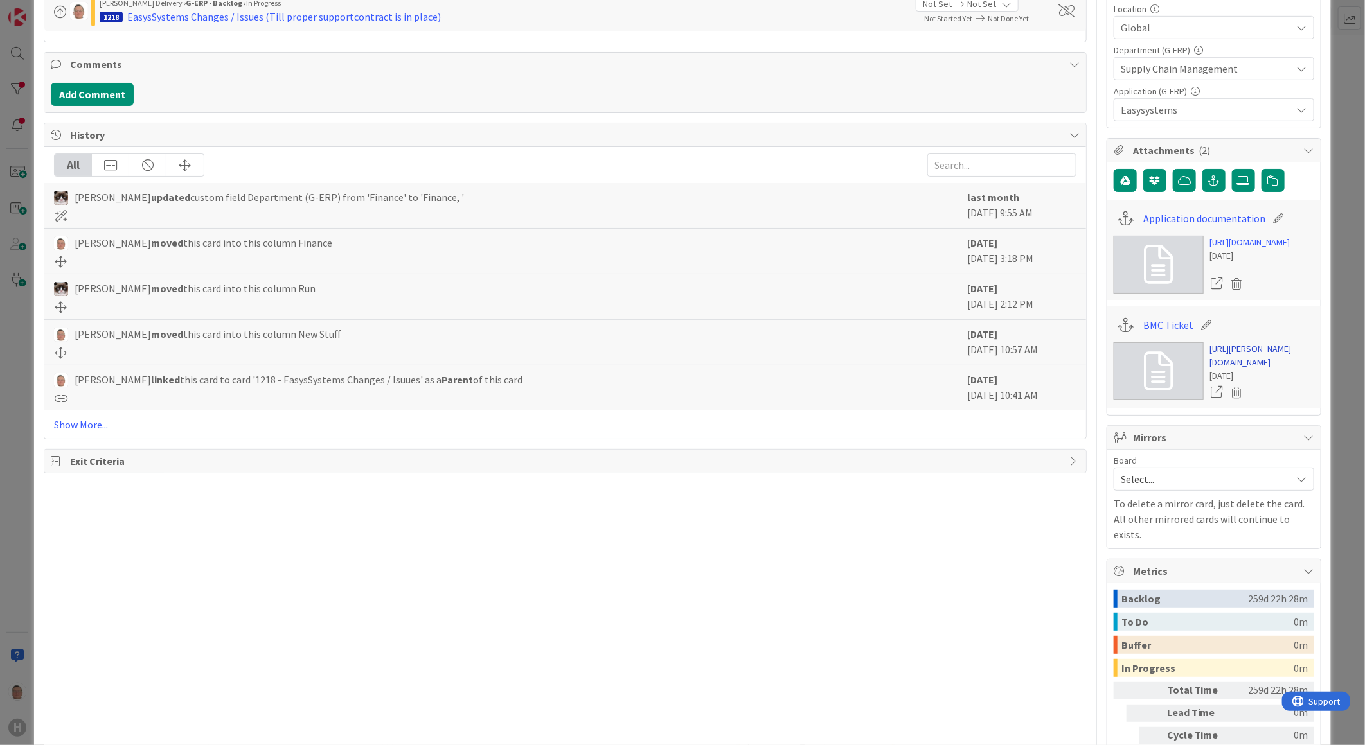
scroll to position [499, 0]
click at [1242, 366] on link "https://huisman-smartit.onbmc.com/smartit/app/#/incident/AGGEEYN4FESK3ASP2VFESP…" at bounding box center [1262, 352] width 104 height 27
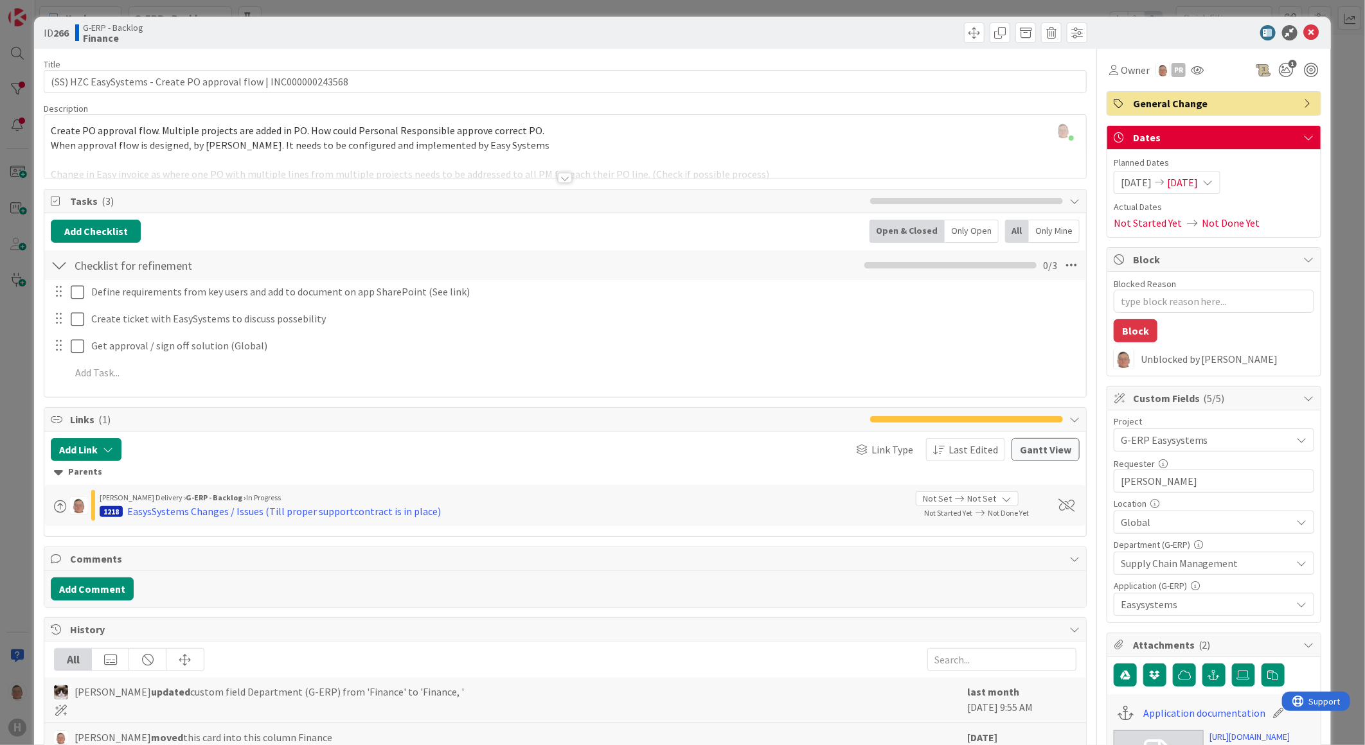
scroll to position [0, 0]
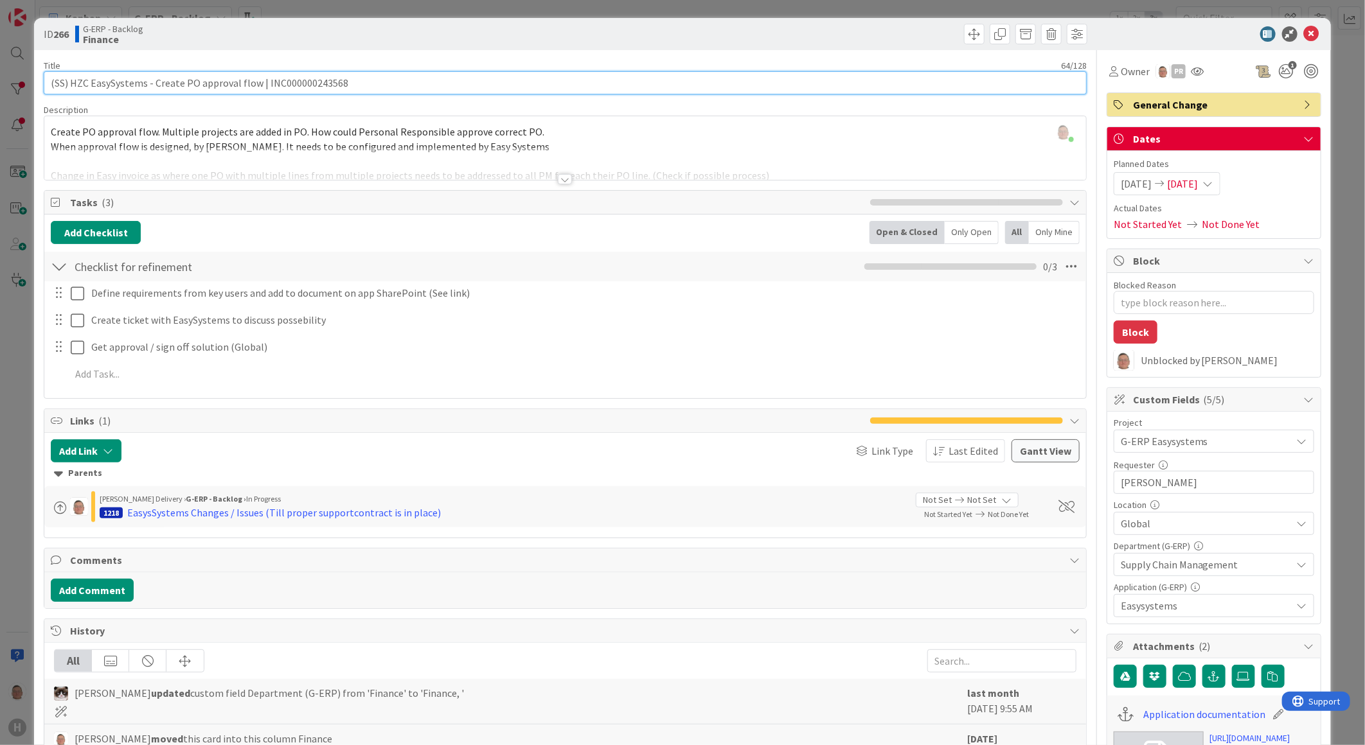
drag, startPoint x: 356, startPoint y: 82, endPoint x: 15, endPoint y: 82, distance: 340.6
click at [15, 82] on div "ID 266 G-ERP - Backlog Finance Title 64 / 128 (SS) HZC EasySystems - Create PO …" at bounding box center [682, 372] width 1365 height 745
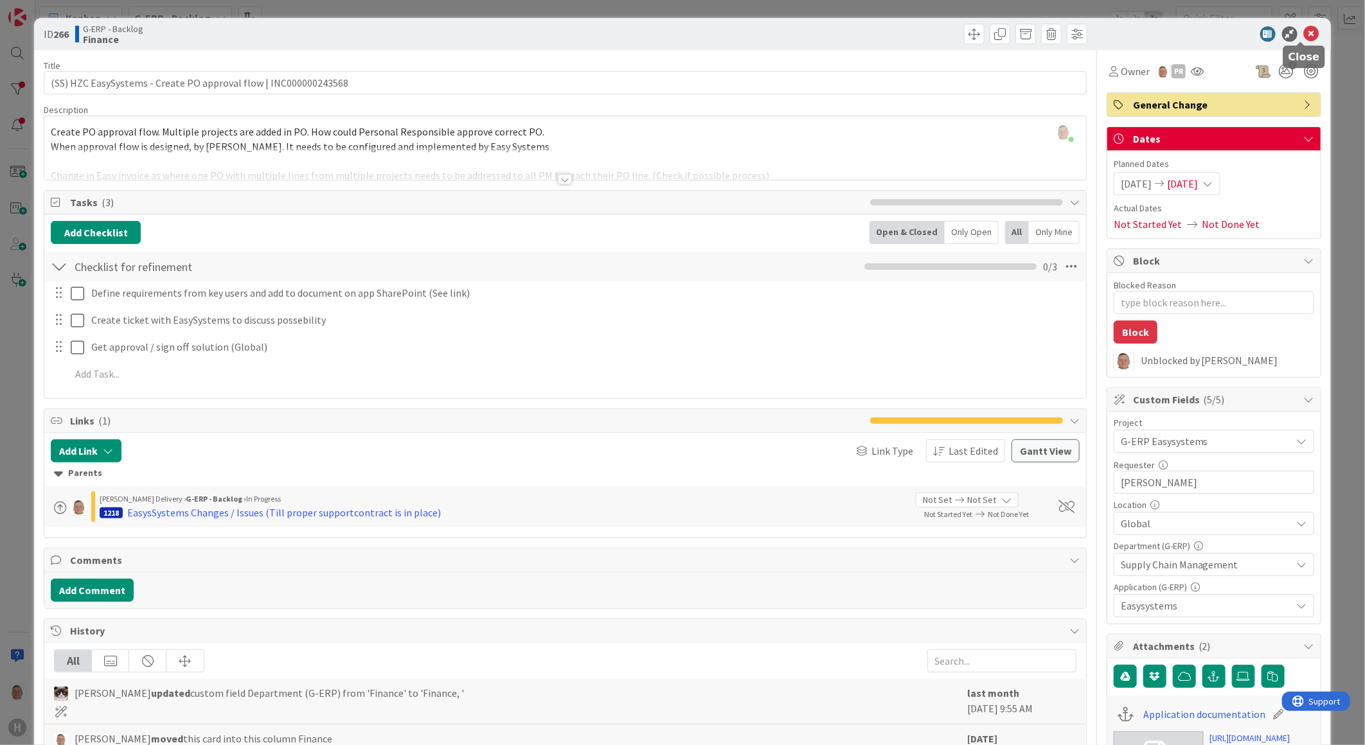
click at [1304, 31] on icon at bounding box center [1311, 33] width 15 height 15
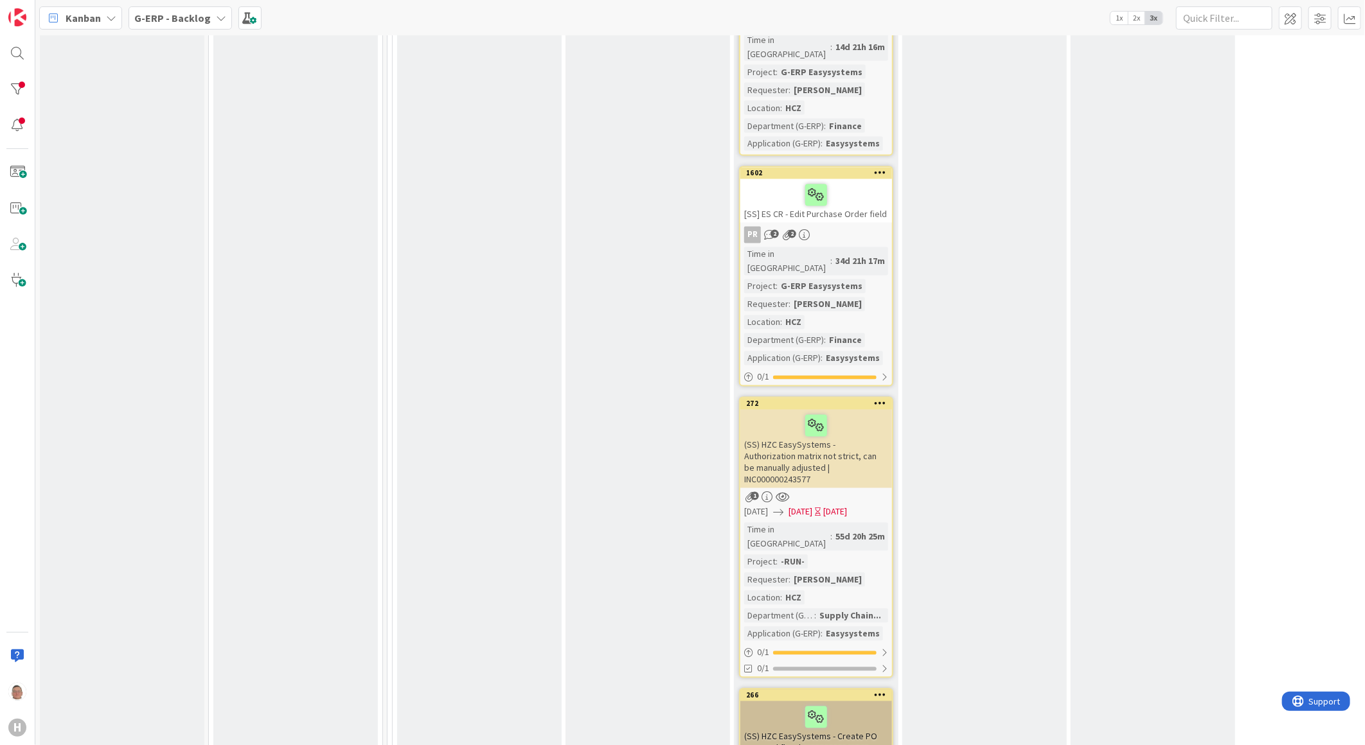
scroll to position [1713, 0]
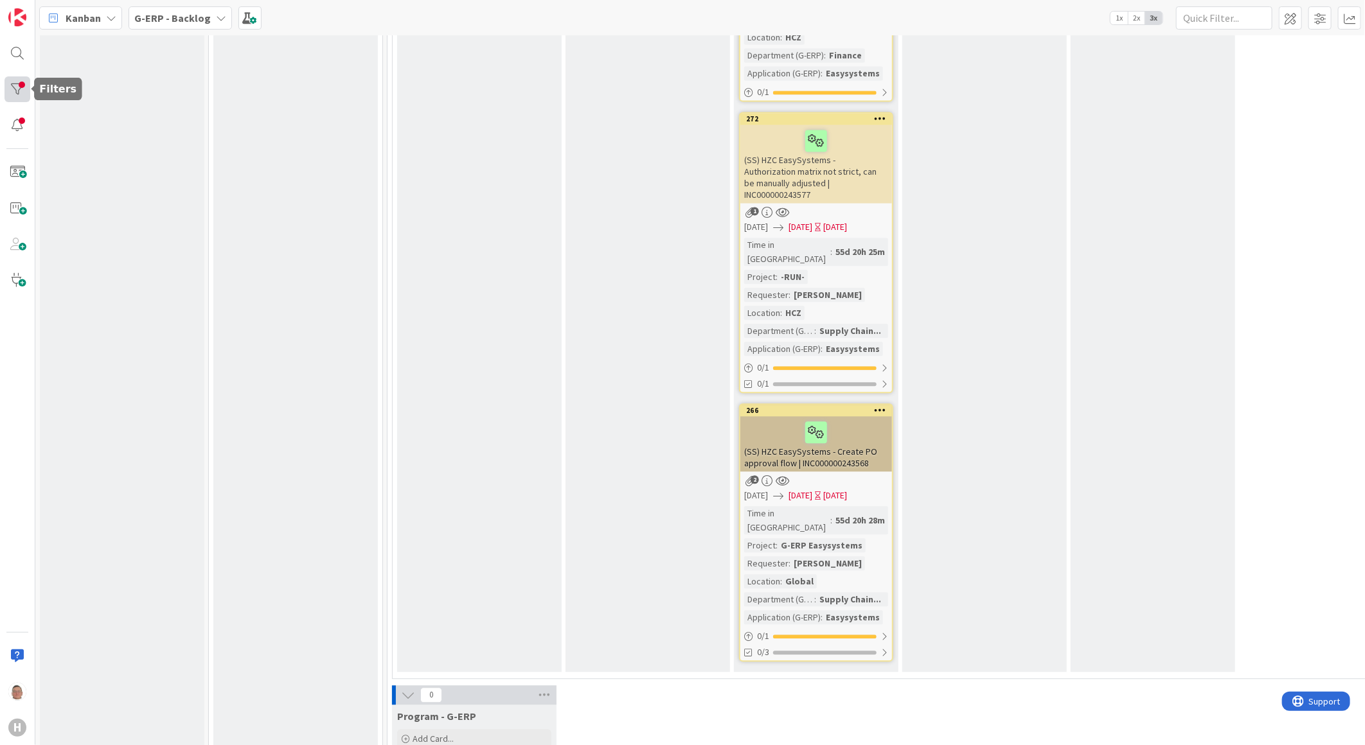
click at [21, 80] on div at bounding box center [17, 89] width 26 height 26
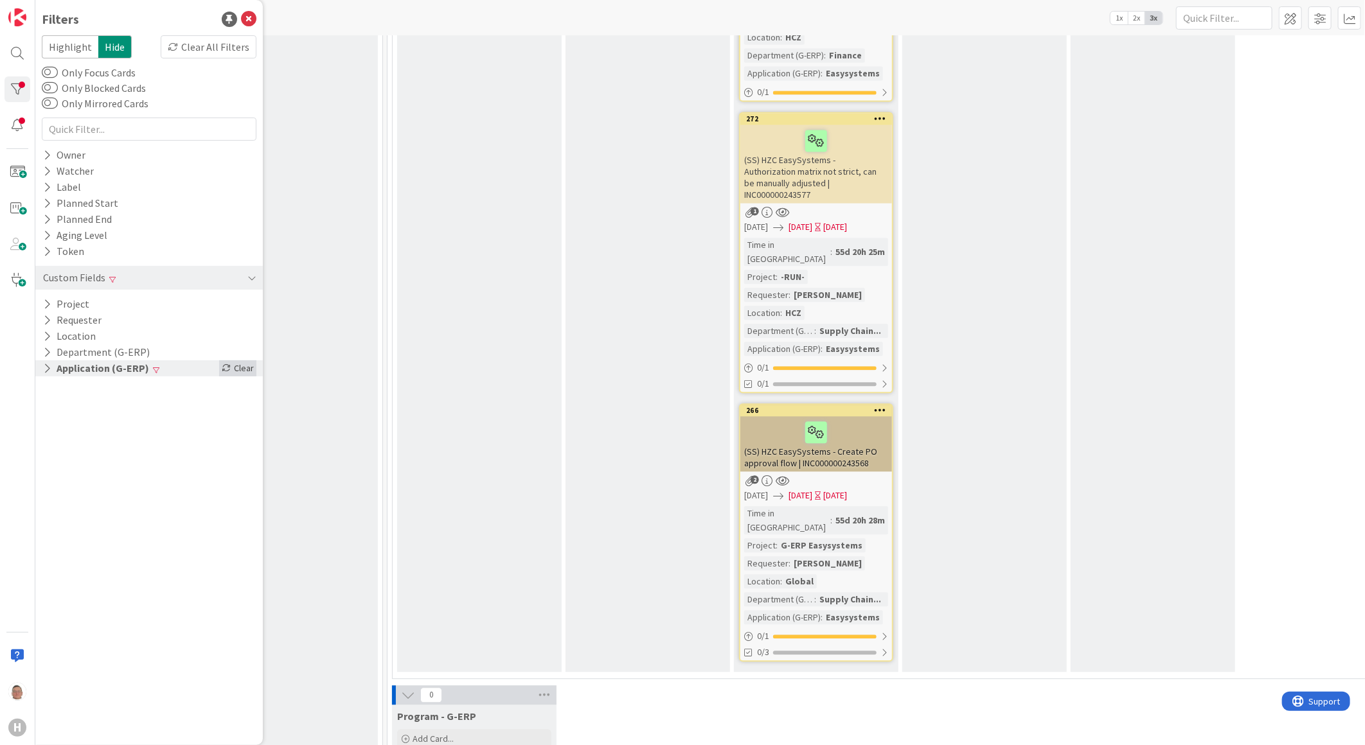
click at [243, 367] on div "Clear" at bounding box center [237, 369] width 37 height 16
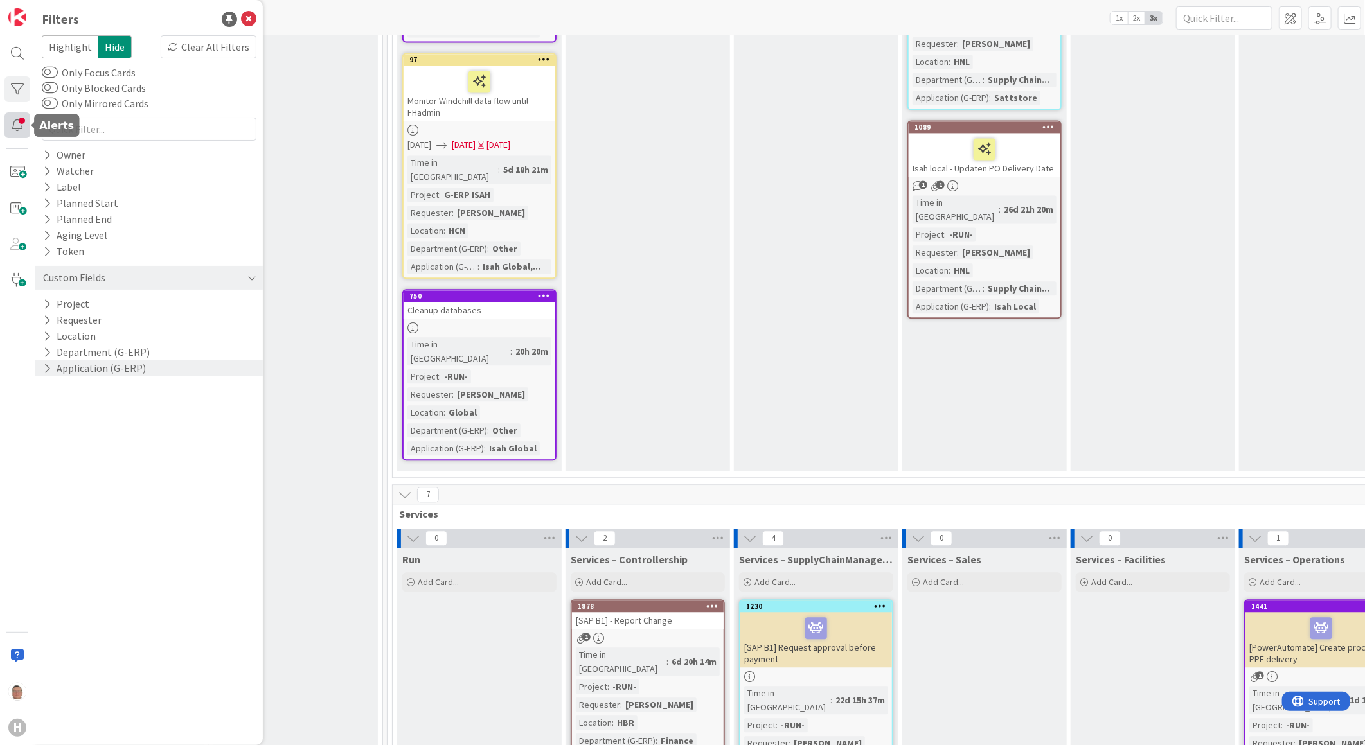
click at [23, 122] on div at bounding box center [17, 125] width 26 height 26
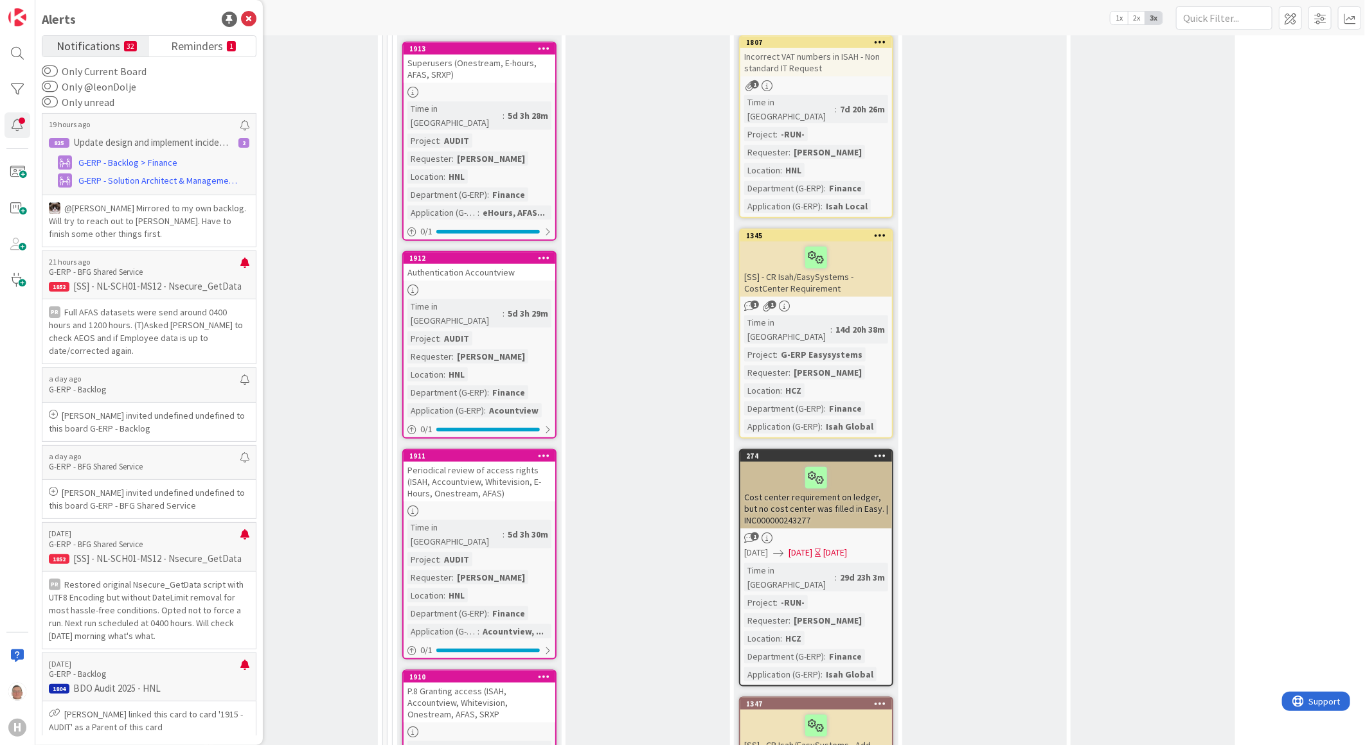
scroll to position [3784, 0]
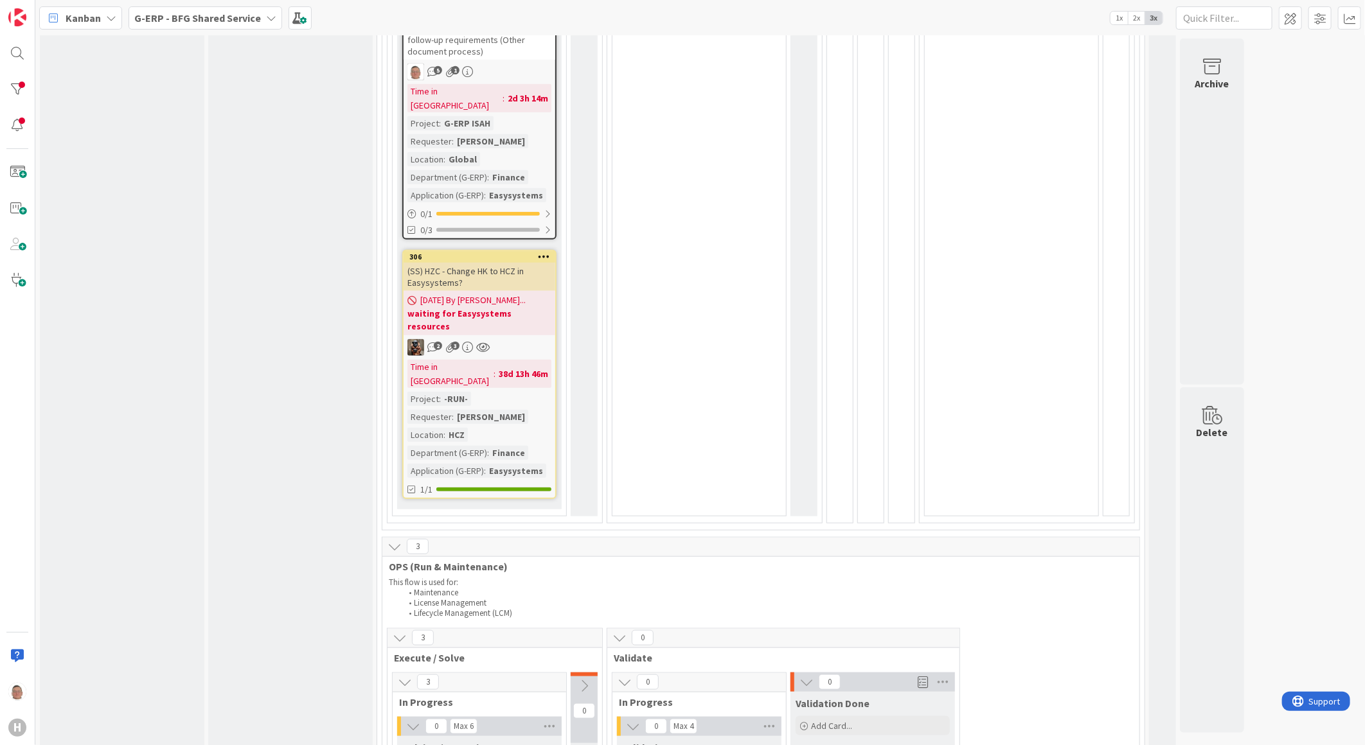
scroll to position [571, 0]
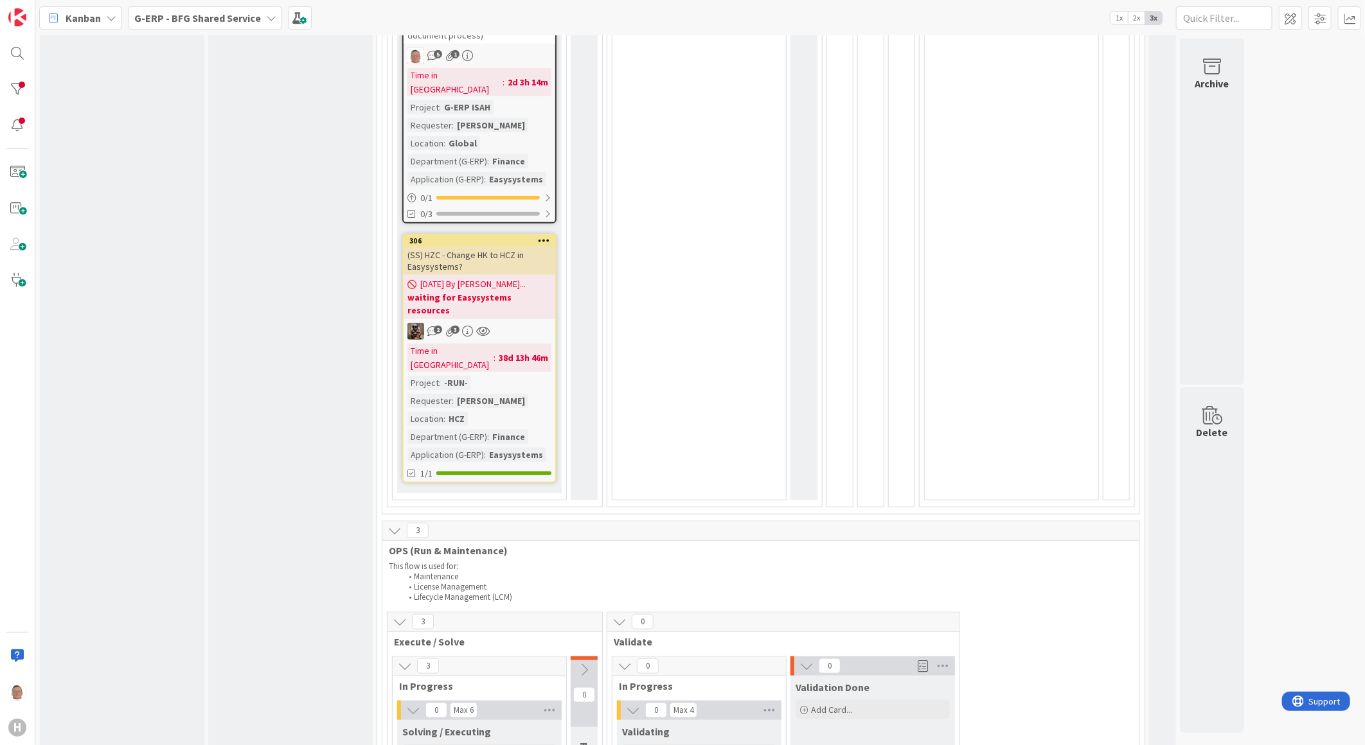
click at [490, 247] on div "(SS) HZC - Change HK to HCZ in Easysystems?" at bounding box center [480, 261] width 152 height 28
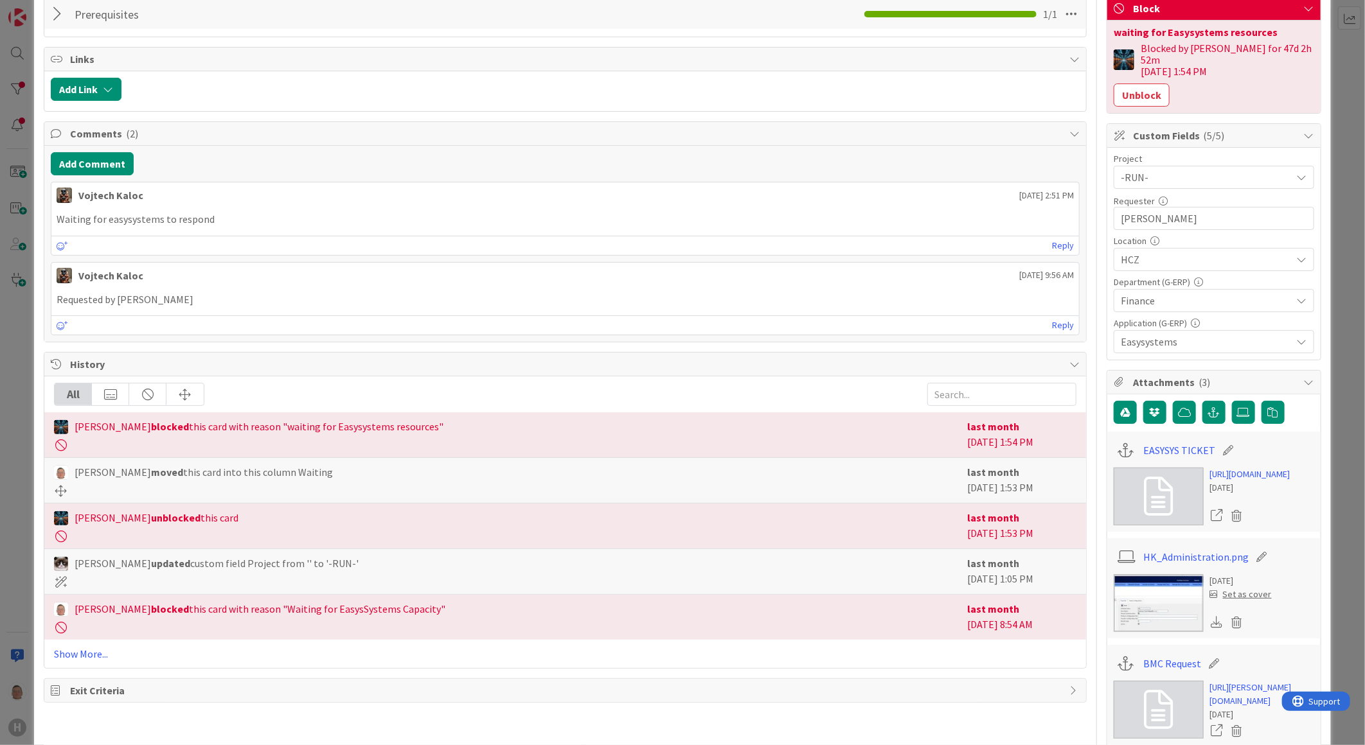
scroll to position [357, 0]
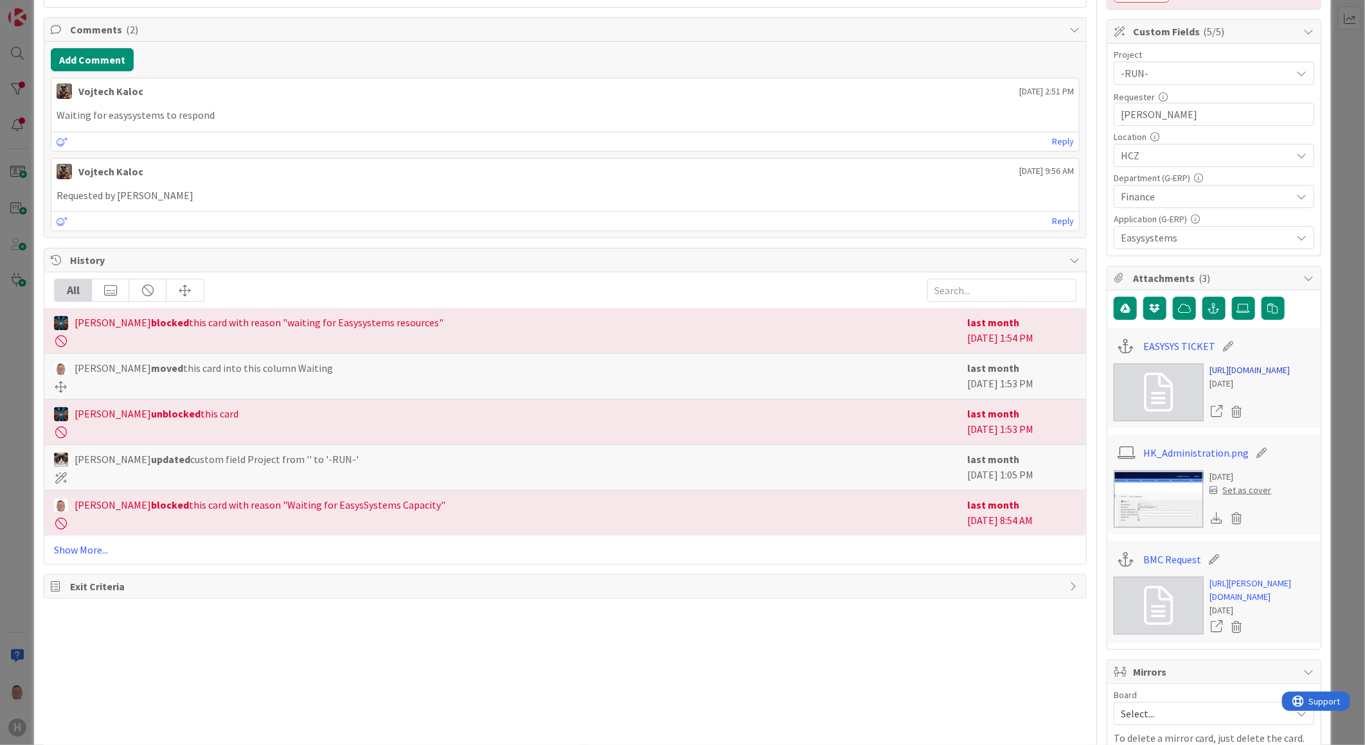
click at [1242, 368] on link "[URL][DOMAIN_NAME]" at bounding box center [1250, 370] width 80 height 13
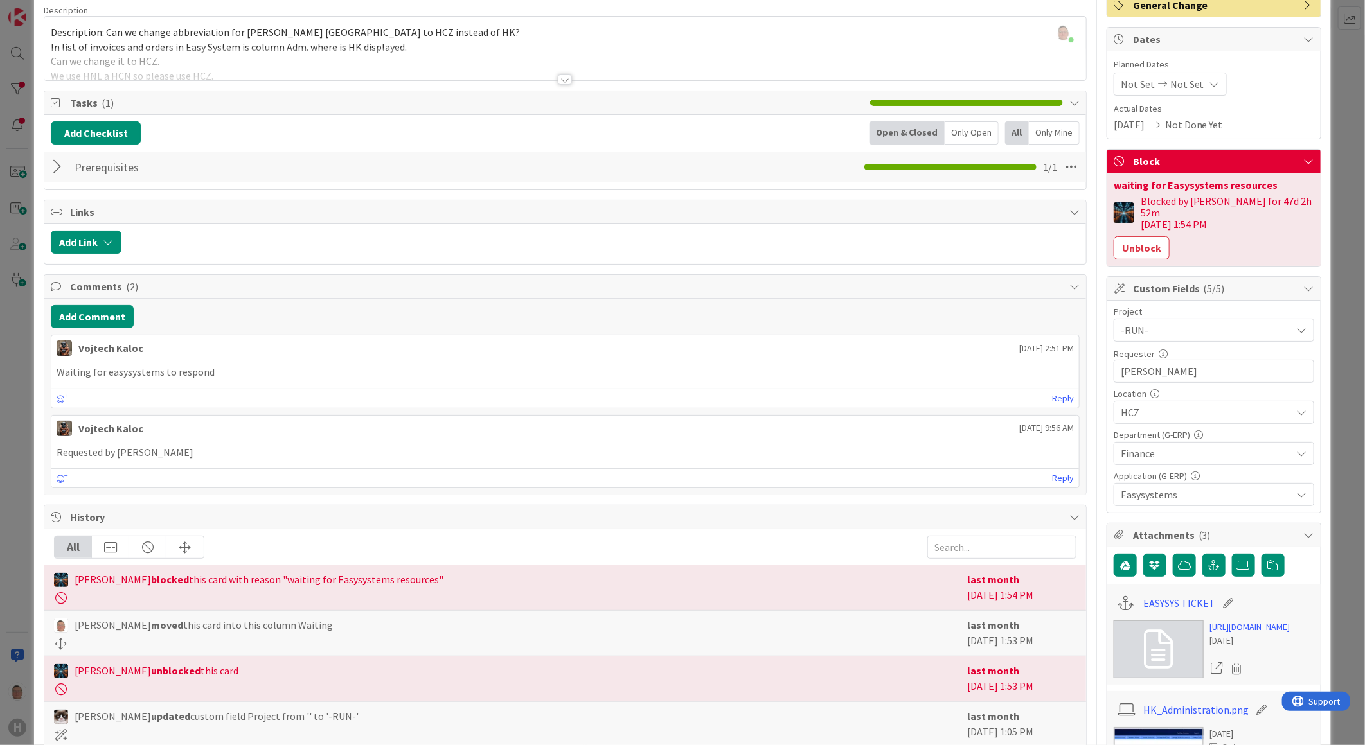
scroll to position [0, 0]
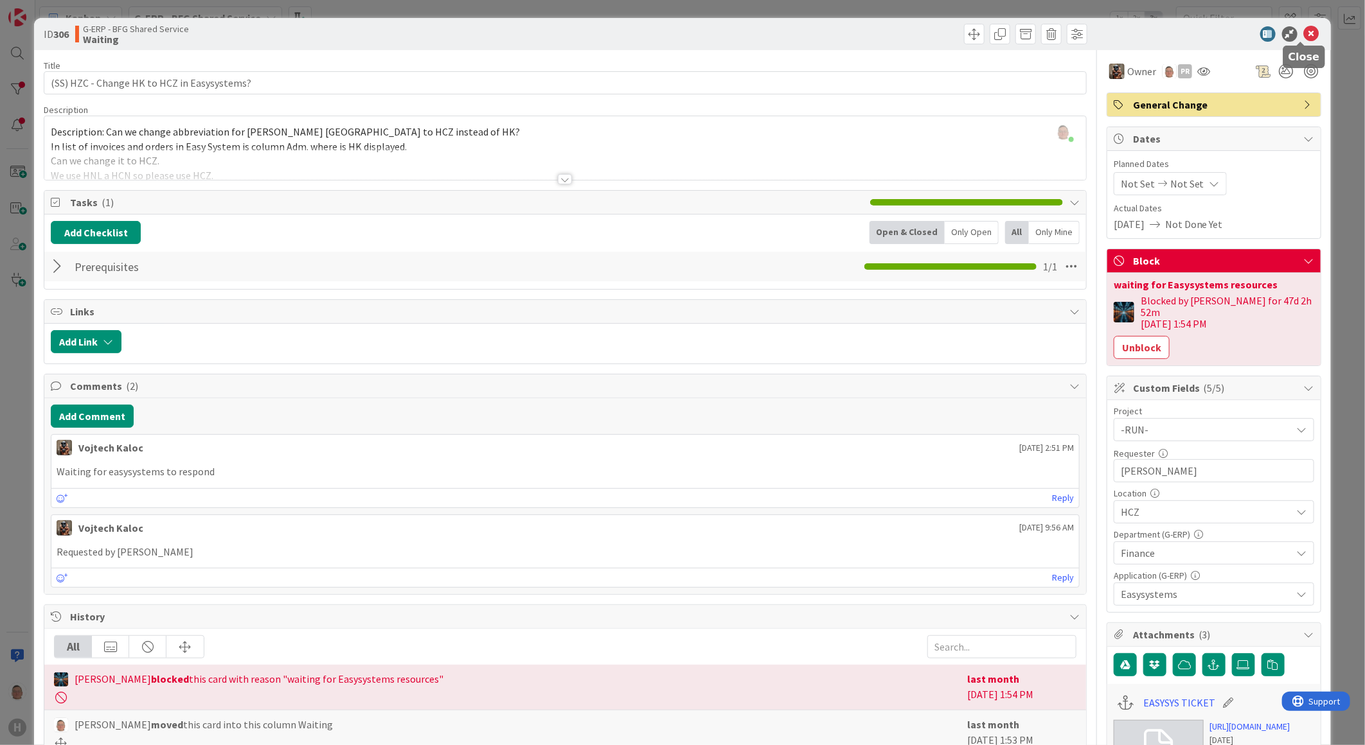
click at [1306, 34] on icon at bounding box center [1311, 33] width 15 height 15
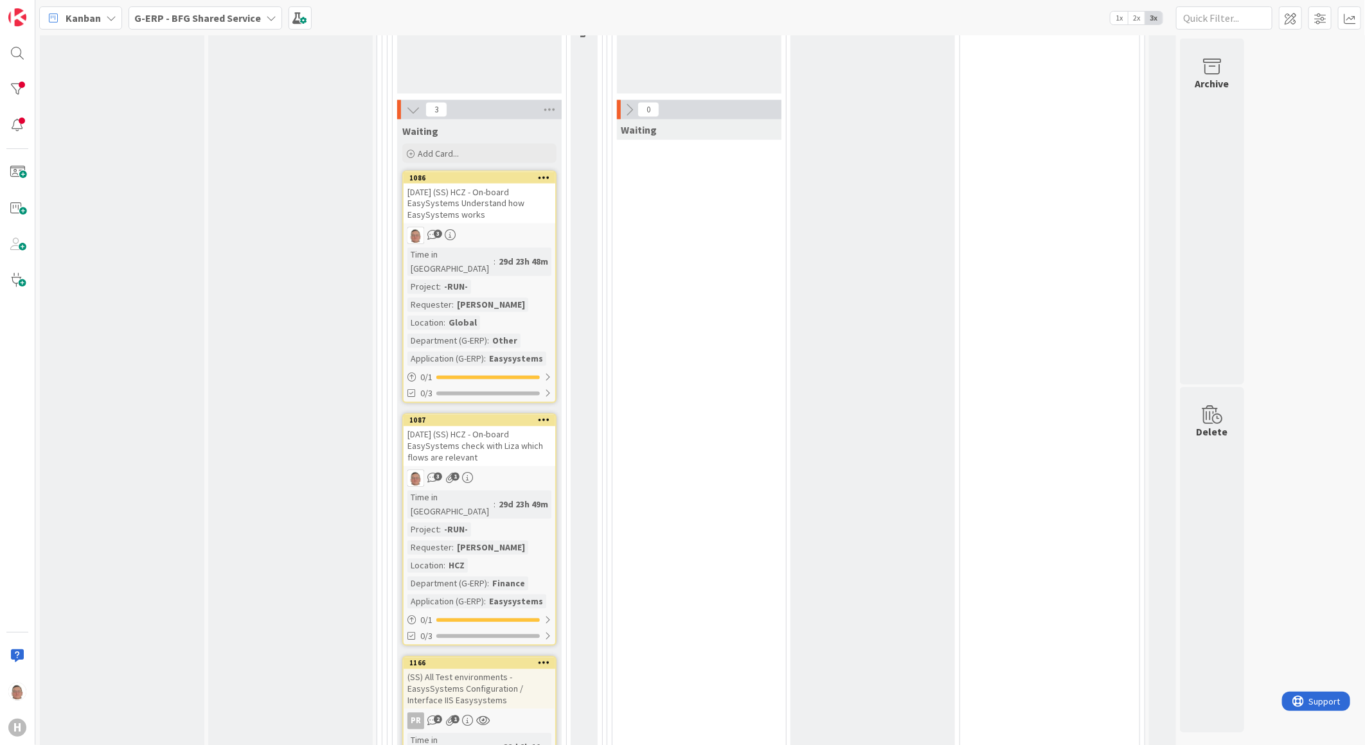
scroll to position [1357, 0]
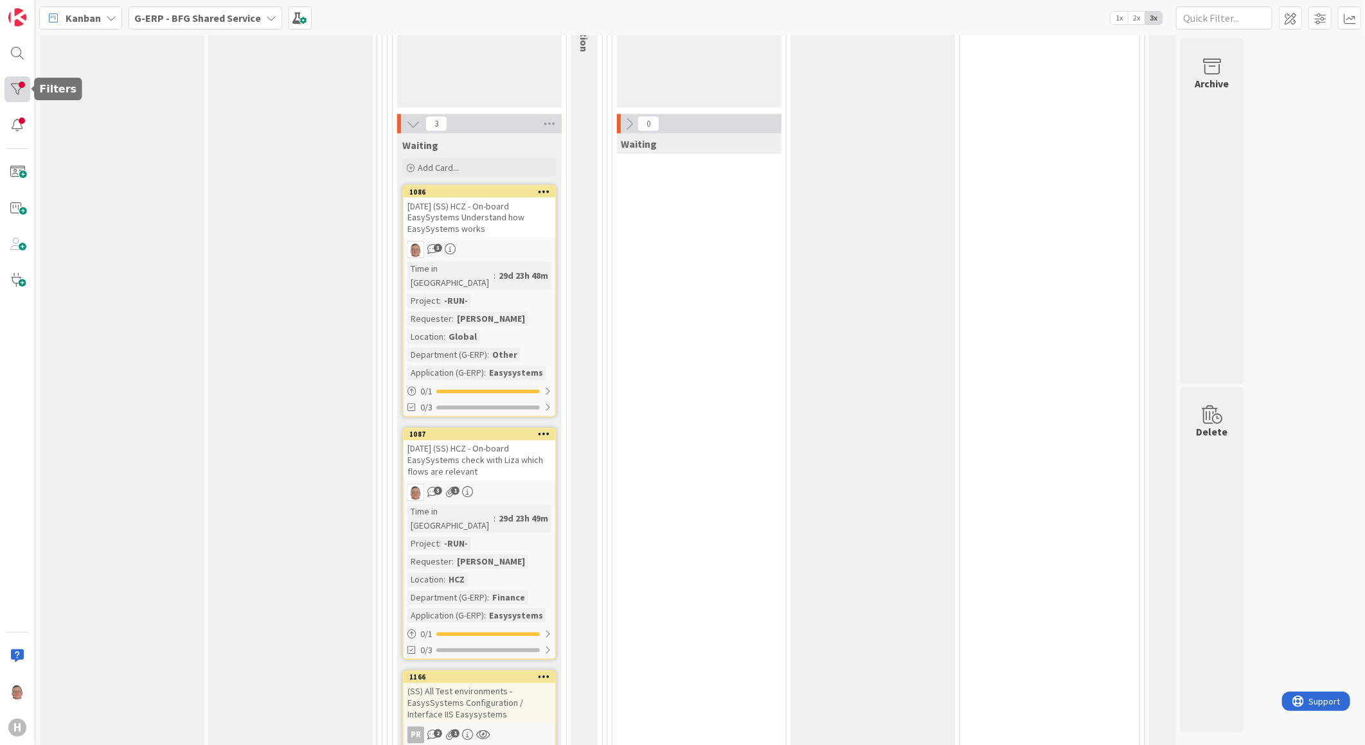
click at [26, 90] on div at bounding box center [17, 89] width 26 height 26
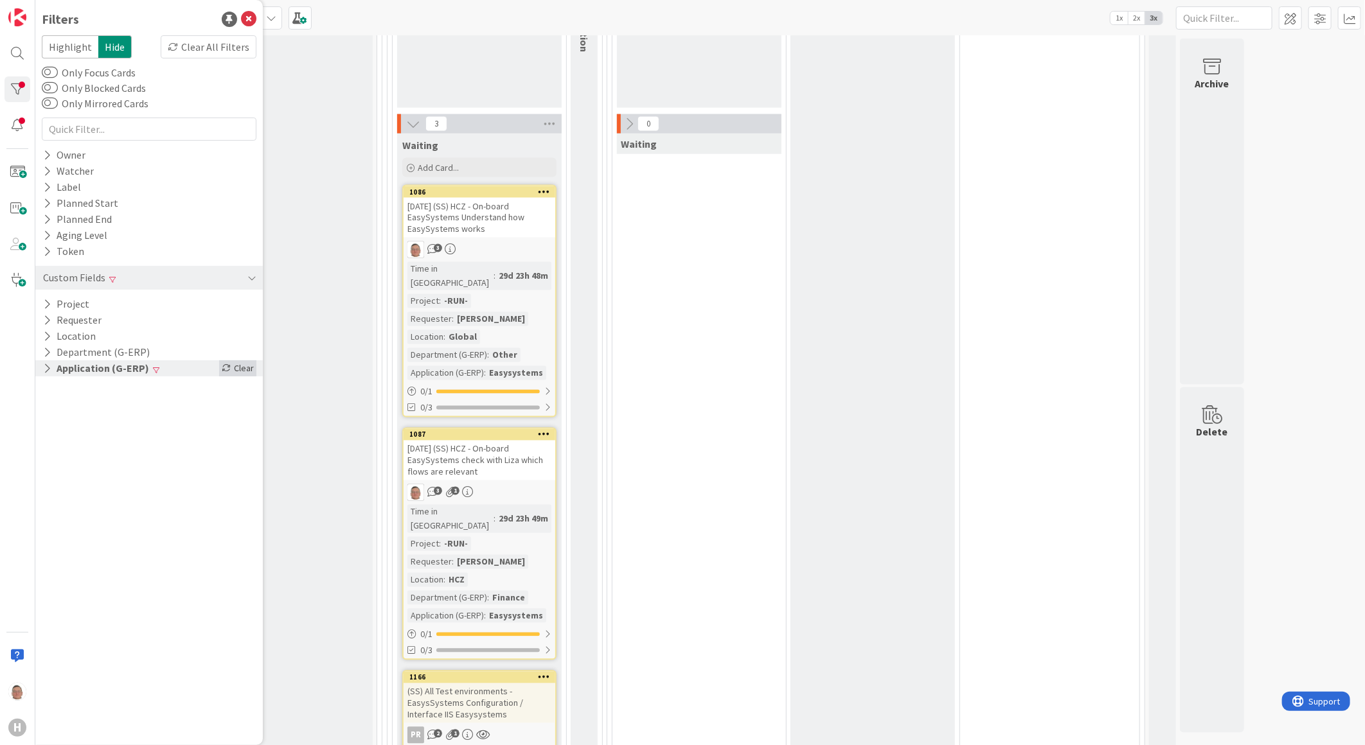
click at [242, 370] on div "Clear" at bounding box center [237, 369] width 37 height 16
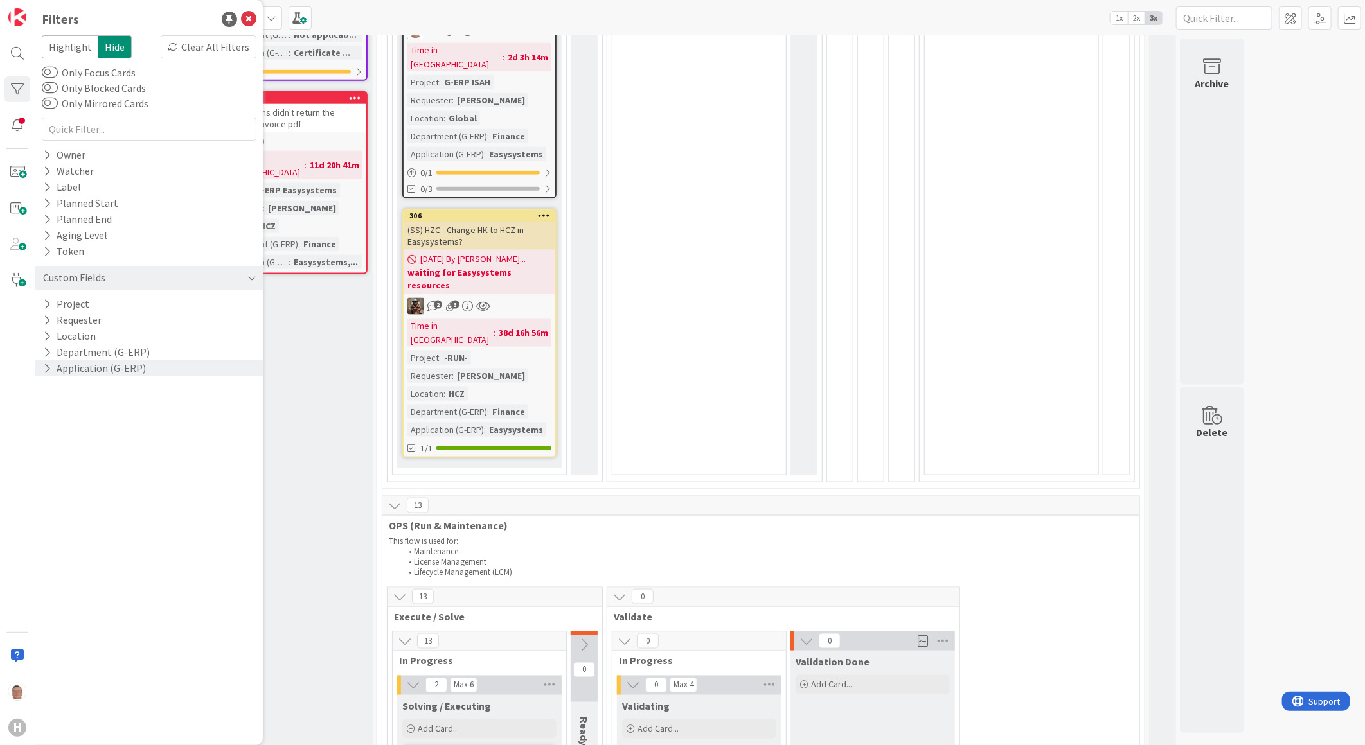
scroll to position [857, 0]
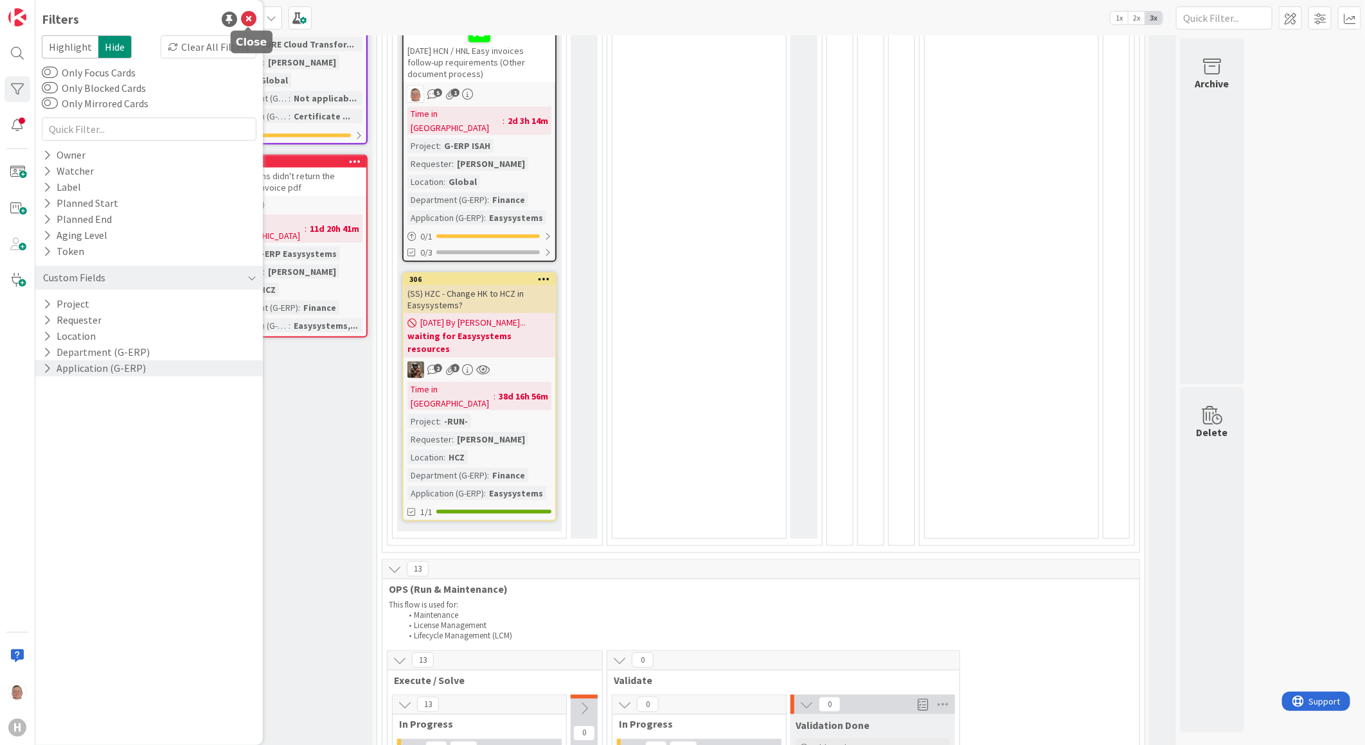
click at [247, 17] on icon at bounding box center [248, 19] width 15 height 15
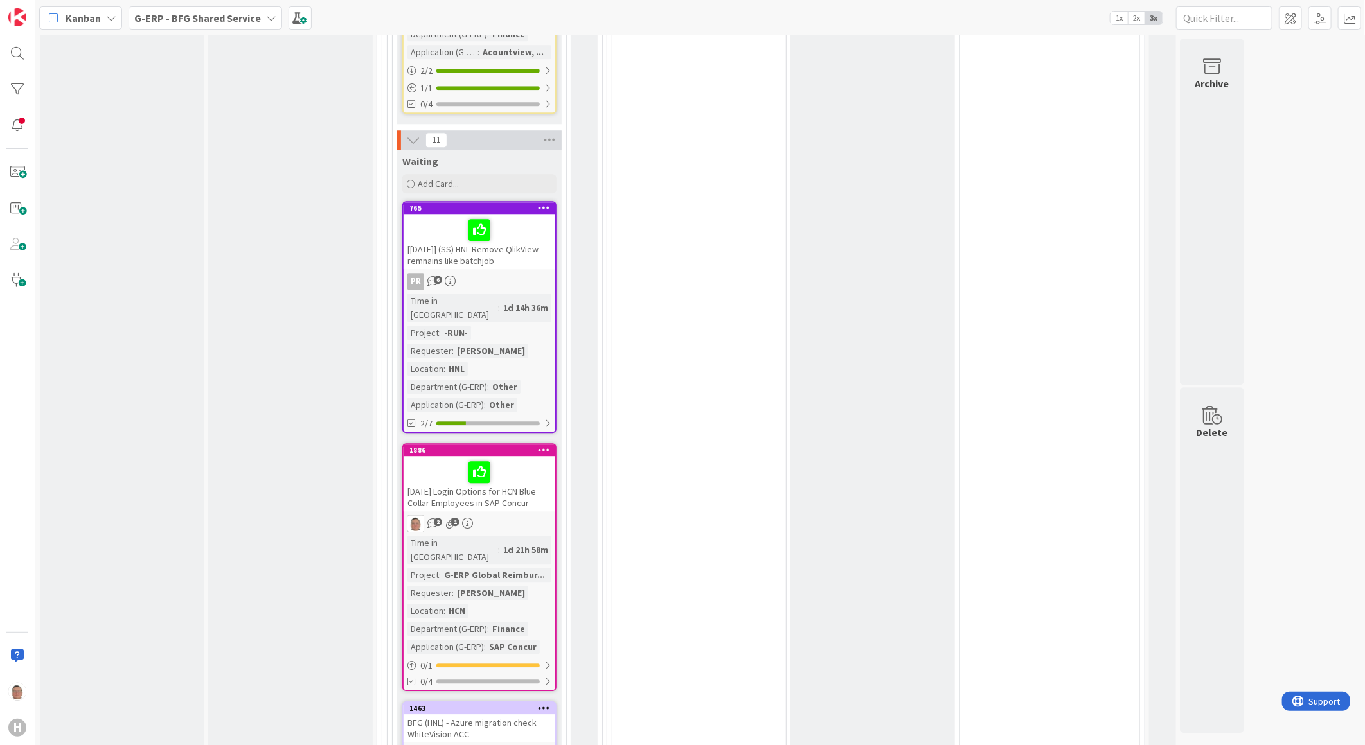
scroll to position [1713, 0]
